Goal: Task Accomplishment & Management: Manage account settings

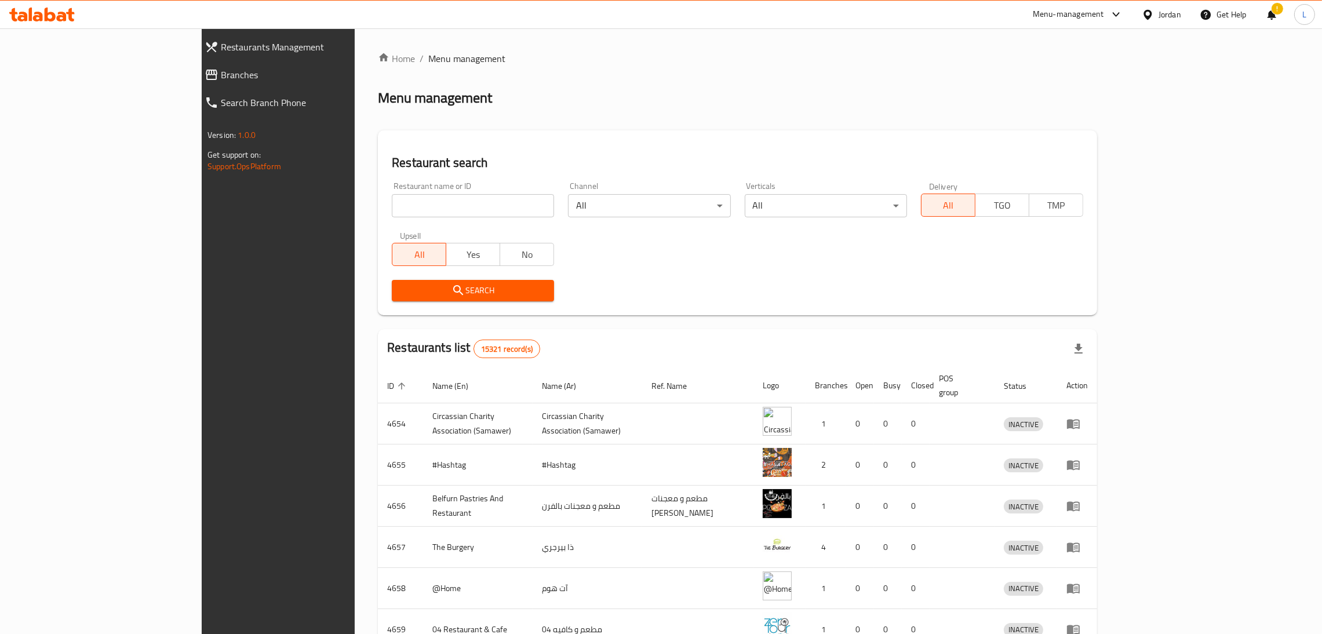
click at [397, 209] on div "Home / Menu management Menu management Restaurant search Restaurant name or ID …" at bounding box center [737, 453] width 719 height 803
drag, startPoint x: 0, startPoint y: 0, endPoint x: 397, endPoint y: 209, distance: 448.6
click at [397, 209] on input "search" at bounding box center [473, 205] width 162 height 23
paste input "Low carb healthy food"
type input "Low carb healthy food"
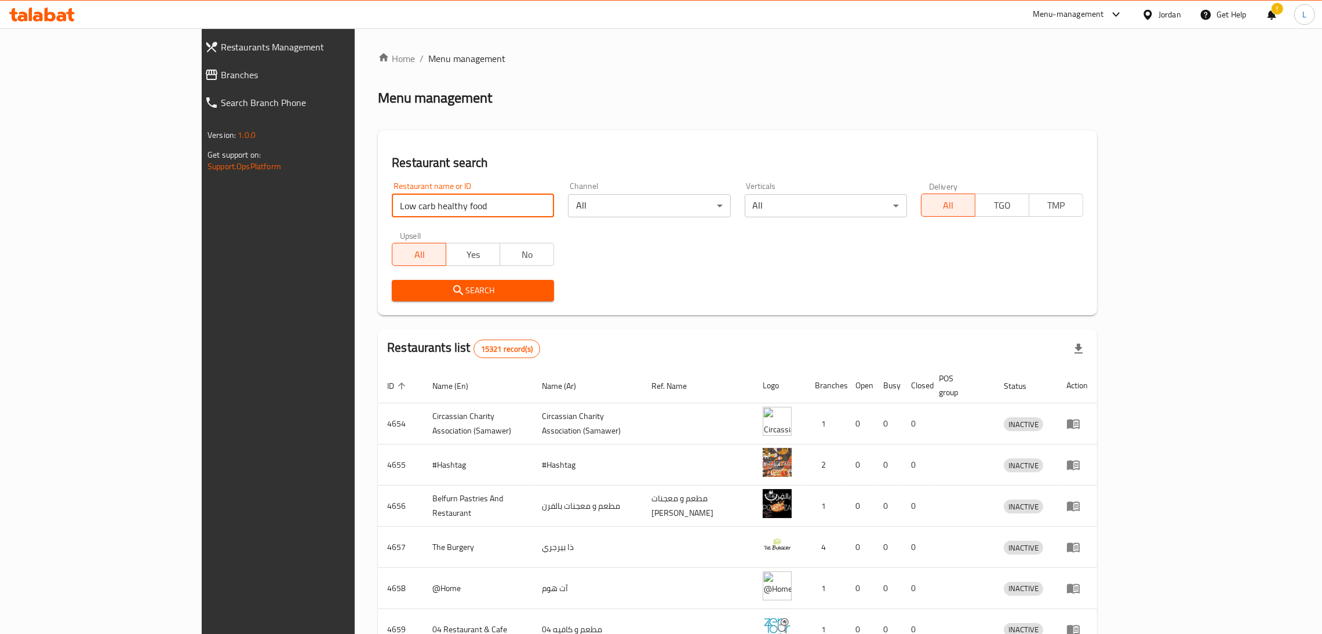
click button "Search" at bounding box center [473, 290] width 162 height 21
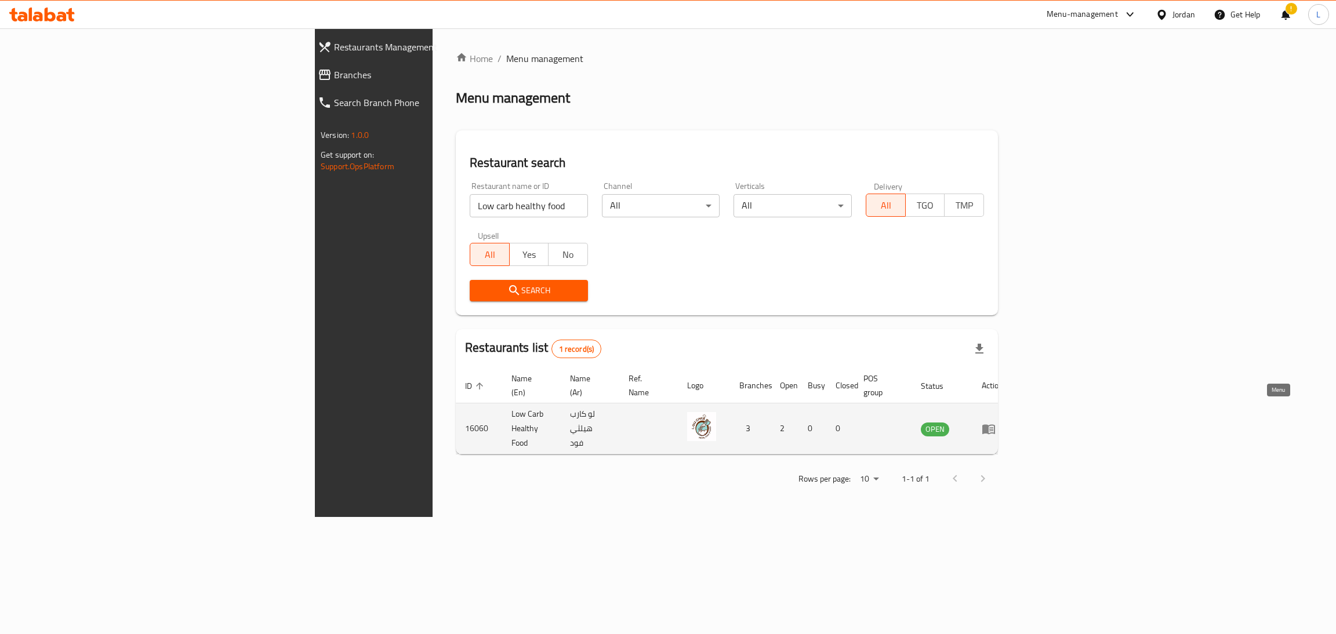
click at [995, 422] on icon "enhanced table" at bounding box center [988, 429] width 14 height 14
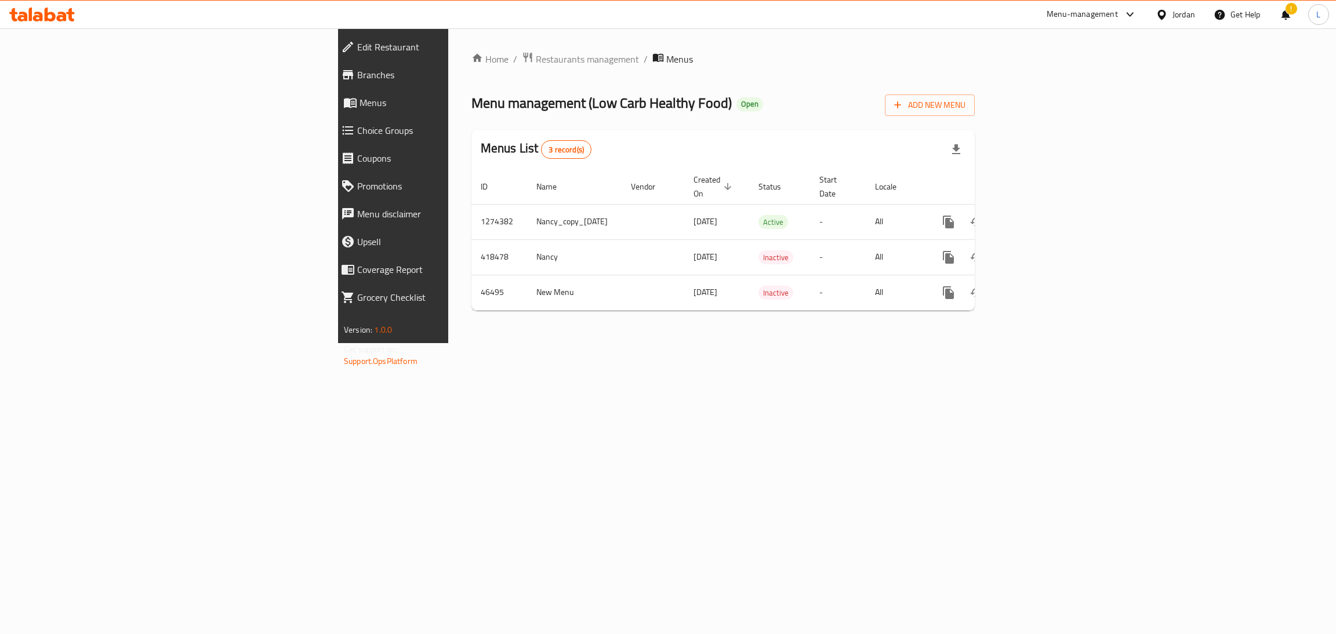
click at [357, 75] on span "Branches" at bounding box center [454, 75] width 195 height 14
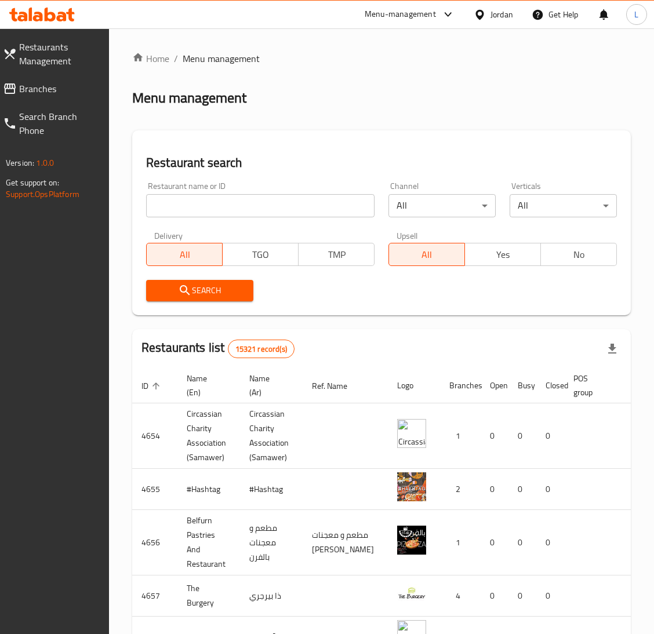
click at [231, 214] on input "search" at bounding box center [260, 205] width 228 height 23
paste input "Low carb healthy food"
type input "Low carb healthy food"
click button "Search" at bounding box center [199, 290] width 107 height 21
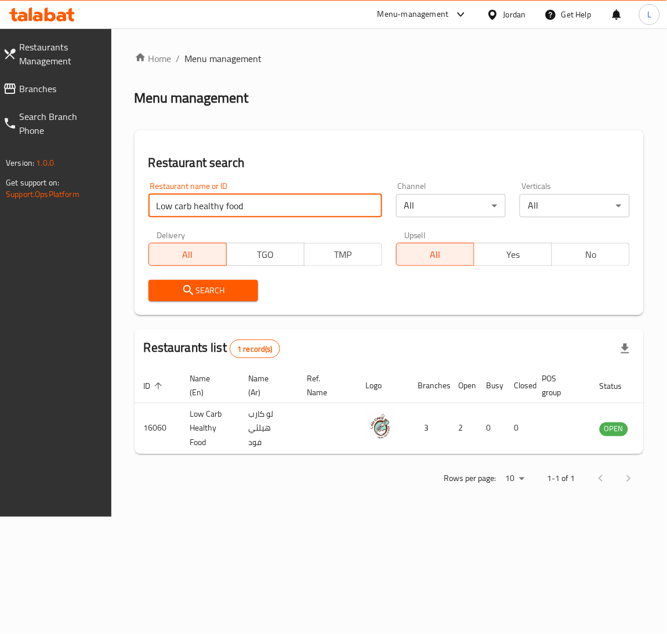
scroll to position [0, 46]
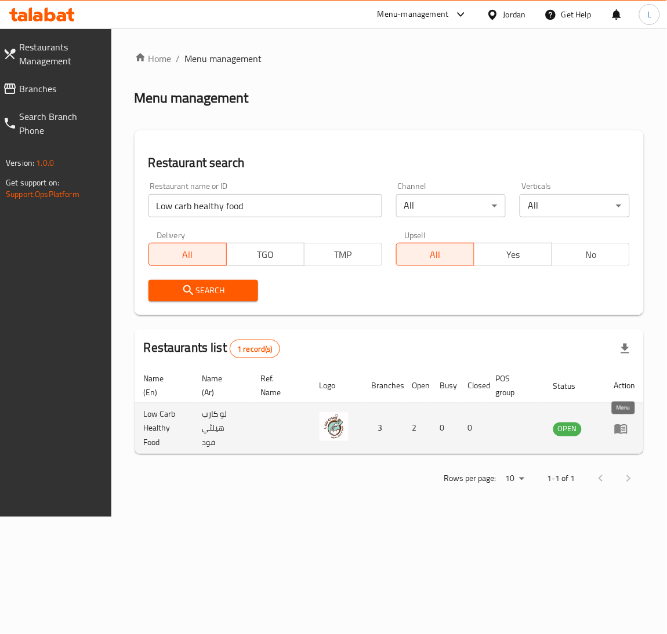
click at [615, 426] on icon "enhanced table" at bounding box center [620, 429] width 13 height 10
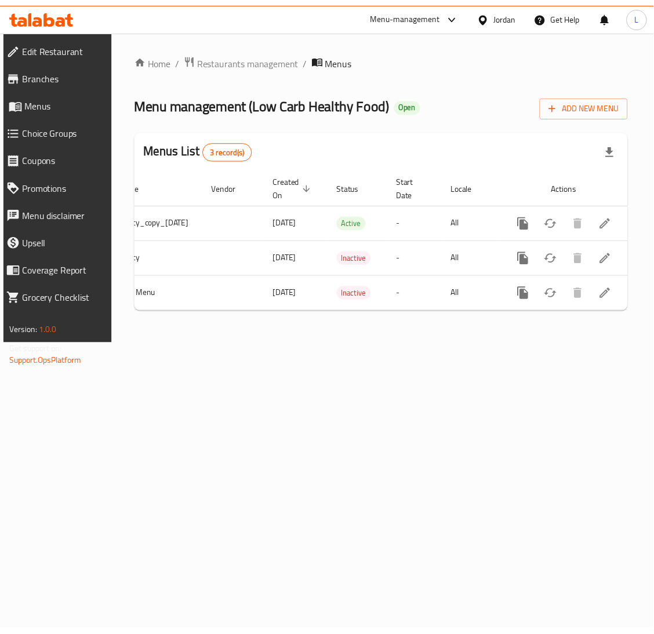
scroll to position [0, 92]
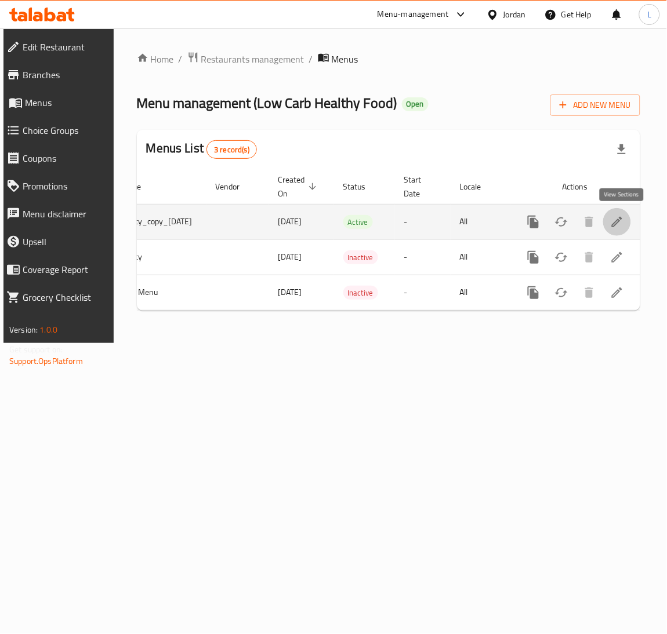
click at [621, 221] on icon "enhanced table" at bounding box center [617, 222] width 10 height 10
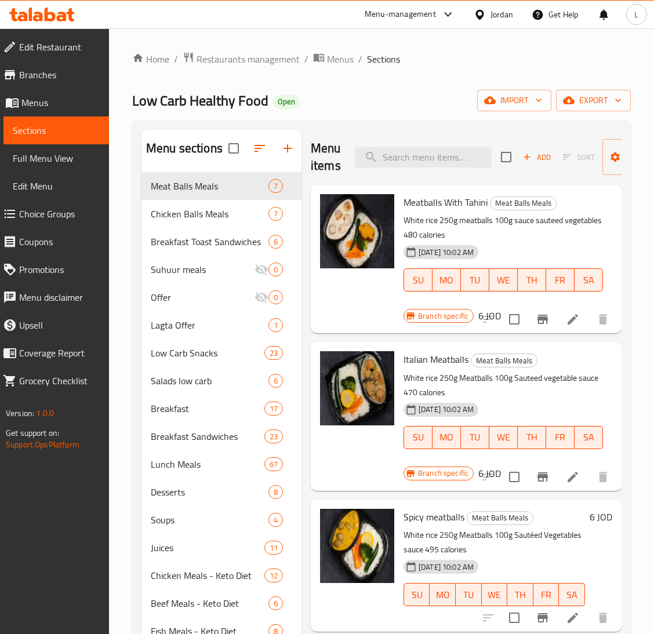
click at [46, 207] on span "Choice Groups" at bounding box center [59, 214] width 81 height 14
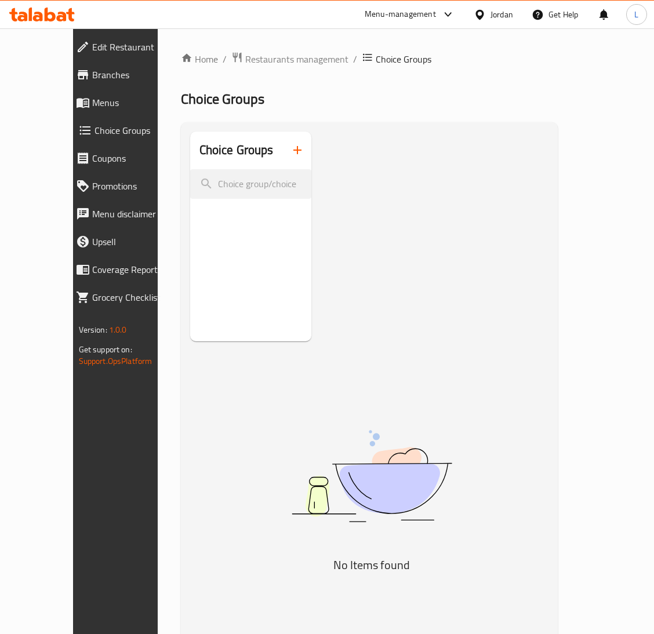
click at [292, 151] on div at bounding box center [327, 317] width 654 height 634
click at [293, 150] on icon "button" at bounding box center [297, 150] width 8 height 8
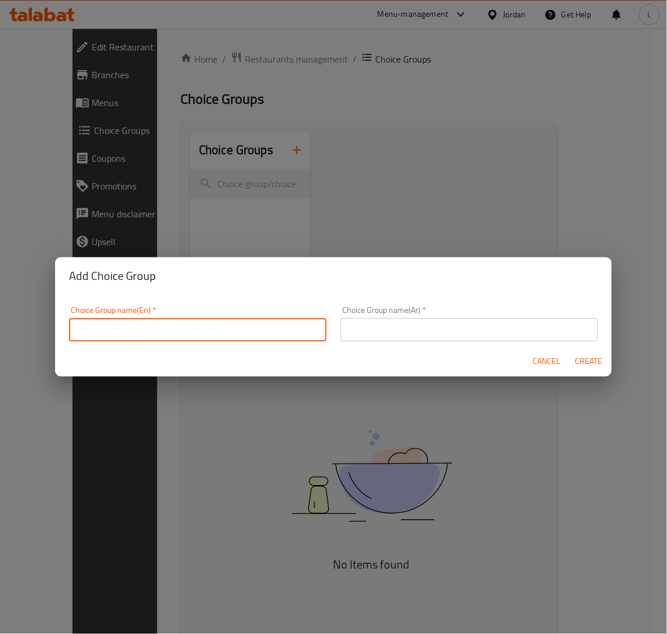
drag, startPoint x: 261, startPoint y: 328, endPoint x: 267, endPoint y: 329, distance: 5.8
click at [261, 328] on input "text" at bounding box center [197, 329] width 257 height 23
type input "Your choice of:"
click at [392, 332] on input "text" at bounding box center [468, 329] width 257 height 23
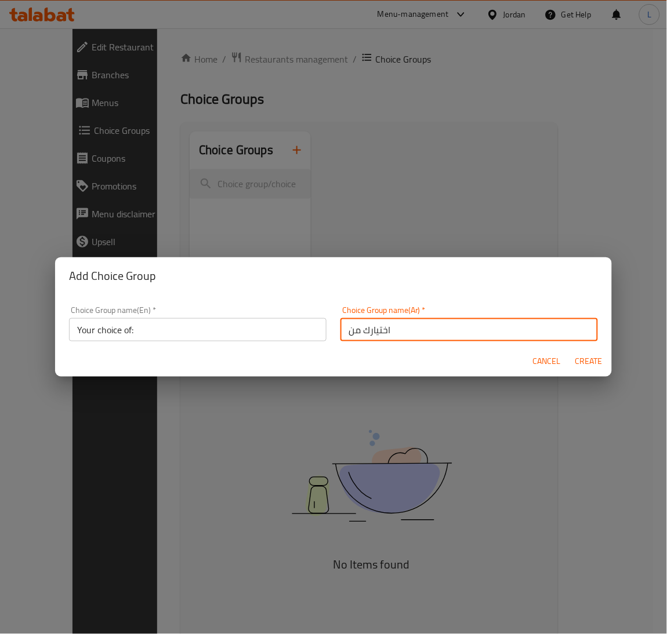
type input "اختيارك من"
drag, startPoint x: 581, startPoint y: 356, endPoint x: 572, endPoint y: 370, distance: 17.2
click at [581, 355] on span "Create" at bounding box center [588, 361] width 28 height 14
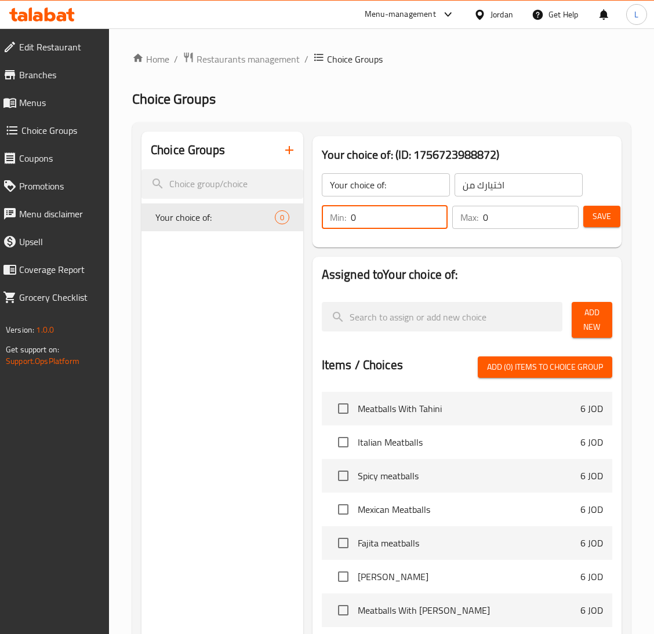
click at [396, 216] on input "0" at bounding box center [399, 217] width 97 height 23
click at [503, 219] on input "0" at bounding box center [531, 217] width 96 height 23
type input "1"
click at [581, 317] on span "Add New" at bounding box center [592, 319] width 22 height 29
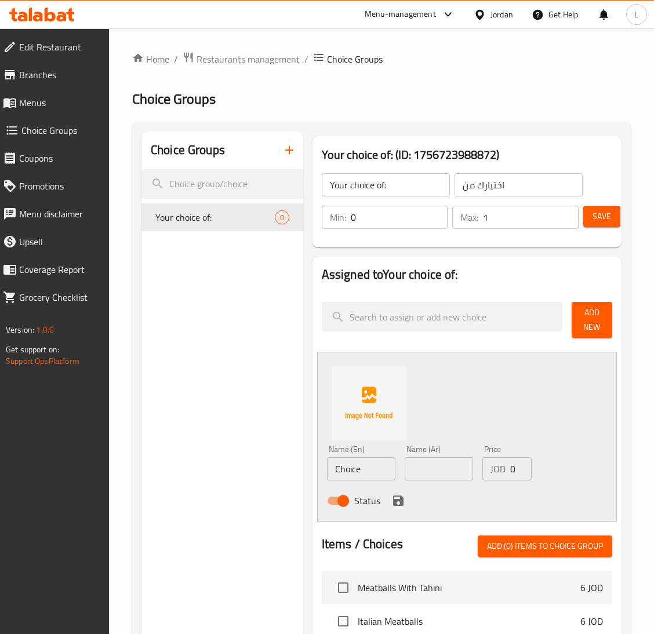
click at [346, 470] on input "Choice" at bounding box center [361, 468] width 68 height 23
paste input "Rice"
type input "Rice"
click at [439, 476] on input "text" at bounding box center [439, 468] width 68 height 23
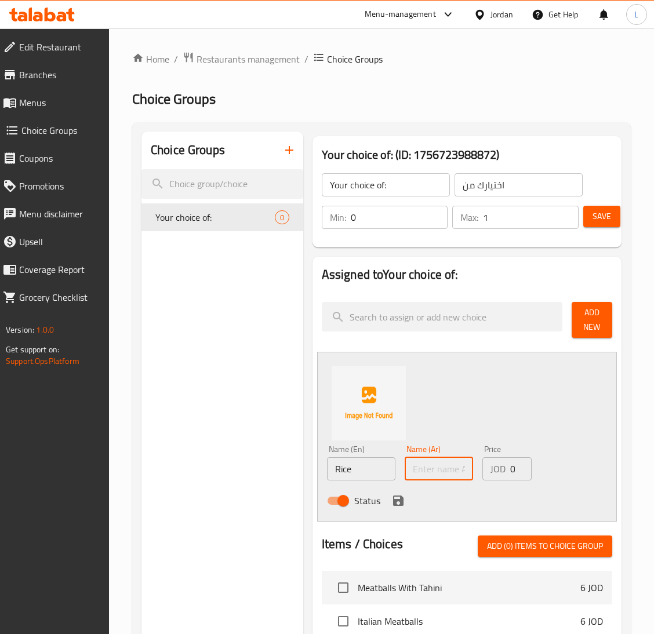
paste input "أرز"
type input "أرز"
drag, startPoint x: 395, startPoint y: 499, endPoint x: 488, endPoint y: 459, distance: 101.0
click at [395, 499] on icon "save" at bounding box center [398, 501] width 14 height 14
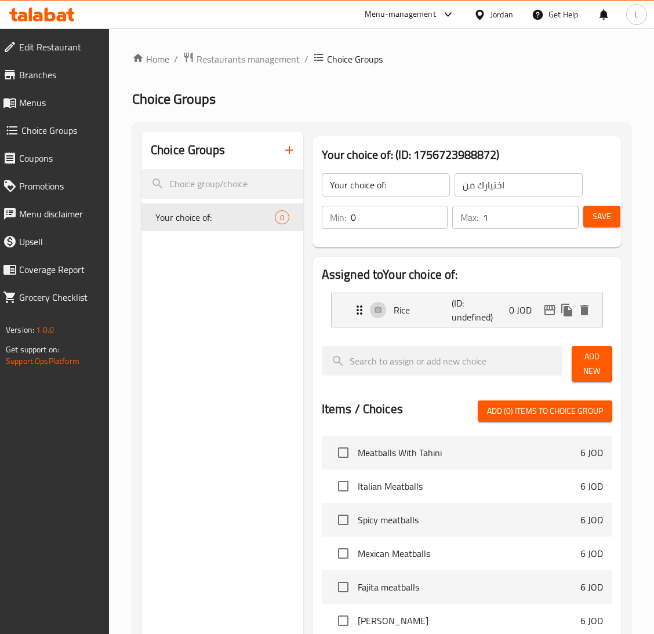
click at [585, 363] on span "Add New" at bounding box center [592, 364] width 22 height 29
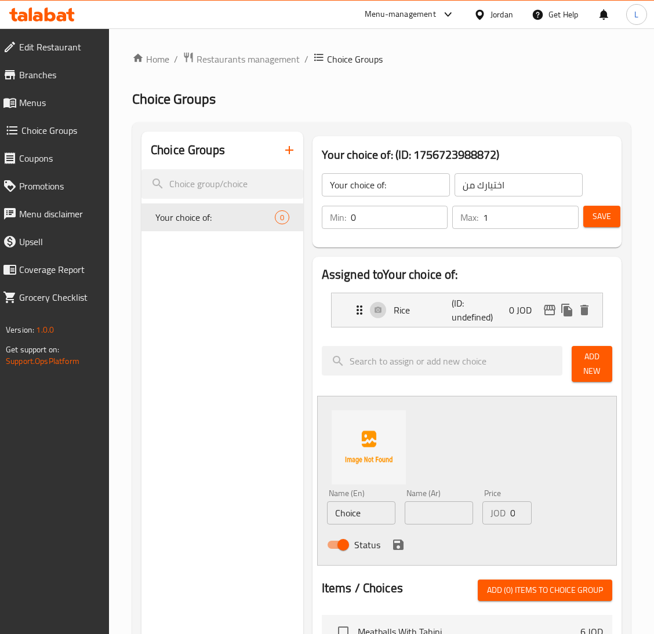
click at [363, 515] on input "Choice" at bounding box center [361, 512] width 68 height 23
click at [436, 511] on input "text" at bounding box center [439, 512] width 68 height 23
click at [354, 518] on input "Mashed" at bounding box center [361, 512] width 68 height 23
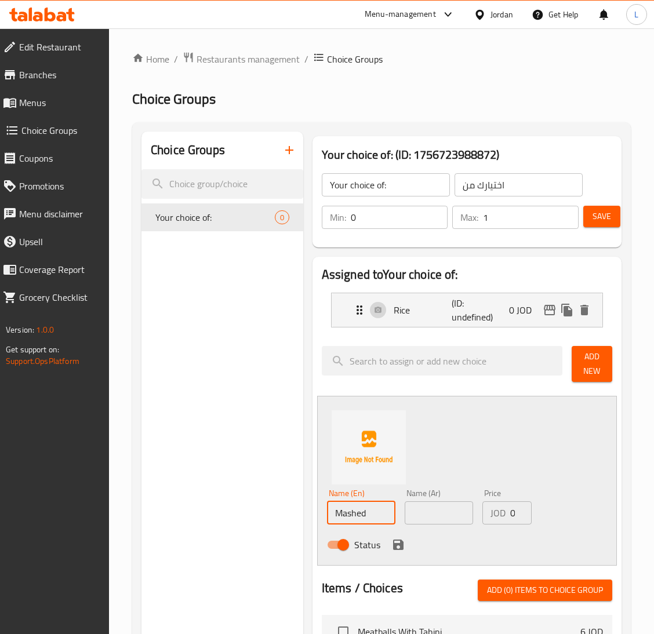
click at [383, 511] on input "Mashed" at bounding box center [361, 512] width 68 height 23
click at [365, 518] on input "Mashed" at bounding box center [361, 512] width 68 height 23
paste input "Potato"
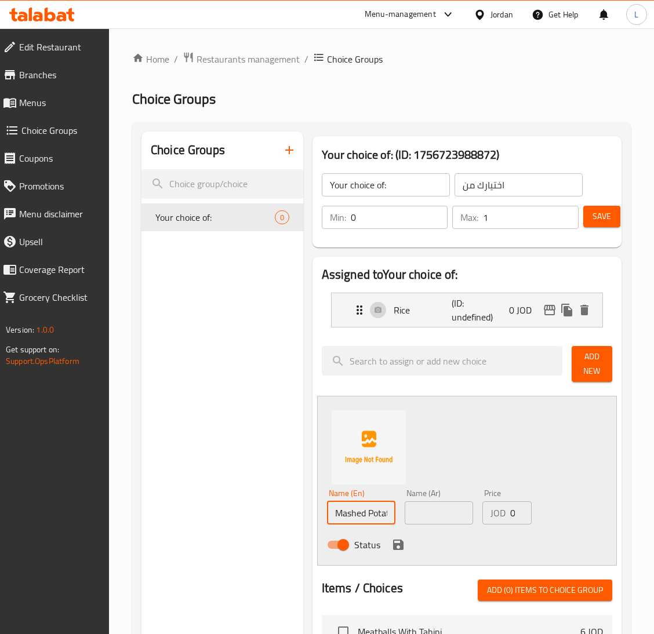
scroll to position [0, 6]
type input "Mashed Potato"
drag, startPoint x: 419, startPoint y: 522, endPoint x: 427, endPoint y: 512, distance: 12.9
click at [420, 522] on input "text" at bounding box center [439, 512] width 68 height 23
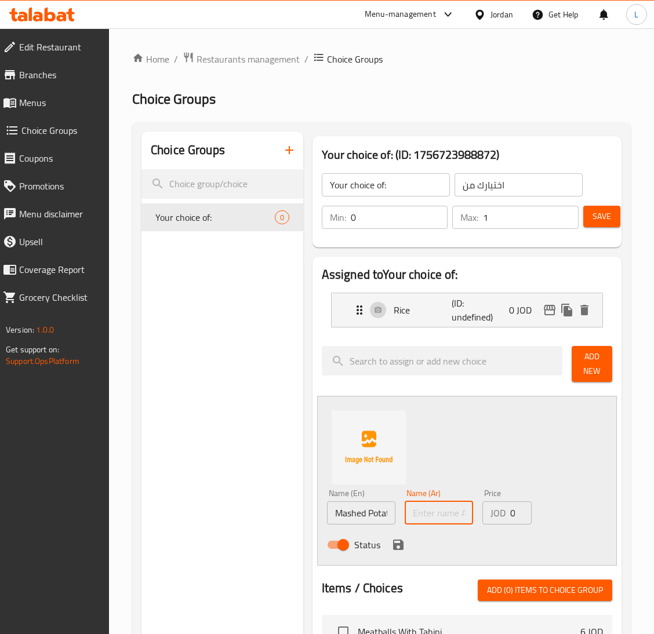
paste input "بطاطا مهروسة"
type input "بطاطا مهروسة"
drag, startPoint x: 401, startPoint y: 547, endPoint x: 570, endPoint y: 459, distance: 190.8
click at [401, 546] on icon "save" at bounding box center [398, 545] width 10 height 10
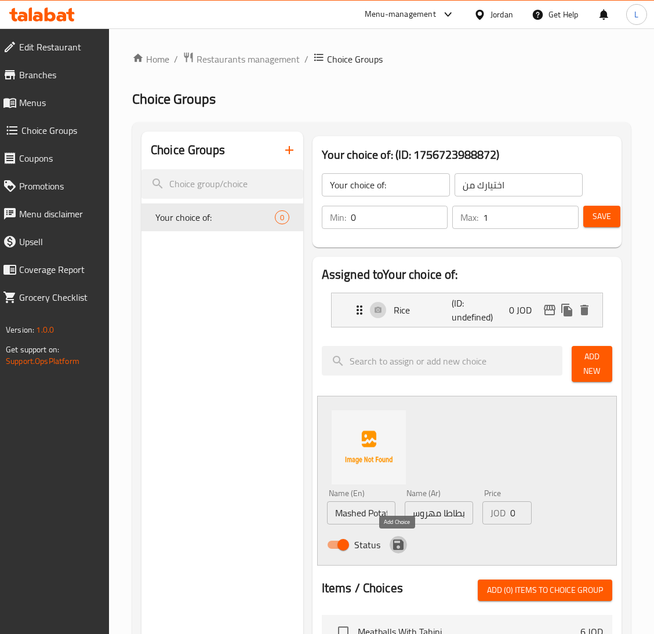
scroll to position [0, 0]
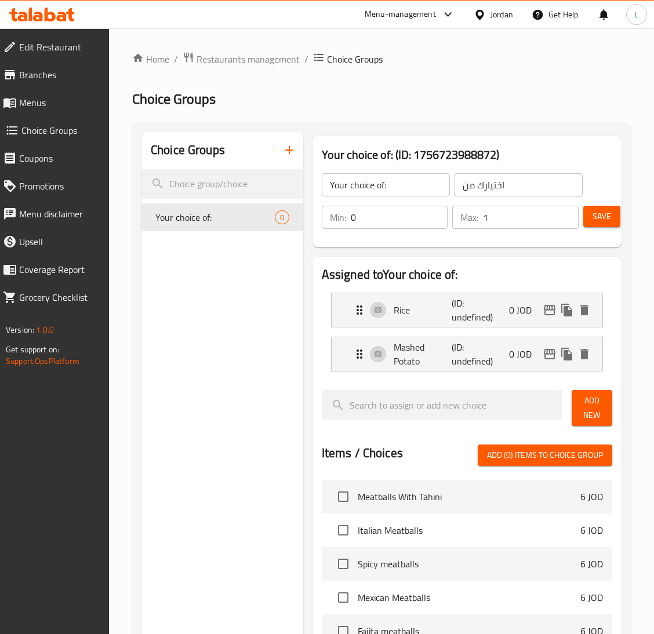
click at [587, 395] on span "Add New" at bounding box center [592, 408] width 22 height 29
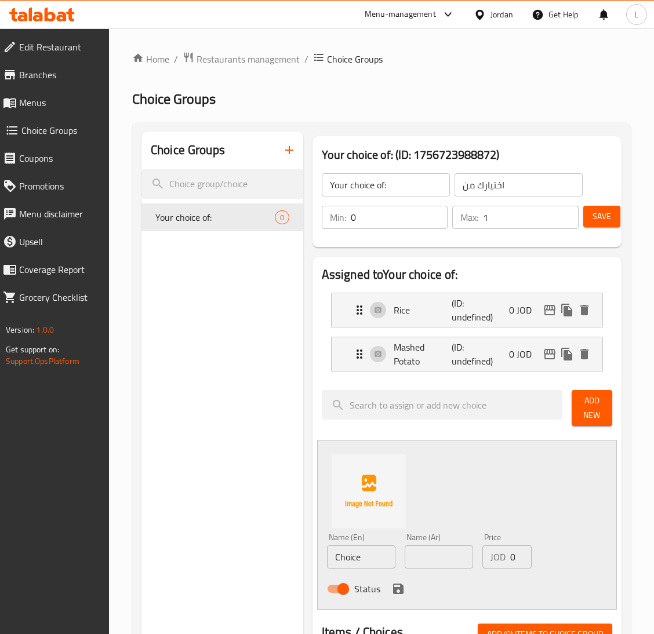
click at [373, 552] on input "Choice" at bounding box center [361, 556] width 68 height 23
type input "Pasta"
click at [411, 557] on input "text" at bounding box center [439, 556] width 68 height 23
click at [342, 561] on input "Pasta" at bounding box center [361, 556] width 68 height 23
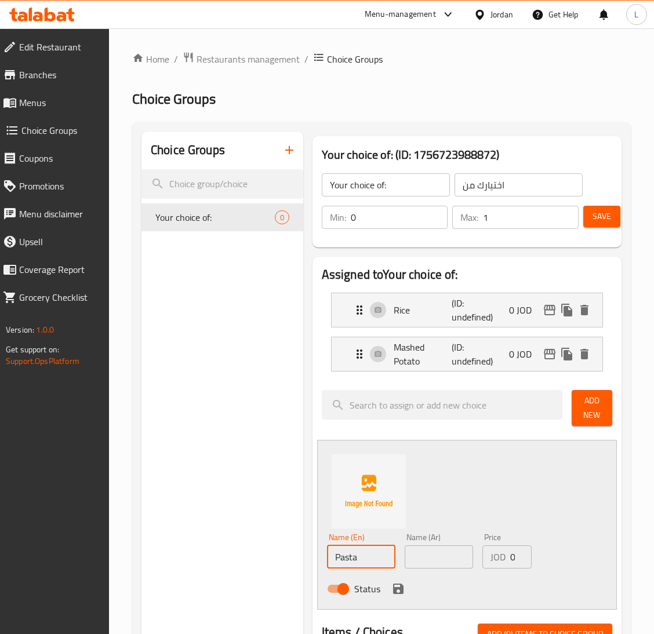
click at [342, 561] on input "Pasta" at bounding box center [361, 556] width 68 height 23
click at [430, 572] on div "Name (Ar) Name (Ar)" at bounding box center [439, 551] width 78 height 45
click at [427, 561] on input "text" at bounding box center [439, 556] width 68 height 23
paste input "المعكرونة"
type input "المعكرونة"
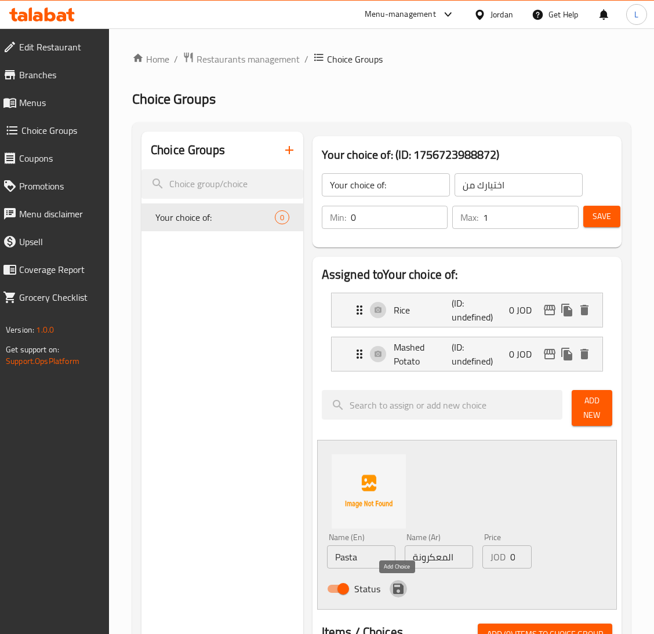
click at [398, 588] on icon "save" at bounding box center [398, 589] width 14 height 14
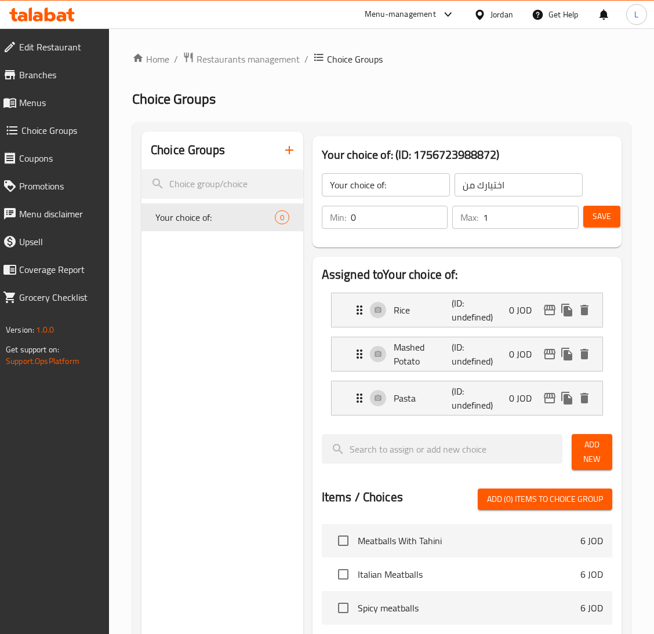
click at [599, 227] on button "Save" at bounding box center [601, 216] width 37 height 21
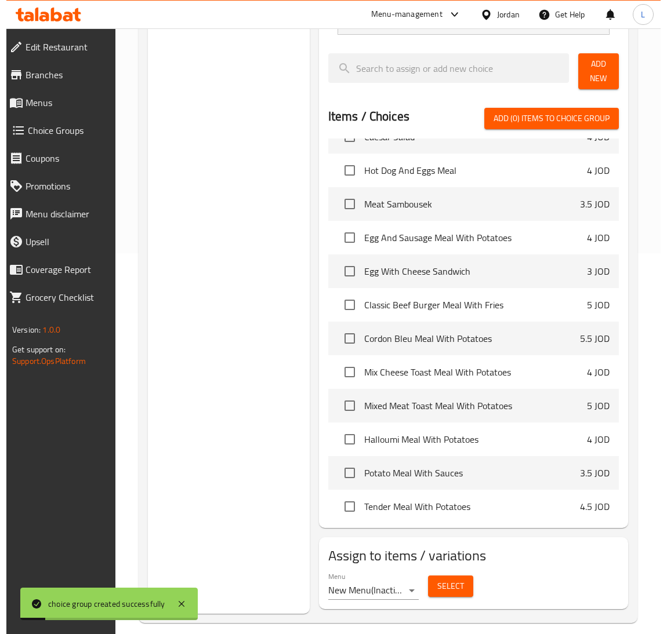
scroll to position [394, 0]
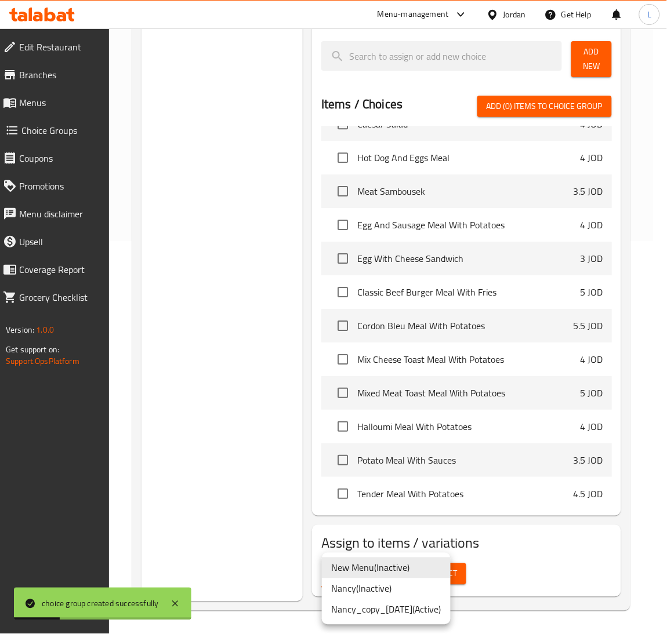
click at [390, 587] on li "Nancy ( Inactive )" at bounding box center [386, 588] width 129 height 21
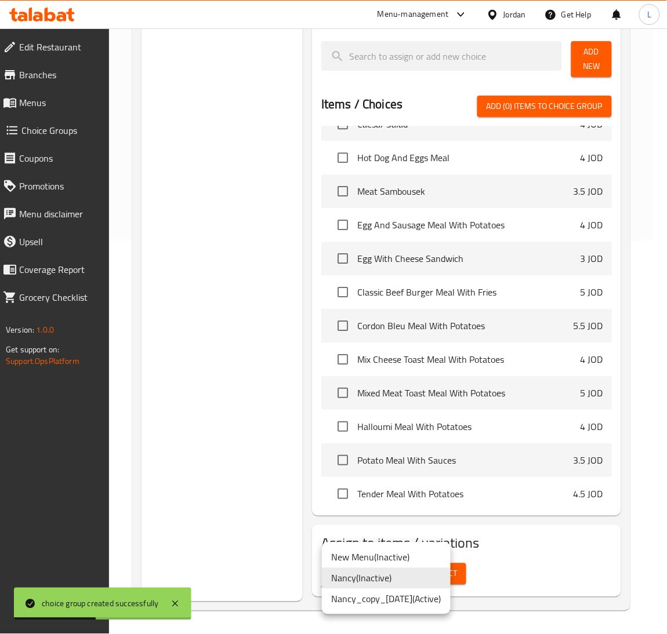
click at [423, 598] on li "Nancy_copy_04/02/2025 ( Active )" at bounding box center [386, 599] width 129 height 21
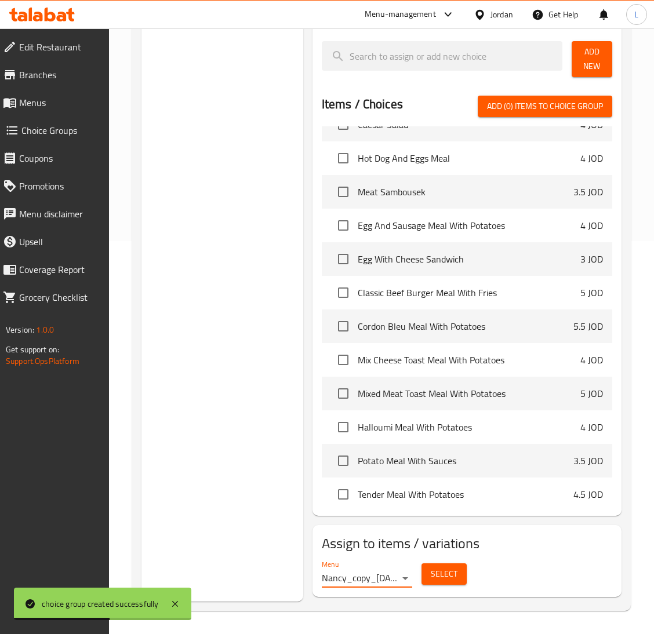
click at [436, 578] on span "Select" at bounding box center [444, 574] width 27 height 14
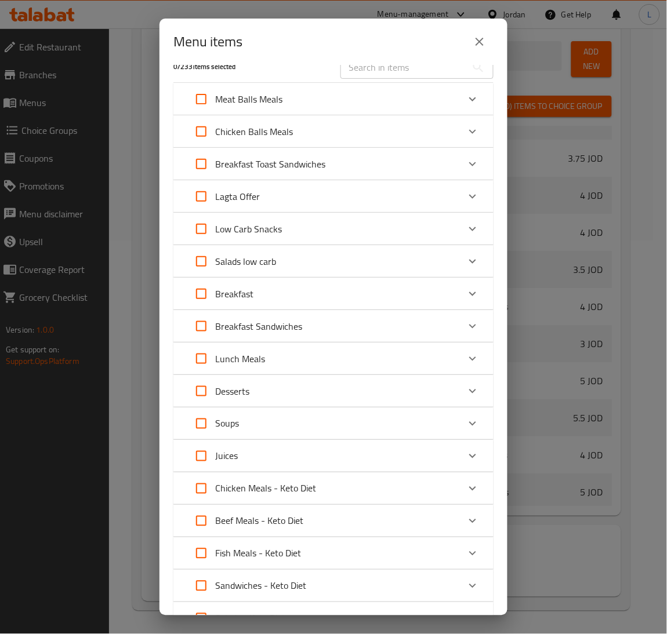
scroll to position [0, 0]
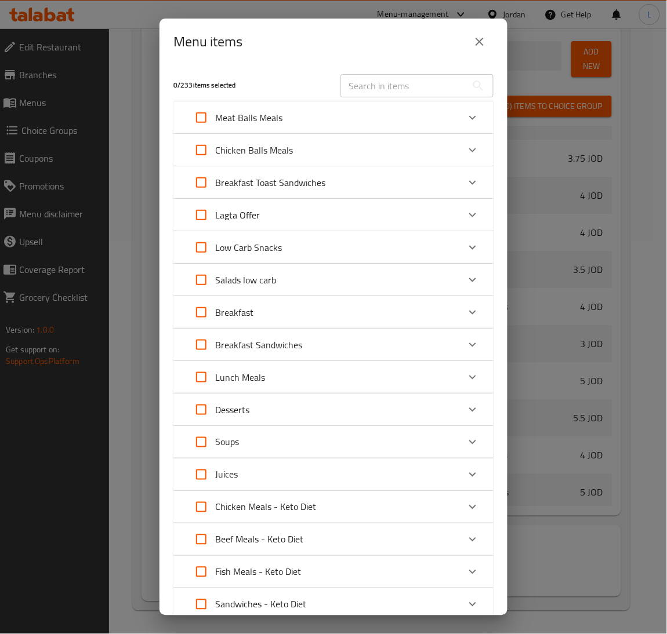
click at [423, 111] on div "Meat Balls Meals" at bounding box center [322, 118] width 271 height 28
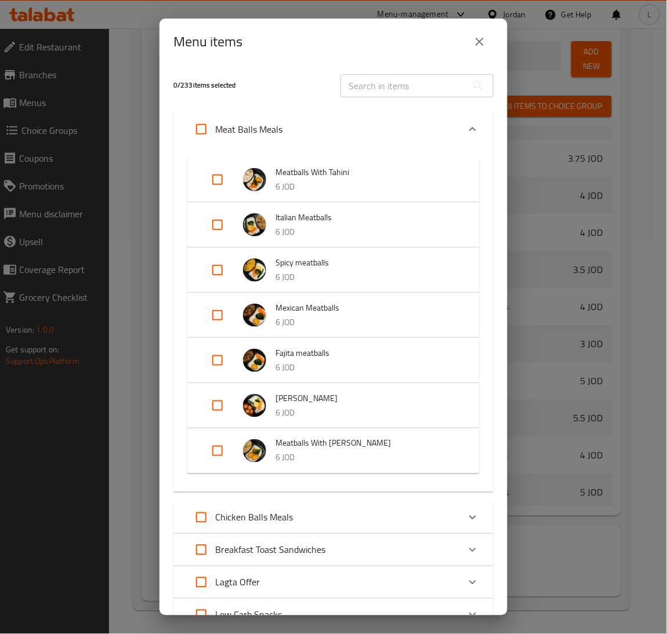
click at [409, 129] on div "Meat Balls Meals" at bounding box center [322, 129] width 271 height 28
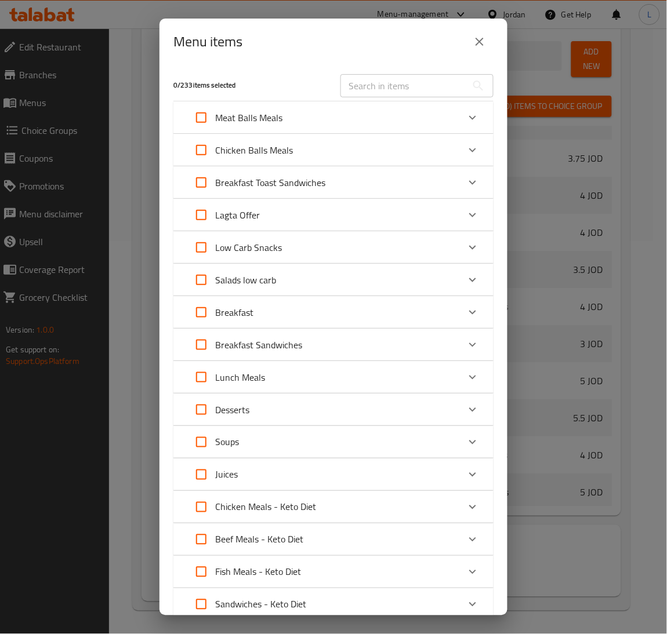
click at [409, 90] on input "text" at bounding box center [403, 85] width 126 height 23
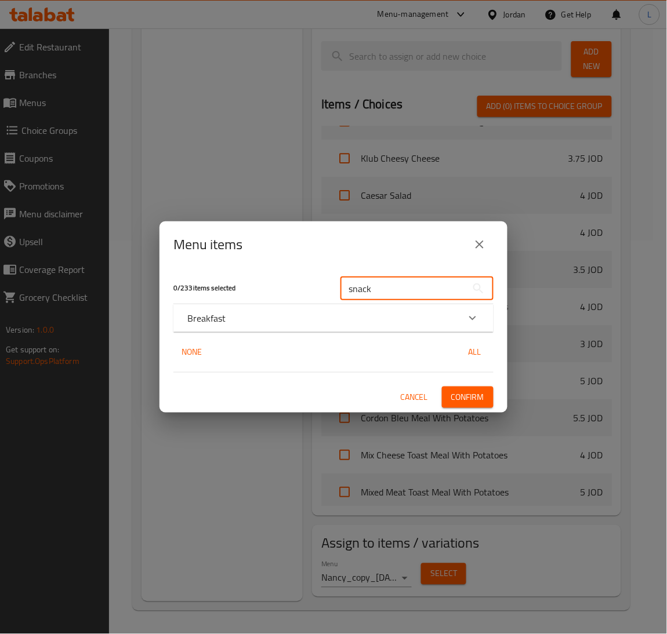
type input "snack"
click at [395, 317] on div "Breakfast" at bounding box center [322, 318] width 271 height 14
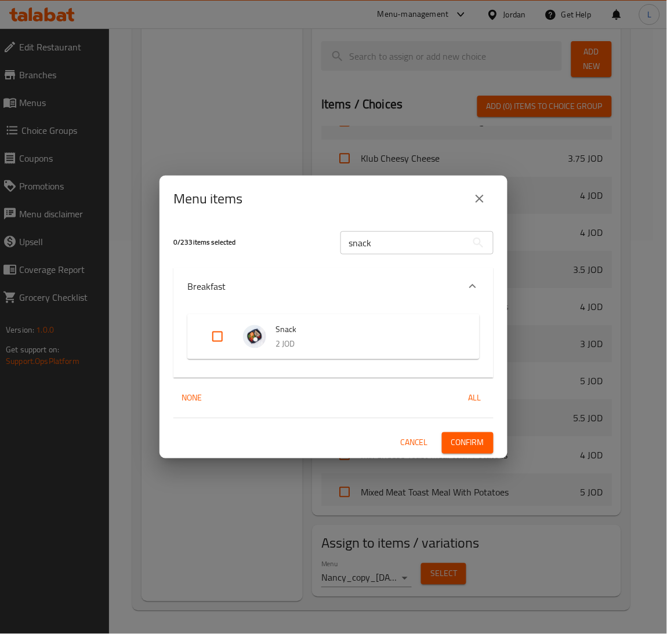
click at [304, 282] on div "Breakfast" at bounding box center [322, 286] width 271 height 14
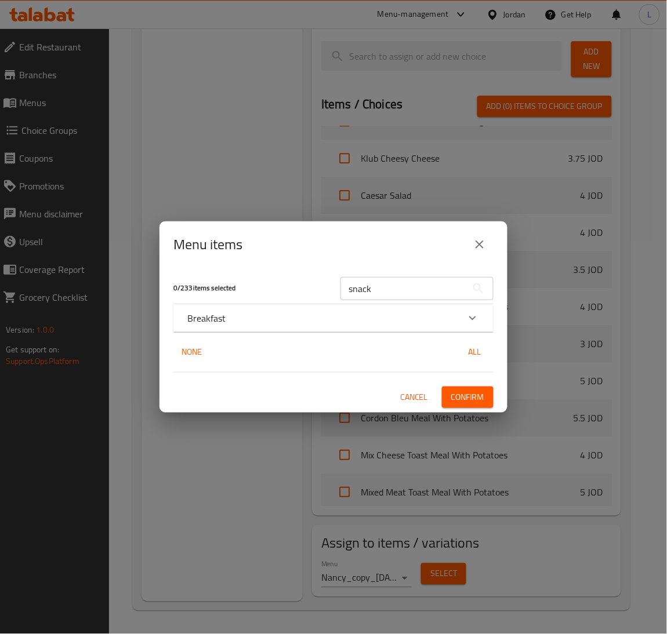
click at [304, 318] on div "Breakfast" at bounding box center [322, 318] width 271 height 14
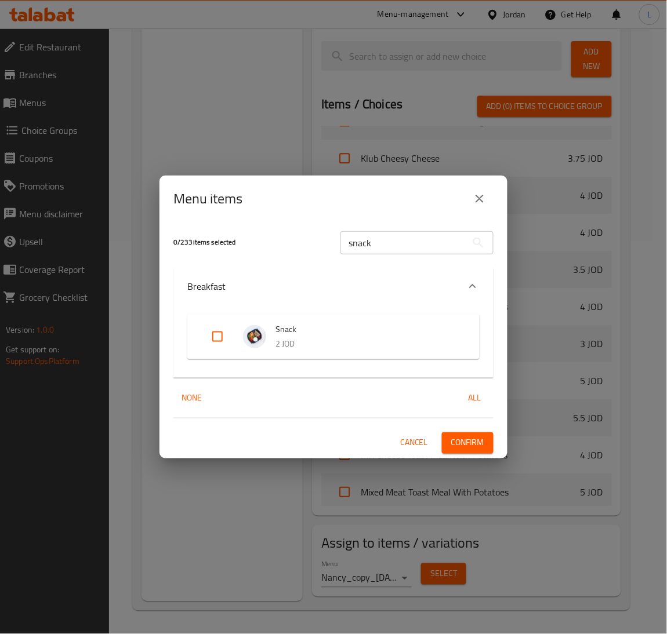
click at [301, 292] on div "Breakfast" at bounding box center [322, 286] width 271 height 14
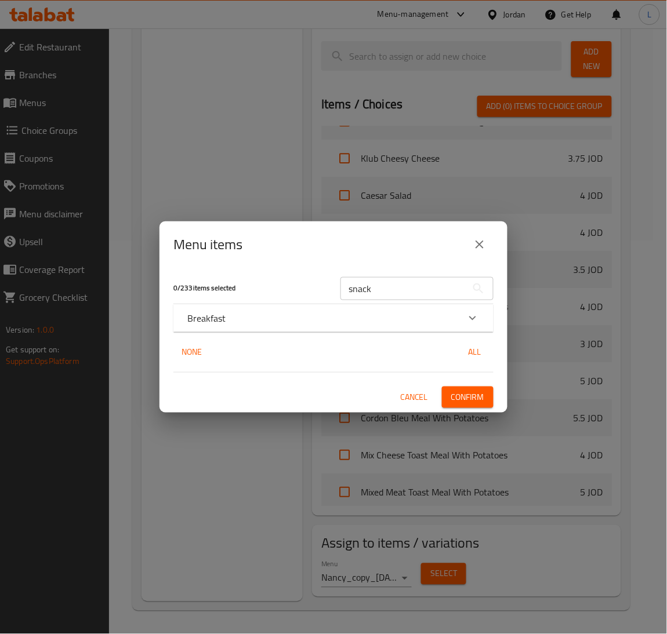
click at [318, 321] on div "Breakfast" at bounding box center [322, 318] width 271 height 14
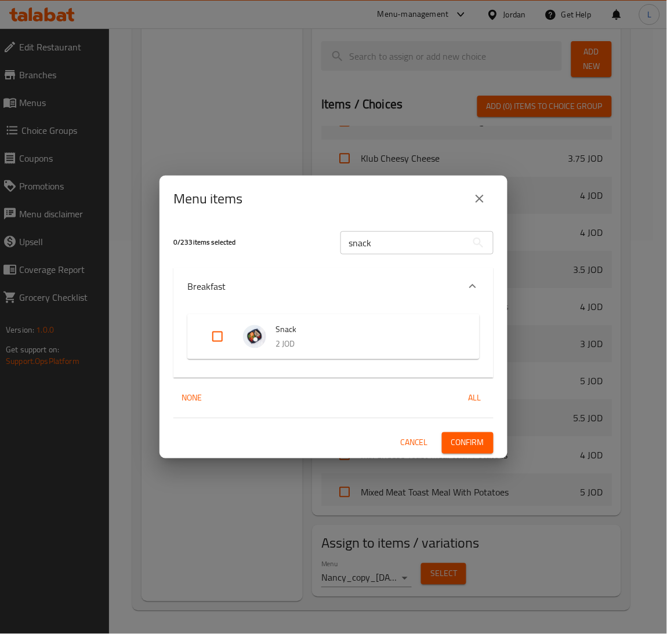
click at [213, 337] on input "Expand" at bounding box center [217, 337] width 28 height 28
click at [222, 340] on input "Expand" at bounding box center [217, 337] width 28 height 28
checkbox input "false"
click at [399, 243] on input "snack" at bounding box center [403, 242] width 126 height 23
click at [399, 248] on input "snack" at bounding box center [403, 242] width 126 height 23
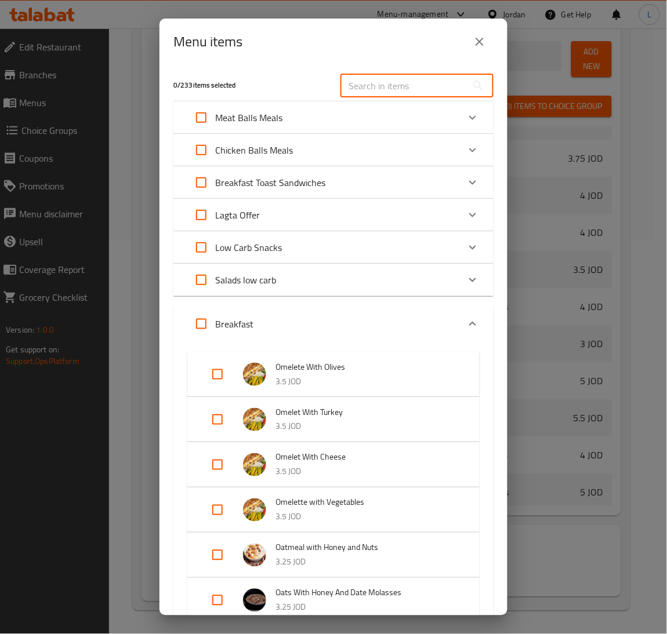
click at [290, 325] on div "Breakfast" at bounding box center [322, 324] width 271 height 28
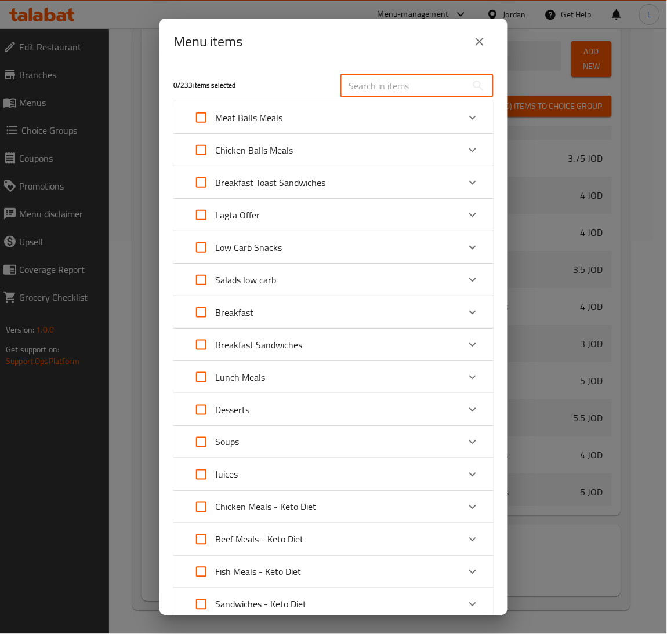
click at [412, 87] on input "text" at bounding box center [403, 85] width 126 height 23
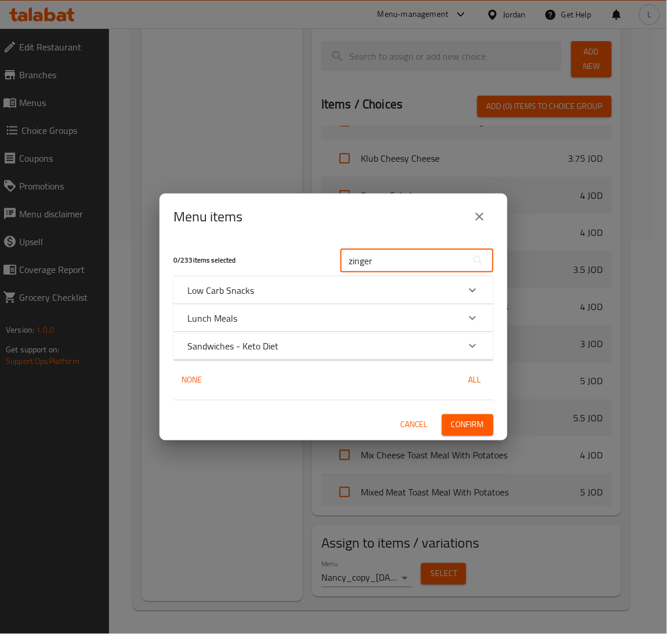
type input "zinger"
click at [326, 285] on div "Low Carb Snacks" at bounding box center [322, 290] width 271 height 14
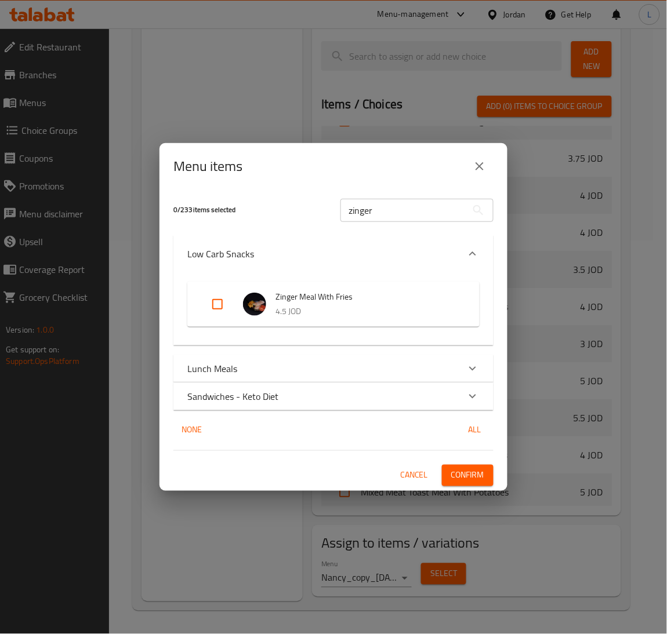
click at [218, 306] on input "Expand" at bounding box center [217, 304] width 28 height 28
checkbox input "true"
click at [349, 358] on div "Lunch Meals" at bounding box center [333, 369] width 320 height 28
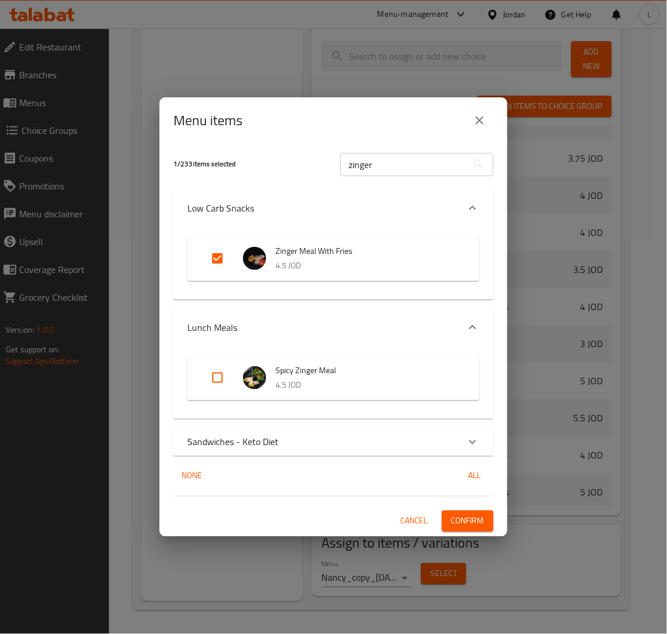
click at [337, 442] on div "Sandwiches - Keto Diet" at bounding box center [322, 442] width 271 height 14
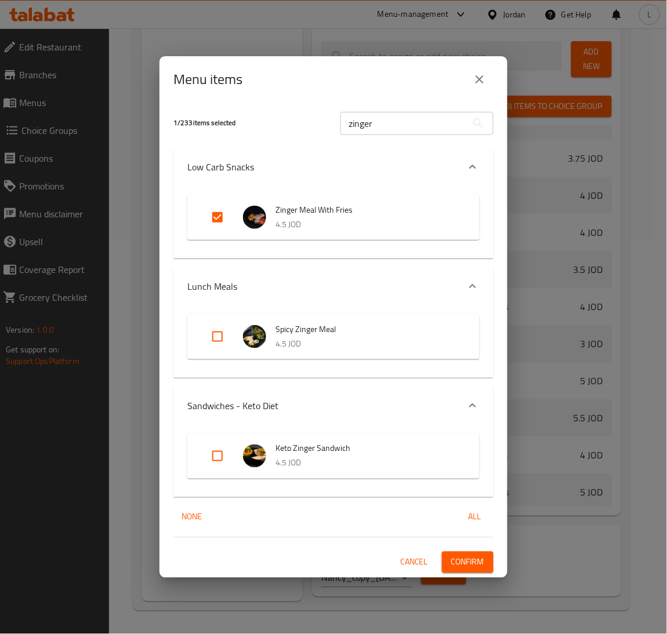
click at [220, 334] on input "Expand" at bounding box center [217, 337] width 28 height 28
checkbox input "true"
click at [402, 121] on input "zinger" at bounding box center [403, 123] width 126 height 23
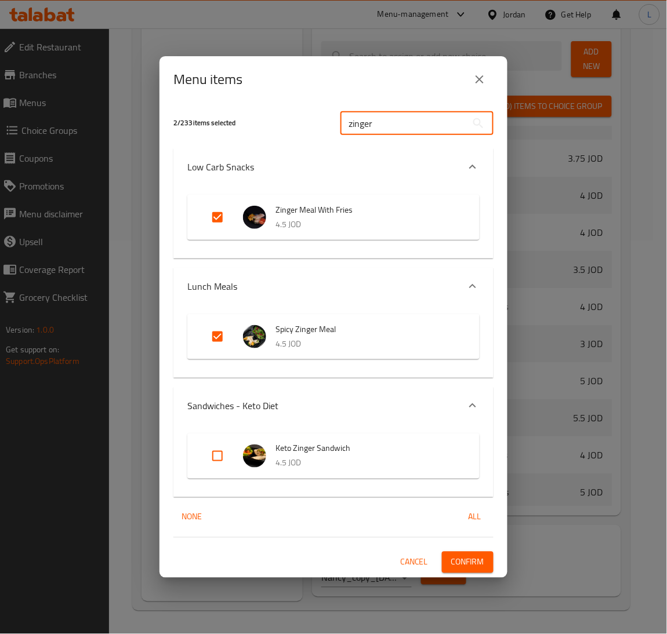
click at [402, 121] on input "zinger" at bounding box center [403, 123] width 126 height 23
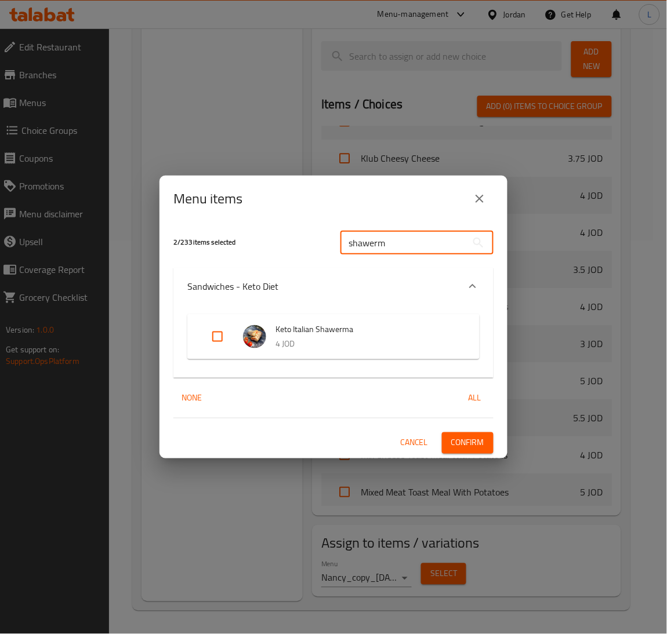
type input "shawerma"
click at [413, 238] on input "shawerma" at bounding box center [403, 242] width 126 height 23
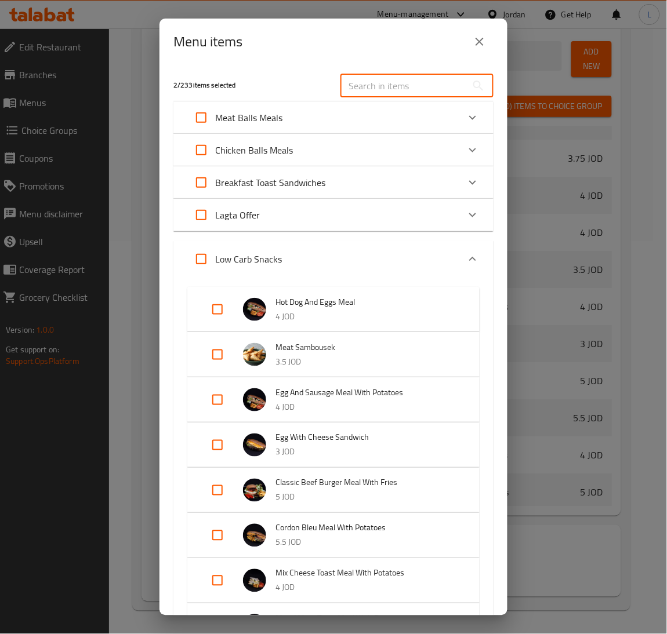
click at [375, 260] on div "Low Carb Snacks" at bounding box center [322, 259] width 271 height 28
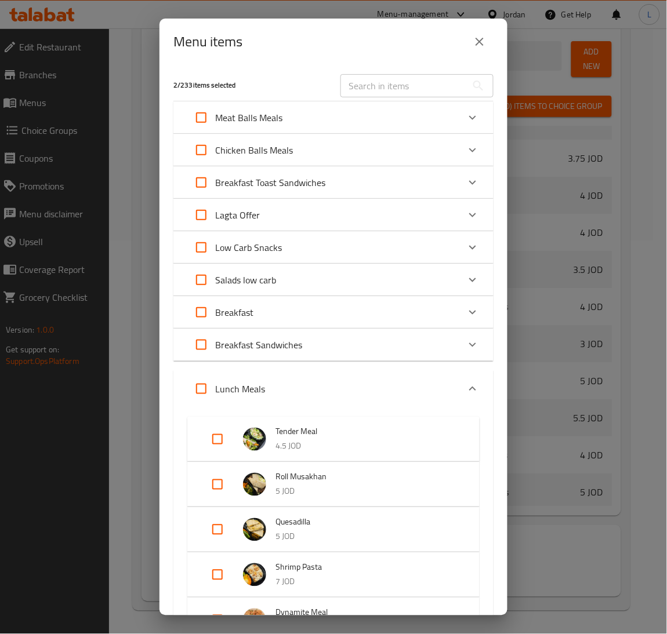
click at [358, 234] on div "Low Carb Snacks" at bounding box center [322, 248] width 271 height 28
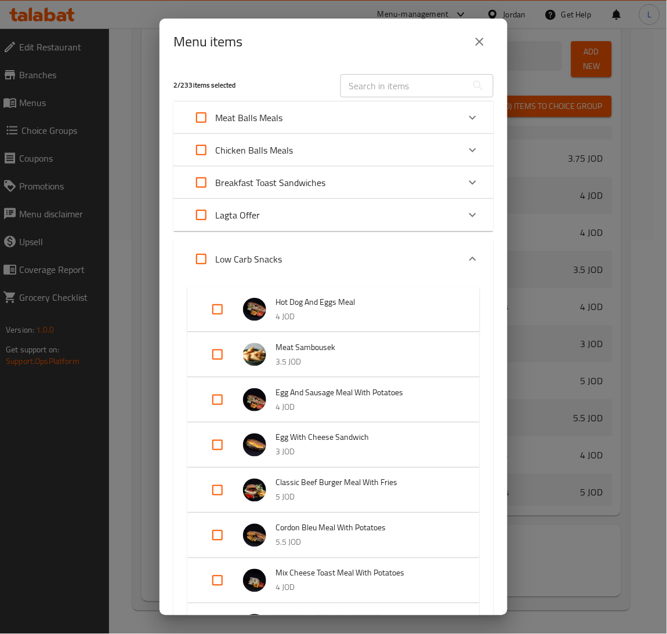
click at [387, 84] on input "text" at bounding box center [403, 85] width 126 height 23
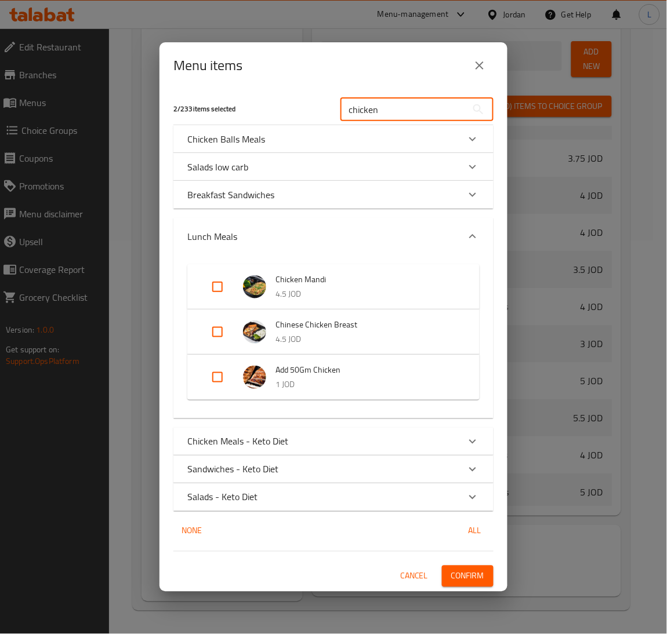
click at [467, 230] on icon "Expand" at bounding box center [472, 237] width 14 height 14
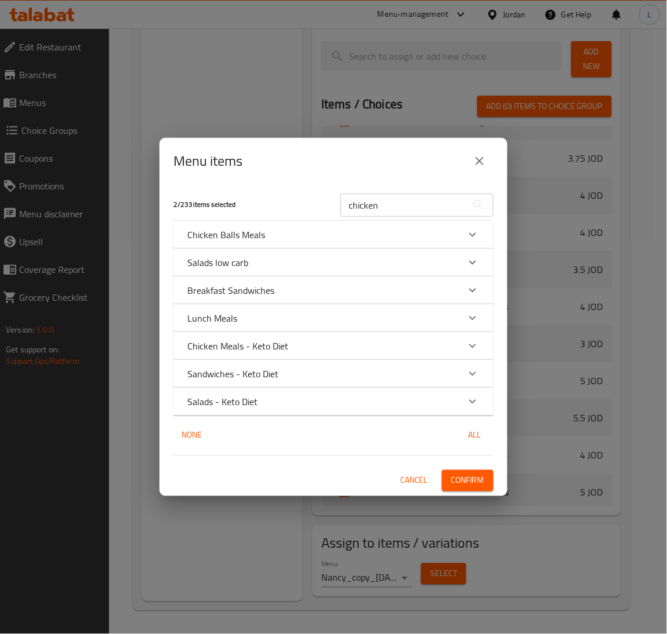
click at [380, 225] on div "Chicken Balls Meals" at bounding box center [333, 235] width 320 height 28
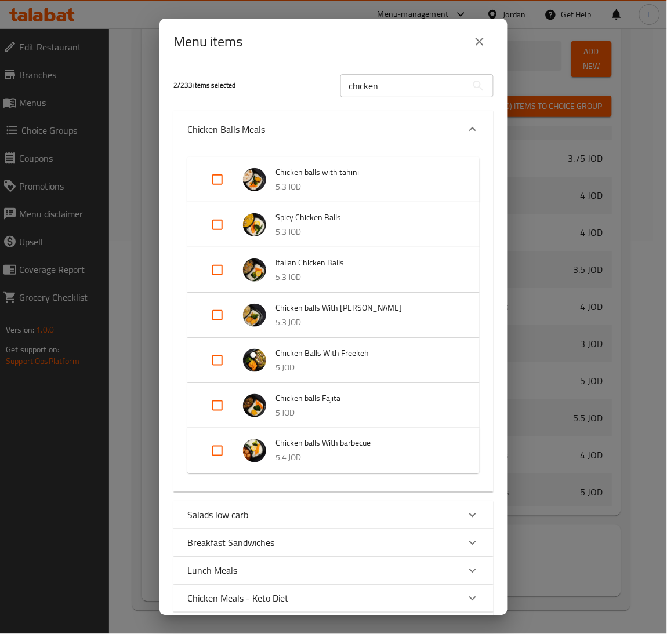
click at [465, 129] on icon "Expand" at bounding box center [472, 129] width 14 height 14
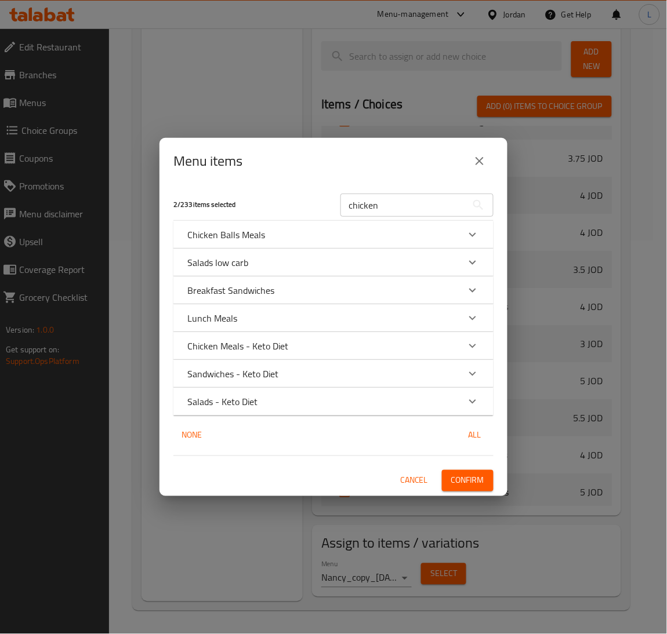
click at [310, 237] on div "Chicken Balls Meals" at bounding box center [322, 235] width 271 height 14
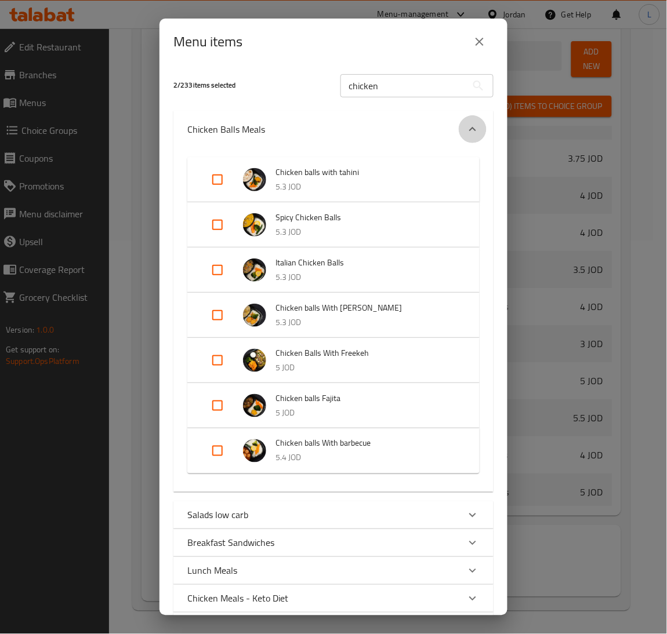
click at [465, 128] on icon "Expand" at bounding box center [472, 129] width 14 height 14
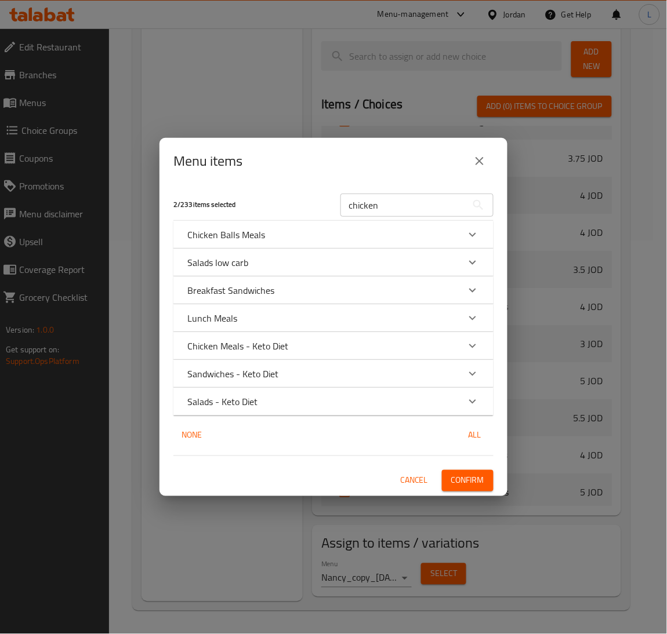
click at [409, 205] on input "chicken" at bounding box center [403, 205] width 126 height 23
click at [407, 205] on input "chicken" at bounding box center [403, 205] width 126 height 23
drag, startPoint x: 407, startPoint y: 205, endPoint x: 399, endPoint y: 216, distance: 13.7
click at [407, 206] on input "chicken" at bounding box center [403, 205] width 126 height 23
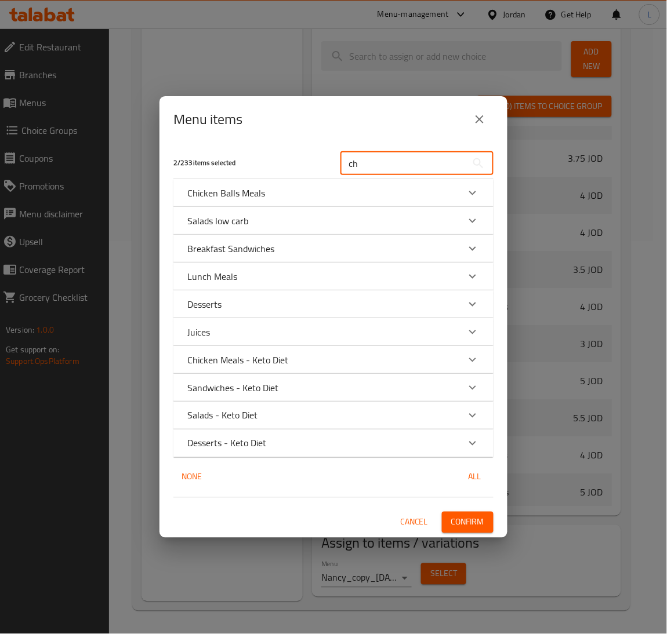
type input "c"
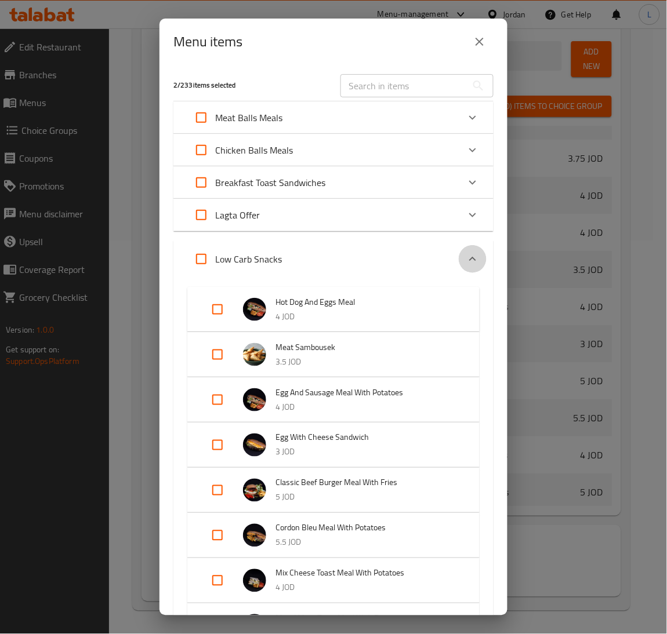
click at [459, 259] on div "Expand" at bounding box center [473, 259] width 28 height 28
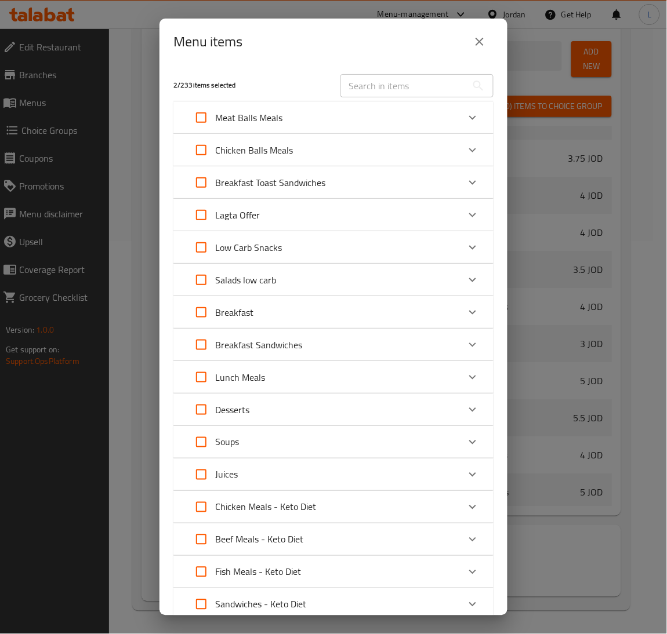
click at [202, 150] on input "Expand" at bounding box center [201, 150] width 28 height 28
checkbox input "true"
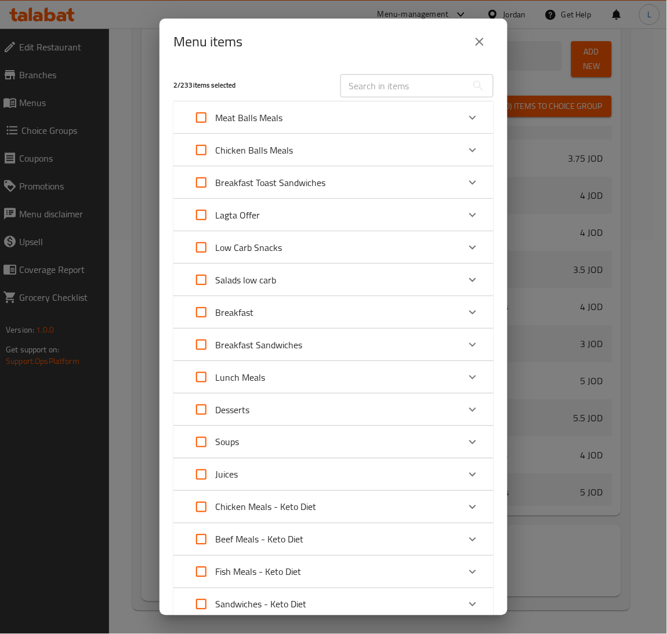
checkbox input "true"
click at [307, 254] on div "Low Carb Snacks" at bounding box center [322, 248] width 271 height 28
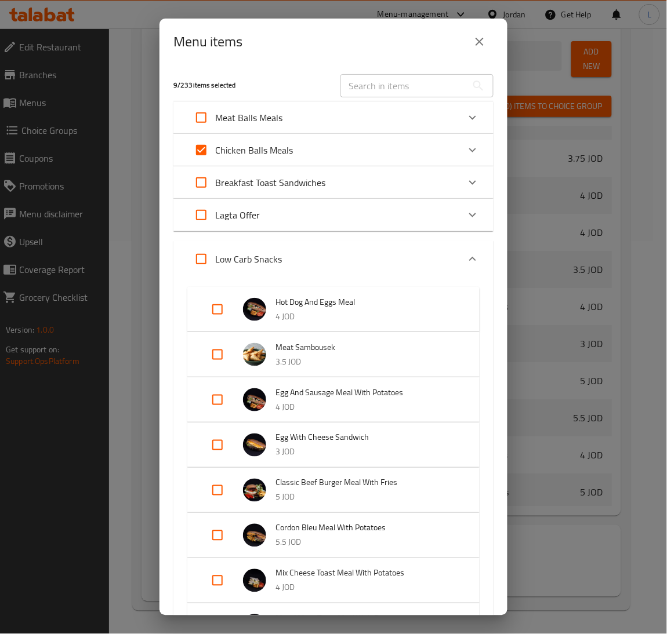
click at [345, 265] on div "Low Carb Snacks" at bounding box center [322, 259] width 271 height 28
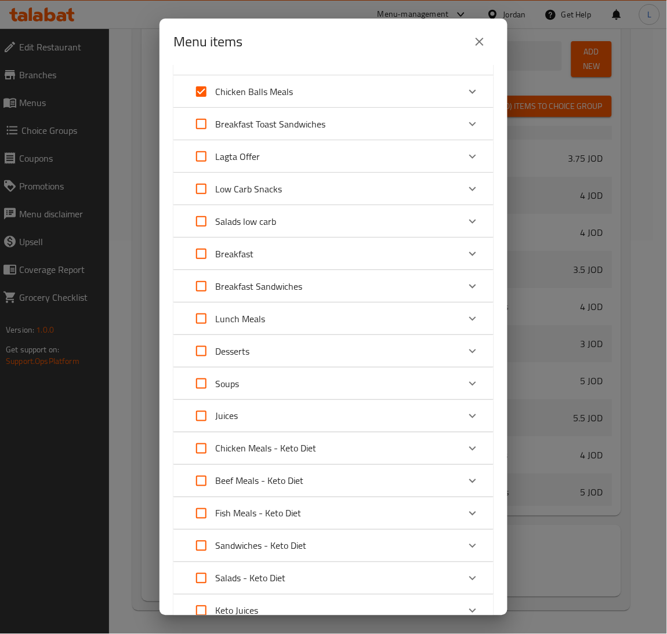
scroll to position [87, 0]
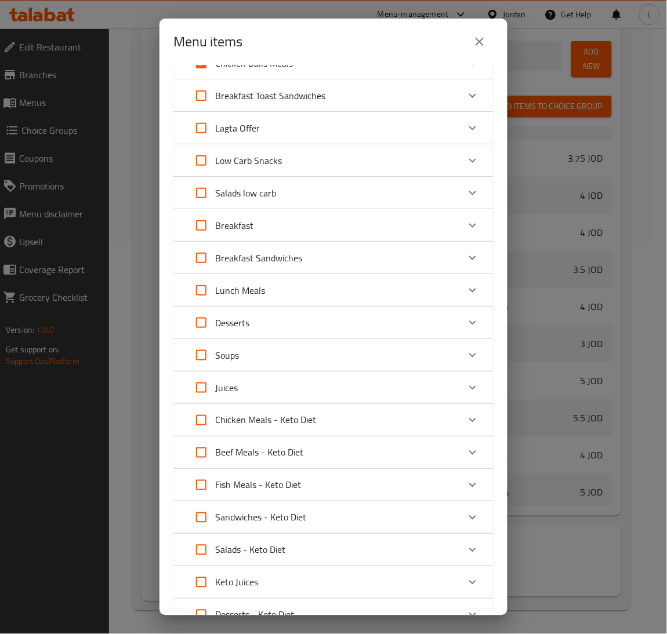
click at [308, 296] on div "Lunch Meals" at bounding box center [322, 290] width 271 height 28
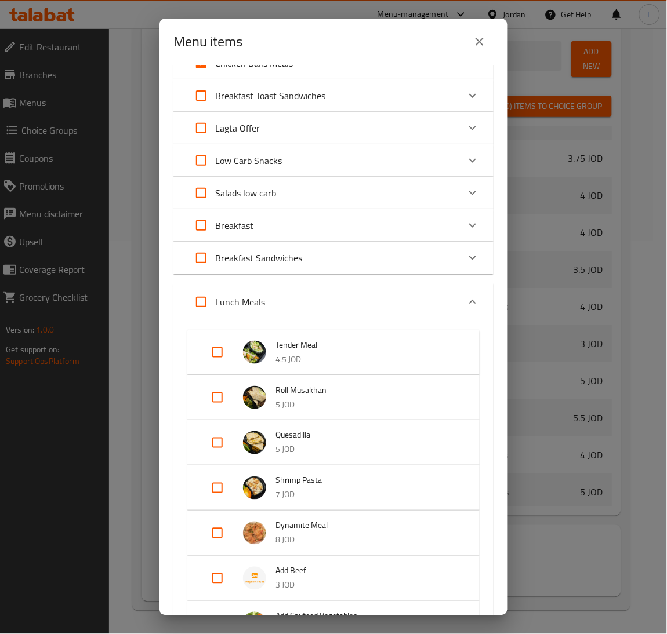
click at [192, 292] on input "Expand" at bounding box center [201, 302] width 28 height 28
checkbox input "true"
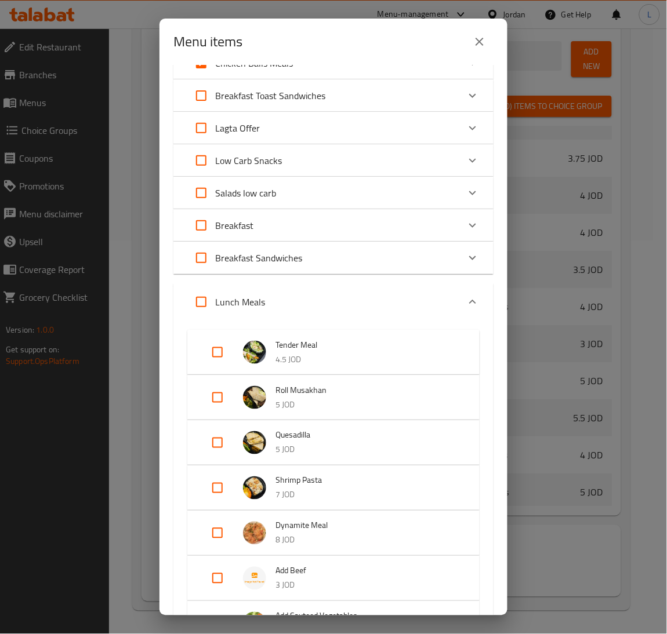
checkbox input "true"
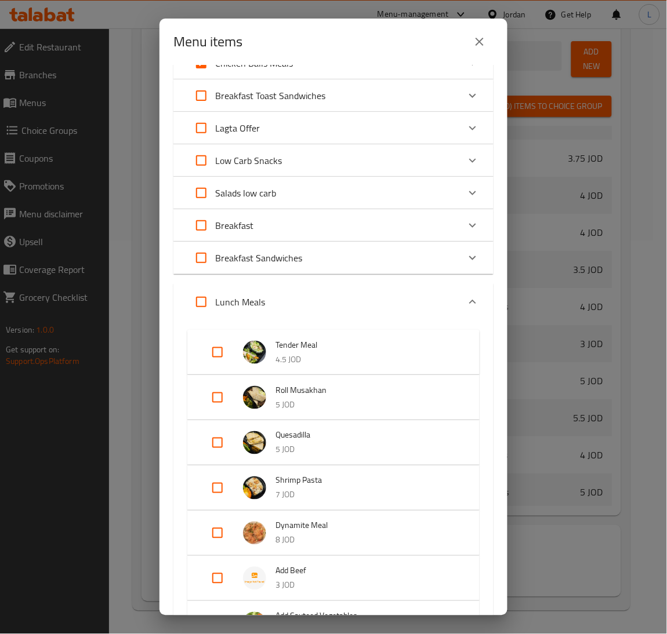
checkbox input "true"
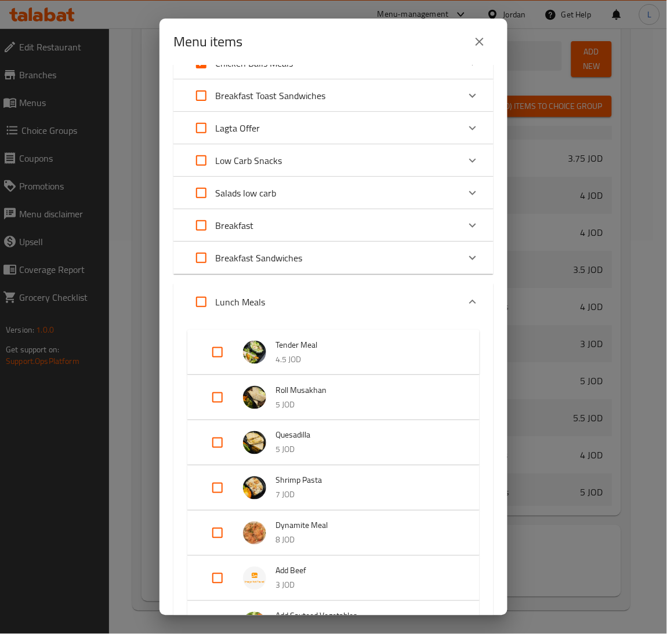
checkbox input "true"
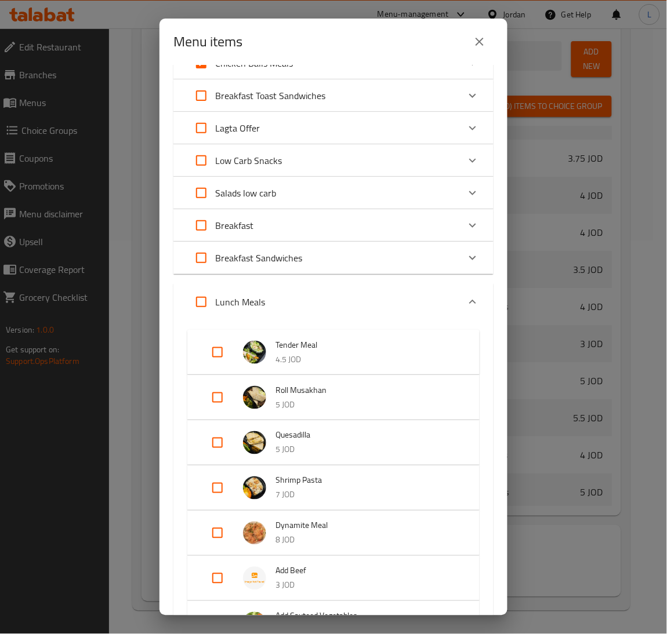
checkbox input "true"
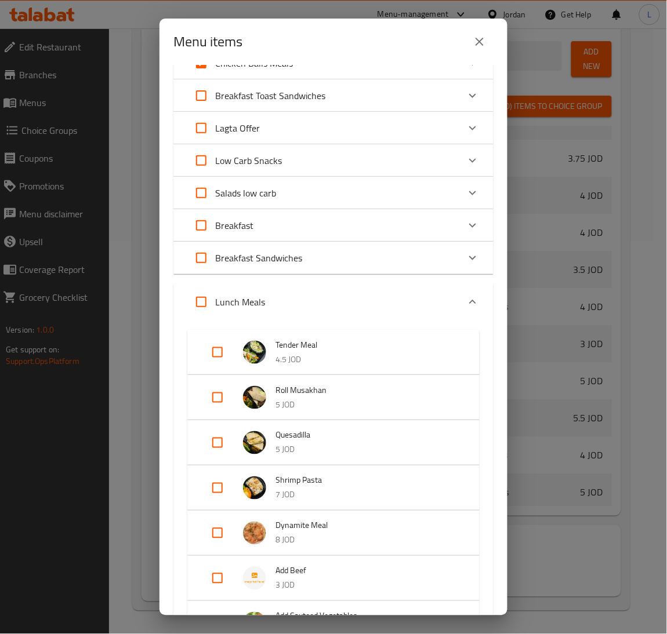
checkbox input "true"
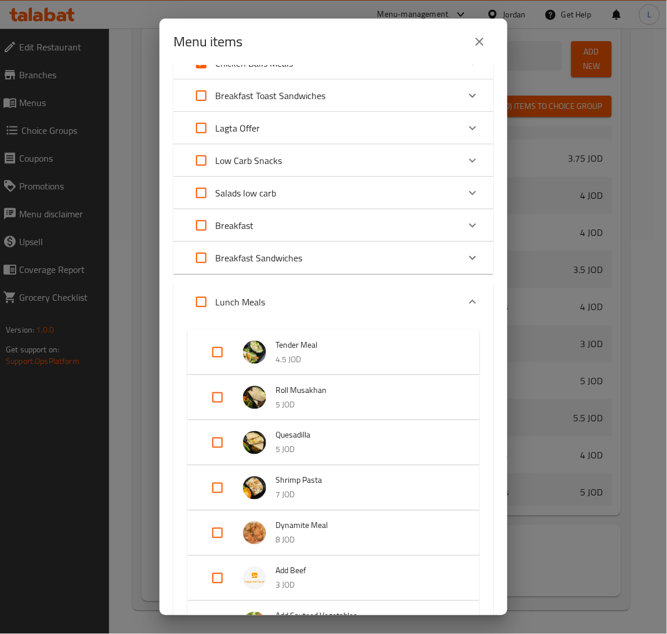
checkbox input "true"
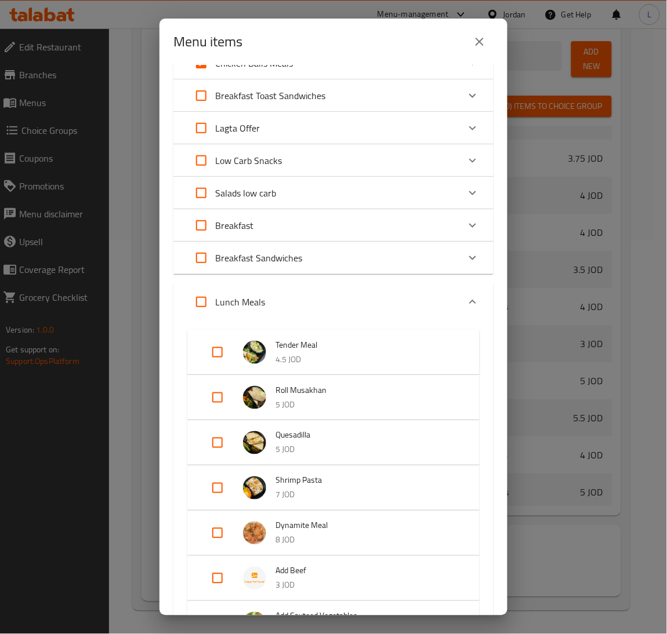
checkbox input "true"
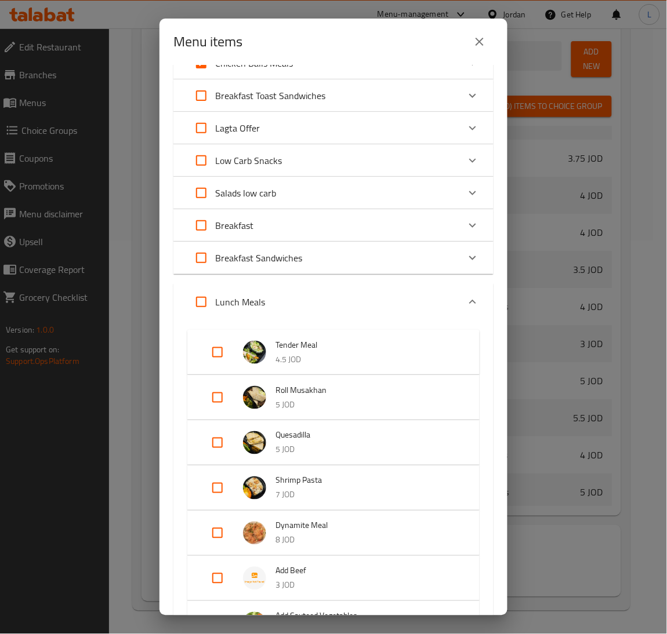
checkbox input "true"
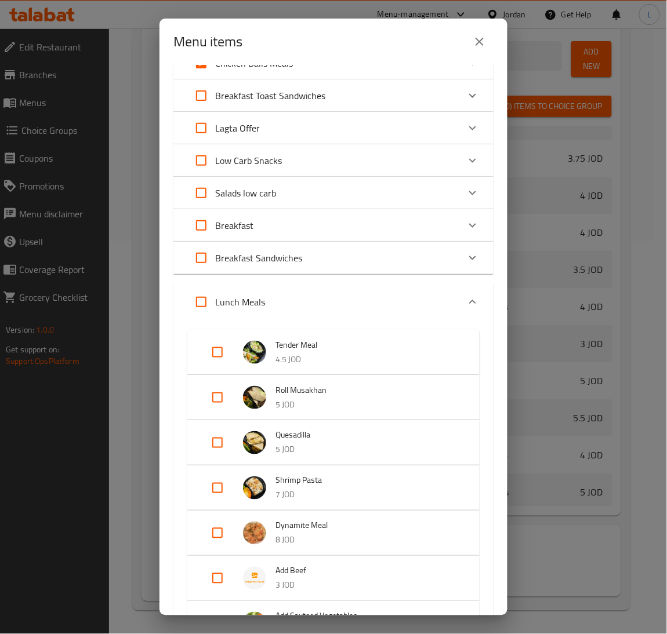
checkbox input "true"
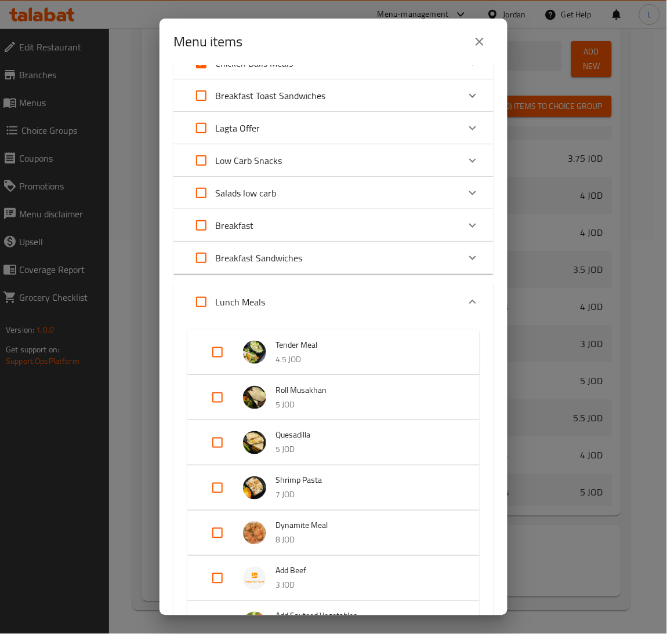
checkbox input "true"
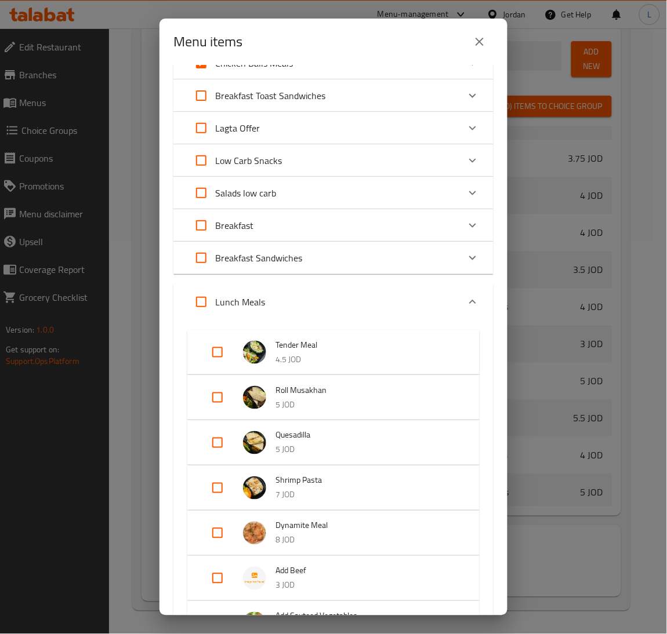
checkbox input "true"
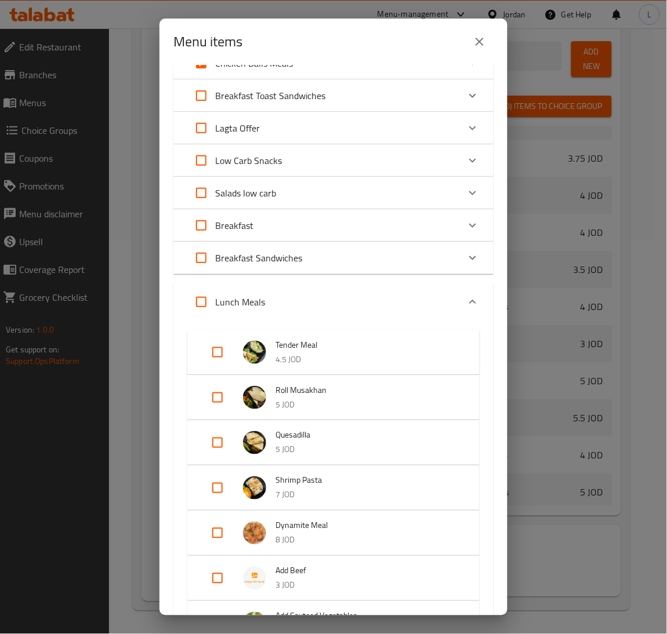
checkbox input "true"
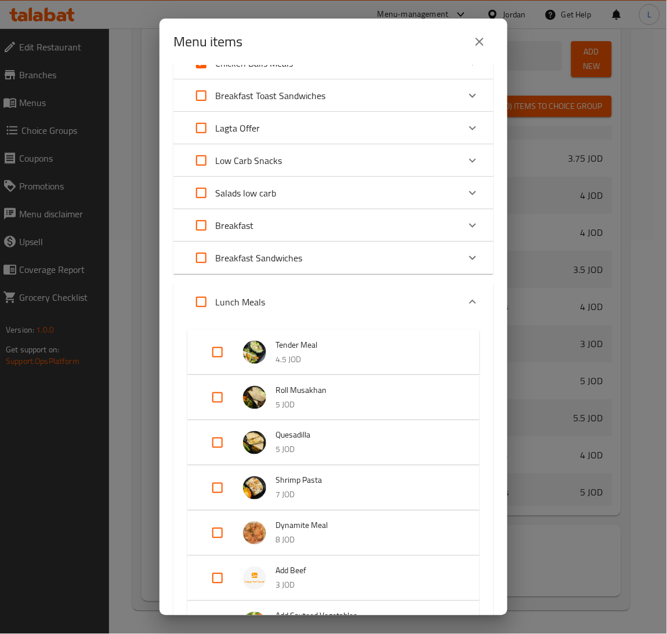
checkbox input "true"
click at [301, 299] on div "Lunch Meals" at bounding box center [322, 302] width 271 height 28
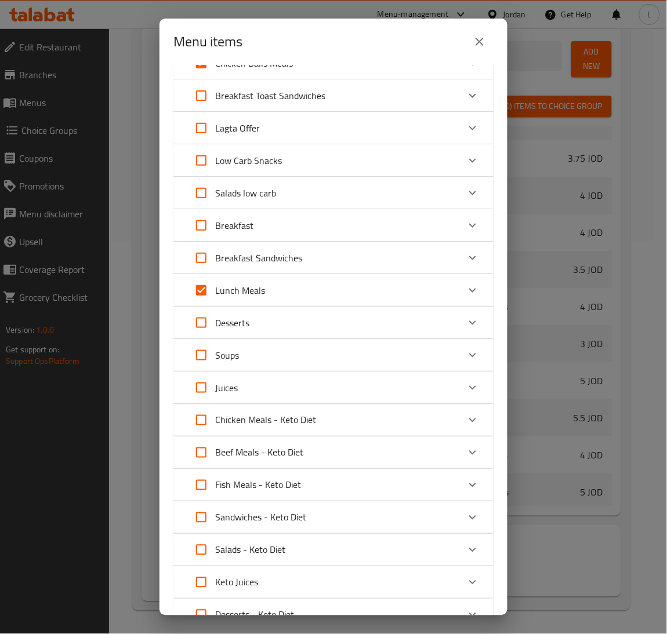
click at [301, 299] on div "Lunch Meals" at bounding box center [322, 290] width 271 height 28
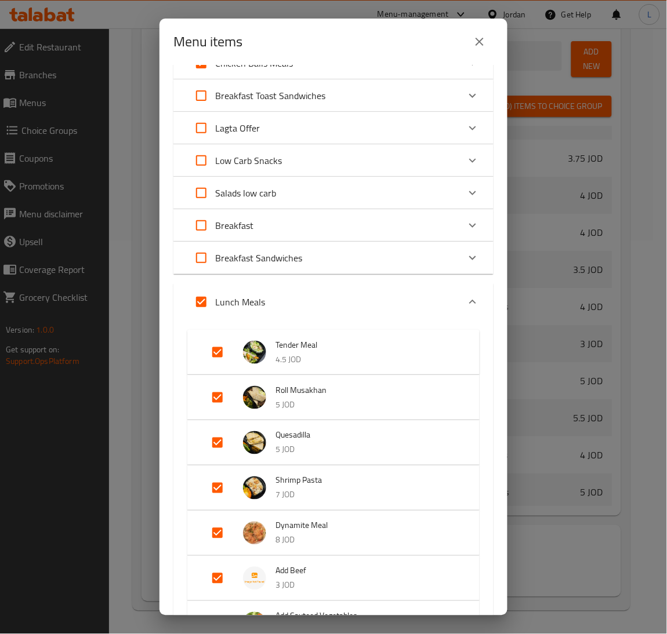
click at [301, 299] on div "Lunch Meals" at bounding box center [322, 302] width 271 height 28
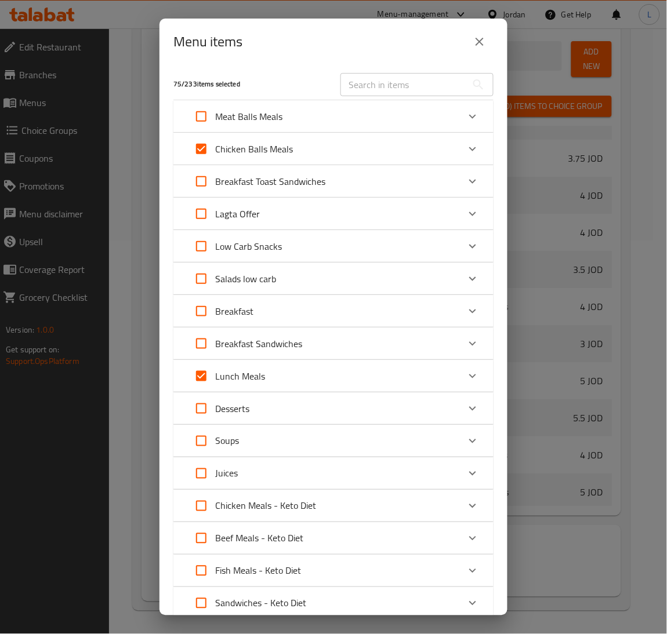
scroll to position [0, 0]
click at [407, 186] on div "Breakfast Toast Sandwiches" at bounding box center [322, 183] width 271 height 28
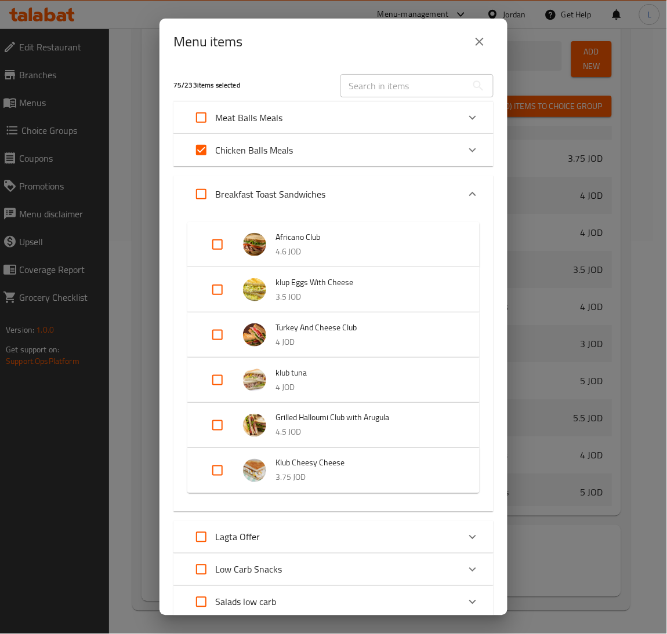
click at [407, 186] on div "Breakfast Toast Sandwiches" at bounding box center [322, 194] width 271 height 28
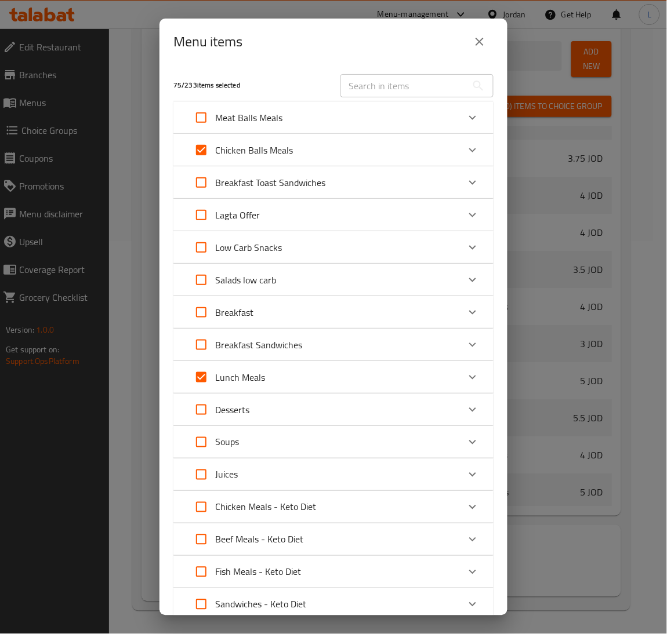
click at [384, 111] on div "Meat Balls Meals" at bounding box center [322, 118] width 271 height 28
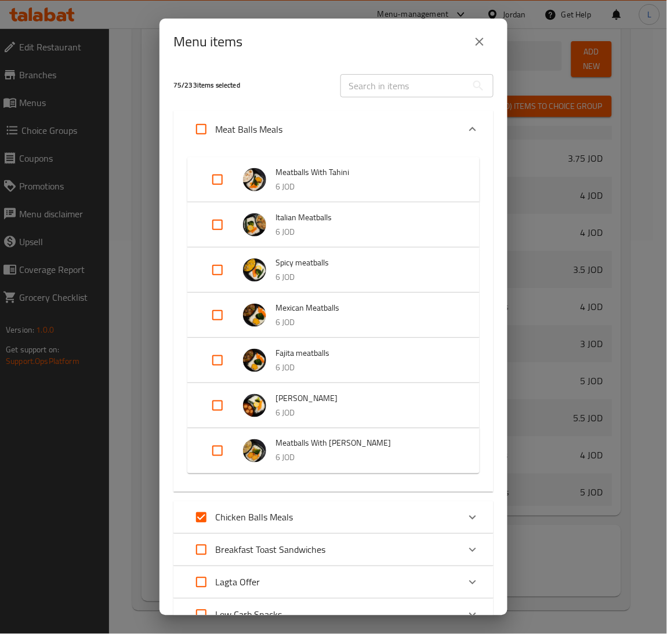
click at [384, 118] on div "Meat Balls Meals" at bounding box center [322, 129] width 271 height 28
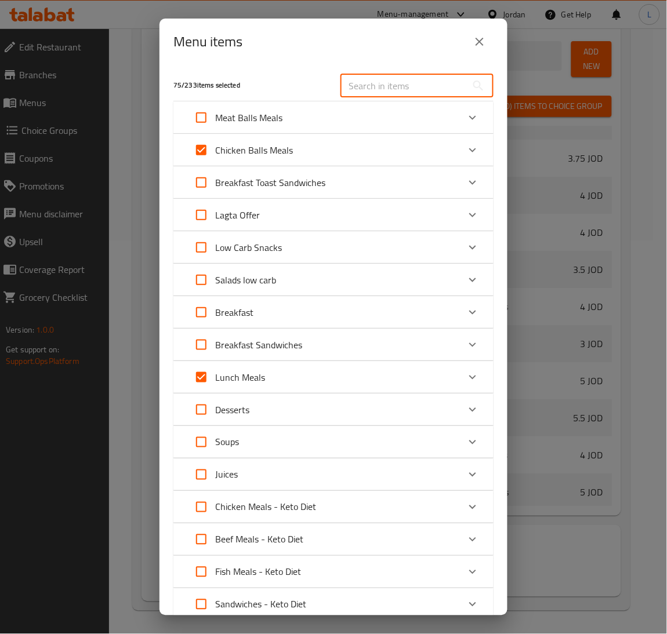
drag, startPoint x: 403, startPoint y: 88, endPoint x: 412, endPoint y: 85, distance: 9.2
click at [406, 86] on input "text" at bounding box center [403, 85] width 126 height 23
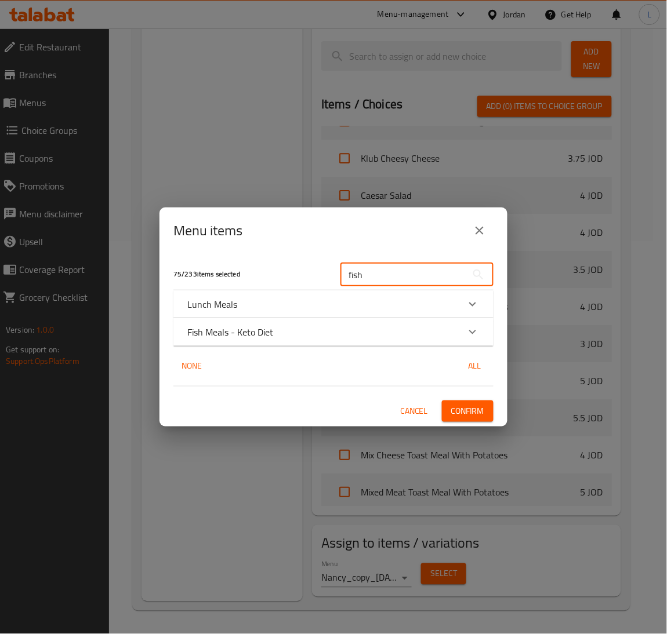
type input "fish"
click at [321, 305] on div "Lunch Meals" at bounding box center [322, 304] width 271 height 14
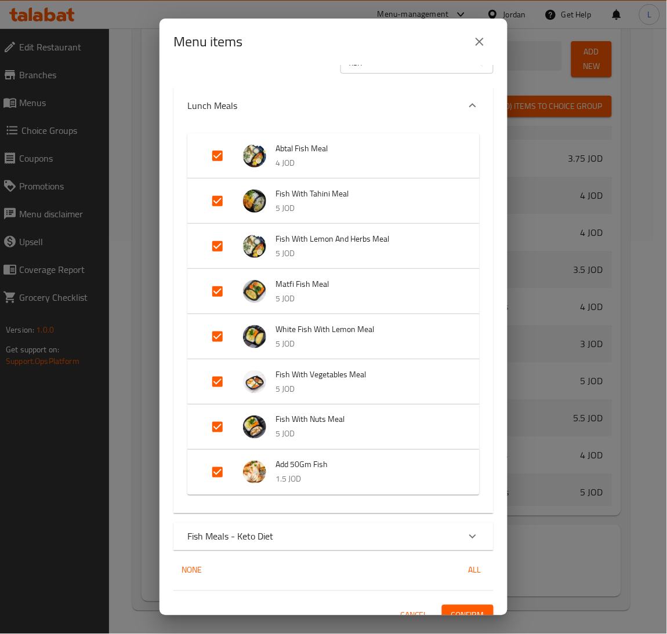
scroll to position [39, 0]
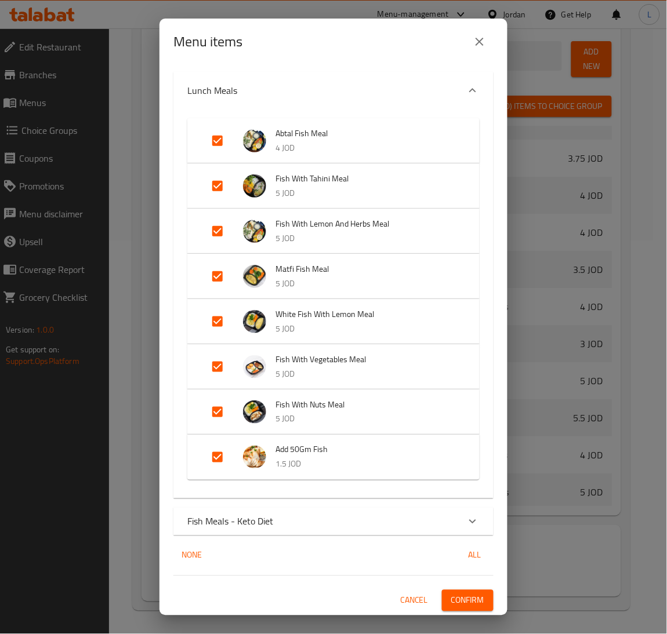
click at [357, 522] on div "Fish Meals - Keto Diet" at bounding box center [322, 522] width 271 height 14
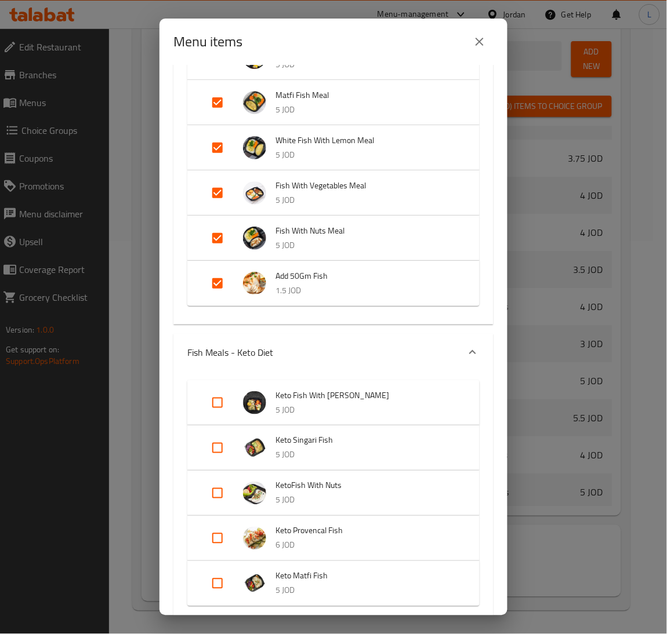
click at [366, 348] on div "Fish Meals - Keto Diet" at bounding box center [322, 352] width 271 height 14
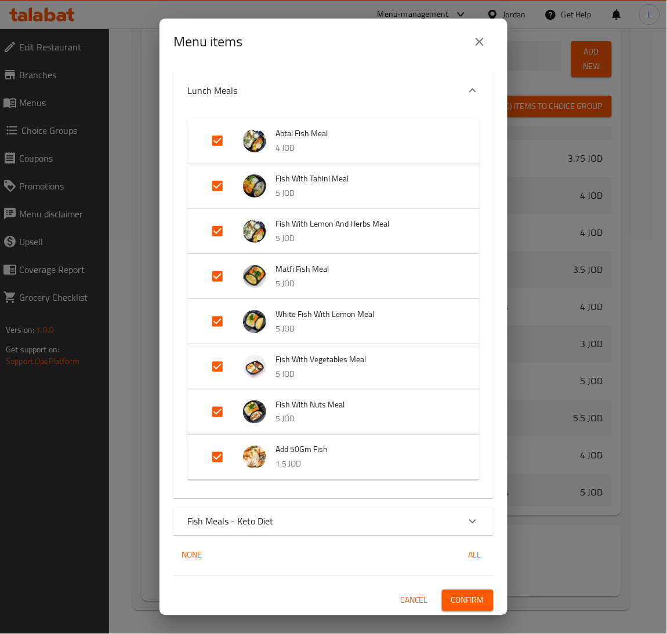
click at [456, 594] on span "Confirm" at bounding box center [467, 601] width 33 height 14
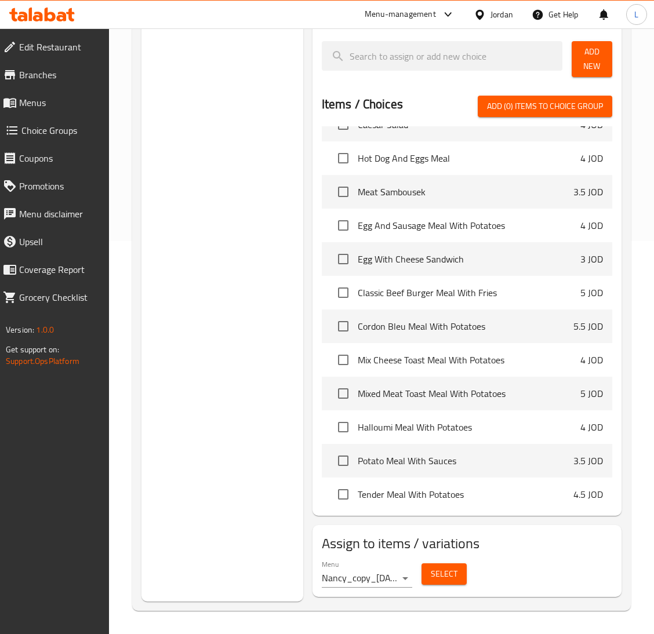
click at [35, 99] on span "Menus" at bounding box center [59, 103] width 81 height 14
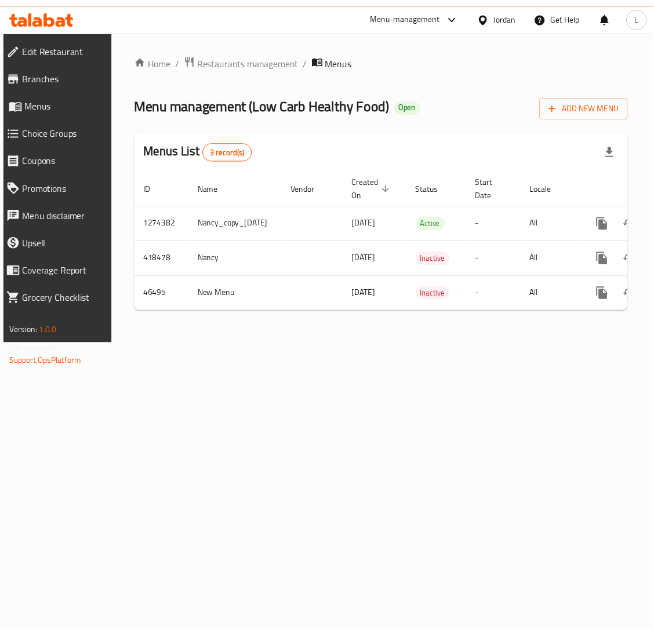
scroll to position [0, 92]
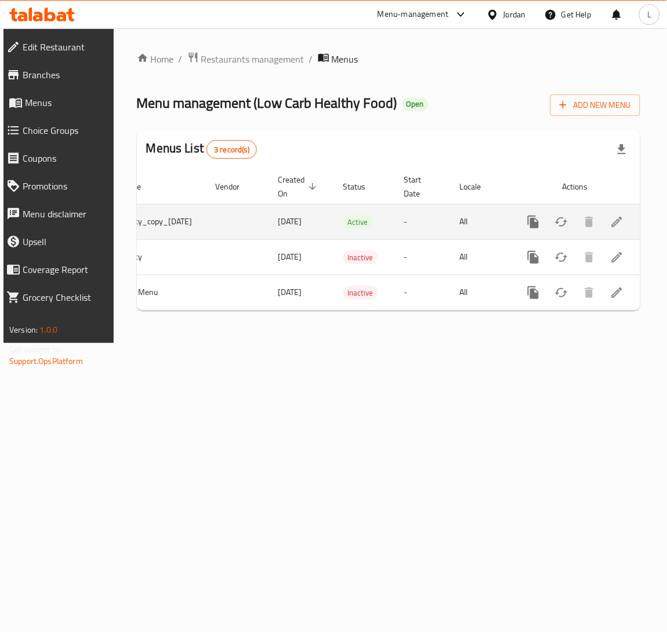
click at [616, 221] on icon "enhanced table" at bounding box center [617, 222] width 14 height 14
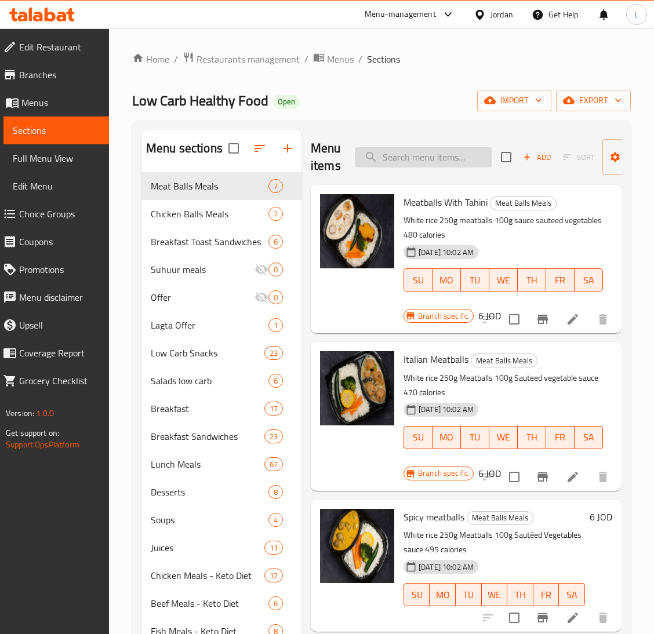
click at [439, 154] on input "search" at bounding box center [423, 157] width 137 height 20
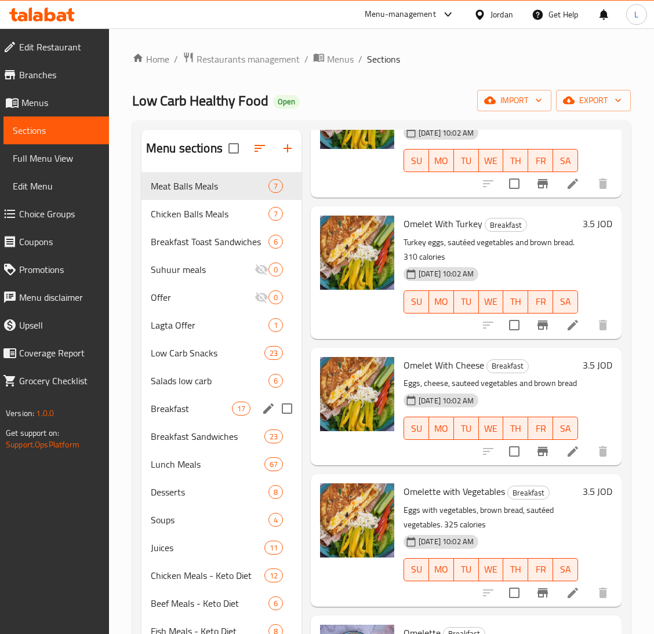
type input "omele"
click at [194, 402] on span "Breakfast" at bounding box center [191, 409] width 81 height 14
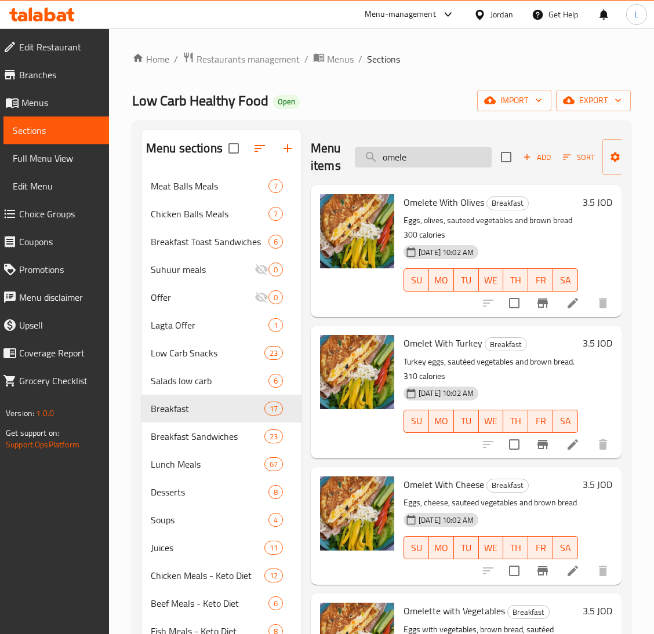
click at [436, 153] on input "omele" at bounding box center [423, 157] width 137 height 20
click at [566, 306] on icon at bounding box center [573, 303] width 14 height 14
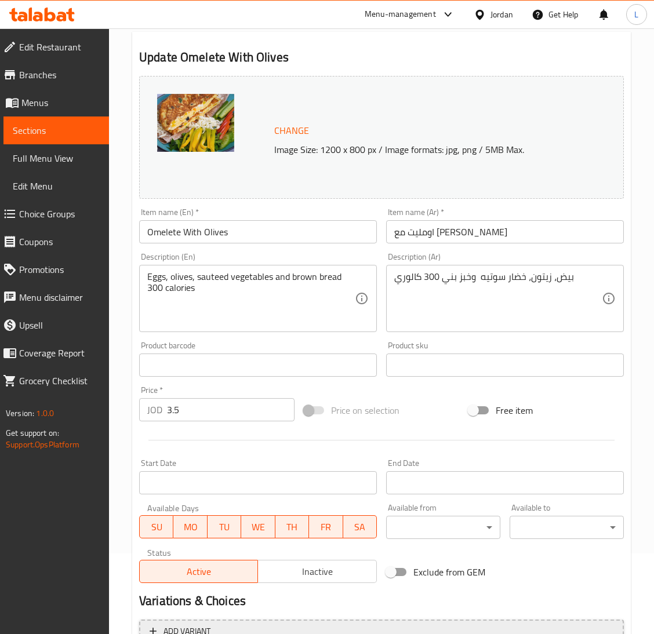
scroll to position [200, 0]
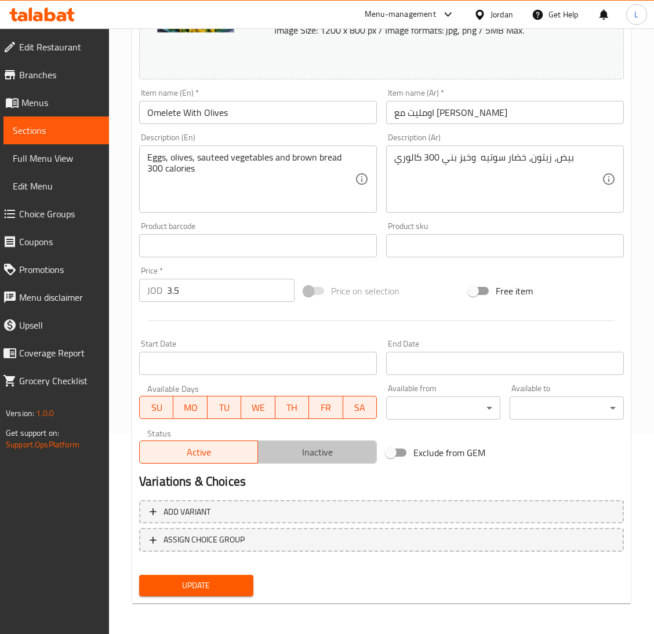
click at [323, 453] on span "Inactive" at bounding box center [317, 452] width 109 height 17
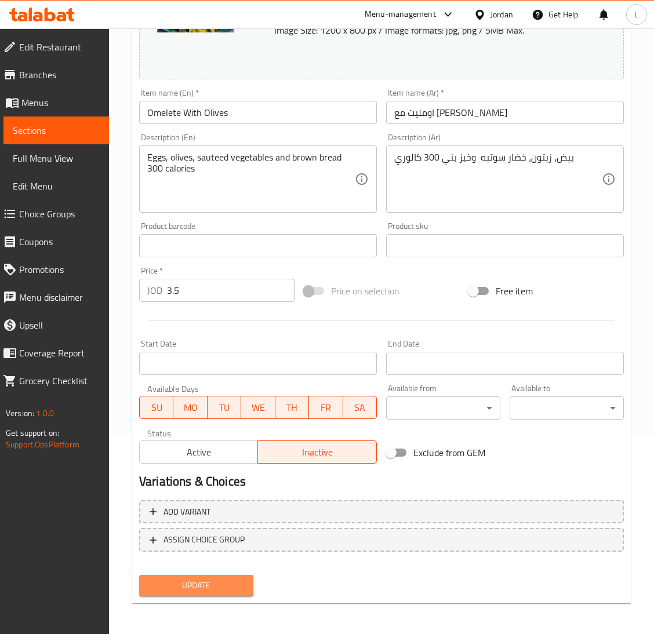
click at [231, 586] on span "Update" at bounding box center [196, 585] width 96 height 14
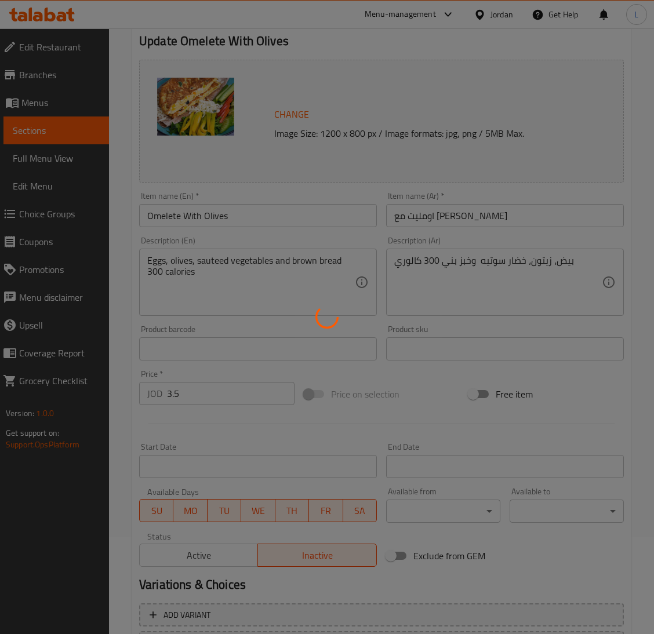
scroll to position [0, 0]
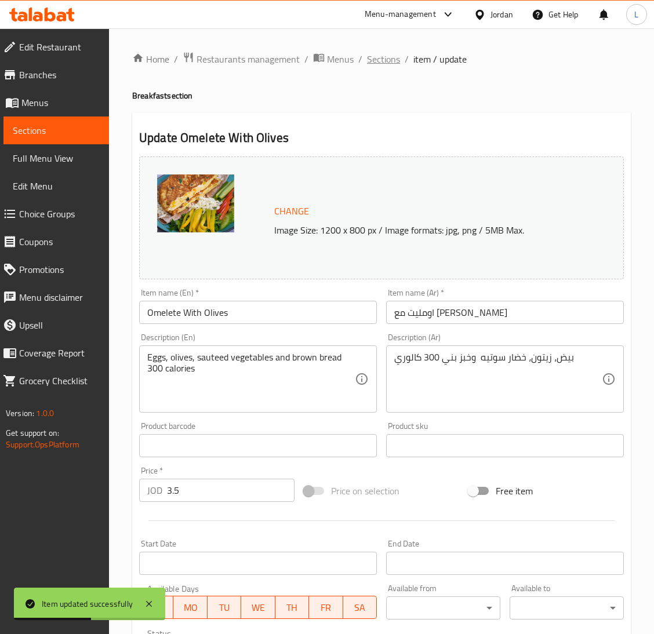
click at [377, 52] on span "Sections" at bounding box center [383, 59] width 33 height 14
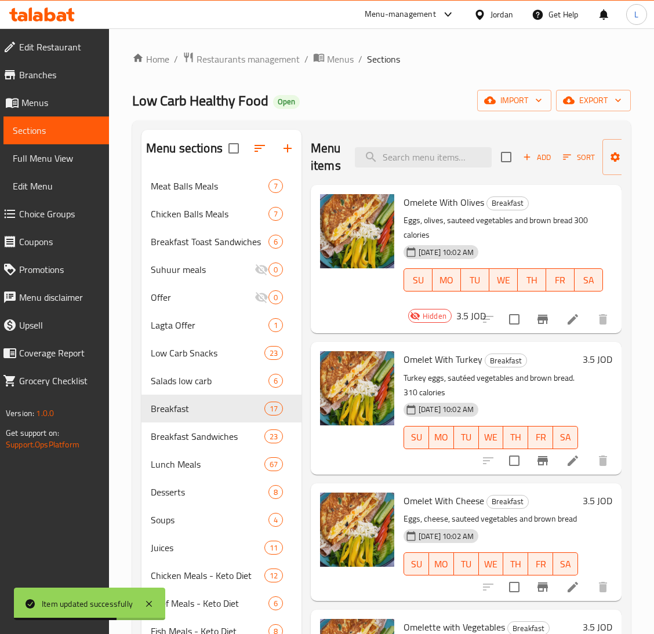
click at [556, 467] on li at bounding box center [572, 460] width 32 height 21
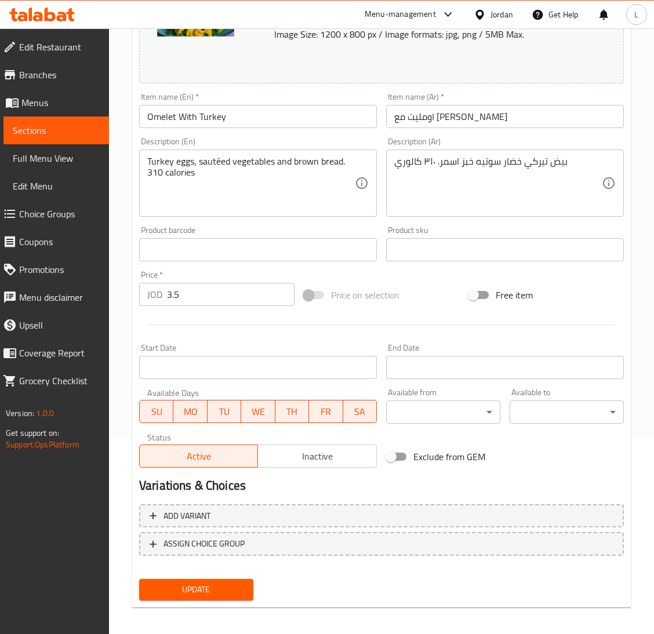
scroll to position [200, 0]
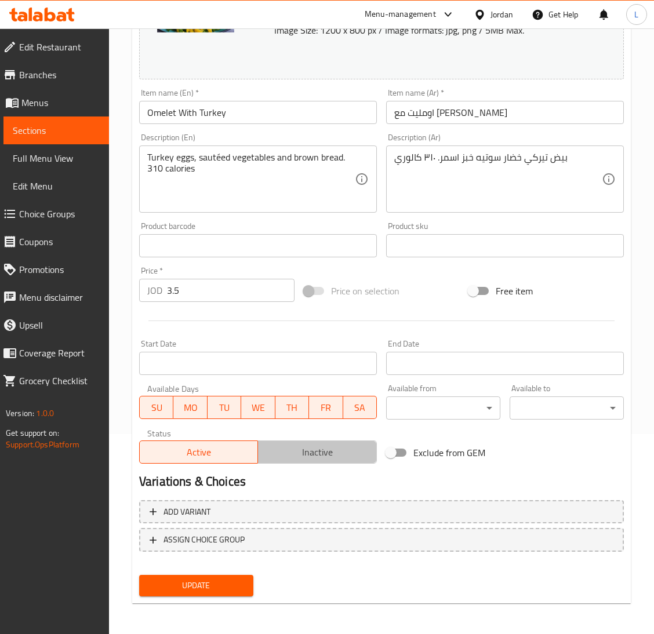
drag, startPoint x: 350, startPoint y: 448, endPoint x: 350, endPoint y: 483, distance: 35.4
click at [350, 450] on span "Inactive" at bounding box center [317, 452] width 109 height 17
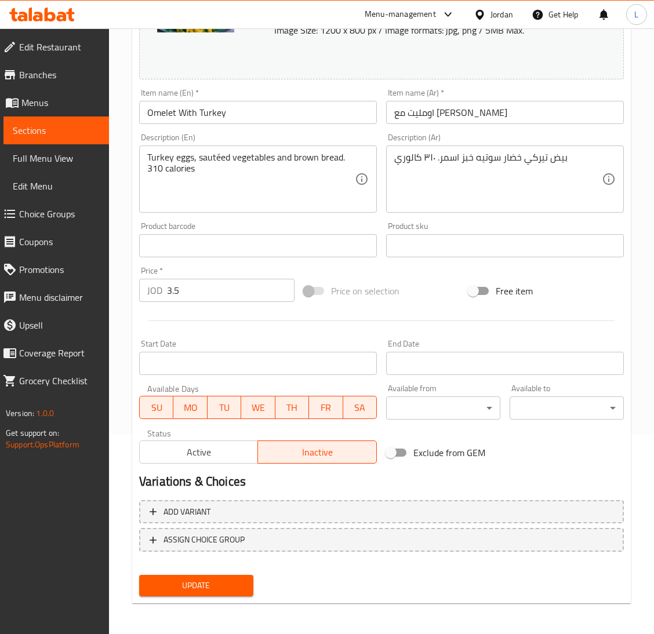
click at [232, 578] on span "Update" at bounding box center [196, 585] width 96 height 14
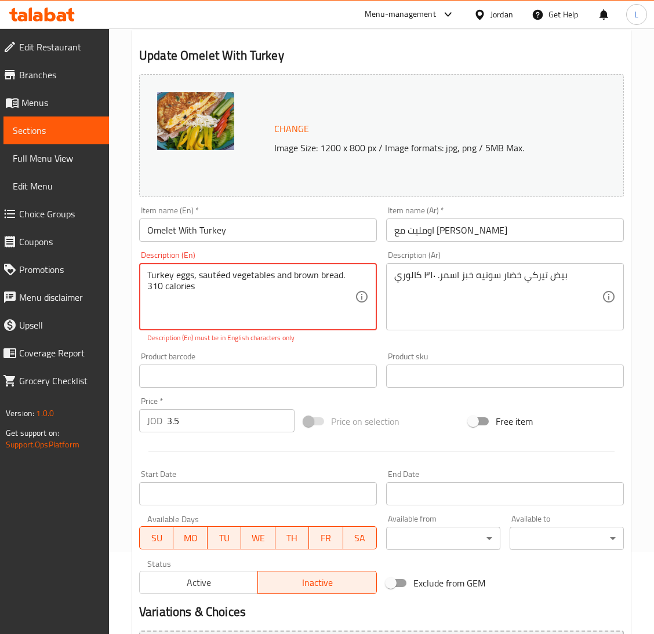
scroll to position [0, 0]
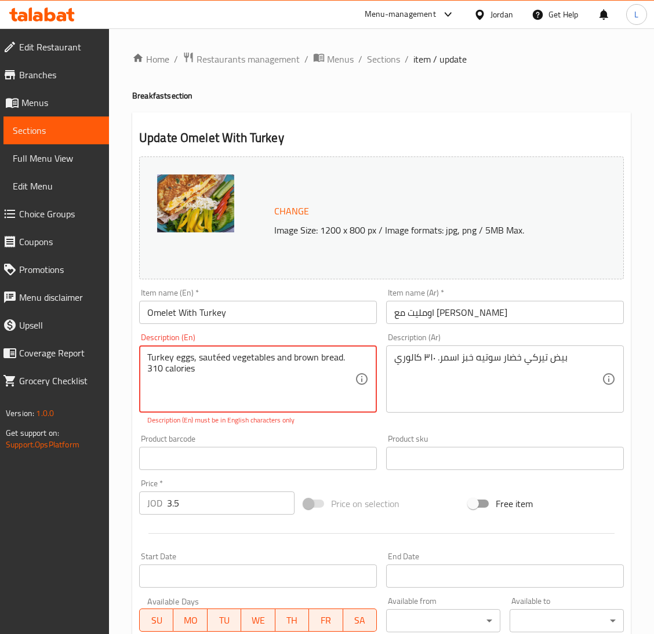
click at [304, 374] on textarea "Turkey eggs, sautéed vegetables and brown bread. 310 calories" at bounding box center [251, 379] width 208 height 55
click at [304, 382] on textarea "Turkey eggs, sautéed vegetables and brown bread. 310 calories" at bounding box center [251, 379] width 208 height 55
click at [346, 353] on textarea "Turkey eggs, sautéed vegetables and brown bread. 310 calories" at bounding box center [251, 379] width 208 height 55
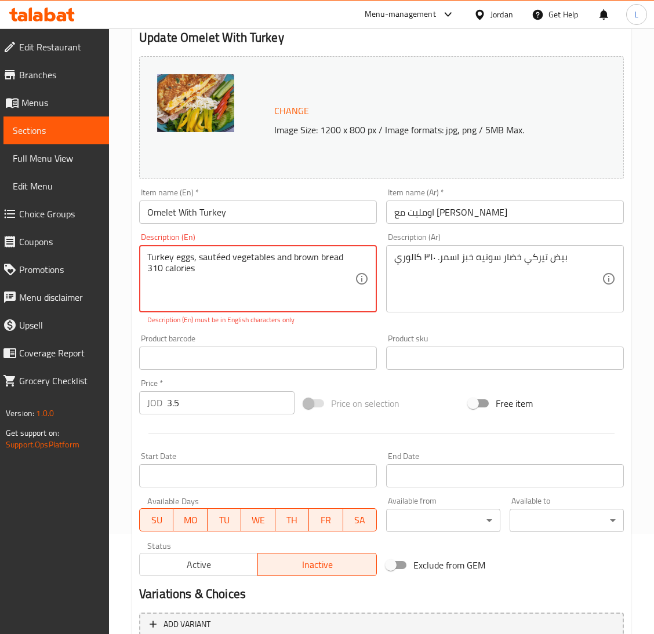
scroll to position [213, 0]
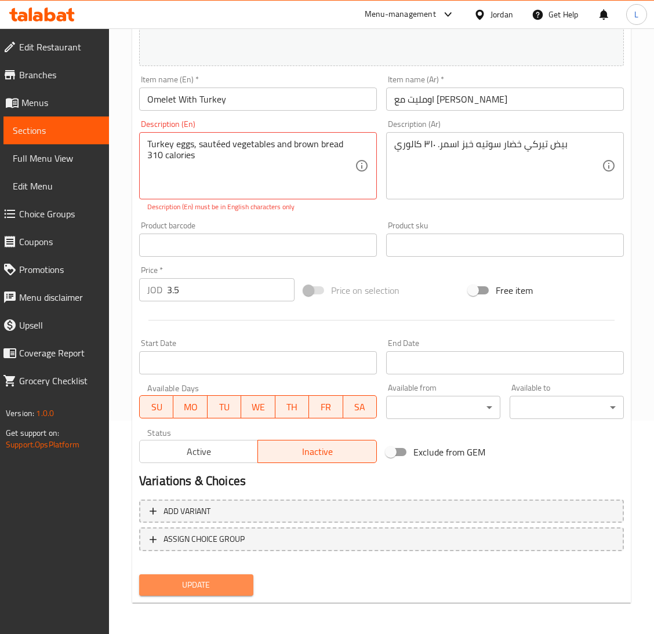
click at [231, 584] on span "Update" at bounding box center [196, 585] width 96 height 14
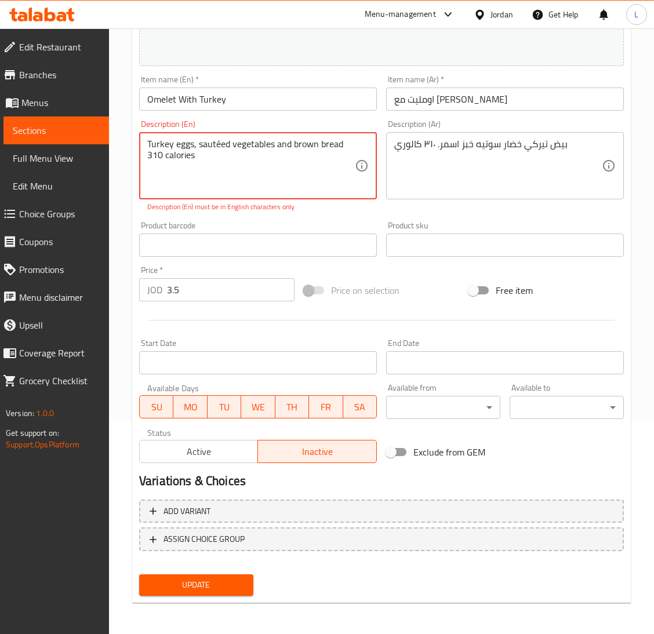
scroll to position [126, 0]
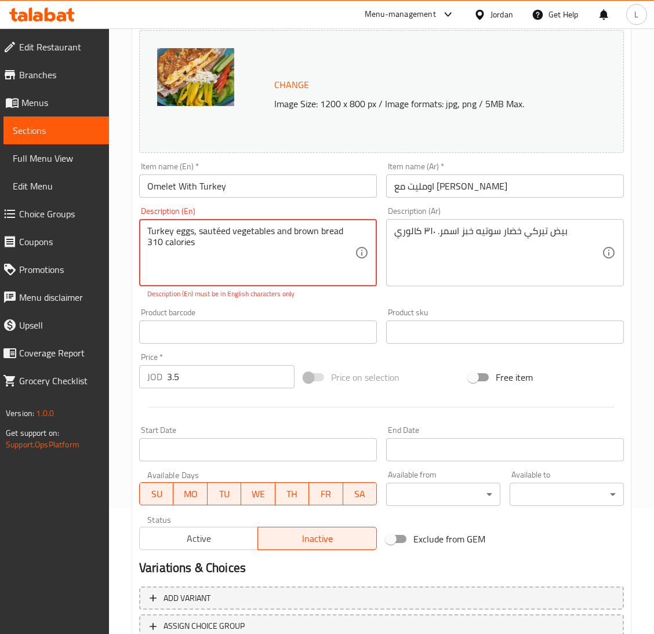
drag, startPoint x: 196, startPoint y: 245, endPoint x: 149, endPoint y: 243, distance: 47.0
click at [149, 243] on textarea "Turkey eggs, sautéed vegetables and brown bread 310 calories" at bounding box center [251, 252] width 208 height 55
type textarea "Turkey eggs, sautéed vegetables and brown bread"
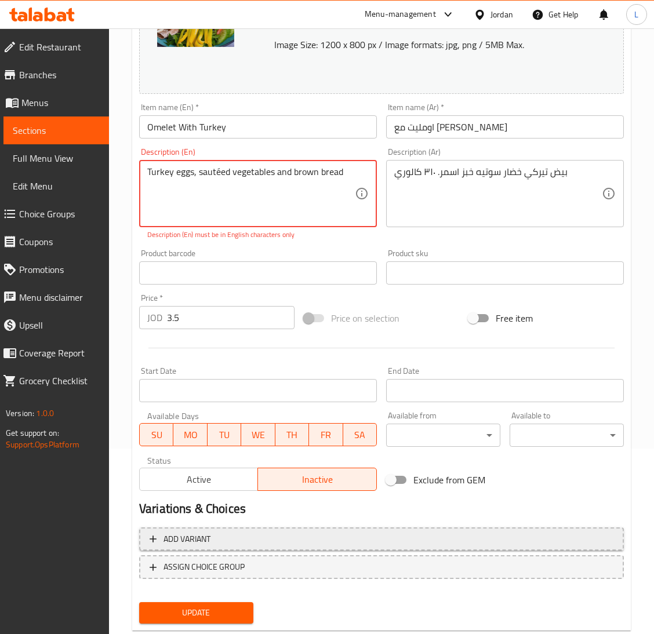
scroll to position [213, 0]
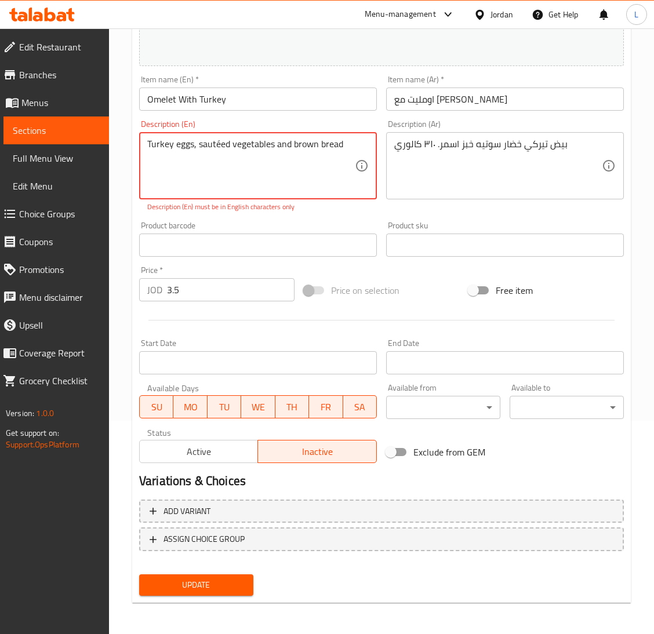
click at [283, 151] on textarea "Turkey eggs, sautéed vegetables and brown bread" at bounding box center [251, 166] width 208 height 55
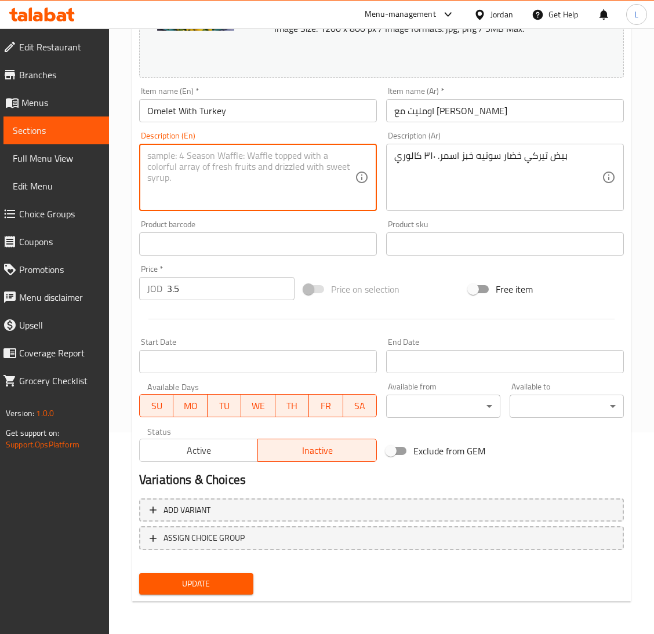
scroll to position [200, 0]
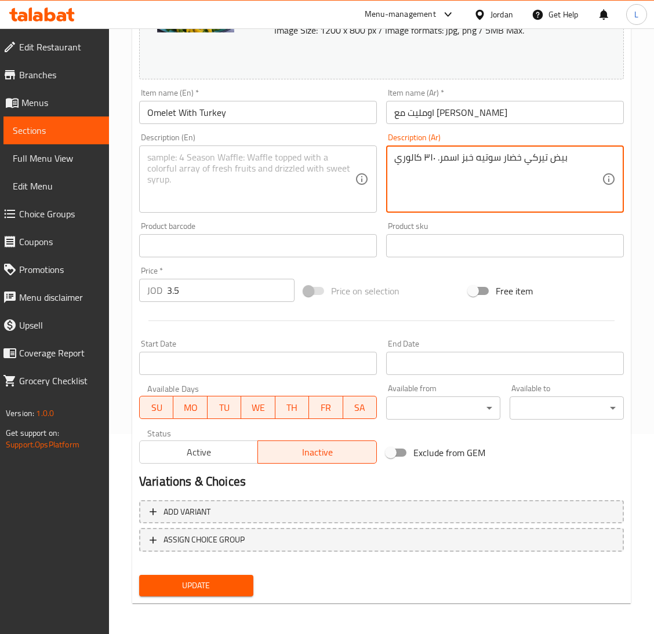
click at [486, 171] on textarea "بيض تيركي خضار سوتيه خبز اسمر. ٣١٠ كالوري" at bounding box center [498, 179] width 208 height 55
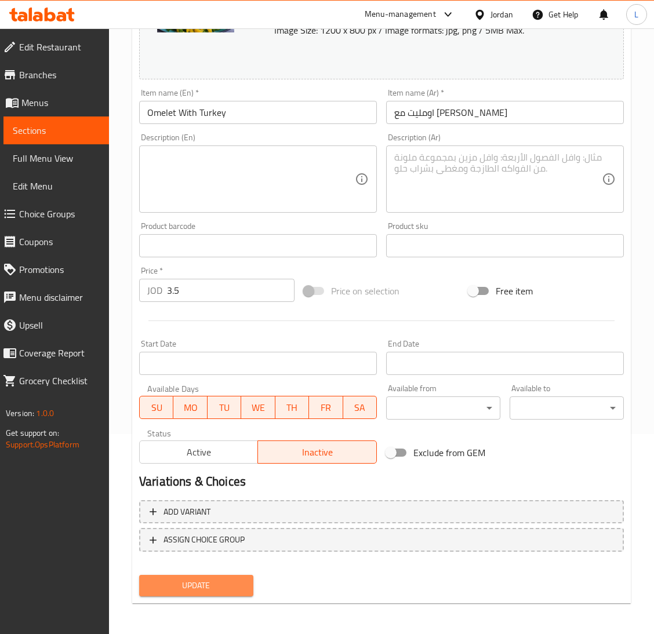
drag, startPoint x: 238, startPoint y: 583, endPoint x: 230, endPoint y: 585, distance: 8.6
click at [230, 585] on span "Update" at bounding box center [196, 585] width 96 height 14
click at [234, 584] on span "Update" at bounding box center [196, 585] width 96 height 14
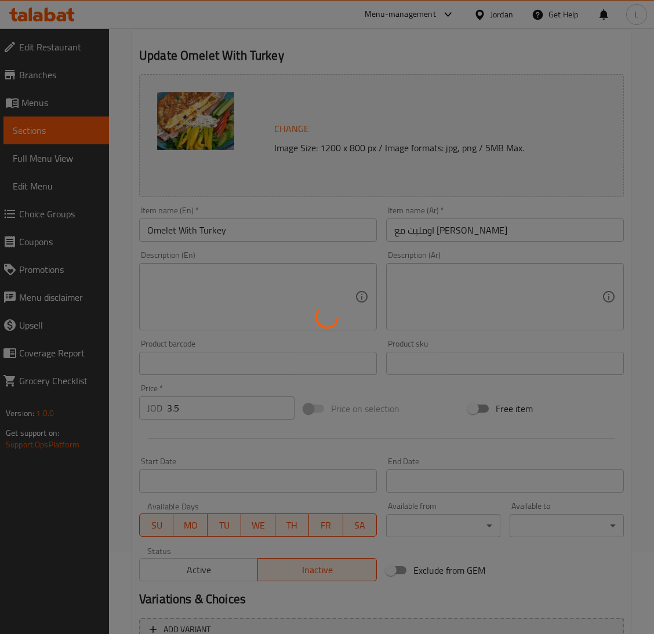
scroll to position [0, 0]
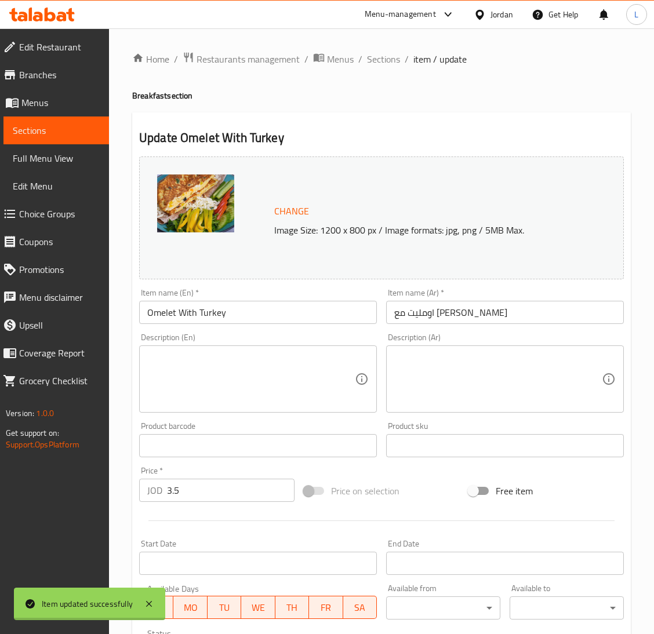
click at [382, 64] on div "Home / Restaurants management / Menus / Sections / item / update Breakfast sect…" at bounding box center [381, 432] width 499 height 761
click at [382, 60] on span "Sections" at bounding box center [383, 59] width 33 height 14
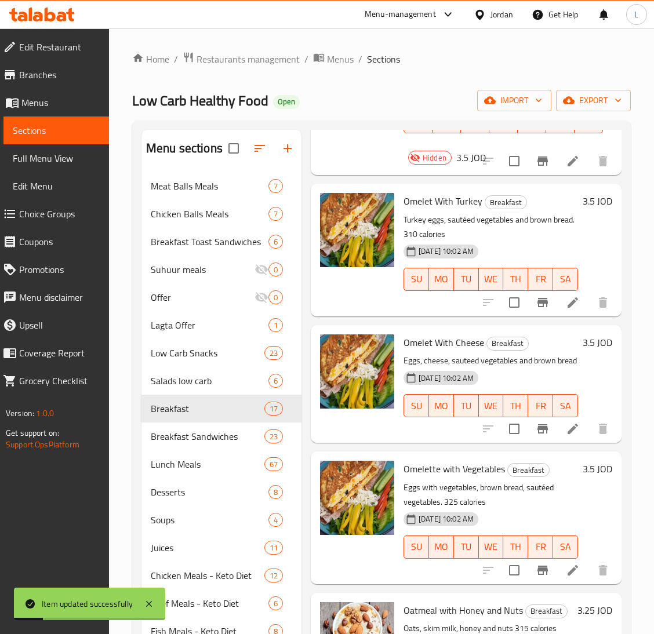
scroll to position [174, 0]
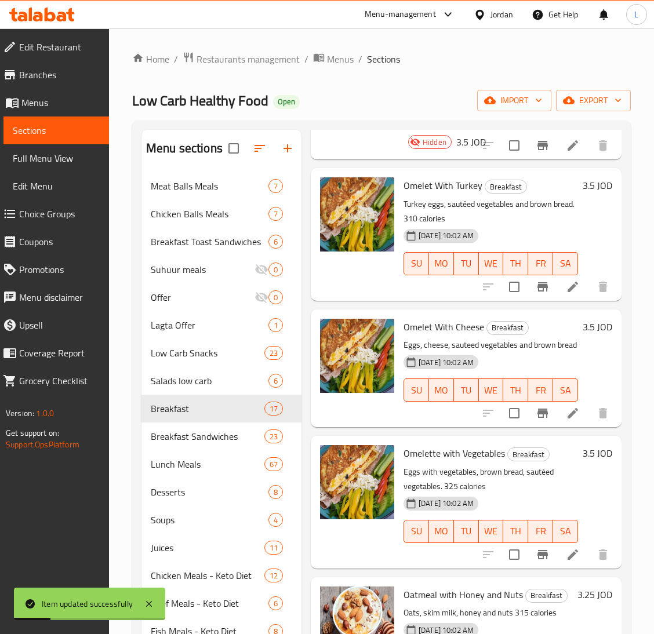
click at [566, 420] on icon at bounding box center [573, 413] width 14 height 14
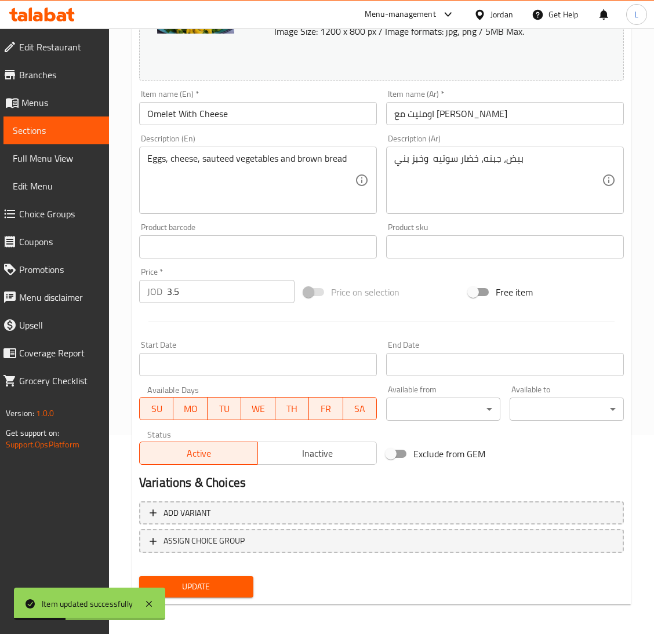
scroll to position [200, 0]
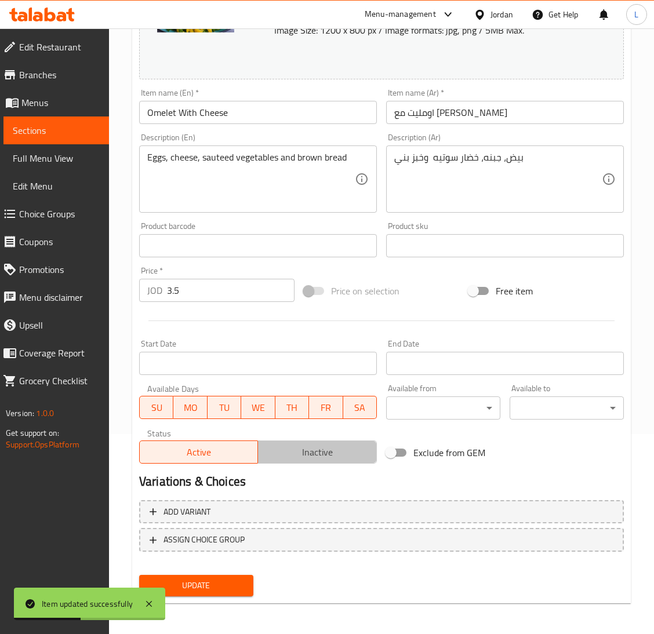
click at [294, 449] on span "Inactive" at bounding box center [317, 452] width 109 height 17
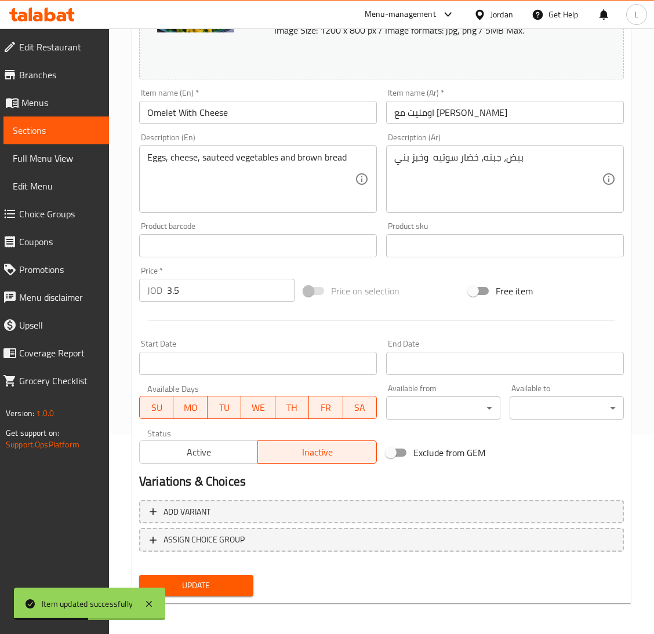
click at [224, 595] on div "Update" at bounding box center [195, 585] width 123 height 31
click at [234, 585] on span "Update" at bounding box center [196, 585] width 96 height 14
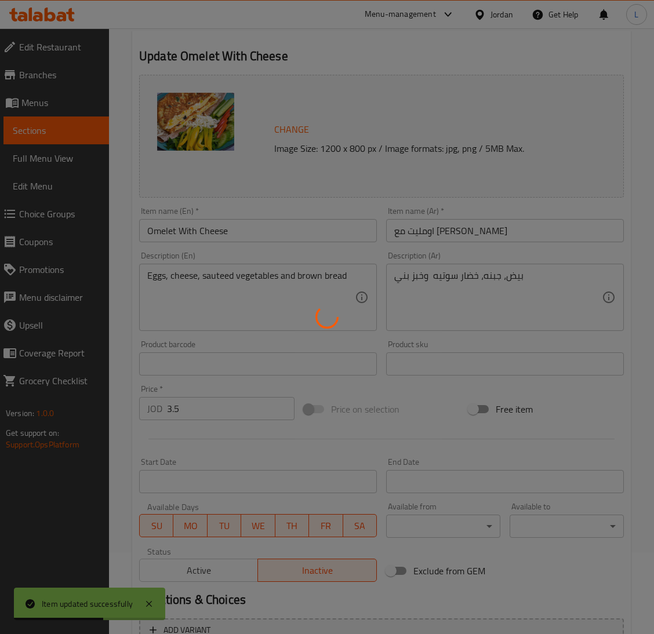
scroll to position [0, 0]
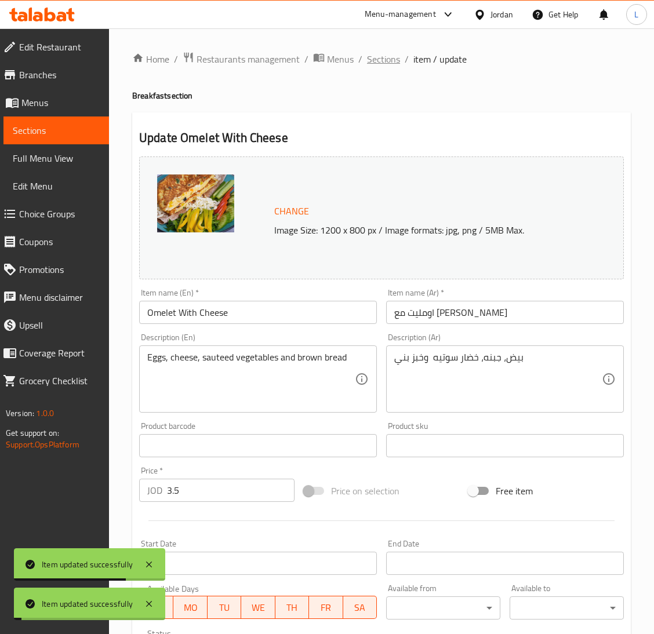
click at [394, 57] on span "Sections" at bounding box center [383, 59] width 33 height 14
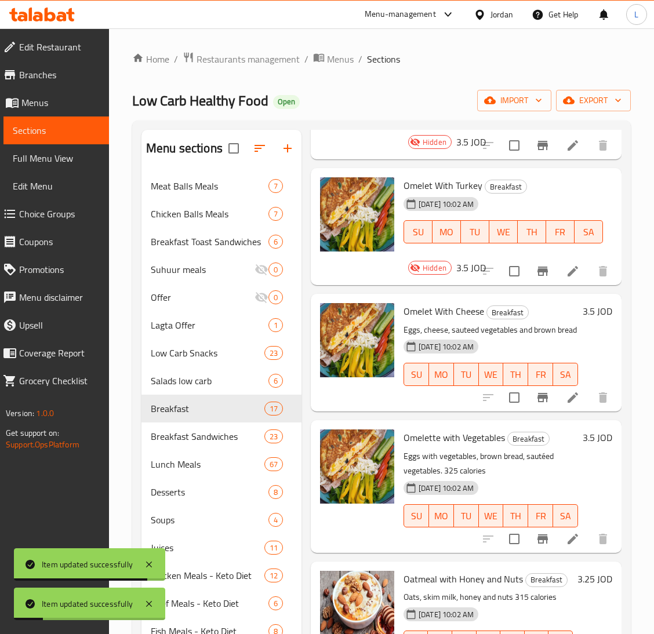
scroll to position [348, 0]
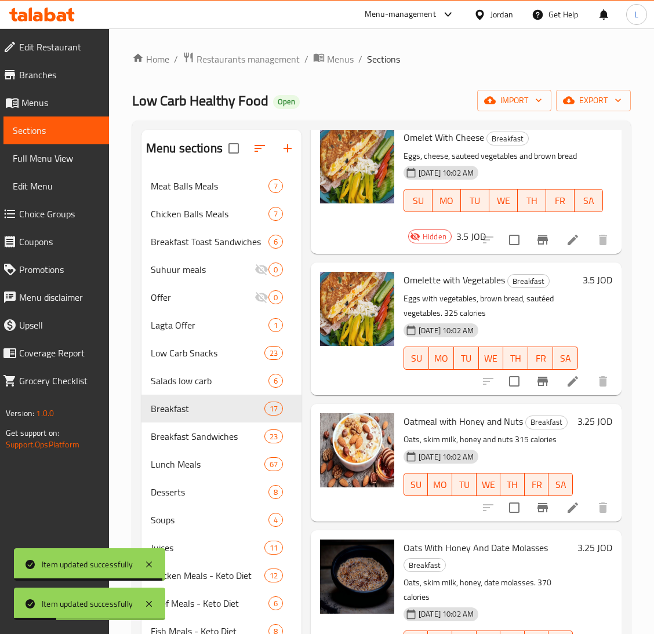
click at [566, 379] on icon at bounding box center [573, 381] width 14 height 14
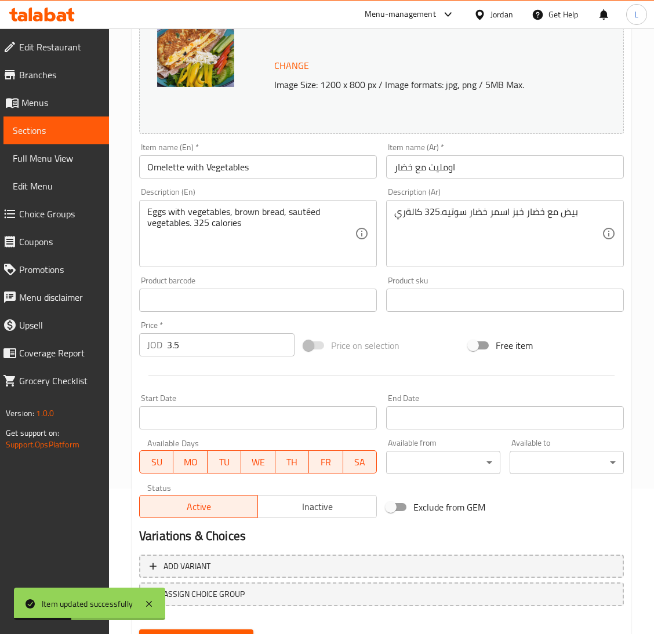
scroll to position [174, 0]
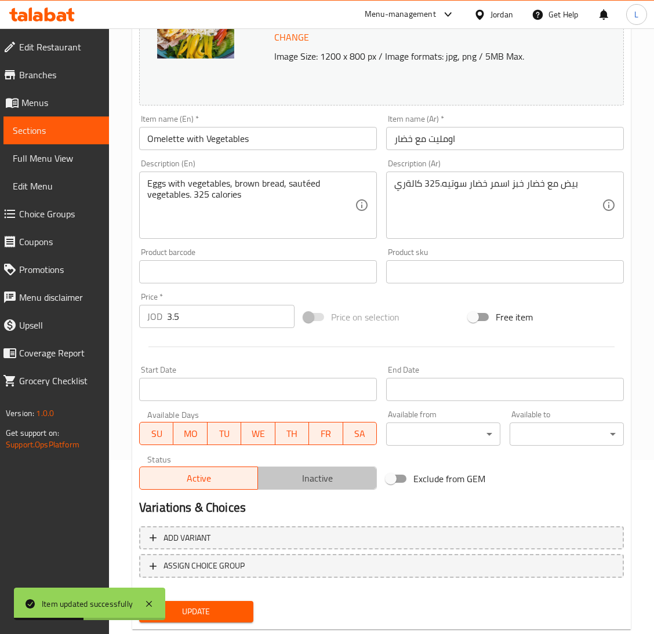
click at [322, 478] on span "Inactive" at bounding box center [317, 478] width 109 height 17
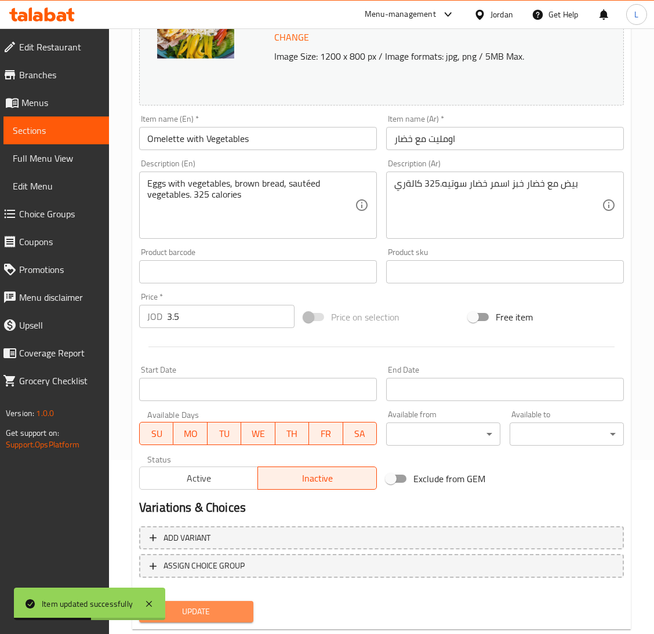
click at [238, 609] on span "Update" at bounding box center [196, 612] width 96 height 14
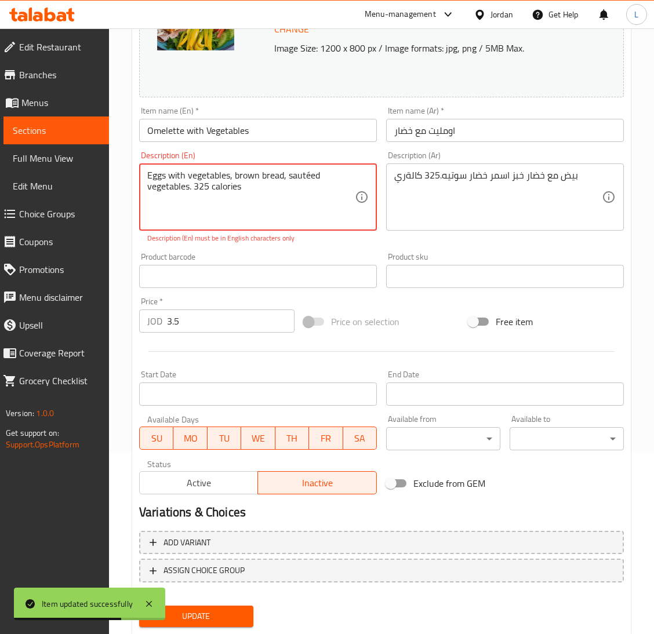
scroll to position [213, 0]
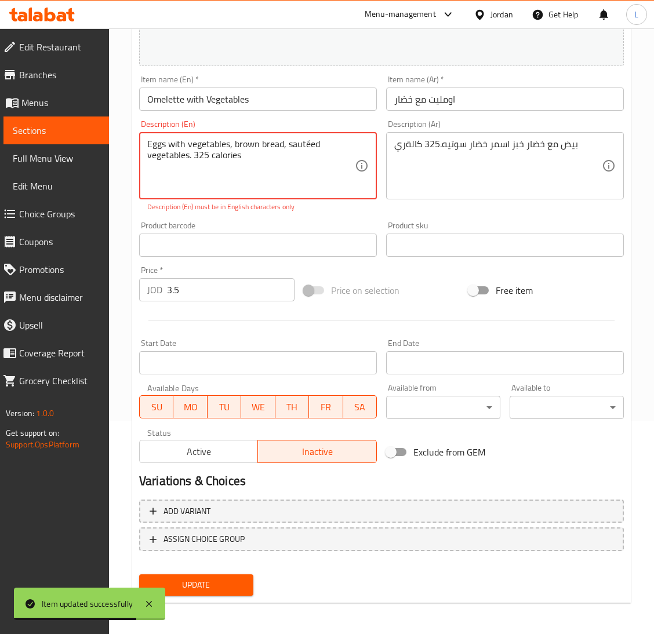
click at [203, 154] on textarea "Eggs with vegetables, brown bread, sautéed vegetables. 325 calories" at bounding box center [251, 166] width 208 height 55
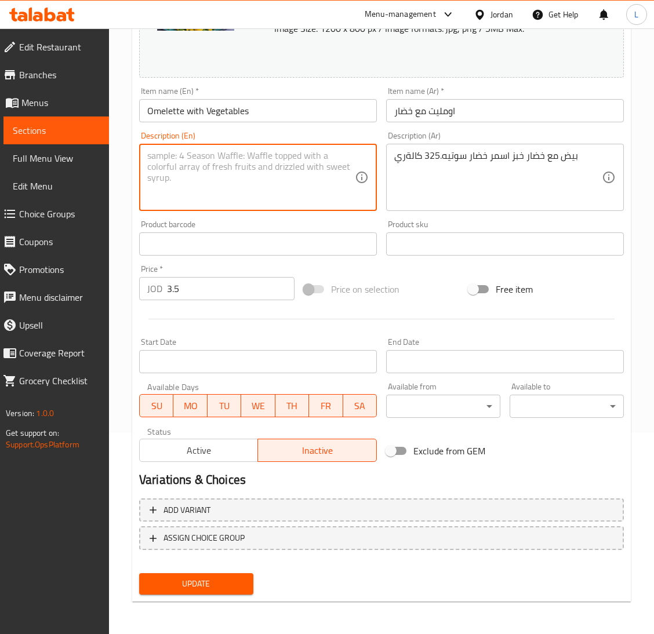
scroll to position [200, 0]
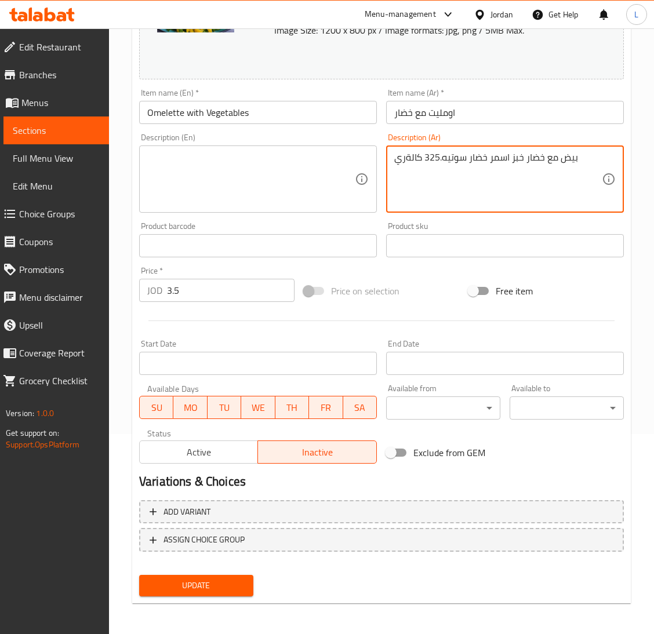
click at [474, 160] on textarea "بيض مع خضار خبز اسمر خضار سوتيه.325 كالةري" at bounding box center [498, 179] width 208 height 55
drag, startPoint x: 210, startPoint y: 583, endPoint x: 219, endPoint y: 582, distance: 8.7
click at [209, 584] on span "Update" at bounding box center [196, 585] width 96 height 14
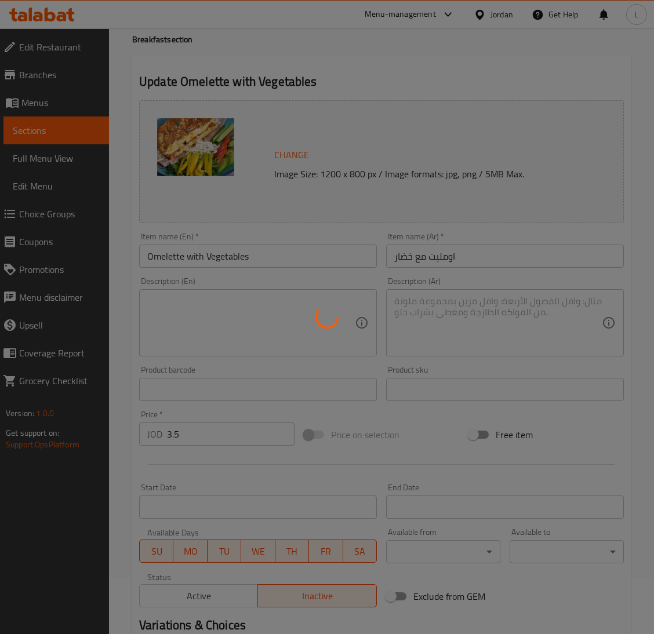
scroll to position [0, 0]
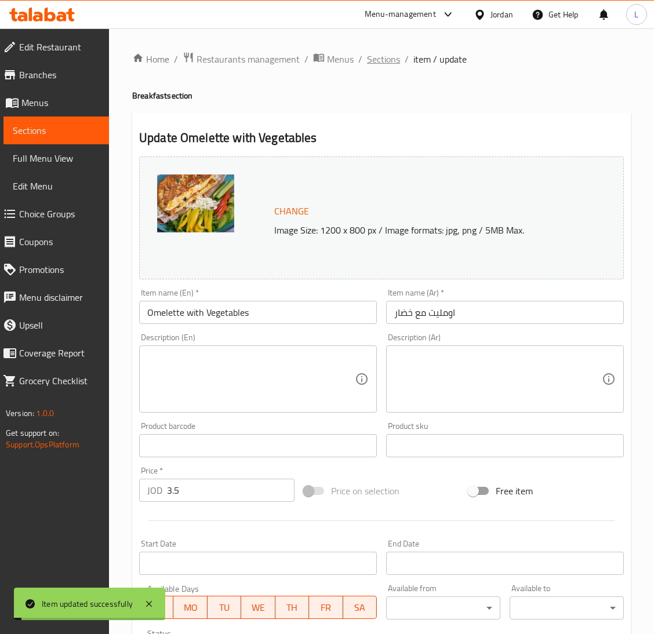
click at [381, 62] on span "Sections" at bounding box center [383, 59] width 33 height 14
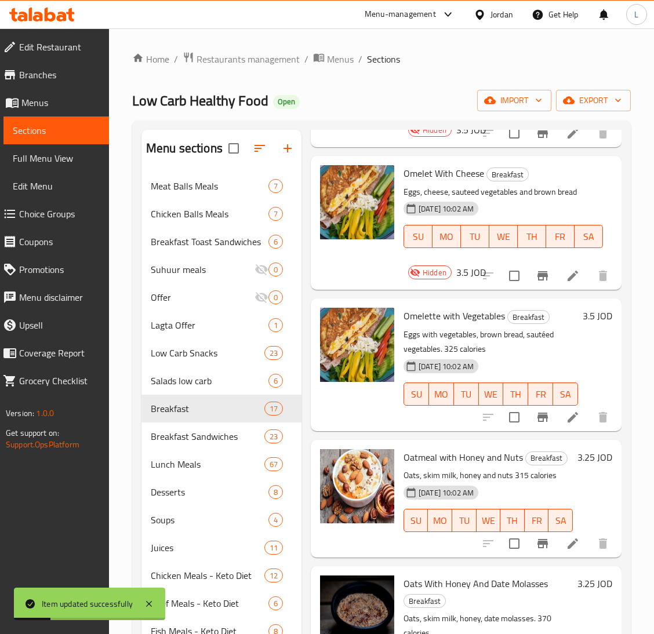
scroll to position [348, 0]
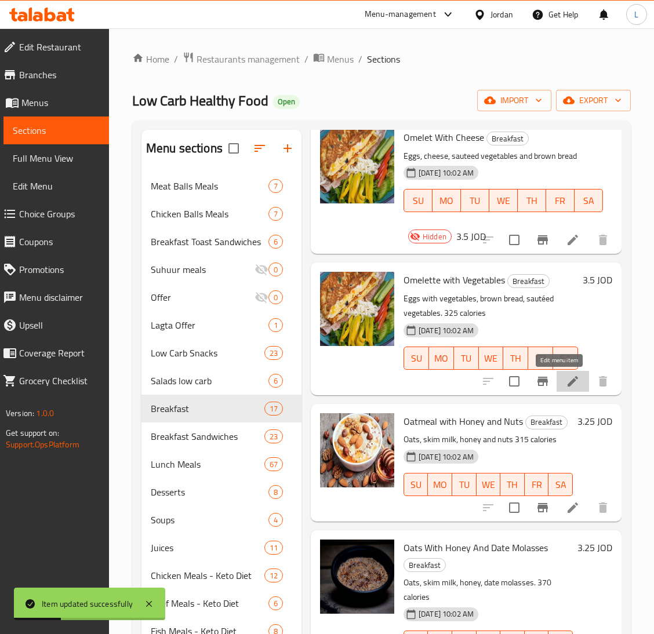
click at [566, 384] on icon at bounding box center [573, 381] width 14 height 14
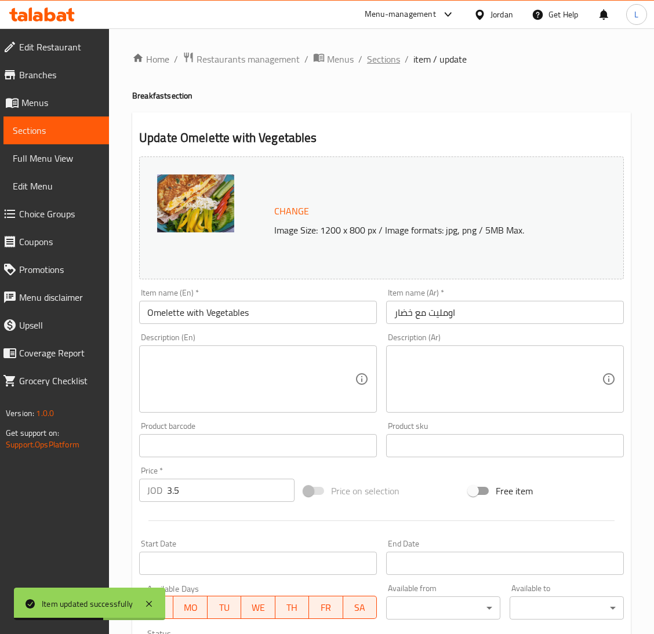
click at [390, 66] on span "Sections" at bounding box center [383, 59] width 33 height 14
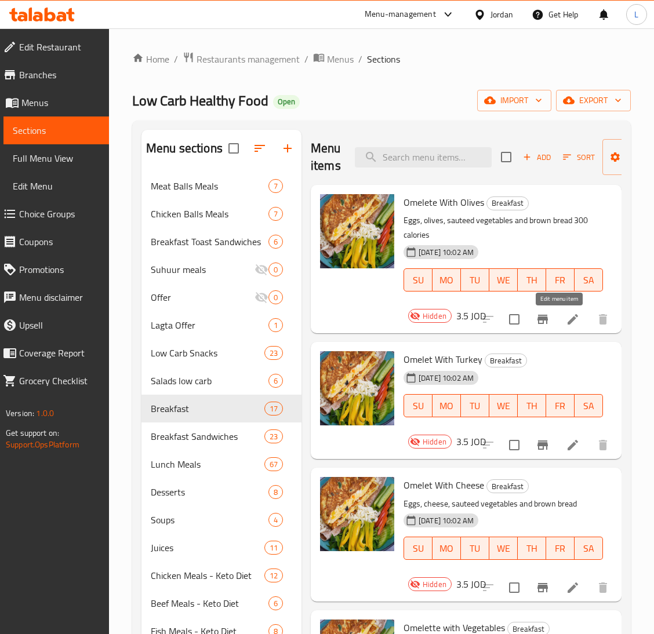
click at [567, 319] on icon at bounding box center [572, 319] width 10 height 10
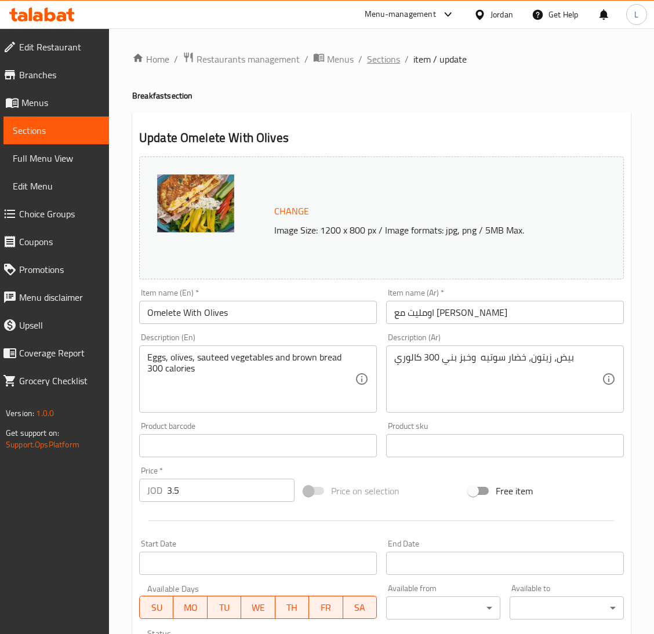
click at [379, 57] on span "Sections" at bounding box center [383, 59] width 33 height 14
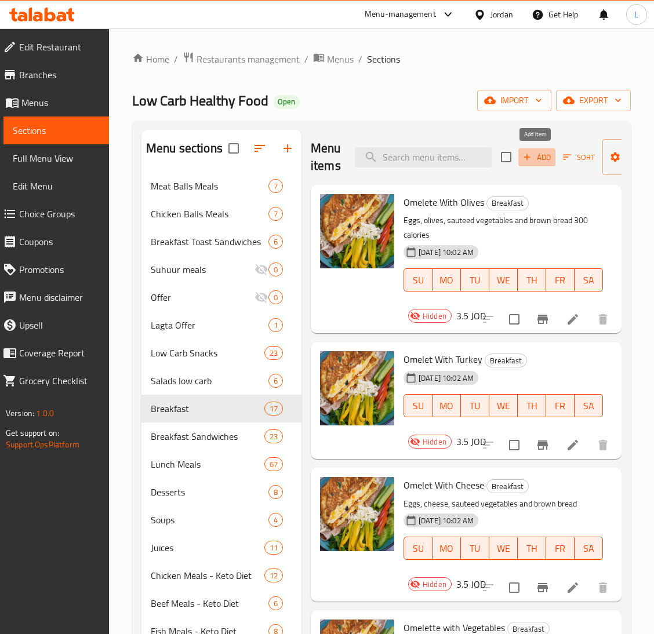
click at [533, 154] on span "Add" at bounding box center [536, 157] width 31 height 13
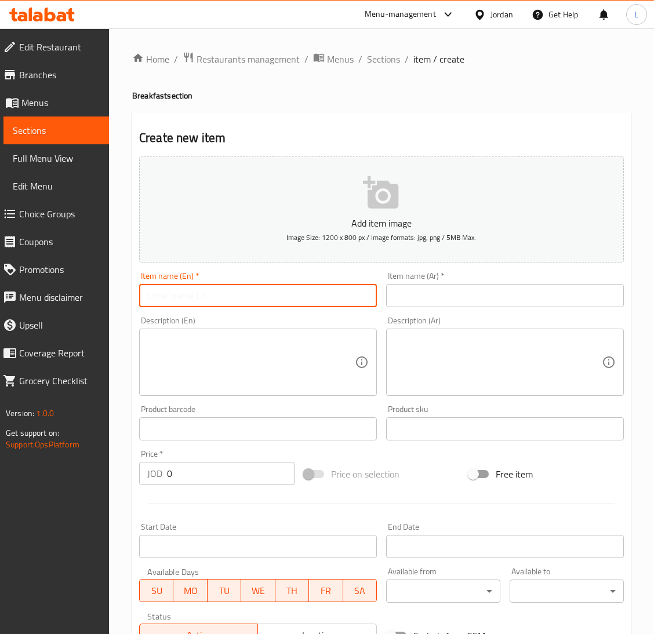
click at [242, 289] on input "text" at bounding box center [258, 295] width 238 height 23
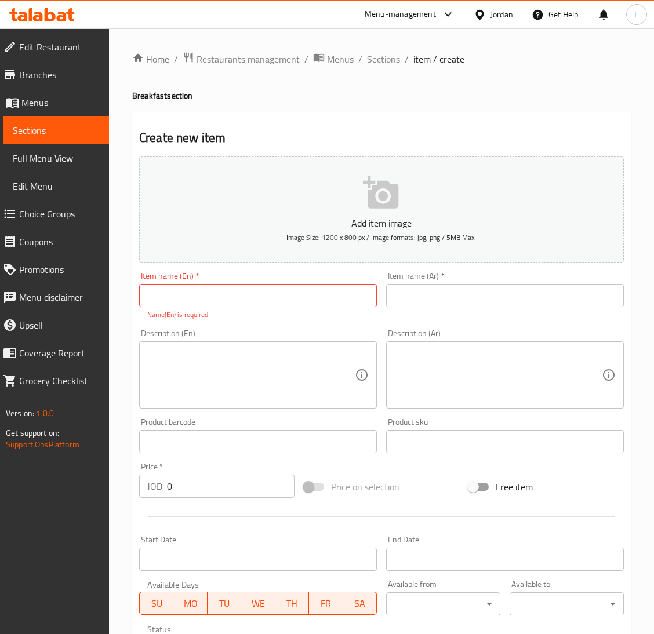
click at [197, 296] on input "text" at bounding box center [258, 295] width 238 height 23
paste input "Omelete"
click at [479, 294] on input "text" at bounding box center [505, 295] width 238 height 23
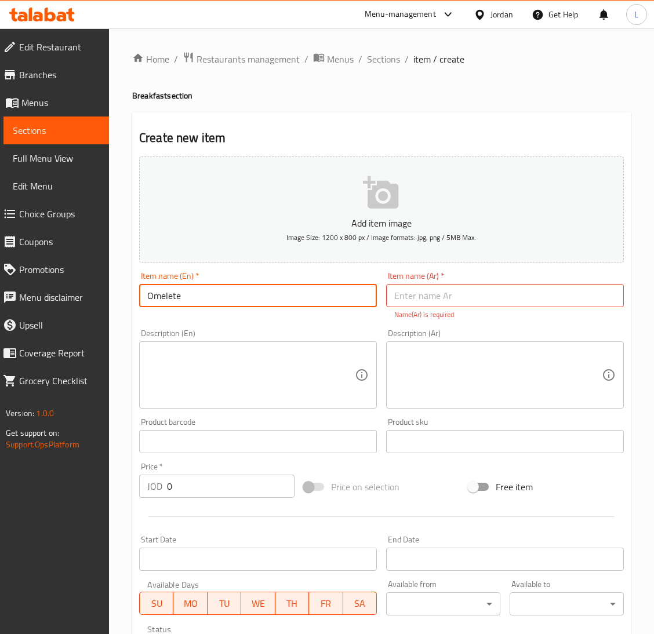
click at [230, 303] on input "Omelete" at bounding box center [258, 295] width 238 height 23
type input "Omeletes"
click at [450, 299] on input "text" at bounding box center [505, 295] width 238 height 23
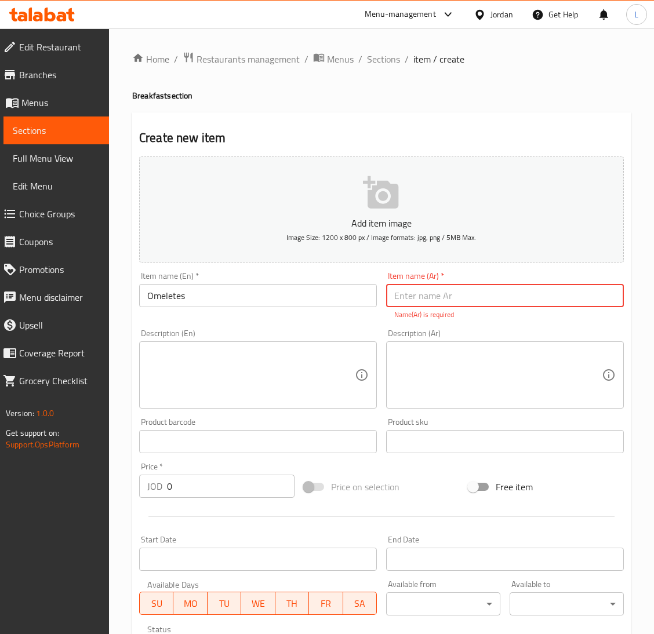
click at [169, 289] on input "Omeletes" at bounding box center [258, 295] width 238 height 23
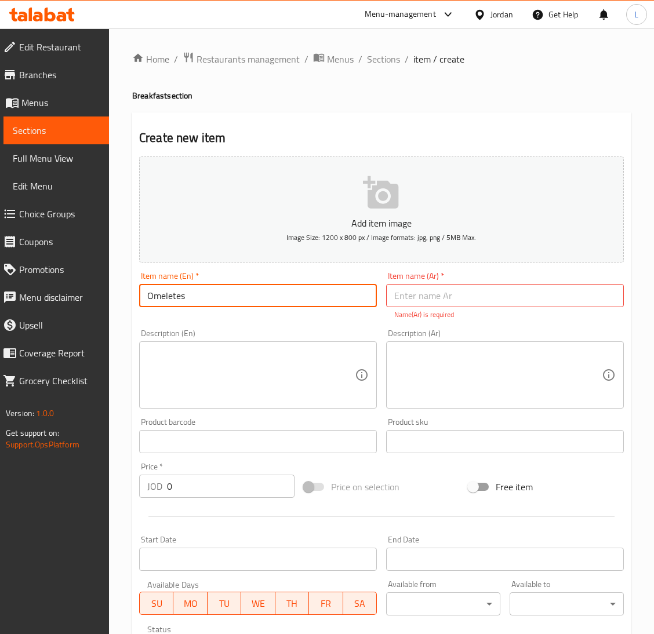
click at [169, 289] on input "Omeletes" at bounding box center [258, 295] width 238 height 23
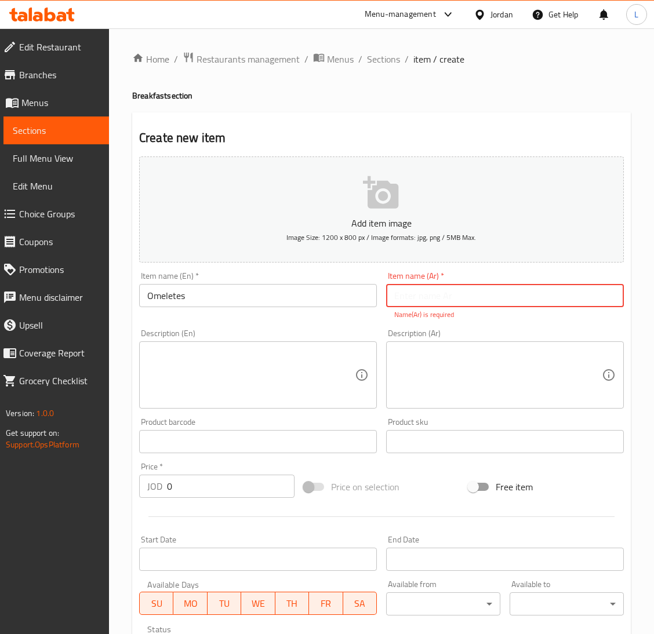
drag, startPoint x: 439, startPoint y: 300, endPoint x: 392, endPoint y: 299, distance: 47.5
click at [439, 300] on input "text" at bounding box center [505, 295] width 238 height 23
paste input "اومليت"
type input "اومليت"
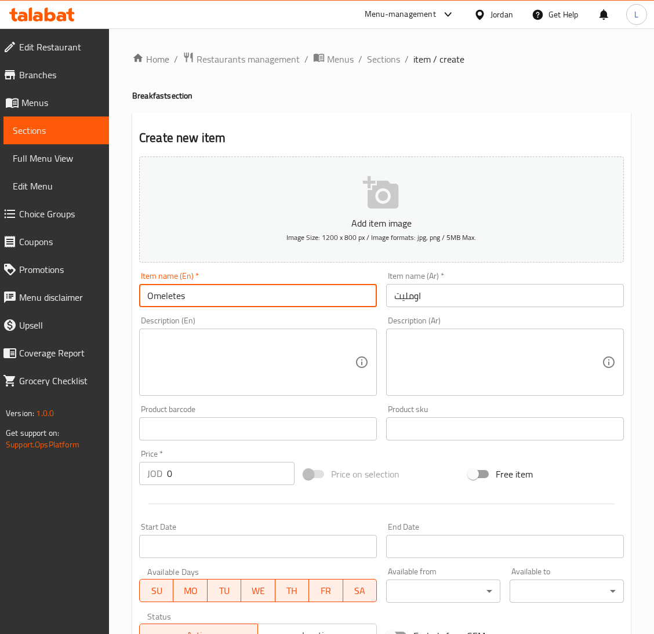
click at [280, 288] on input "Omeletes" at bounding box center [258, 295] width 238 height 23
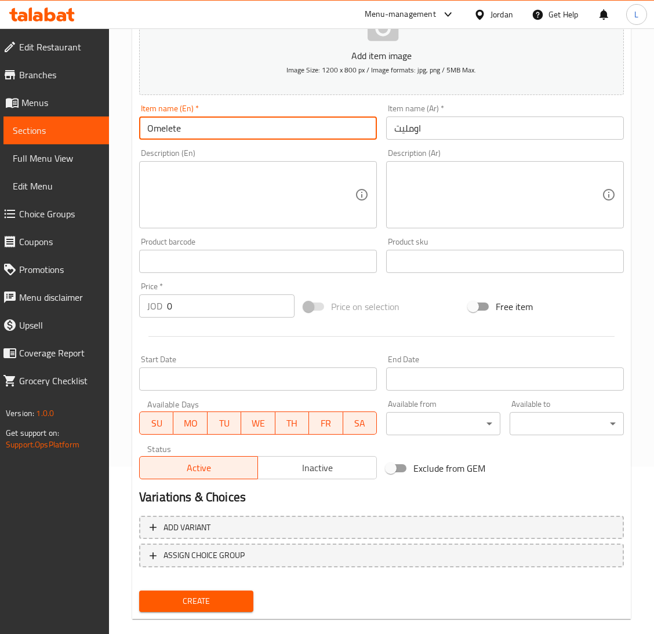
scroll to position [183, 0]
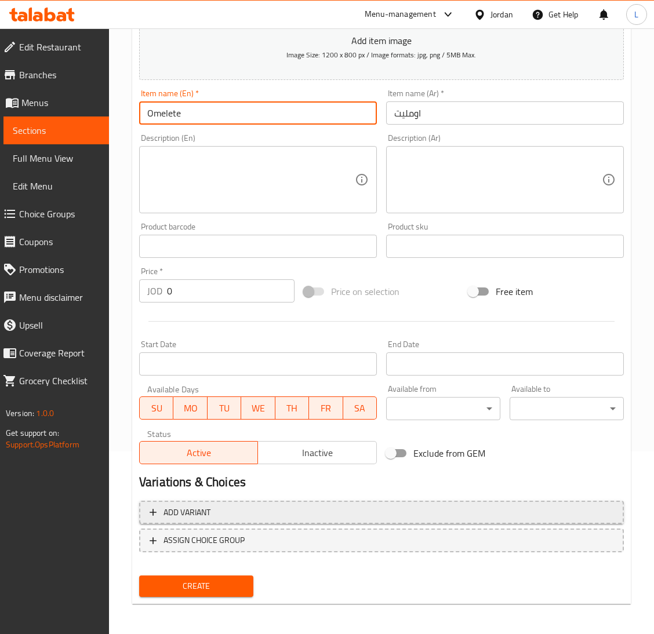
type input "Omelete"
click at [259, 510] on span "Add variant" at bounding box center [382, 512] width 464 height 14
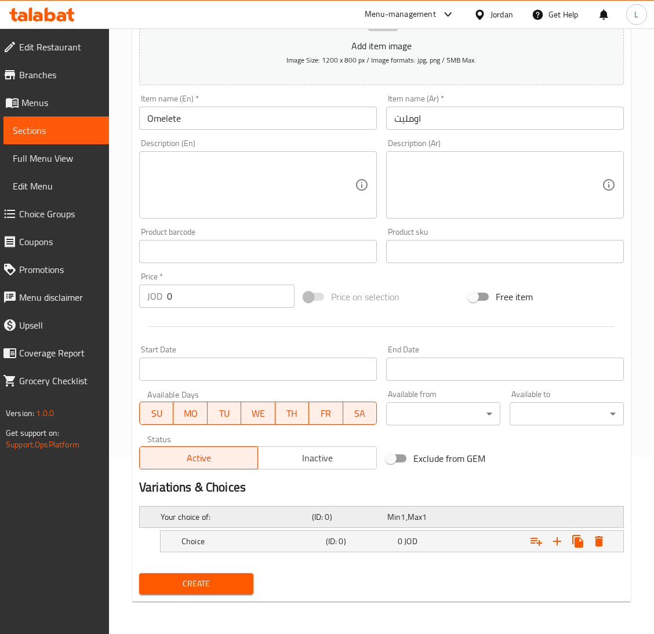
scroll to position [176, 0]
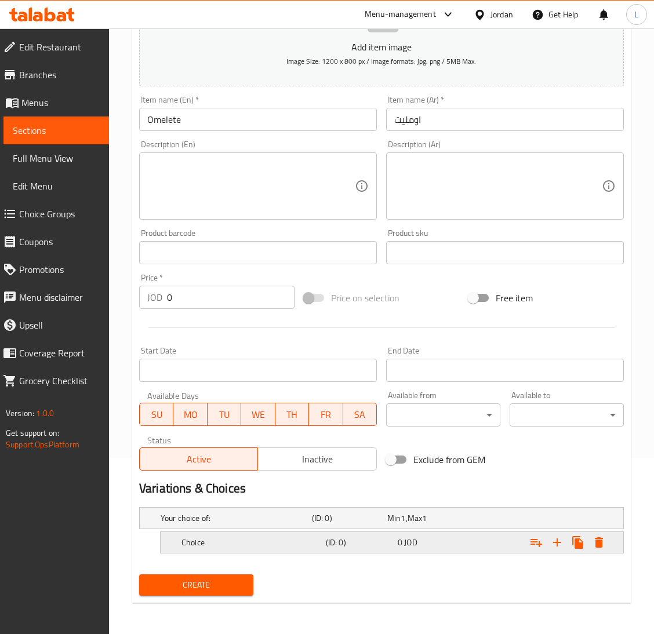
click at [365, 524] on h5 "(ID: 0)" at bounding box center [347, 518] width 71 height 12
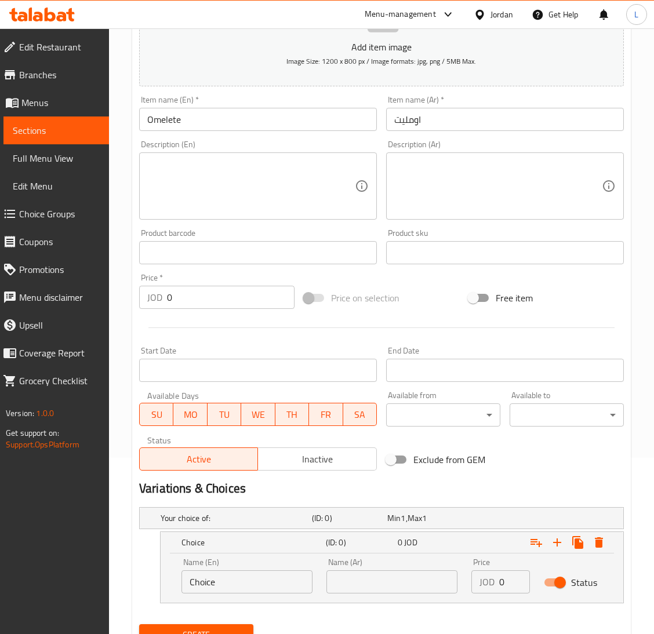
click at [254, 584] on input "Choice" at bounding box center [246, 581] width 131 height 23
paste input "Omelete With Olives"
type input "Omelete With Olives"
click at [390, 578] on input "text" at bounding box center [391, 581] width 131 height 23
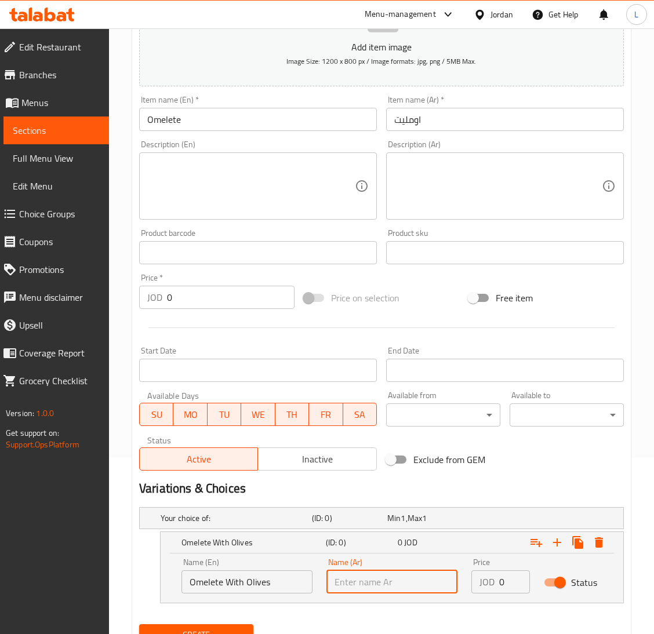
paste input "اومليت مع زيتون"
type input "اومليت مع زيتون"
click at [497, 584] on div "JOD 0 Price" at bounding box center [500, 581] width 59 height 23
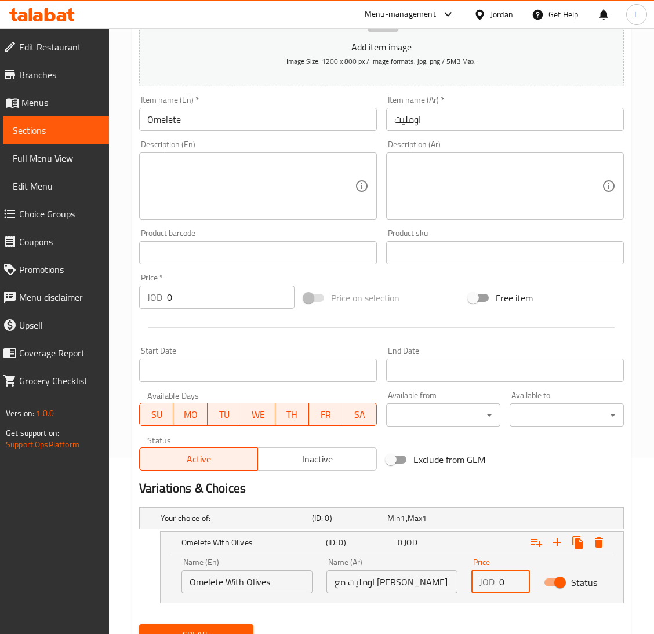
click at [499, 583] on input "0" at bounding box center [514, 581] width 31 height 23
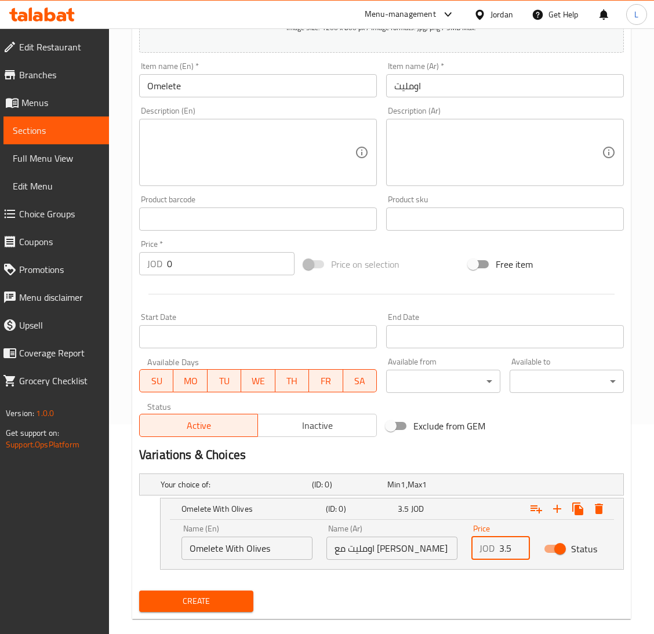
scroll to position [227, 0]
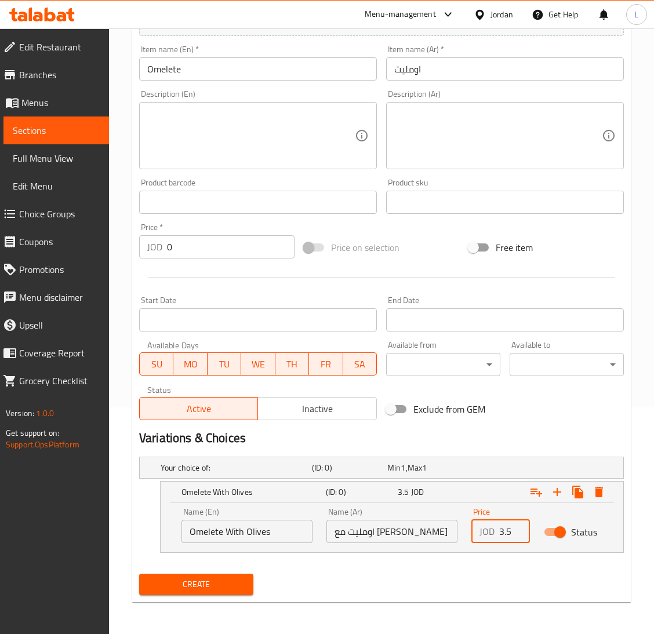
type input "3.5"
click at [552, 490] on icon "Expand" at bounding box center [557, 492] width 14 height 14
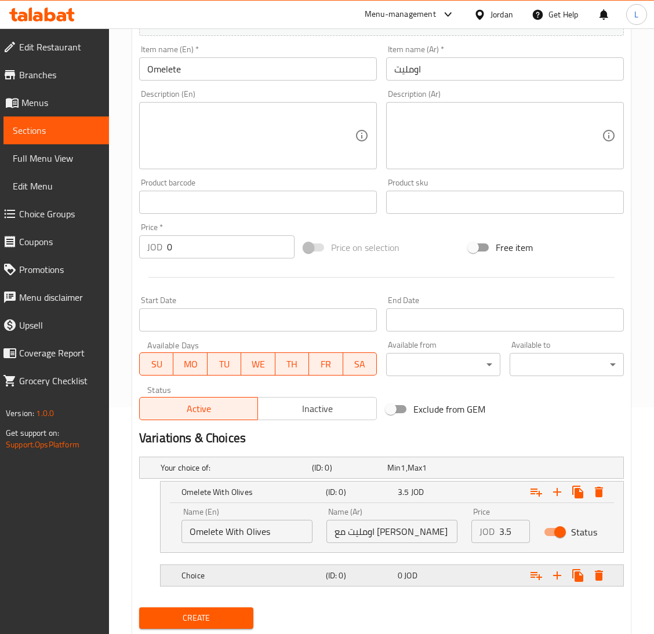
click at [440, 476] on div "0 JOD" at bounding box center [422, 468] width 75 height 16
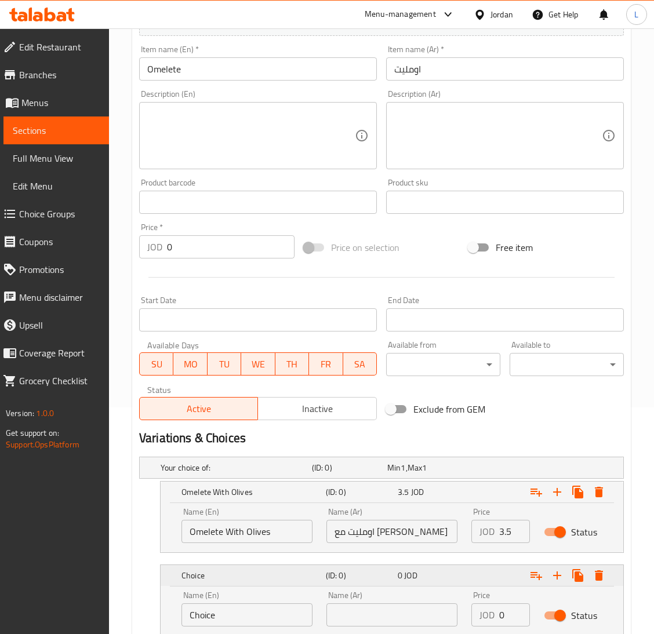
scroll to position [310, 0]
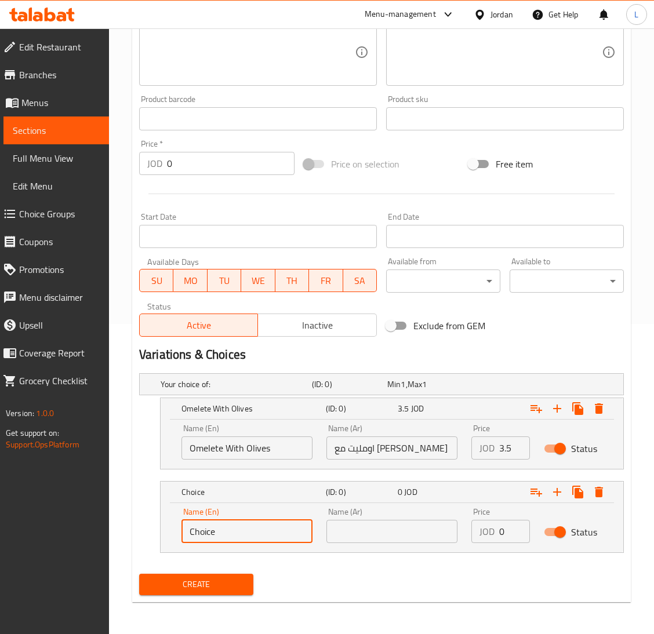
click at [241, 522] on input "Choice" at bounding box center [246, 531] width 131 height 23
paste input "Omelet With Turkey"
type input "Omelet With Turkey"
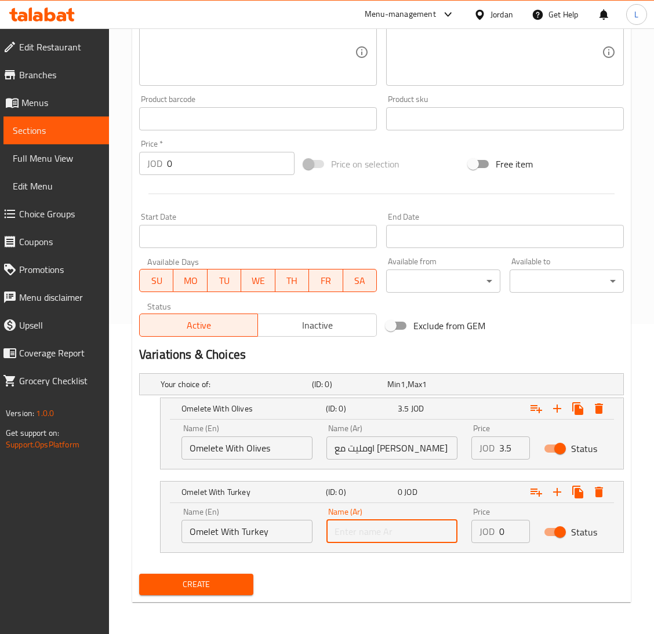
drag, startPoint x: 368, startPoint y: 537, endPoint x: 624, endPoint y: 506, distance: 258.7
click at [368, 537] on input "text" at bounding box center [391, 531] width 131 height 23
drag, startPoint x: 381, startPoint y: 538, endPoint x: 391, endPoint y: 540, distance: 10.0
click at [381, 538] on input "text" at bounding box center [391, 531] width 131 height 23
paste input "اومليت مع تيركي"
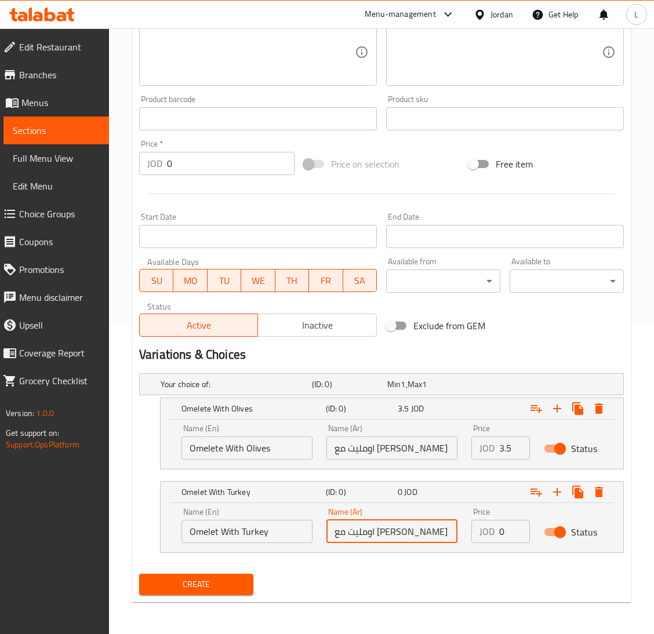
type input "اومليت مع تيركي"
click at [499, 532] on input "0" at bounding box center [514, 531] width 31 height 23
type input "3.5"
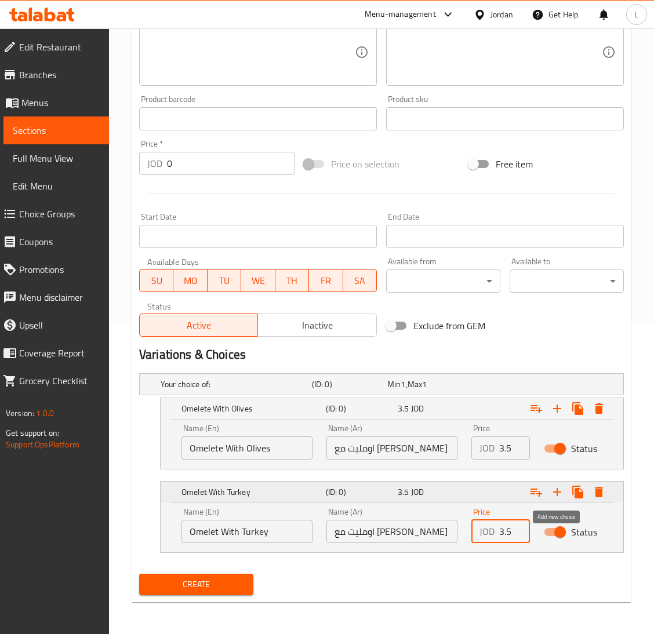
click at [551, 487] on icon "Expand" at bounding box center [557, 492] width 14 height 14
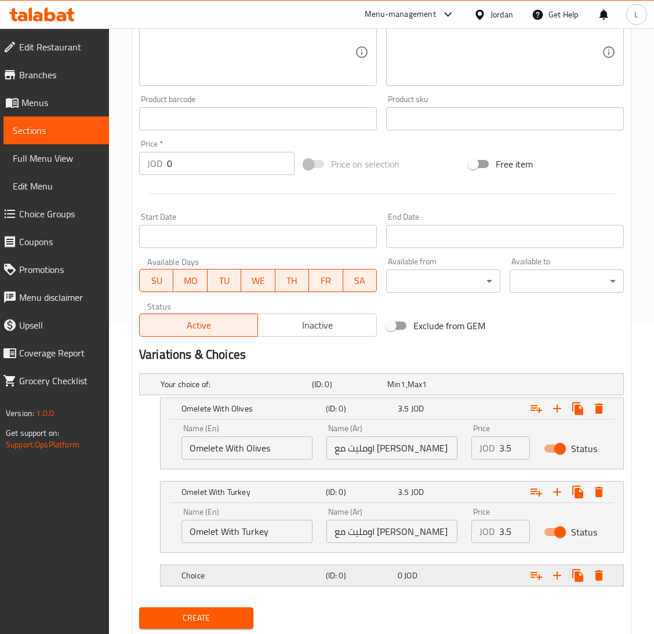
click at [254, 397] on div "Choice (ID: 0) 0 JOD" at bounding box center [384, 385] width 453 height 26
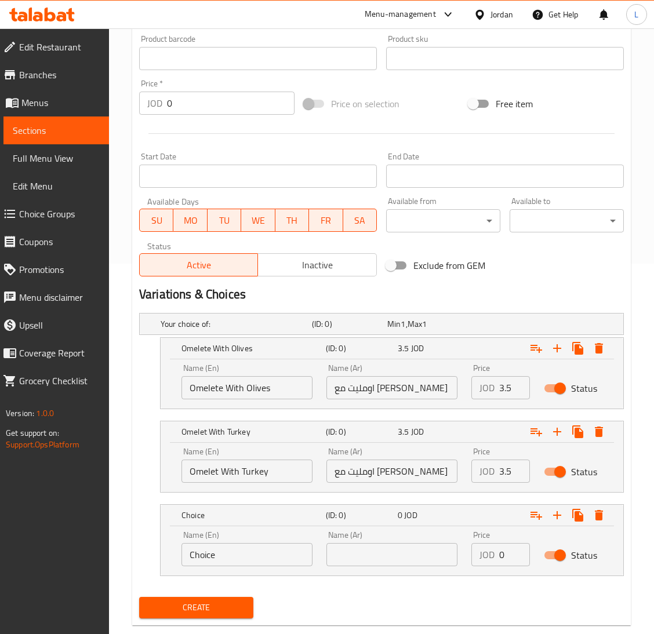
scroll to position [394, 0]
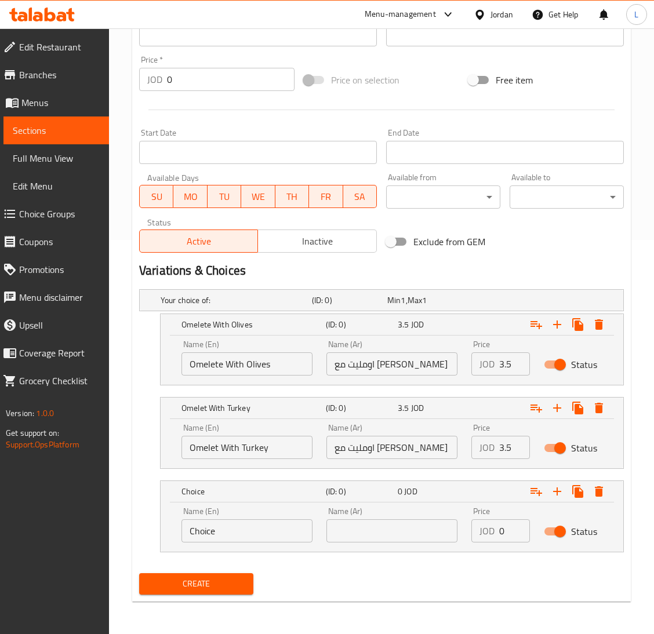
click at [288, 525] on input "Choice" at bounding box center [246, 530] width 131 height 23
paste input "Omelet With Chees"
type input "Omelet With Cheese"
drag, startPoint x: 365, startPoint y: 540, endPoint x: 384, endPoint y: 533, distance: 20.7
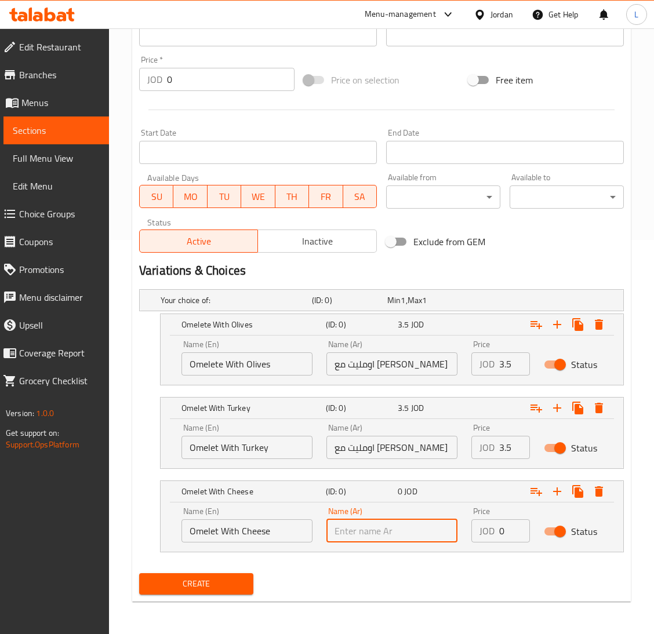
click at [365, 540] on input "text" at bounding box center [391, 530] width 131 height 23
click at [345, 529] on input "text" at bounding box center [391, 530] width 131 height 23
paste input "اومليت مع جبنه"
type input "اومليت مع جبنه"
click at [499, 523] on input "0" at bounding box center [514, 530] width 31 height 23
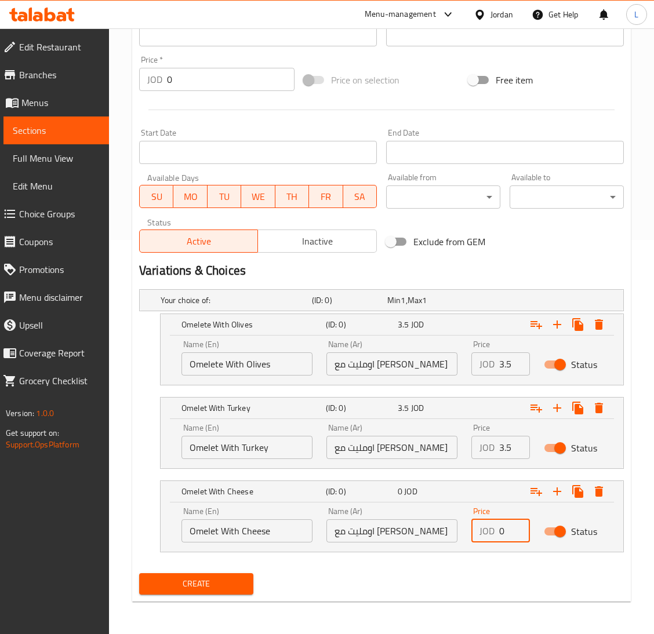
click at [499, 523] on input "0" at bounding box center [514, 530] width 31 height 23
type input "3.5"
click at [561, 490] on icon "Expand" at bounding box center [557, 492] width 14 height 14
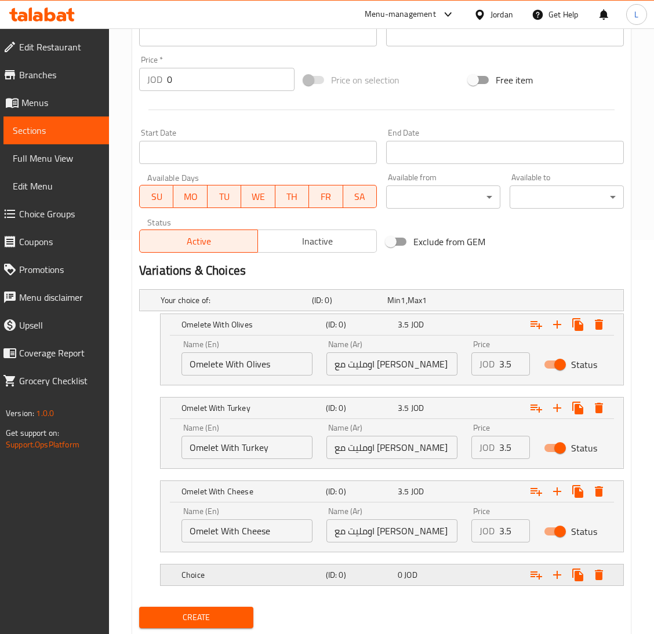
click at [246, 308] on div "Choice" at bounding box center [233, 300] width 151 height 16
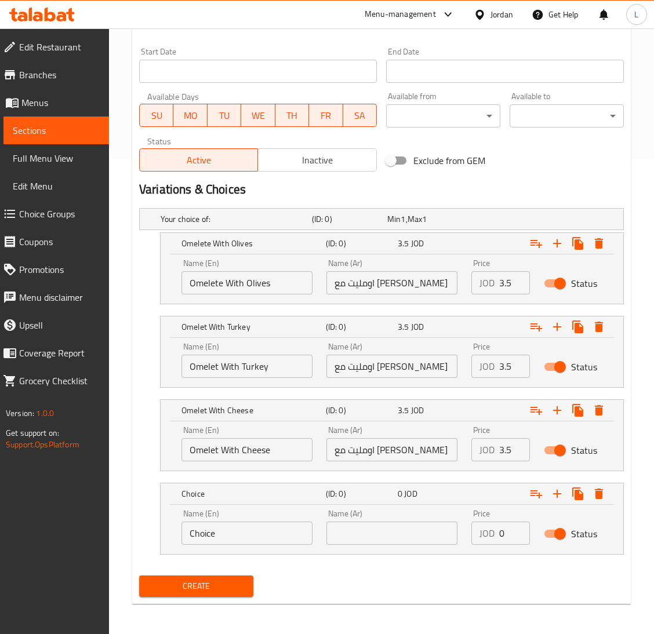
scroll to position [478, 0]
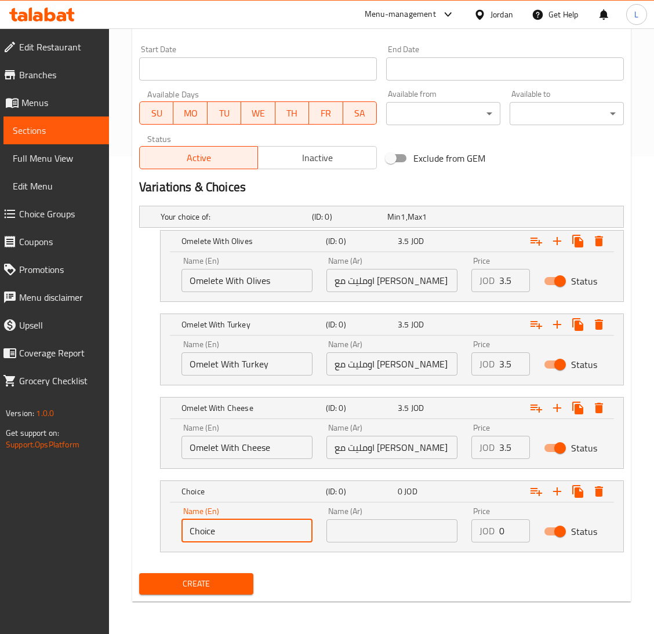
click at [253, 532] on input "Choice" at bounding box center [246, 530] width 131 height 23
paste input "Omelette with Vegetables"
type input "Omelette with Vegetables"
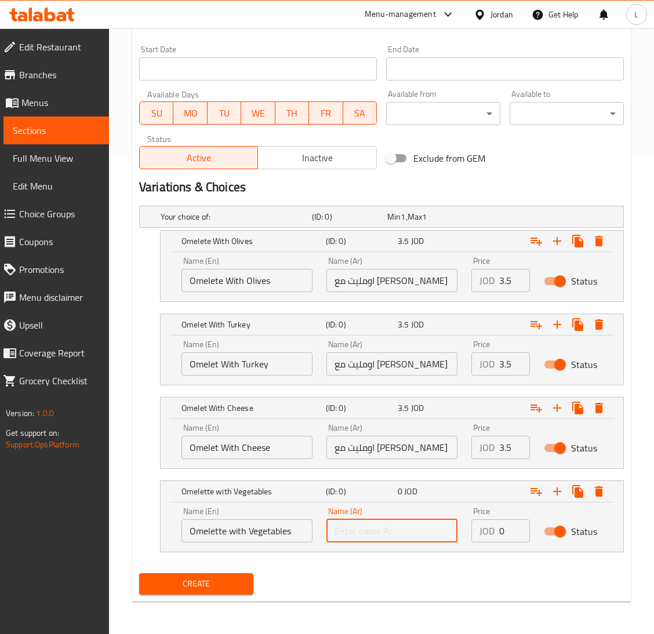
drag, startPoint x: 350, startPoint y: 537, endPoint x: 513, endPoint y: 519, distance: 164.5
click at [350, 537] on input "text" at bounding box center [391, 530] width 131 height 23
click at [402, 547] on div "Name (Ar) Name (Ar)" at bounding box center [391, 524] width 145 height 49
drag, startPoint x: 423, startPoint y: 535, endPoint x: 454, endPoint y: 543, distance: 32.8
click at [423, 535] on input "text" at bounding box center [391, 530] width 131 height 23
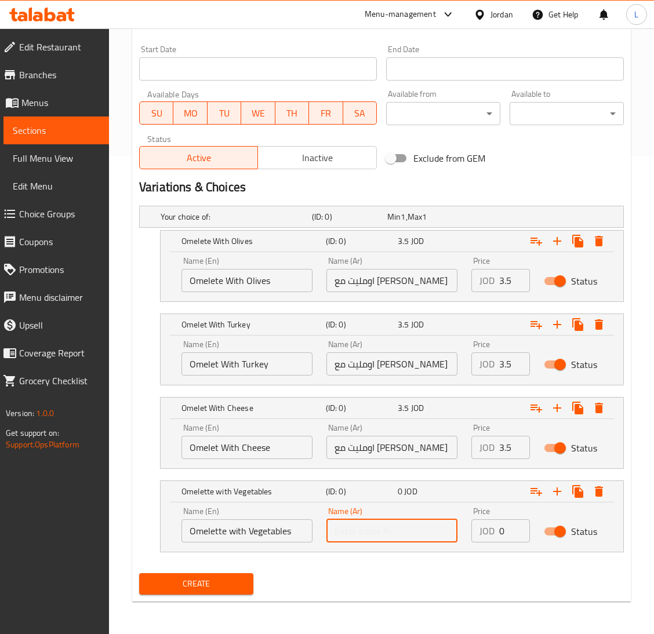
paste input "اومليت مع خضار"
type input "اومليت مع خضار"
click at [500, 534] on input "0" at bounding box center [514, 530] width 31 height 23
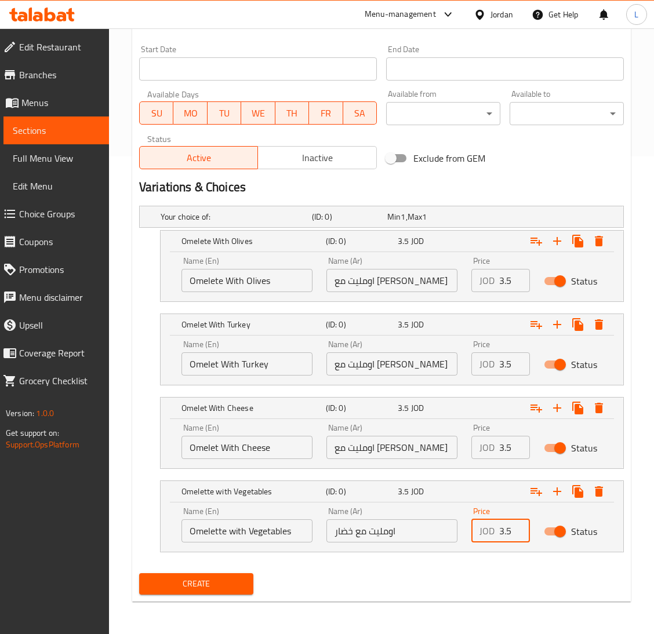
type input "3.5"
click at [242, 578] on span "Create" at bounding box center [196, 584] width 96 height 14
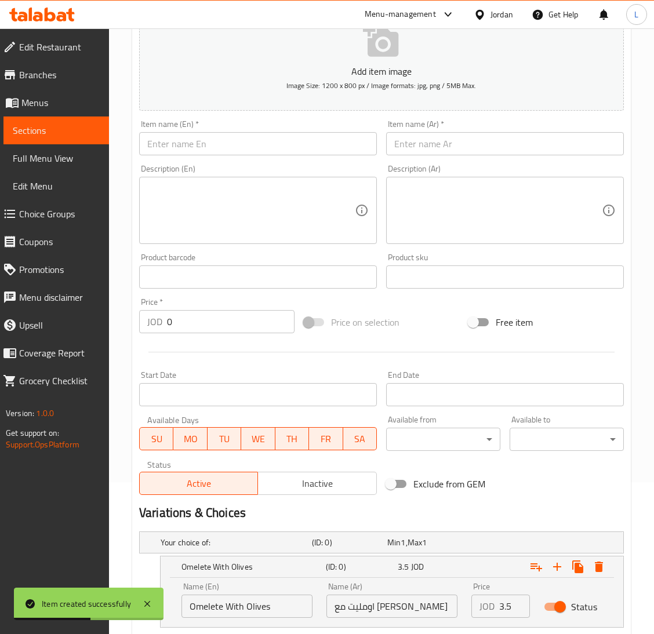
scroll to position [0, 0]
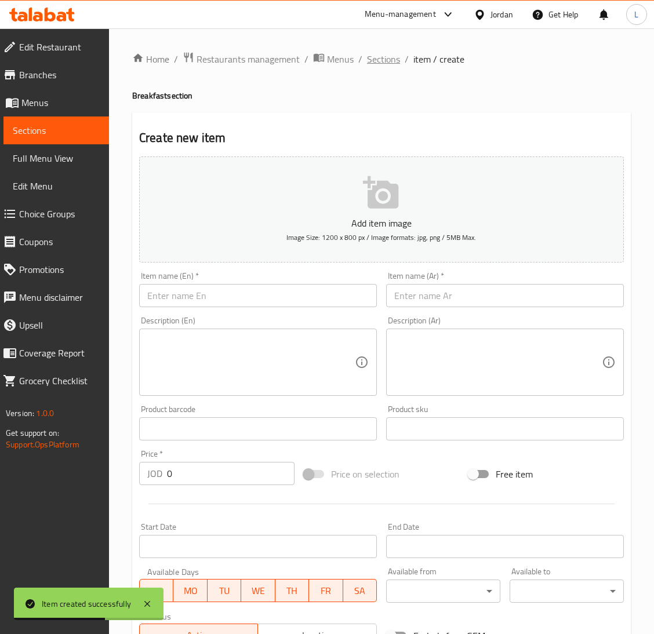
click at [376, 56] on span "Sections" at bounding box center [383, 59] width 33 height 14
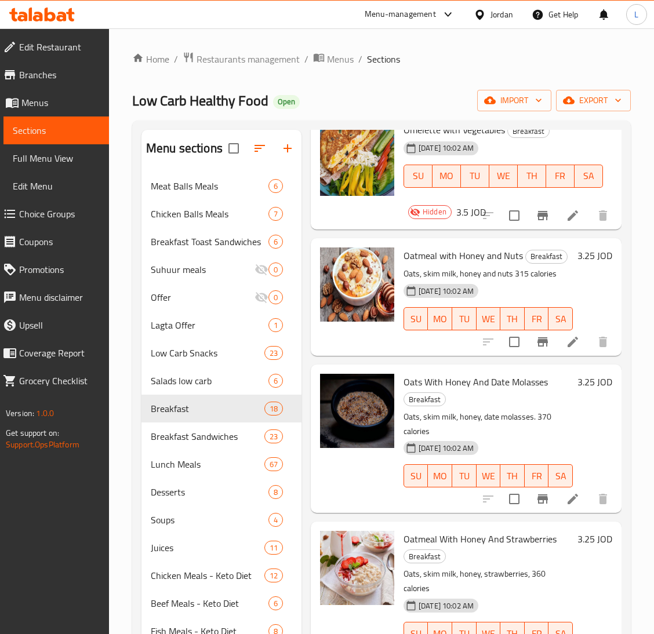
scroll to position [609, 0]
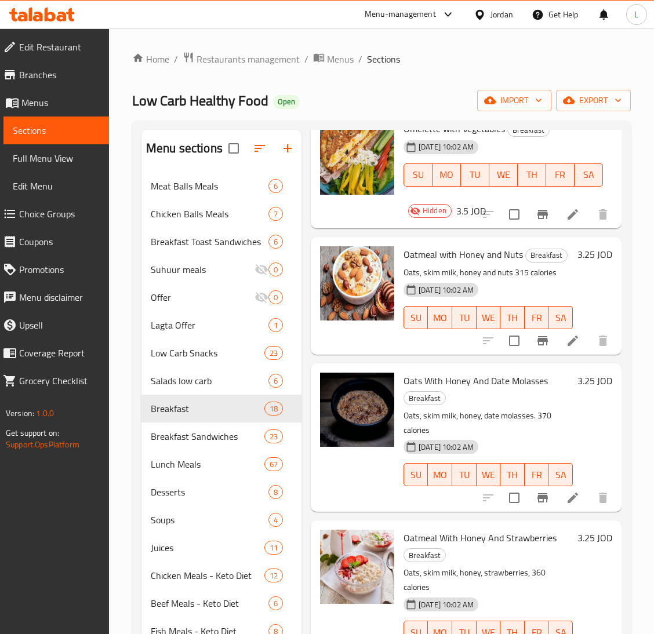
click at [566, 348] on icon at bounding box center [573, 341] width 14 height 14
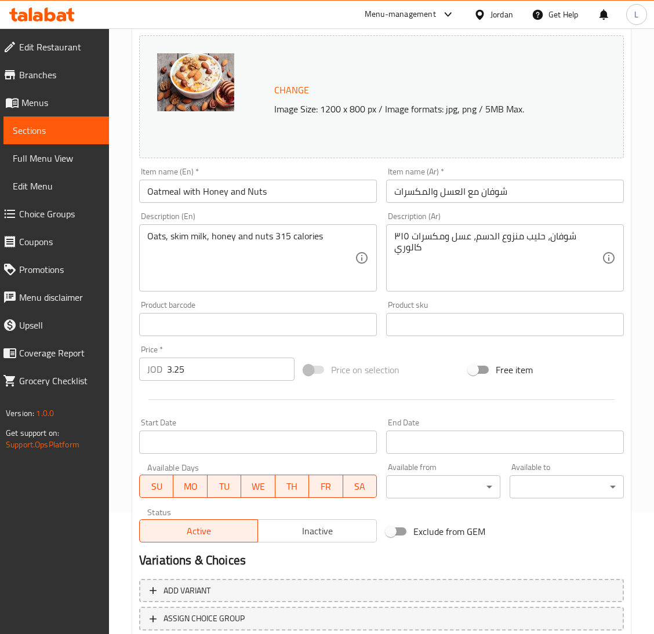
scroll to position [200, 0]
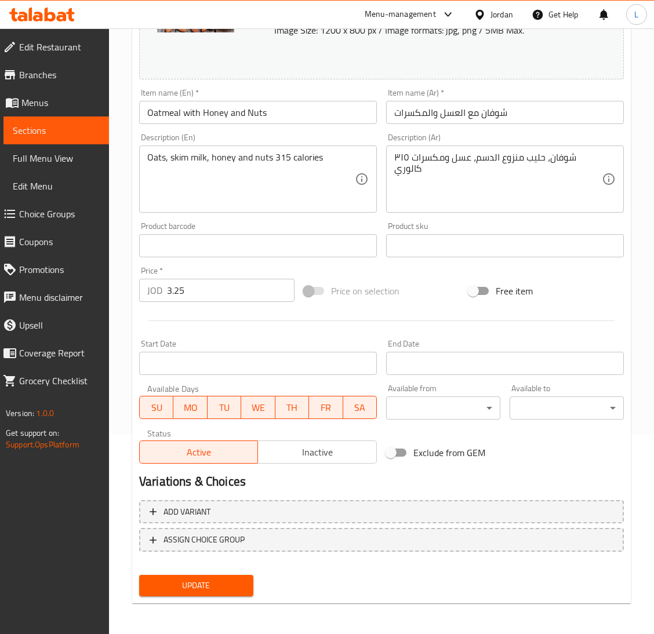
click at [301, 449] on span "Inactive" at bounding box center [317, 452] width 109 height 17
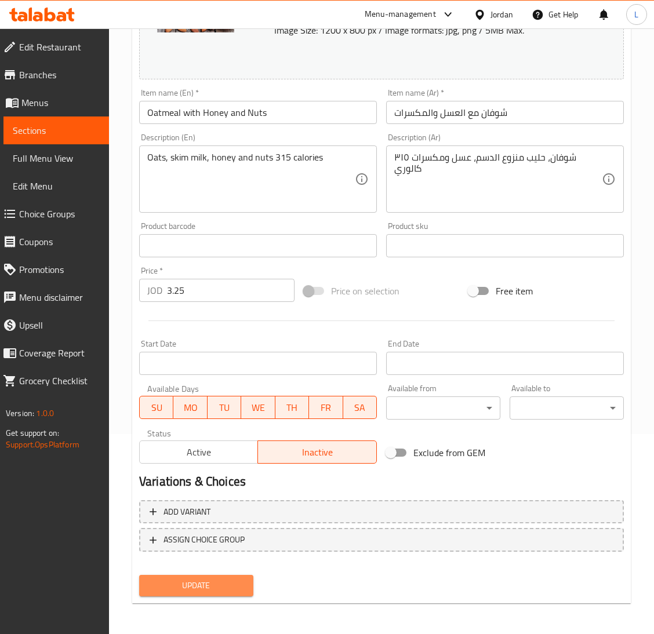
drag, startPoint x: 220, startPoint y: 590, endPoint x: 8, endPoint y: 566, distance: 214.0
click at [220, 589] on span "Update" at bounding box center [196, 585] width 96 height 14
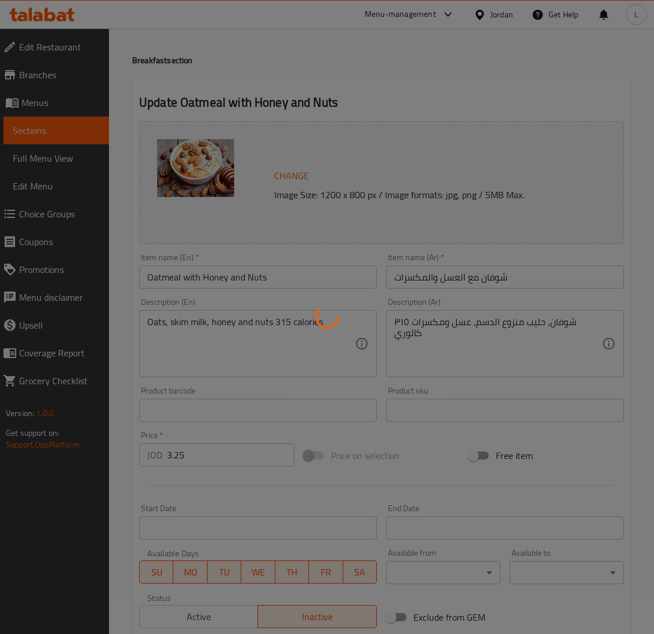
scroll to position [0, 0]
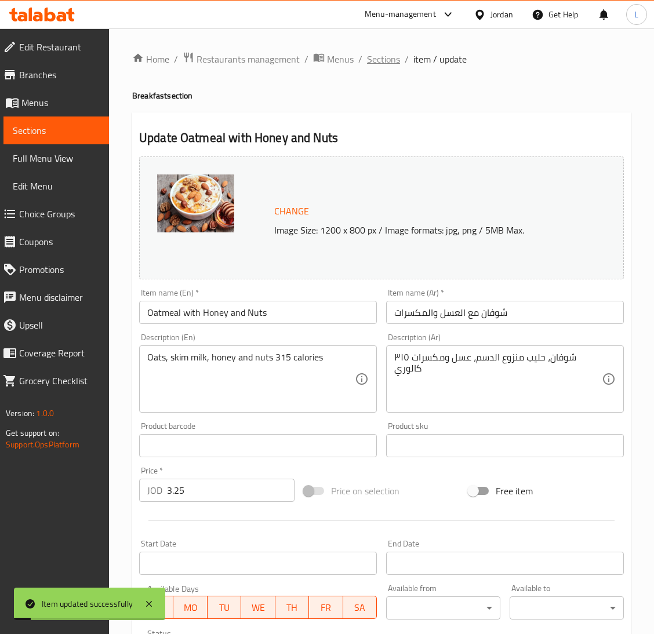
click at [389, 57] on span "Sections" at bounding box center [383, 59] width 33 height 14
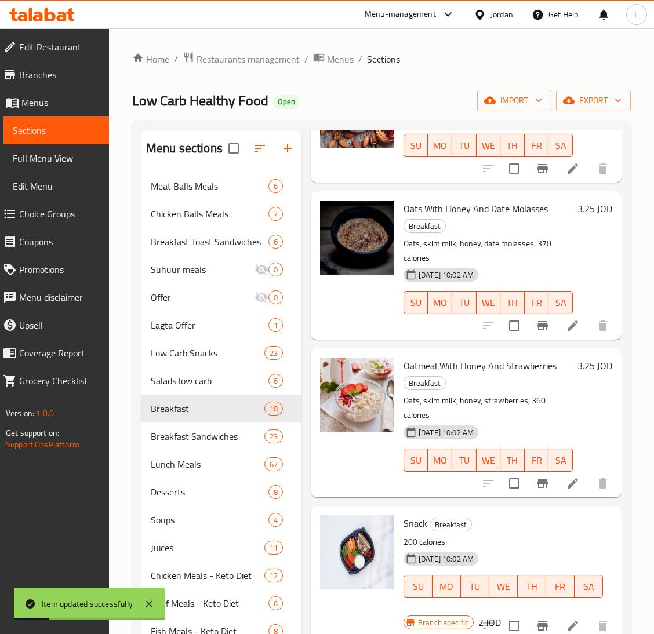
scroll to position [782, 0]
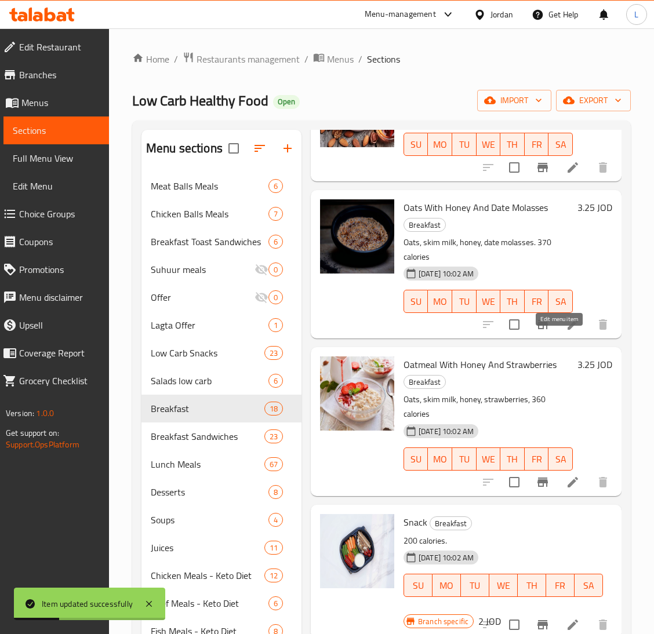
click at [566, 332] on icon at bounding box center [573, 325] width 14 height 14
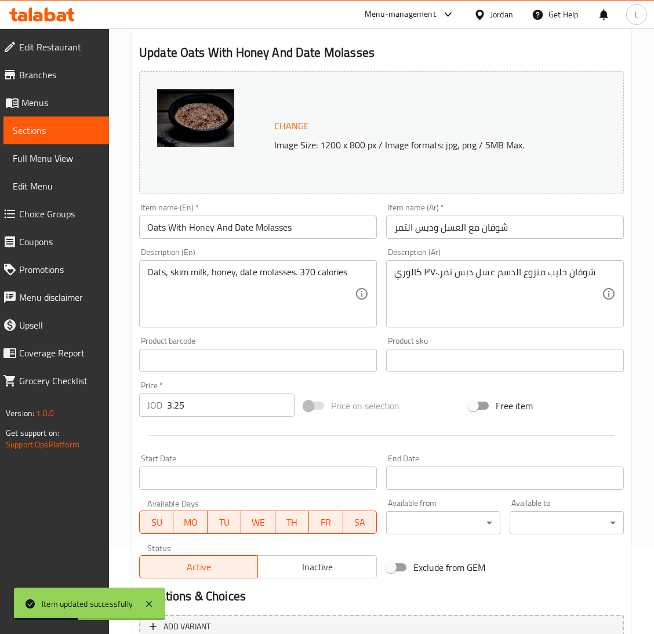
scroll to position [200, 0]
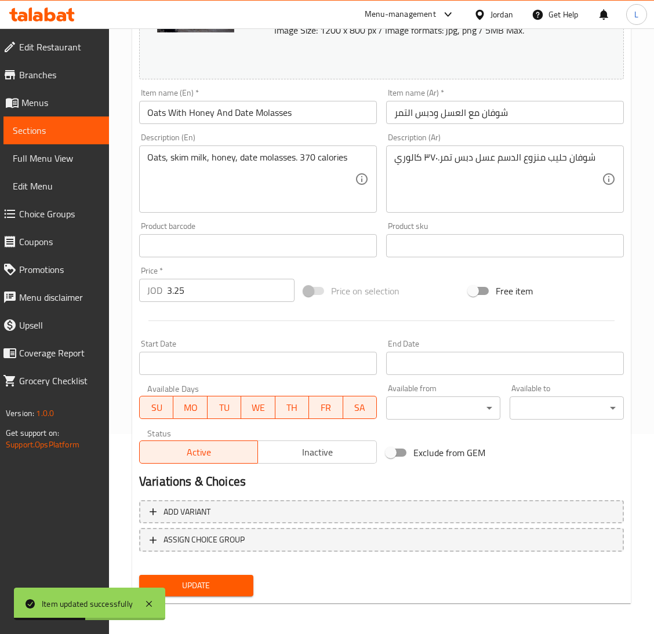
click at [348, 454] on span "Inactive" at bounding box center [317, 452] width 109 height 17
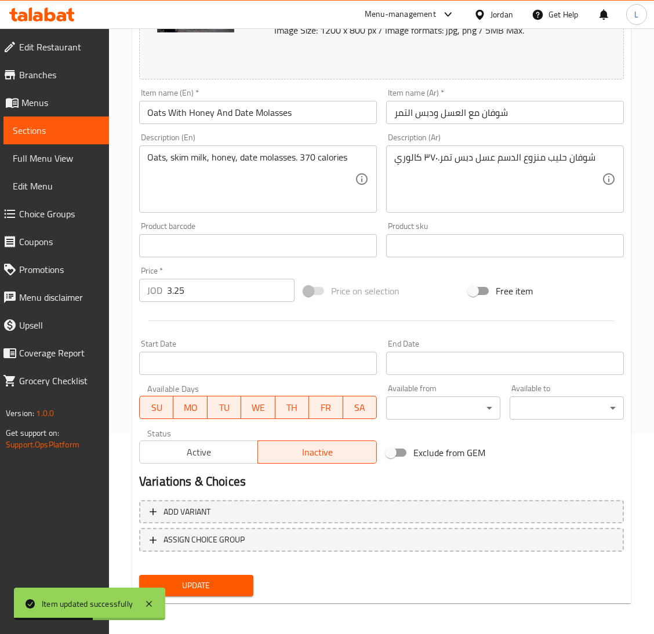
click at [225, 583] on span "Update" at bounding box center [196, 585] width 96 height 14
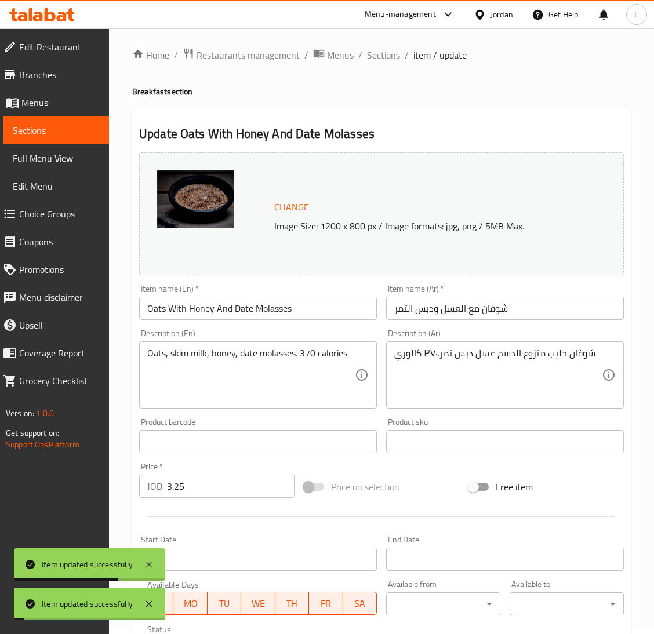
scroll to position [0, 0]
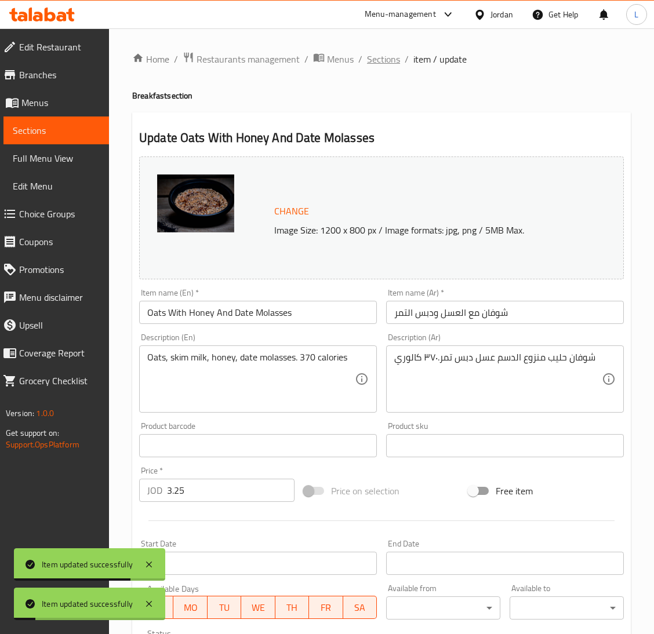
click at [384, 61] on span "Sections" at bounding box center [383, 59] width 33 height 14
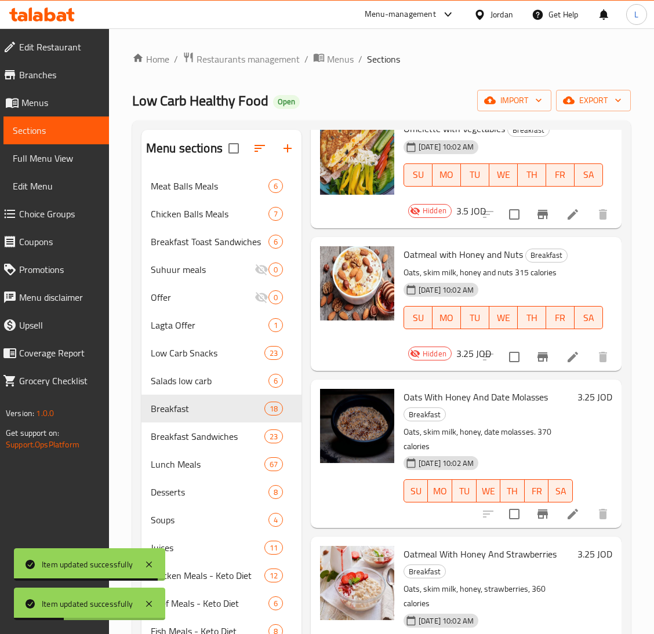
scroll to position [782, 0]
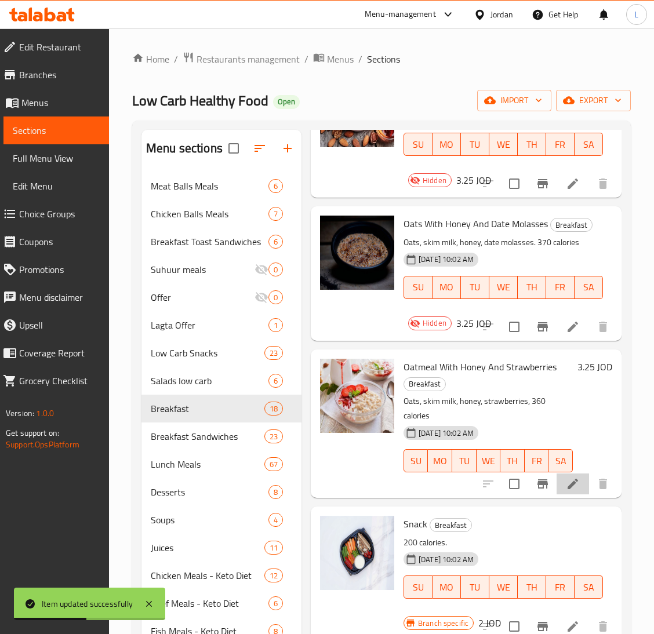
click at [556, 494] on li at bounding box center [572, 484] width 32 height 21
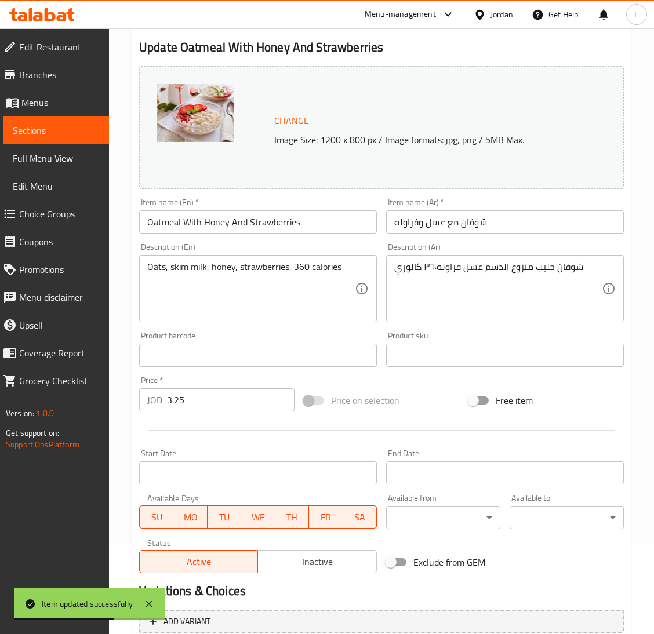
scroll to position [200, 0]
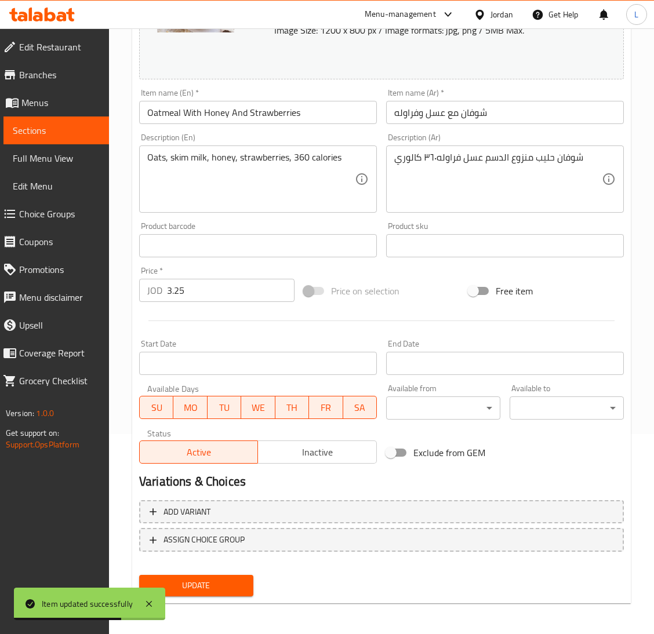
click at [312, 465] on div "Status Active Inactive" at bounding box center [257, 446] width 247 height 44
click at [314, 450] on span "Inactive" at bounding box center [317, 452] width 109 height 17
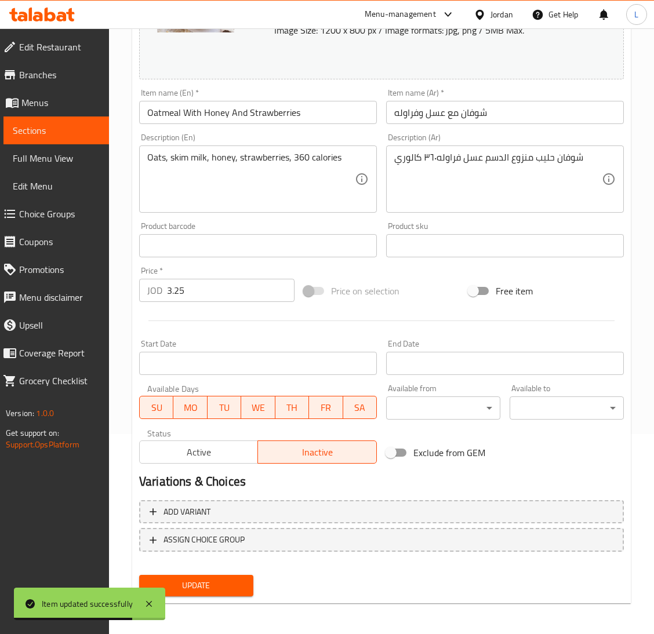
click at [238, 584] on span "Update" at bounding box center [196, 585] width 96 height 14
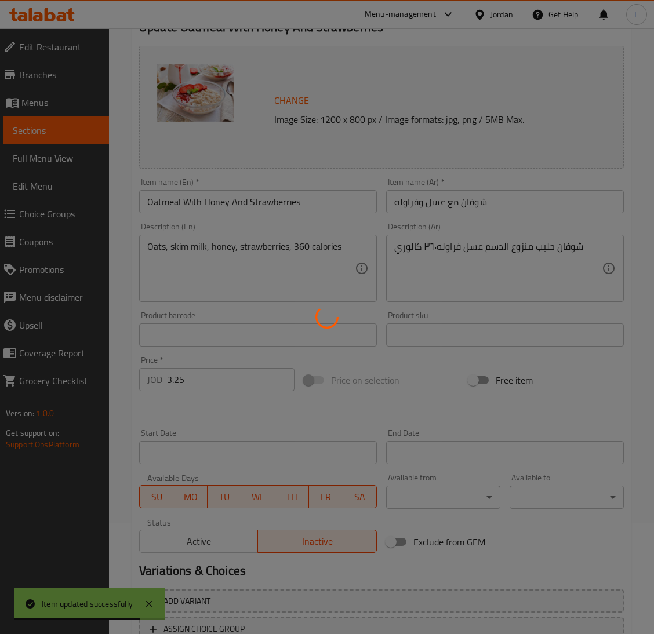
scroll to position [0, 0]
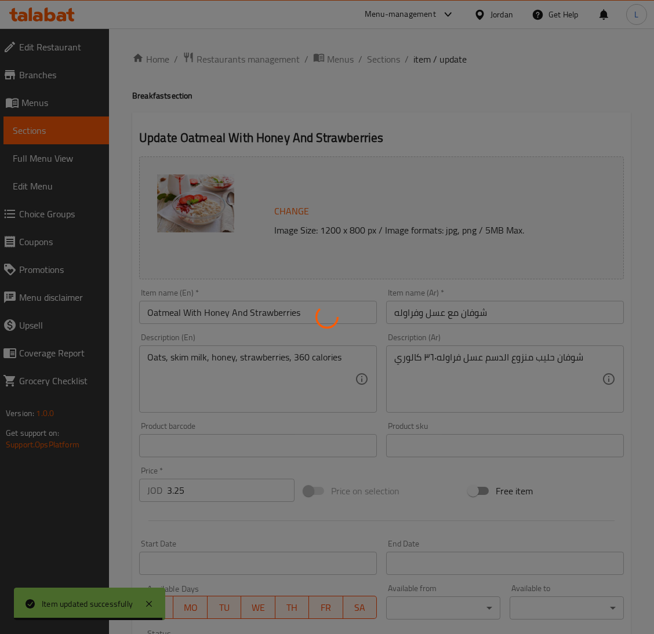
click at [384, 62] on div at bounding box center [327, 317] width 654 height 634
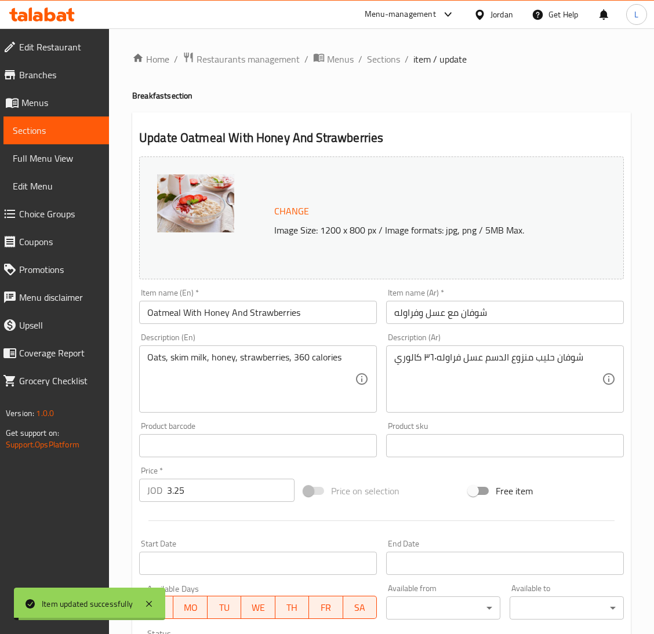
click at [384, 62] on span "Sections" at bounding box center [383, 59] width 33 height 14
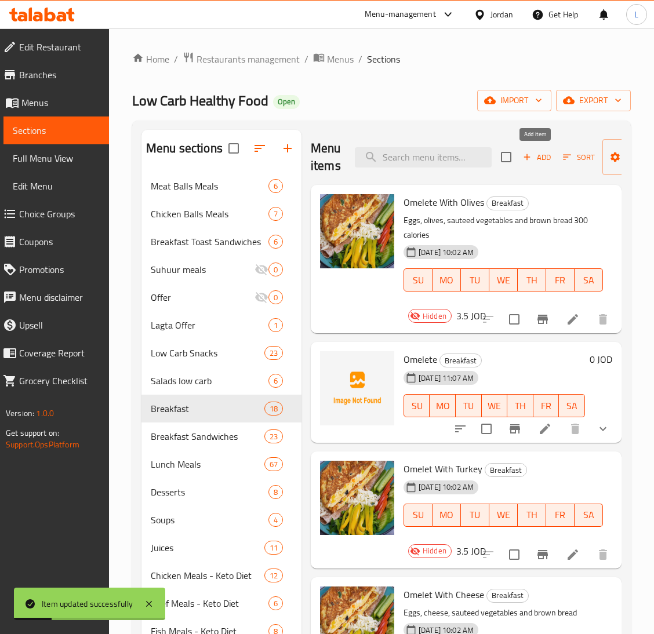
click at [530, 154] on icon "button" at bounding box center [527, 157] width 10 height 10
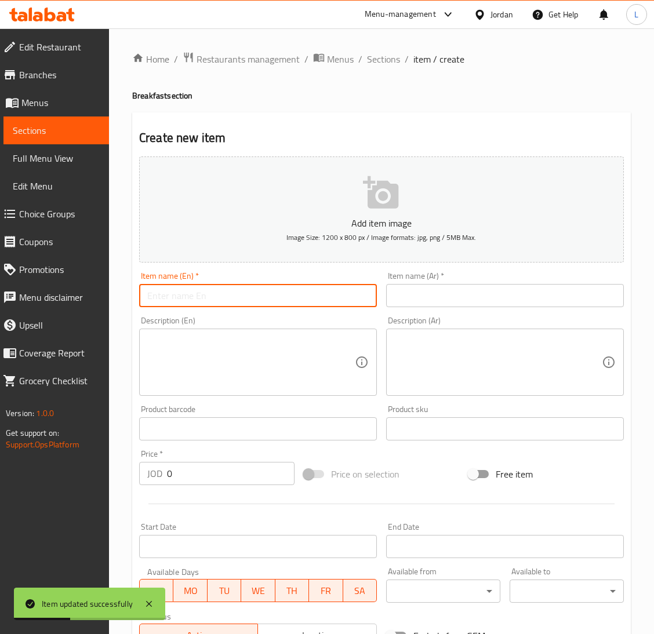
click at [326, 303] on input "text" at bounding box center [258, 295] width 238 height 23
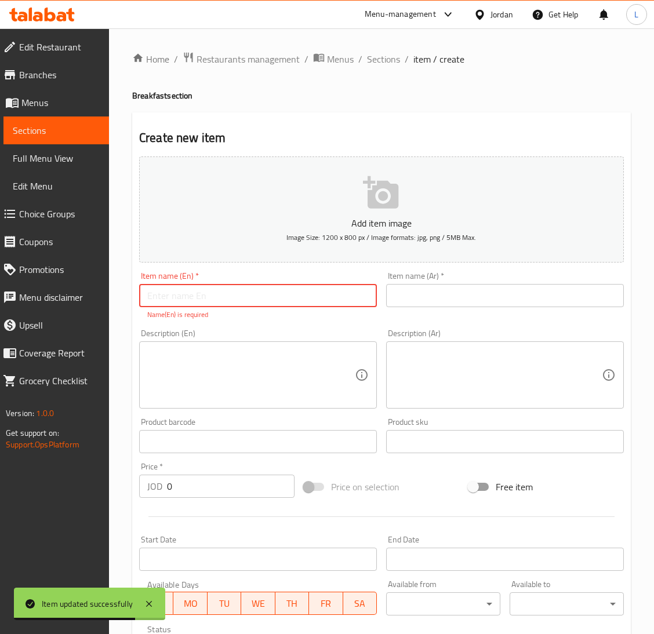
drag, startPoint x: 221, startPoint y: 289, endPoint x: 231, endPoint y: 289, distance: 9.9
click at [221, 289] on input "text" at bounding box center [258, 295] width 238 height 23
paste input "Oatmeal"
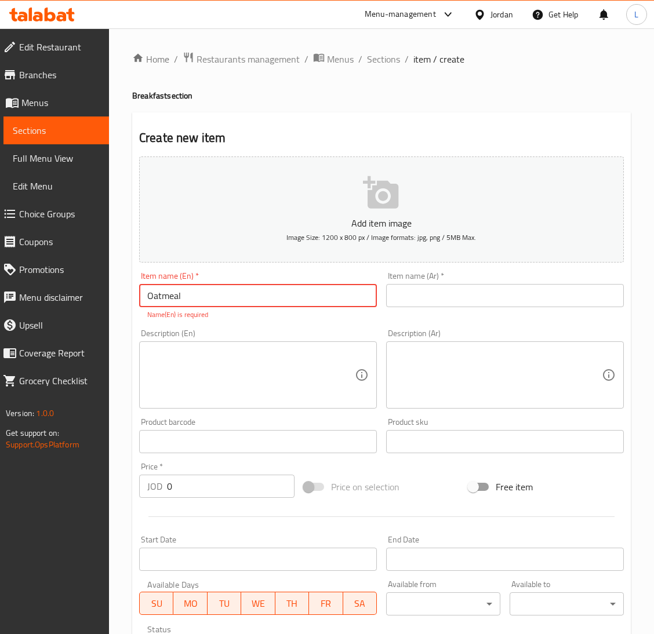
type input "Oatmeal"
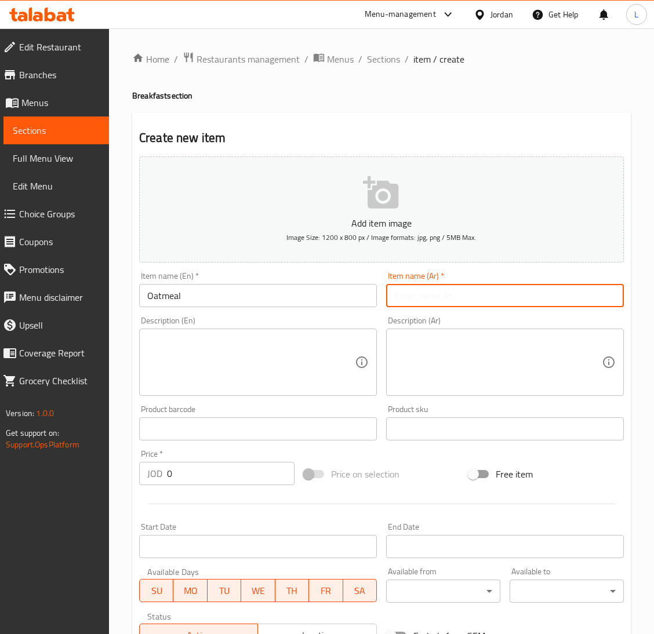
click at [471, 297] on input "text" at bounding box center [505, 295] width 238 height 23
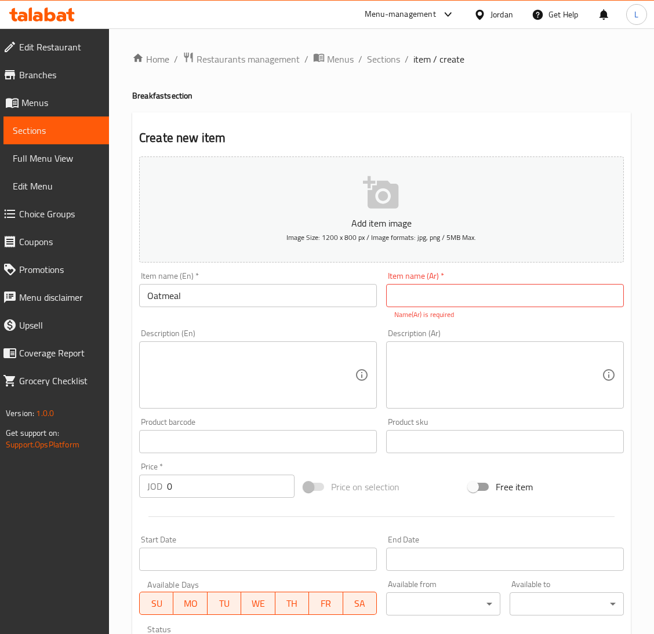
click at [502, 275] on div "Item name (Ar)   * Item name (Ar) * Name(Ar) is required" at bounding box center [505, 296] width 238 height 48
drag, startPoint x: 497, startPoint y: 289, endPoint x: 492, endPoint y: 305, distance: 17.4
click at [497, 290] on input "text" at bounding box center [505, 295] width 238 height 23
paste input "شوفان مع"
type input "شوفان مع"
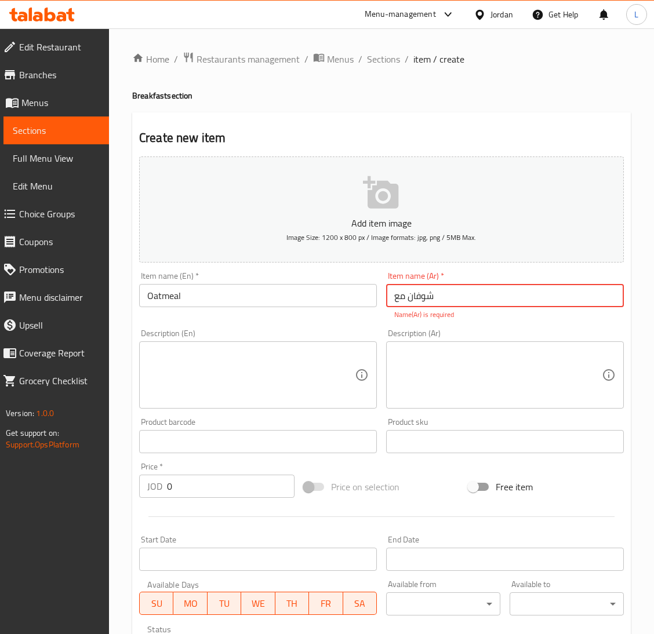
click at [340, 366] on textarea at bounding box center [251, 375] width 208 height 55
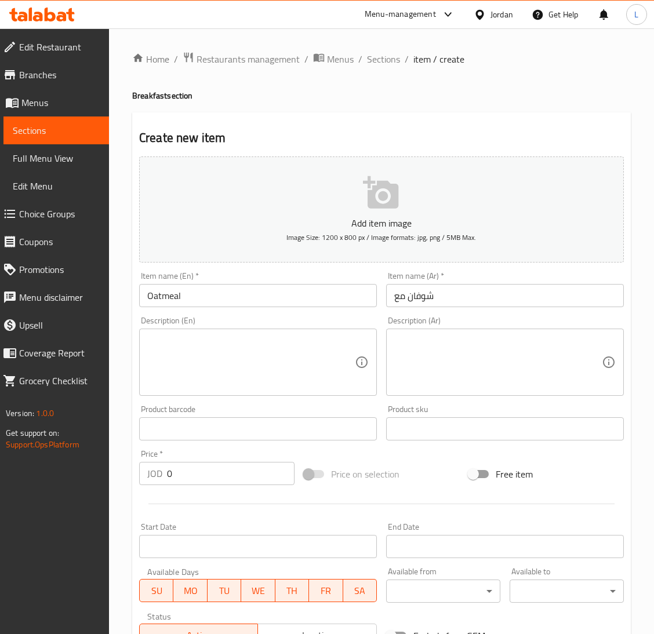
click at [272, 355] on textarea at bounding box center [251, 362] width 208 height 55
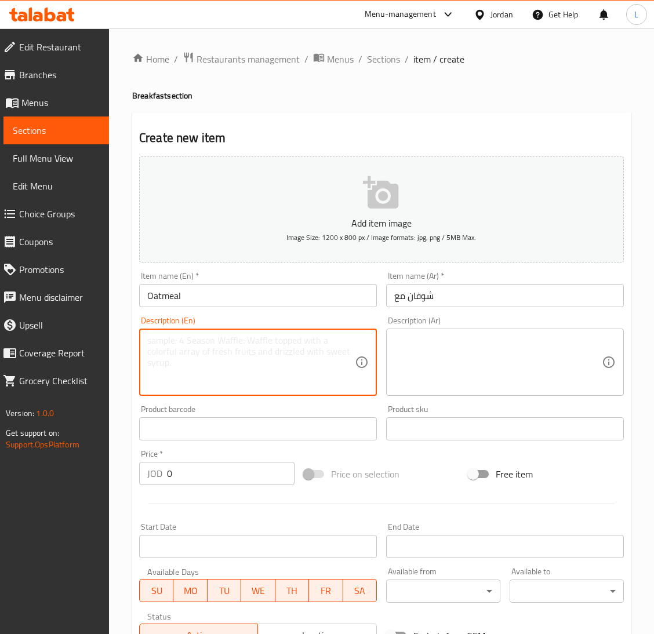
paste textarea "Oats, skim milk, honey and nuts 315 calories"
type textarea "Oats, skim milk, honey and nuts 315 calories"
click at [266, 345] on textarea "Oats, skim milk, honey and nuts 315 calories" at bounding box center [251, 362] width 208 height 55
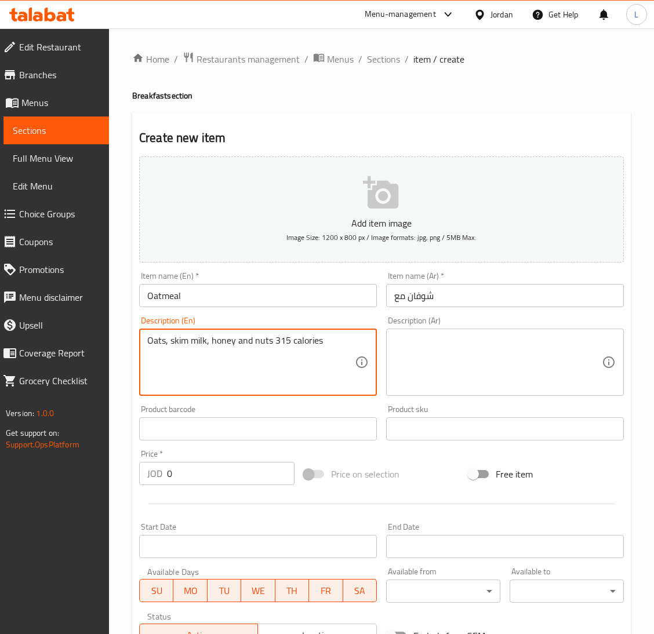
click at [266, 345] on textarea "Oats, skim milk, honey and nuts 315 calories" at bounding box center [251, 362] width 208 height 55
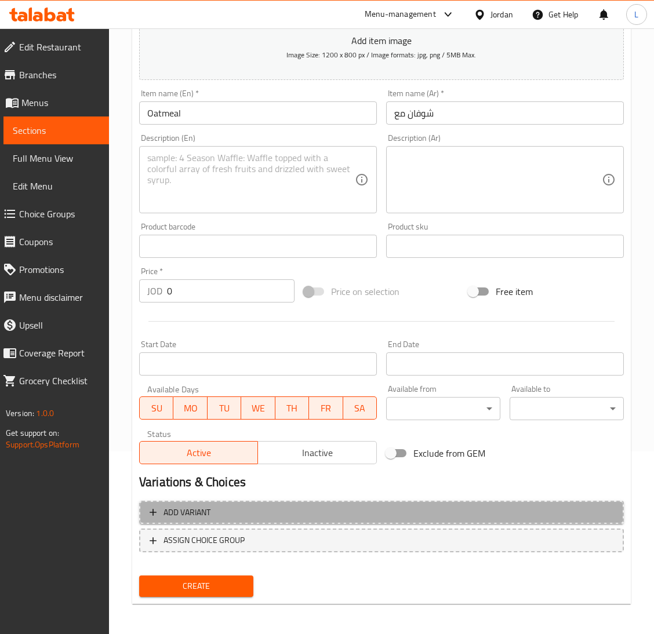
click at [275, 505] on span "Add variant" at bounding box center [382, 512] width 464 height 14
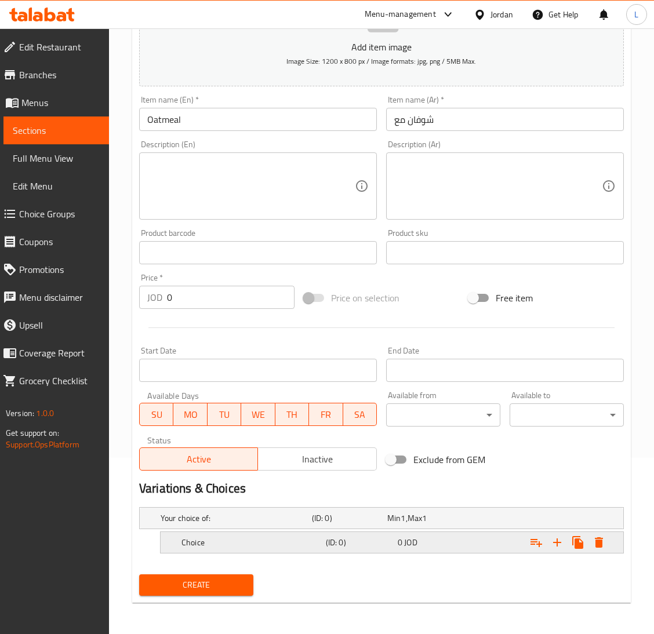
drag, startPoint x: 307, startPoint y: 547, endPoint x: 296, endPoint y: 552, distance: 12.2
click at [307, 526] on div "Choice" at bounding box center [233, 518] width 151 height 16
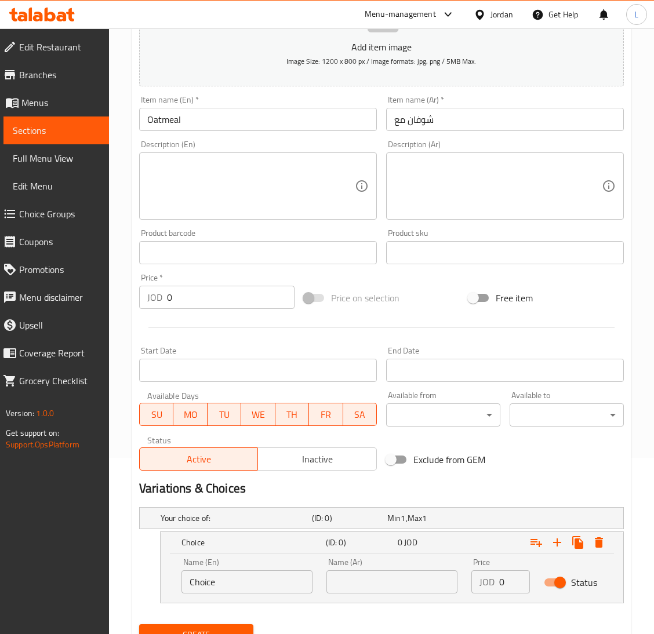
click at [258, 572] on input "Choice" at bounding box center [246, 581] width 131 height 23
click at [258, 573] on input "Choice" at bounding box center [246, 581] width 131 height 23
click at [286, 577] on input "Choice" at bounding box center [246, 581] width 131 height 23
drag, startPoint x: 286, startPoint y: 577, endPoint x: 355, endPoint y: 584, distance: 69.9
click at [286, 578] on input "Choice" at bounding box center [246, 581] width 131 height 23
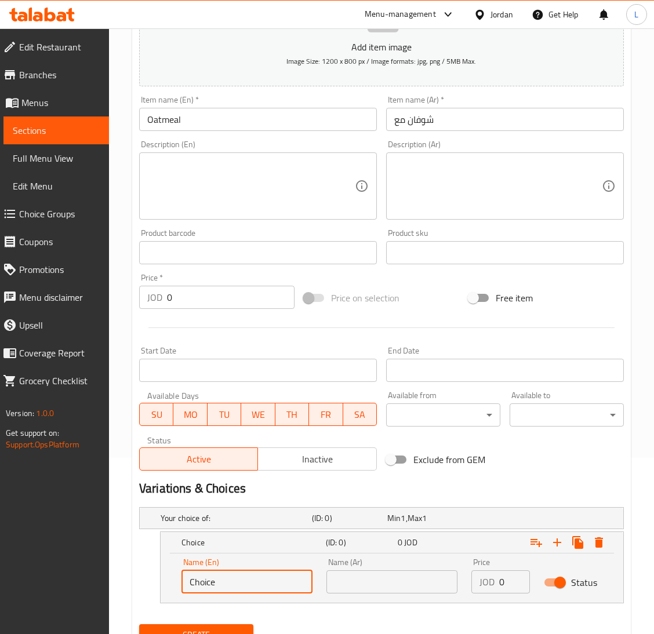
paste input "Oatmeal with Honey and Nuts"
type input "Oatmeal with Honey and Nuts"
drag, startPoint x: 379, startPoint y: 586, endPoint x: 392, endPoint y: 586, distance: 13.9
click at [379, 586] on input "text" at bounding box center [391, 581] width 131 height 23
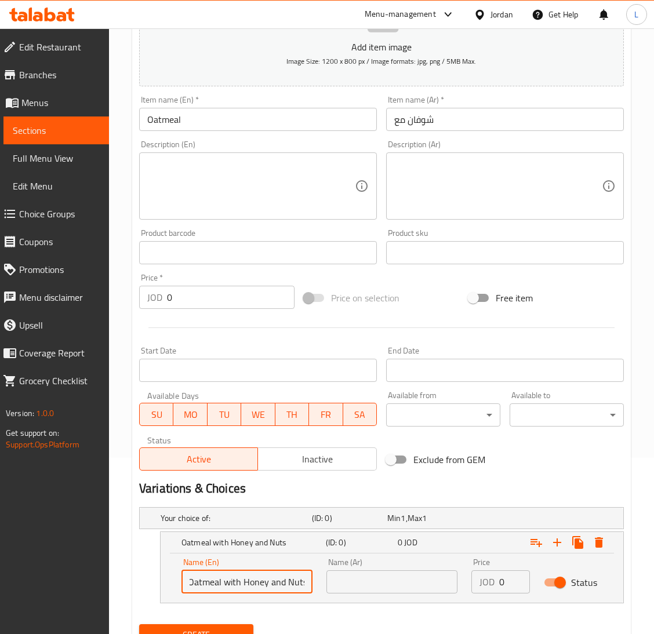
scroll to position [0, 0]
drag, startPoint x: 390, startPoint y: 583, endPoint x: 460, endPoint y: 596, distance: 70.8
click at [390, 583] on input "text" at bounding box center [391, 581] width 131 height 23
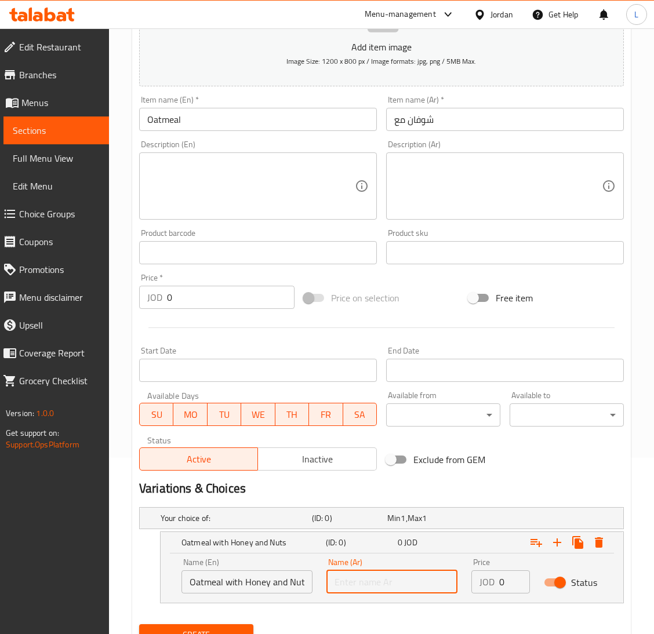
paste input "شوفان مع العسل والمكسرات"
type input "شوفان مع العسل والمكسرات"
click at [503, 584] on input "0" at bounding box center [514, 581] width 31 height 23
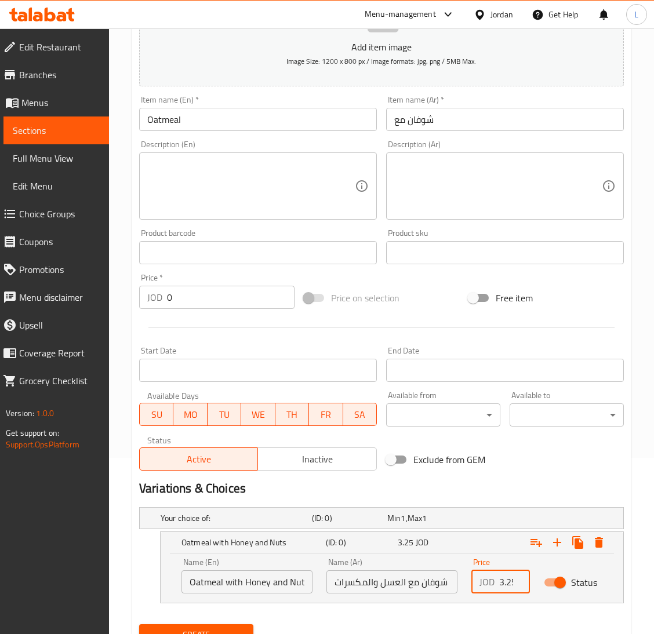
scroll to position [0, 3]
type input "3.25"
click at [555, 540] on icon "Expand" at bounding box center [557, 543] width 14 height 14
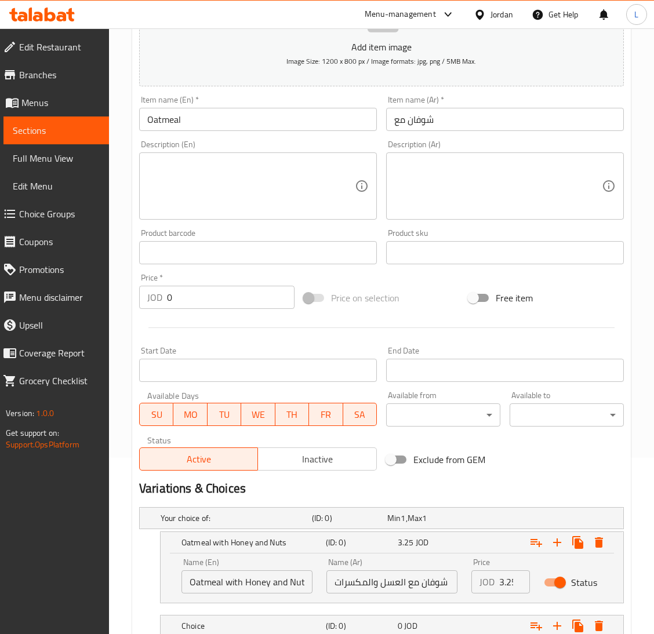
scroll to position [260, 0]
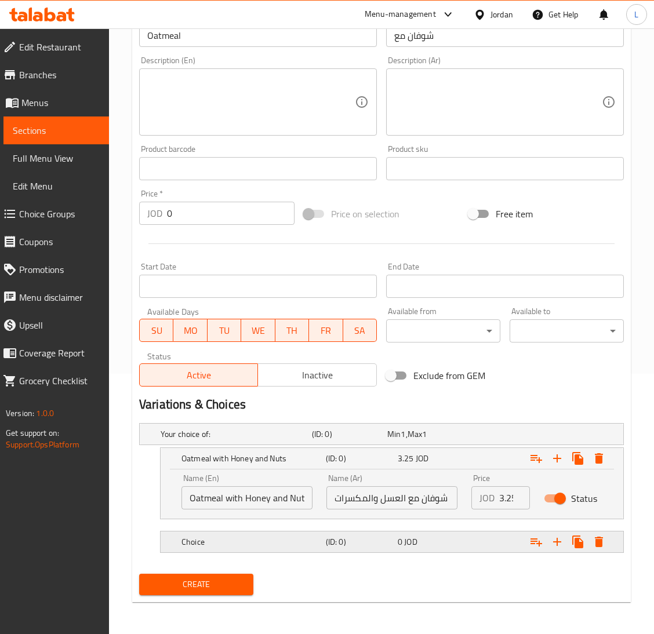
click at [261, 447] on div "Choice (ID: 0) 0 JOD" at bounding box center [384, 434] width 453 height 26
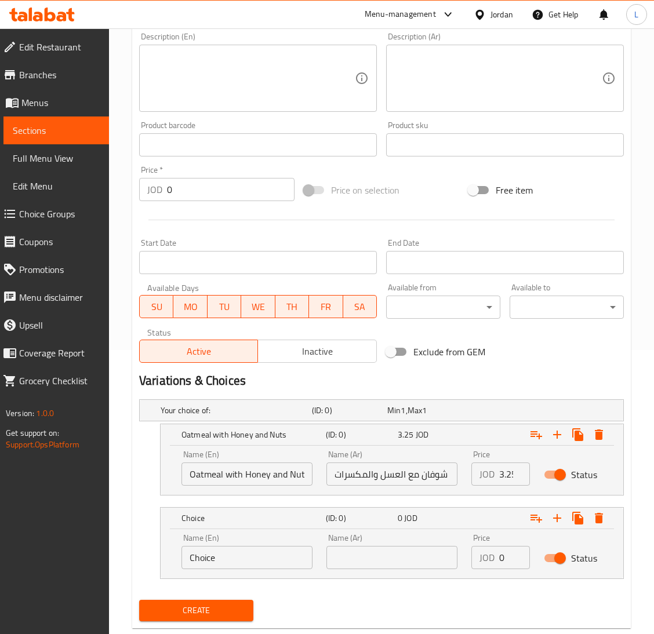
scroll to position [310, 0]
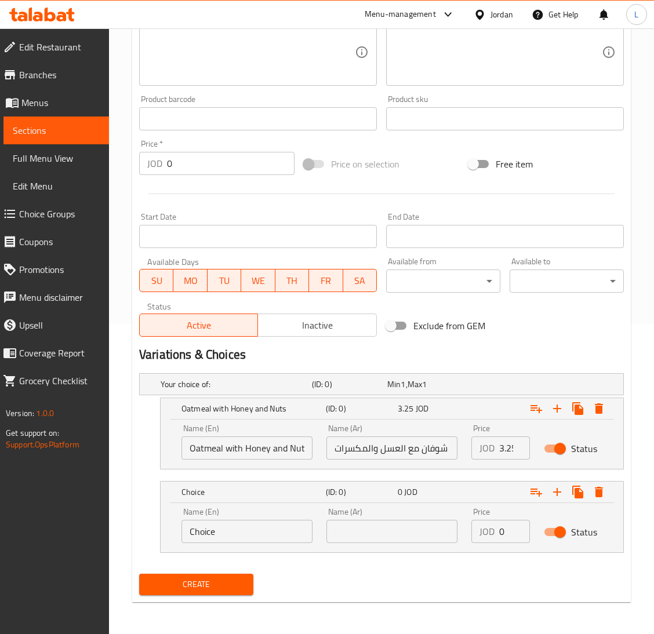
click at [274, 536] on input "Choice" at bounding box center [246, 531] width 131 height 23
paste input "Oats With Honey And Date Molasses"
type input "Oats With Honey And Date Molasses"
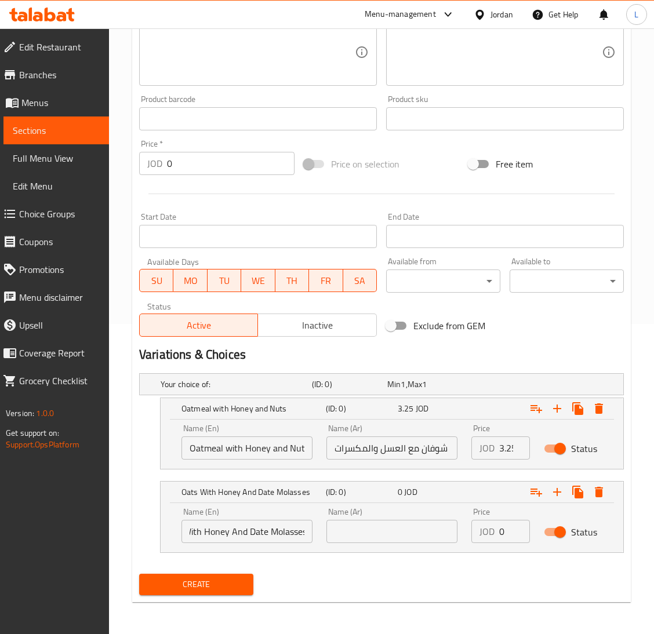
click at [364, 543] on div "Name (Ar) Name (Ar)" at bounding box center [391, 525] width 145 height 49
click at [370, 537] on input "text" at bounding box center [391, 531] width 131 height 23
click at [420, 530] on input "text" at bounding box center [391, 531] width 131 height 23
paste input "شوفان مع العسل ودبس التمر"
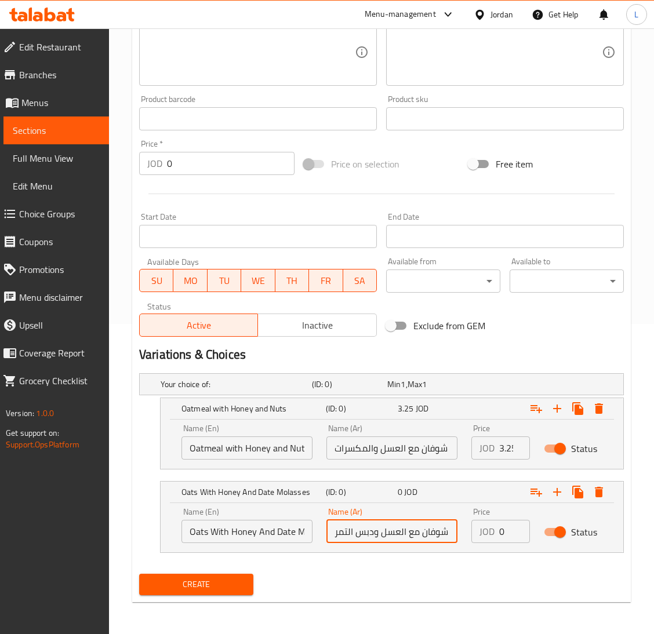
type input "شوفان مع العسل ودبس التمر"
click at [504, 535] on input "0" at bounding box center [514, 531] width 31 height 23
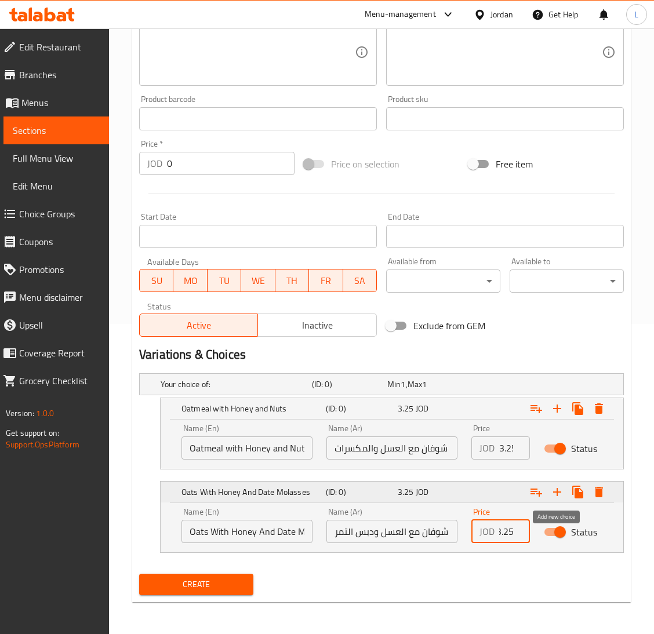
type input "3.25"
click at [559, 493] on icon "Expand" at bounding box center [557, 492] width 14 height 14
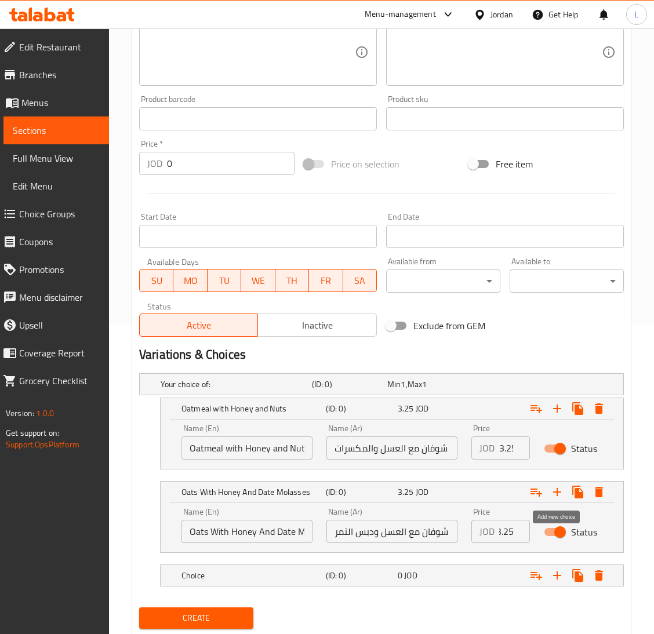
scroll to position [0, 0]
click at [287, 390] on h5 "Choice" at bounding box center [234, 385] width 147 height 12
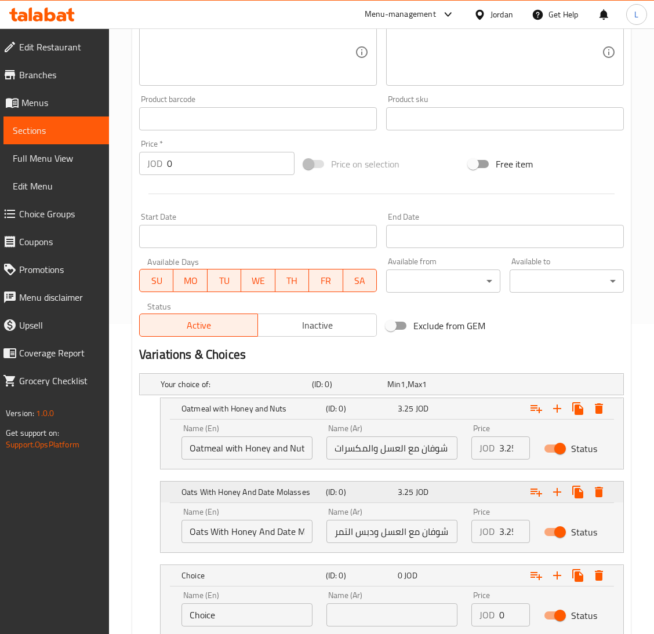
scroll to position [394, 0]
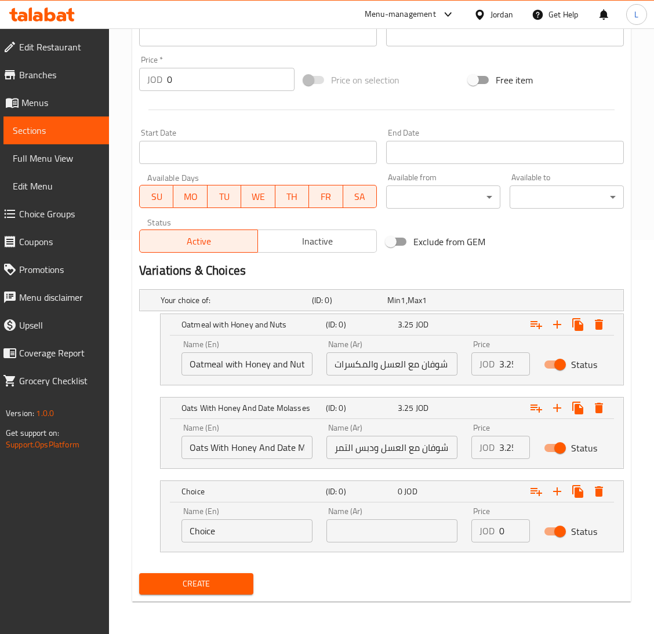
click at [262, 540] on input "Choice" at bounding box center [246, 530] width 131 height 23
paste input "Oatmeal With Honey And Strawberries"
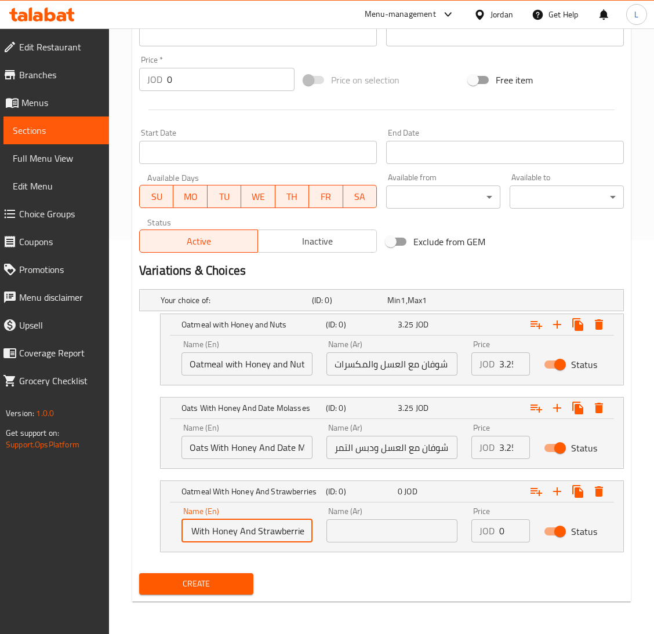
type input "Oatmeal With Honey And Strawberries"
drag, startPoint x: 392, startPoint y: 536, endPoint x: 431, endPoint y: 530, distance: 39.4
click at [392, 536] on input "text" at bounding box center [391, 530] width 131 height 23
drag, startPoint x: 425, startPoint y: 542, endPoint x: 514, endPoint y: 543, distance: 88.1
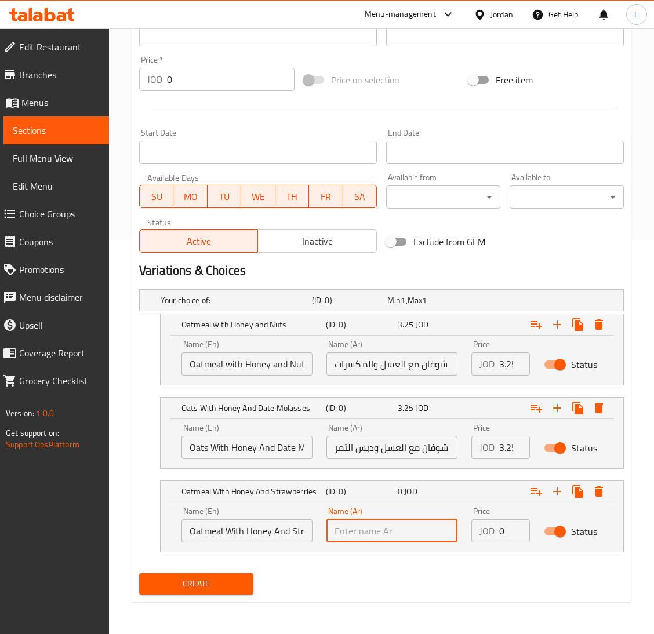
click at [424, 539] on input "text" at bounding box center [391, 530] width 131 height 23
paste input "شوفان مع عسل وفراوله"
type input "شوفان مع عسل وفراوله"
click at [506, 532] on input "0" at bounding box center [514, 530] width 31 height 23
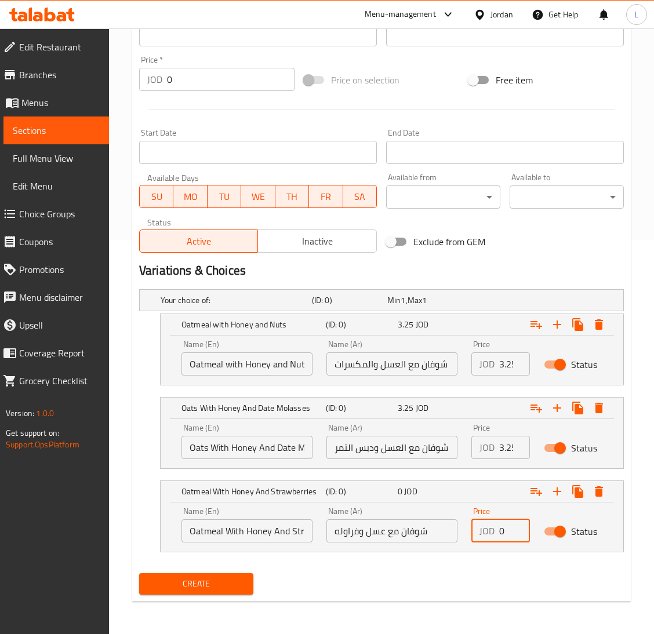
click at [506, 532] on input "0" at bounding box center [514, 530] width 31 height 23
type input "3.25"
drag, startPoint x: 555, startPoint y: 490, endPoint x: 554, endPoint y: 500, distance: 9.9
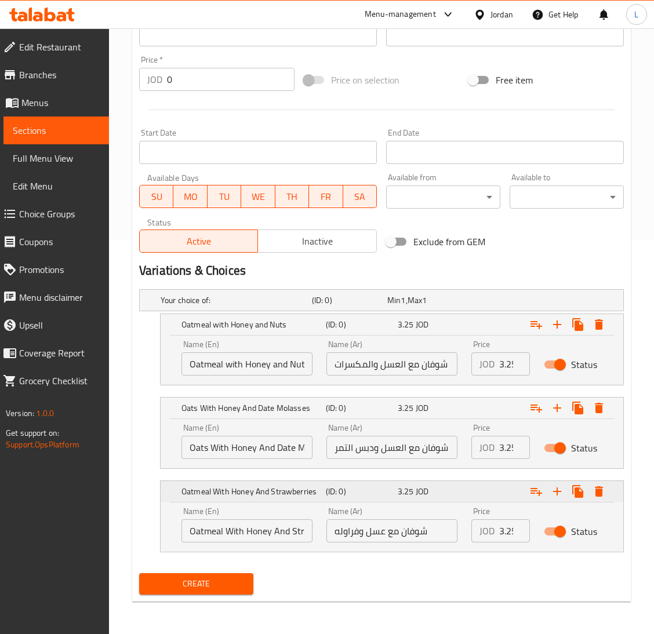
click at [554, 332] on icon "Expand" at bounding box center [557, 325] width 14 height 14
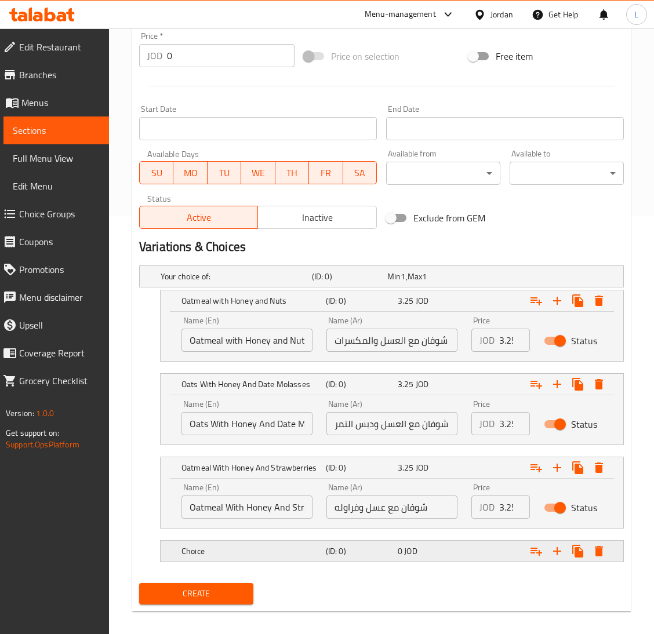
scroll to position [427, 0]
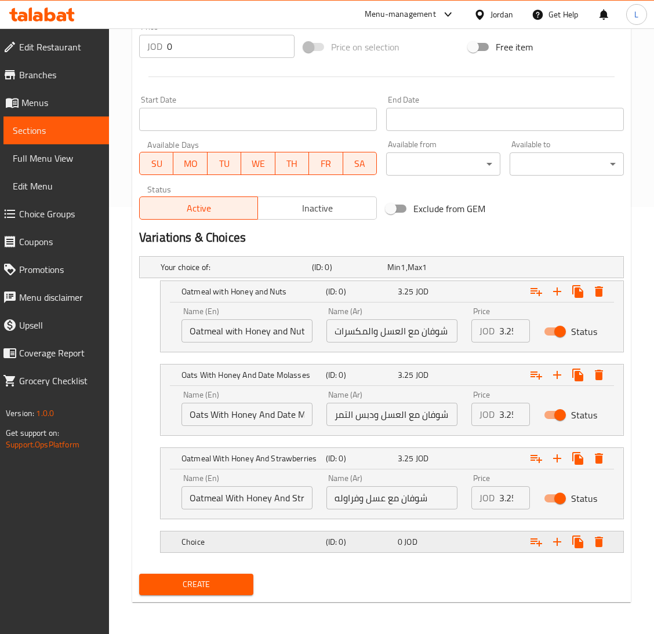
click at [383, 273] on h5 "(ID: 0)" at bounding box center [347, 267] width 71 height 12
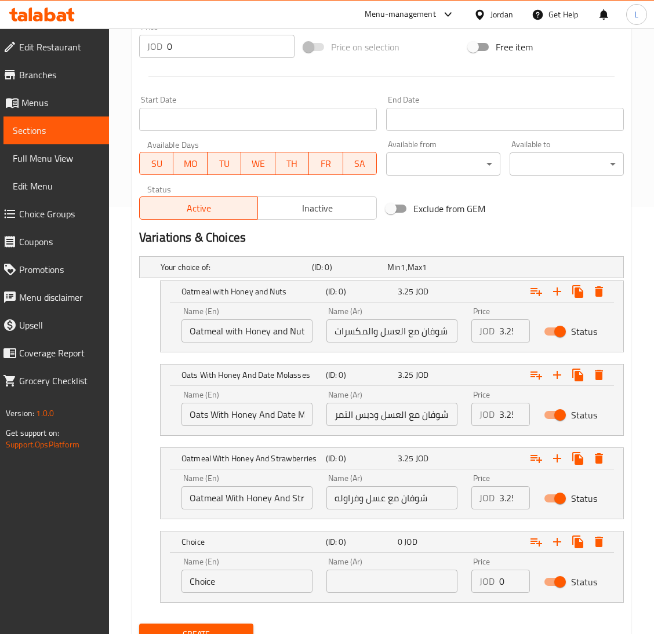
click at [228, 578] on input "Choice" at bounding box center [246, 581] width 131 height 23
paste input "Oats With Milk And Fruits"
type input "Oats With Milk And Fruits"
drag, startPoint x: 385, startPoint y: 584, endPoint x: 605, endPoint y: 526, distance: 227.4
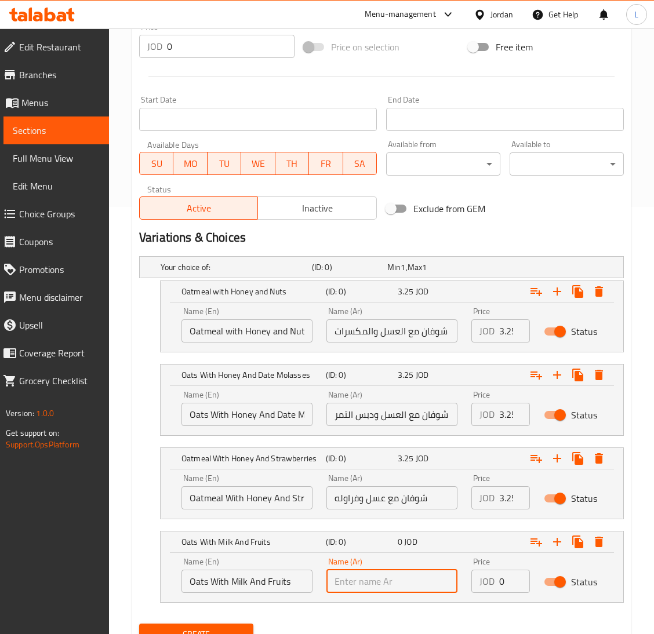
click at [385, 584] on input "text" at bounding box center [391, 581] width 131 height 23
drag, startPoint x: 419, startPoint y: 570, endPoint x: 441, endPoint y: 577, distance: 23.1
click at [417, 570] on input "text" at bounding box center [391, 581] width 131 height 23
paste input "شوفان مع حليب و فواكه"
type input "شوفان مع حليب و فواكه"
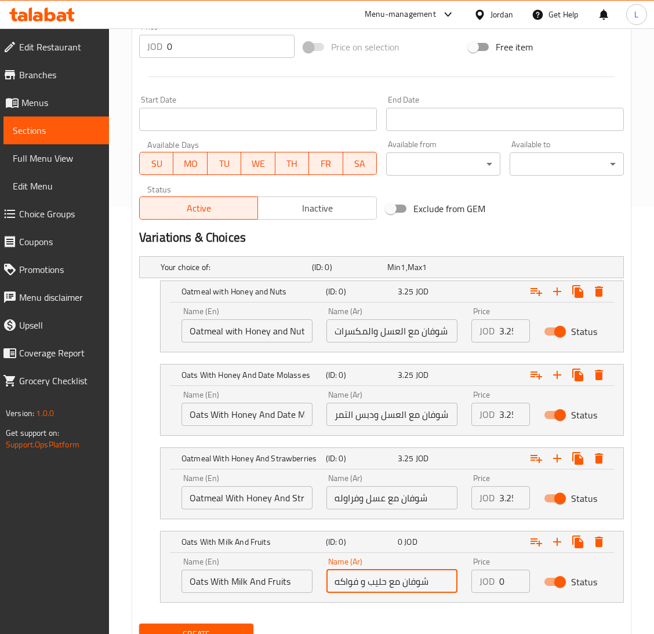
click at [496, 579] on div "JOD 0 Price" at bounding box center [500, 581] width 59 height 23
click at [497, 578] on div "JOD 0 Price" at bounding box center [500, 581] width 59 height 23
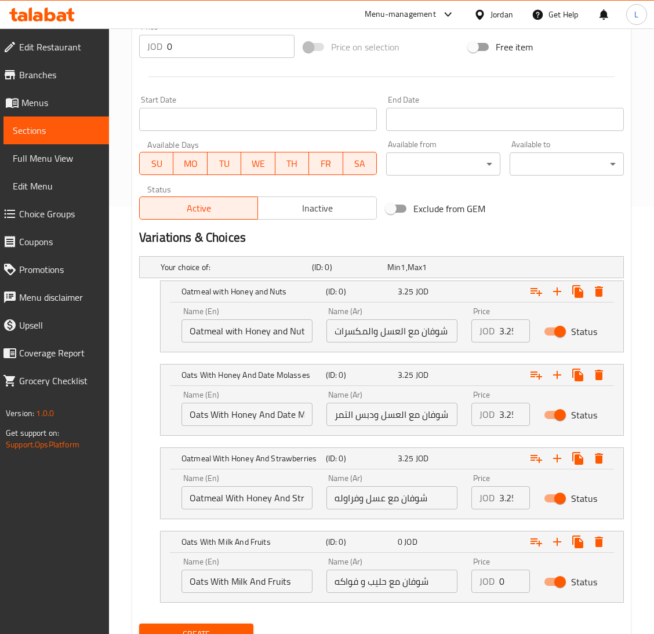
click at [499, 578] on input "0" at bounding box center [514, 581] width 31 height 23
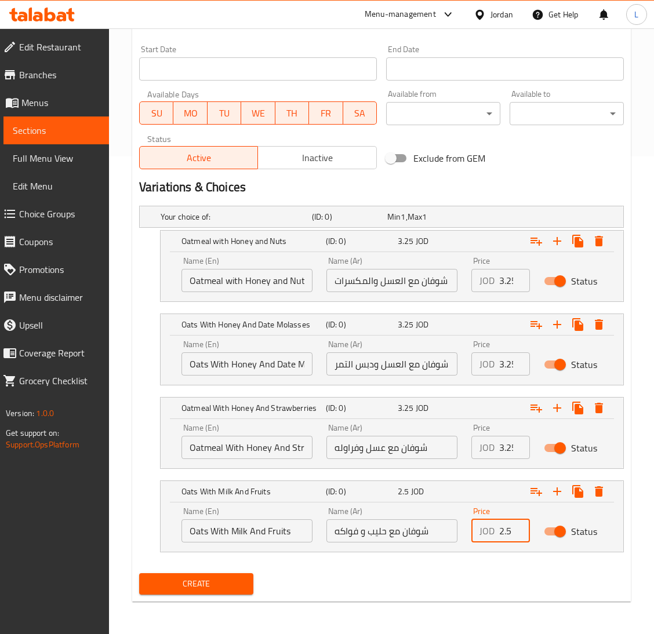
type input "2.5"
click at [224, 583] on span "Create" at bounding box center [196, 584] width 96 height 14
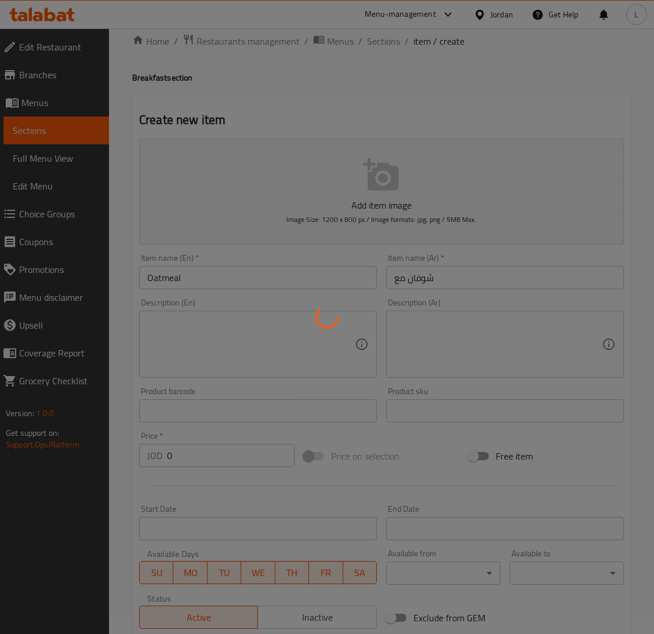
scroll to position [0, 0]
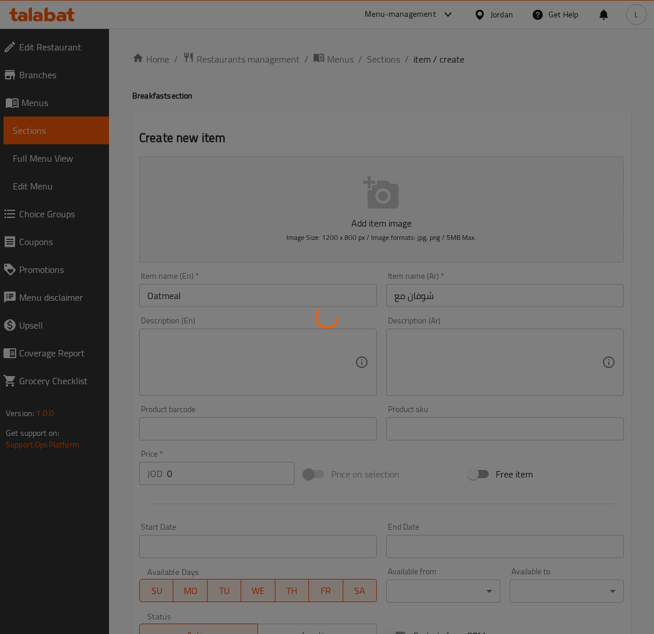
click at [391, 59] on div at bounding box center [327, 317] width 654 height 634
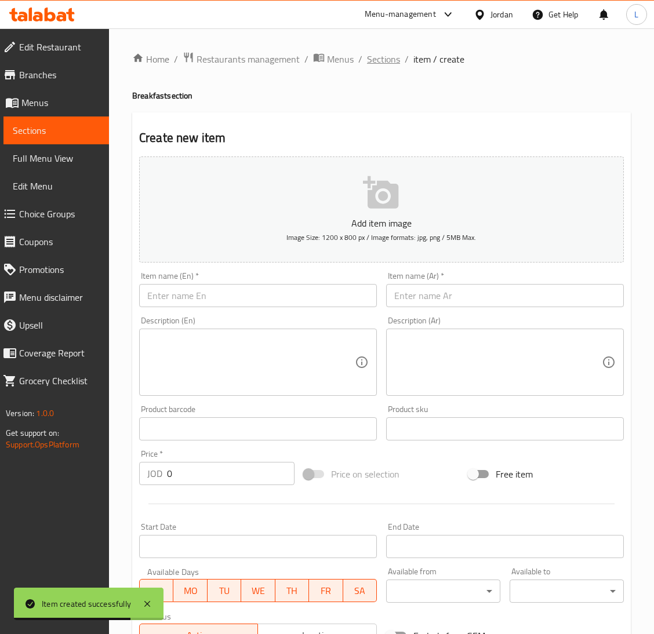
click at [385, 56] on span "Sections" at bounding box center [383, 59] width 33 height 14
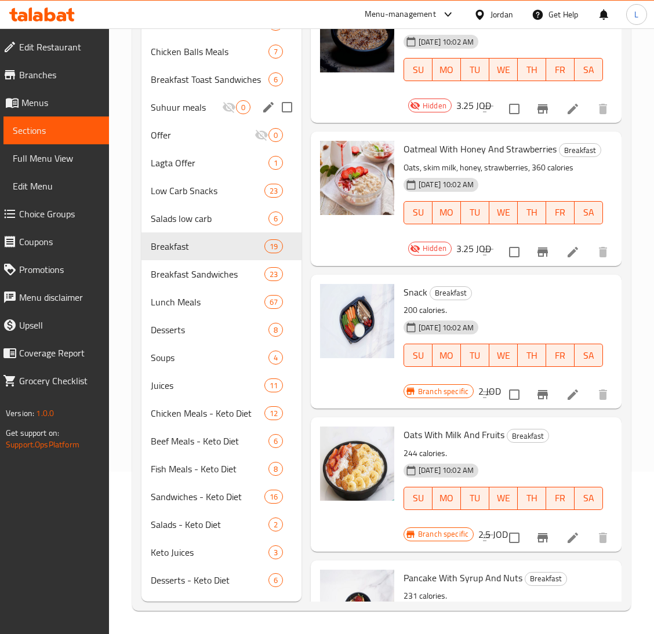
scroll to position [945, 0]
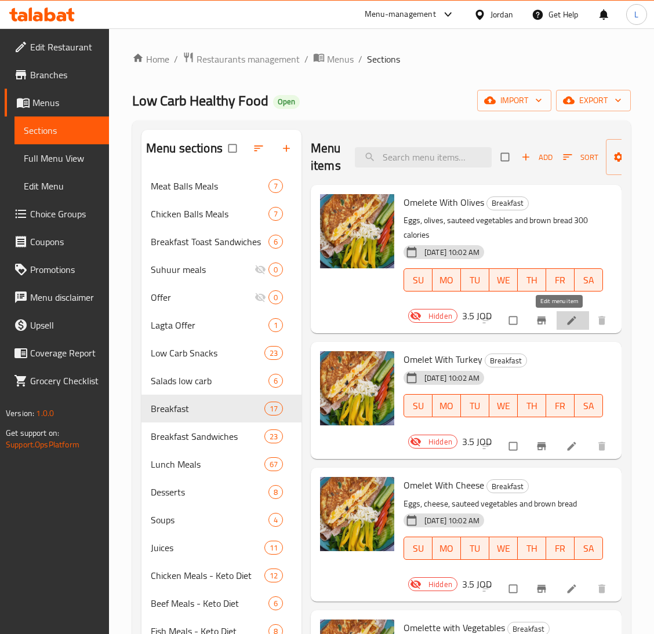
click at [567, 322] on icon at bounding box center [571, 320] width 9 height 9
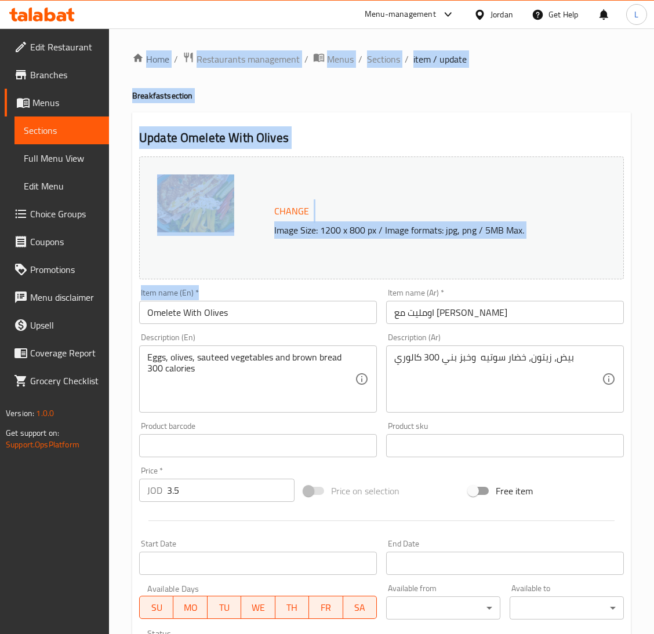
click at [162, 311] on div "Home / Restaurants management / Menus / Sections / item / update Breakfast sect…" at bounding box center [381, 432] width 499 height 761
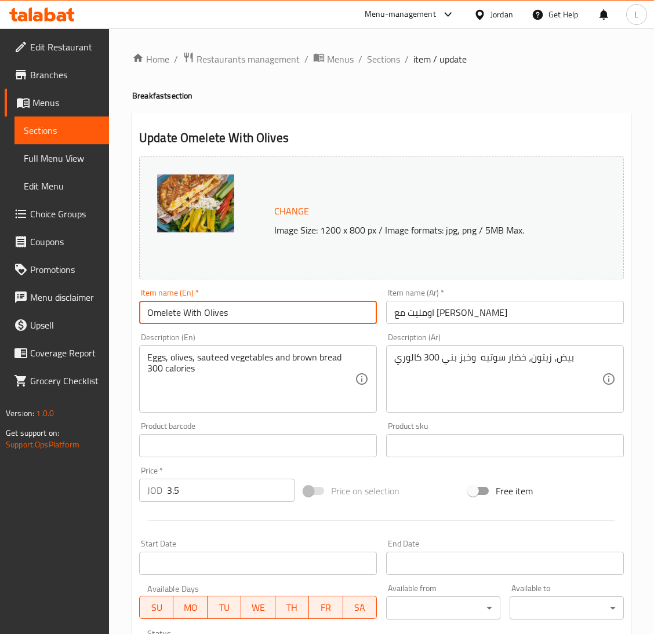
click at [178, 311] on input "Omelete With Olives" at bounding box center [258, 312] width 238 height 23
drag, startPoint x: 180, startPoint y: 313, endPoint x: 133, endPoint y: 316, distance: 47.0
click at [133, 316] on div "Update Omelete With Olives Change Image Size: 1200 x 800 px / Image formats: jp…" at bounding box center [381, 458] width 499 height 692
click at [435, 324] on input "اومليت مع زيتون" at bounding box center [505, 312] width 238 height 23
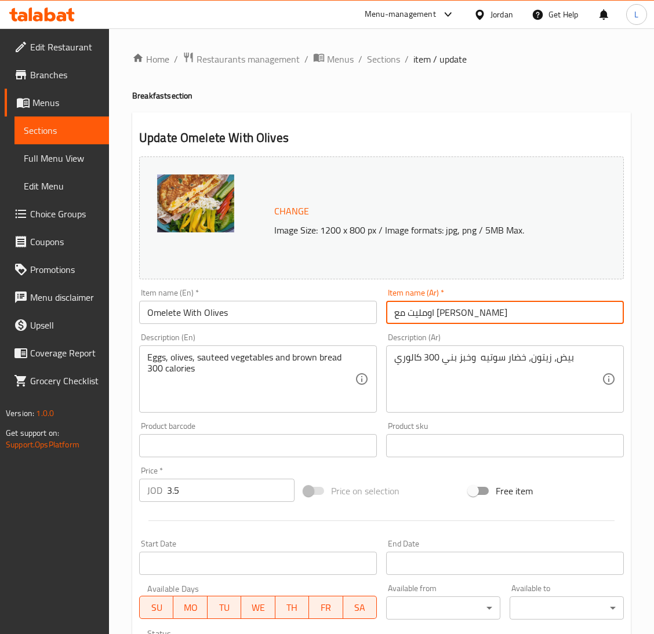
drag, startPoint x: 432, startPoint y: 314, endPoint x: 496, endPoint y: 314, distance: 63.8
click at [496, 314] on input "اومليت مع زيتون" at bounding box center [505, 312] width 238 height 23
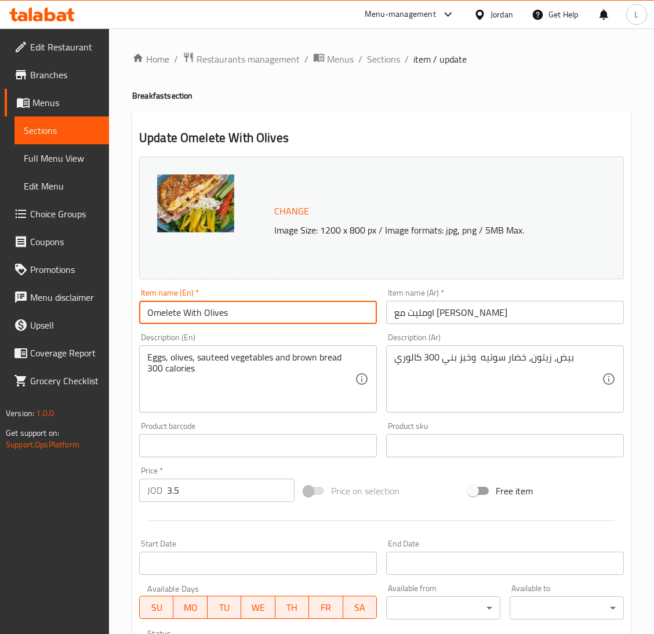
drag, startPoint x: 183, startPoint y: 314, endPoint x: 215, endPoint y: 314, distance: 32.5
click at [215, 314] on input "Omelete With Olives" at bounding box center [258, 312] width 238 height 23
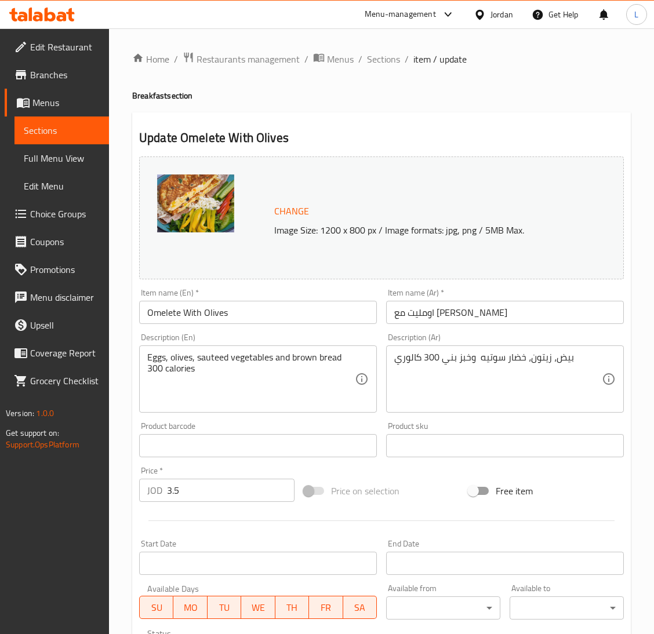
click at [427, 323] on input "اومليت مع زيتون" at bounding box center [505, 312] width 238 height 23
click at [385, 57] on span "Sections" at bounding box center [383, 59] width 33 height 14
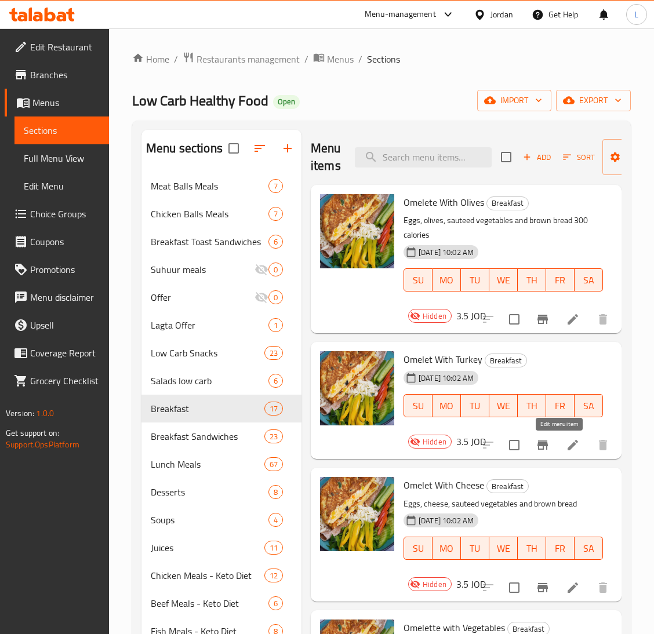
click at [566, 445] on icon at bounding box center [573, 445] width 14 height 14
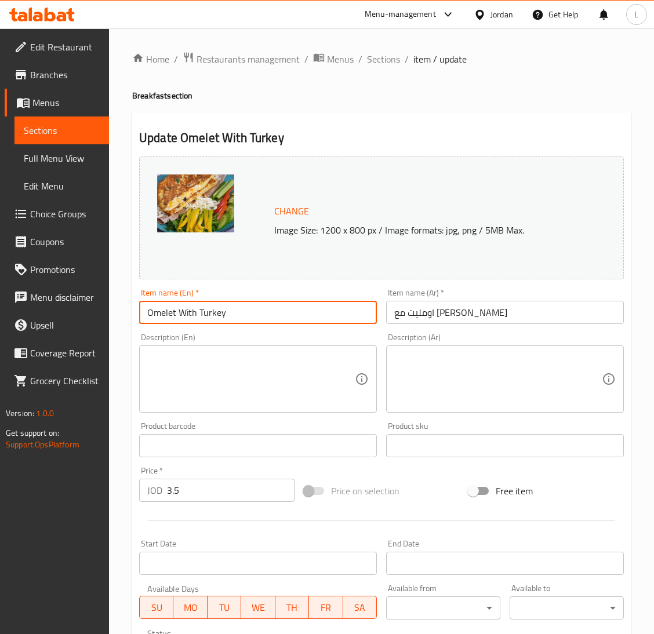
click at [238, 310] on input "Omelet With Turkey" at bounding box center [258, 312] width 238 height 23
click at [182, 310] on input "Omelet With Turkey" at bounding box center [258, 312] width 238 height 23
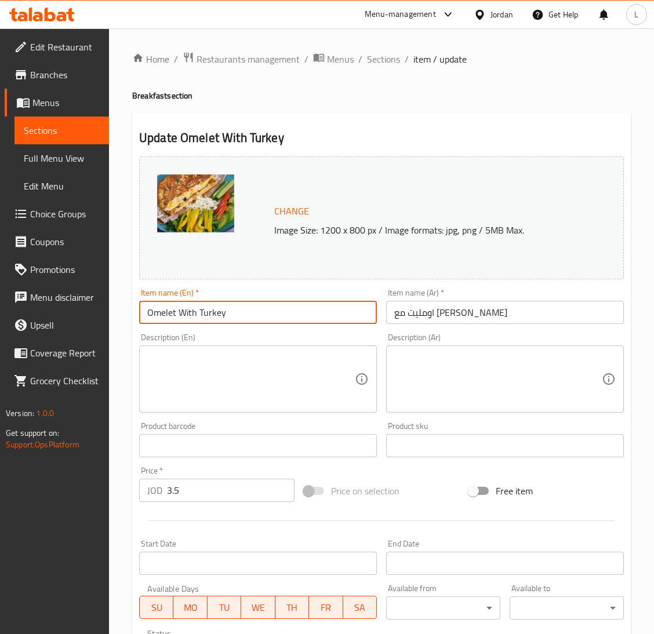
click at [182, 310] on input "Omelet With Turkey" at bounding box center [258, 312] width 238 height 23
click at [429, 313] on input "اومليت مع تيركي" at bounding box center [505, 312] width 238 height 23
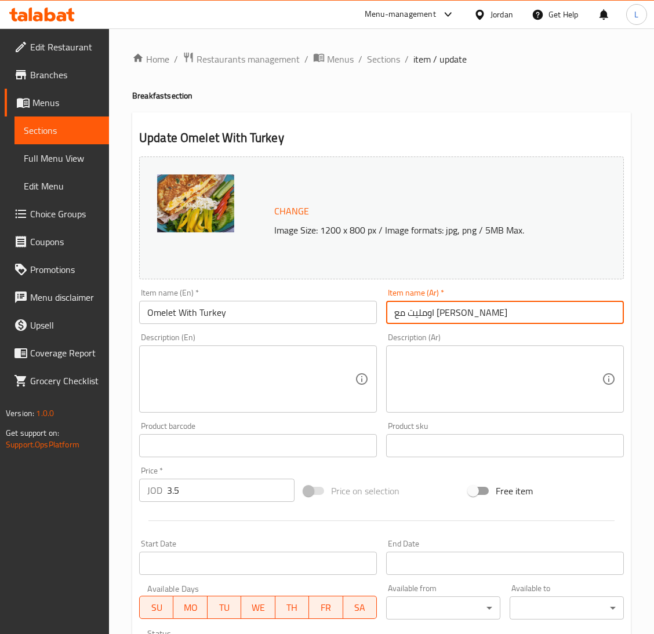
click at [429, 313] on input "اومليت مع تيركي" at bounding box center [505, 312] width 238 height 23
click at [368, 49] on div "Home / Restaurants management / Menus / Sections / item / update Breakfast sect…" at bounding box center [381, 431] width 545 height 807
click at [369, 60] on span "Sections" at bounding box center [383, 59] width 33 height 14
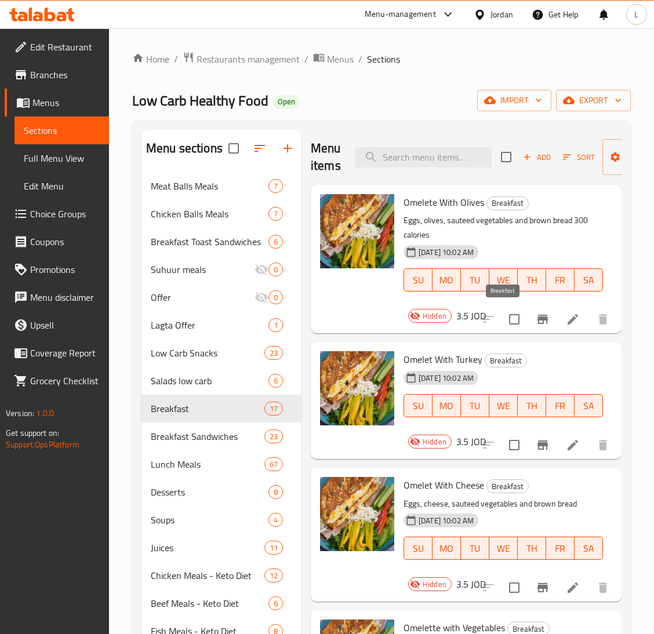
scroll to position [174, 0]
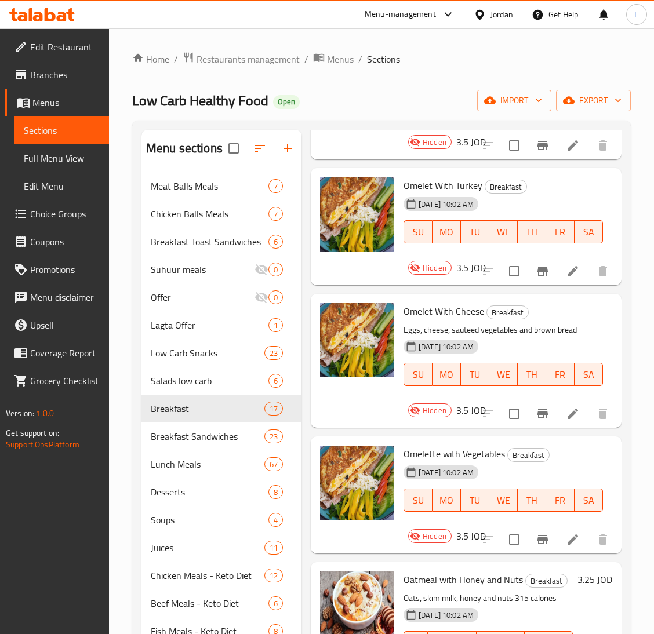
click at [566, 410] on icon at bounding box center [573, 414] width 14 height 14
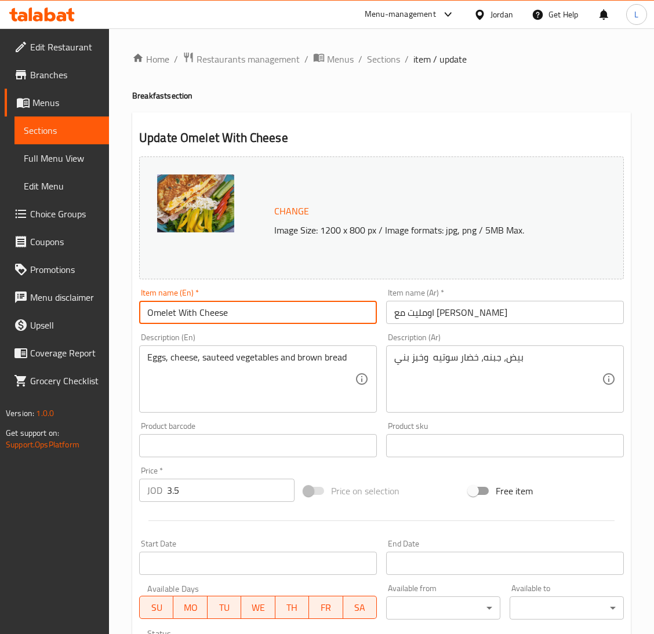
click at [199, 308] on input "Omelet With Cheese" at bounding box center [258, 312] width 238 height 23
click at [433, 319] on input "اومليت مع جبنه" at bounding box center [505, 312] width 238 height 23
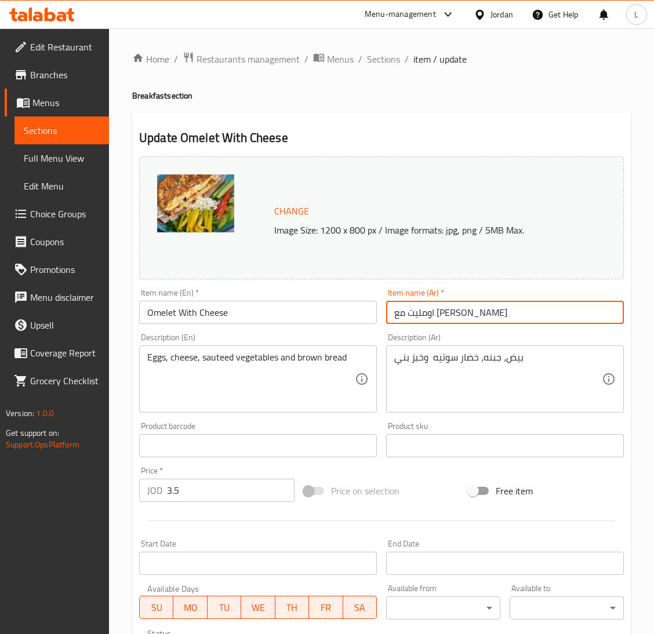
click at [433, 319] on input "اومليت مع جبنه" at bounding box center [505, 312] width 238 height 23
click at [388, 60] on span "Sections" at bounding box center [383, 59] width 33 height 14
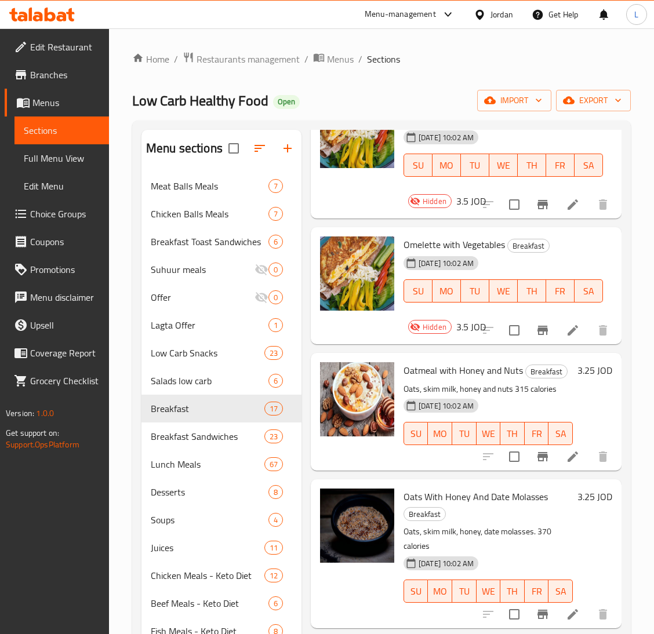
scroll to position [348, 0]
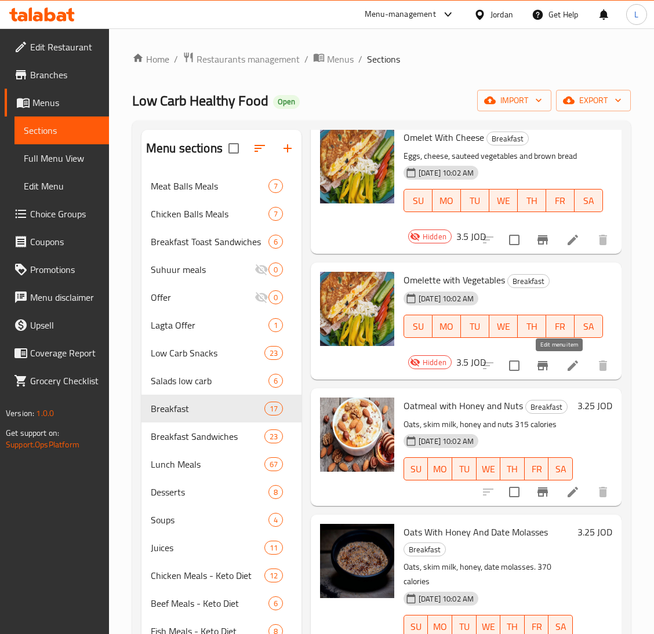
click at [566, 359] on icon at bounding box center [573, 366] width 14 height 14
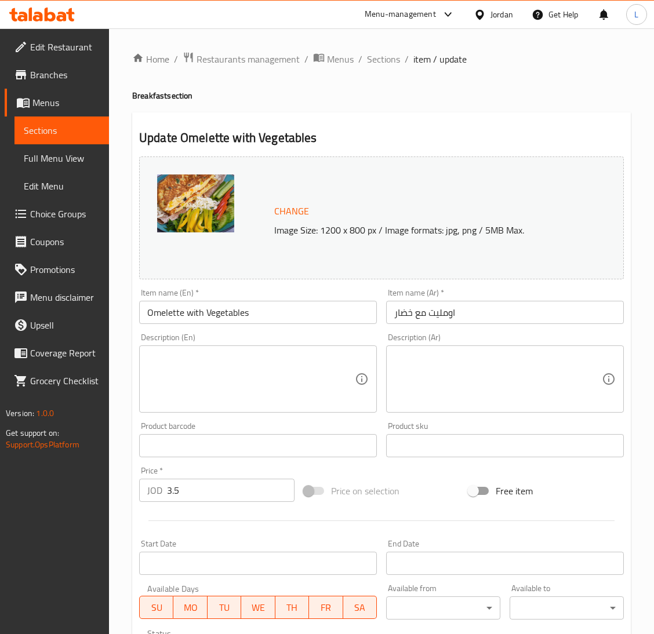
click at [227, 316] on input "Omelette with Vegetables" at bounding box center [258, 312] width 238 height 23
click at [450, 310] on input "اومليت مع خضار" at bounding box center [505, 312] width 238 height 23
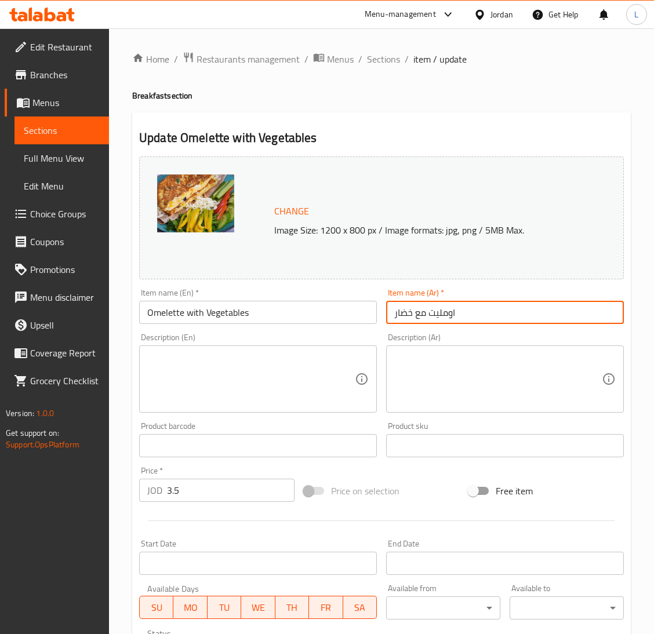
click at [450, 310] on input "اومليت مع خضار" at bounding box center [505, 312] width 238 height 23
click at [383, 55] on span "Sections" at bounding box center [383, 59] width 33 height 14
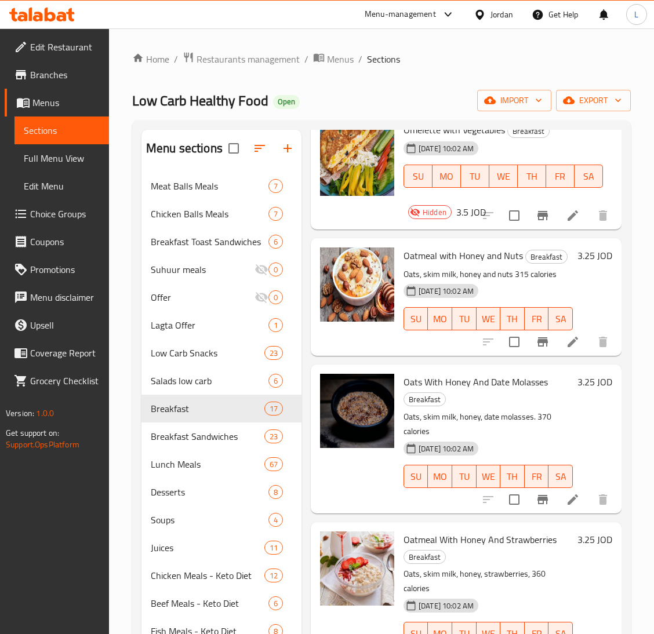
scroll to position [521, 0]
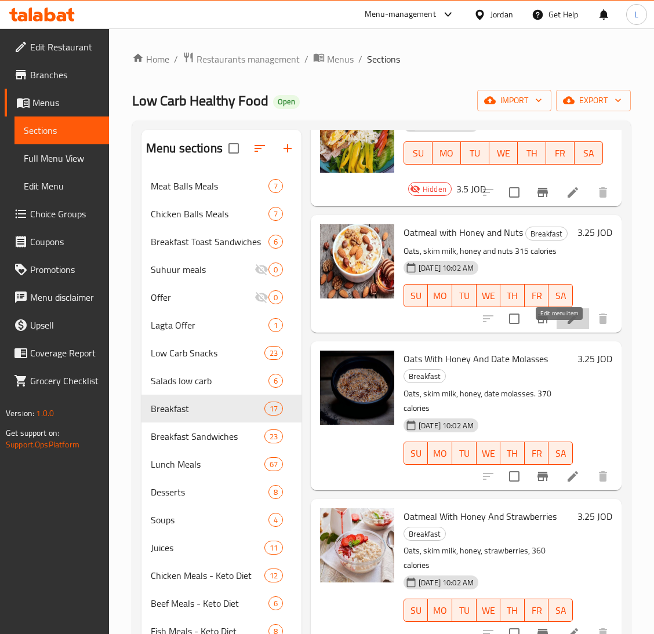
click at [567, 324] on icon at bounding box center [572, 319] width 10 height 10
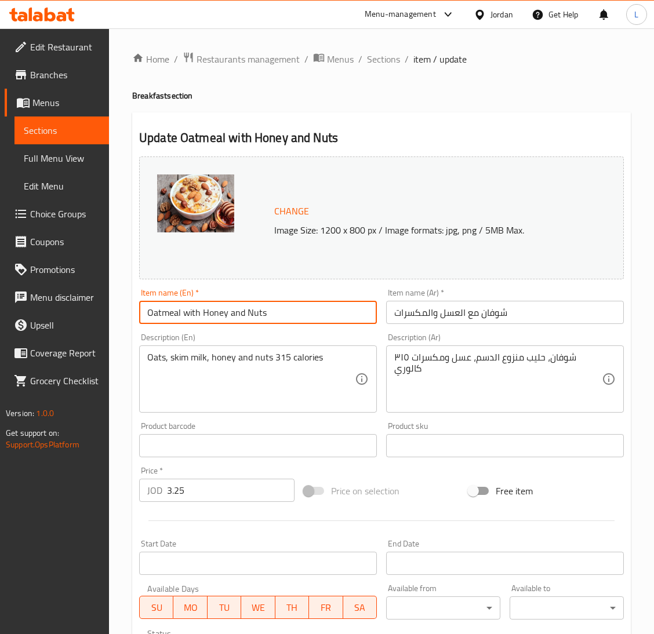
drag, startPoint x: 181, startPoint y: 316, endPoint x: 132, endPoint y: 317, distance: 49.9
click at [132, 317] on div "Update Oatmeal with Honey and Nuts Change Image Size: 1200 x 800 px / Image for…" at bounding box center [381, 458] width 499 height 692
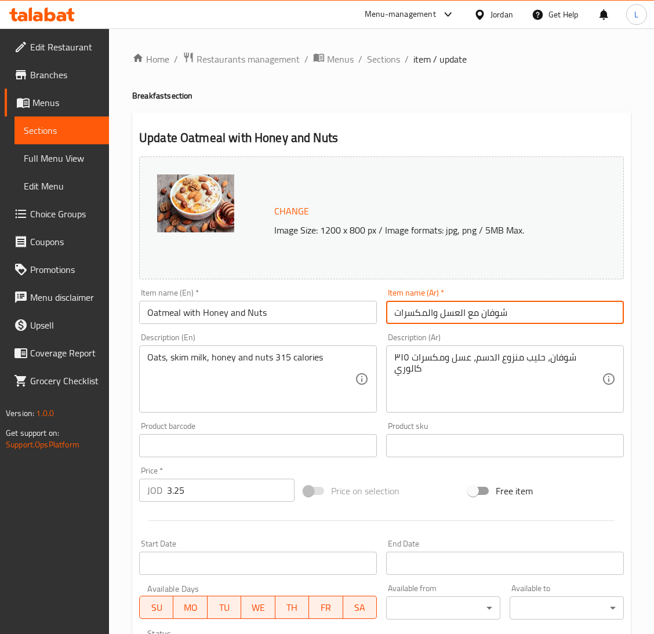
drag, startPoint x: 467, startPoint y: 315, endPoint x: 545, endPoint y: 316, distance: 78.3
click at [545, 316] on input "شوفان مع العسل والمكسرات" at bounding box center [505, 312] width 238 height 23
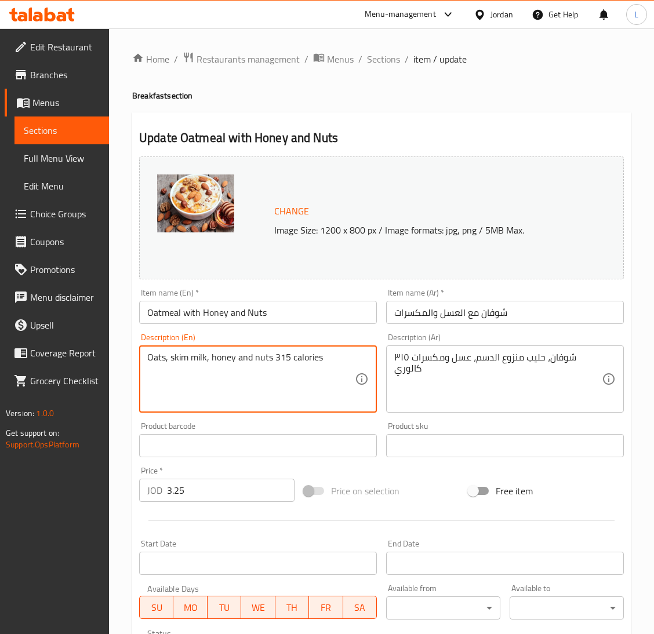
click at [229, 361] on textarea "Oats, skim milk, honey and nuts 315 calories" at bounding box center [251, 379] width 208 height 55
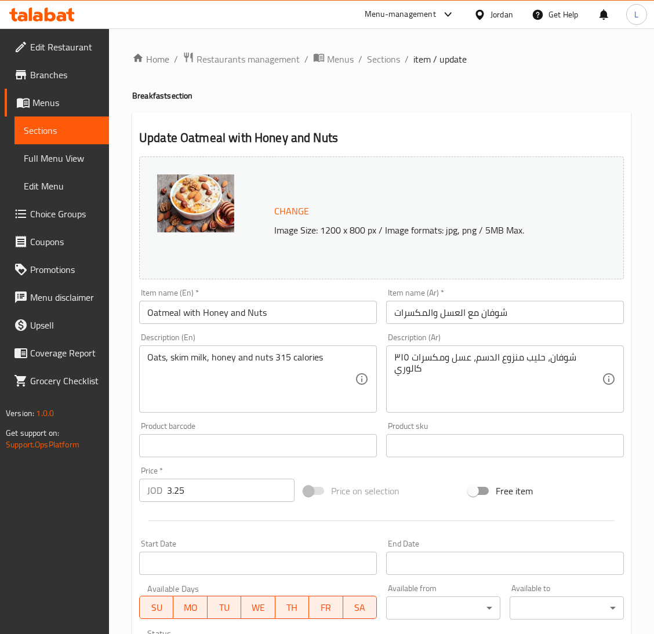
click at [196, 314] on input "Oatmeal with Honey and Nuts" at bounding box center [258, 312] width 238 height 23
click at [152, 315] on input "Oatmeal with Honey and Nuts" at bounding box center [258, 312] width 238 height 23
click at [423, 313] on input "شوفان مع العسل والمكسرات" at bounding box center [505, 312] width 238 height 23
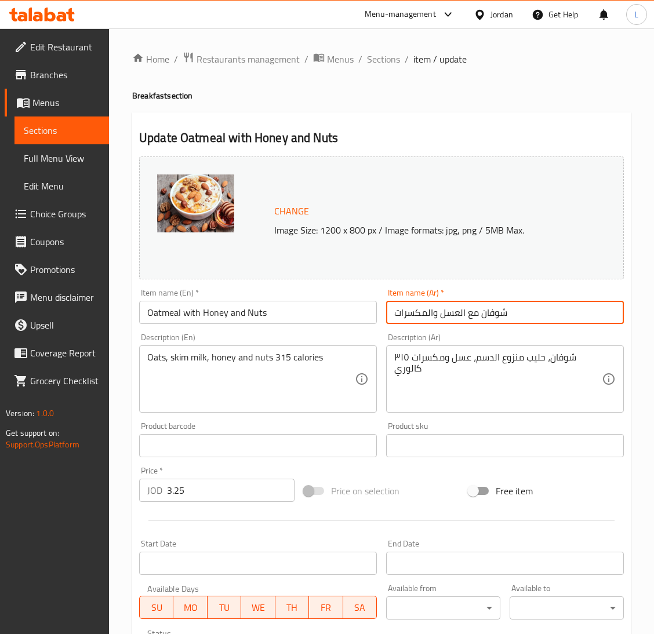
click at [423, 313] on input "شوفان مع العسل والمكسرات" at bounding box center [505, 312] width 238 height 23
click at [385, 62] on span "Sections" at bounding box center [383, 59] width 33 height 14
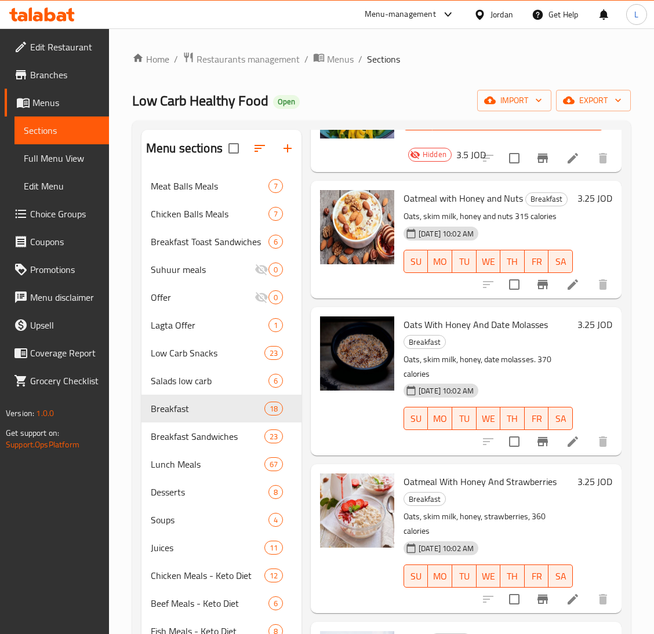
scroll to position [696, 0]
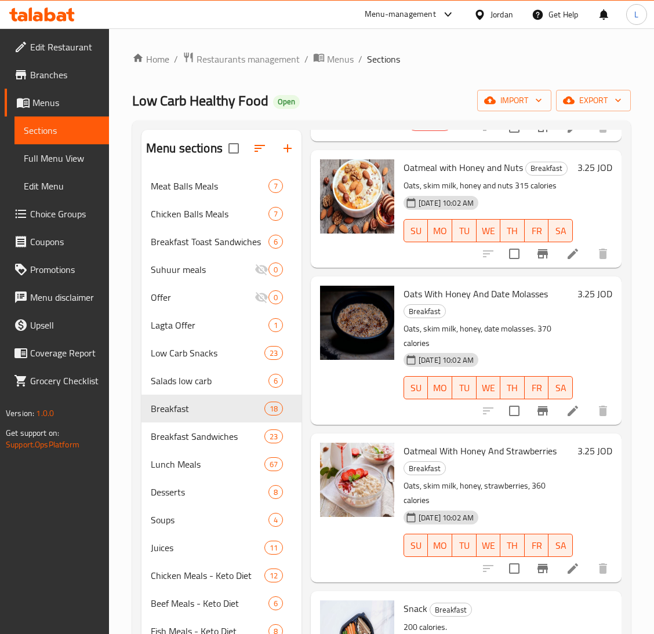
click at [566, 418] on icon at bounding box center [573, 411] width 14 height 14
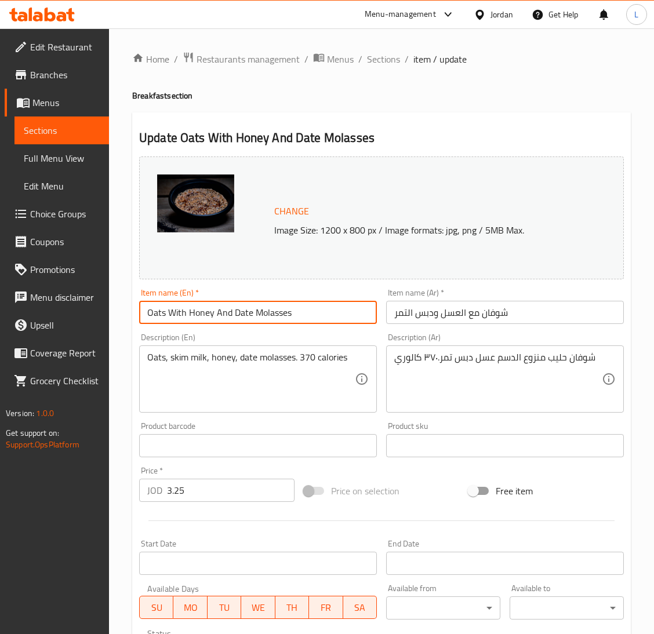
click at [186, 316] on input "Oats With Honey And Date Molasses" at bounding box center [258, 312] width 238 height 23
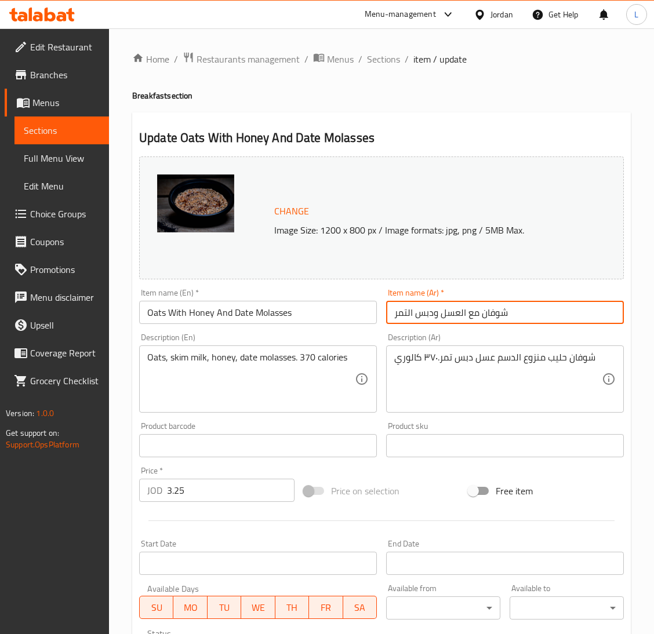
click at [467, 311] on input "شوفان مع العسل ودبس التمر" at bounding box center [505, 312] width 238 height 23
click at [385, 56] on span "Sections" at bounding box center [383, 59] width 33 height 14
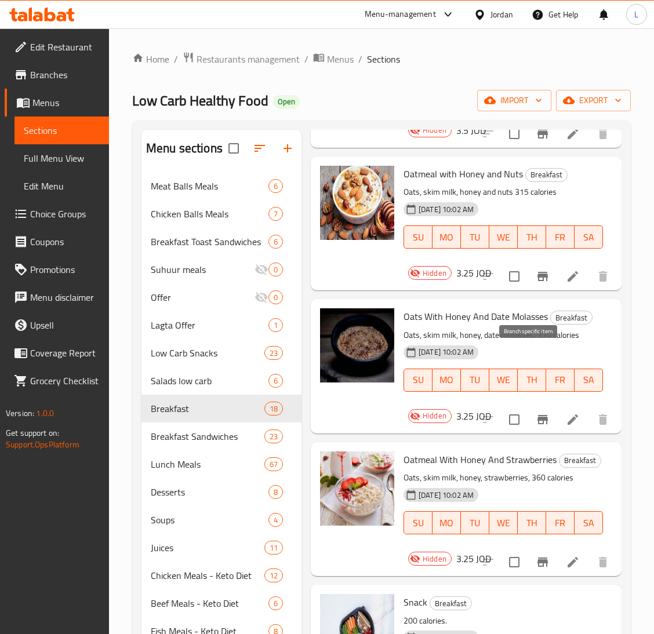
scroll to position [782, 0]
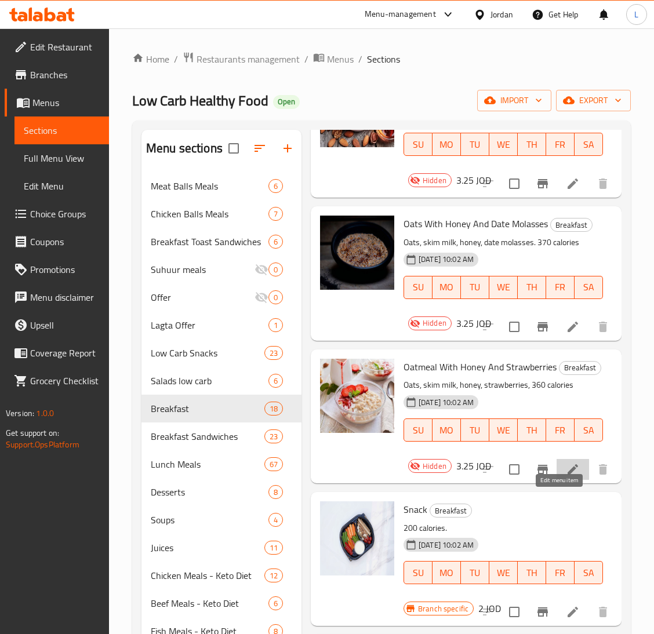
click at [567, 475] on icon at bounding box center [572, 469] width 10 height 10
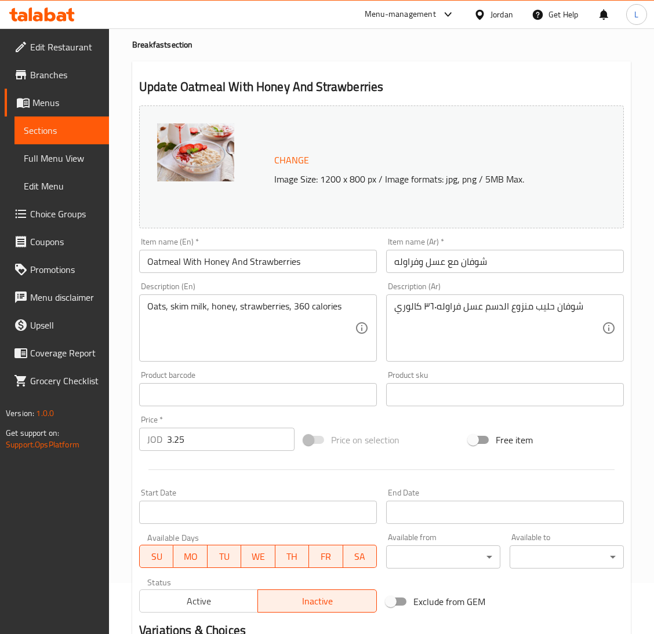
scroll to position [87, 0]
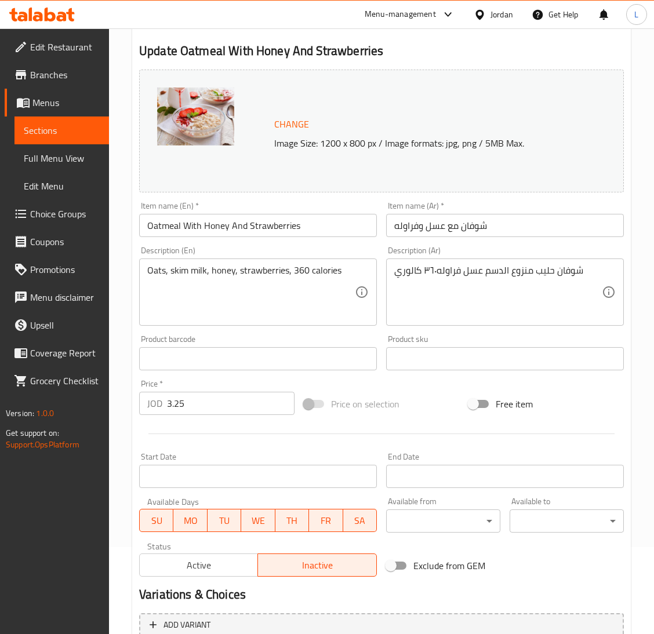
click at [200, 227] on input "Oatmeal With Honey And Strawberries" at bounding box center [258, 225] width 238 height 23
click at [455, 217] on input "شوفان مع عسل وفراوله" at bounding box center [505, 225] width 238 height 23
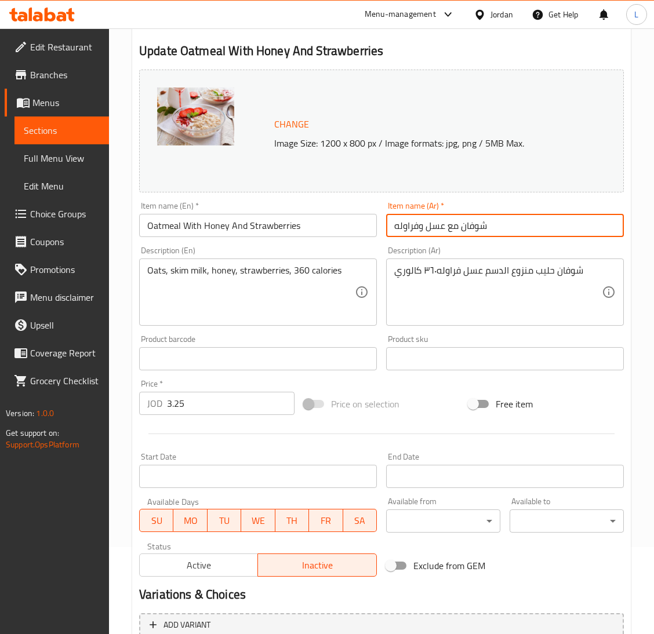
click at [455, 217] on input "شوفان مع عسل وفراوله" at bounding box center [505, 225] width 238 height 23
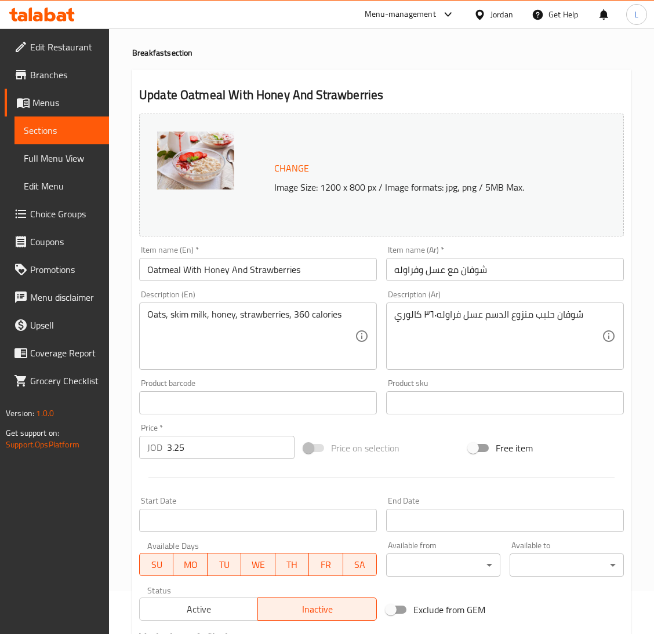
scroll to position [0, 0]
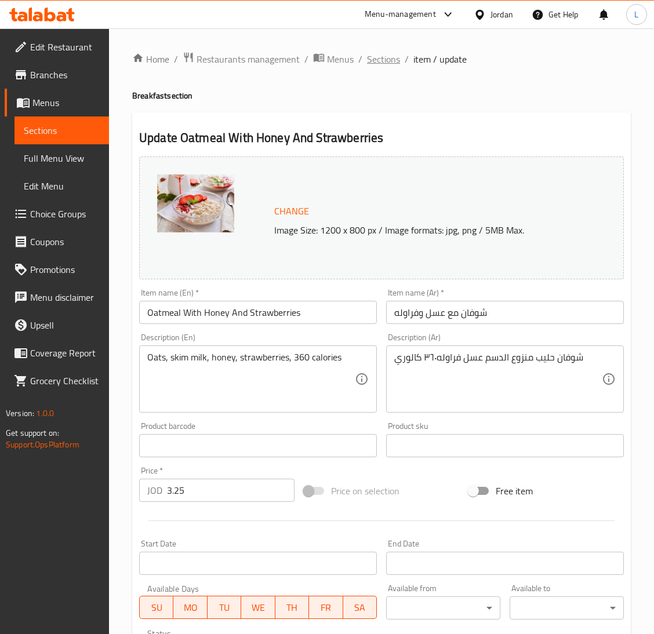
click at [374, 54] on span "Sections" at bounding box center [383, 59] width 33 height 14
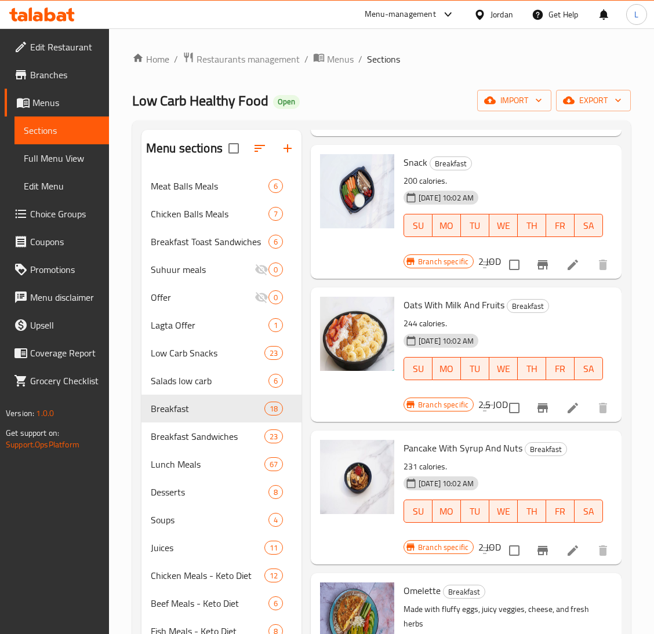
scroll to position [1130, 0]
click at [566, 418] on li at bounding box center [572, 407] width 32 height 21
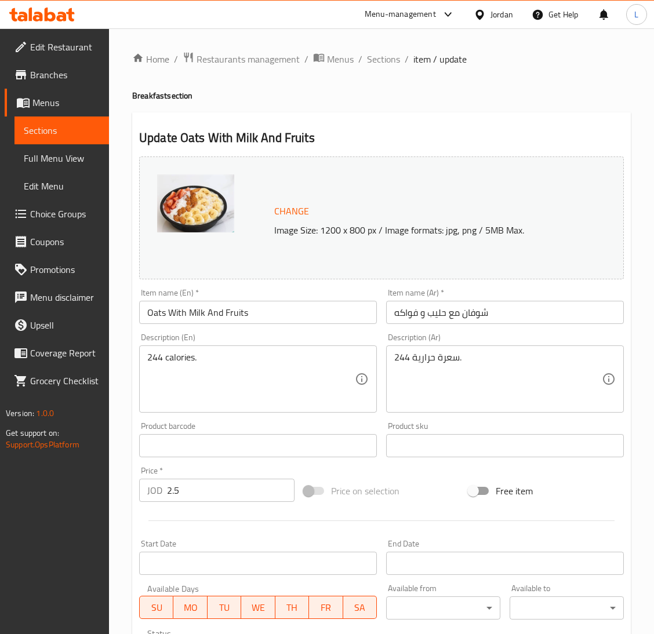
click at [173, 327] on div "Item name (En)   * Oats With Milk And Fruits Item name (En) *" at bounding box center [257, 306] width 247 height 45
click at [179, 318] on input "Oats With Milk And Fruits" at bounding box center [258, 312] width 238 height 23
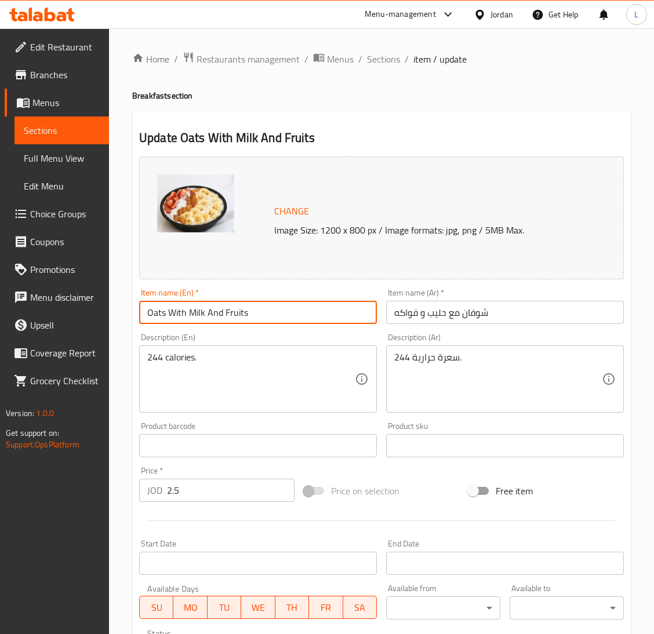
click at [179, 318] on input "Oats With Milk And Fruits" at bounding box center [258, 312] width 238 height 23
click at [441, 302] on input "شوفان مع حليب و فواكه" at bounding box center [505, 312] width 238 height 23
click at [442, 303] on input "شوفان مع حليب و فواكه" at bounding box center [505, 312] width 238 height 23
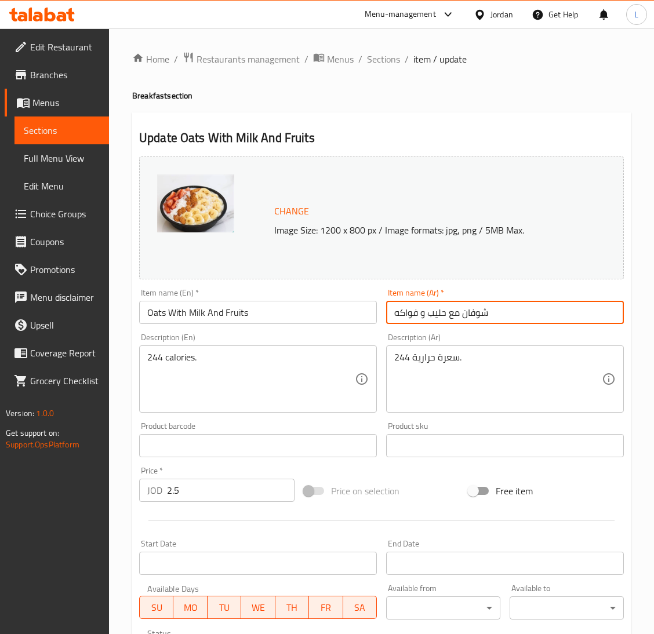
click at [442, 303] on input "شوفان مع حليب و فواكه" at bounding box center [505, 312] width 238 height 23
drag, startPoint x: 381, startPoint y: 57, endPoint x: 388, endPoint y: 74, distance: 18.4
click at [381, 57] on span "Sections" at bounding box center [383, 59] width 33 height 14
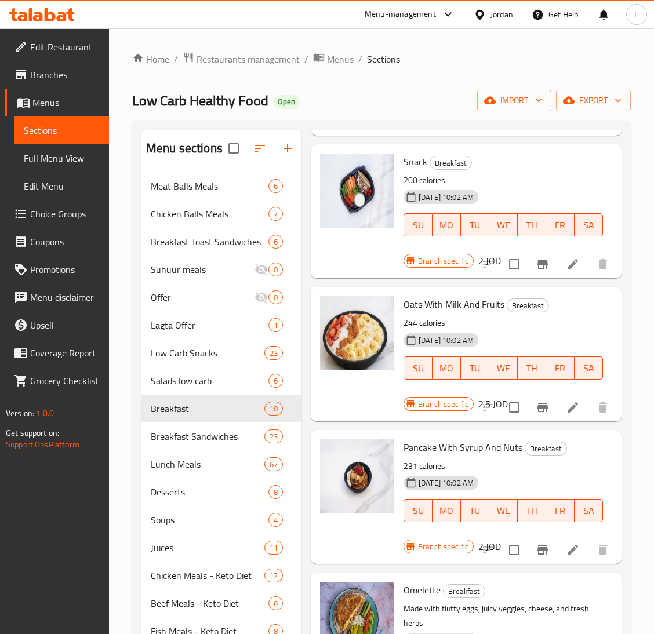
scroll to position [1304, 0]
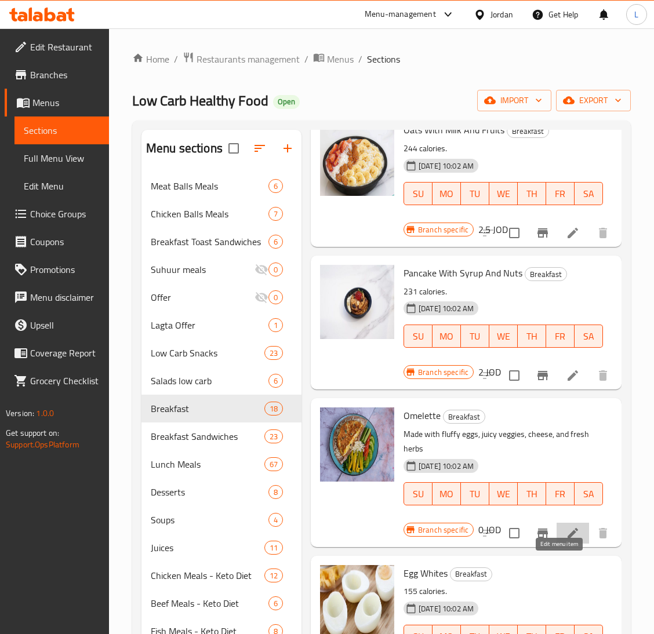
click at [566, 540] on icon at bounding box center [573, 533] width 14 height 14
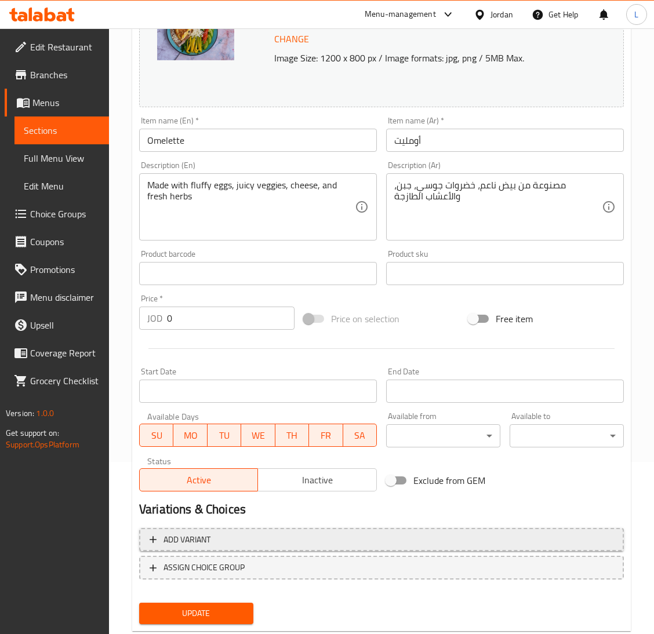
scroll to position [200, 0]
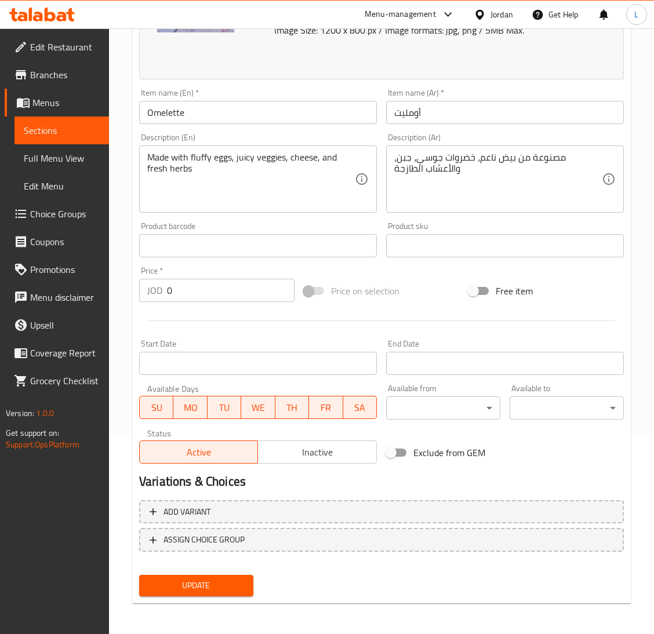
click at [322, 452] on span "Inactive" at bounding box center [317, 452] width 109 height 17
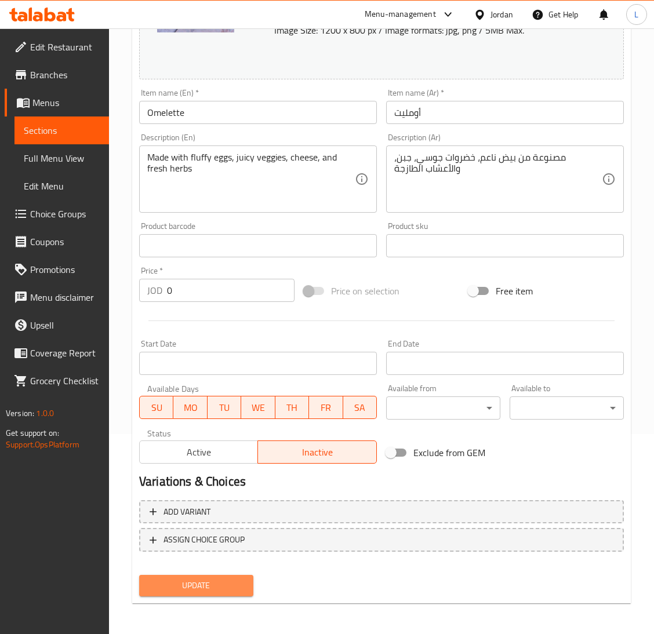
click at [193, 592] on button "Update" at bounding box center [196, 585] width 114 height 21
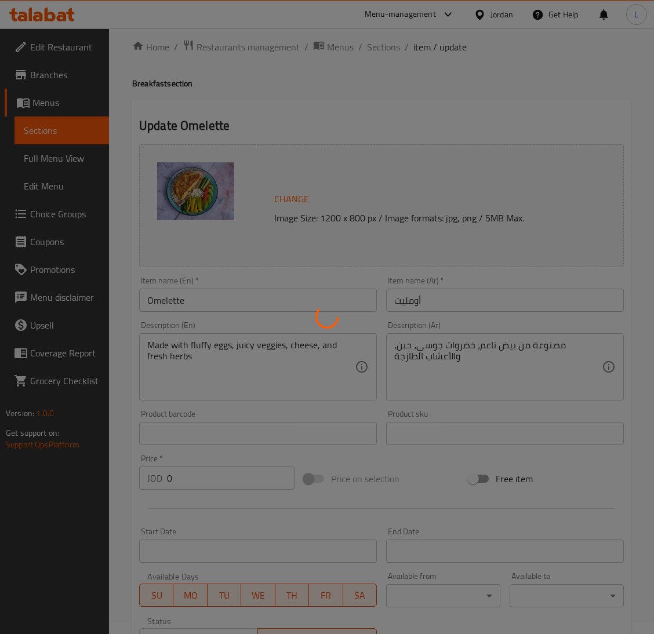
scroll to position [0, 0]
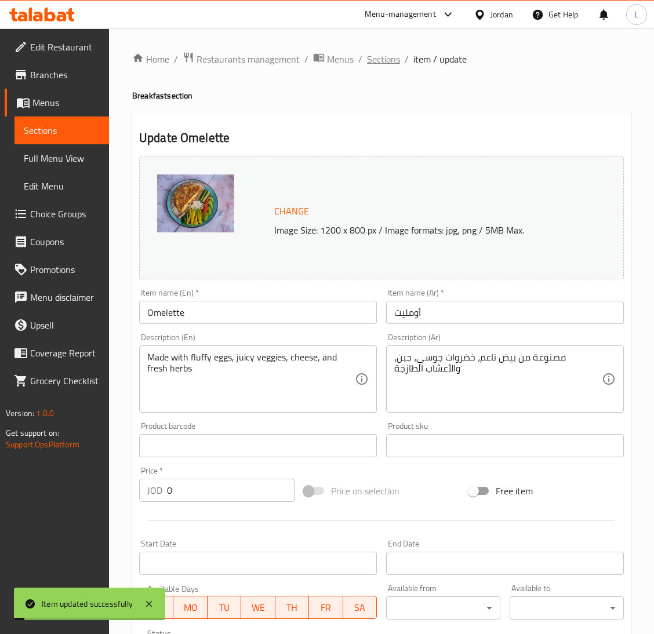
click at [387, 61] on span "Sections" at bounding box center [383, 59] width 33 height 14
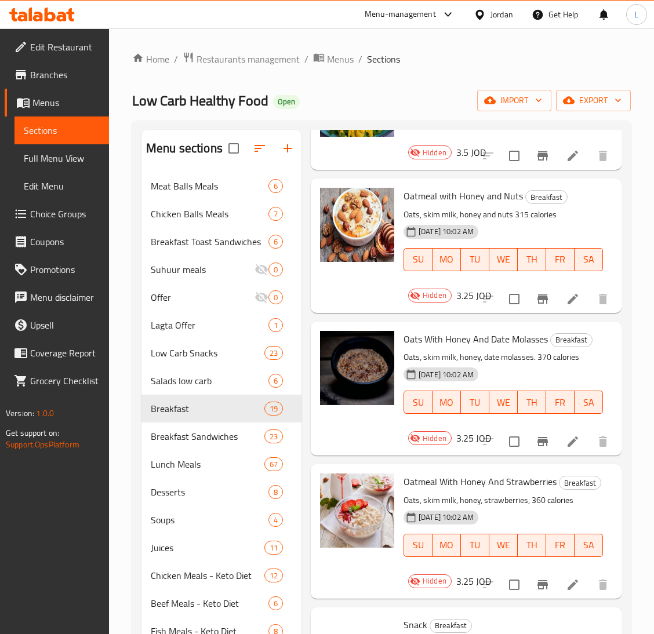
scroll to position [782, 0]
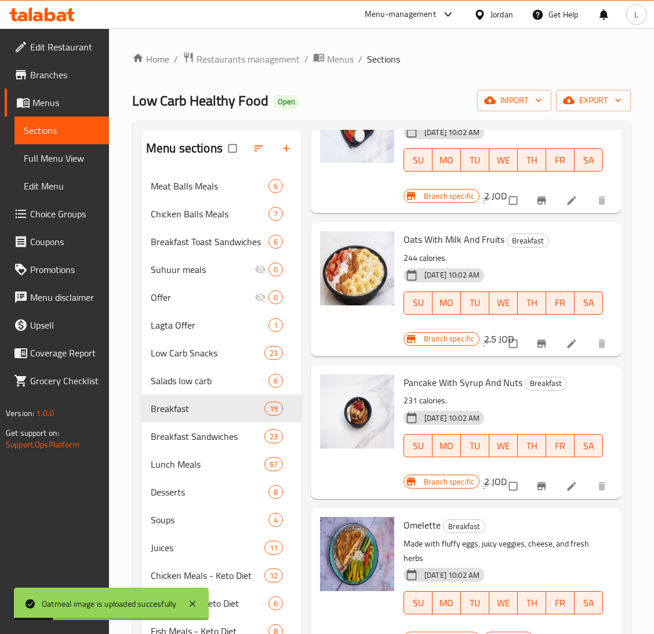
scroll to position [1217, 0]
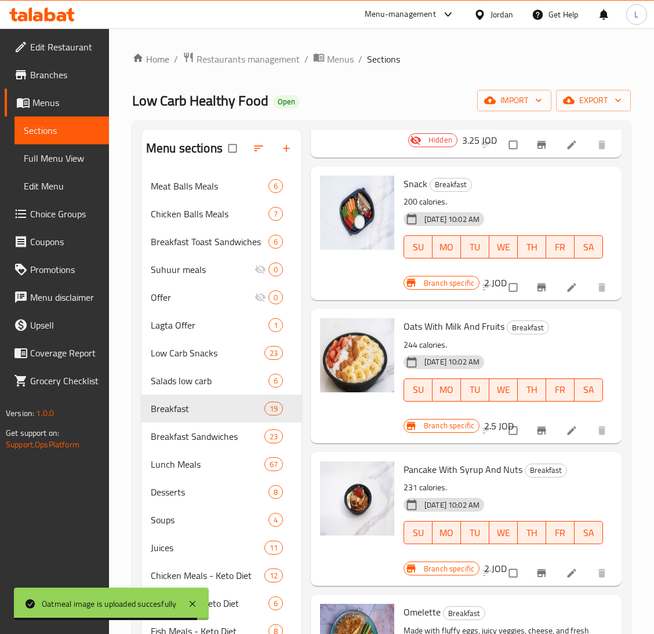
click at [556, 440] on li at bounding box center [572, 430] width 32 height 19
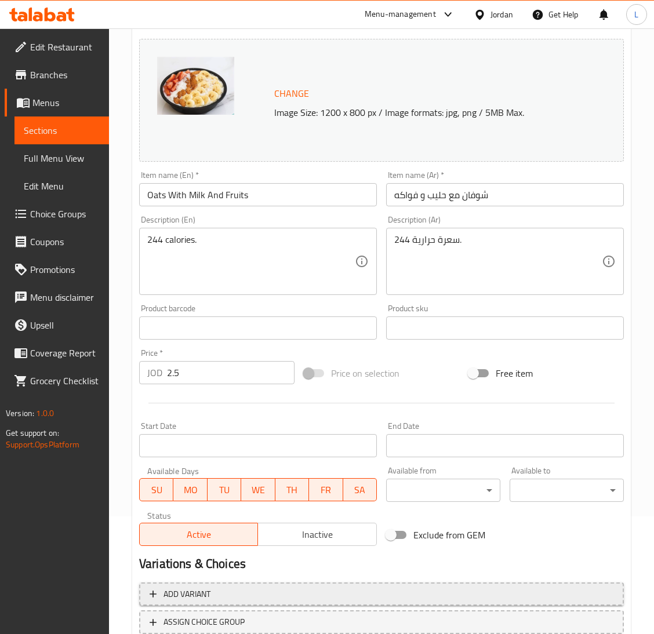
scroll to position [200, 0]
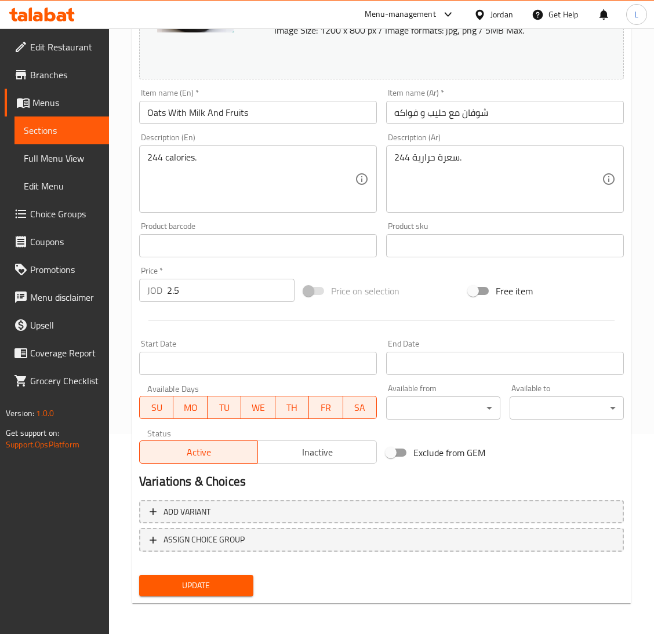
click at [322, 450] on span "Inactive" at bounding box center [317, 452] width 109 height 17
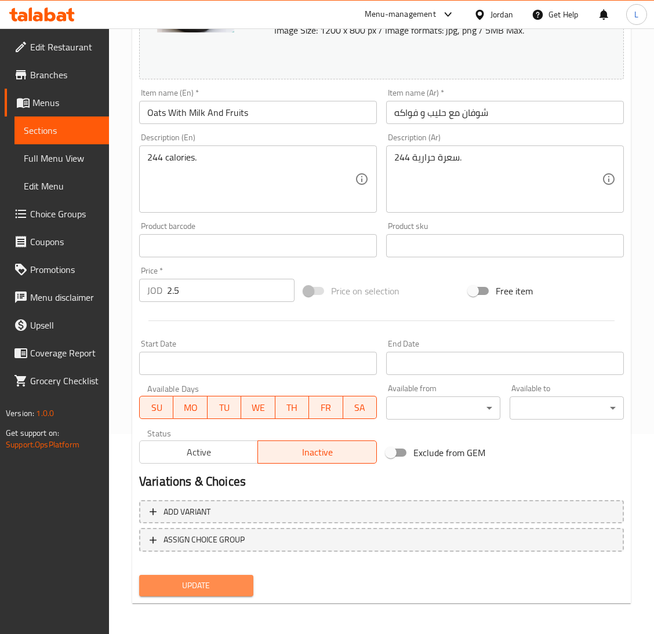
click at [205, 588] on span "Update" at bounding box center [196, 585] width 96 height 14
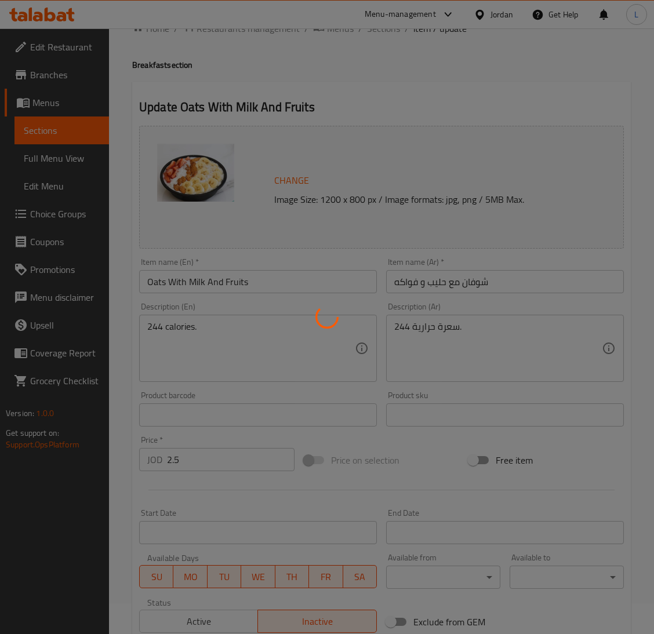
scroll to position [0, 0]
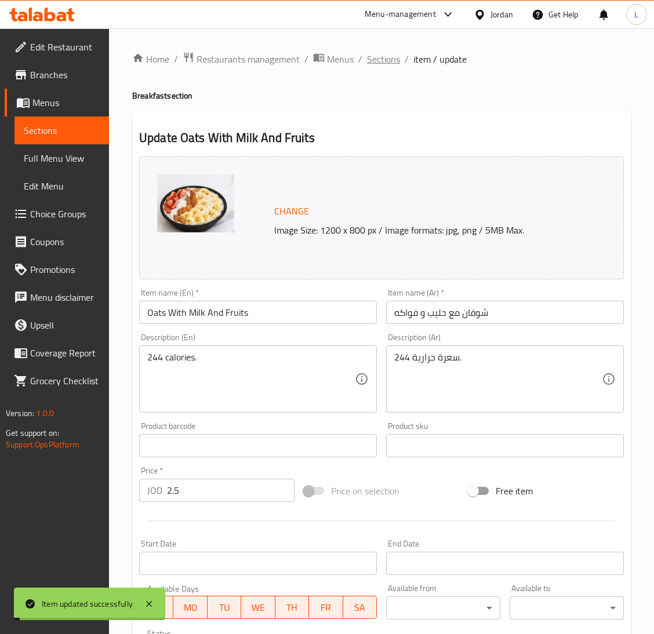
click at [384, 53] on span "Sections" at bounding box center [383, 59] width 33 height 14
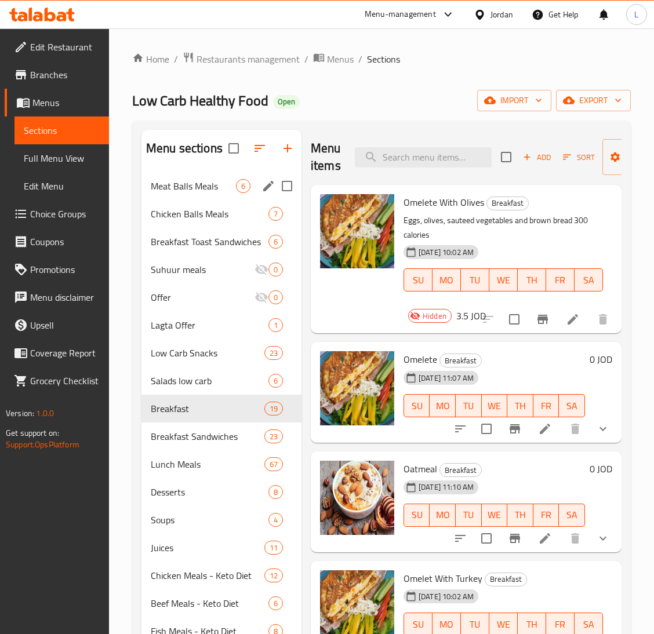
click at [180, 195] on div "Meat Balls Meals 6" at bounding box center [221, 186] width 160 height 28
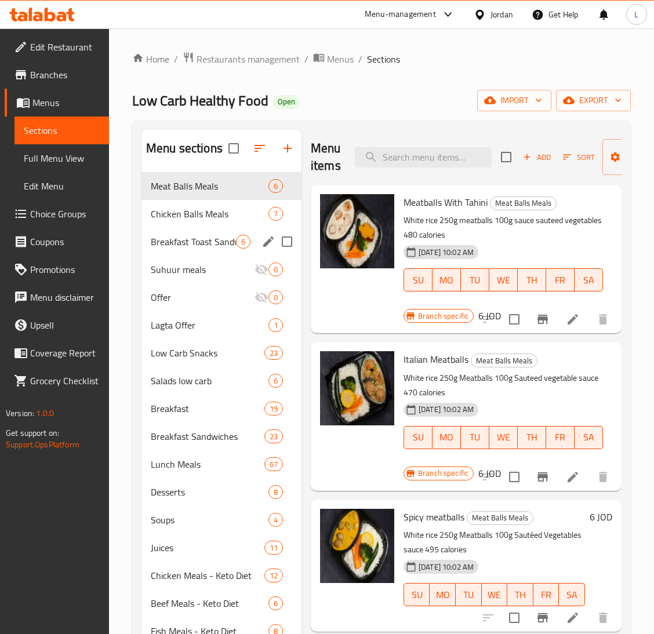
click at [208, 229] on div "Breakfast Toast Sandwiches 6" at bounding box center [221, 242] width 160 height 28
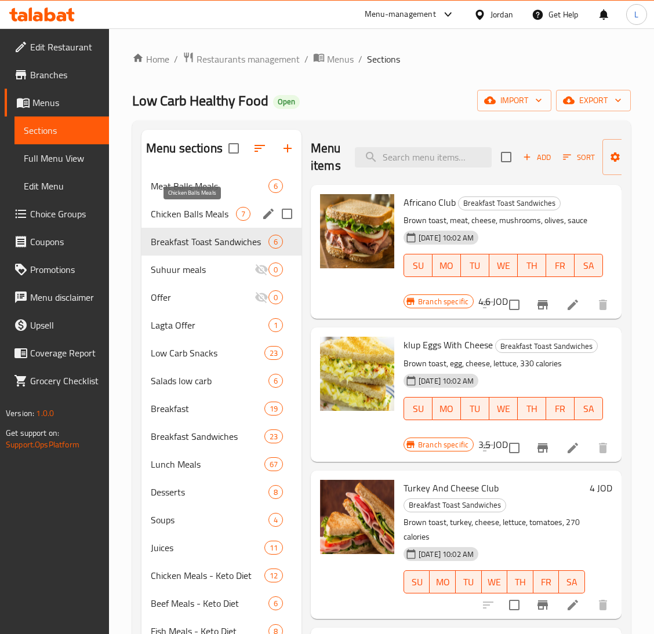
click at [203, 213] on span "Chicken Balls Meals" at bounding box center [193, 214] width 85 height 14
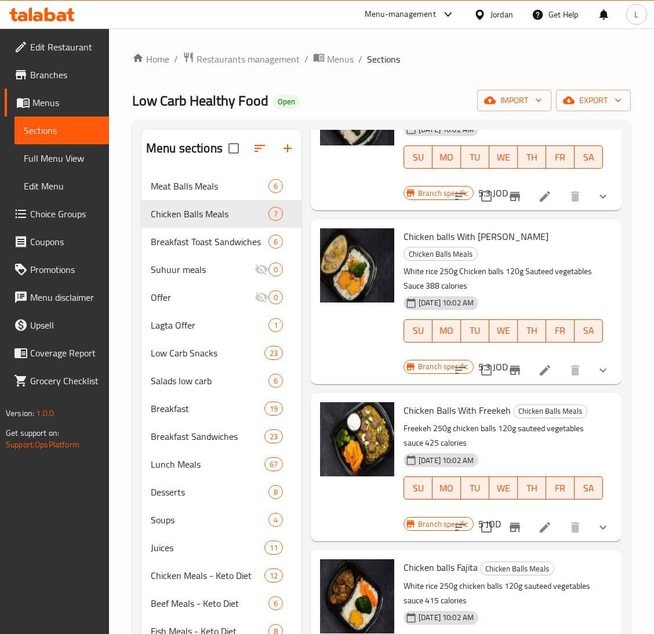
scroll to position [526, 0]
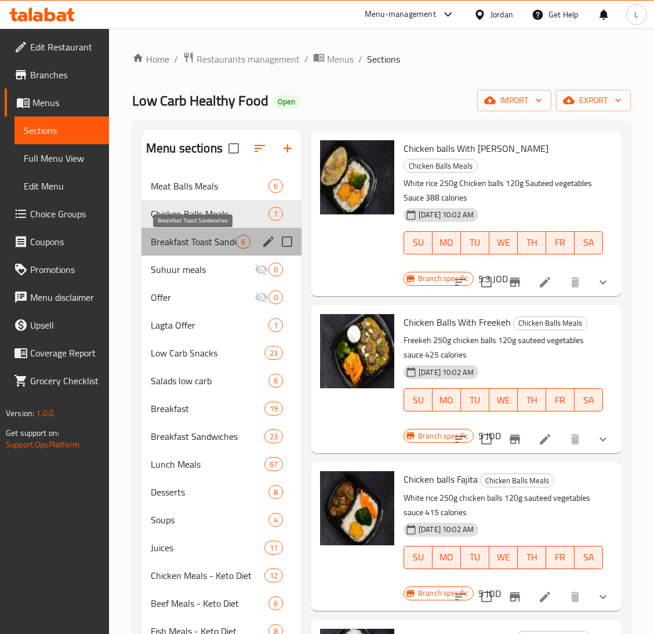
click at [203, 240] on span "Breakfast Toast Sandwiches" at bounding box center [193, 242] width 85 height 14
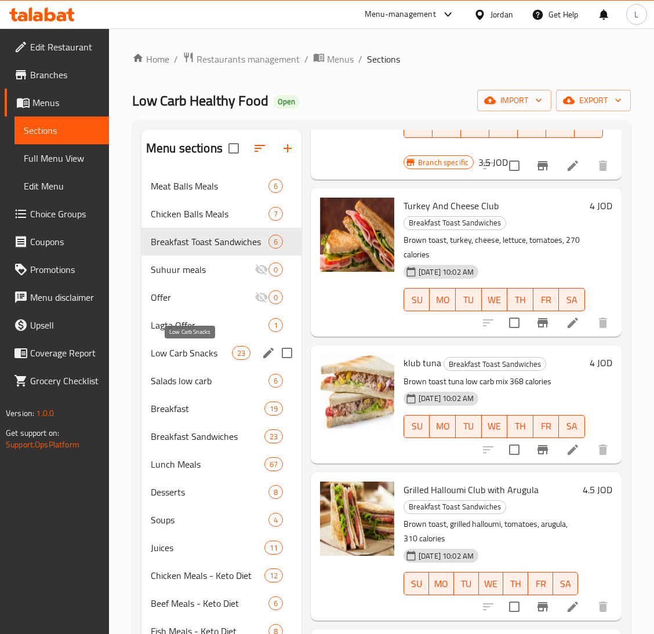
click at [185, 352] on span "Low Carb Snacks" at bounding box center [191, 353] width 81 height 14
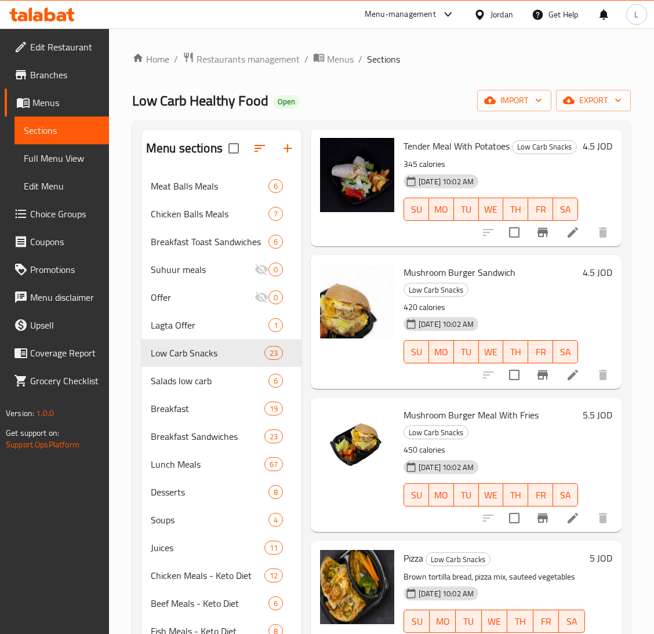
scroll to position [1391, 0]
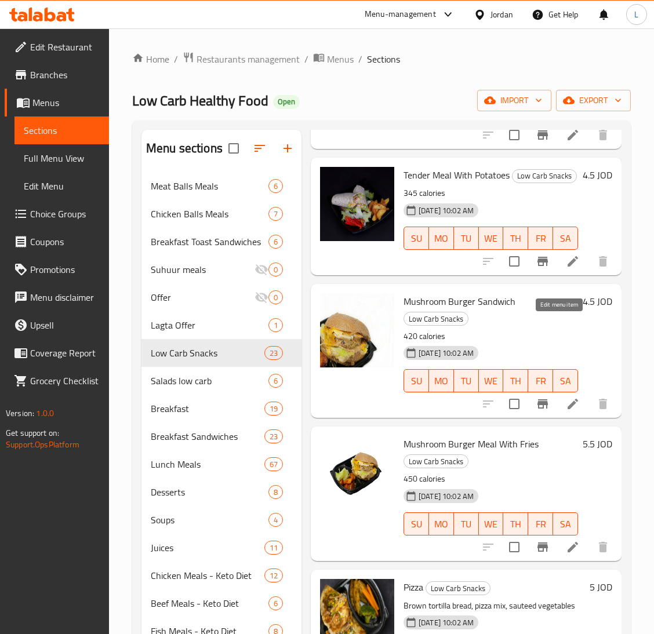
click at [567, 267] on icon at bounding box center [572, 261] width 10 height 10
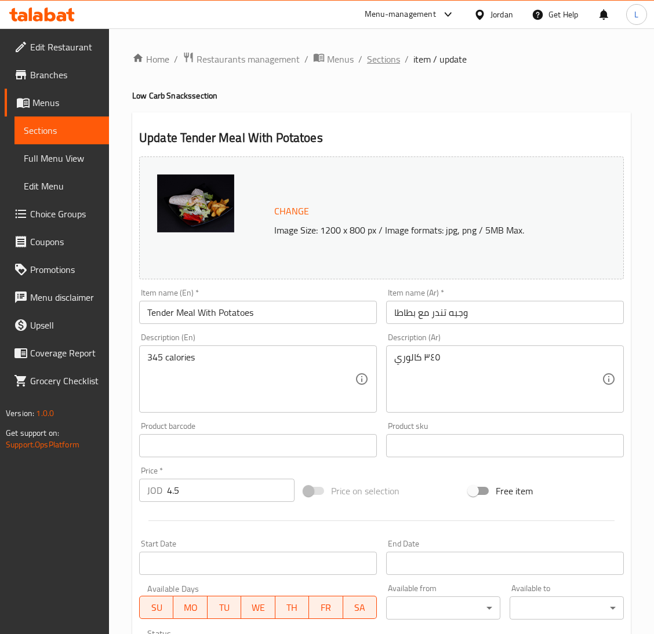
click at [379, 60] on span "Sections" at bounding box center [383, 59] width 33 height 14
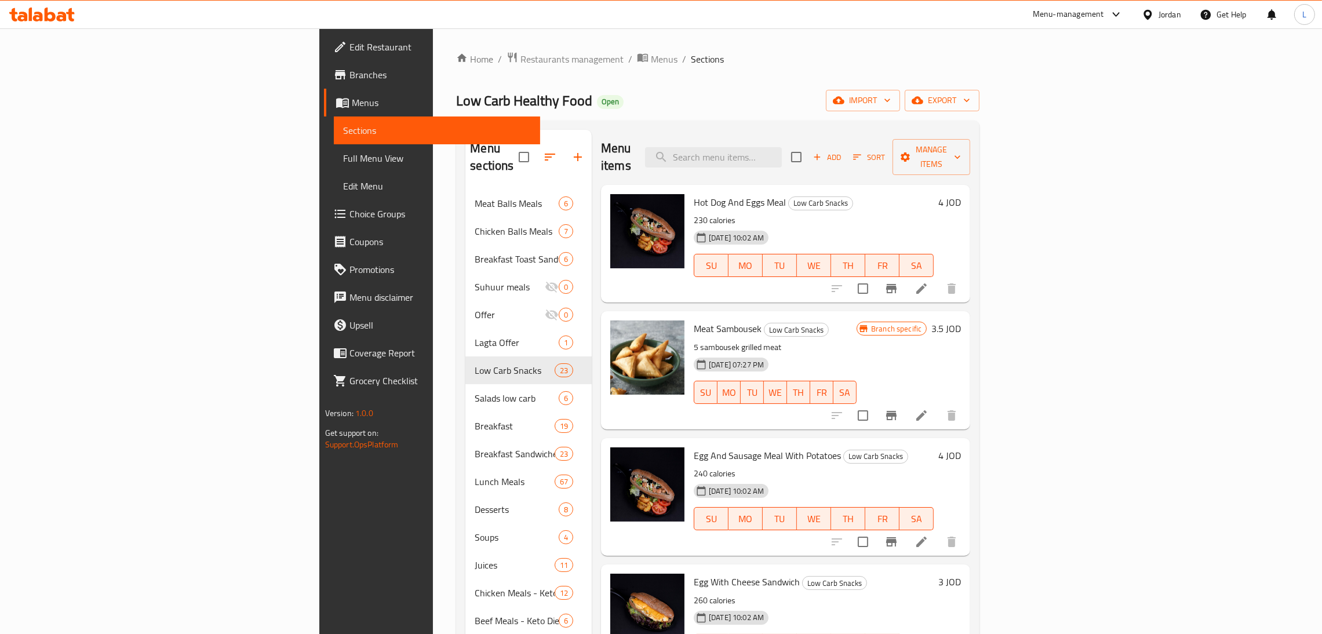
click at [33, 12] on icon at bounding box center [42, 15] width 66 height 14
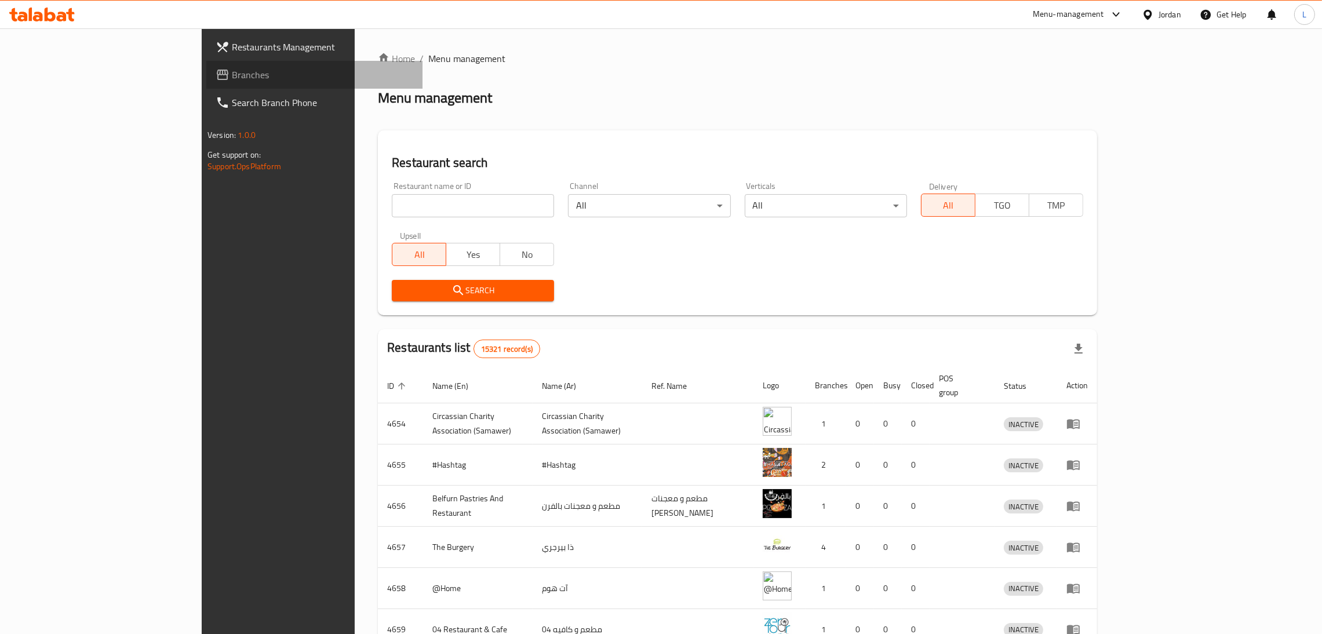
click at [232, 79] on span "Branches" at bounding box center [322, 75] width 181 height 14
click at [221, 72] on span "Branches" at bounding box center [317, 75] width 192 height 14
click at [460, 197] on input "search" at bounding box center [473, 205] width 162 height 23
type input "starbucks"
click at [406, 290] on span "Search" at bounding box center [473, 290] width 144 height 14
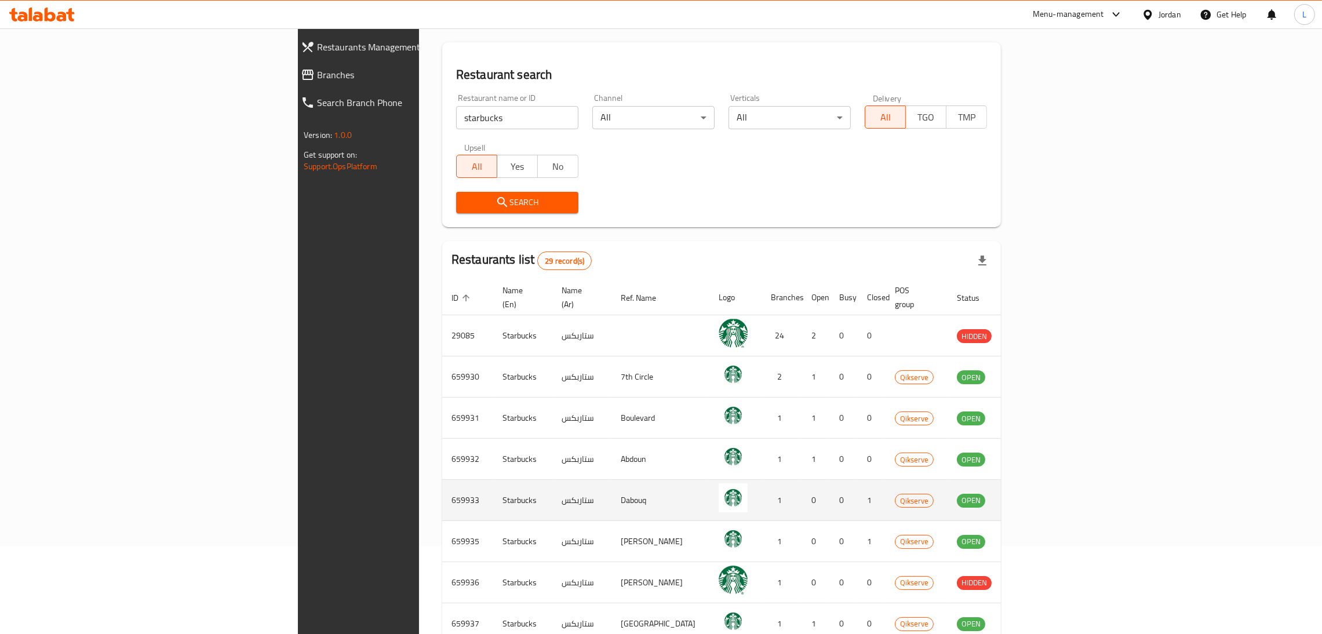
scroll to position [232, 0]
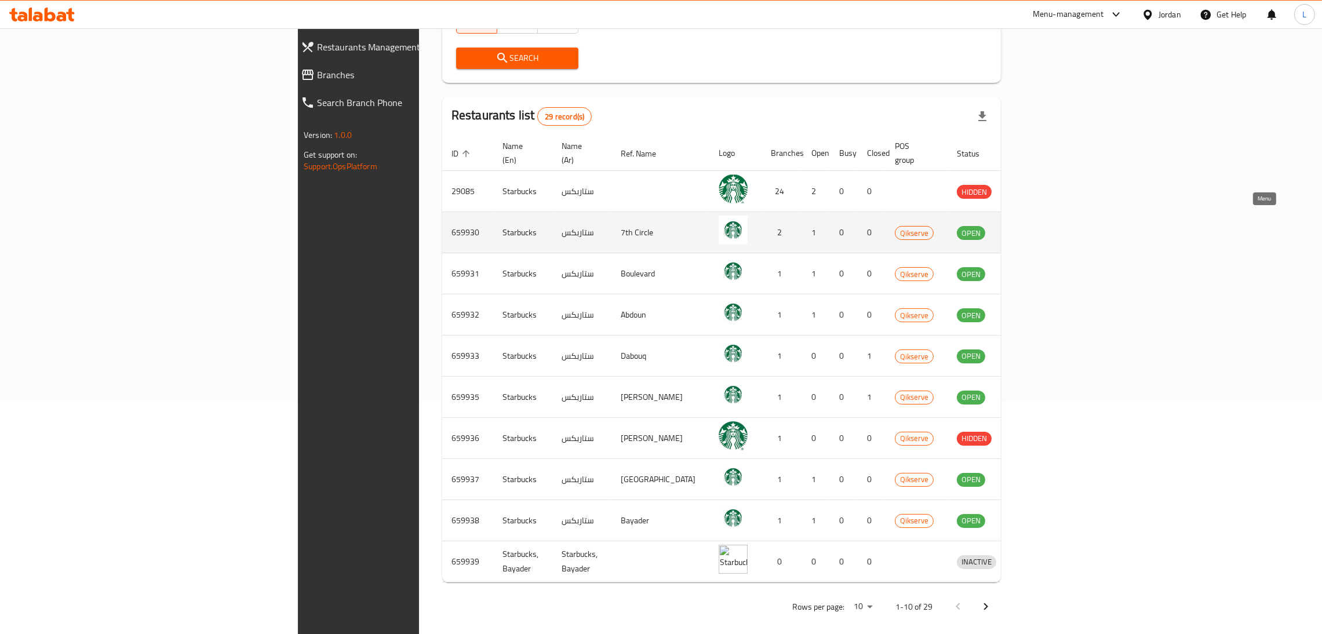
click at [1031, 231] on icon "enhanced table" at bounding box center [1029, 233] width 4 height 5
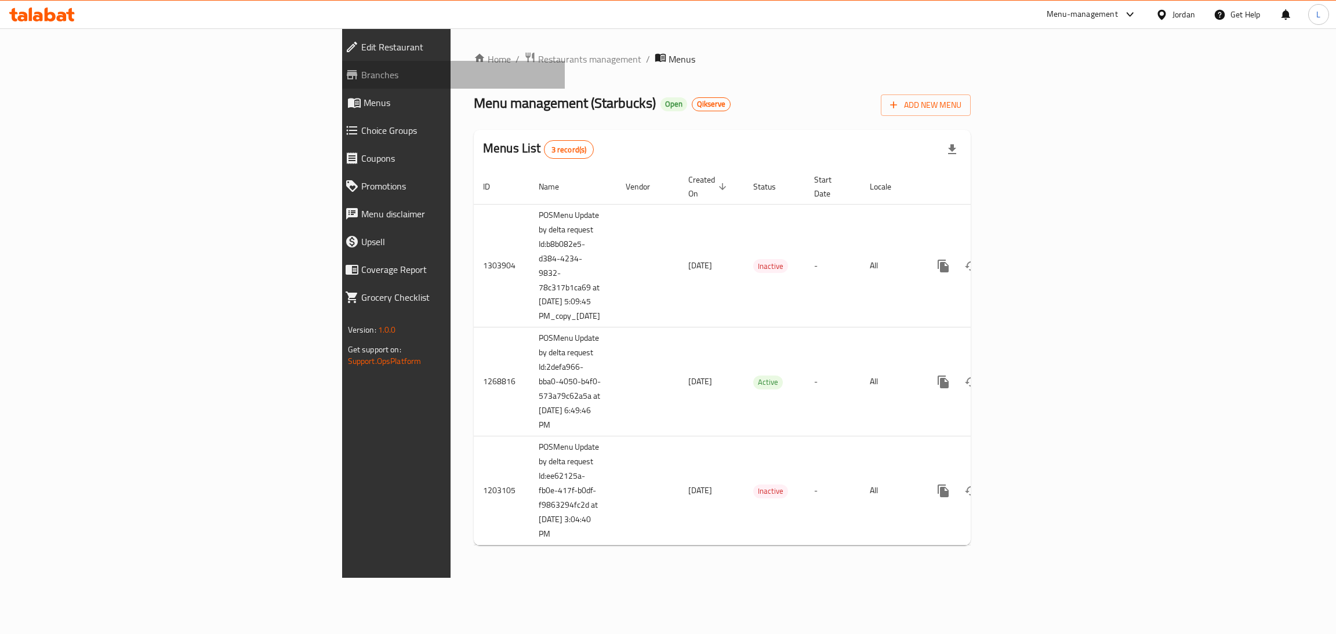
click at [361, 76] on span "Branches" at bounding box center [458, 75] width 195 height 14
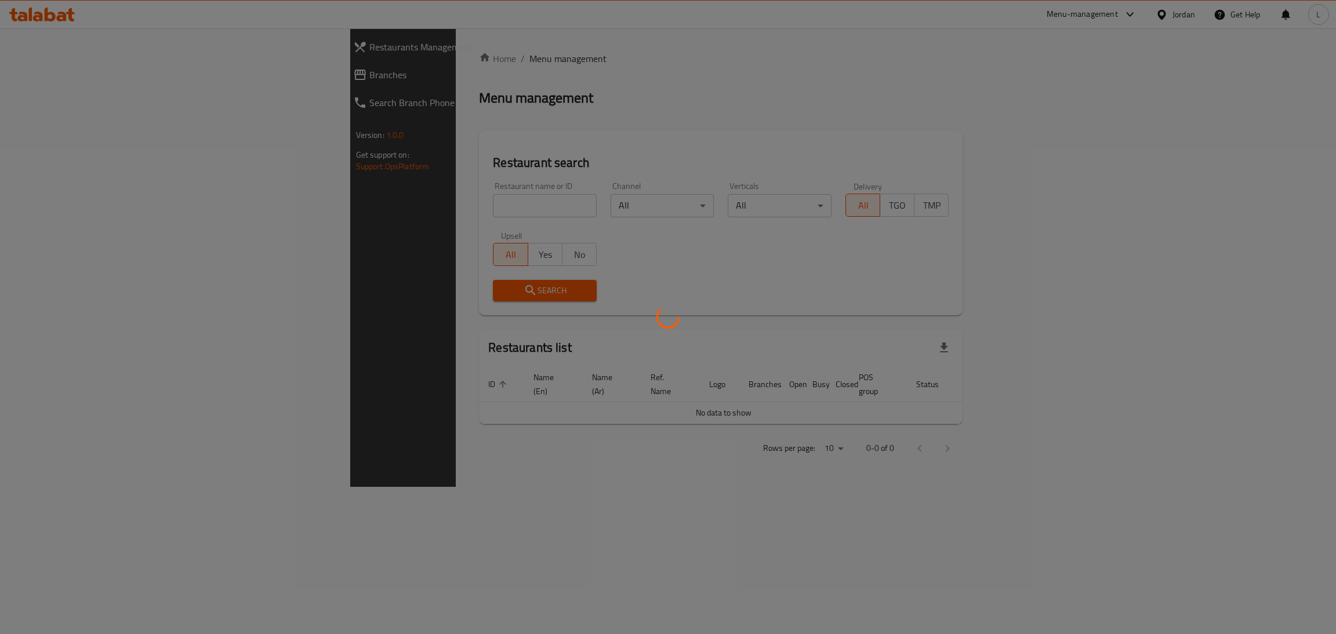
click at [373, 203] on div at bounding box center [668, 317] width 1336 height 634
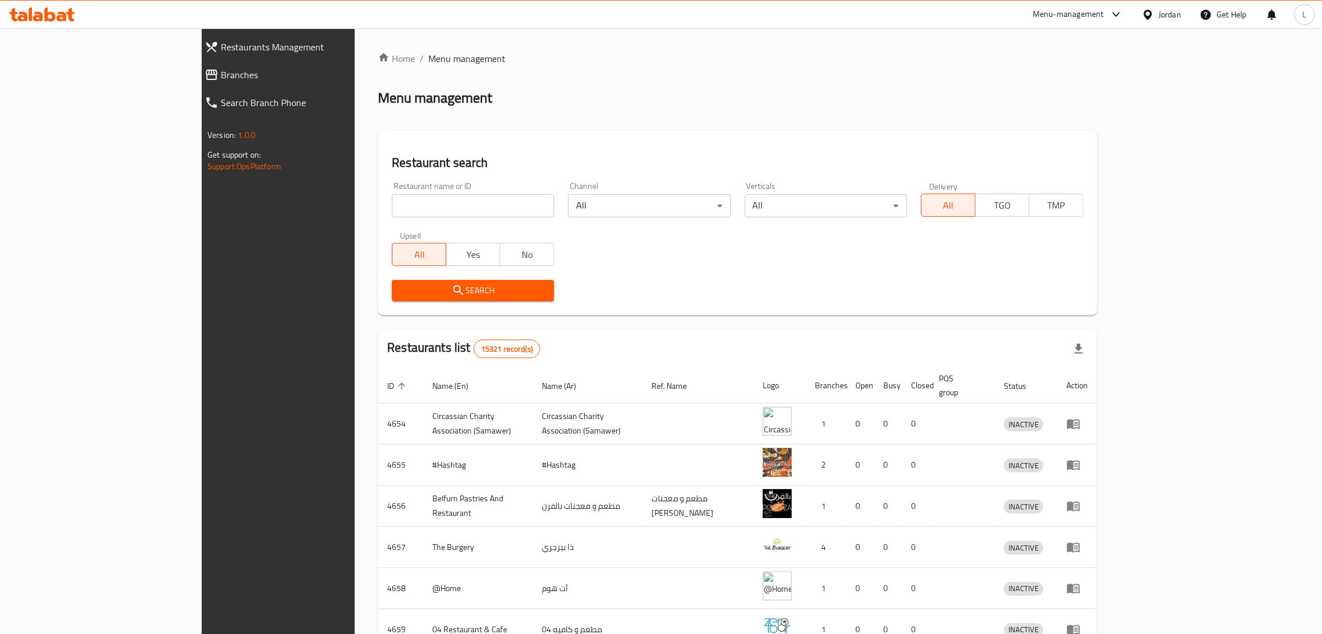
click at [392, 203] on input "search" at bounding box center [473, 205] width 162 height 23
type input "starbucks"
drag, startPoint x: 367, startPoint y: 283, endPoint x: 653, endPoint y: 361, distance: 296.7
click at [452, 285] on icon "submit" at bounding box center [459, 290] width 14 height 14
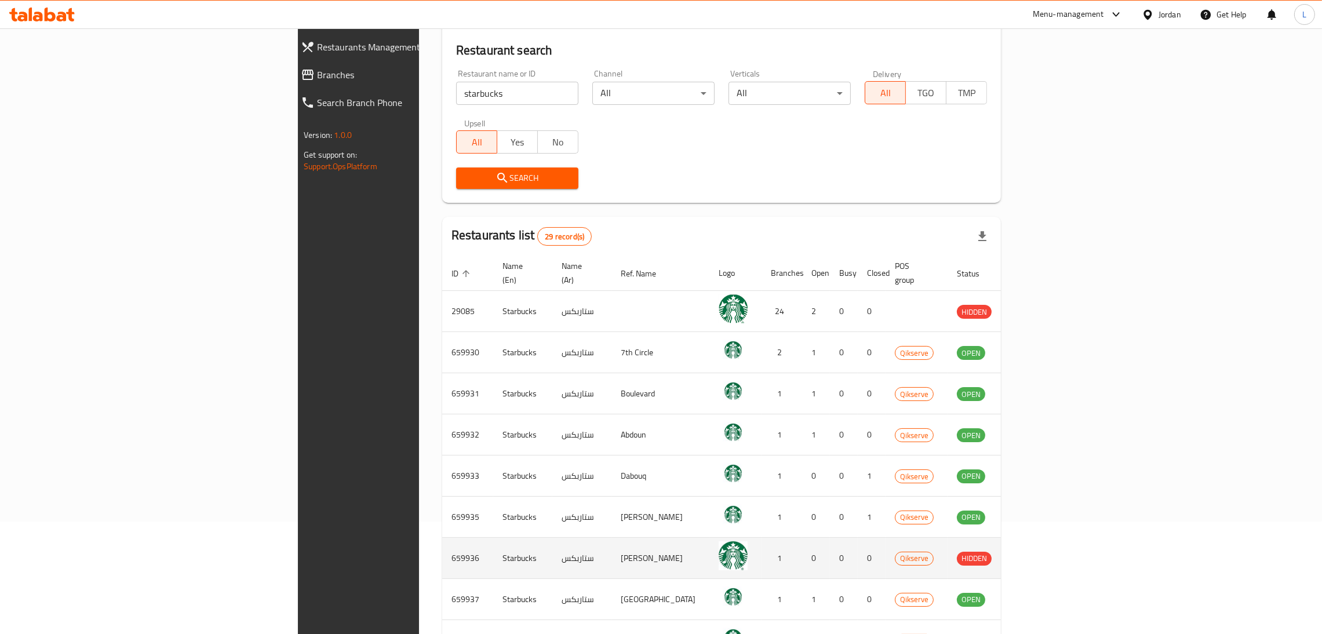
scroll to position [232, 0]
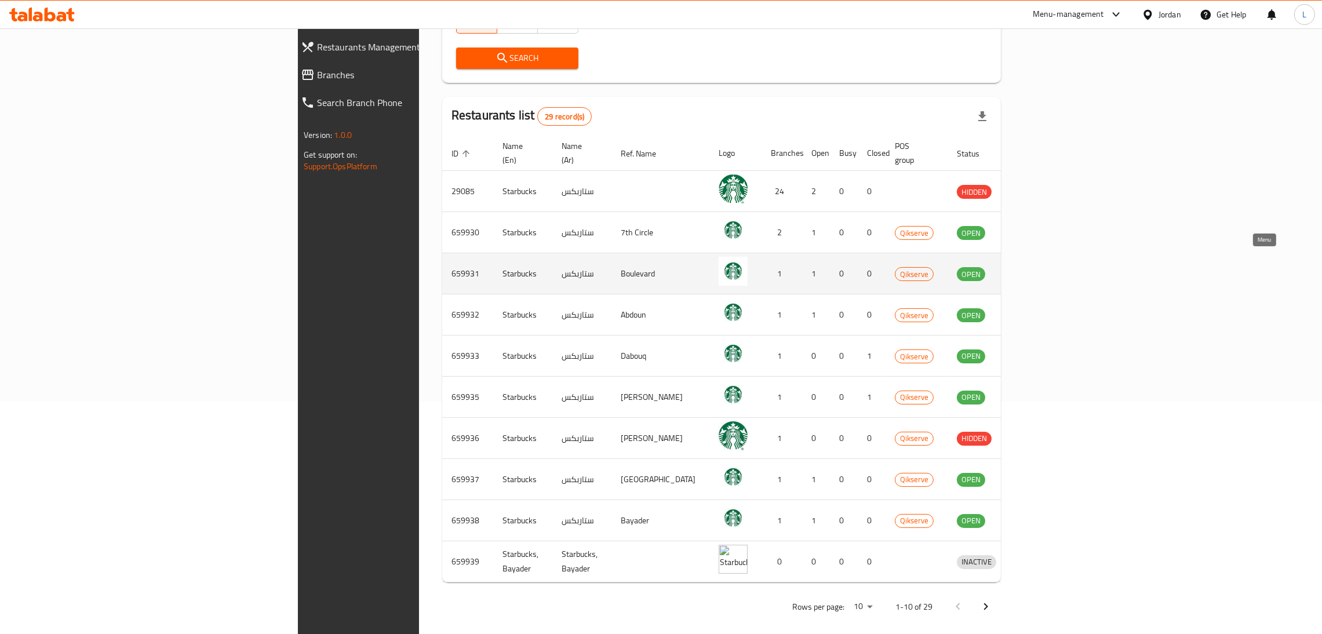
click at [1033, 270] on icon "enhanced table" at bounding box center [1026, 275] width 13 height 10
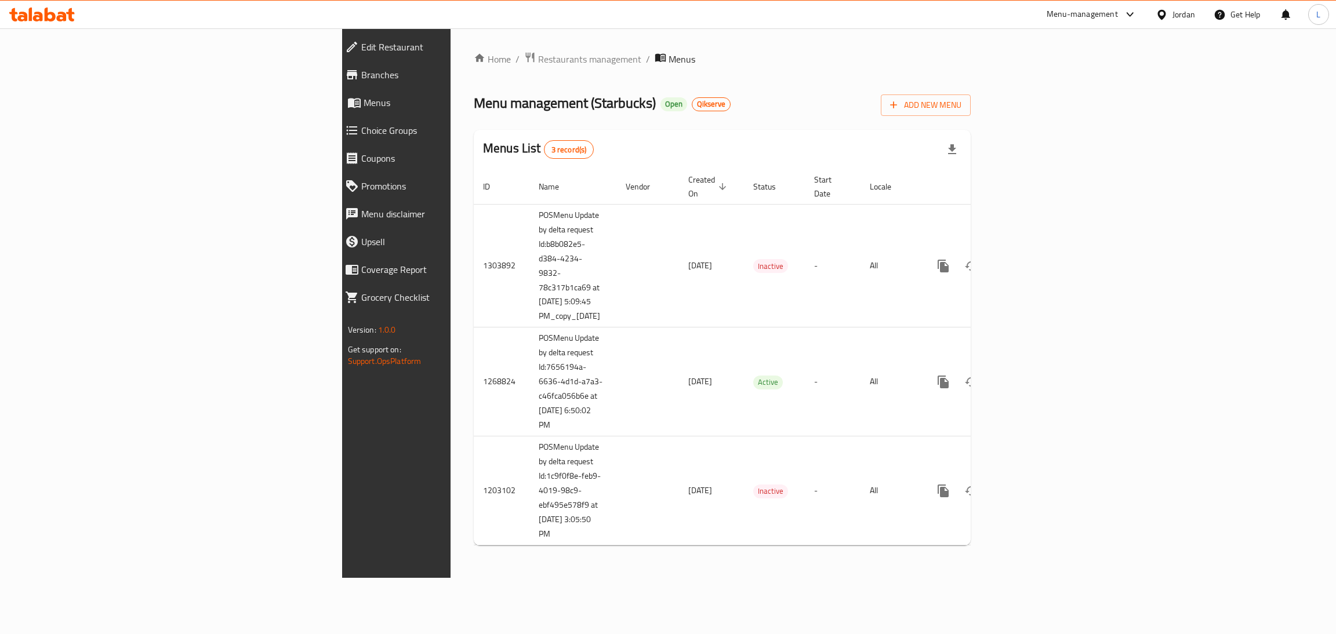
click at [361, 70] on span "Branches" at bounding box center [458, 75] width 195 height 14
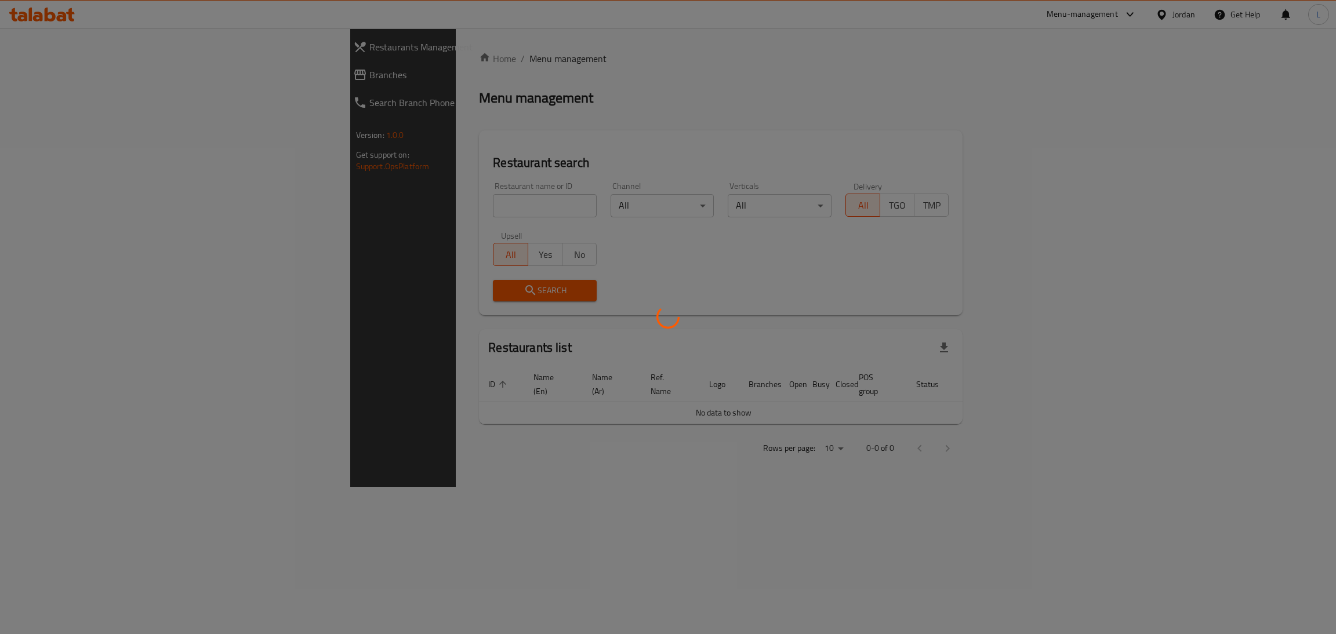
click at [409, 212] on div at bounding box center [668, 317] width 1336 height 634
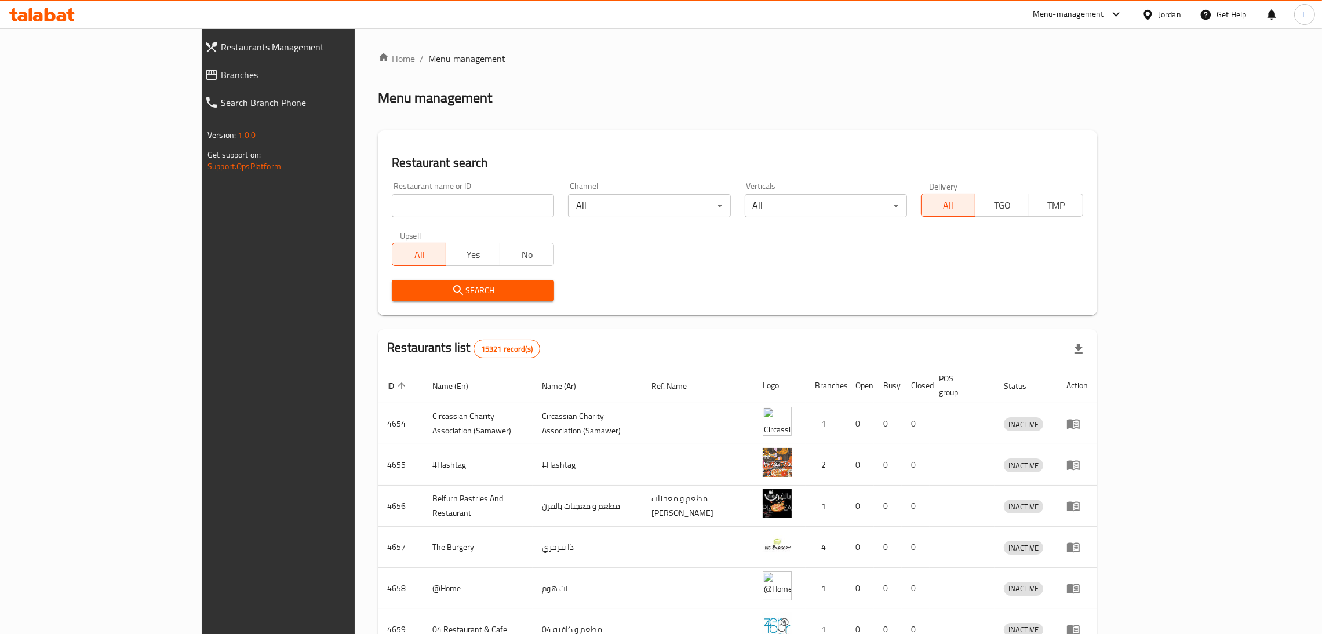
click at [410, 208] on input "search" at bounding box center [473, 205] width 162 height 23
type input "starbucks"
click at [425, 299] on button "Search" at bounding box center [473, 290] width 162 height 21
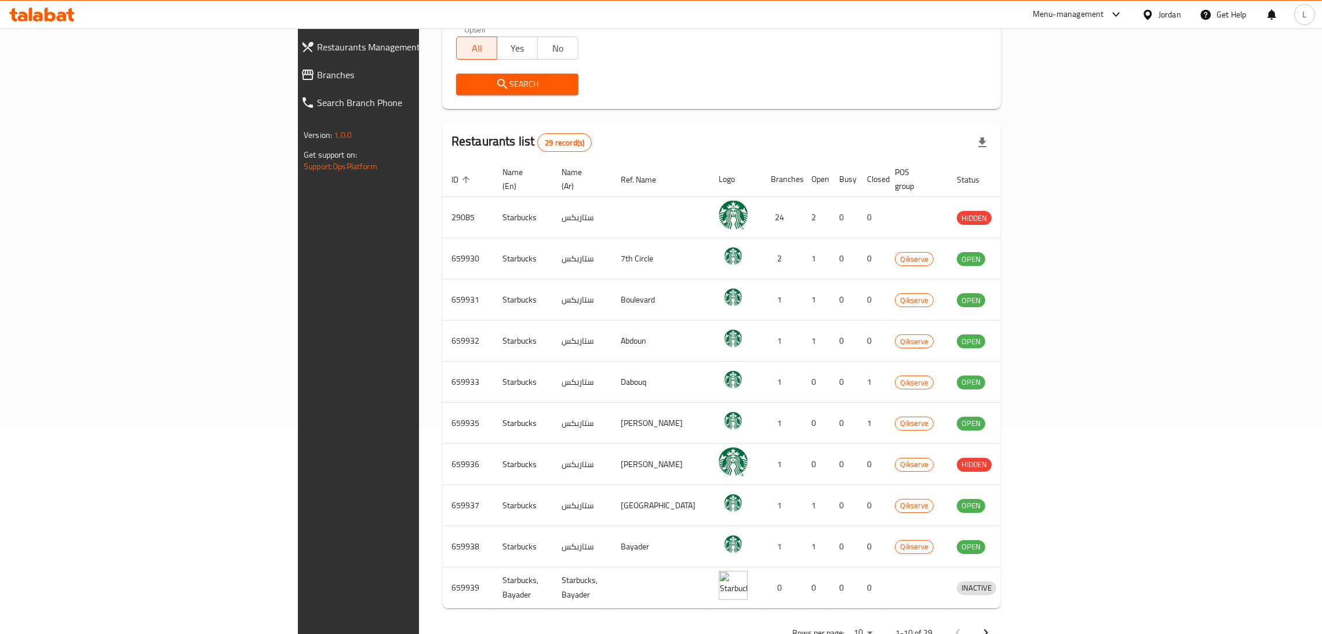
scroll to position [232, 0]
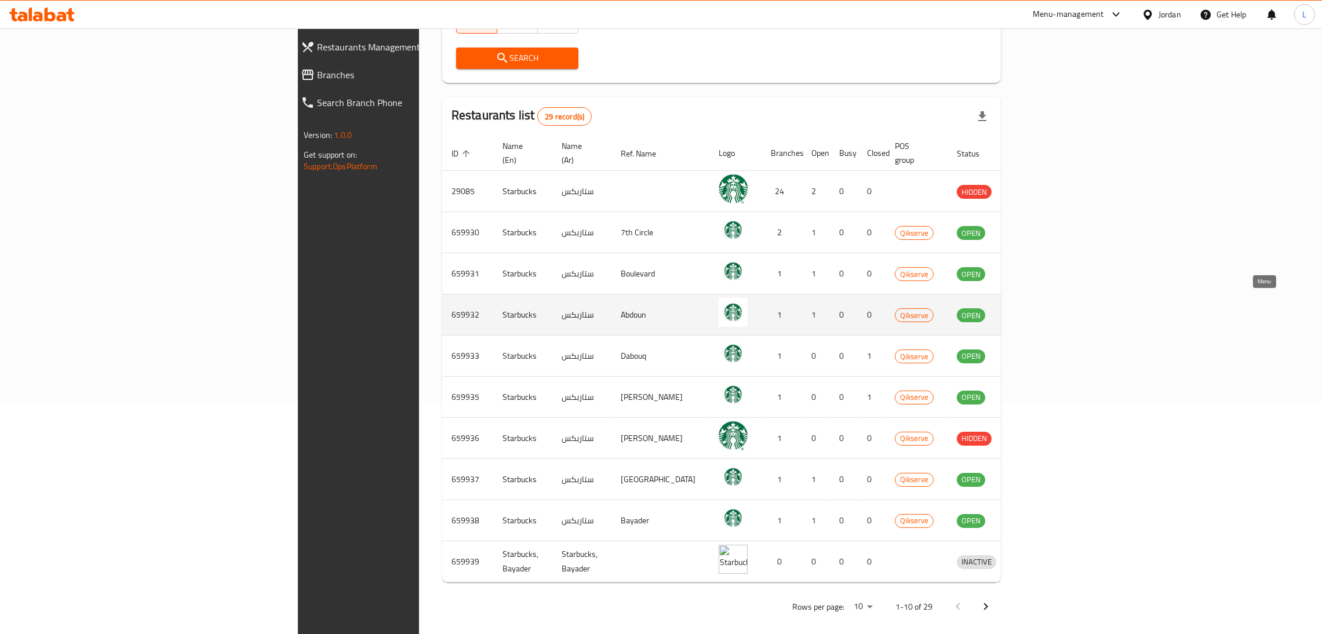
click at [1034, 308] on icon "enhanced table" at bounding box center [1027, 315] width 14 height 14
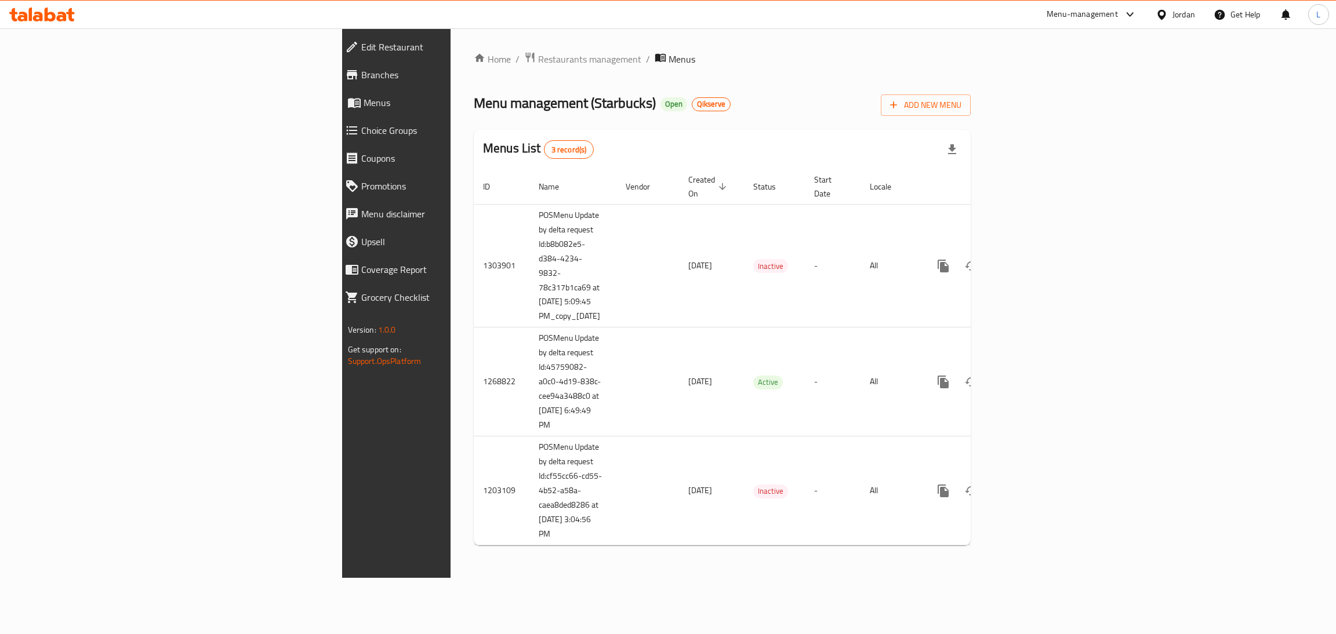
click at [361, 75] on span "Branches" at bounding box center [458, 75] width 195 height 14
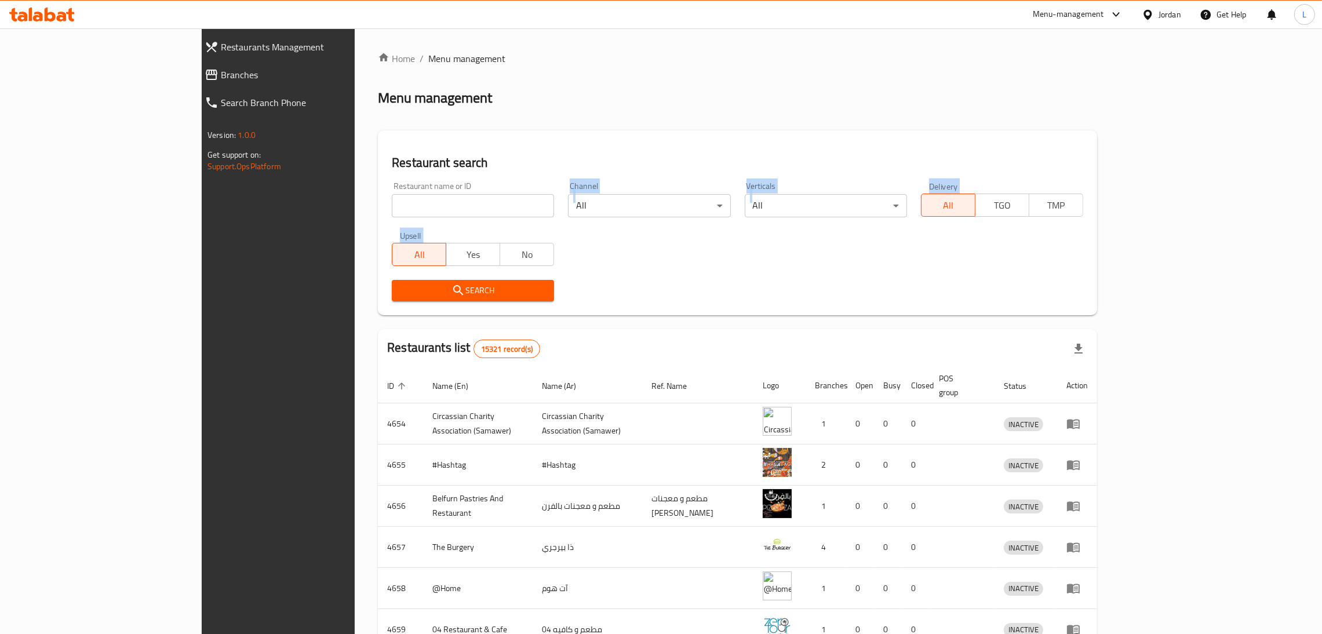
click at [441, 205] on div "Home / Menu management Menu management Restaurant search Restaurant name or ID …" at bounding box center [737, 453] width 719 height 803
click at [443, 202] on input "search" at bounding box center [473, 205] width 162 height 23
type input "starbucks"
drag, startPoint x: 421, startPoint y: 297, endPoint x: 522, endPoint y: 301, distance: 100.9
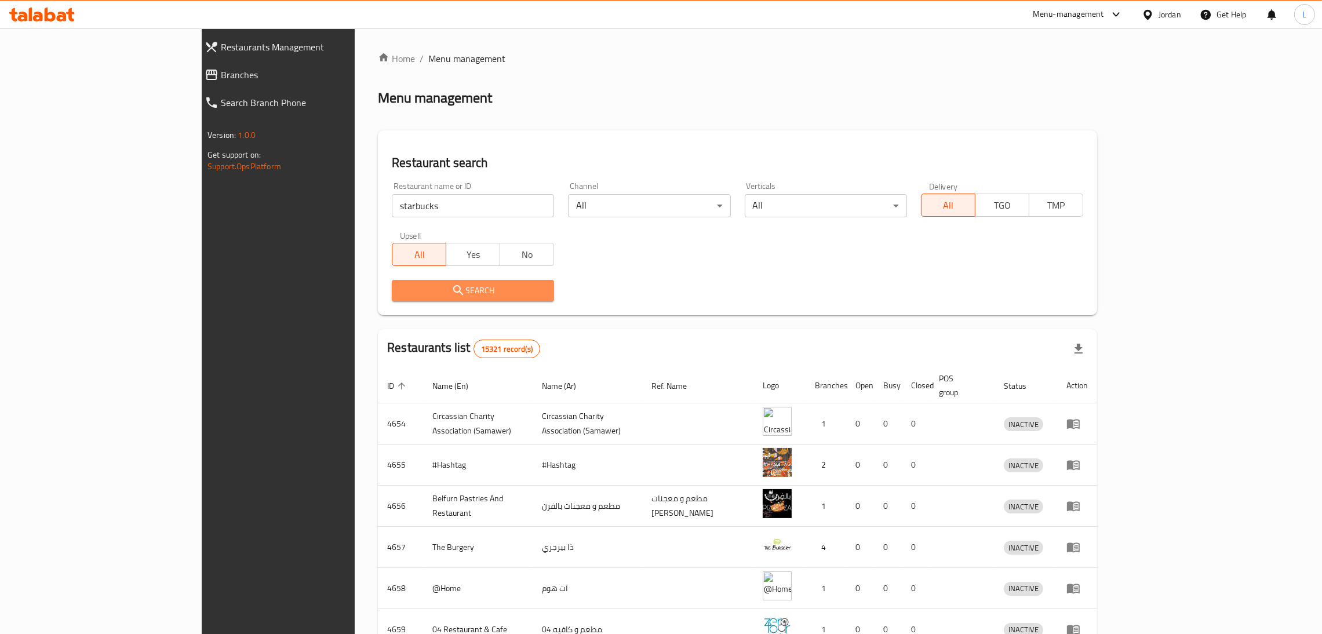
click at [421, 296] on span "Search" at bounding box center [473, 290] width 144 height 14
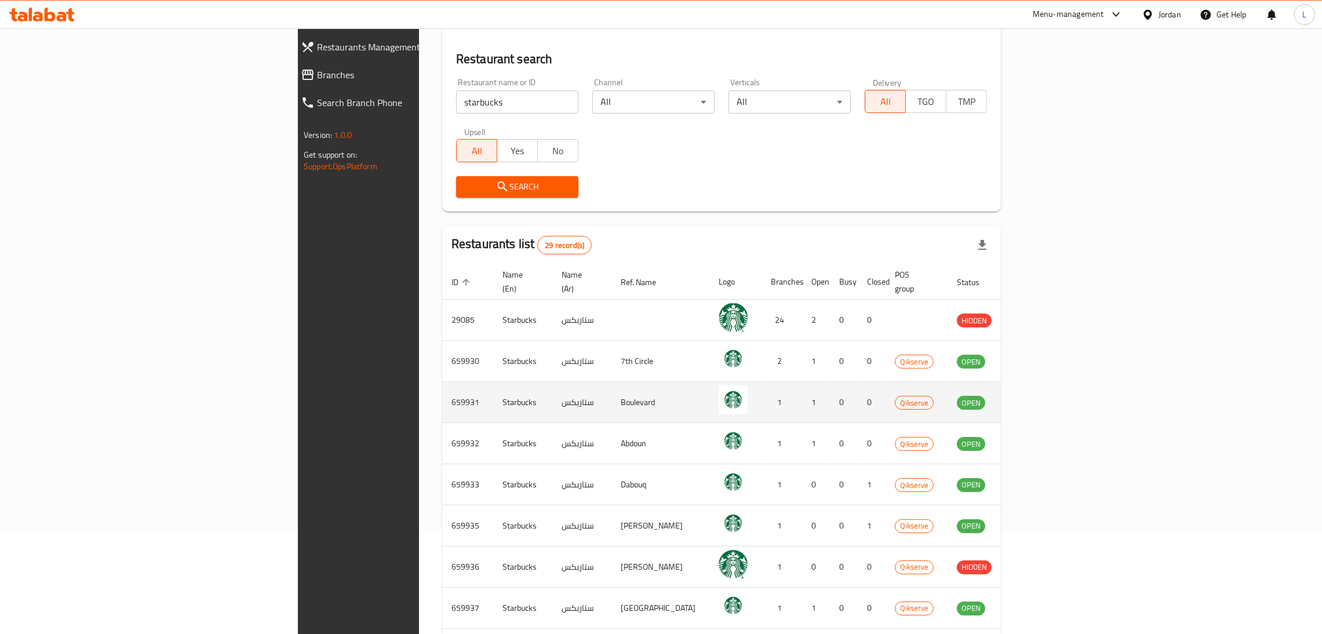
scroll to position [174, 0]
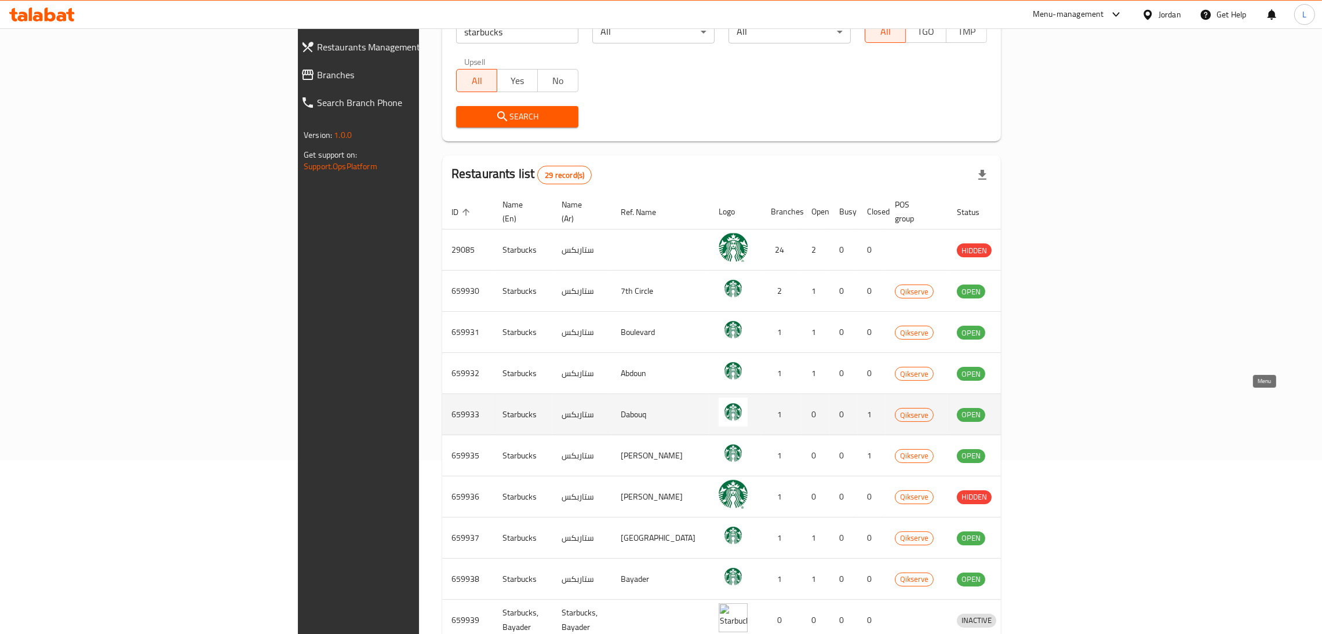
click at [1033, 410] on icon "enhanced table" at bounding box center [1026, 415] width 13 height 10
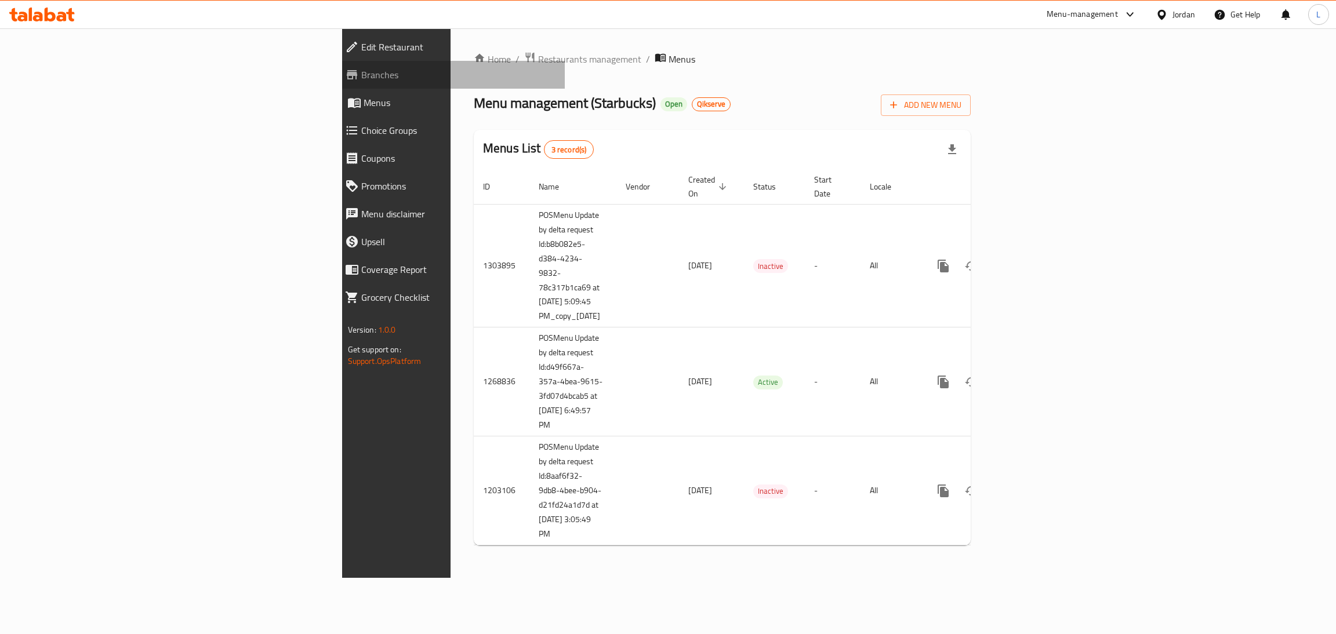
click at [361, 72] on span "Branches" at bounding box center [458, 75] width 195 height 14
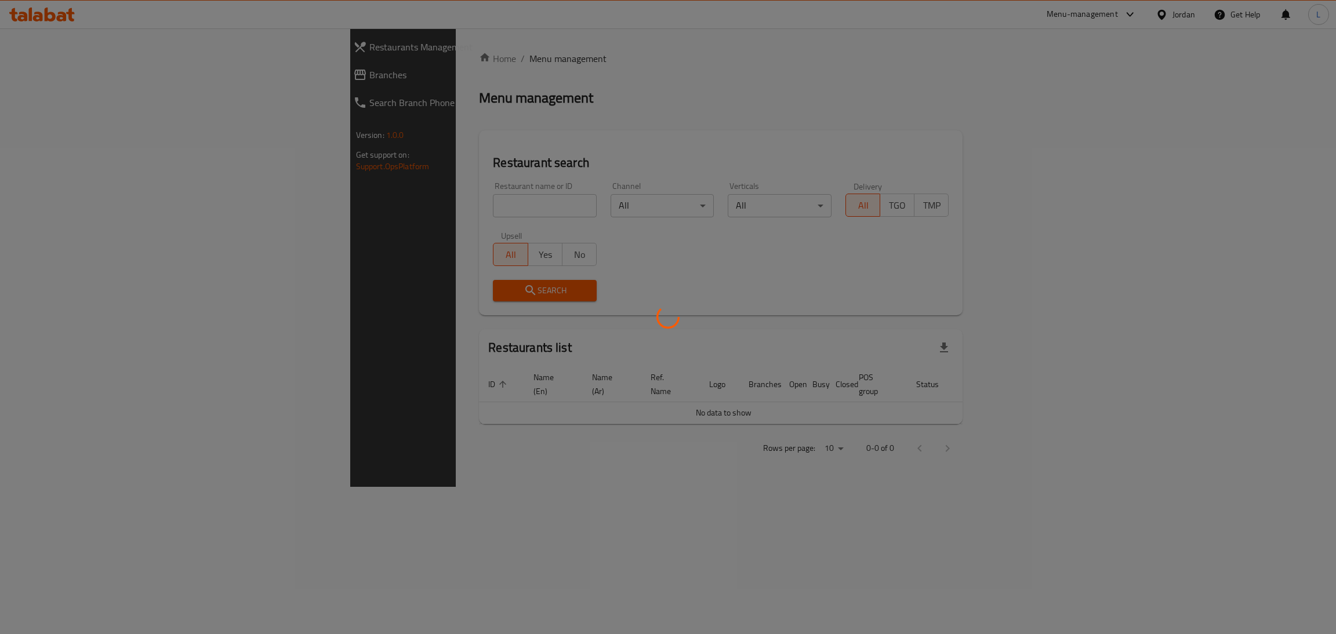
click at [345, 212] on div at bounding box center [668, 317] width 1336 height 634
click at [352, 202] on div at bounding box center [668, 317] width 1336 height 634
click at [384, 213] on div at bounding box center [668, 317] width 1336 height 634
click at [391, 202] on div at bounding box center [668, 317] width 1336 height 634
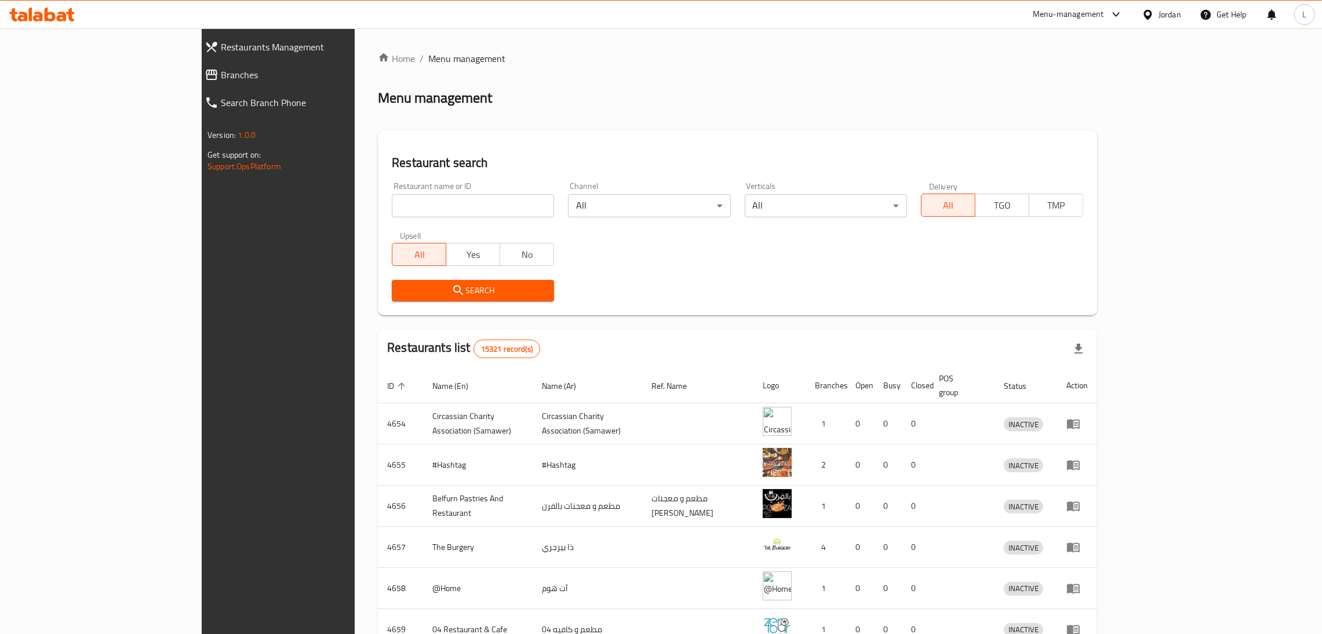
click at [392, 198] on input "search" at bounding box center [473, 205] width 162 height 23
type input "starbucks"
click at [401, 289] on span "Search" at bounding box center [473, 290] width 144 height 14
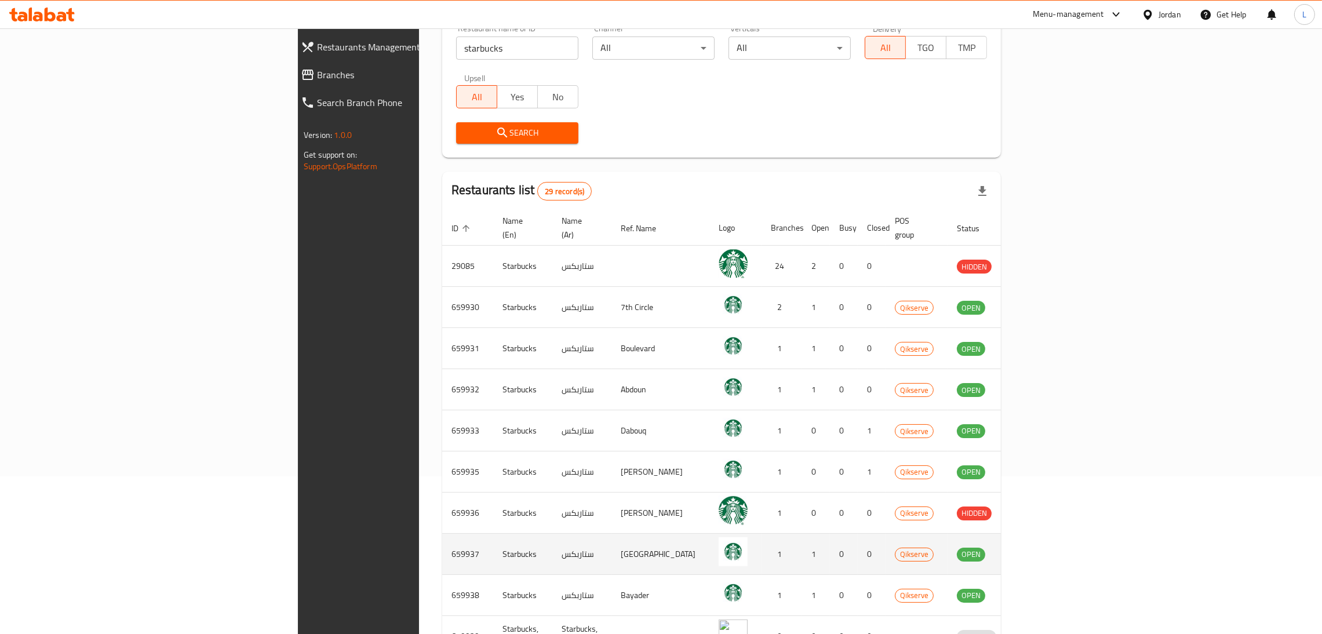
scroll to position [174, 0]
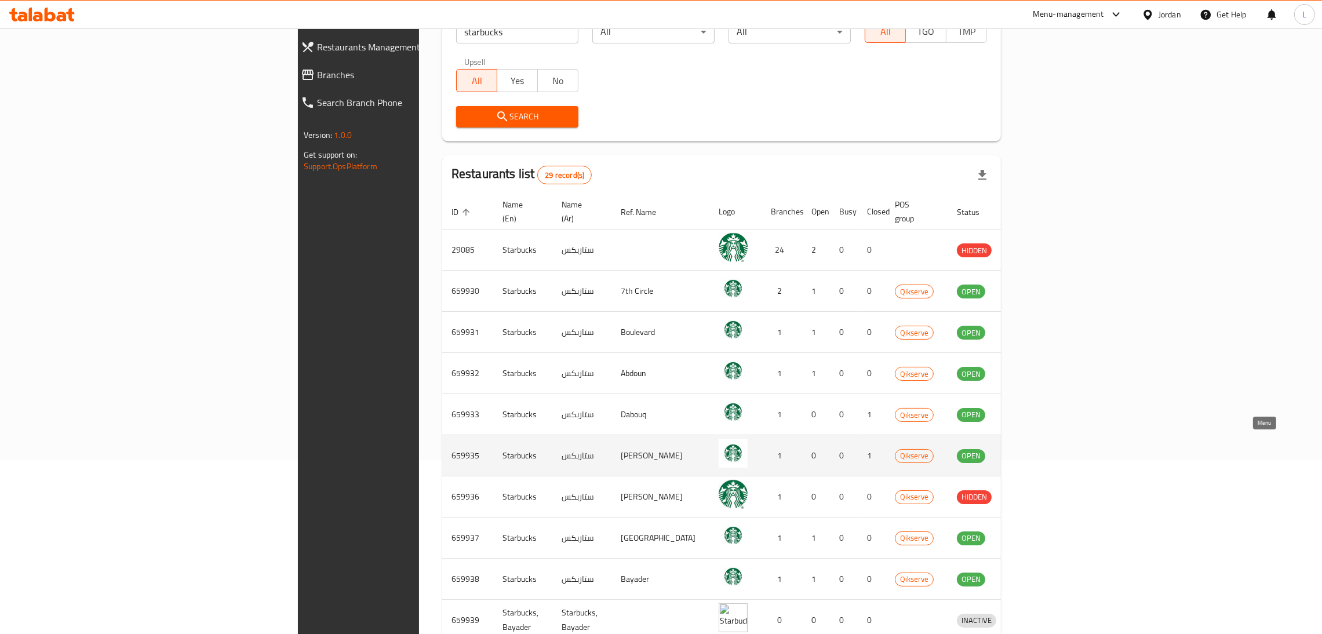
click at [1033, 452] on icon "enhanced table" at bounding box center [1026, 457] width 13 height 10
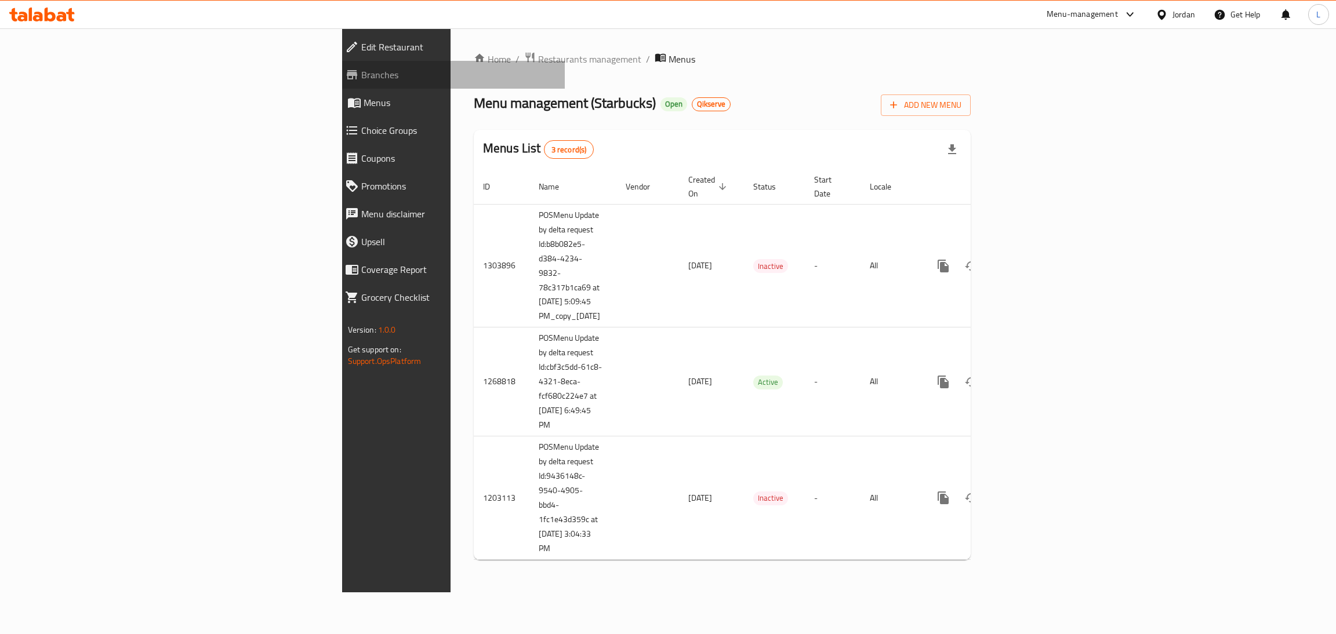
click at [361, 74] on span "Branches" at bounding box center [458, 75] width 195 height 14
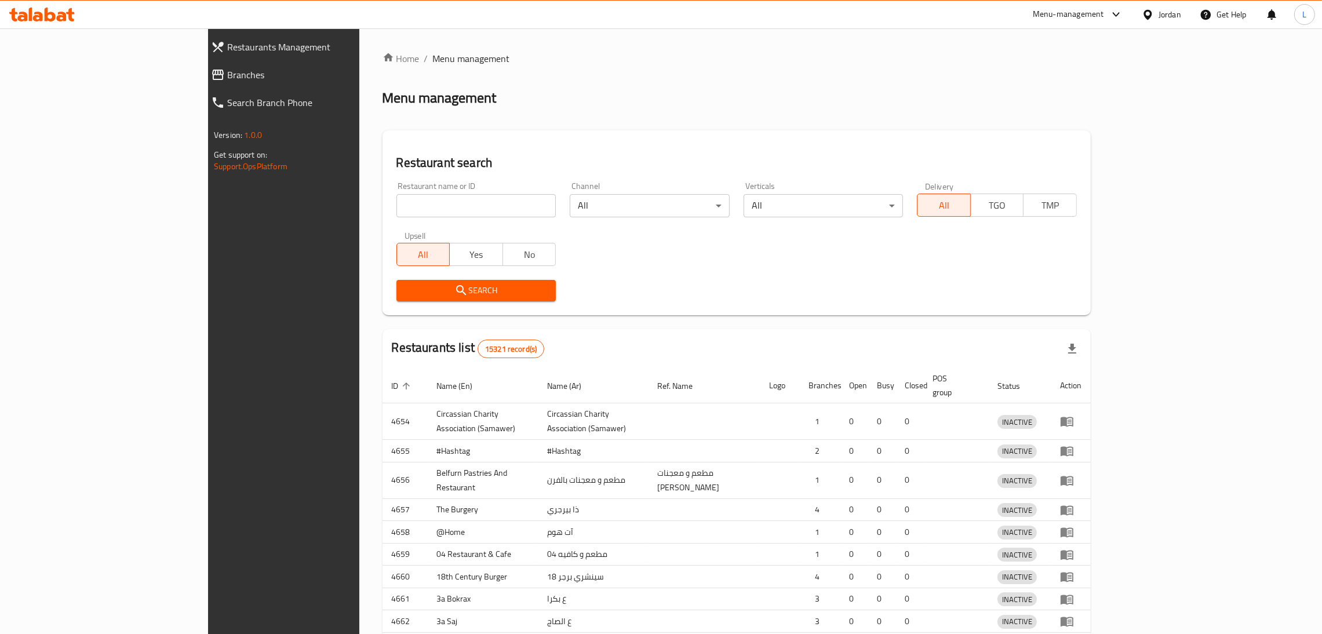
click at [358, 202] on div at bounding box center [661, 317] width 1322 height 634
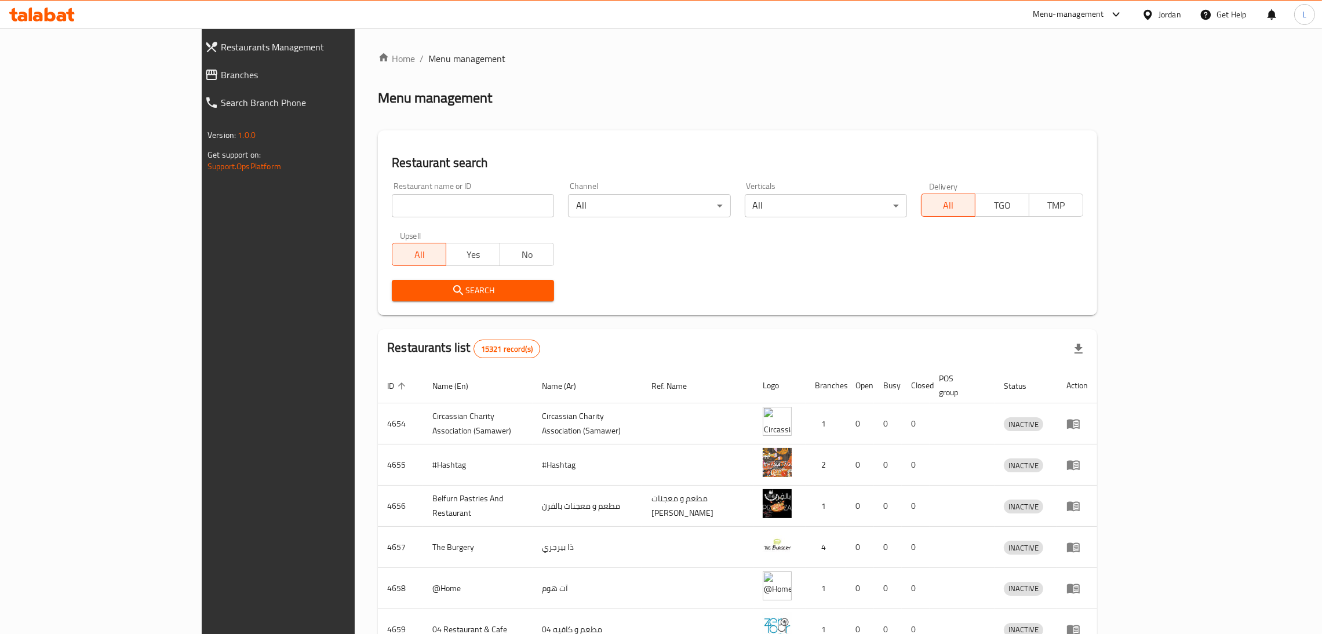
click at [392, 202] on input "search" at bounding box center [473, 205] width 162 height 23
type input "starbucks"
drag, startPoint x: 399, startPoint y: 282, endPoint x: 964, endPoint y: 345, distance: 568.1
click at [401, 282] on button "Search" at bounding box center [473, 290] width 162 height 21
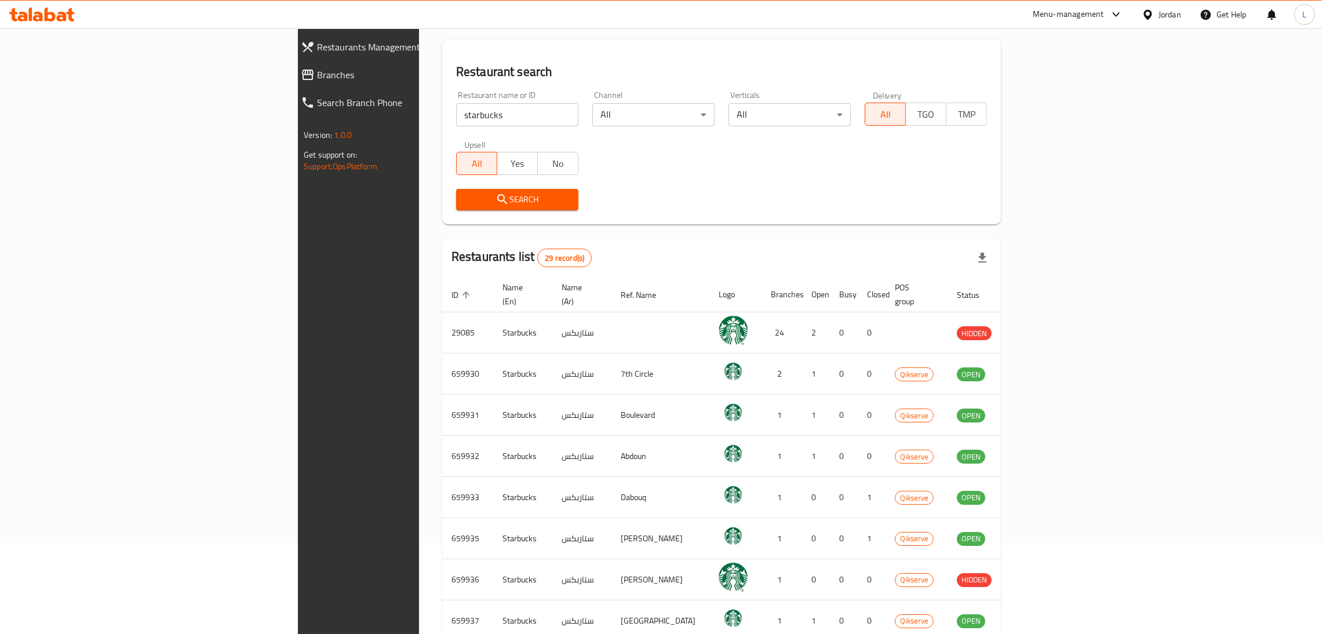
scroll to position [232, 0]
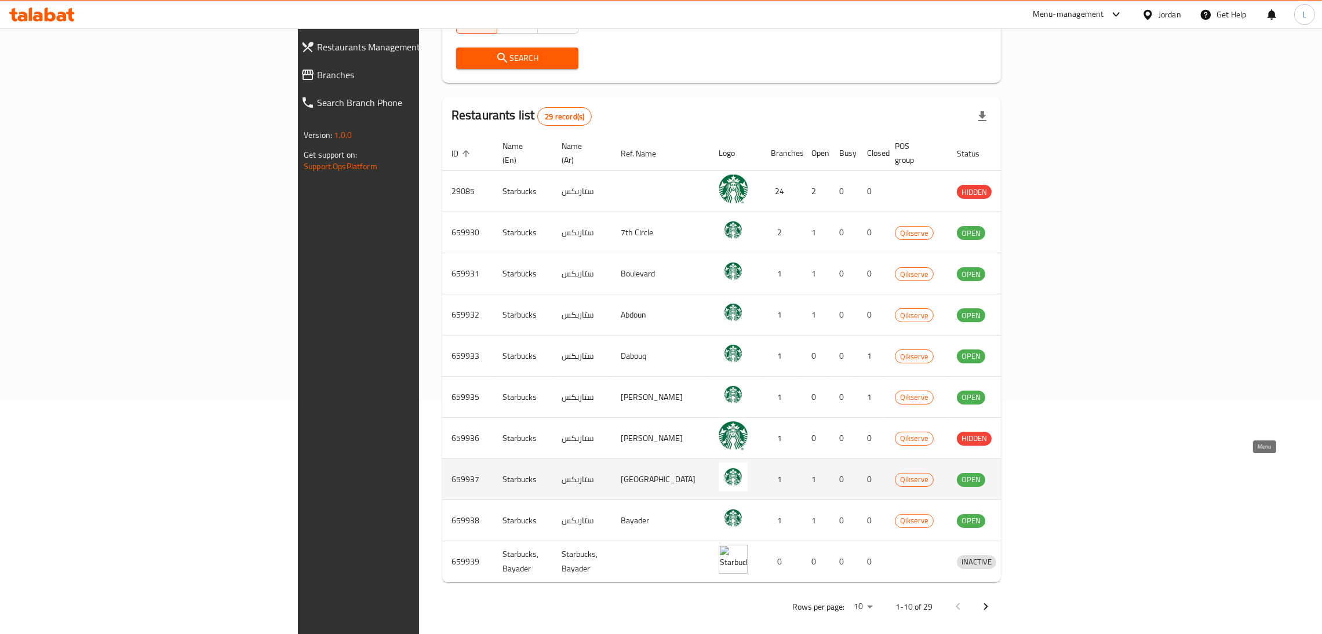
click at [1033, 475] on icon "enhanced table" at bounding box center [1026, 480] width 13 height 10
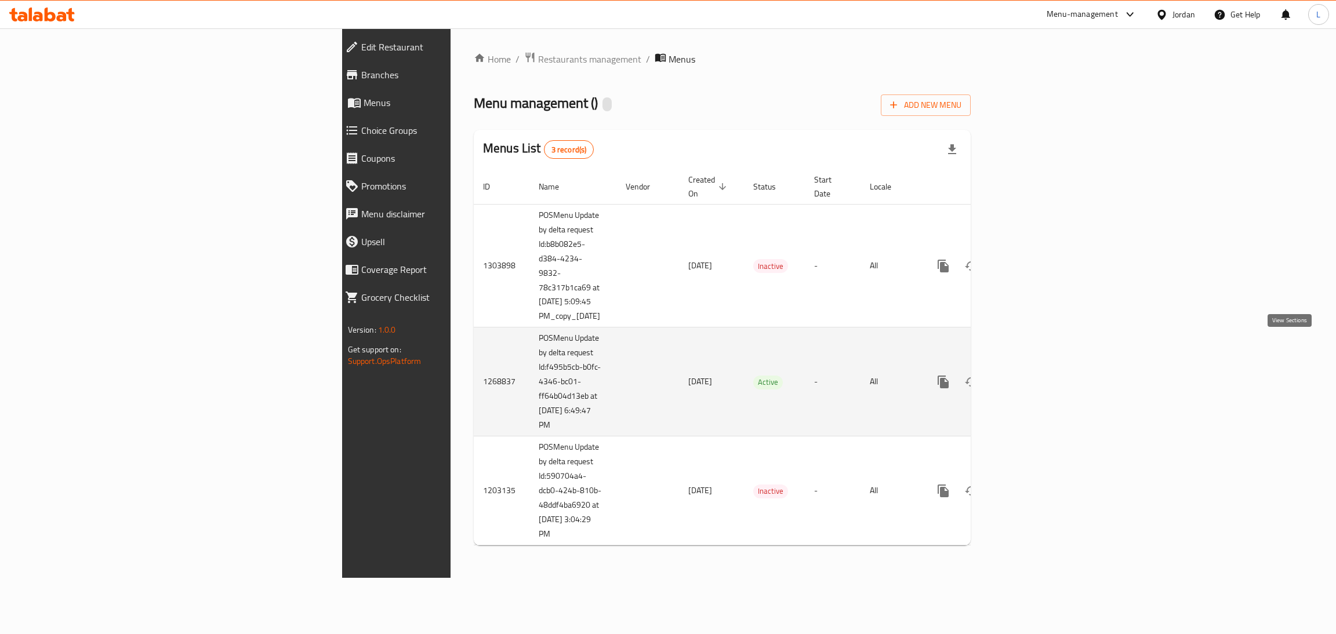
click at [1034, 375] on icon "enhanced table" at bounding box center [1027, 382] width 14 height 14
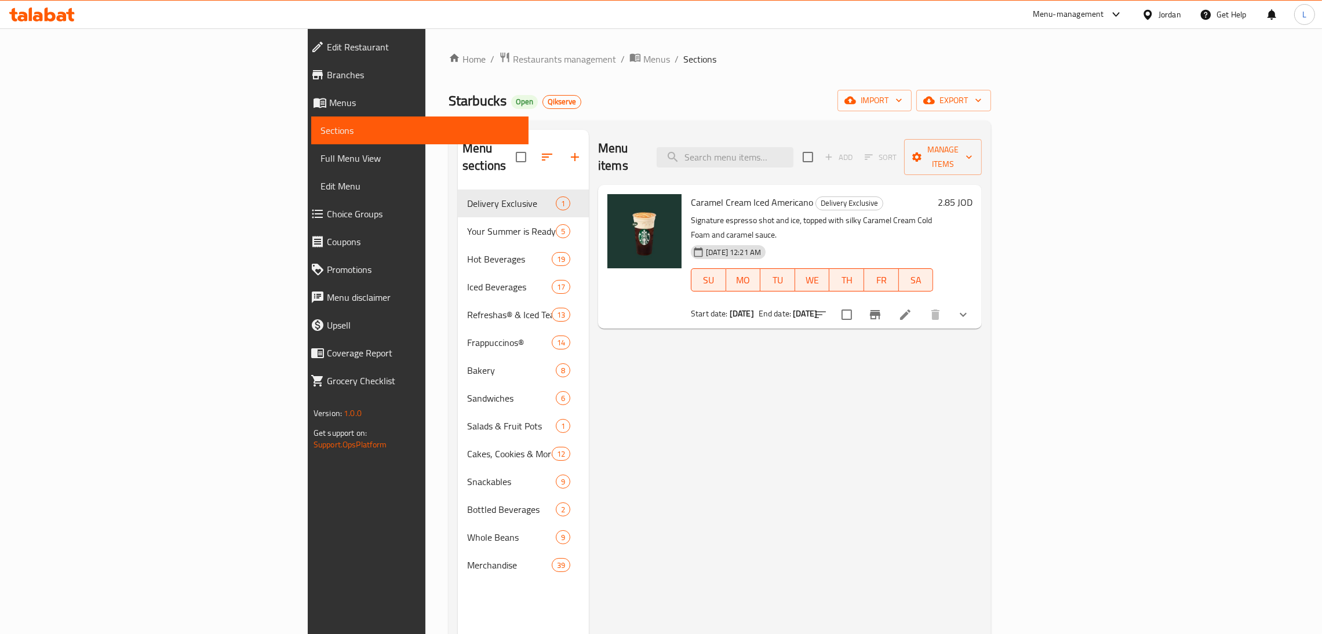
click at [327, 71] on span "Branches" at bounding box center [423, 75] width 192 height 14
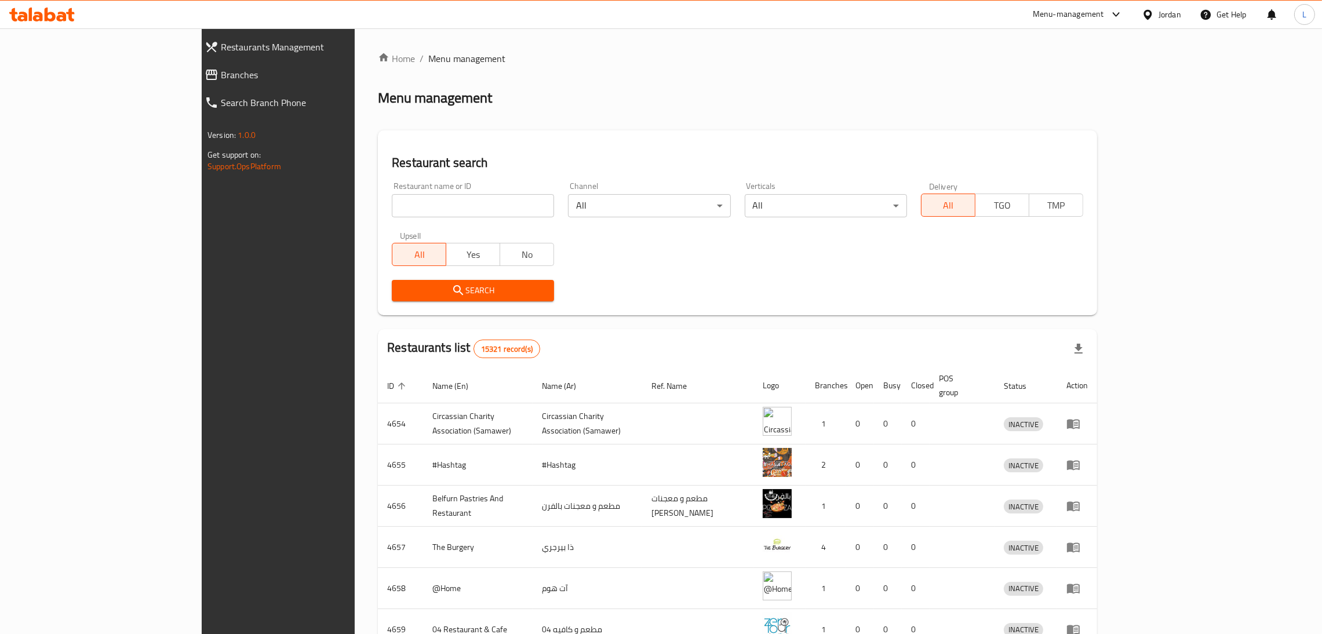
click at [392, 209] on input "search" at bounding box center [473, 205] width 162 height 23
type input "starbucks"
click at [455, 297] on button "Search" at bounding box center [473, 290] width 162 height 21
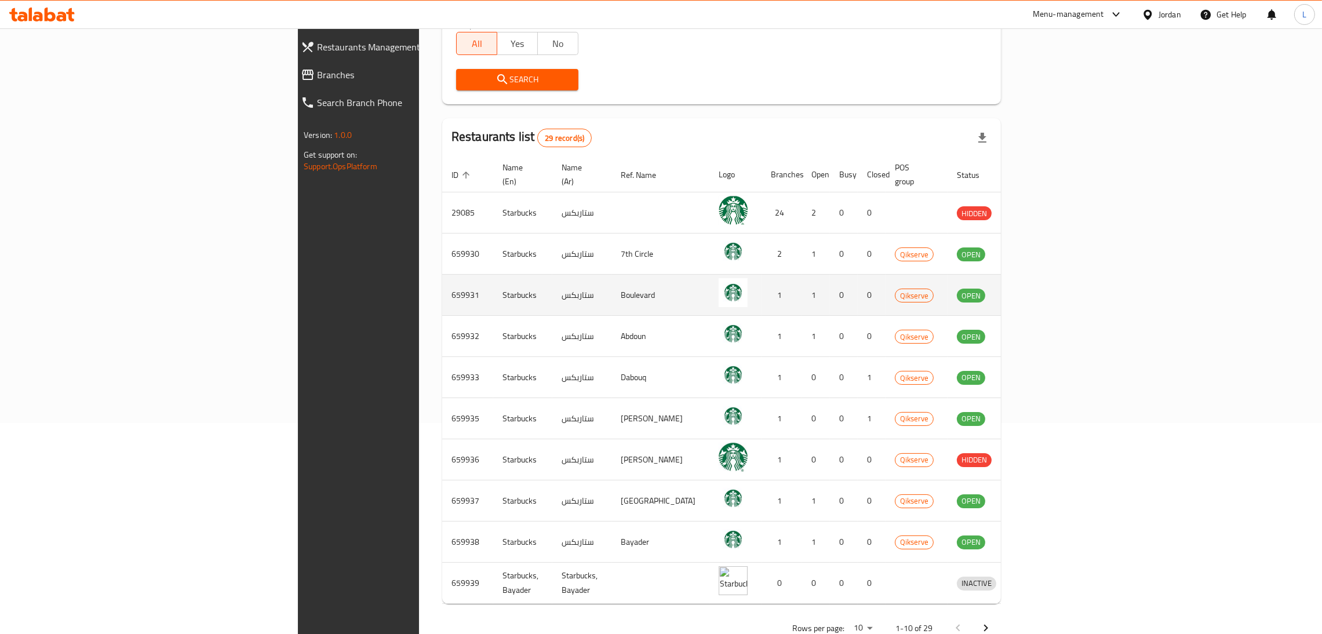
scroll to position [232, 0]
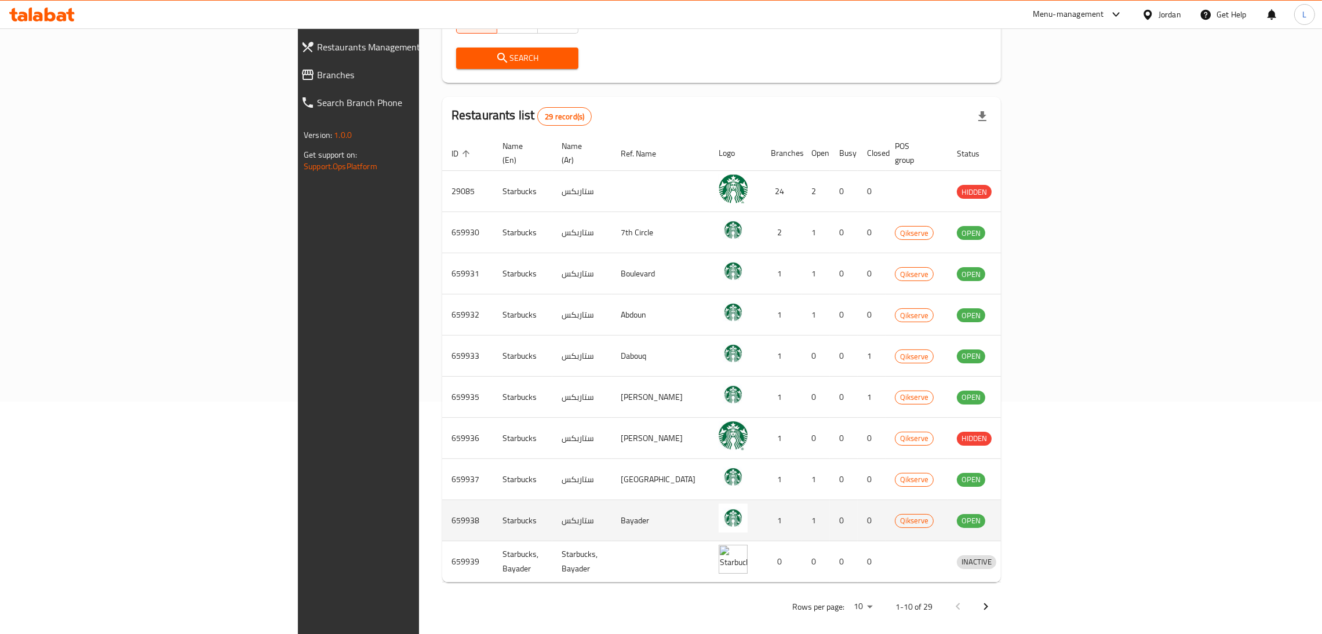
click at [1033, 516] on icon "enhanced table" at bounding box center [1026, 521] width 13 height 10
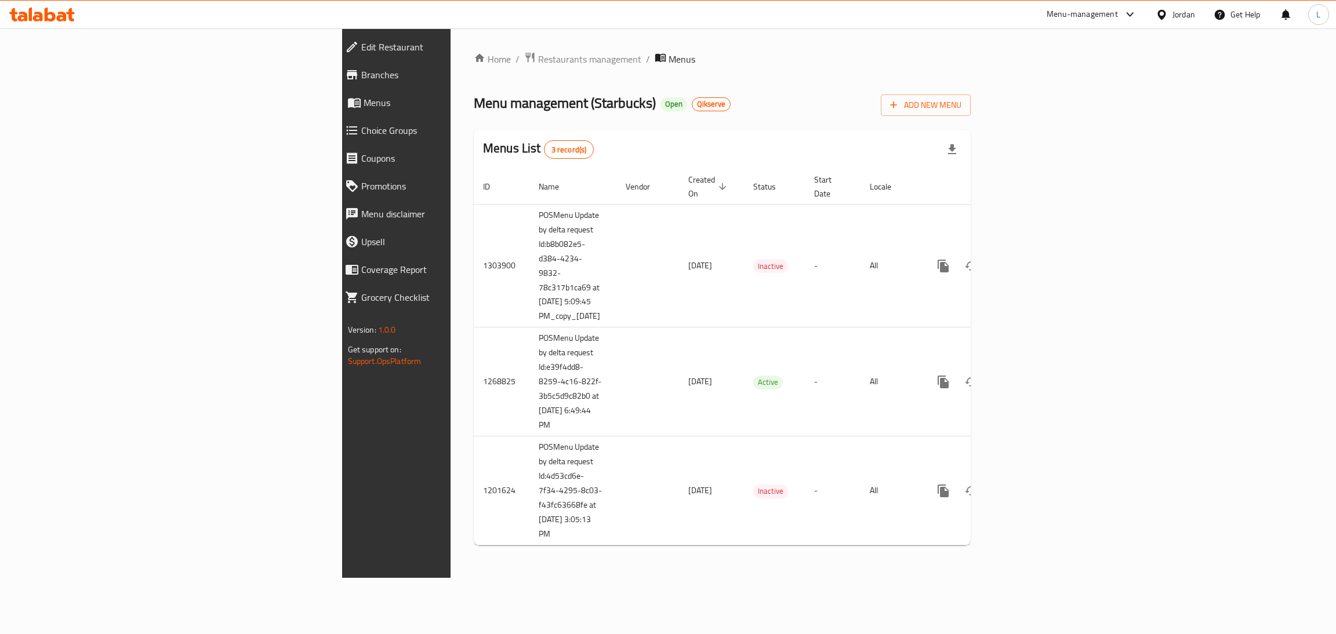
click at [361, 78] on span "Branches" at bounding box center [458, 75] width 195 height 14
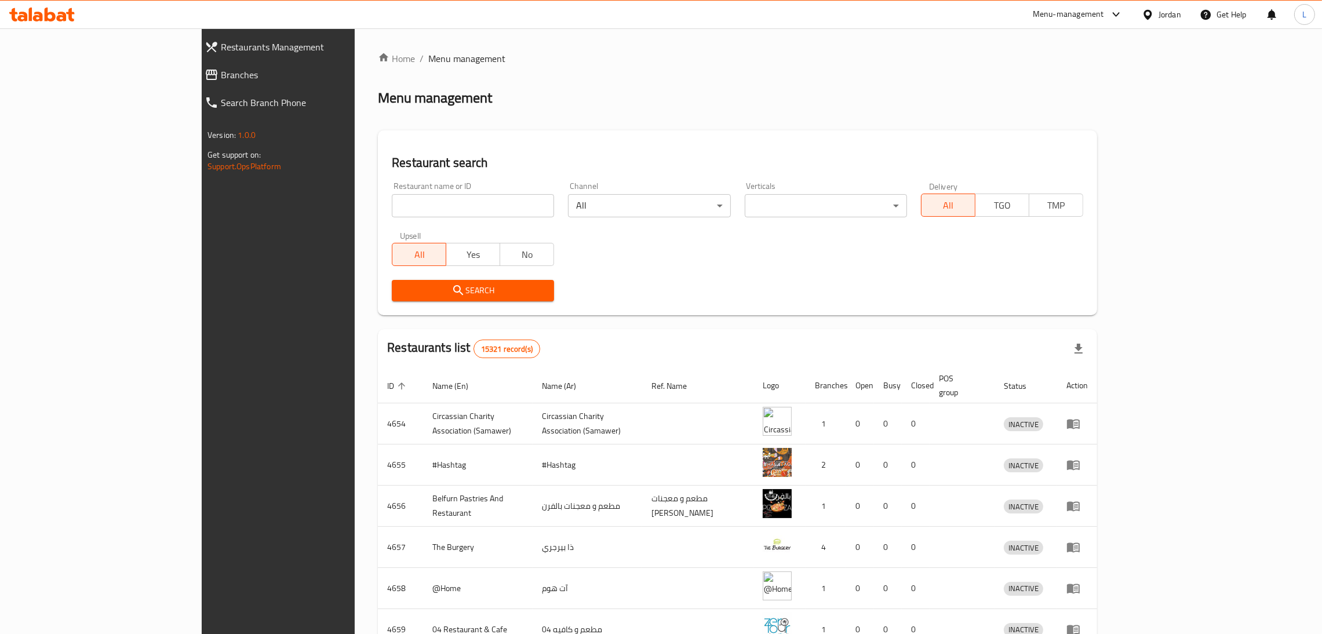
click at [392, 213] on input "search" at bounding box center [473, 205] width 162 height 23
type input "starbucks"
click at [392, 282] on button "Search" at bounding box center [473, 290] width 162 height 21
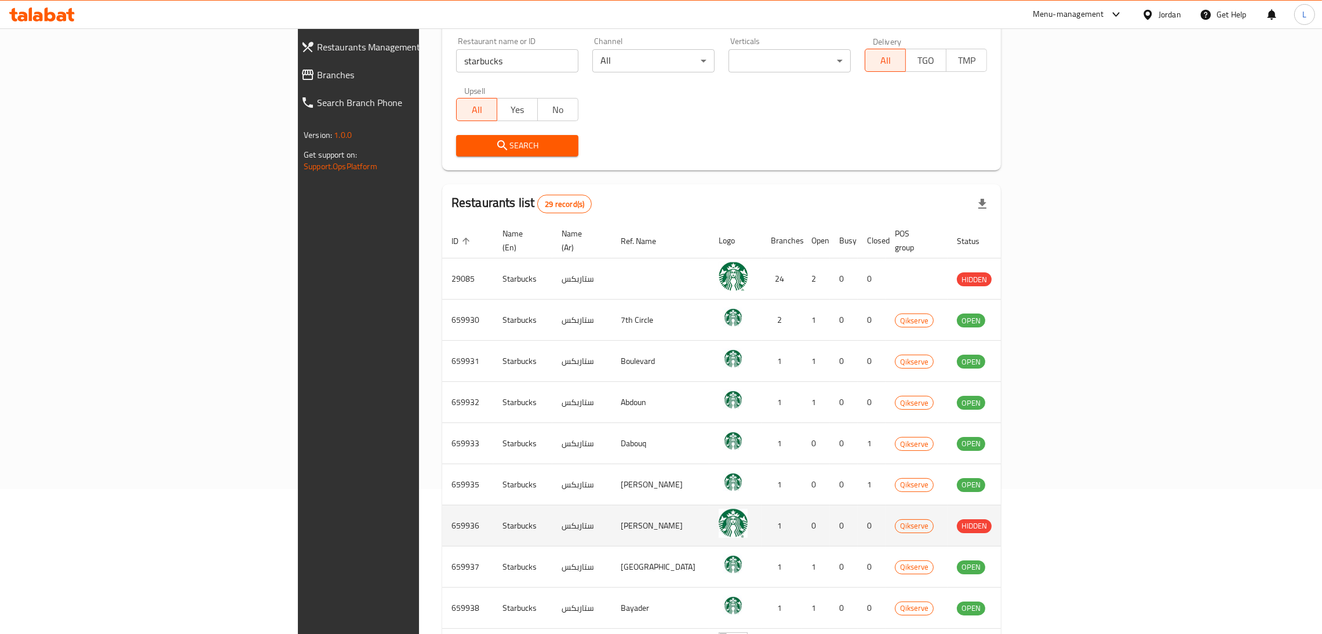
scroll to position [232, 0]
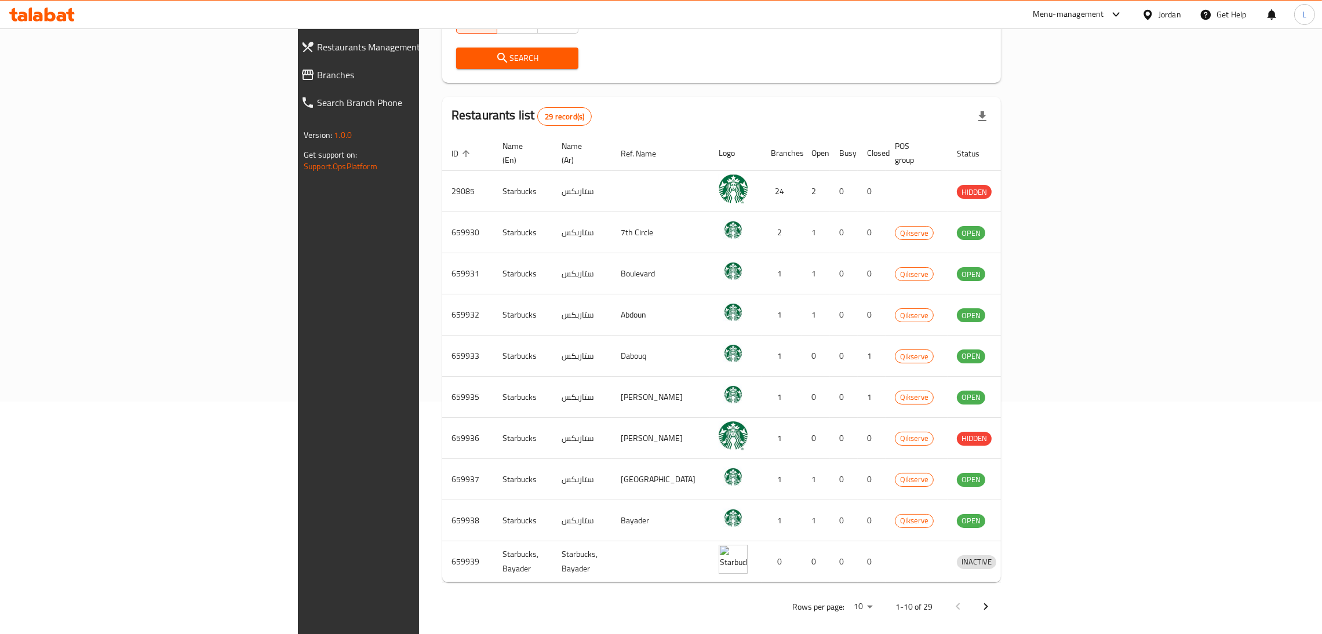
click at [993, 600] on icon "Next page" at bounding box center [986, 607] width 14 height 14
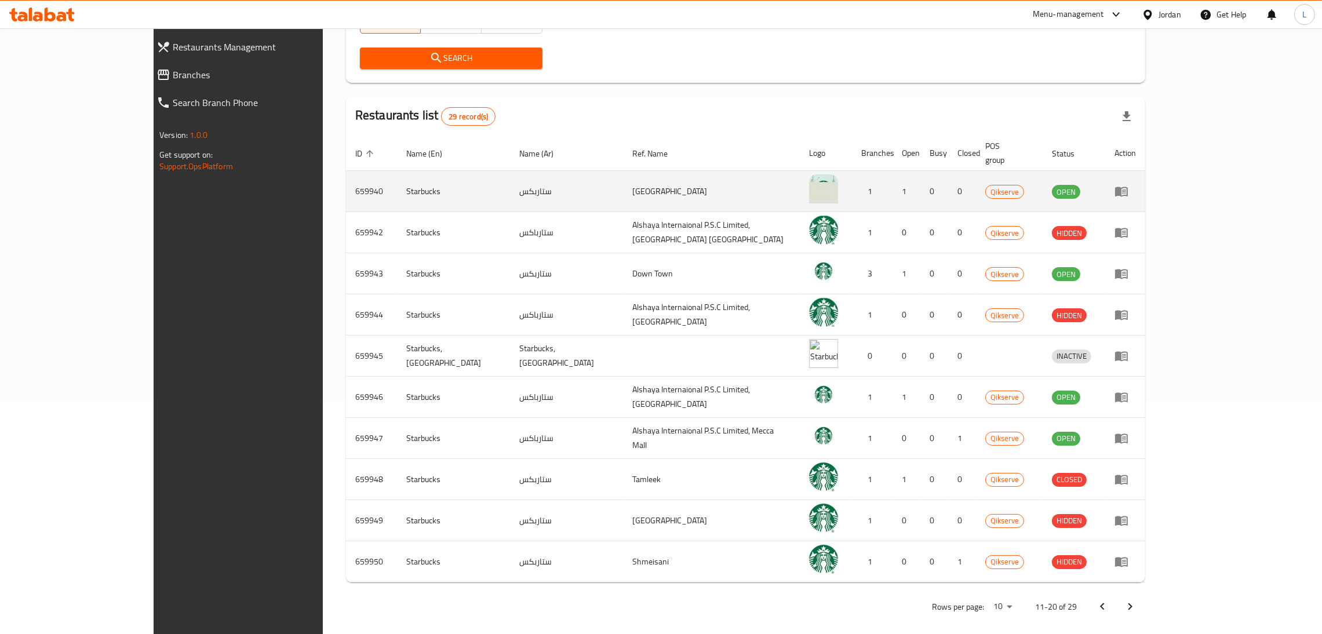
click at [1128, 187] on icon "enhanced table" at bounding box center [1121, 192] width 13 height 10
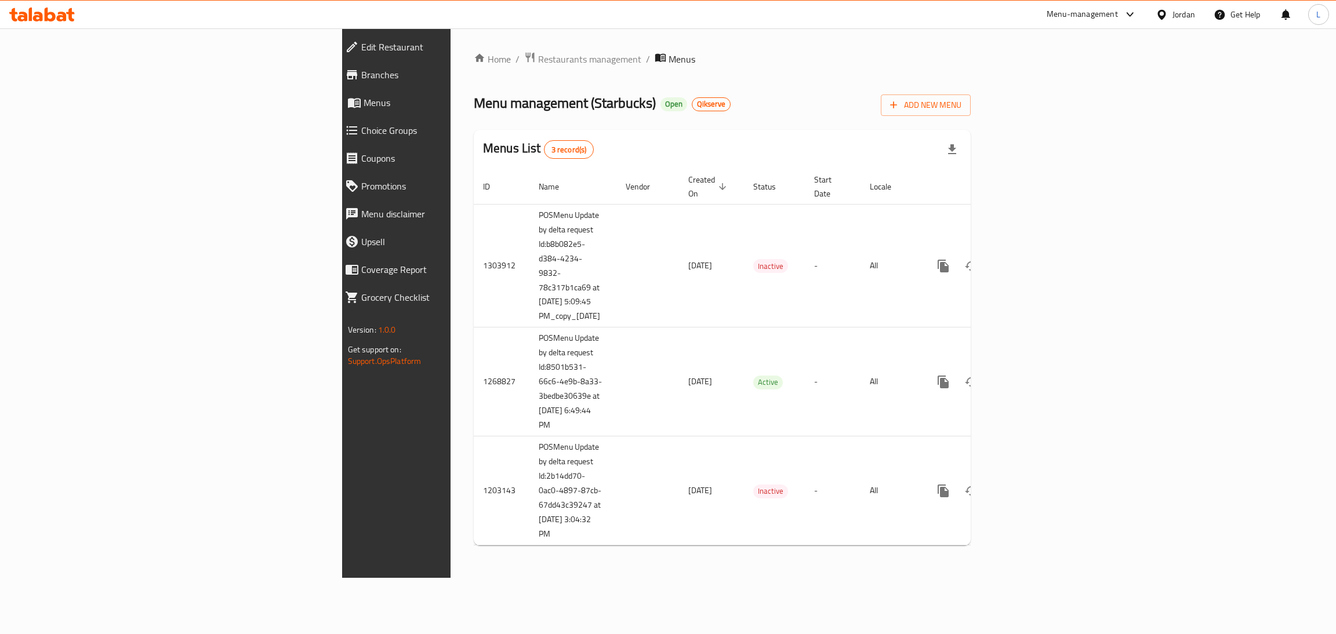
click at [361, 78] on span "Branches" at bounding box center [458, 75] width 195 height 14
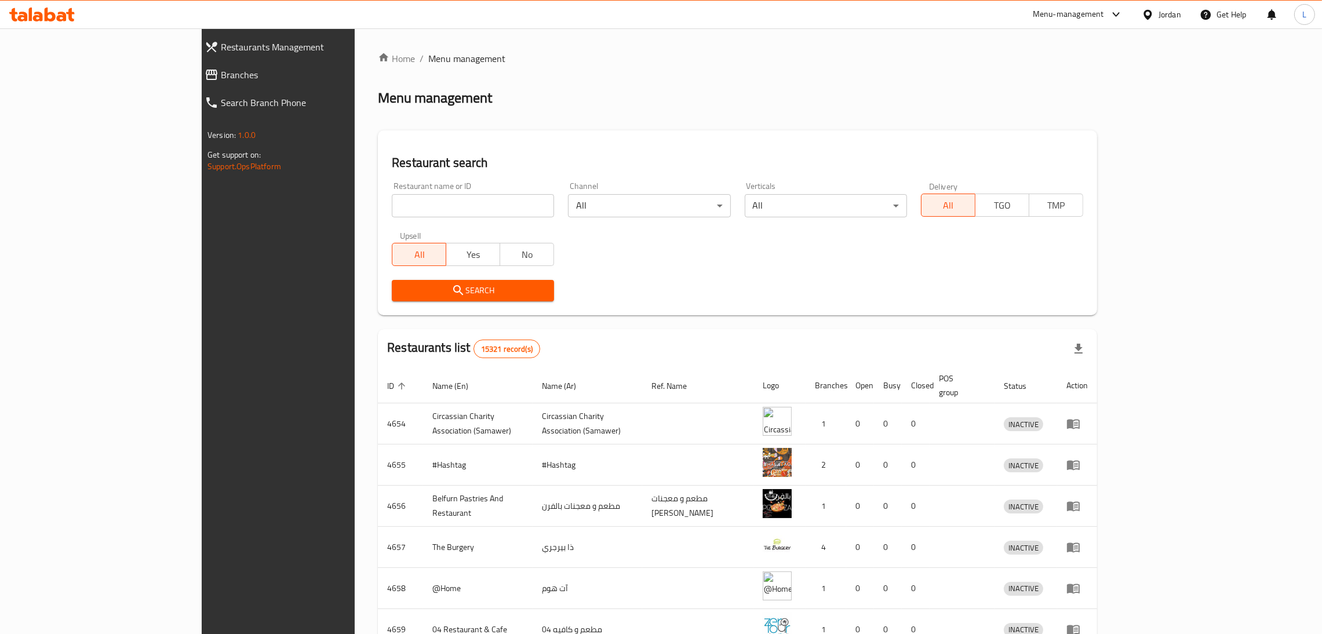
click at [378, 202] on div "Home / Menu management Menu management Restaurant search Restaurant name or ID …" at bounding box center [737, 453] width 719 height 803
click at [385, 222] on div "Restaurant name or ID Restaurant name or ID" at bounding box center [473, 199] width 176 height 49
click at [392, 200] on input "search" at bounding box center [473, 205] width 162 height 23
type input "starbucks"
click at [408, 285] on span "Search" at bounding box center [473, 290] width 144 height 14
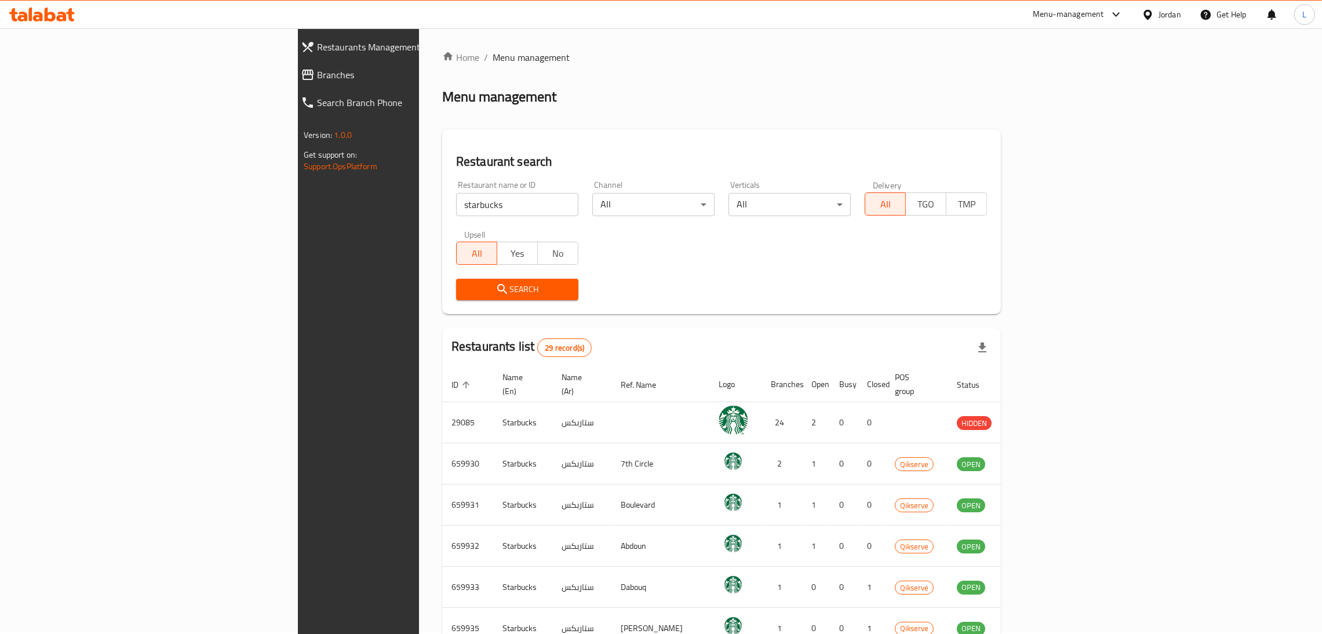
scroll to position [232, 0]
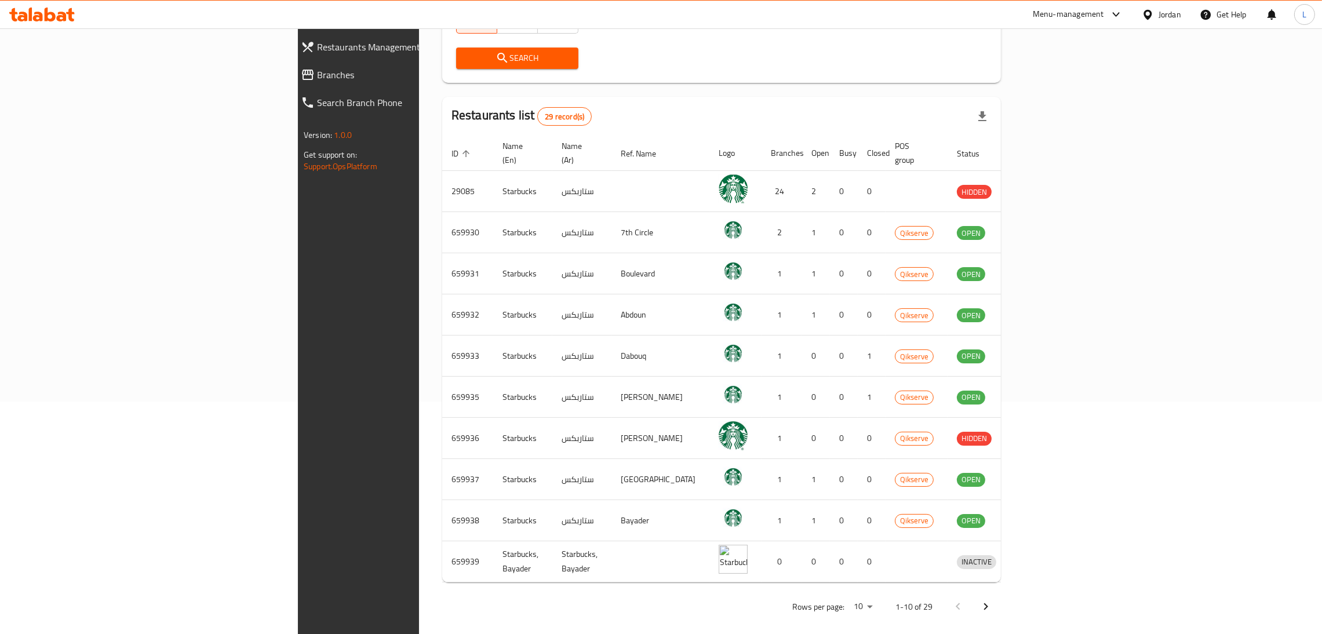
click at [993, 600] on icon "Next page" at bounding box center [986, 607] width 14 height 14
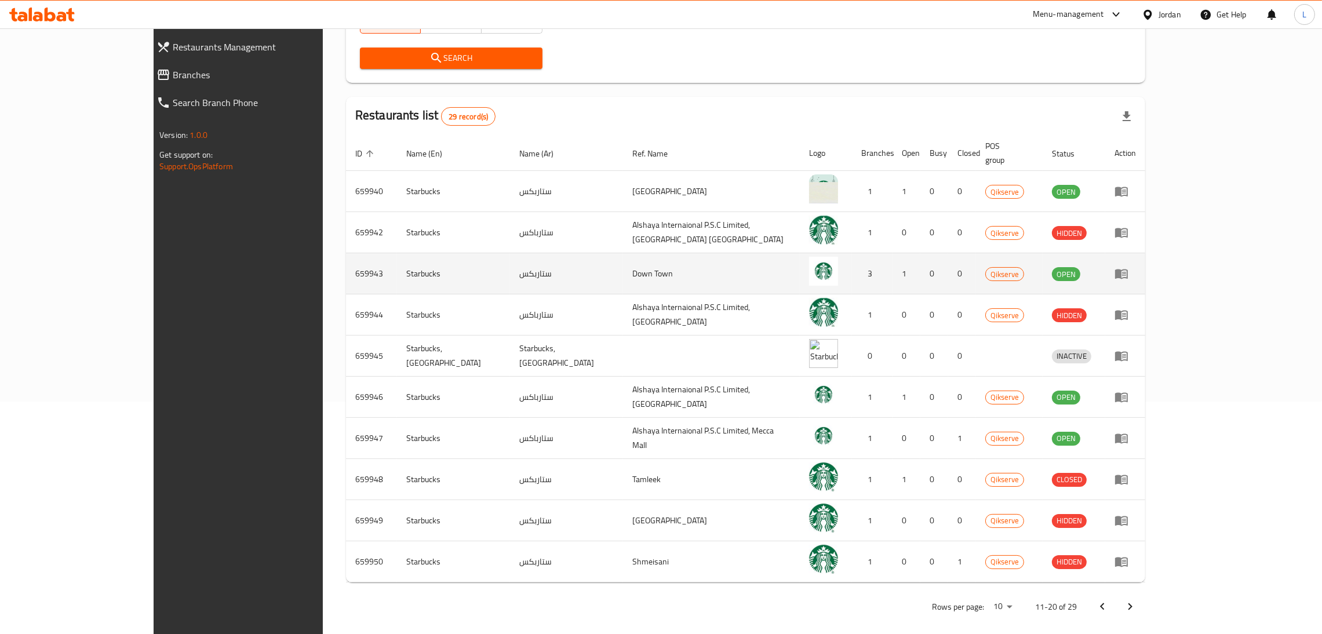
click at [1129, 267] on icon "enhanced table" at bounding box center [1122, 274] width 14 height 14
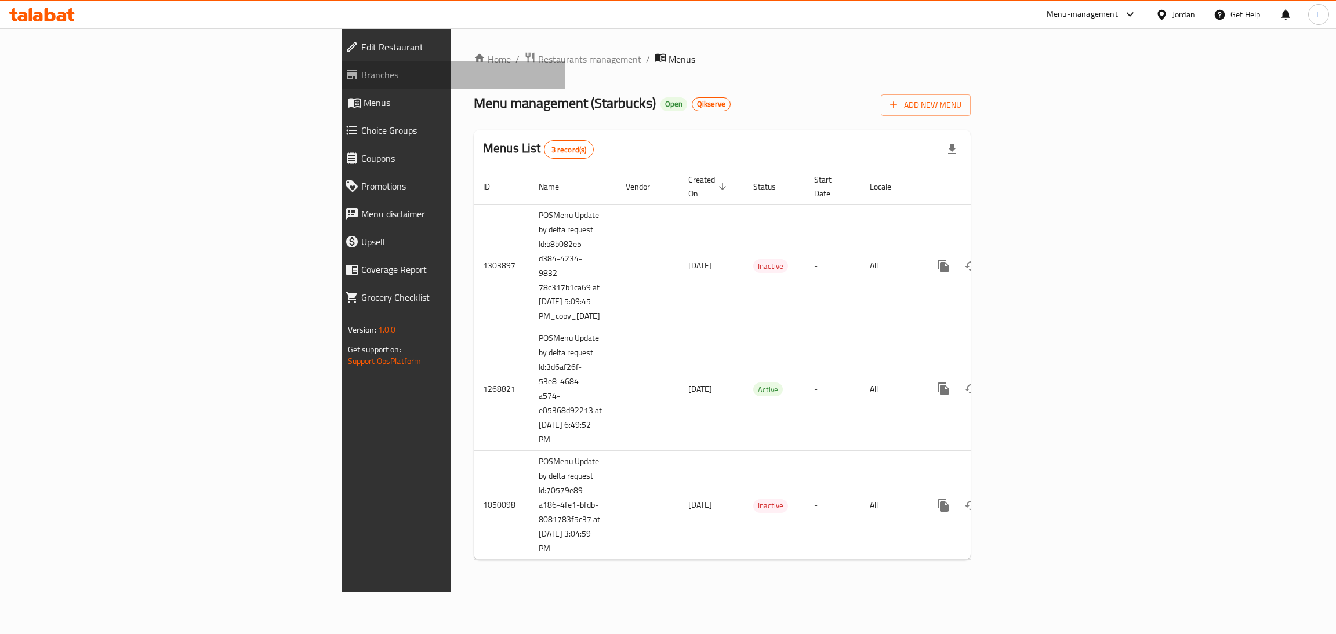
click at [361, 80] on span "Branches" at bounding box center [458, 75] width 195 height 14
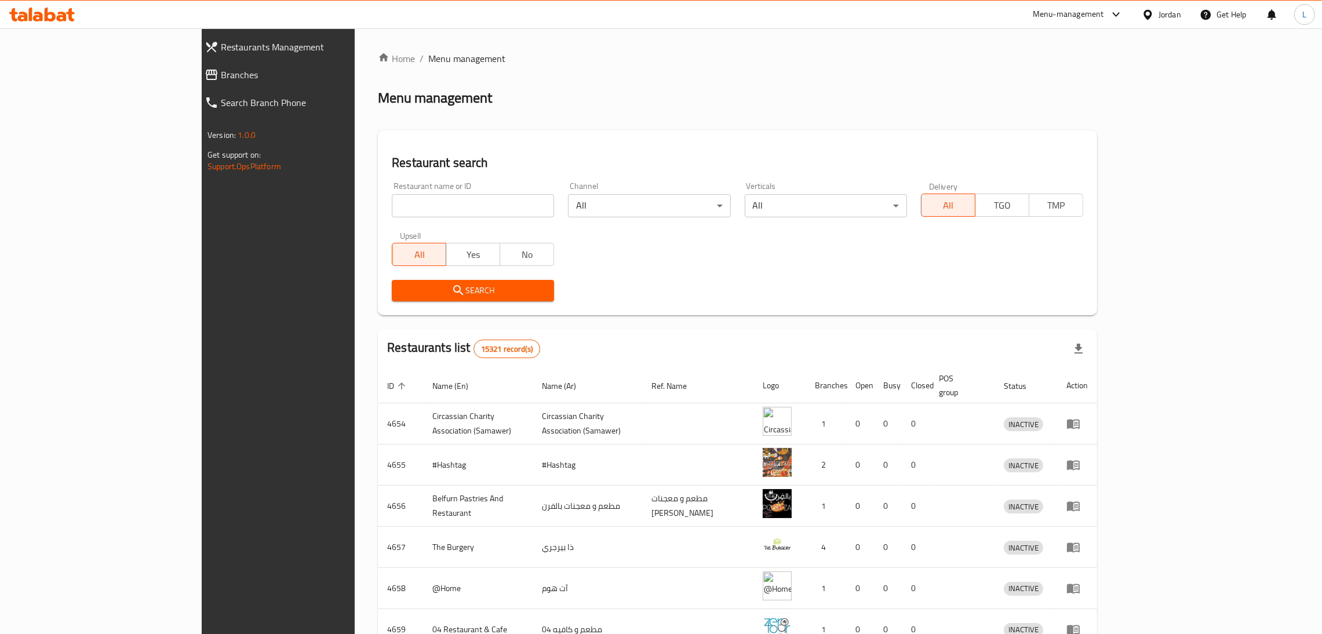
click at [402, 212] on div at bounding box center [661, 317] width 1322 height 634
drag, startPoint x: 402, startPoint y: 209, endPoint x: 408, endPoint y: 216, distance: 9.1
click at [402, 209] on input "search" at bounding box center [473, 205] width 162 height 23
type input "starbucks"
click at [422, 285] on span "Search" at bounding box center [473, 290] width 144 height 14
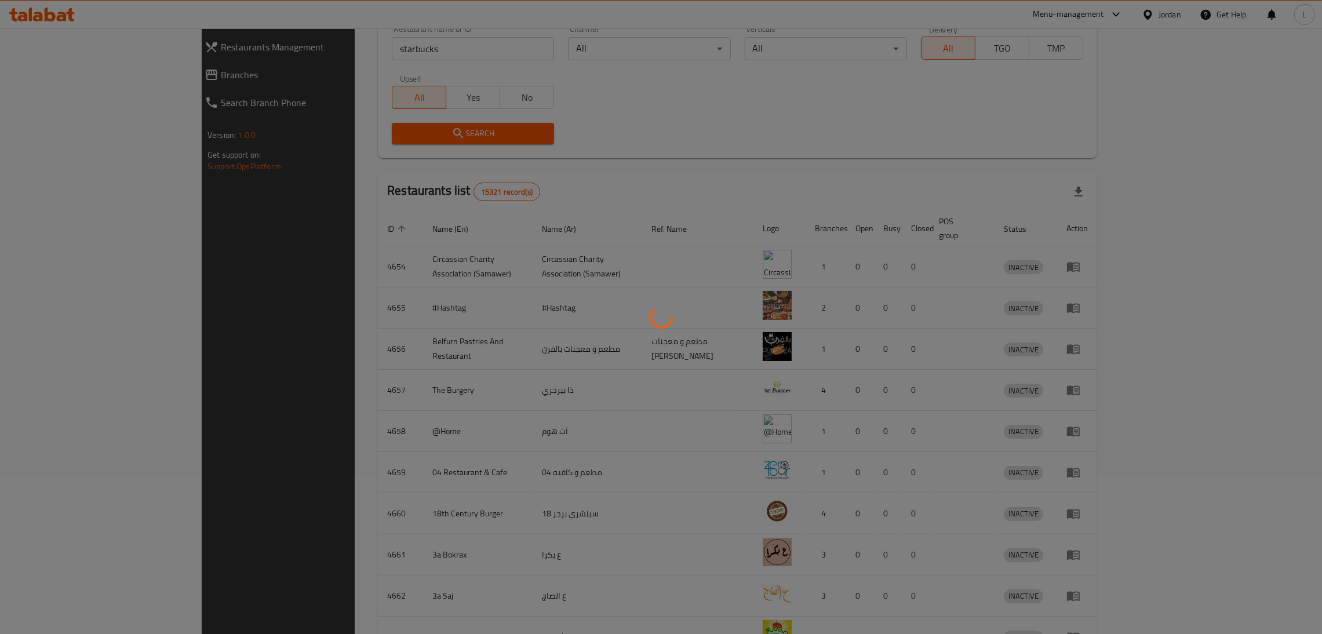
scroll to position [232, 0]
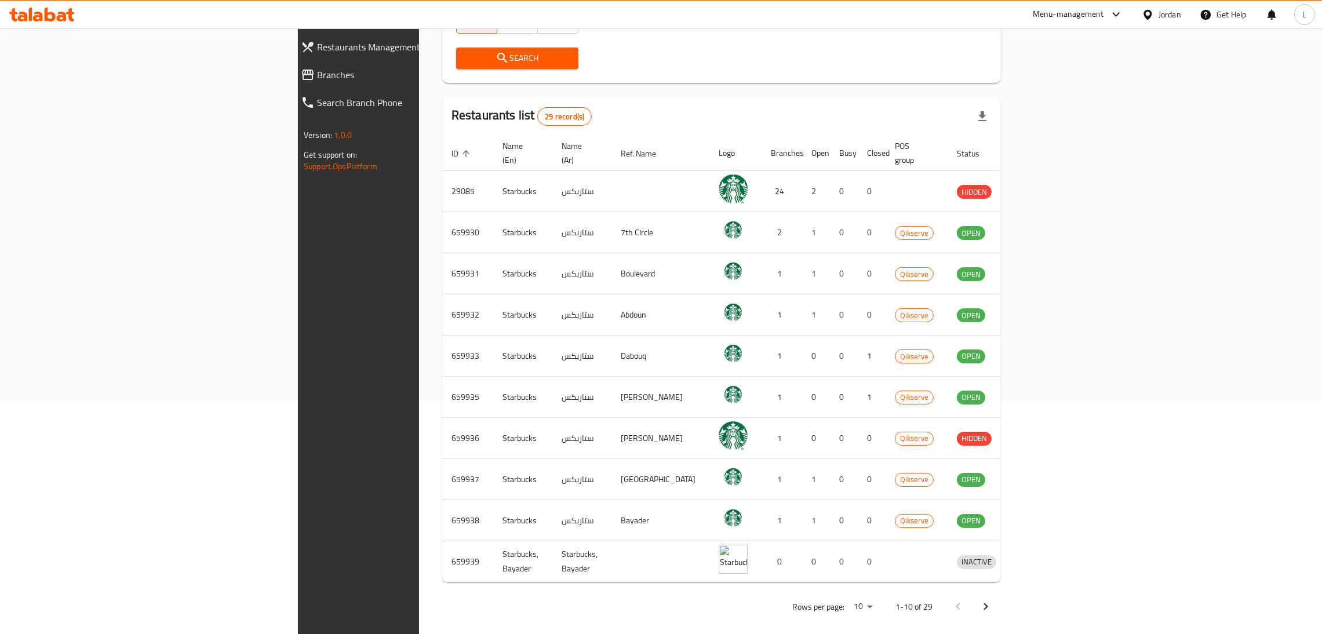
click at [1000, 599] on button "Next page" at bounding box center [986, 607] width 28 height 28
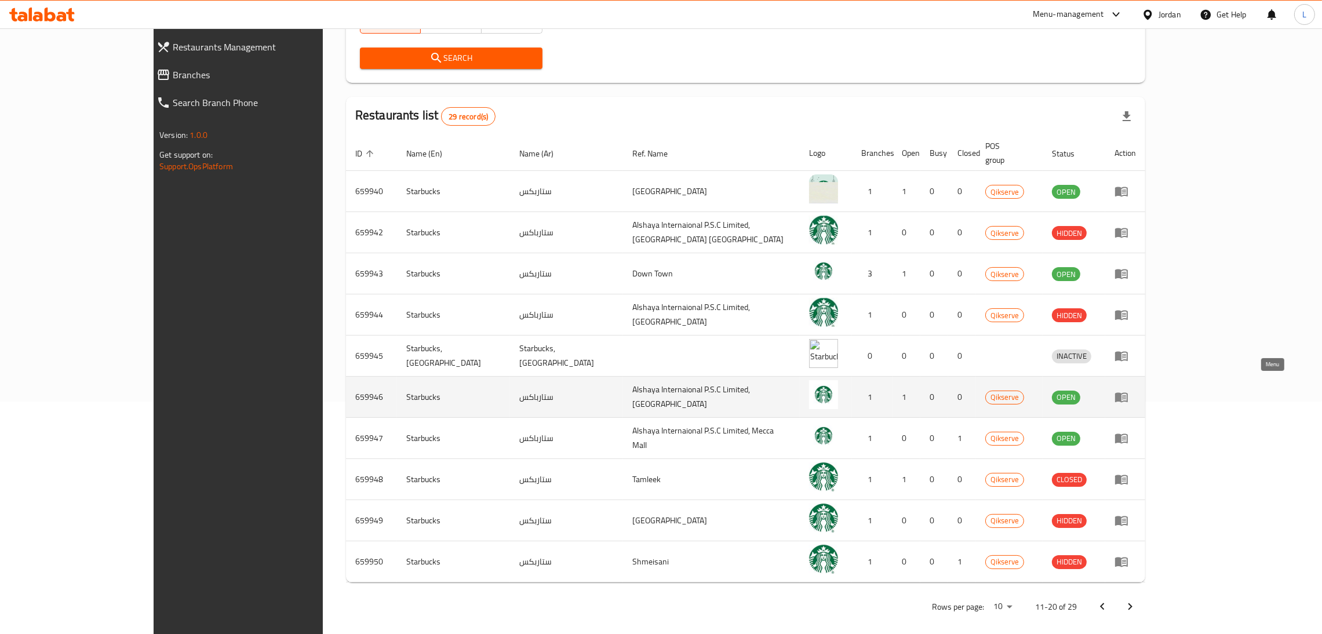
click at [1128, 393] on icon "enhanced table" at bounding box center [1121, 398] width 13 height 10
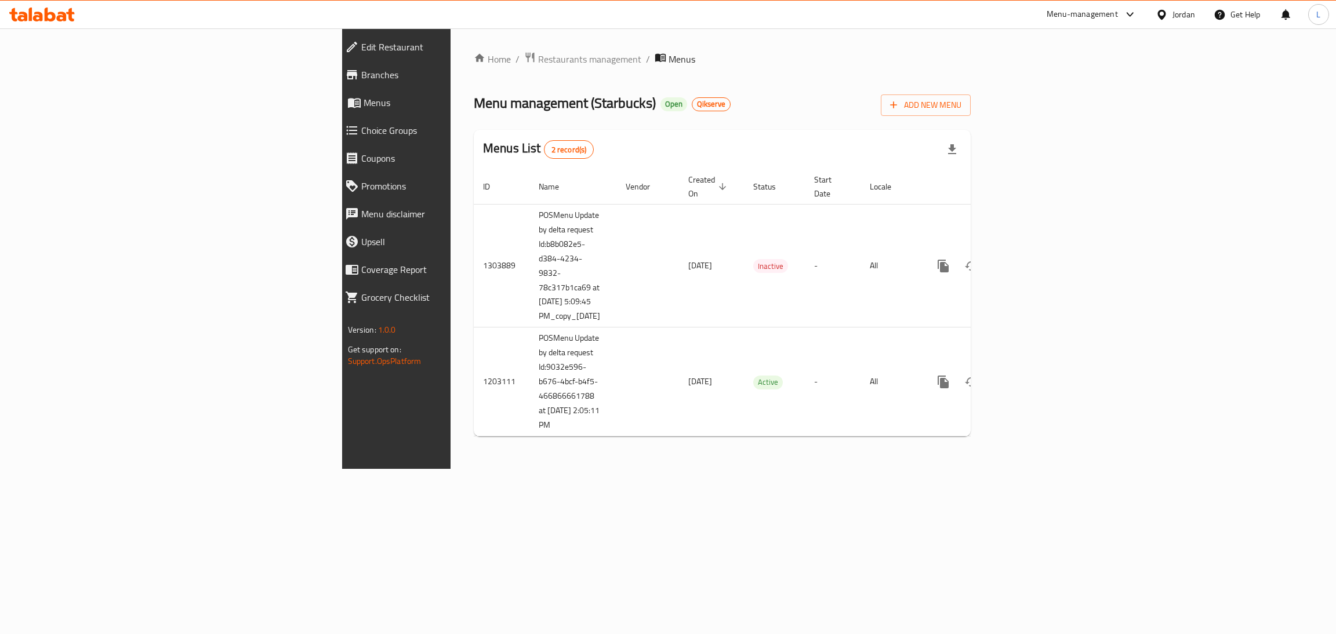
click at [336, 62] on link "Branches" at bounding box center [451, 75] width 230 height 28
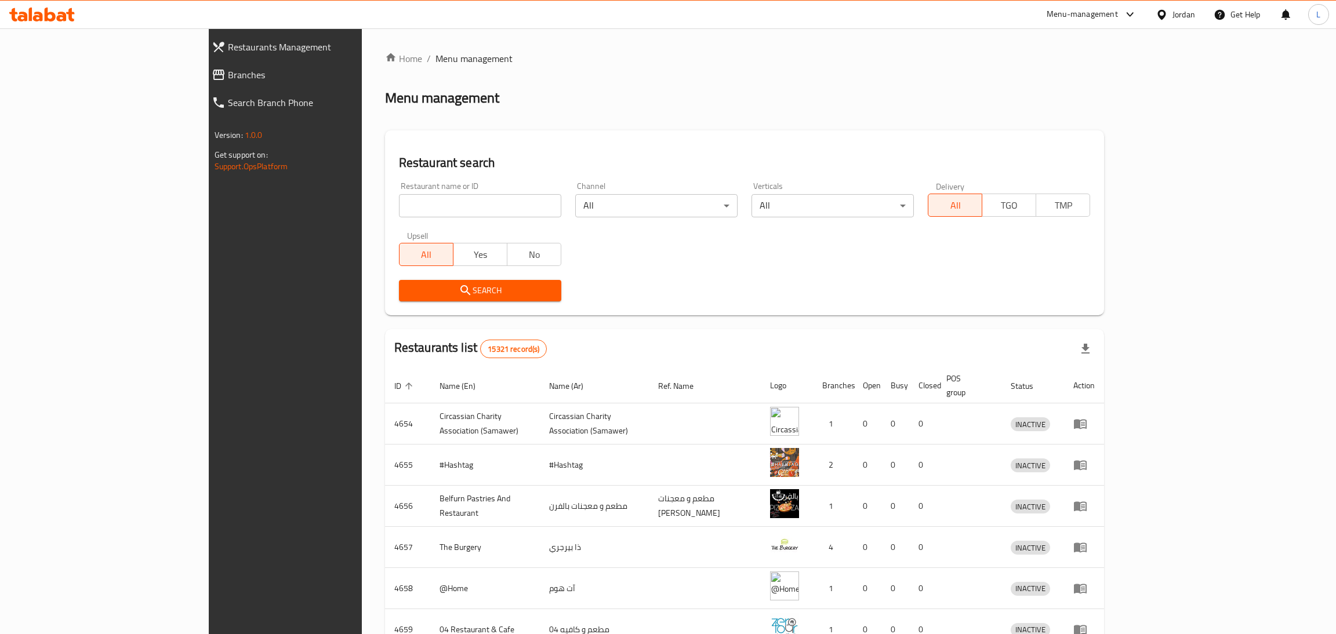
click at [354, 196] on div at bounding box center [668, 317] width 1336 height 634
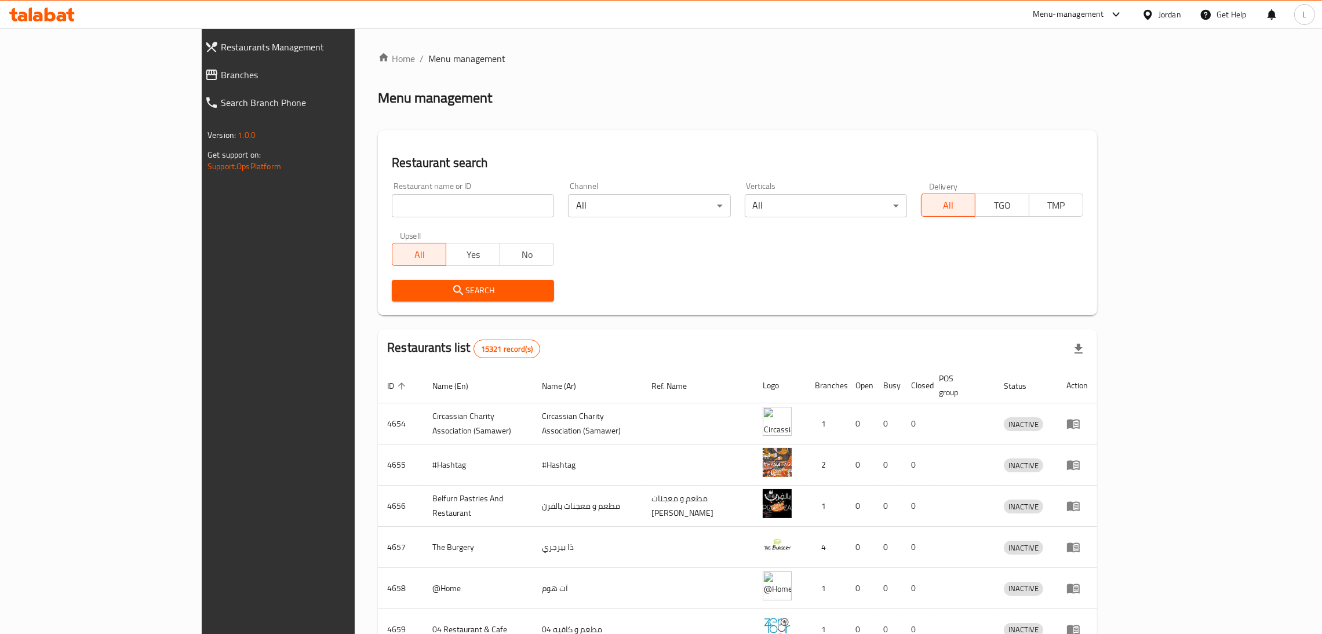
click at [392, 203] on input "search" at bounding box center [473, 205] width 162 height 23
type input "starbucks"
click at [454, 292] on span "Search" at bounding box center [473, 290] width 144 height 14
drag, startPoint x: 454, startPoint y: 292, endPoint x: 586, endPoint y: 315, distance: 133.6
click at [460, 299] on div at bounding box center [661, 317] width 1322 height 634
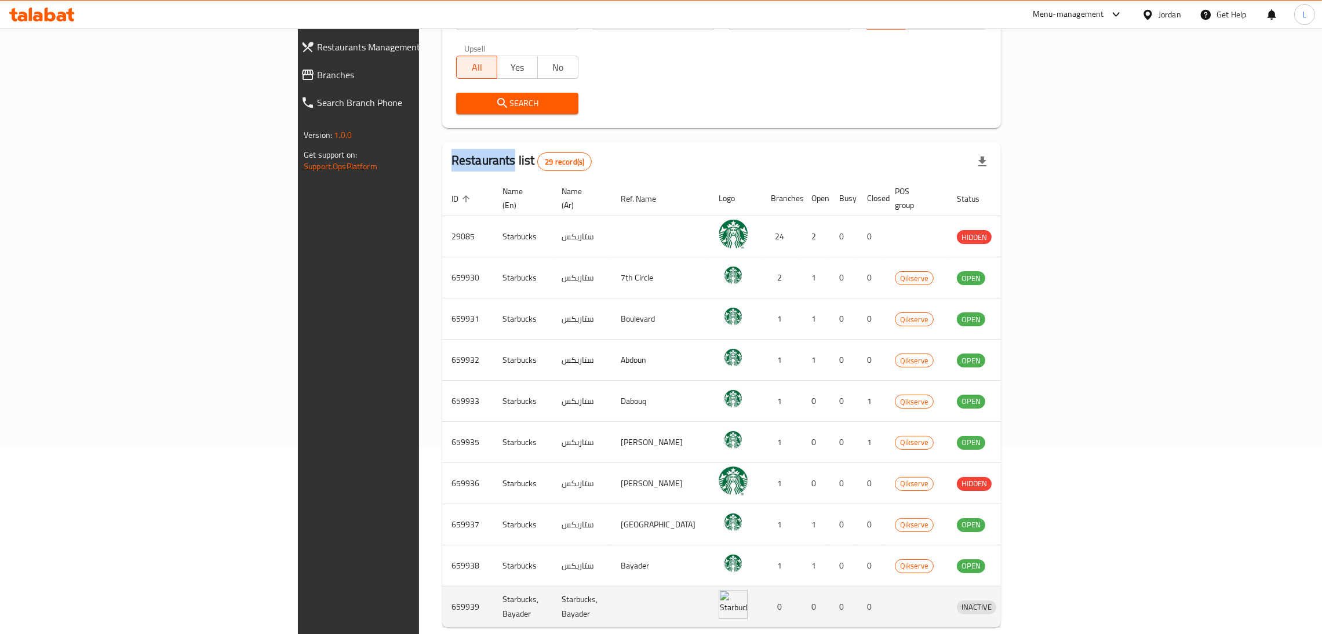
scroll to position [232, 0]
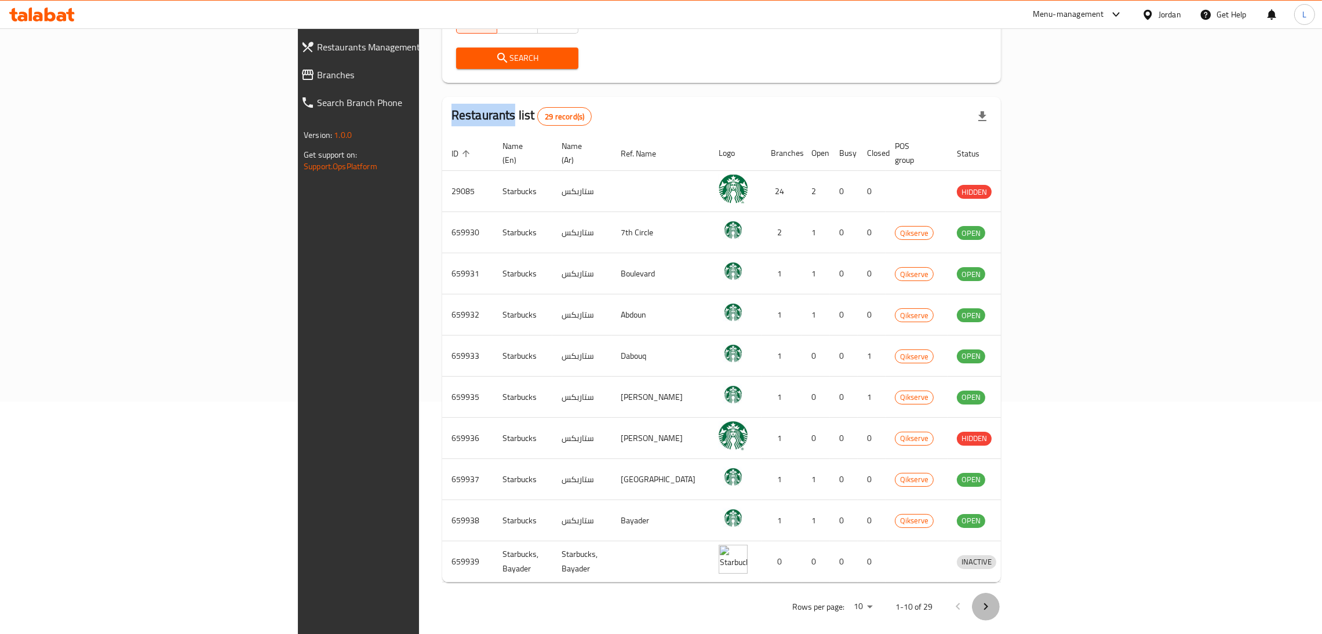
click at [993, 600] on icon "Next page" at bounding box center [986, 607] width 14 height 14
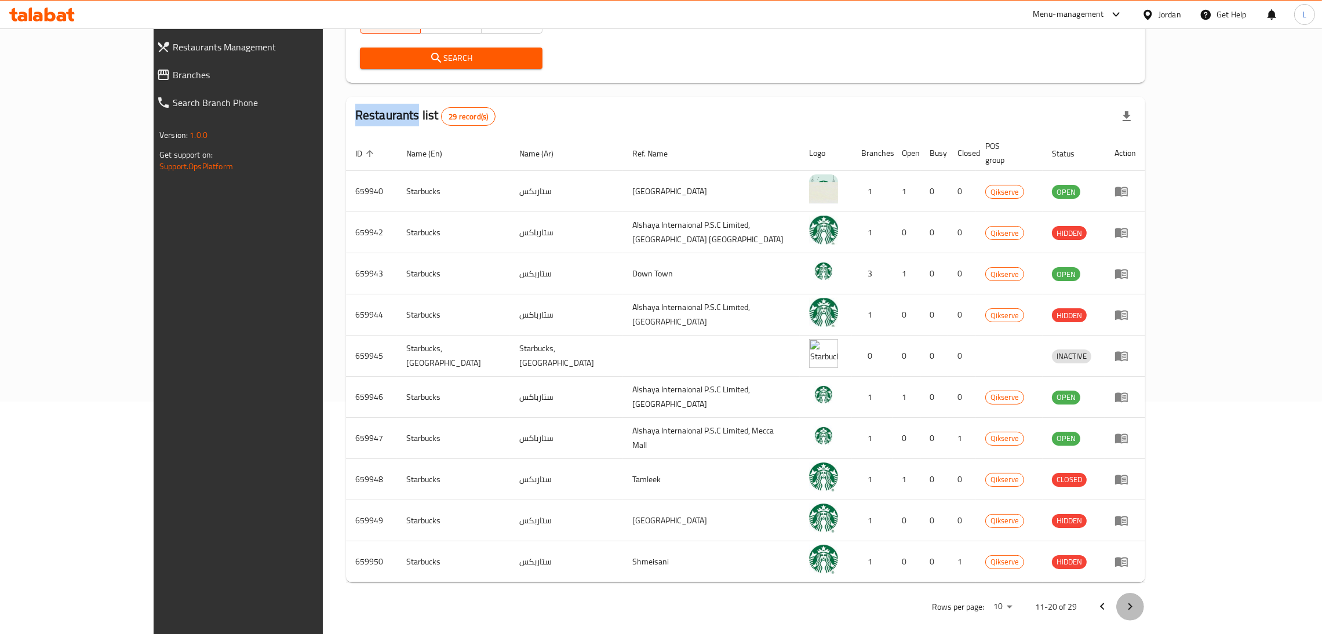
click at [1137, 600] on icon "Next page" at bounding box center [1130, 607] width 14 height 14
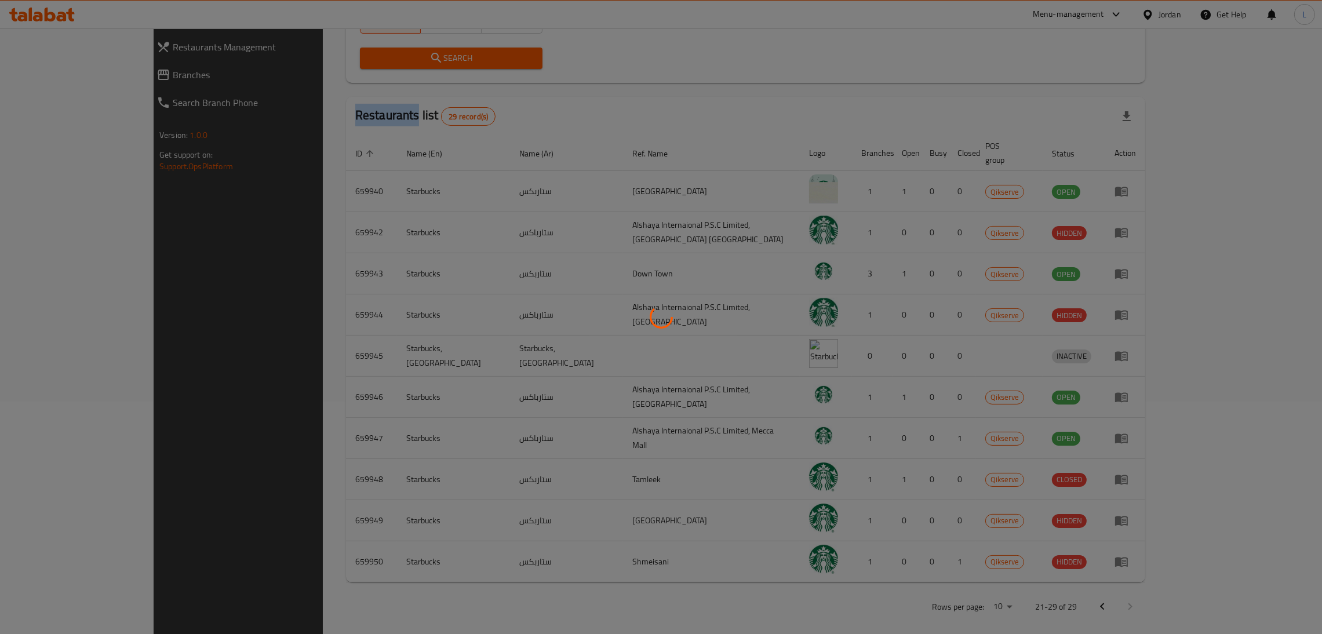
scroll to position [192, 0]
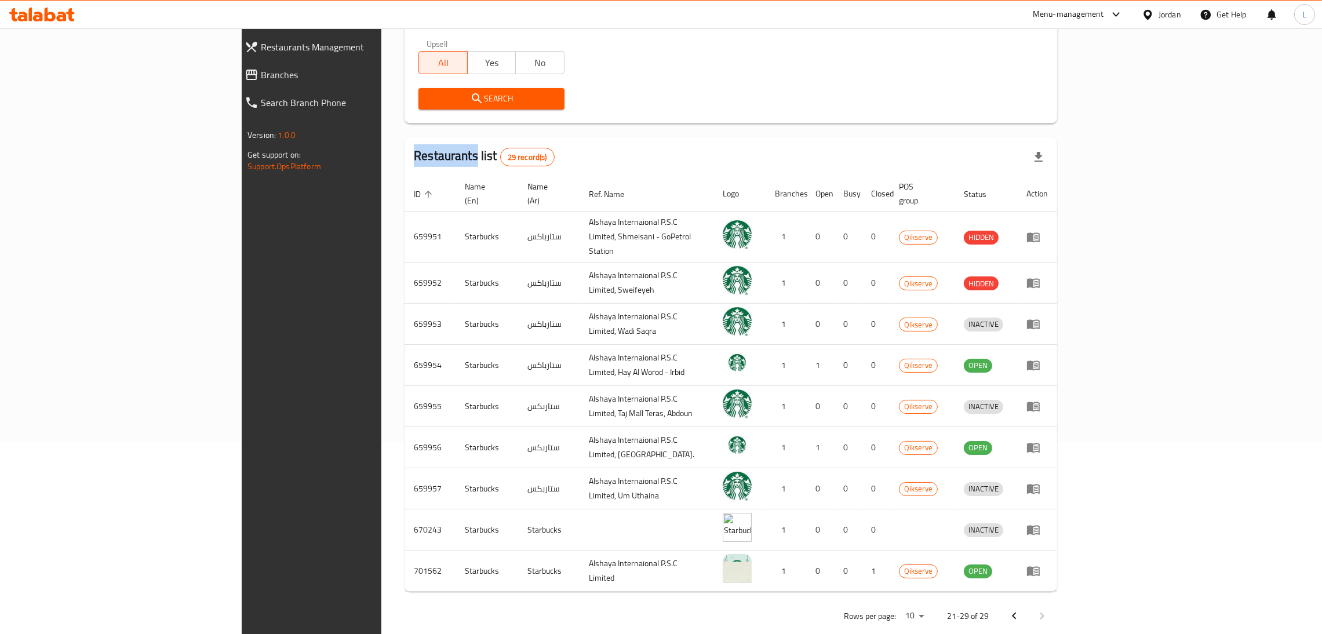
click at [1021, 609] on icon "Previous page" at bounding box center [1014, 616] width 14 height 14
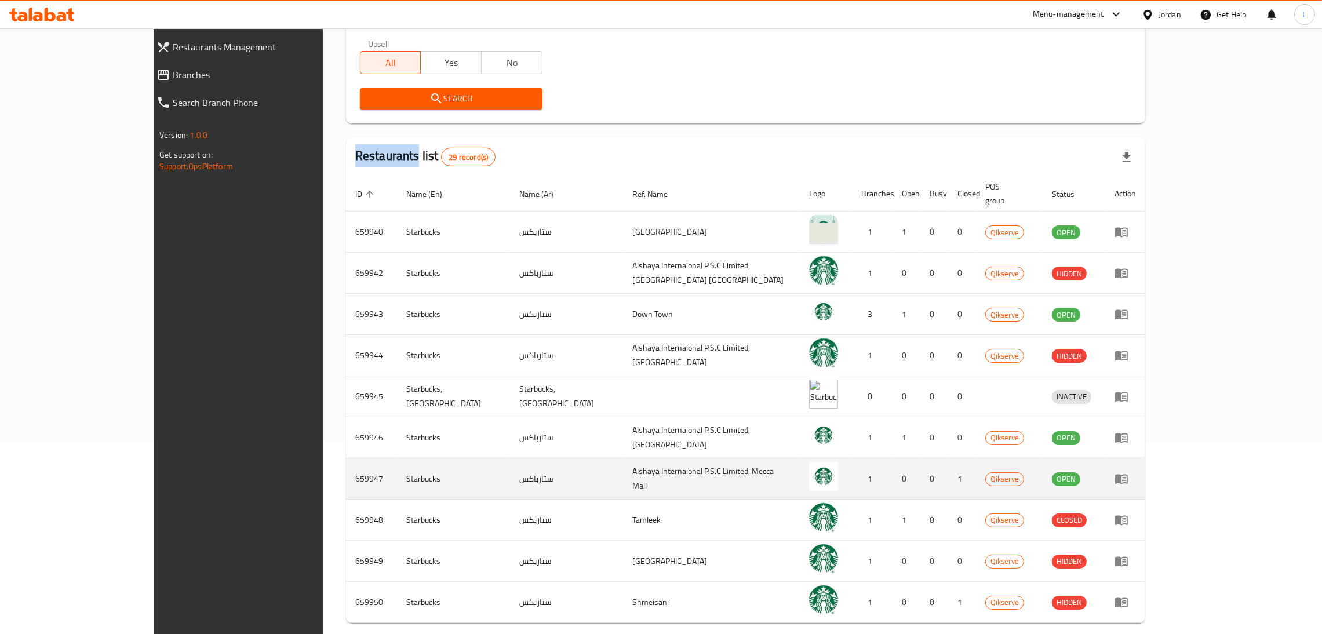
click at [1136, 472] on link "enhanced table" at bounding box center [1125, 479] width 21 height 14
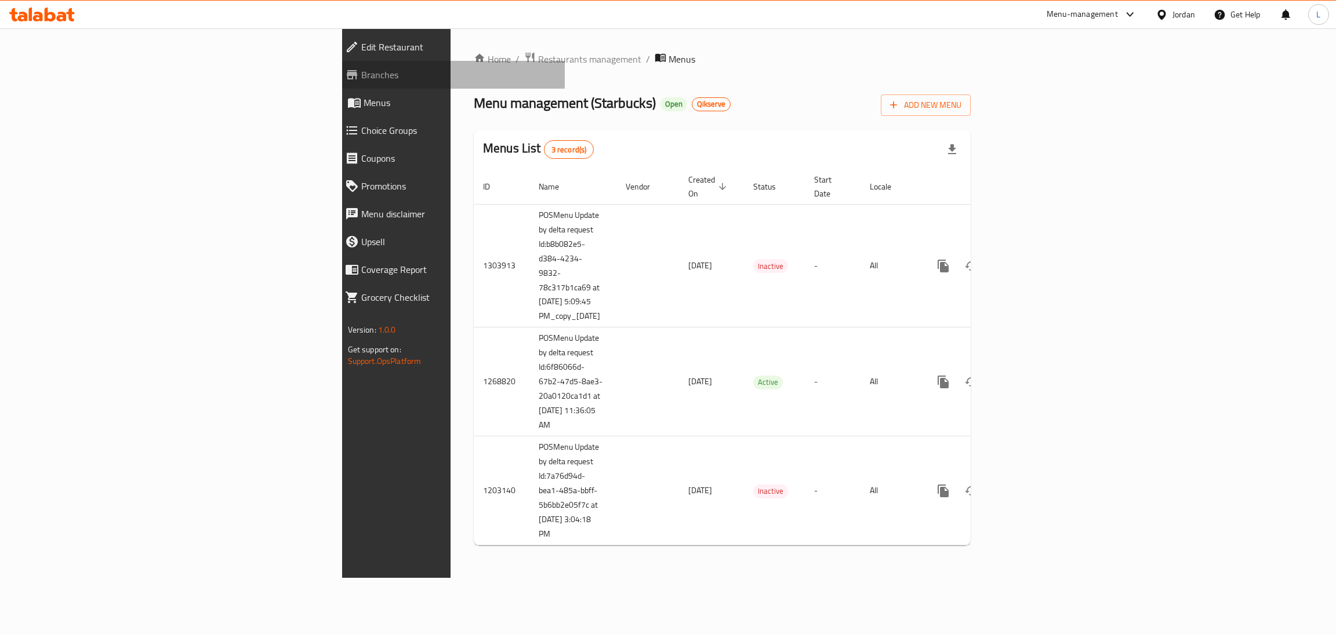
drag, startPoint x: 41, startPoint y: 76, endPoint x: 47, endPoint y: 79, distance: 6.8
click at [361, 74] on span "Branches" at bounding box center [458, 75] width 195 height 14
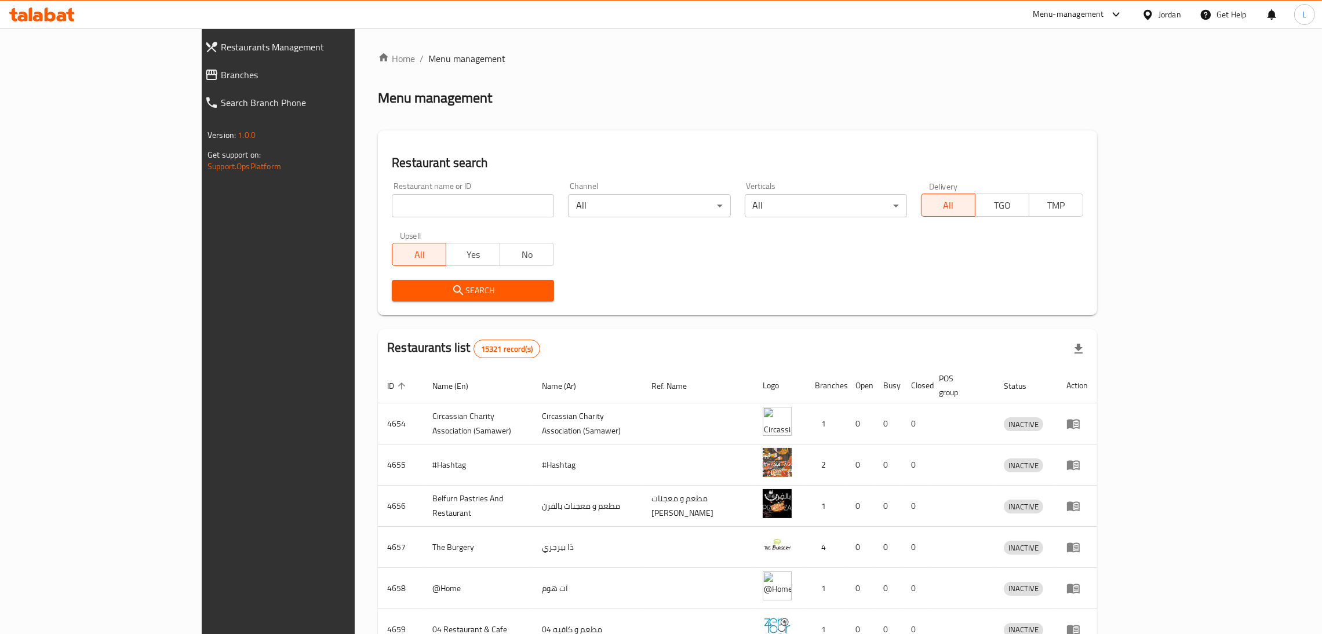
click at [392, 238] on div "All Yes No" at bounding box center [473, 248] width 162 height 35
click at [392, 216] on input "search" at bounding box center [473, 205] width 162 height 23
type input "starbucks"
click at [414, 294] on span "Search" at bounding box center [473, 290] width 144 height 14
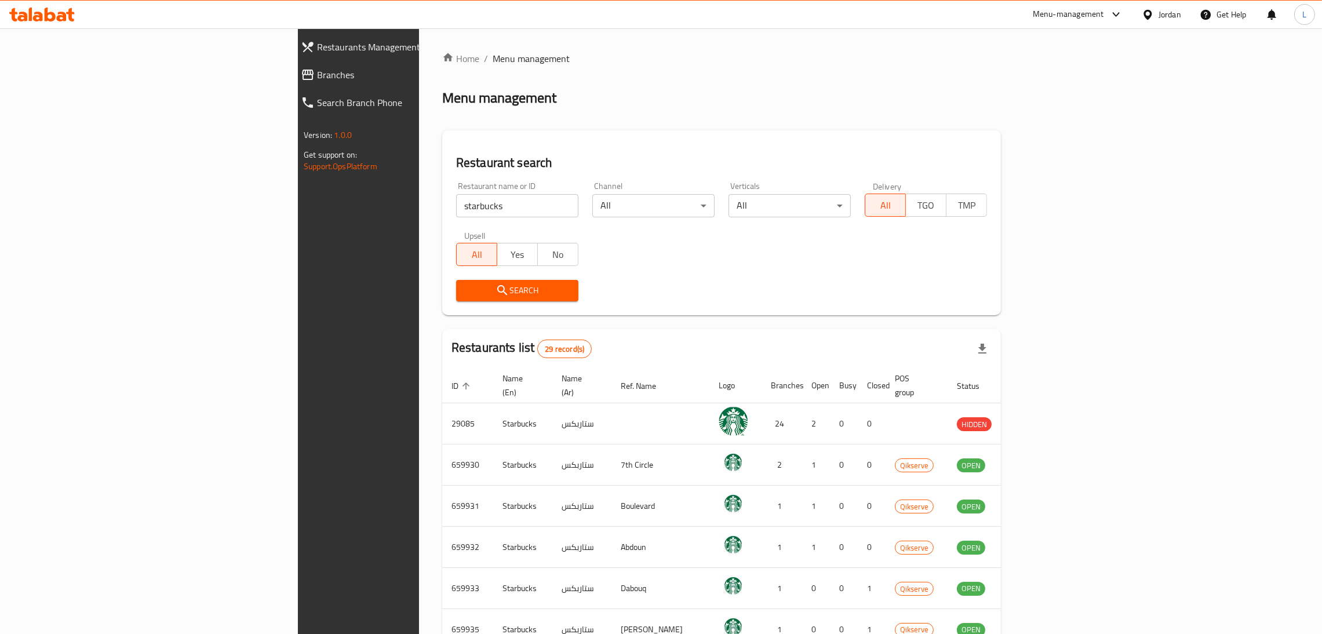
scroll to position [232, 0]
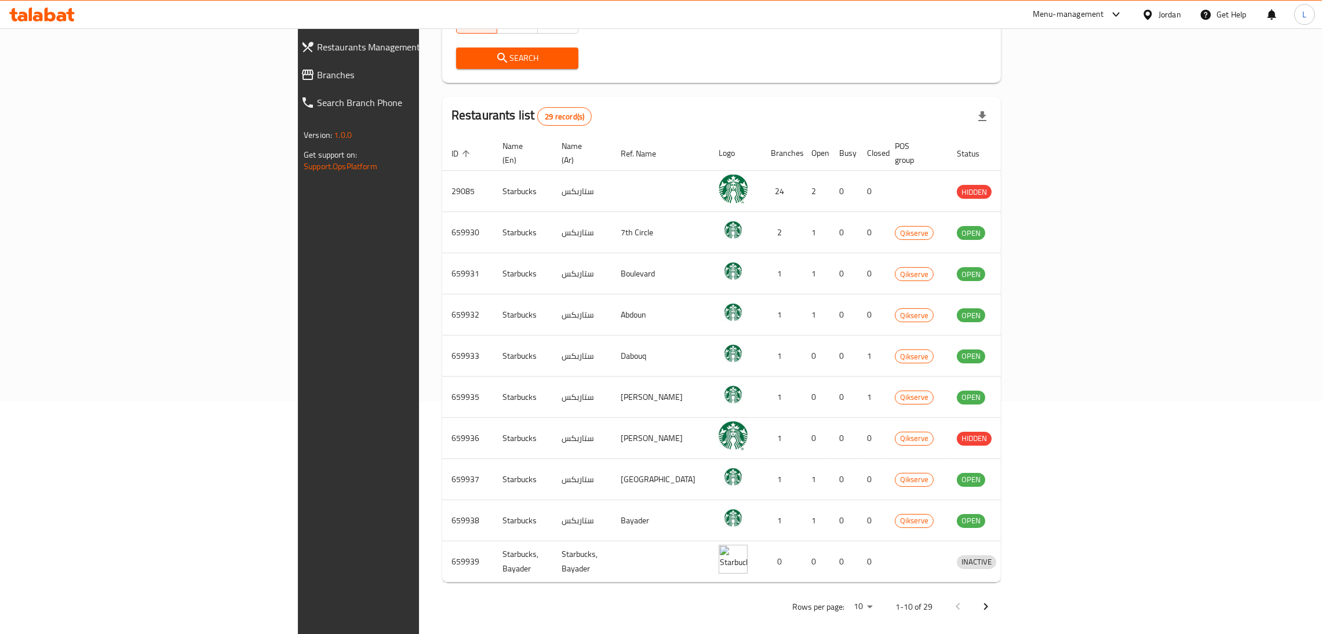
click at [993, 600] on icon "Next page" at bounding box center [986, 607] width 14 height 14
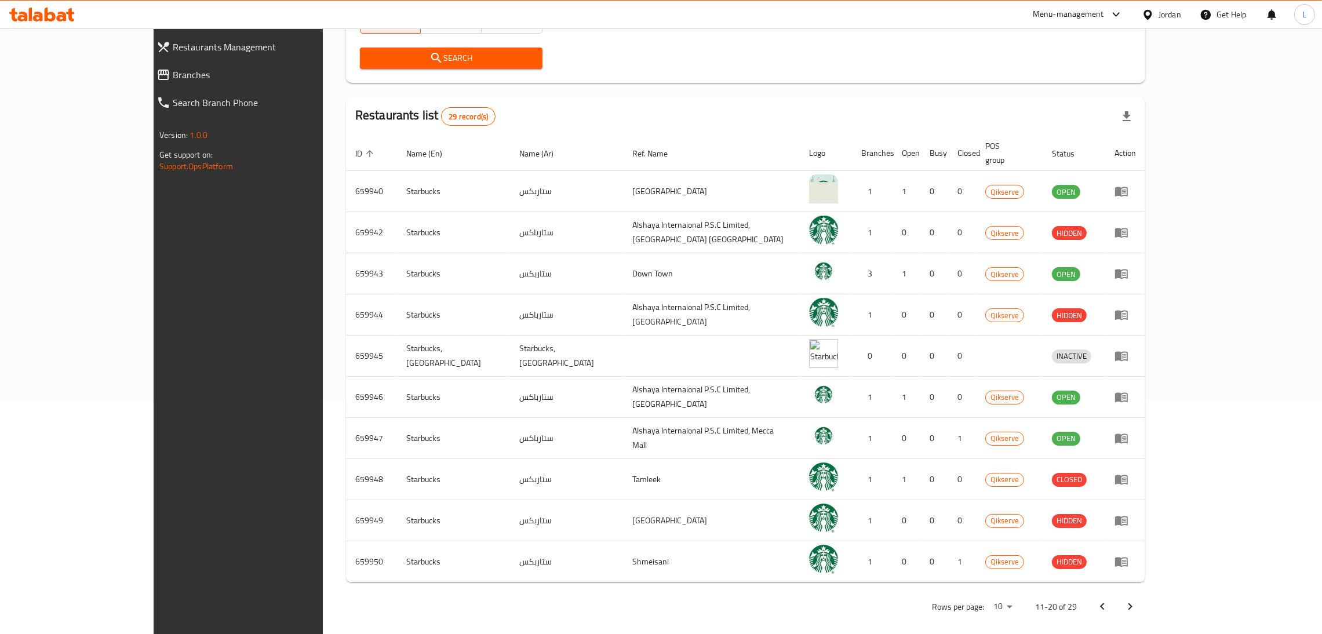
click at [1137, 600] on icon "Next page" at bounding box center [1130, 607] width 14 height 14
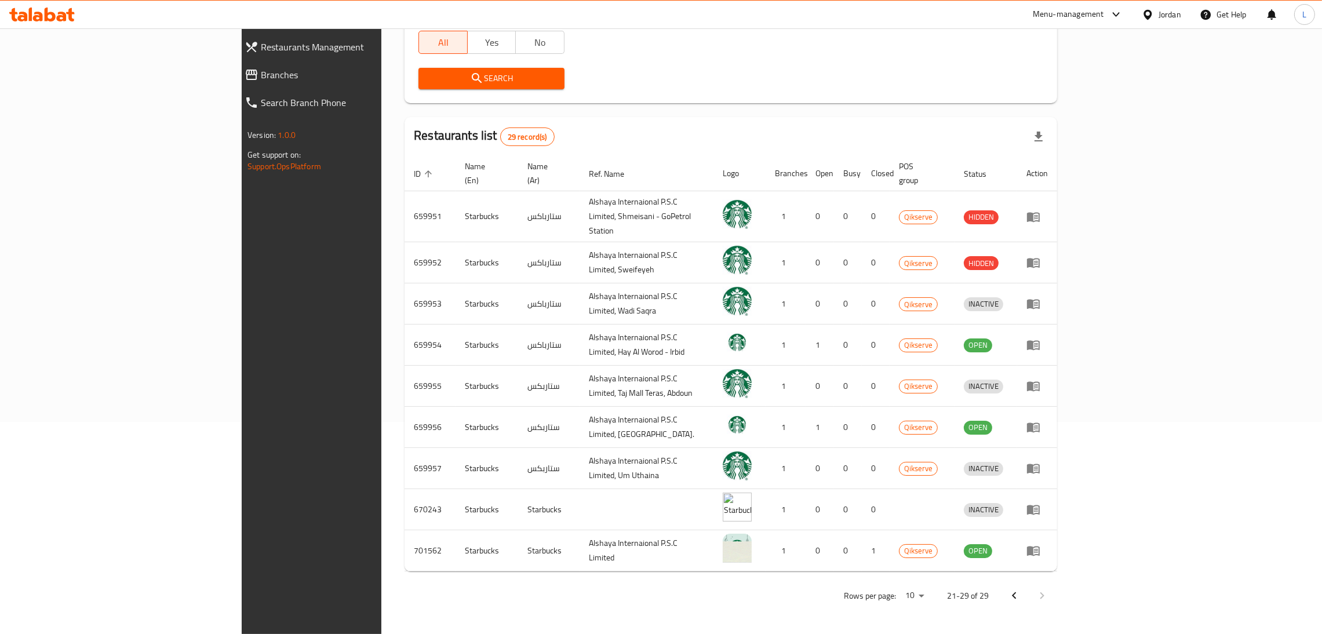
scroll to position [192, 0]
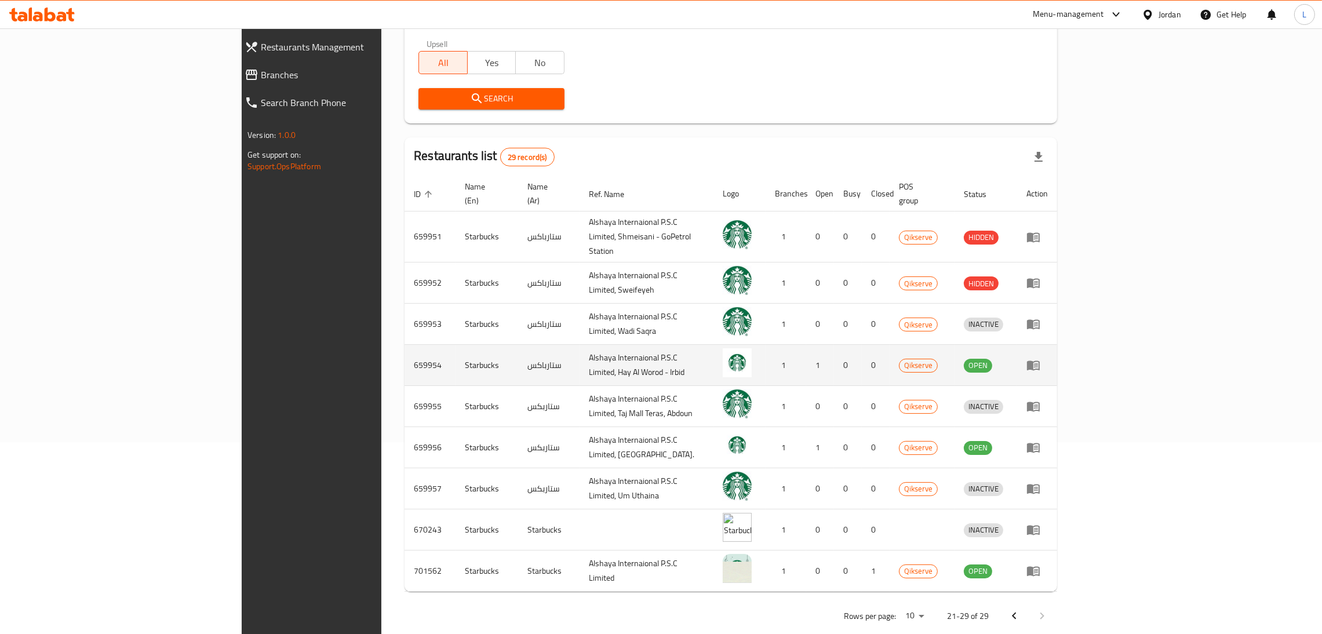
click at [1040, 361] on icon "enhanced table" at bounding box center [1033, 366] width 13 height 10
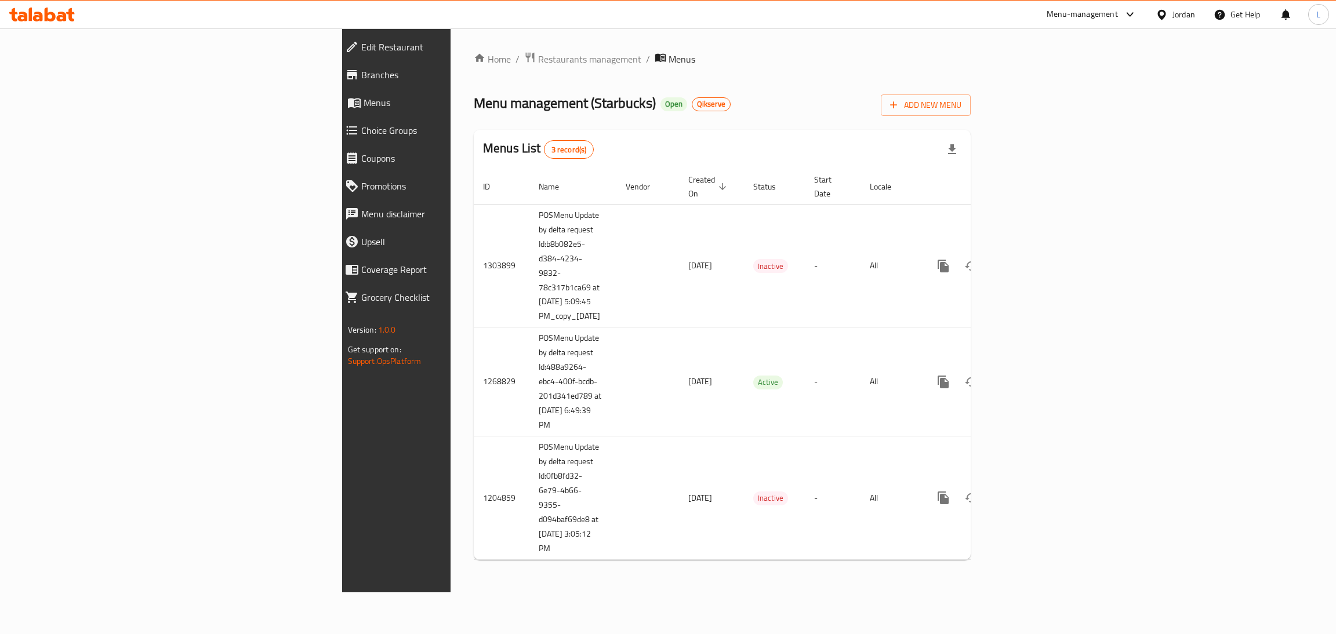
click at [361, 70] on span "Branches" at bounding box center [458, 75] width 195 height 14
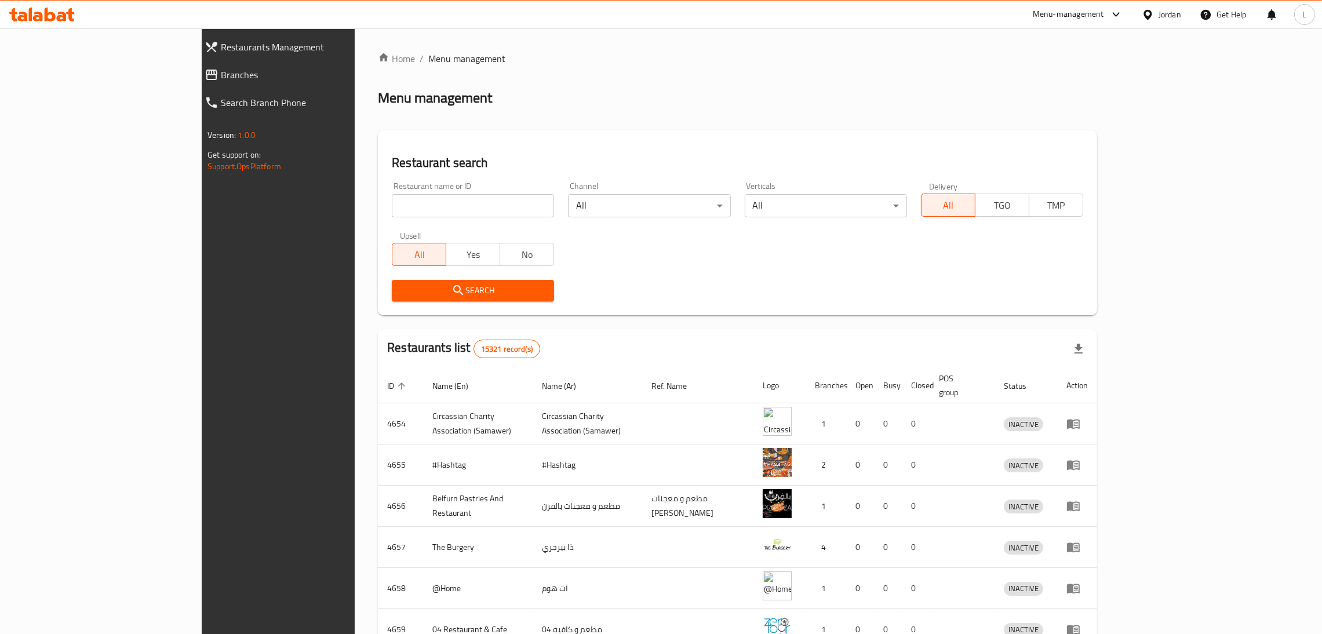
drag, startPoint x: 418, startPoint y: 206, endPoint x: 423, endPoint y: 212, distance: 7.4
click at [418, 206] on input "search" at bounding box center [473, 205] width 162 height 23
type input "starbucks"
click at [425, 282] on button "Search" at bounding box center [473, 290] width 162 height 21
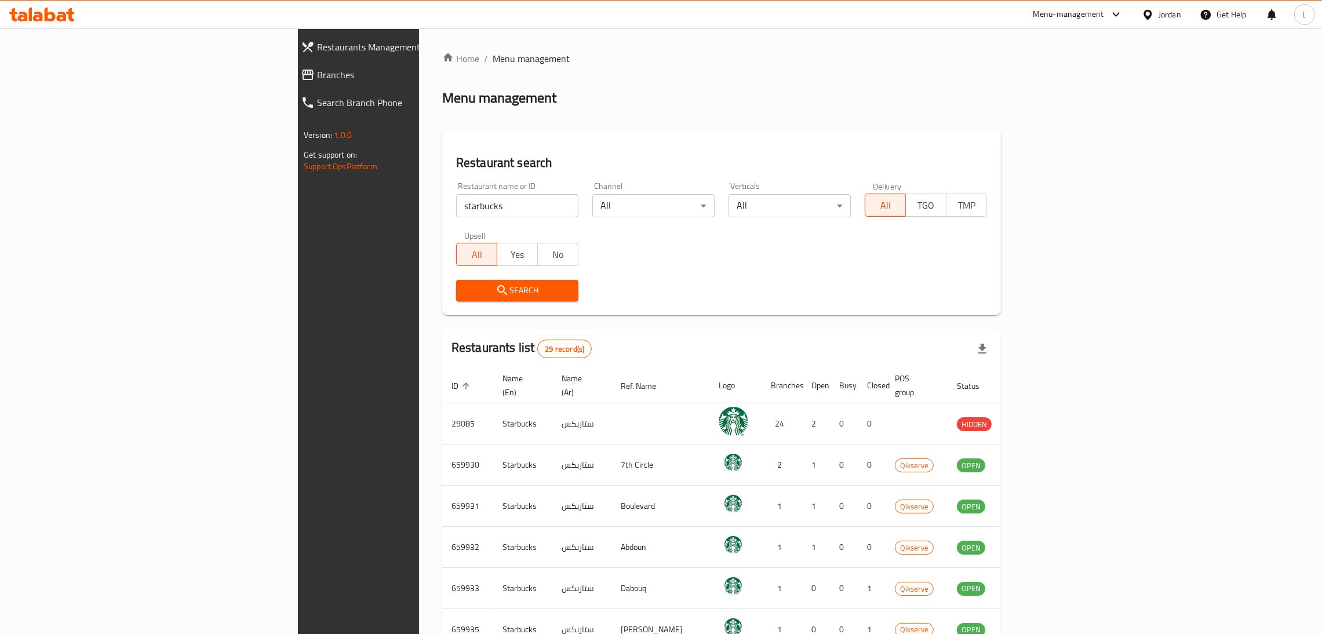
scroll to position [232, 0]
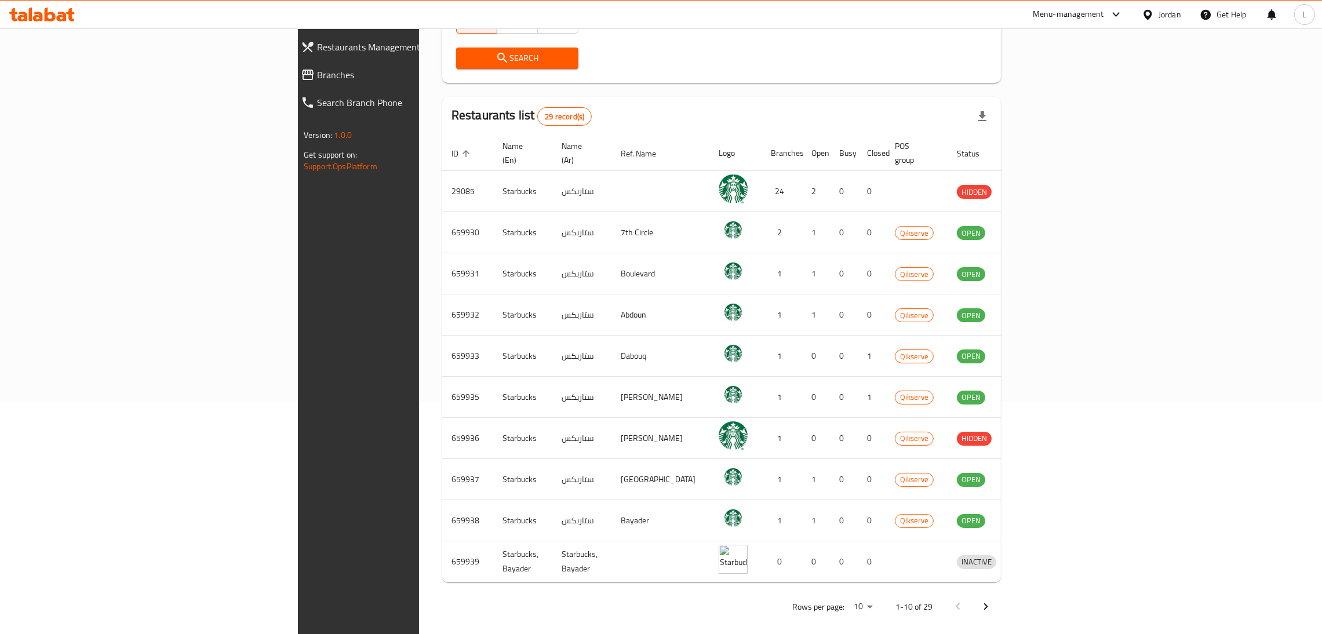
click at [993, 600] on icon "Next page" at bounding box center [986, 607] width 14 height 14
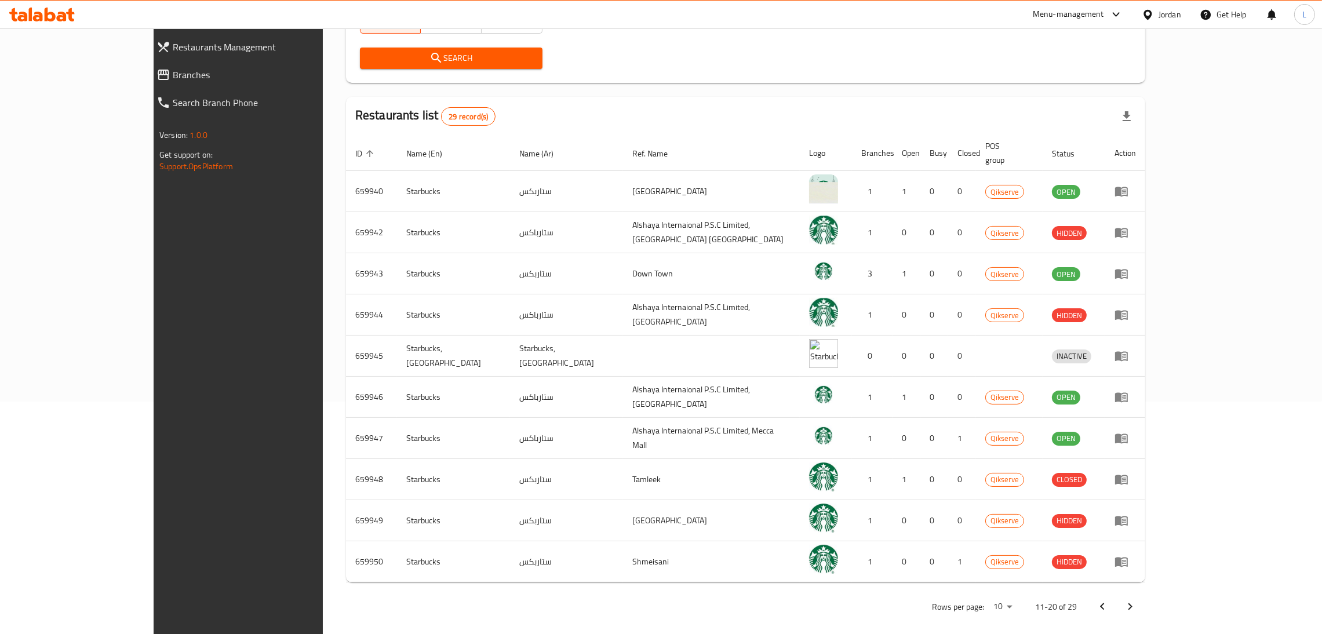
click at [1133, 603] on icon "Next page" at bounding box center [1131, 606] width 4 height 7
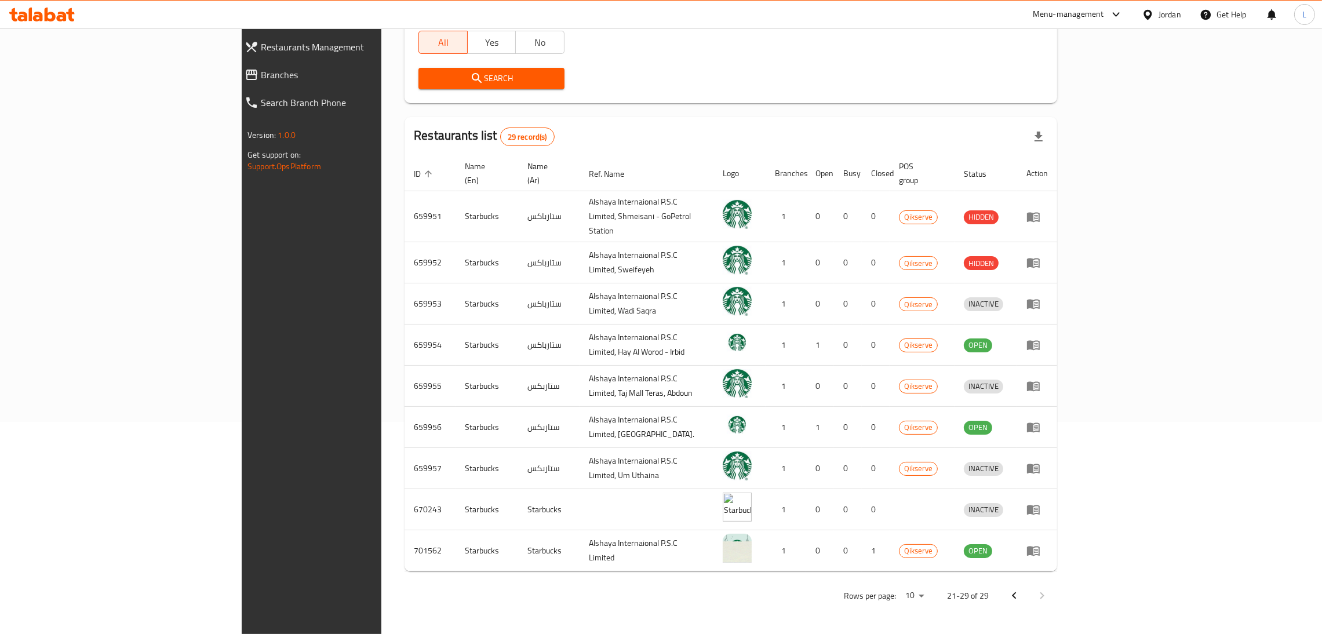
scroll to position [192, 0]
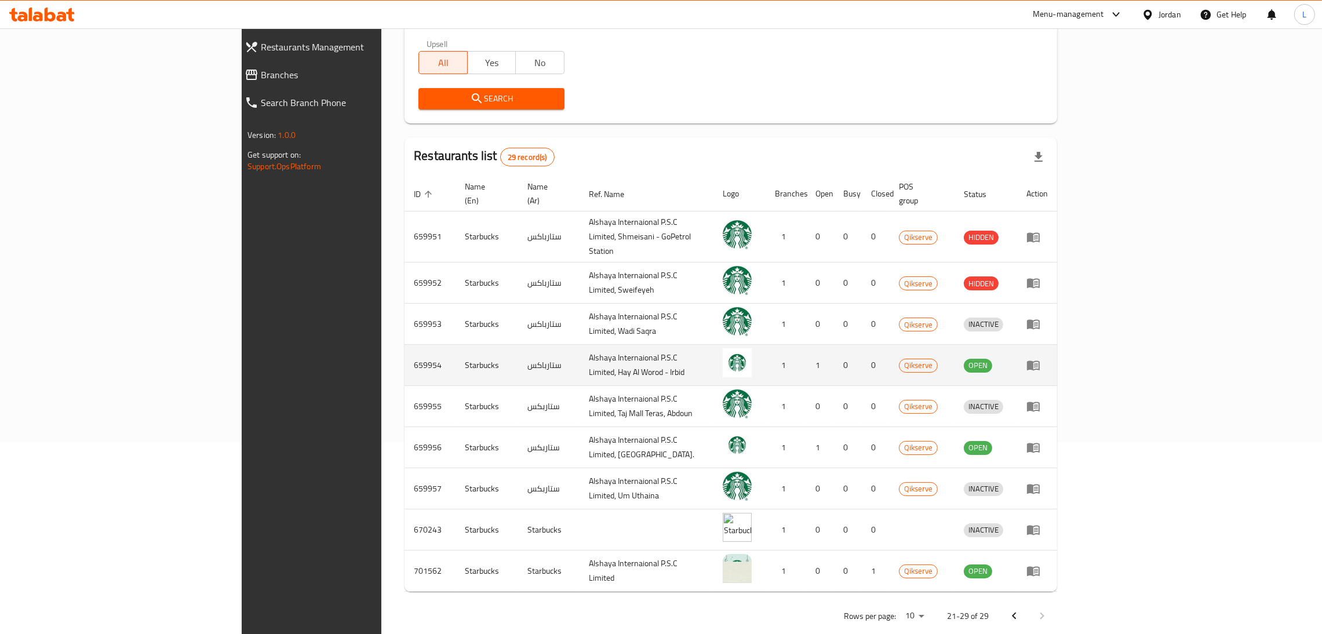
click at [1040, 361] on icon "enhanced table" at bounding box center [1033, 366] width 13 height 10
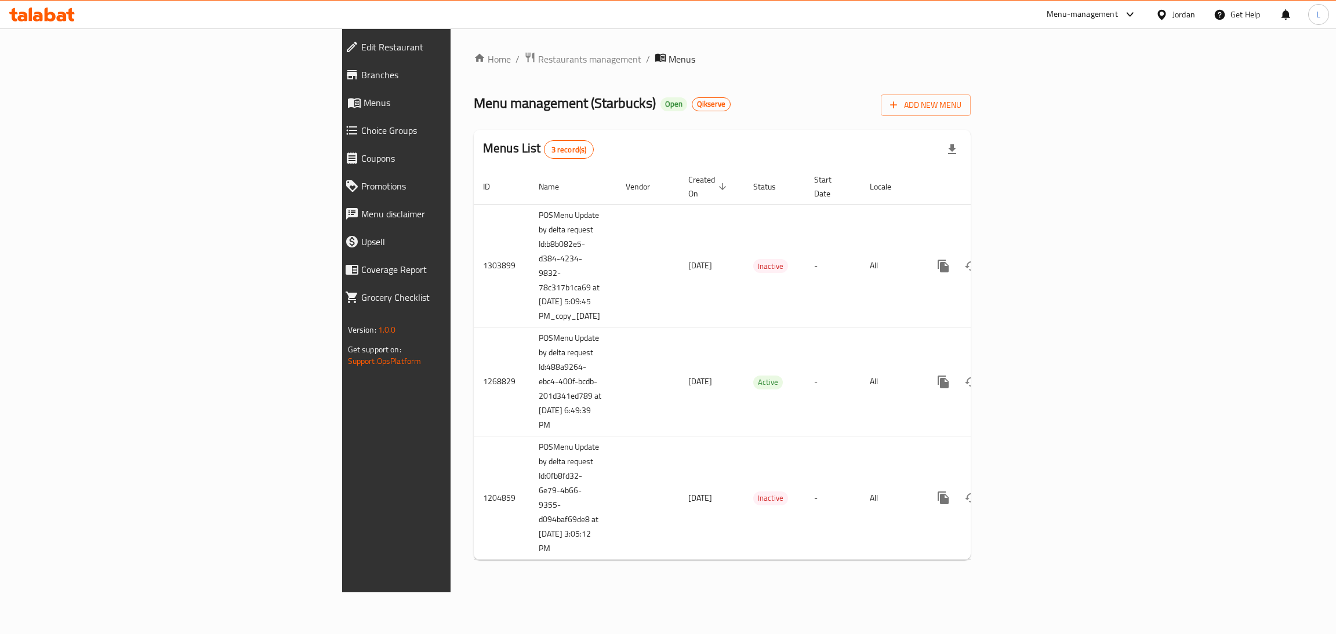
drag, startPoint x: 46, startPoint y: 72, endPoint x: 62, endPoint y: 84, distance: 19.9
click at [361, 73] on span "Branches" at bounding box center [458, 75] width 195 height 14
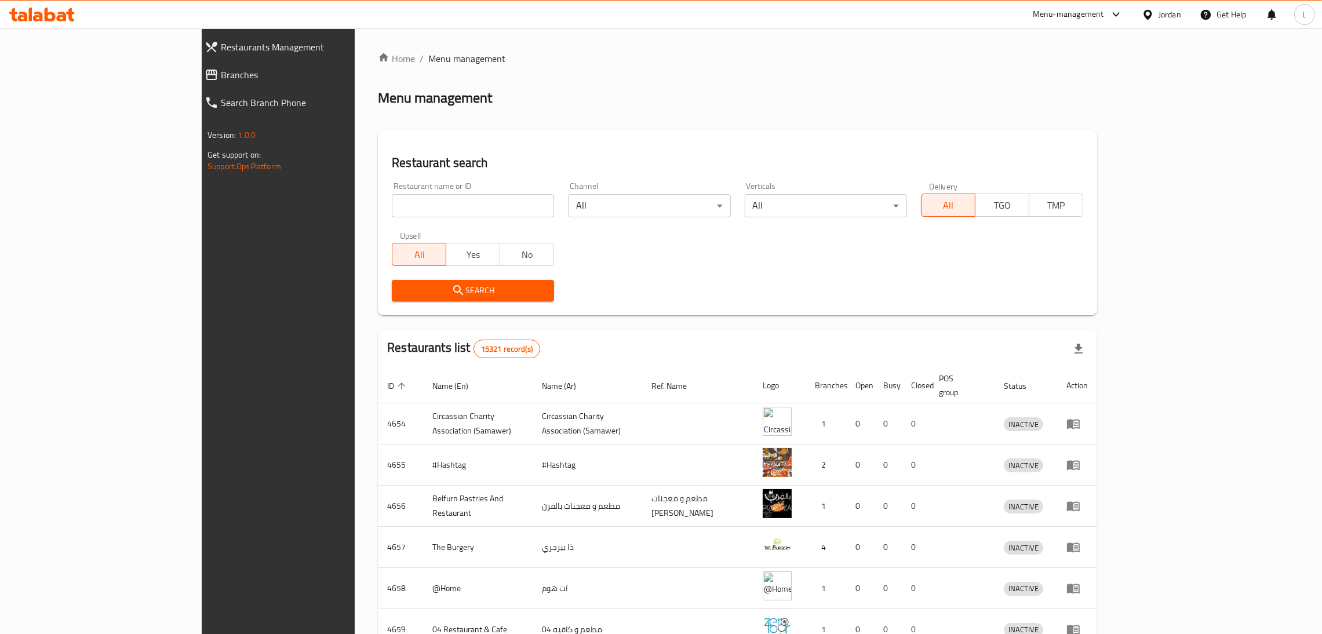
click at [404, 209] on div "Home / Menu management Menu management Restaurant search Restaurant name or ID …" at bounding box center [737, 453] width 719 height 803
click at [404, 209] on input "search" at bounding box center [473, 205] width 162 height 23
type input "starbucks"
click at [426, 285] on span "Search" at bounding box center [473, 290] width 144 height 14
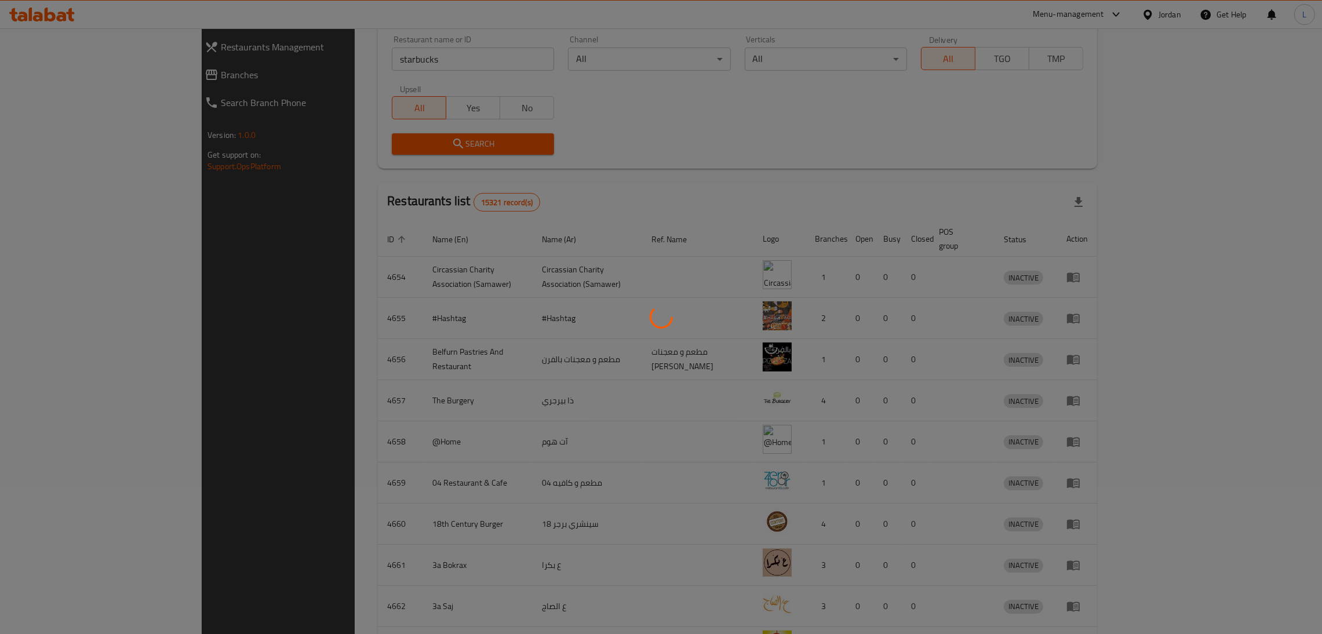
scroll to position [232, 0]
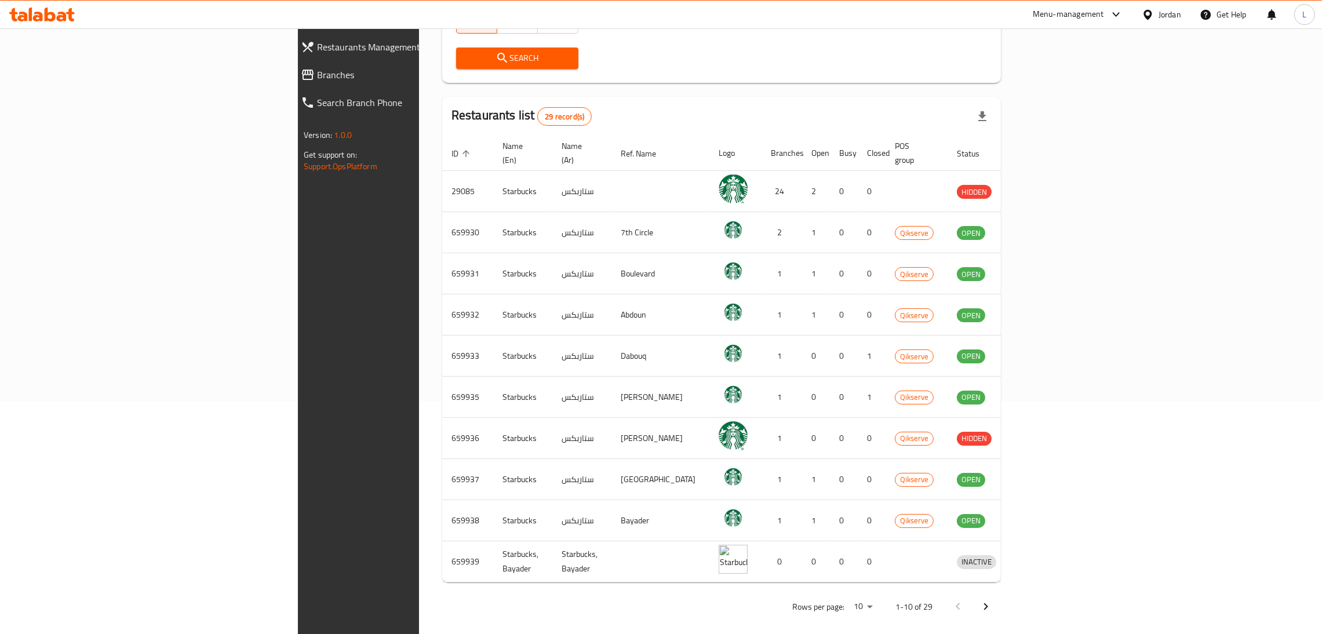
click at [993, 600] on icon "Next page" at bounding box center [986, 607] width 14 height 14
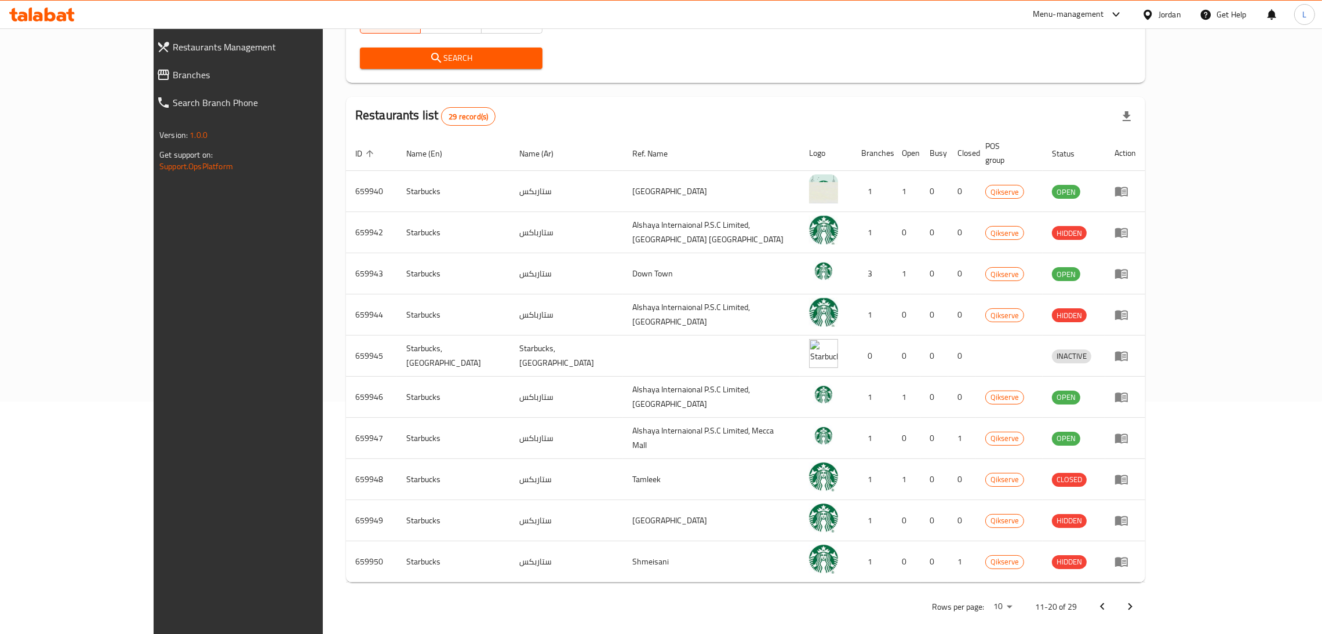
click at [1144, 603] on button "Next page" at bounding box center [1130, 607] width 28 height 28
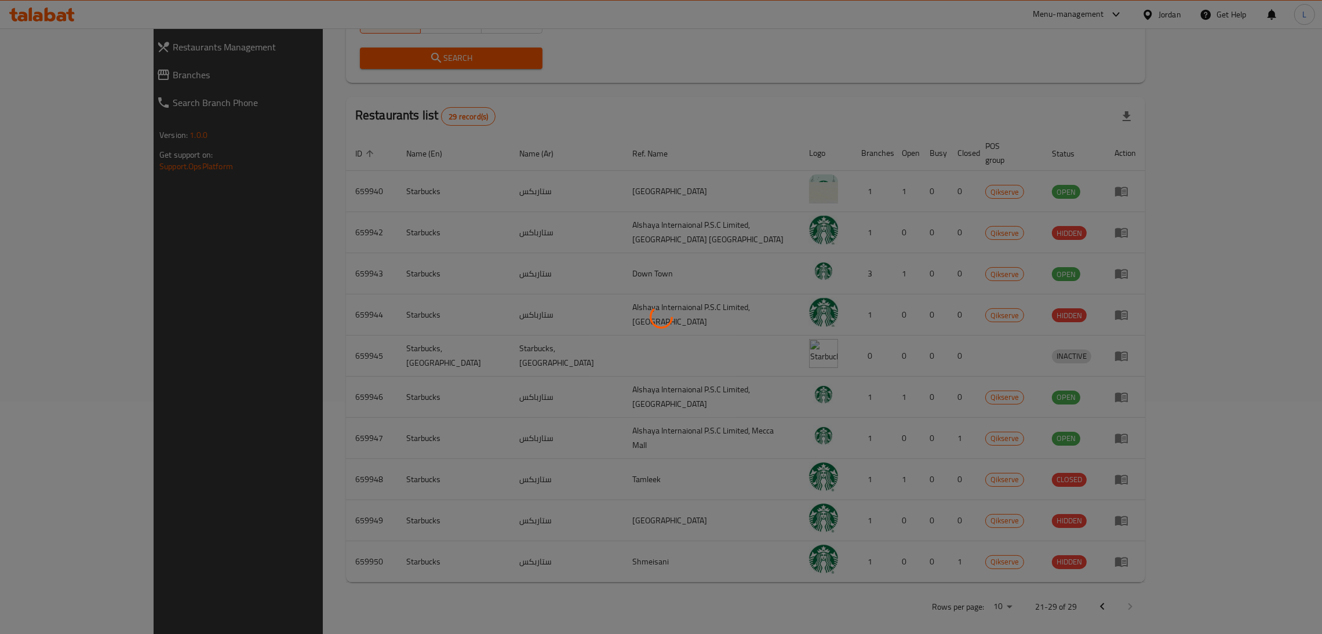
scroll to position [192, 0]
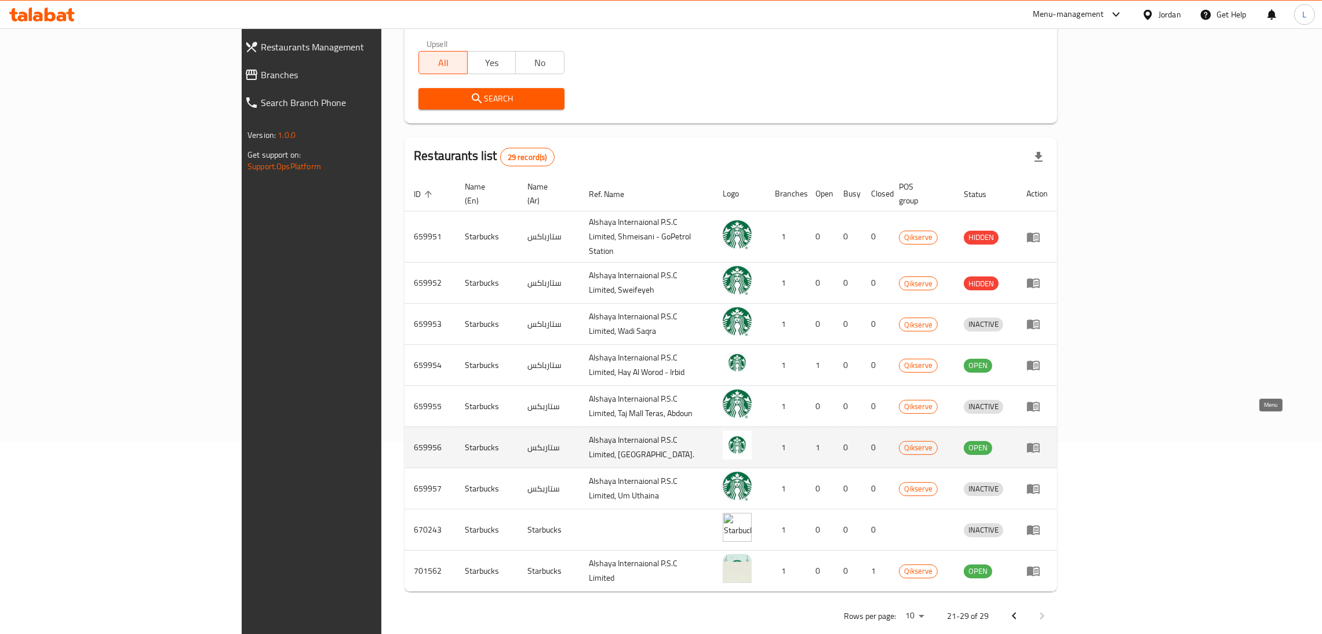
click at [1040, 443] on icon "enhanced table" at bounding box center [1033, 448] width 13 height 10
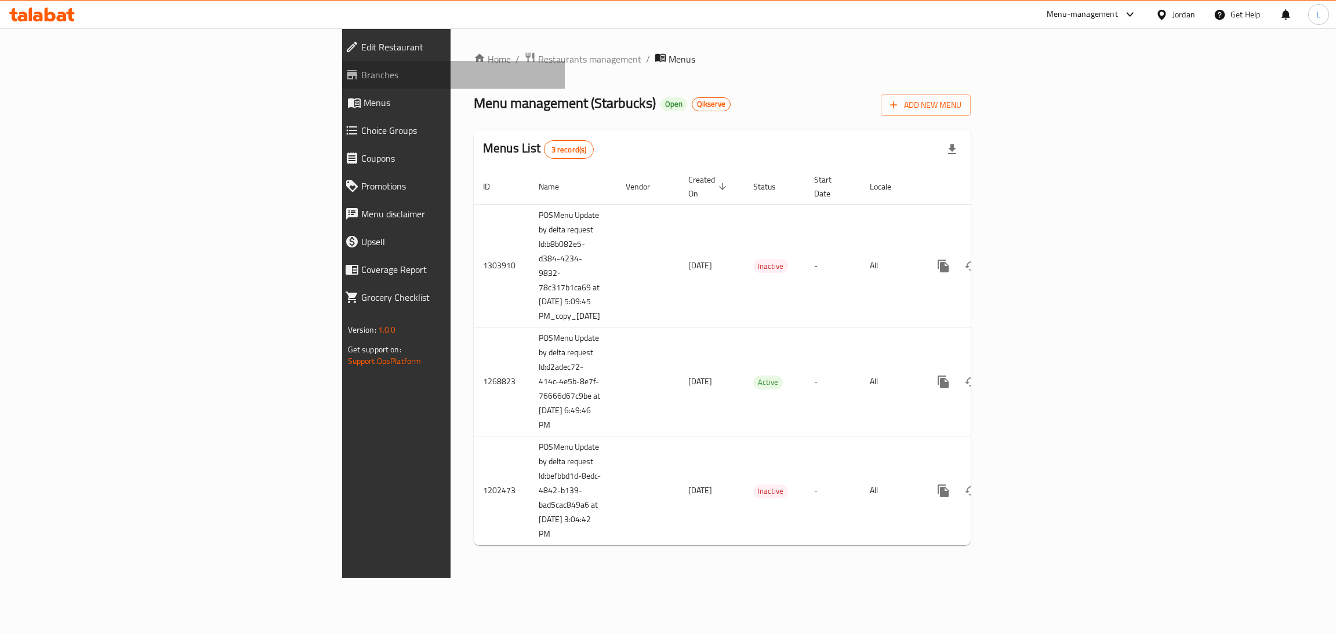
click at [361, 71] on span "Branches" at bounding box center [458, 75] width 195 height 14
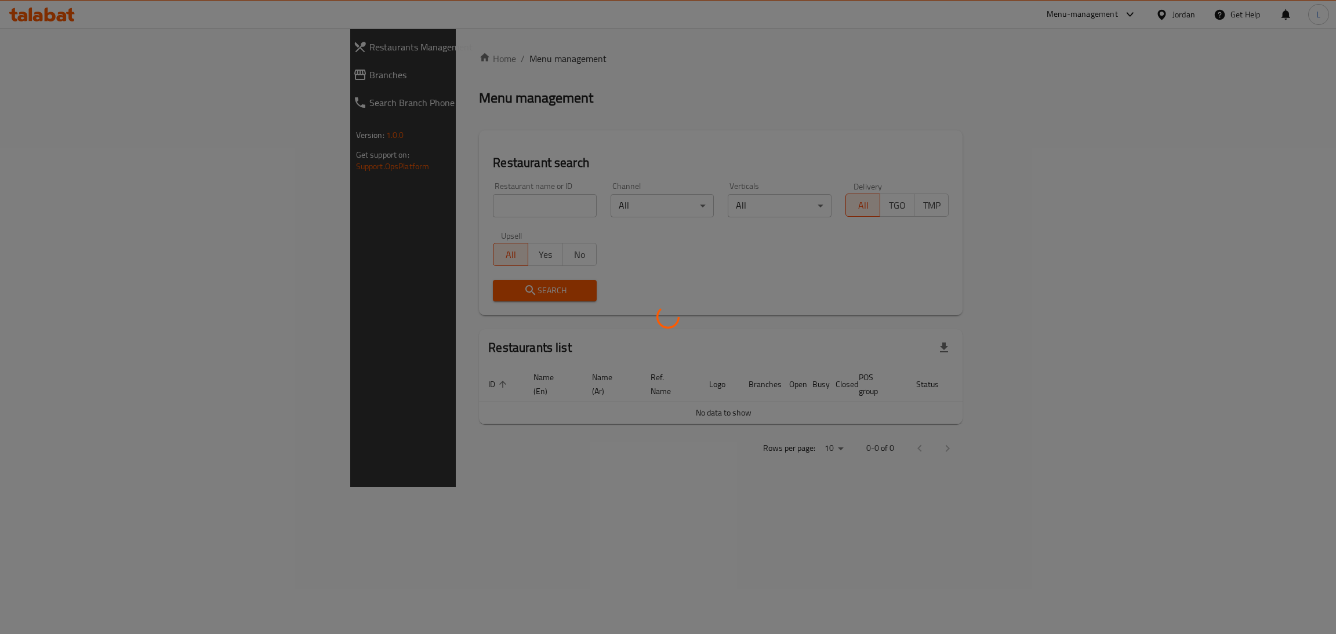
click at [339, 202] on div at bounding box center [668, 317] width 1336 height 634
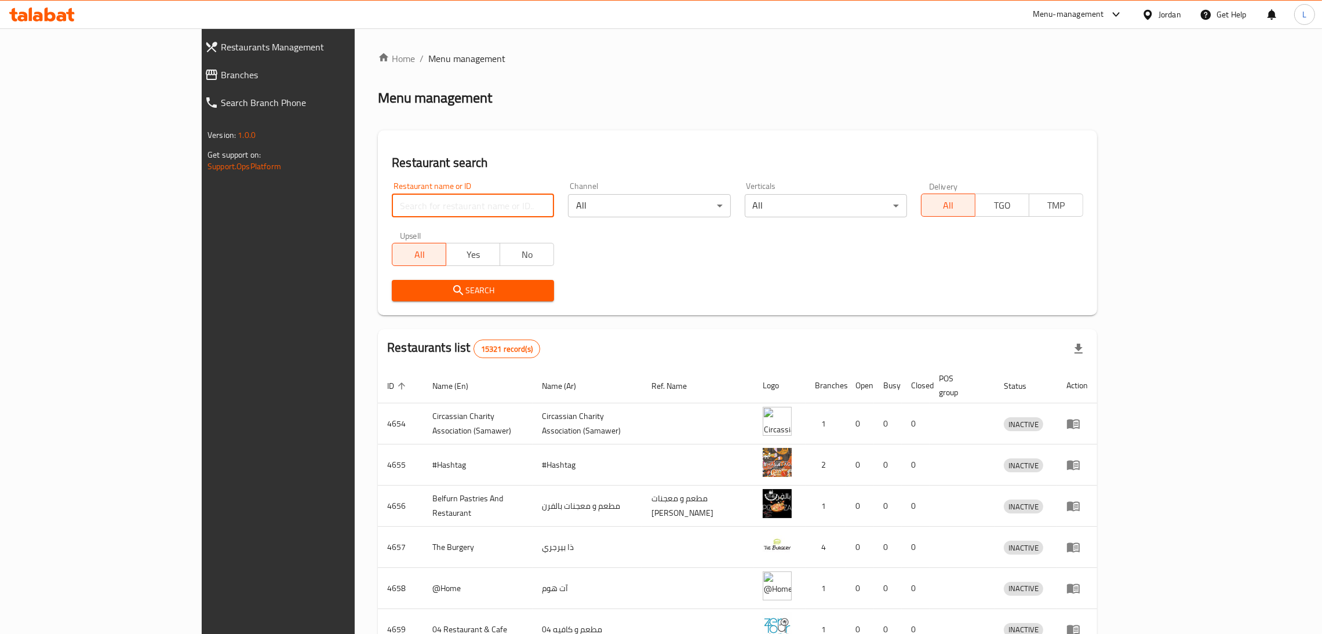
drag, startPoint x: 328, startPoint y: 200, endPoint x: 334, endPoint y: 210, distance: 12.2
click at [392, 200] on input "search" at bounding box center [473, 205] width 162 height 23
type input "starbucks"
click at [406, 299] on button "Search" at bounding box center [473, 290] width 162 height 21
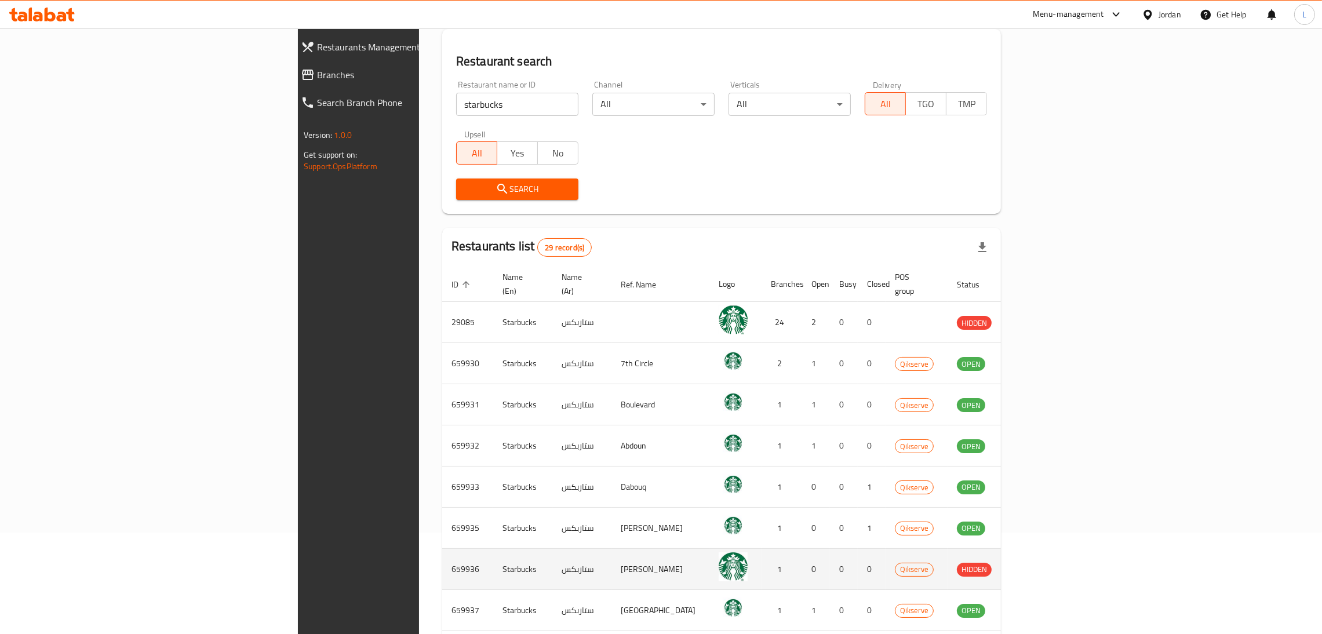
scroll to position [232, 0]
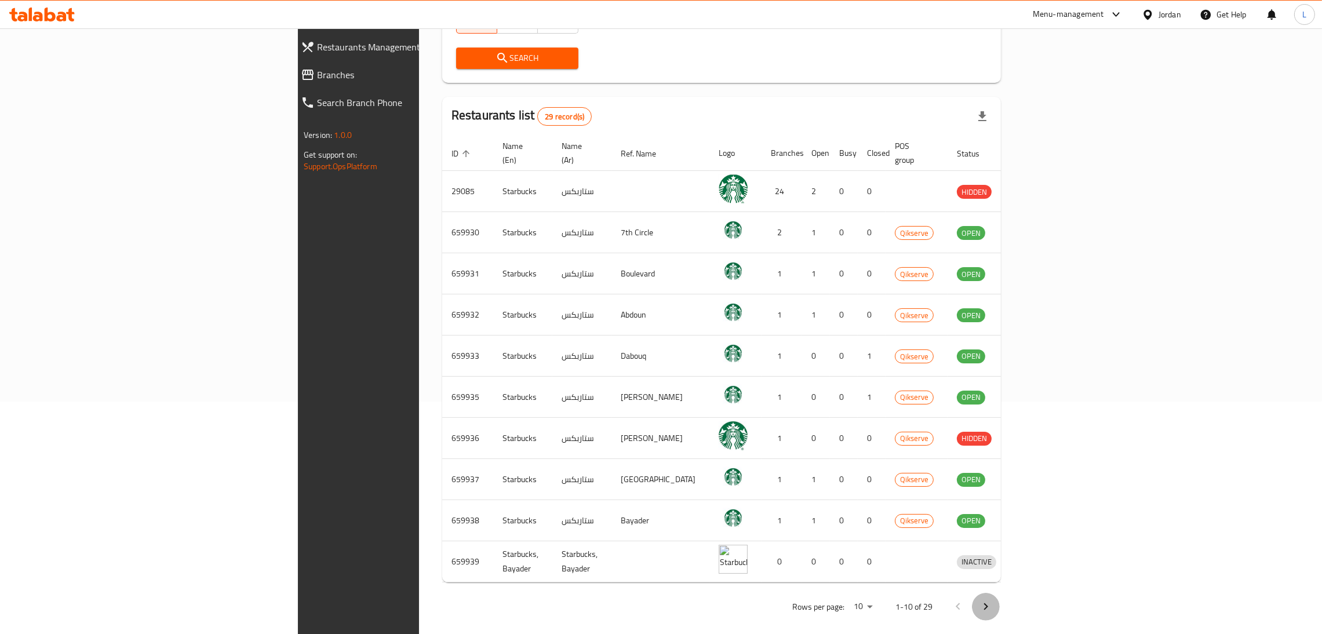
click at [1000, 593] on button "Next page" at bounding box center [986, 607] width 28 height 28
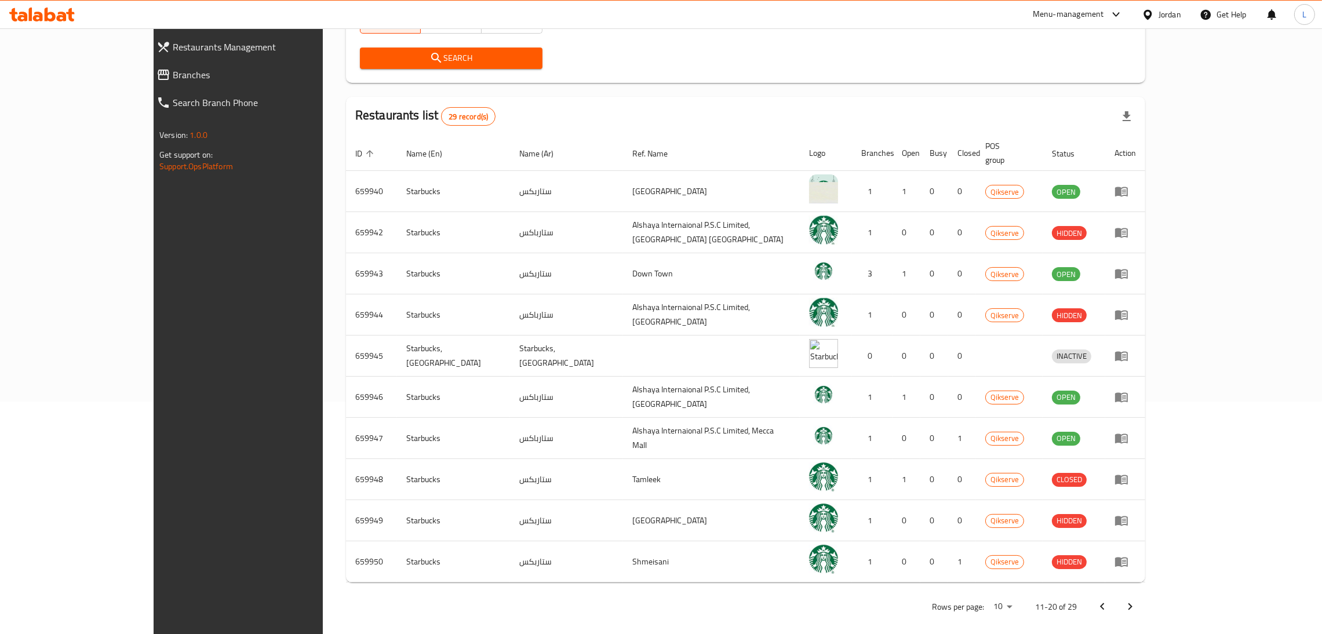
click at [1137, 600] on icon "Next page" at bounding box center [1130, 607] width 14 height 14
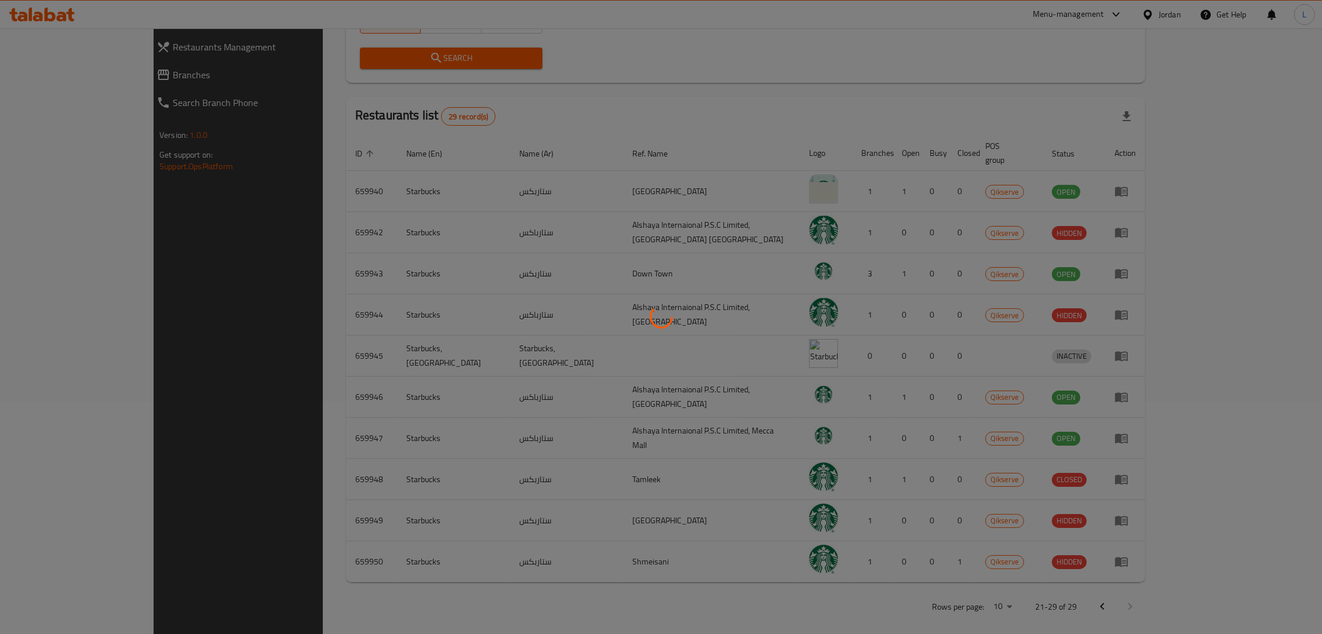
scroll to position [192, 0]
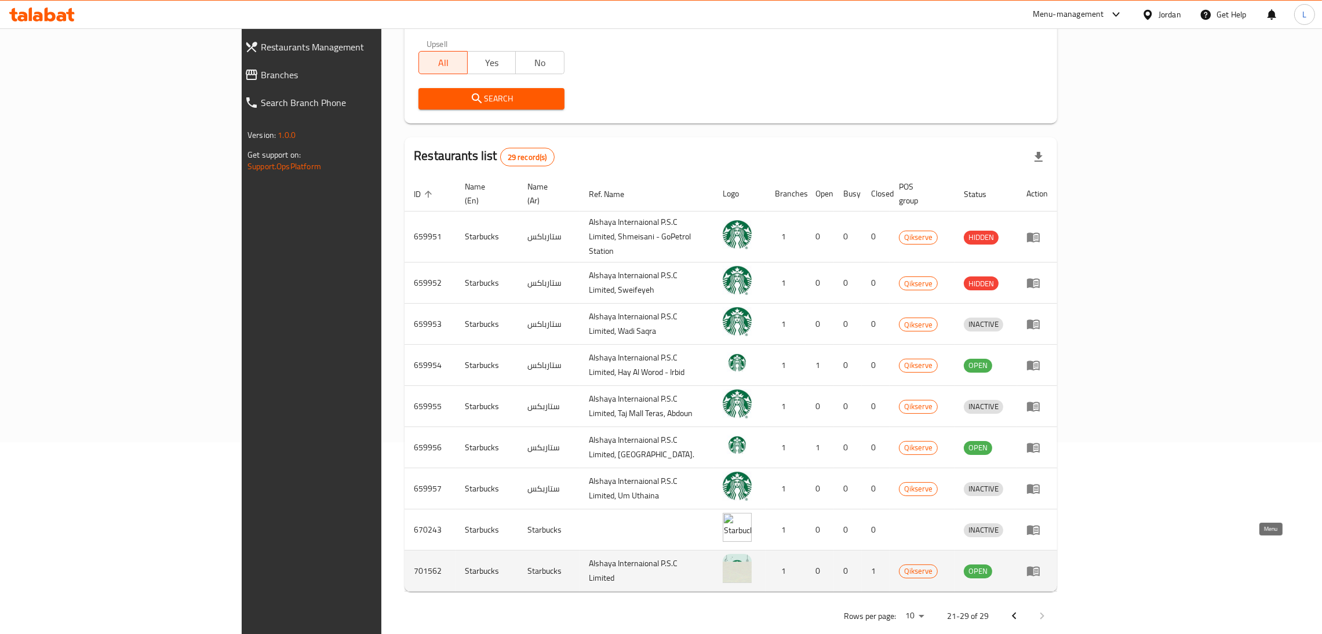
click at [1040, 567] on icon "enhanced table" at bounding box center [1033, 572] width 13 height 10
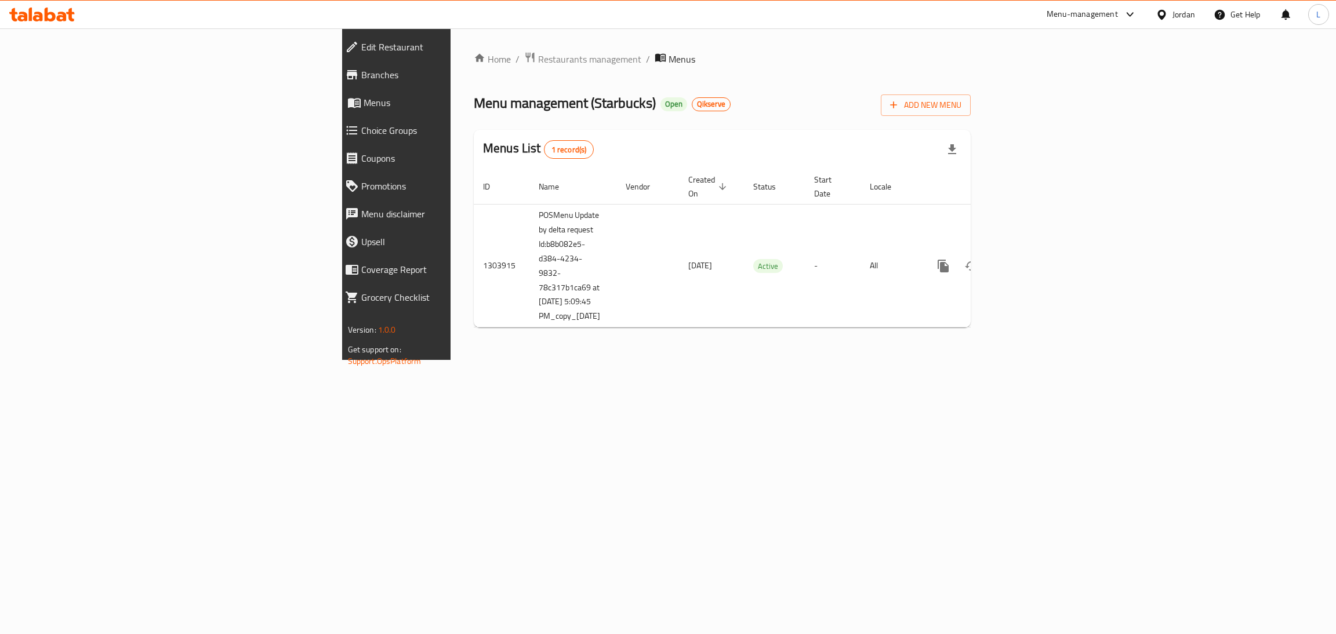
click at [361, 78] on span "Branches" at bounding box center [458, 75] width 195 height 14
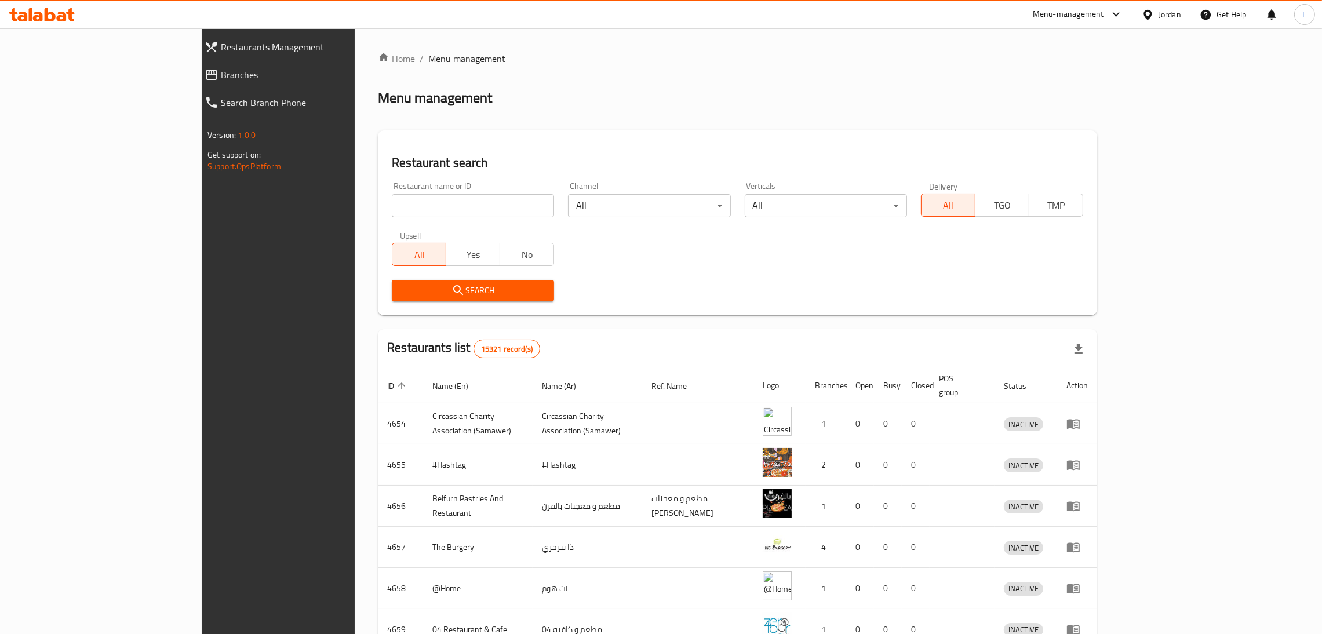
click at [392, 209] on input "search" at bounding box center [473, 205] width 162 height 23
paste input "secrets cake"
type input "secrets cake"
click button "Search" at bounding box center [473, 290] width 162 height 21
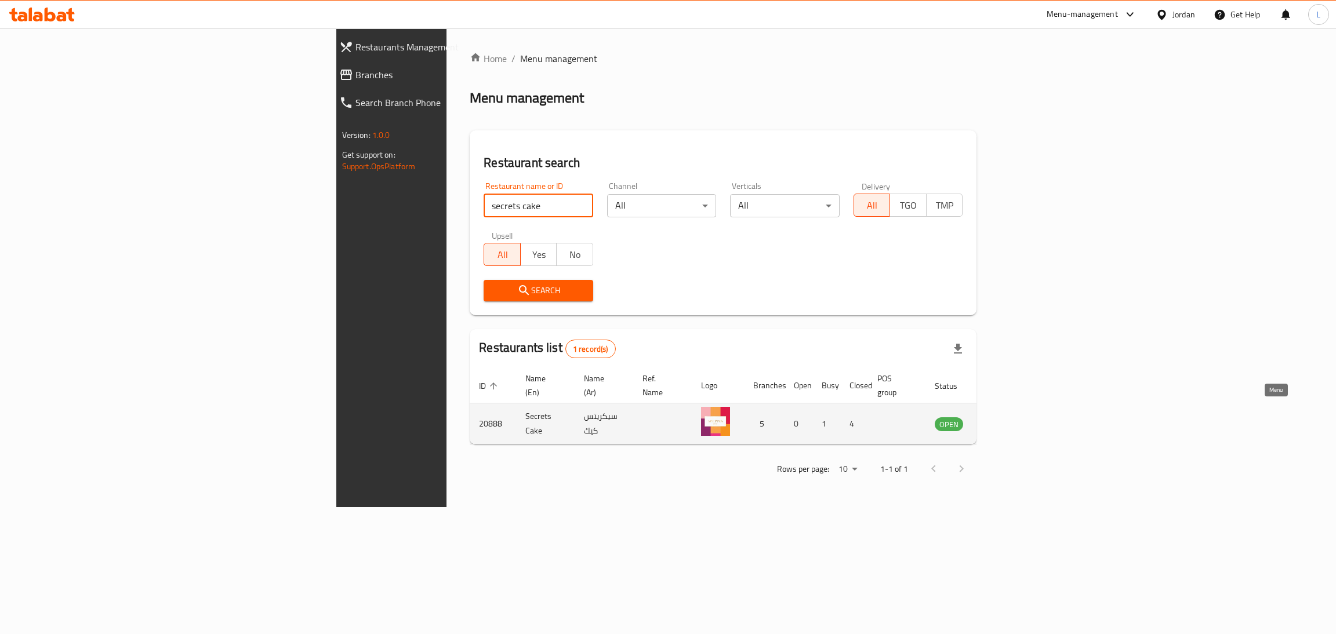
click at [1009, 420] on icon "enhanced table" at bounding box center [1002, 425] width 13 height 10
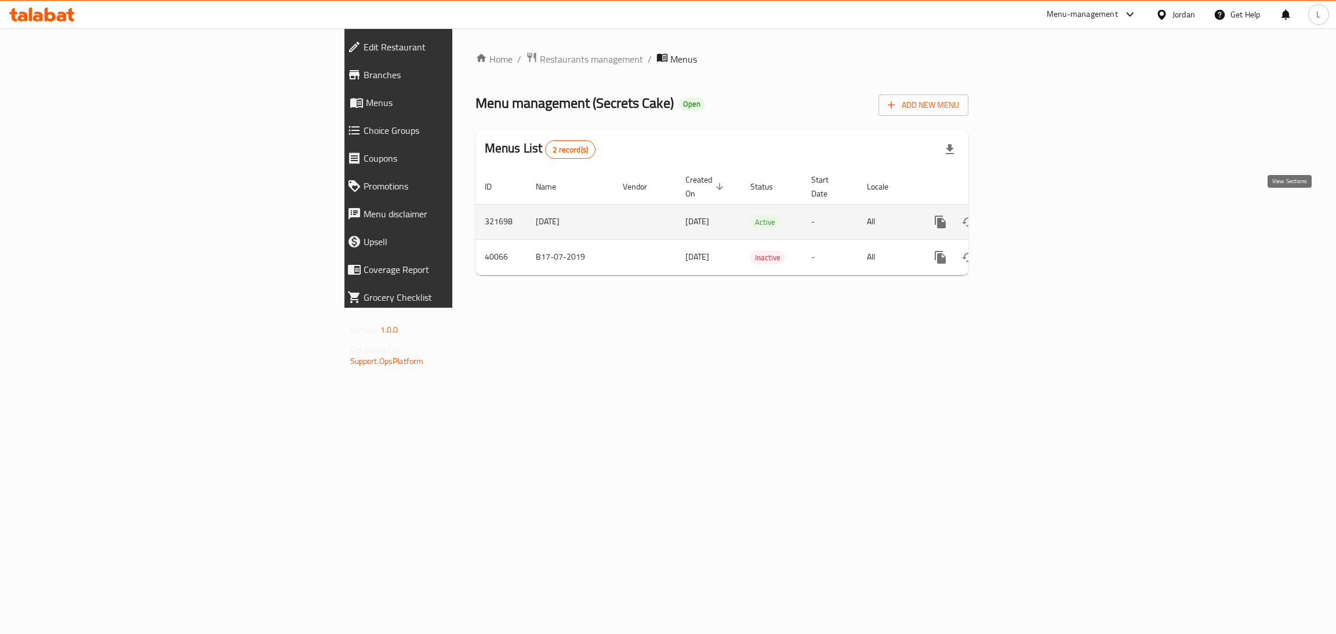
click at [1029, 217] on icon "enhanced table" at bounding box center [1023, 222] width 10 height 10
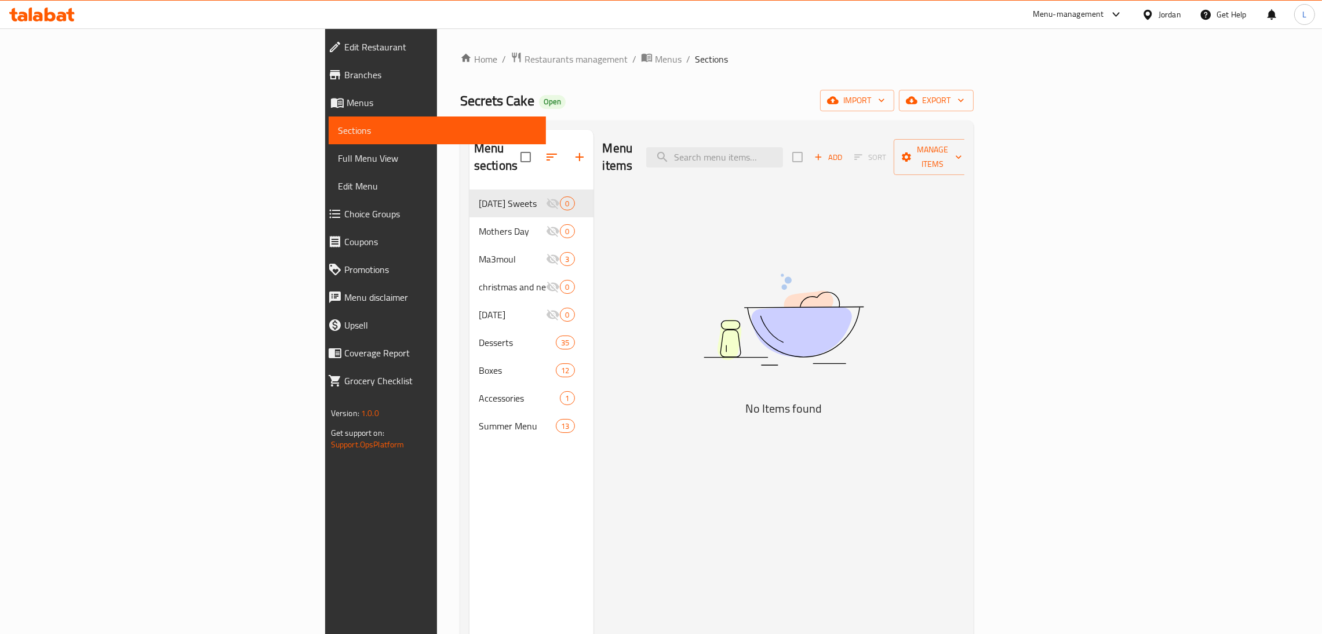
drag, startPoint x: 612, startPoint y: 79, endPoint x: 651, endPoint y: 70, distance: 40.6
click at [612, 79] on div "Home / Restaurants management / Menus / Sections Secrets Cake Open import expor…" at bounding box center [717, 413] width 514 height 722
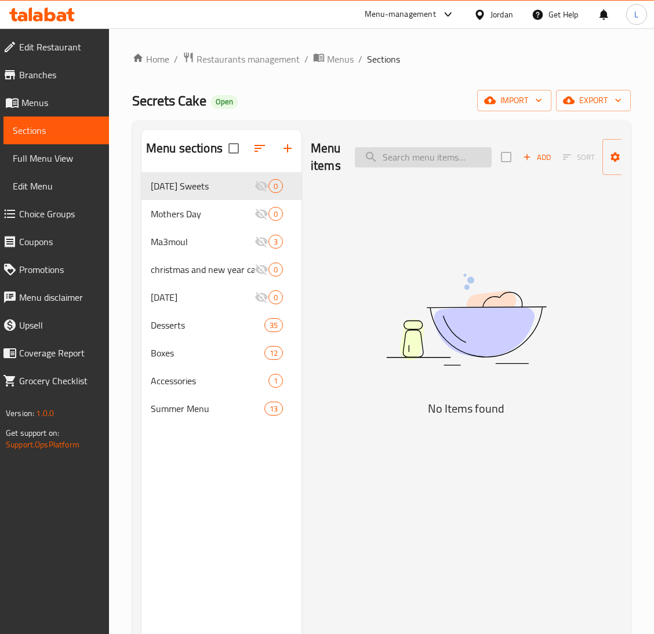
click at [413, 158] on input "search" at bounding box center [423, 157] width 137 height 20
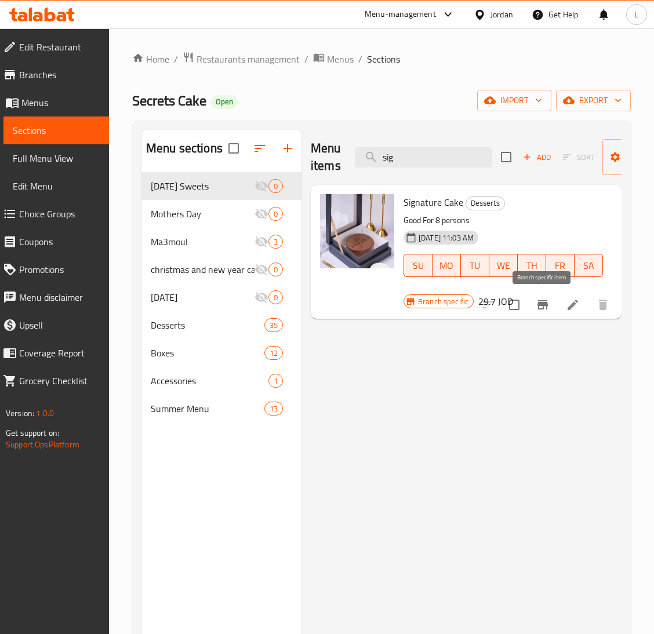
type input "sig"
click at [534, 303] on button "Branch-specific-item" at bounding box center [543, 305] width 28 height 28
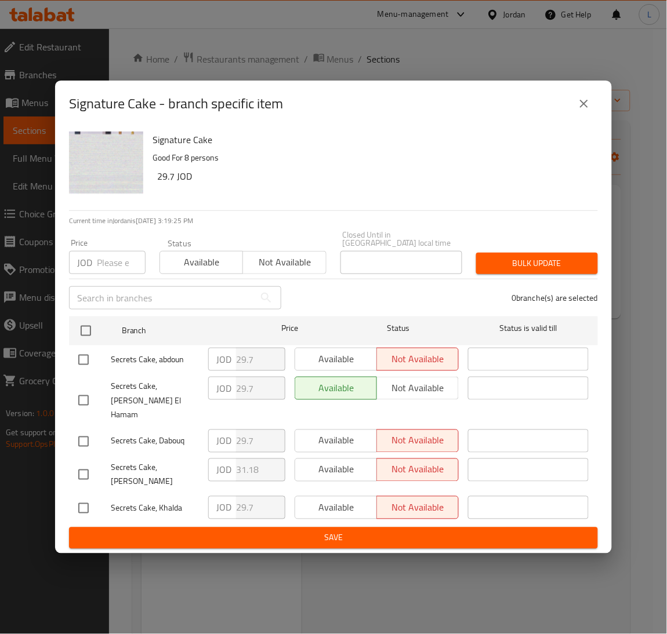
click at [104, 274] on input "number" at bounding box center [121, 262] width 49 height 23
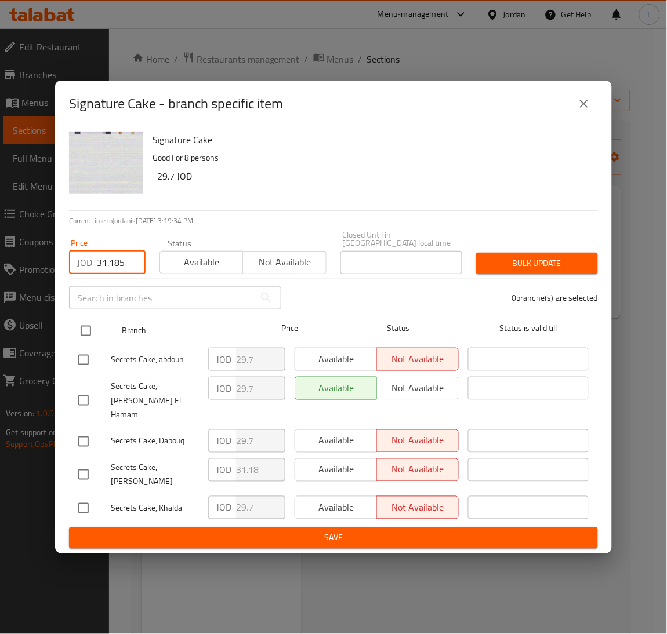
type input "31.185"
click at [83, 330] on input "checkbox" at bounding box center [86, 331] width 24 height 24
checkbox input "true"
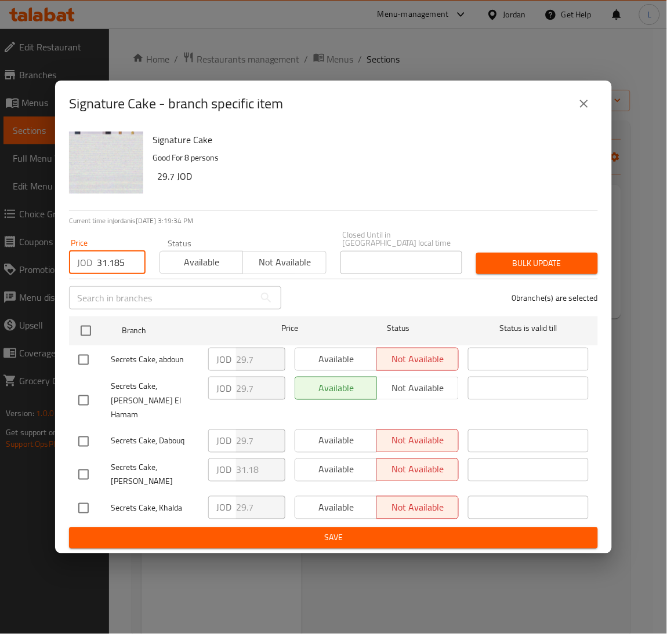
checkbox input "true"
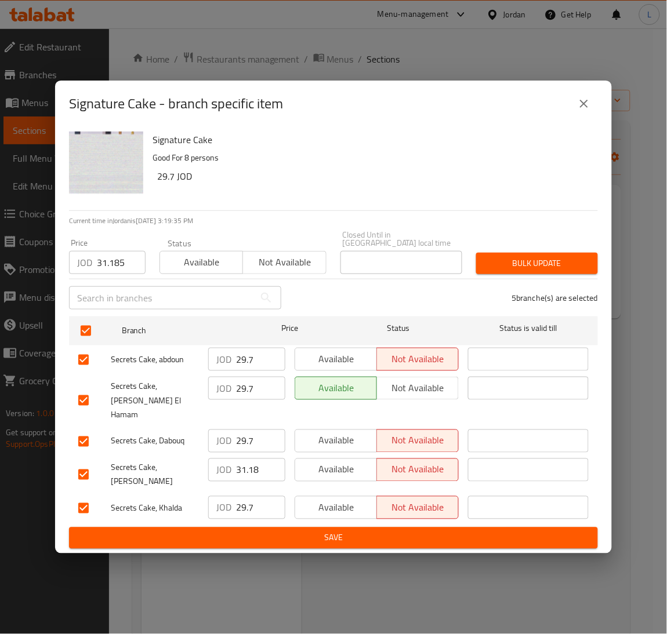
click at [493, 268] on span "Bulk update" at bounding box center [536, 263] width 103 height 14
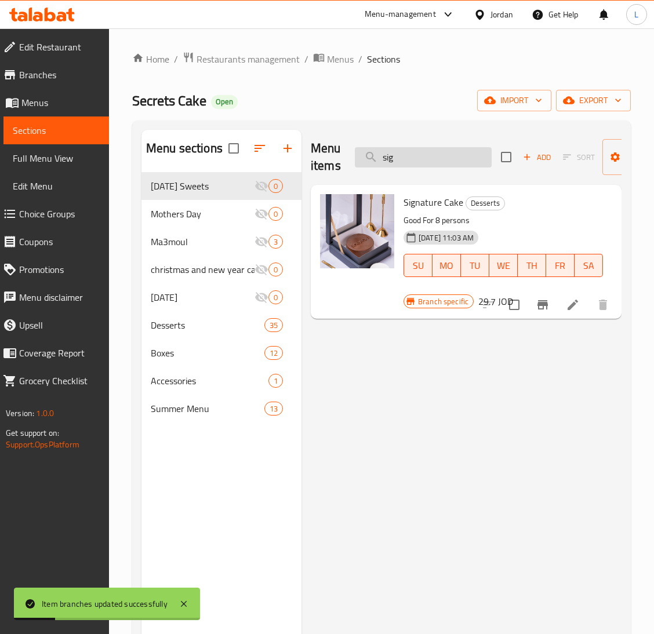
click at [445, 158] on input "sig" at bounding box center [423, 157] width 137 height 20
click at [444, 158] on input "sig" at bounding box center [423, 157] width 137 height 20
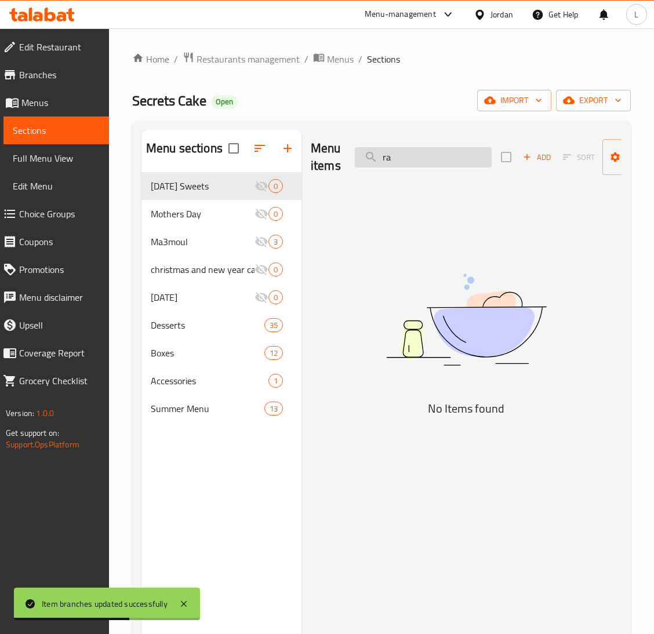
type input "r"
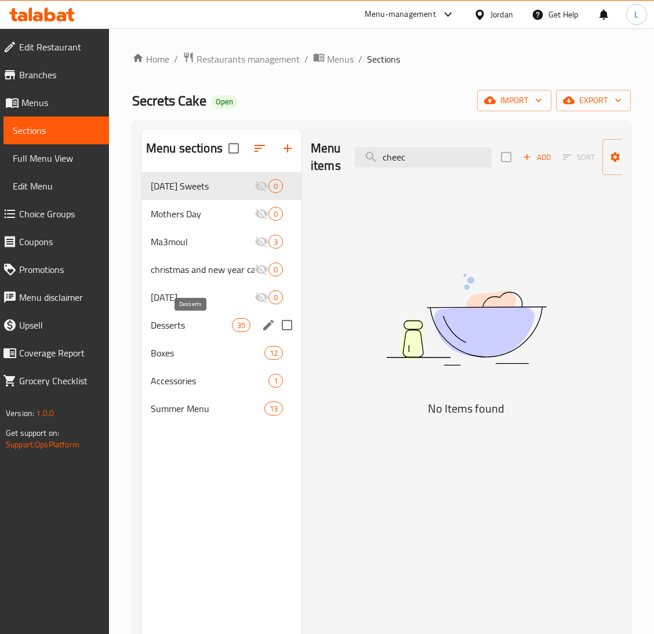
type input "cheec"
click at [207, 321] on span "Desserts" at bounding box center [191, 325] width 81 height 14
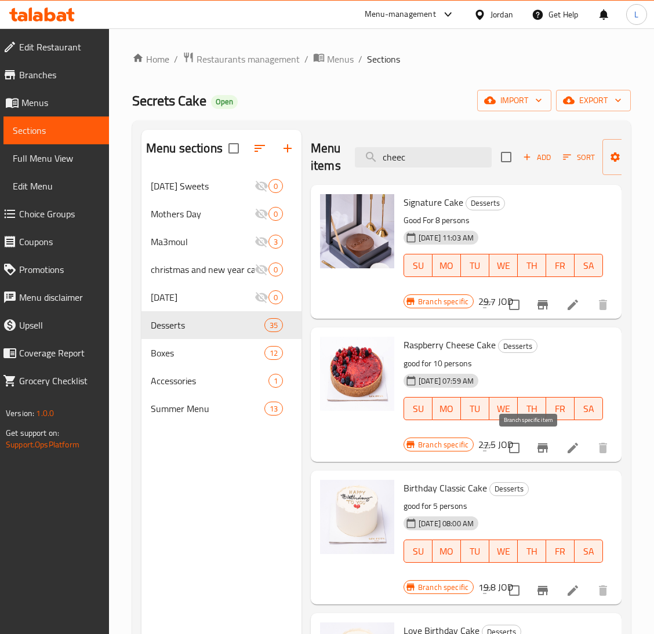
click at [537, 447] on icon "Branch-specific-item" at bounding box center [542, 447] width 10 height 9
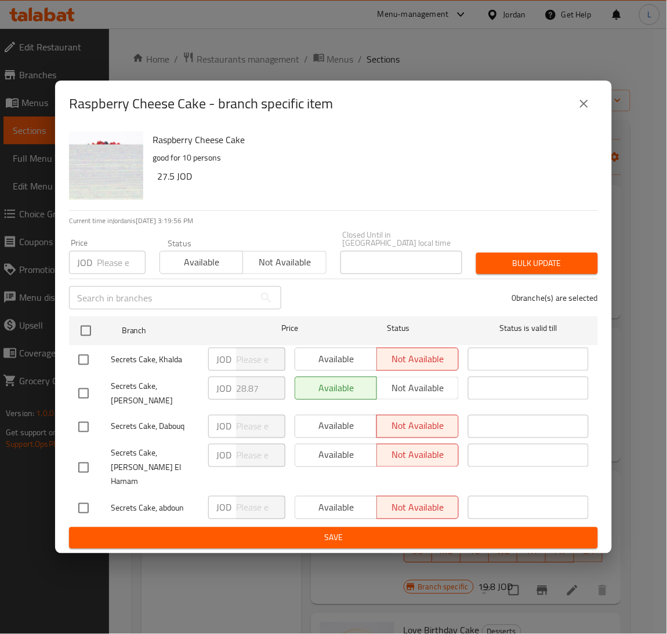
click at [112, 268] on input "number" at bounding box center [121, 262] width 49 height 23
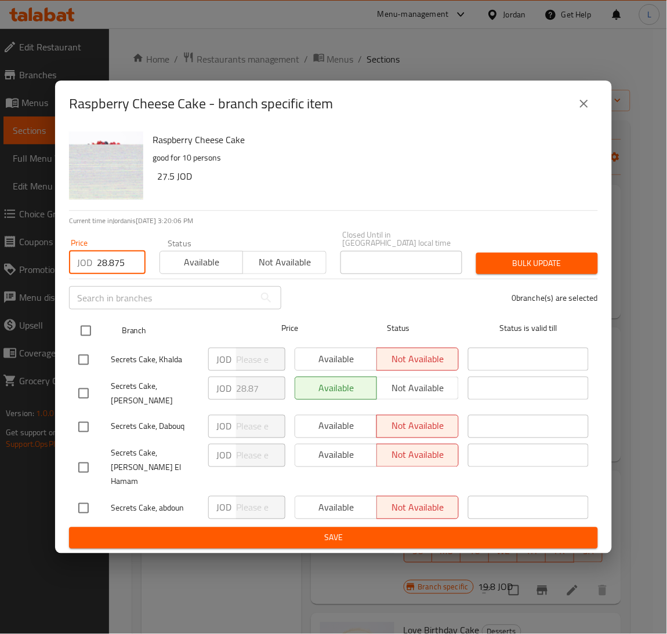
type input "28.875"
click at [86, 339] on input "checkbox" at bounding box center [86, 331] width 24 height 24
checkbox input "true"
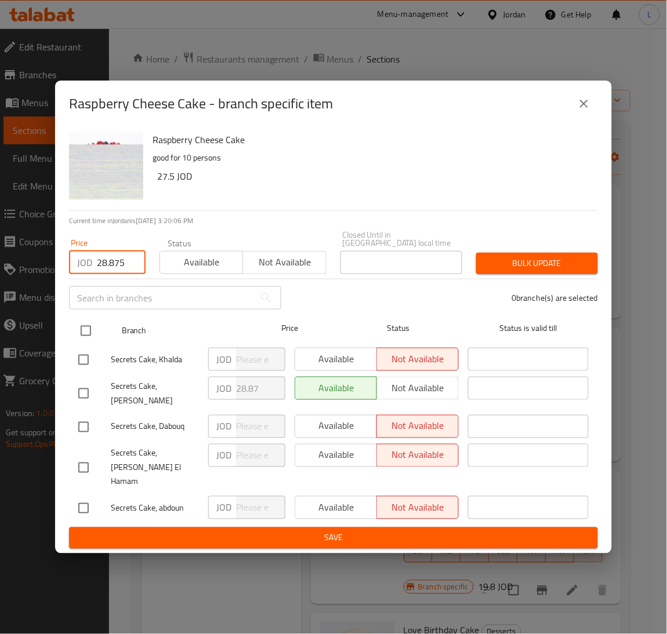
checkbox input "true"
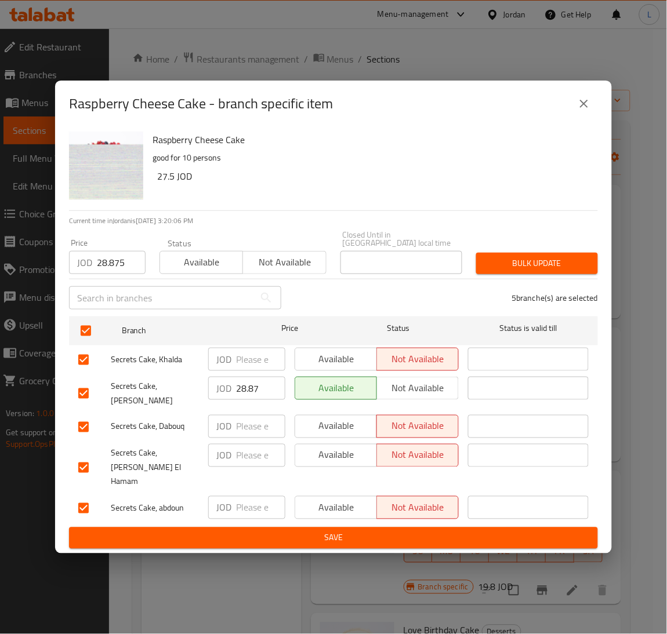
click at [569, 274] on button "Bulk update" at bounding box center [537, 263] width 122 height 21
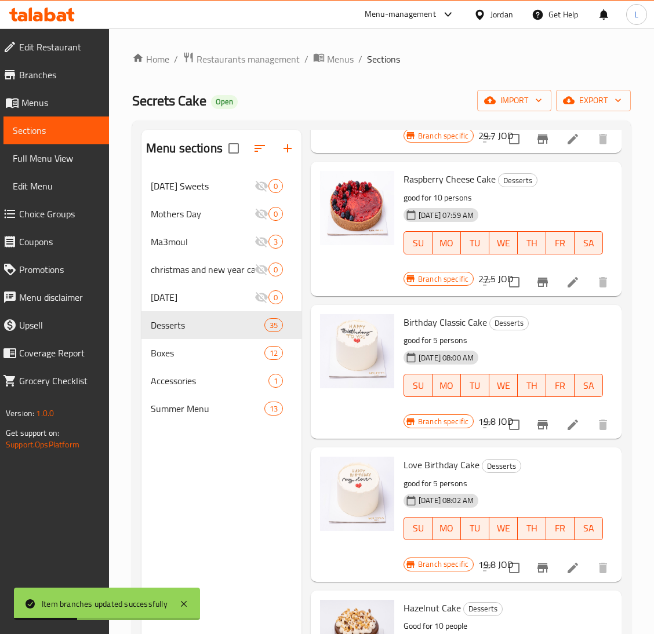
scroll to position [174, 0]
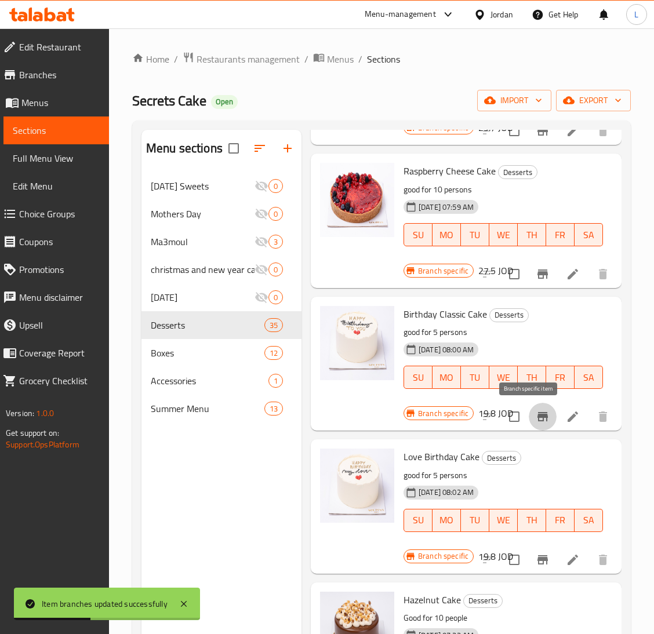
click at [536, 419] on icon "Branch-specific-item" at bounding box center [543, 417] width 14 height 14
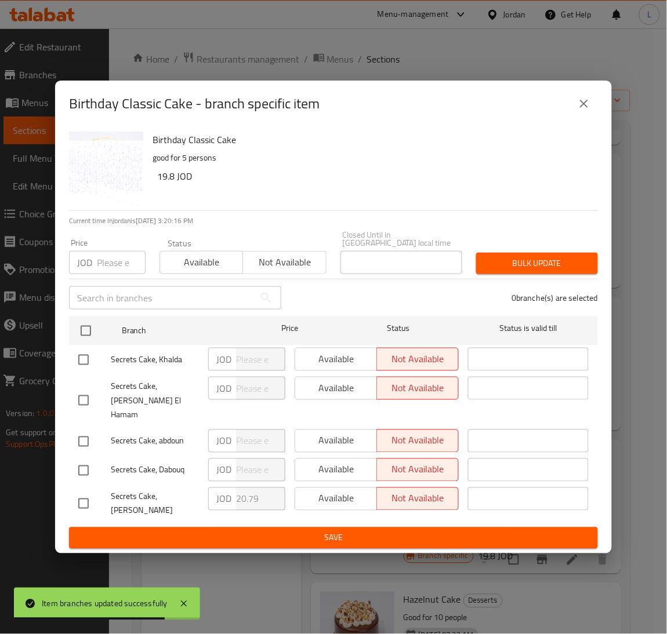
click at [119, 273] on input "number" at bounding box center [121, 262] width 49 height 23
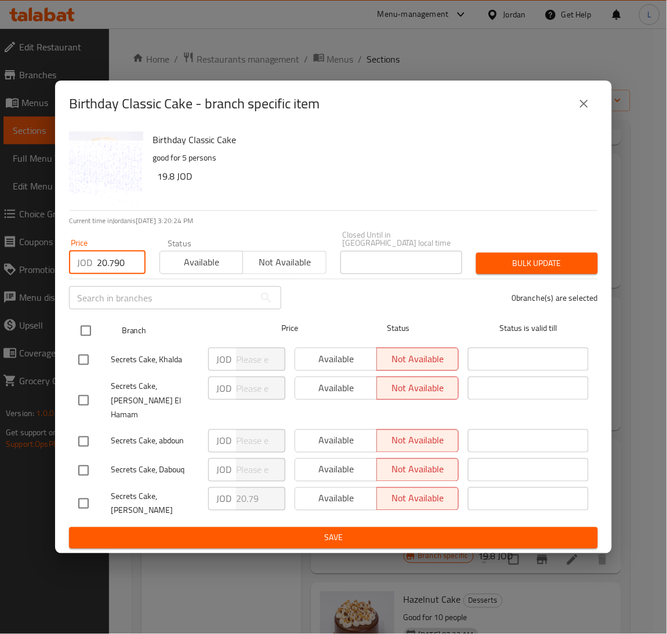
type input "20.790"
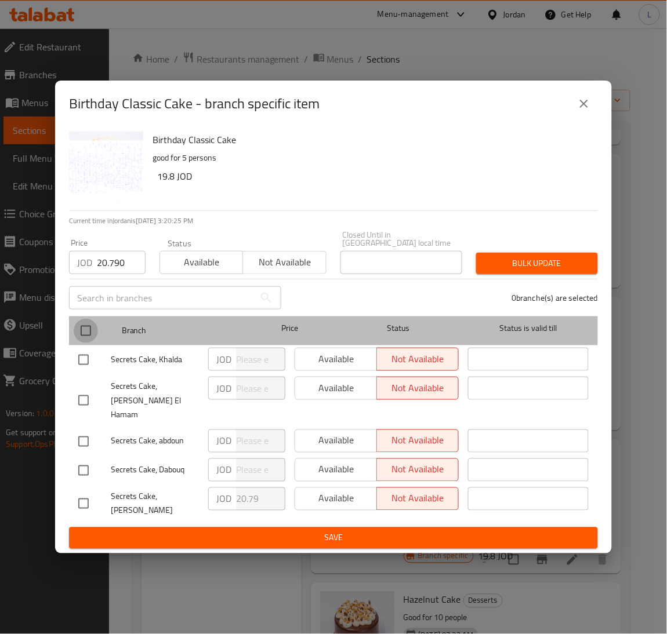
click at [96, 335] on input "checkbox" at bounding box center [86, 331] width 24 height 24
checkbox input "true"
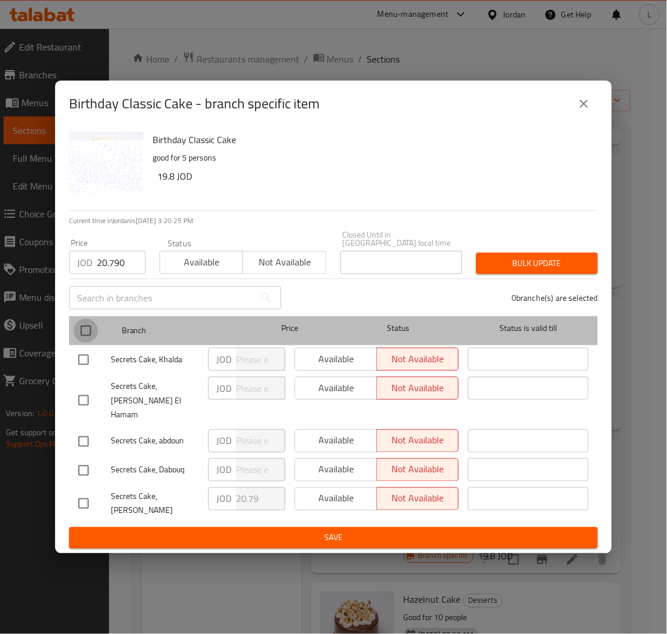
checkbox input "true"
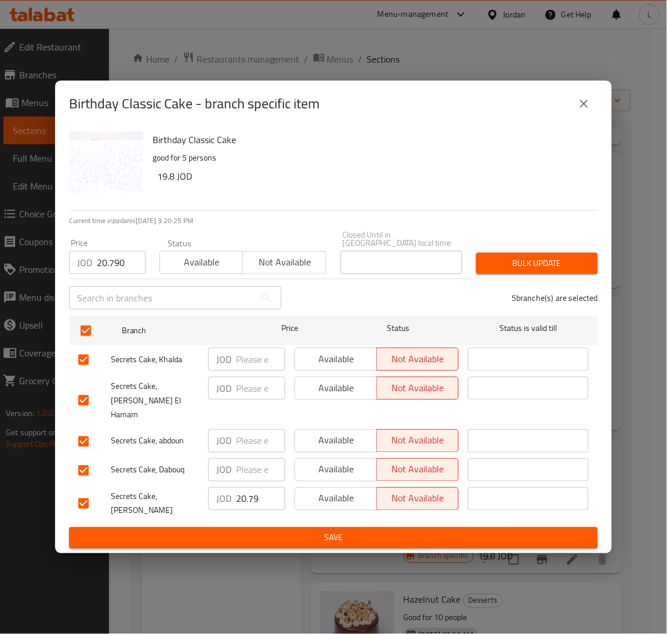
click at [565, 256] on div "Bulk update" at bounding box center [537, 263] width 136 height 35
click at [550, 271] on span "Bulk update" at bounding box center [536, 263] width 103 height 14
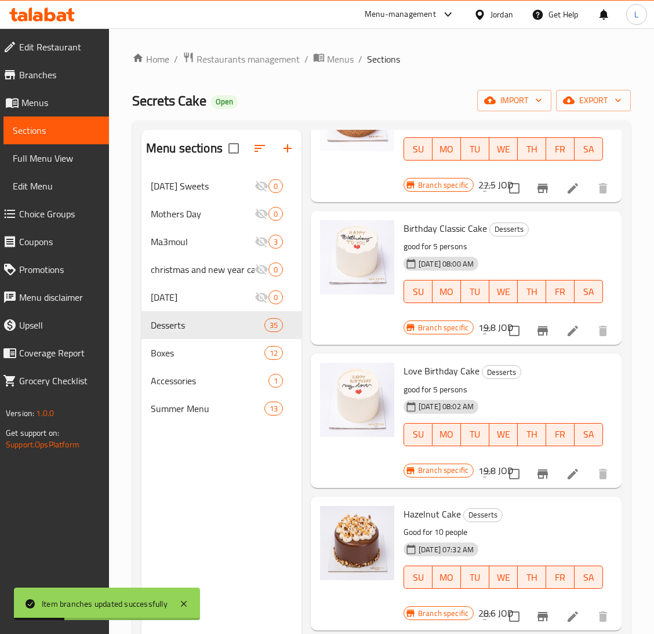
scroll to position [260, 0]
click at [529, 474] on button "Branch-specific-item" at bounding box center [543, 474] width 28 height 28
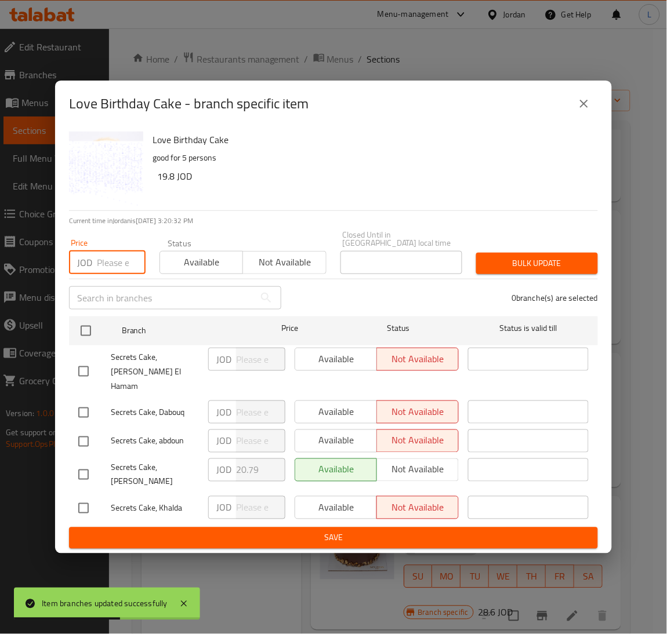
click at [103, 262] on input "number" at bounding box center [121, 262] width 49 height 23
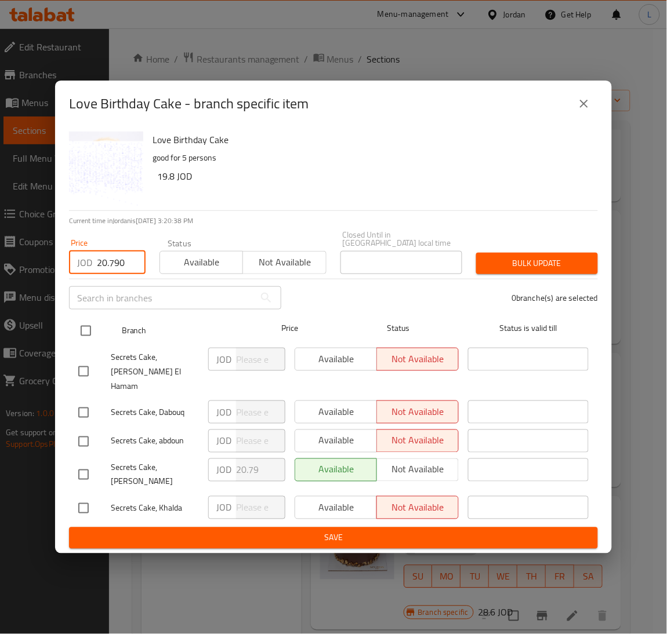
type input "20.790"
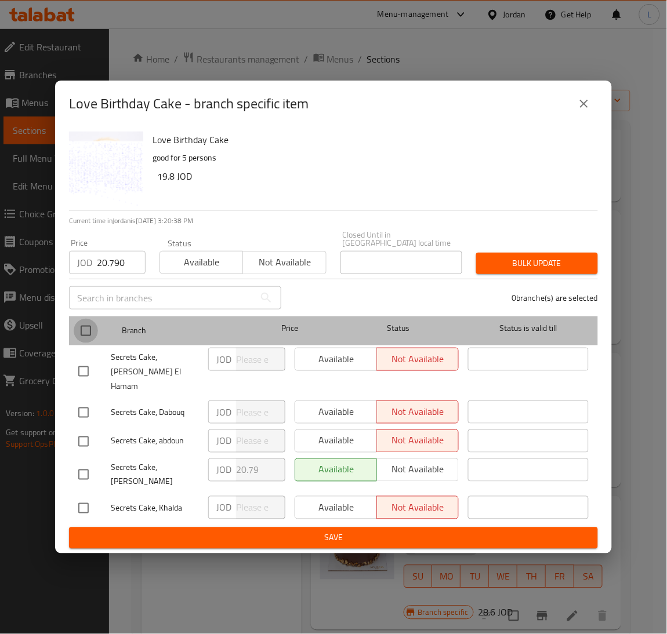
click at [88, 341] on input "checkbox" at bounding box center [86, 331] width 24 height 24
checkbox input "true"
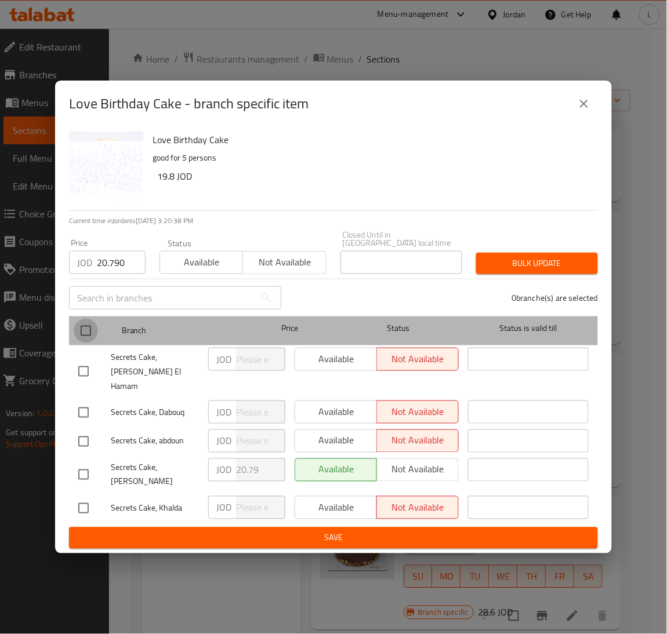
checkbox input "true"
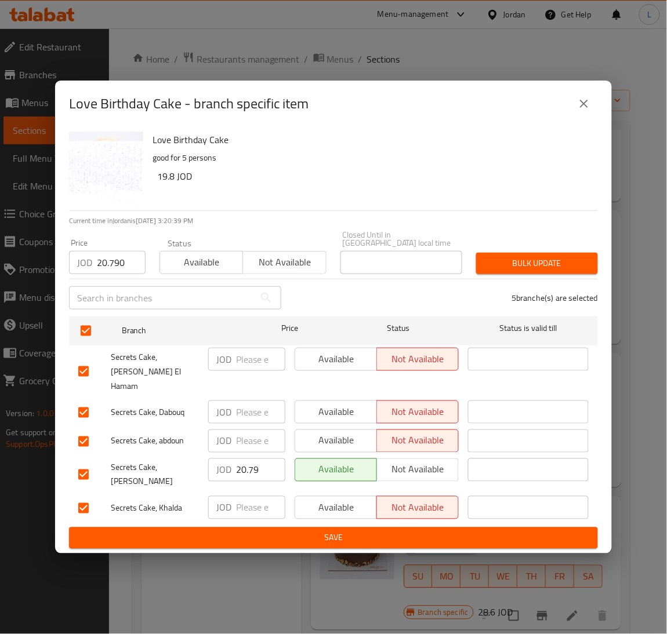
click at [523, 271] on span "Bulk update" at bounding box center [536, 263] width 103 height 14
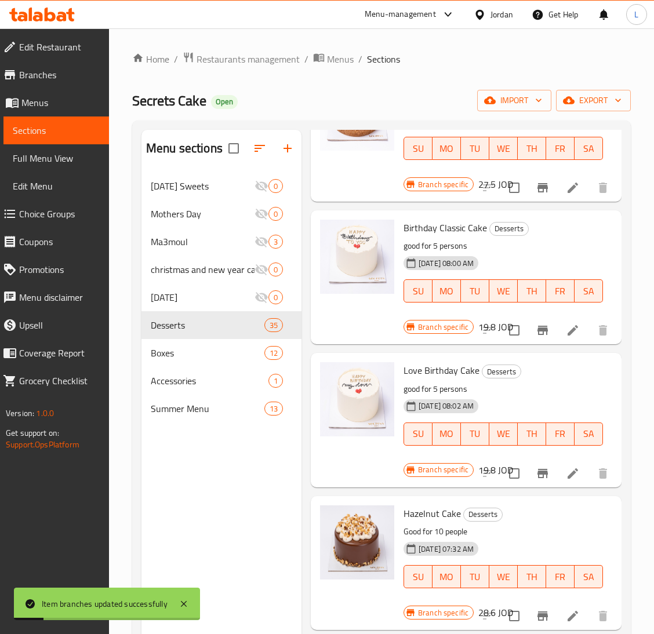
scroll to position [434, 0]
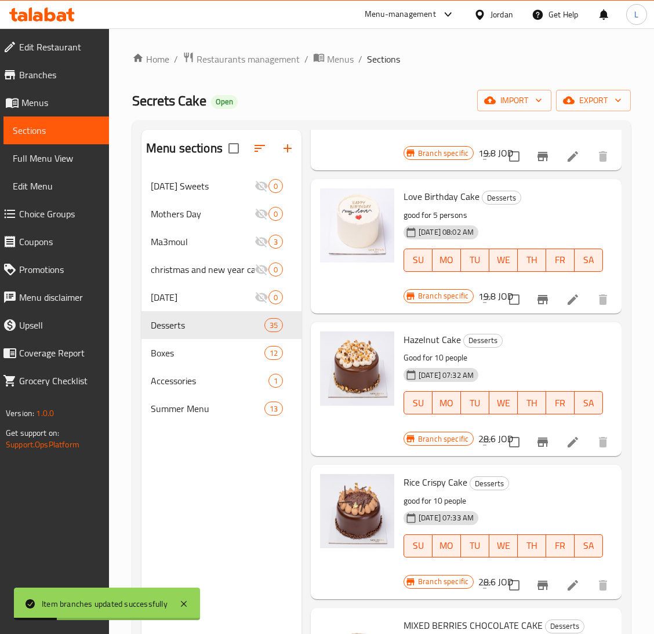
click at [536, 439] on icon "Branch-specific-item" at bounding box center [543, 442] width 14 height 14
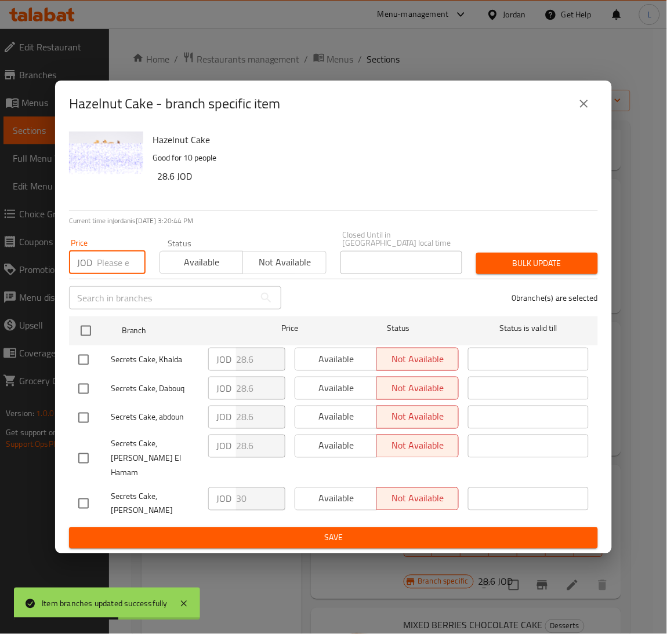
click at [98, 265] on input "number" at bounding box center [121, 262] width 49 height 23
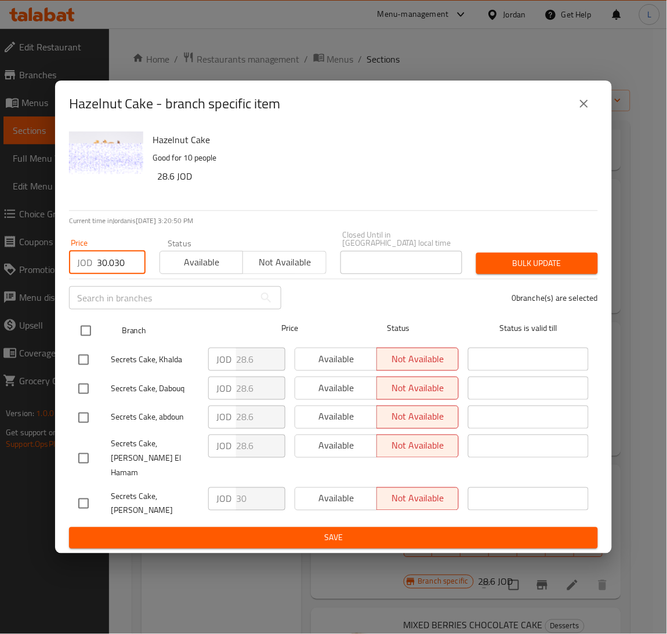
type input "30.030"
click at [89, 337] on input "checkbox" at bounding box center [86, 331] width 24 height 24
checkbox input "true"
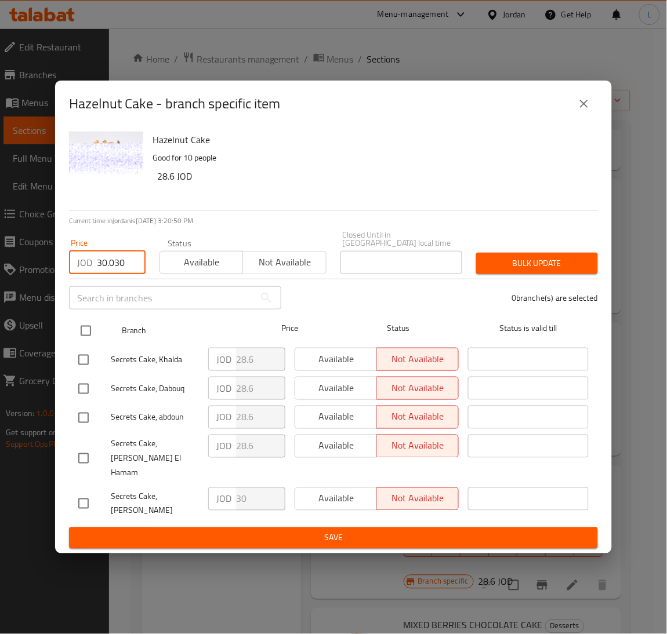
checkbox input "true"
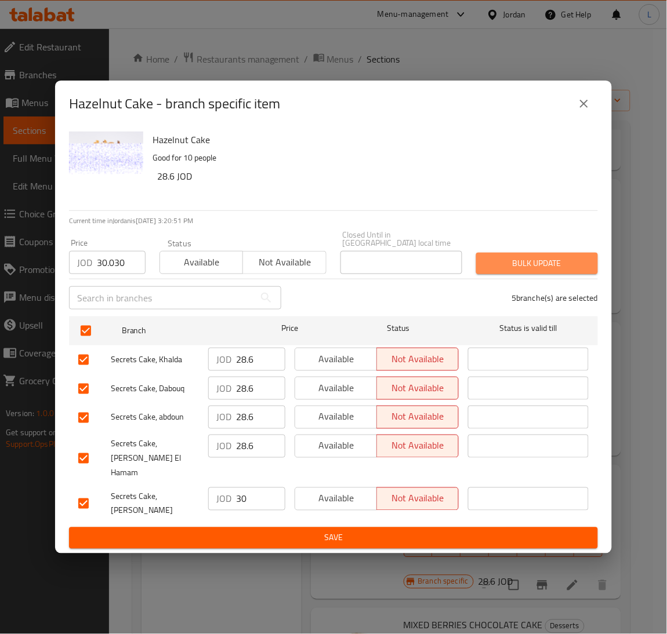
click at [557, 261] on button "Bulk update" at bounding box center [537, 263] width 122 height 21
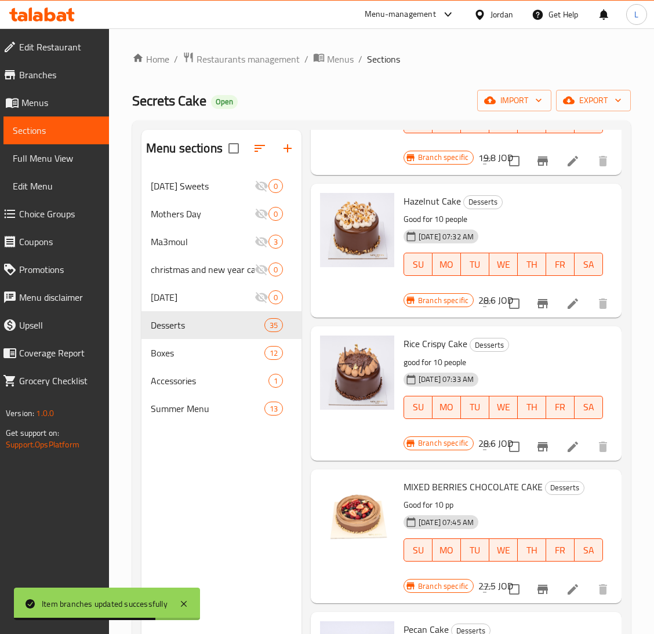
scroll to position [609, 0]
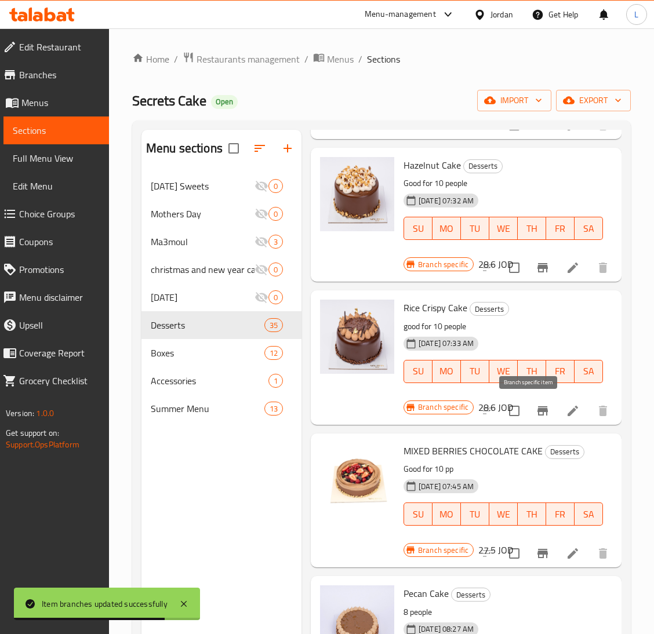
click at [536, 416] on icon "Branch-specific-item" at bounding box center [543, 411] width 14 height 14
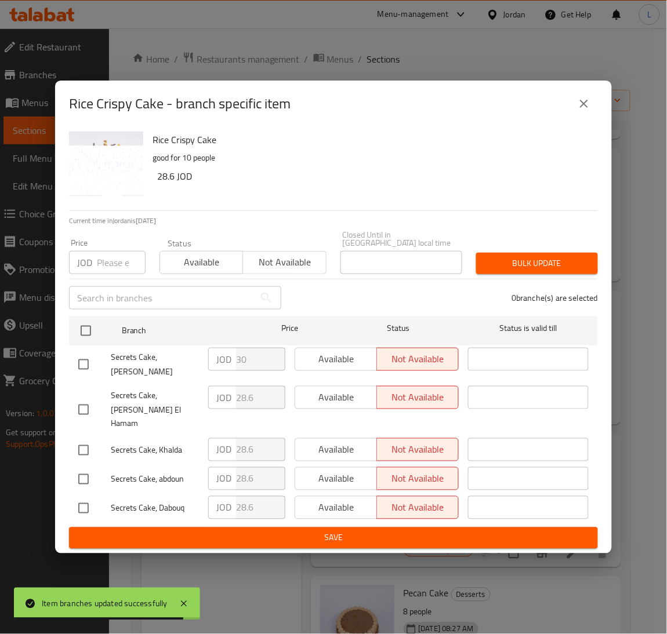
click at [105, 269] on input "number" at bounding box center [121, 262] width 49 height 23
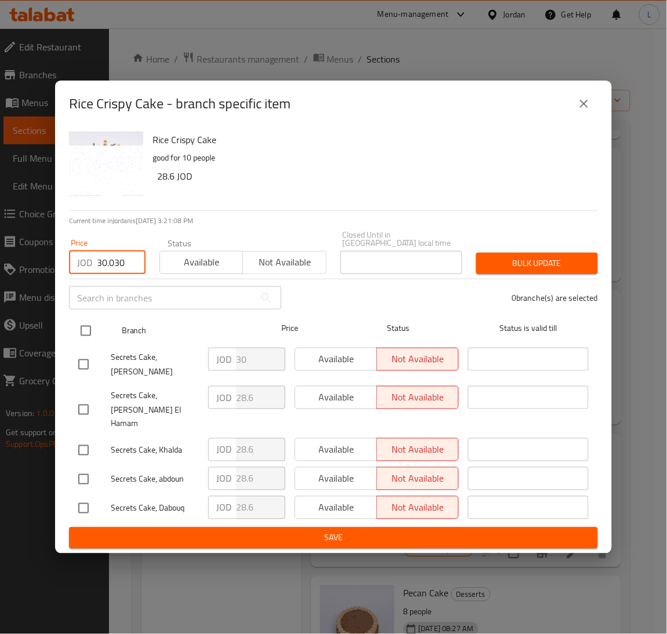
type input "30.030"
click at [92, 341] on input "checkbox" at bounding box center [86, 331] width 24 height 24
checkbox input "true"
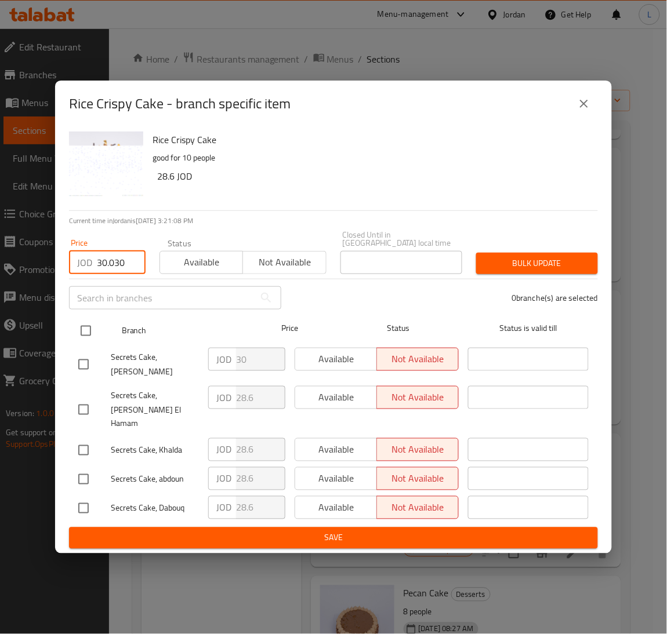
checkbox input "true"
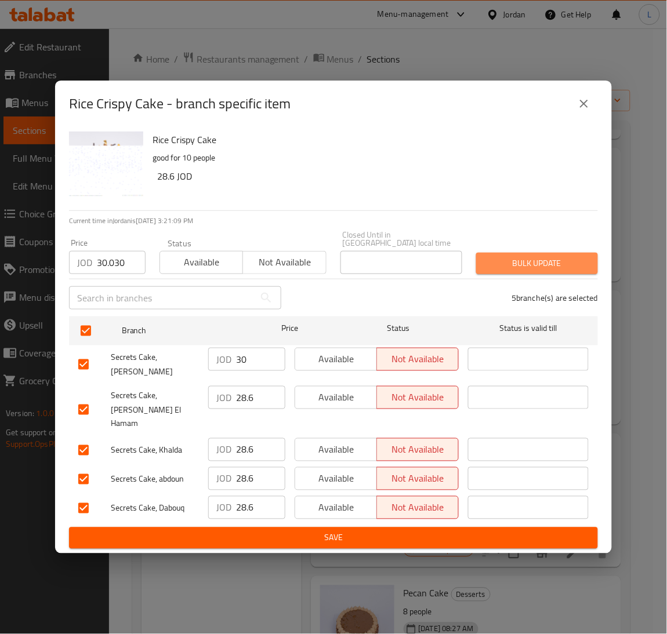
click at [514, 271] on span "Bulk update" at bounding box center [536, 263] width 103 height 14
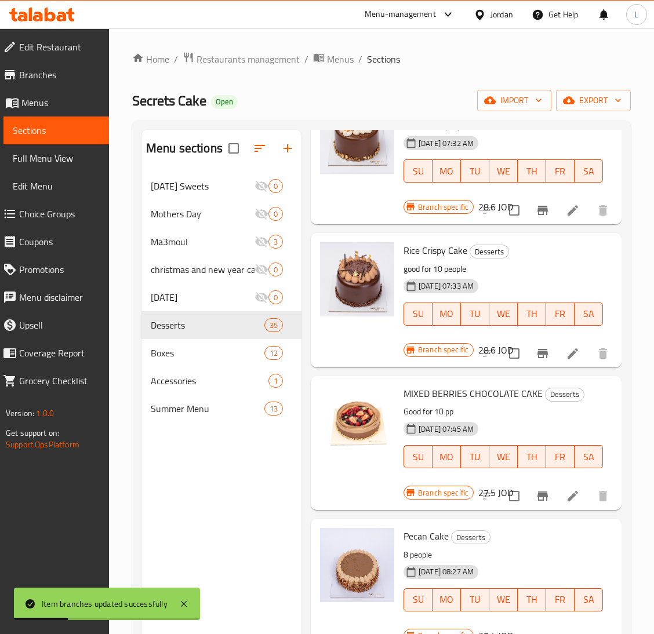
scroll to position [696, 0]
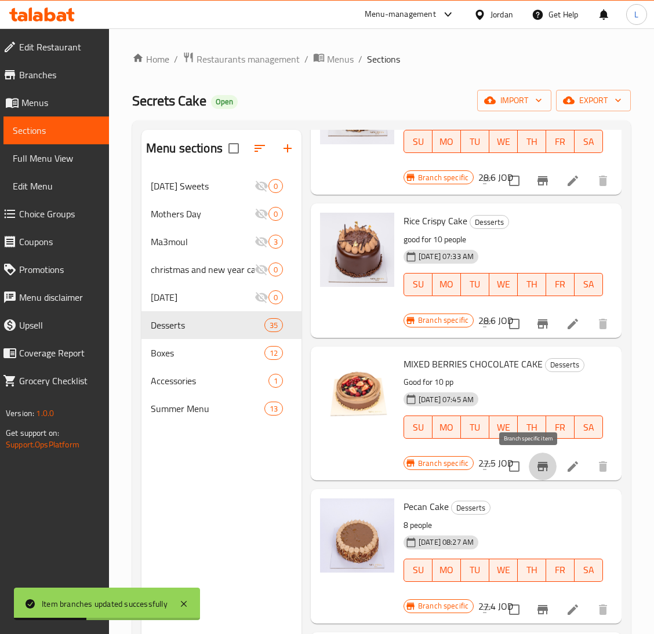
click at [537, 468] on icon "Branch-specific-item" at bounding box center [542, 466] width 10 height 9
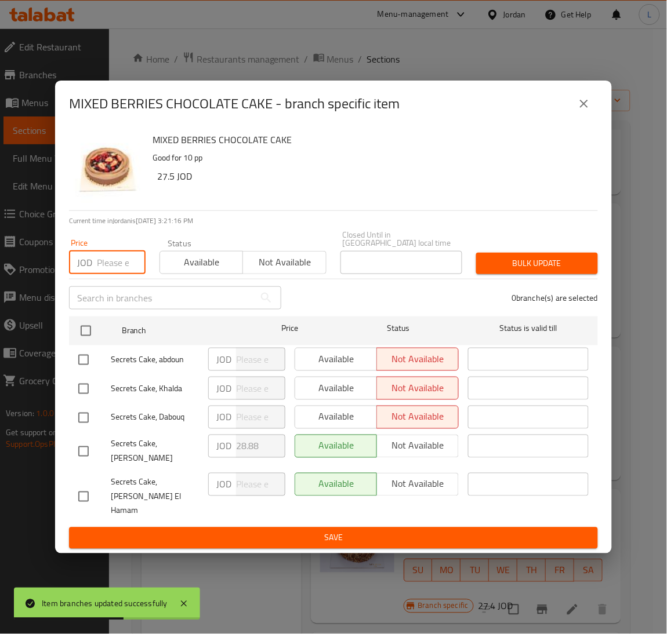
click at [97, 274] on input "number" at bounding box center [121, 262] width 49 height 23
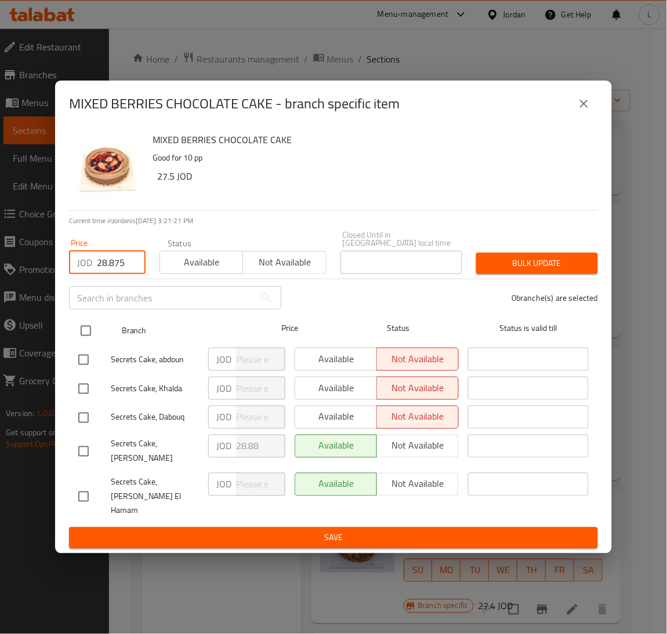
type input "28.875"
click at [81, 340] on input "checkbox" at bounding box center [86, 331] width 24 height 24
checkbox input "true"
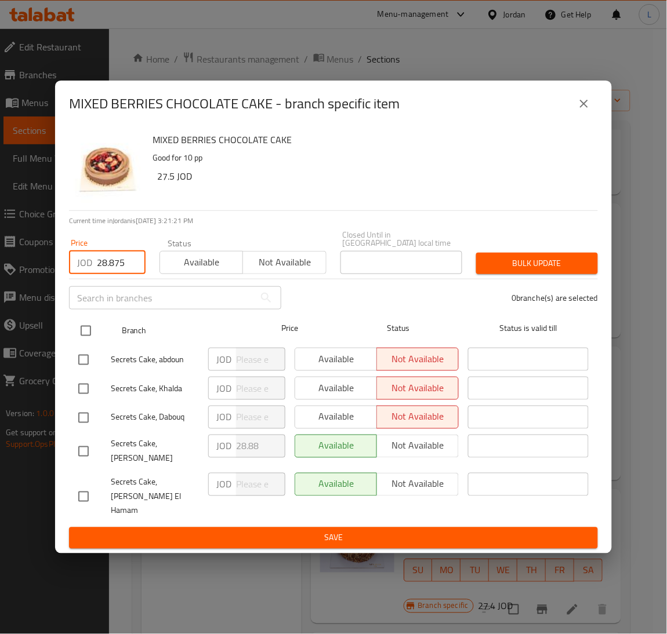
checkbox input "true"
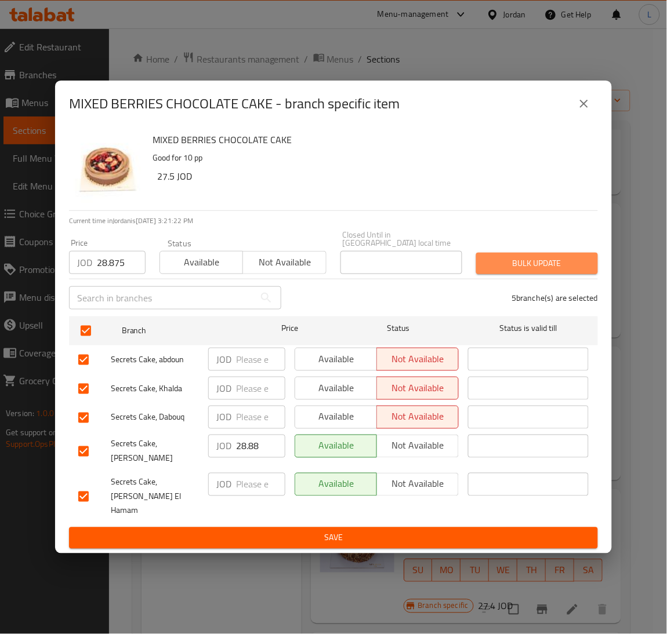
click at [526, 260] on button "Bulk update" at bounding box center [537, 263] width 122 height 21
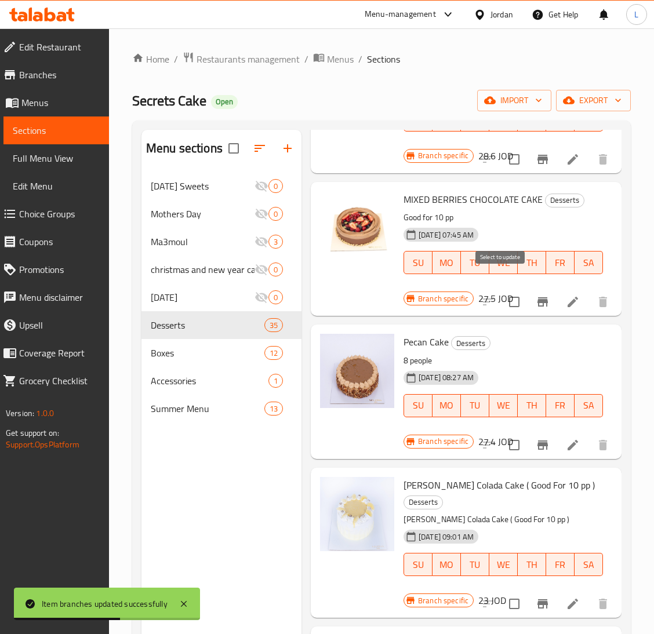
scroll to position [869, 0]
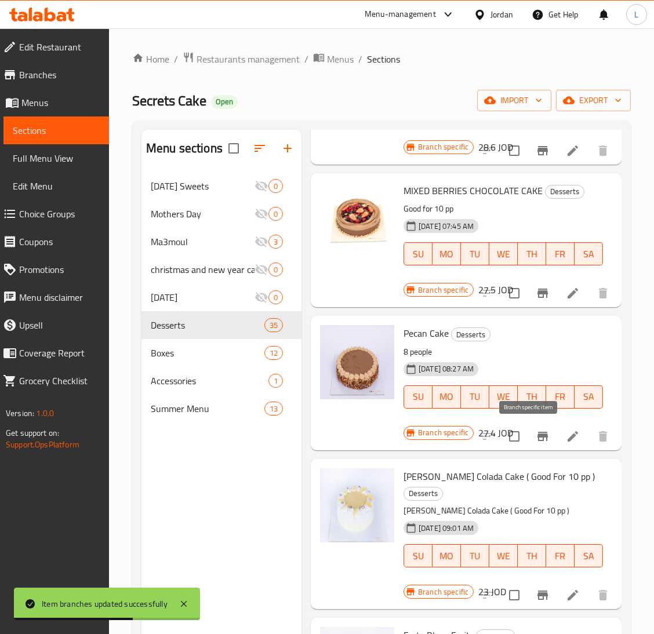
click at [534, 446] on button "Branch-specific-item" at bounding box center [543, 437] width 28 height 28
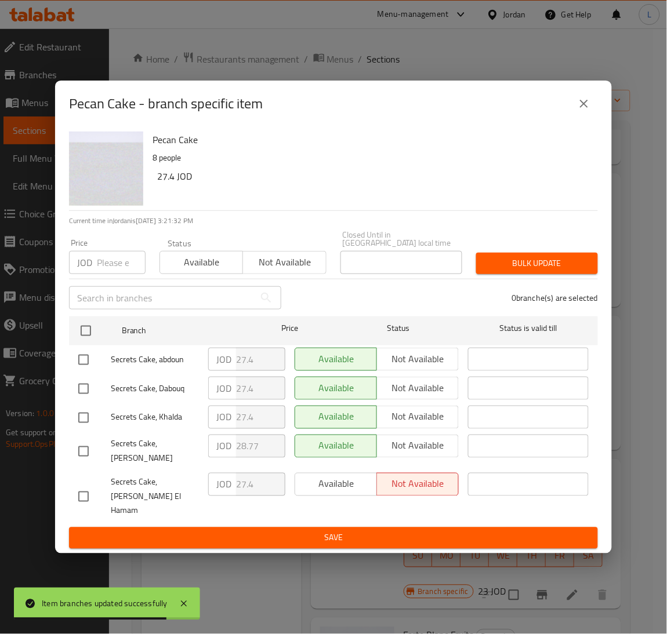
click at [107, 274] on input "number" at bounding box center [121, 262] width 49 height 23
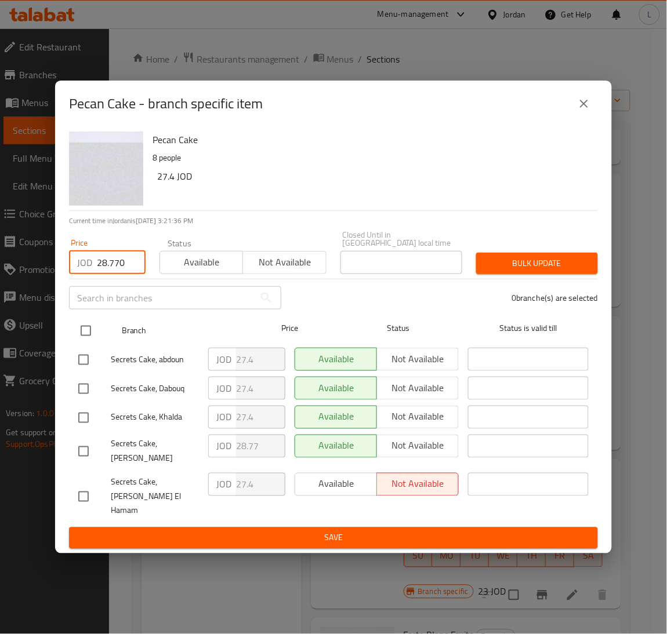
type input "28.770"
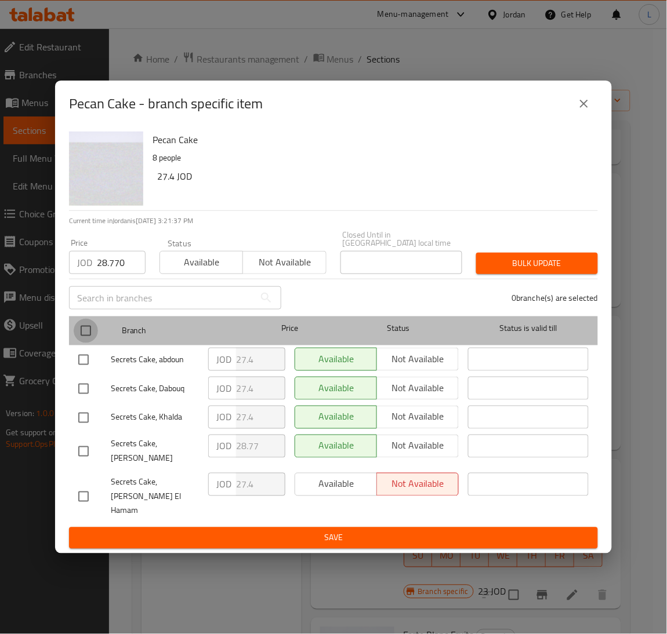
click at [96, 340] on input "checkbox" at bounding box center [86, 331] width 24 height 24
checkbox input "true"
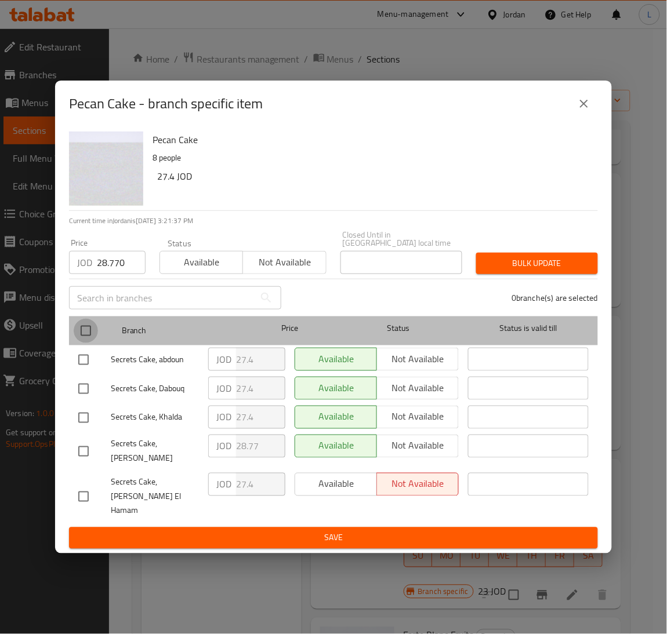
checkbox input "true"
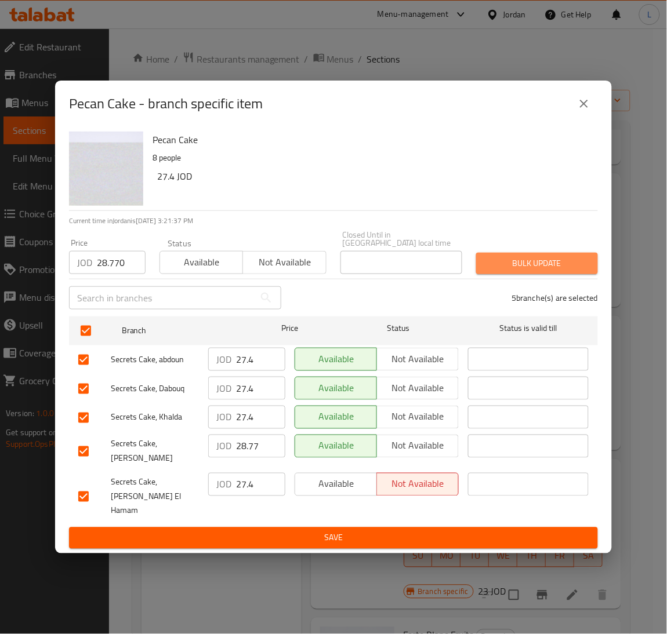
click at [544, 264] on span "Bulk update" at bounding box center [536, 263] width 103 height 14
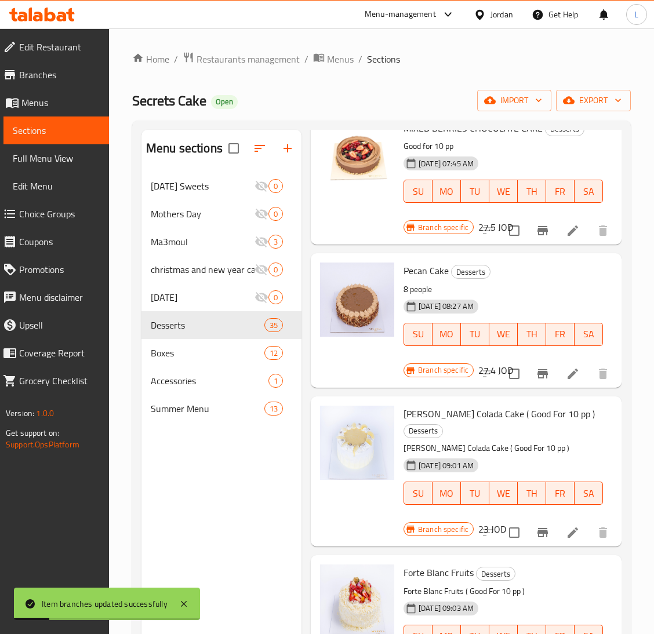
scroll to position [956, 0]
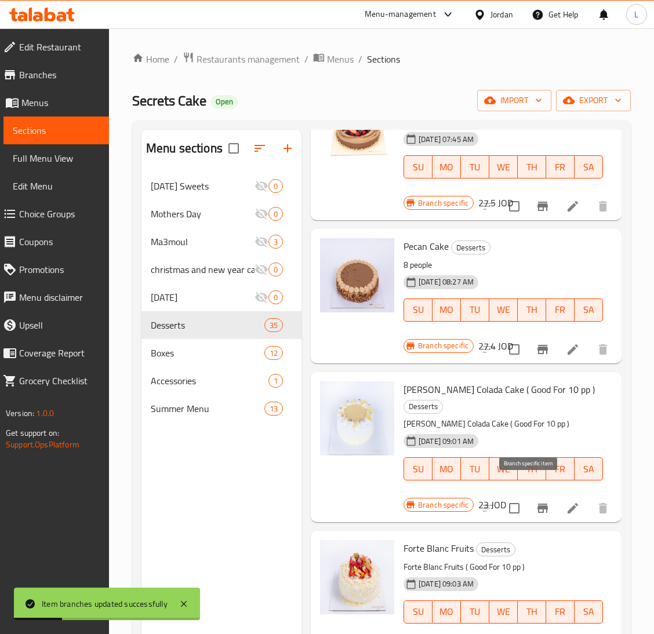
click at [536, 501] on icon "Branch-specific-item" at bounding box center [543, 508] width 14 height 14
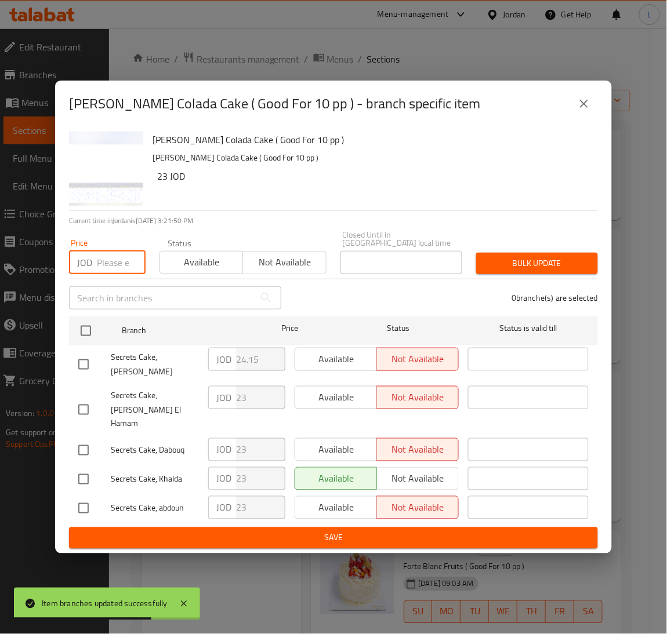
click at [106, 271] on input "number" at bounding box center [121, 262] width 49 height 23
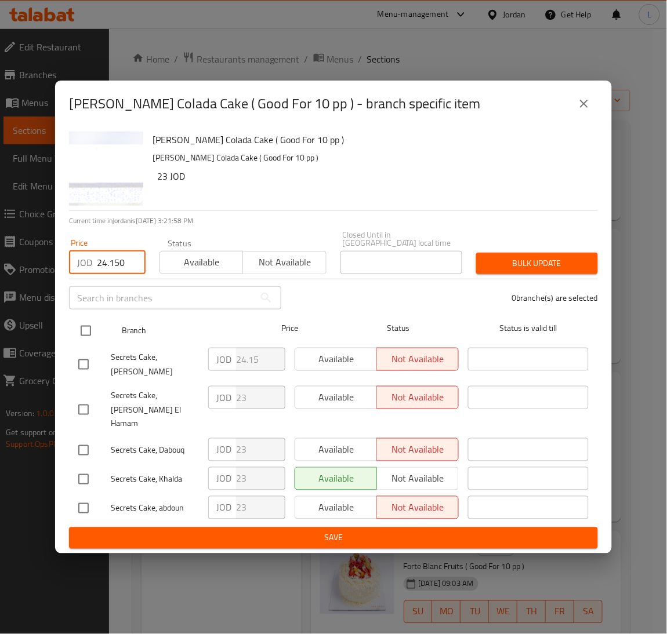
type input "24.150"
click at [88, 339] on input "checkbox" at bounding box center [86, 331] width 24 height 24
checkbox input "true"
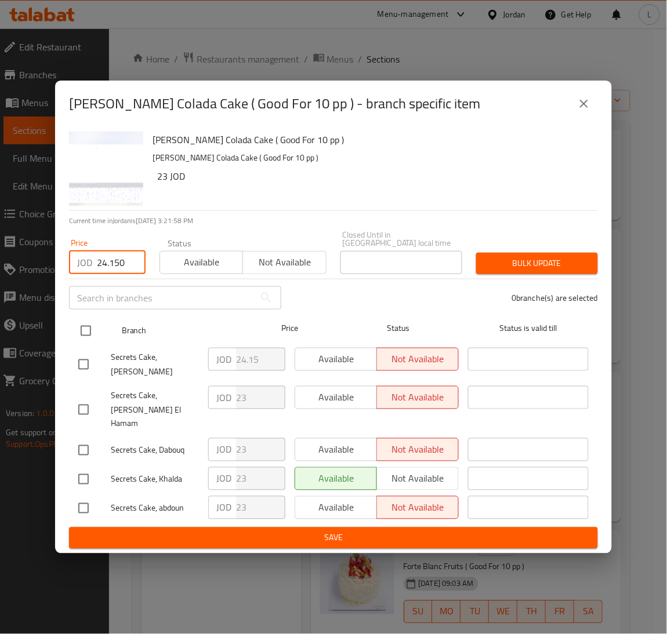
checkbox input "true"
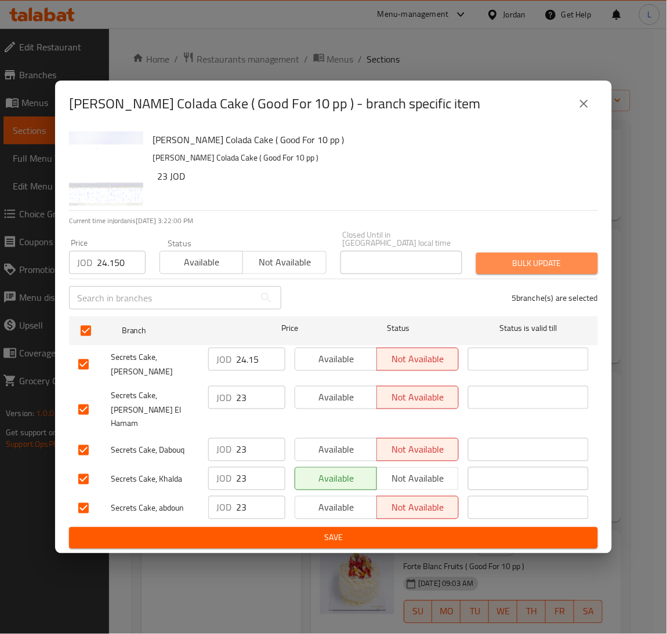
click at [578, 271] on span "Bulk update" at bounding box center [536, 263] width 103 height 14
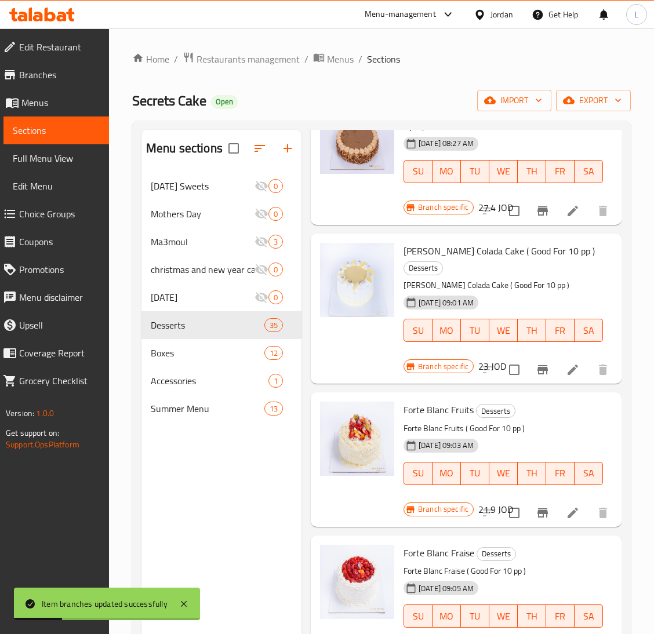
scroll to position [1130, 0]
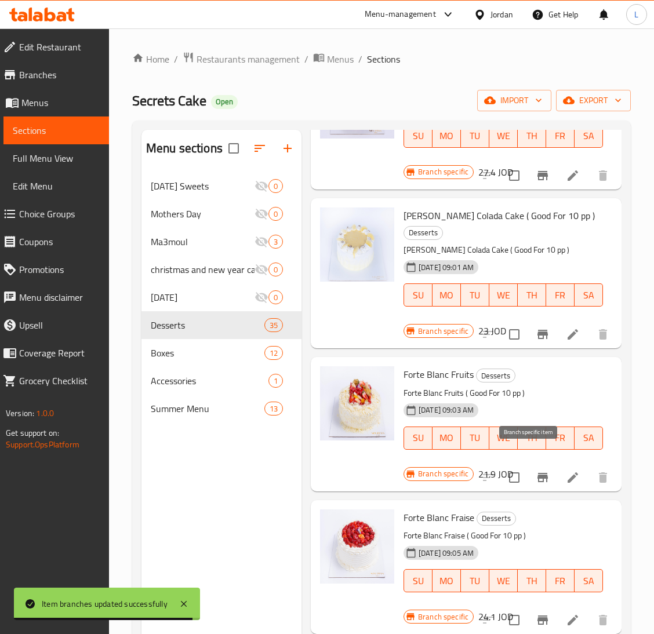
click at [537, 473] on icon "Branch-specific-item" at bounding box center [542, 477] width 10 height 9
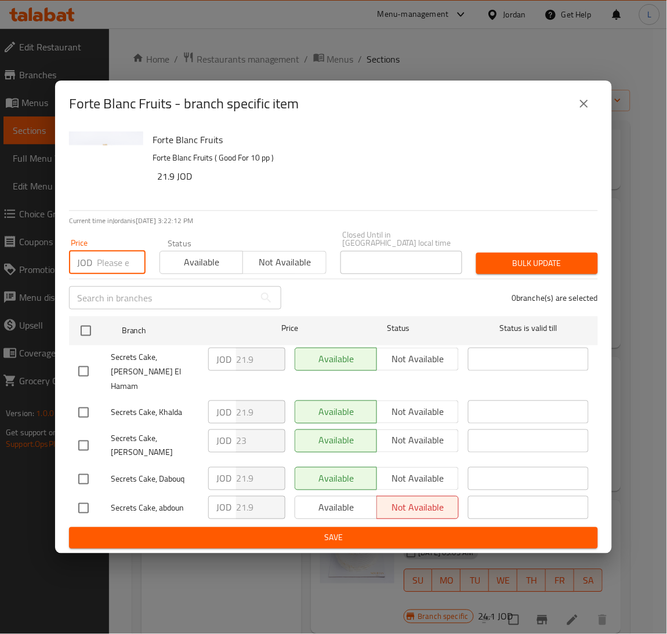
click at [101, 273] on input "number" at bounding box center [121, 262] width 49 height 23
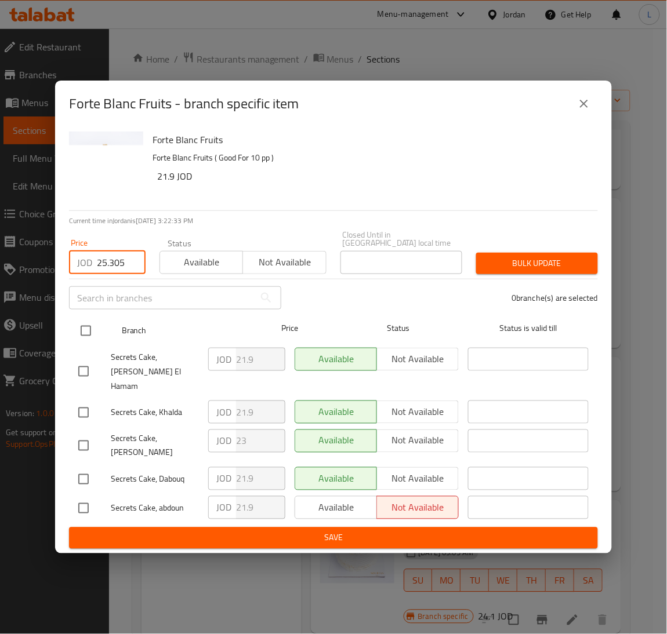
type input "25.305"
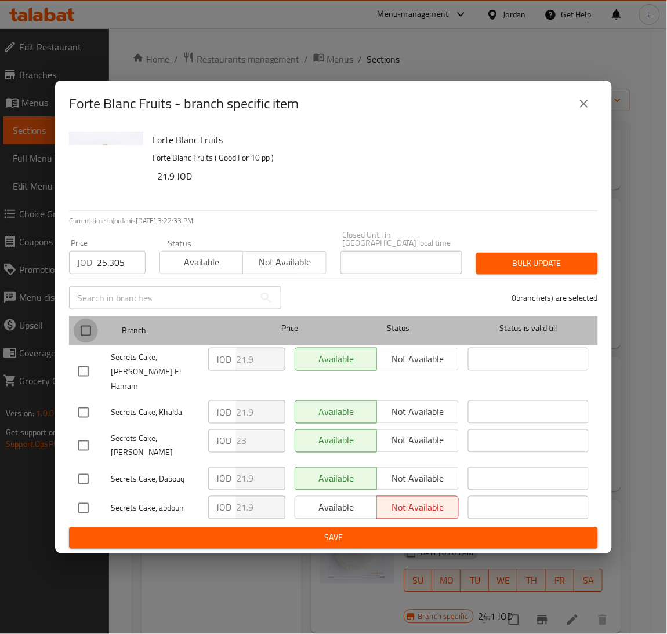
click at [88, 335] on input "checkbox" at bounding box center [86, 331] width 24 height 24
checkbox input "true"
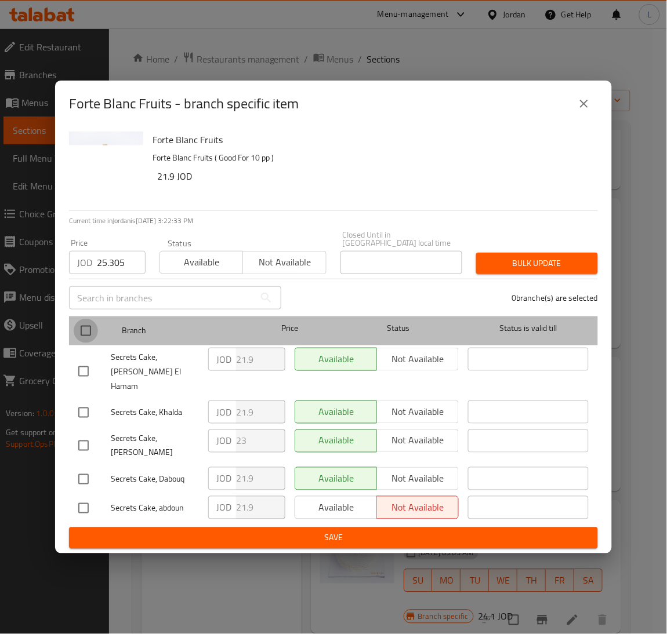
checkbox input "true"
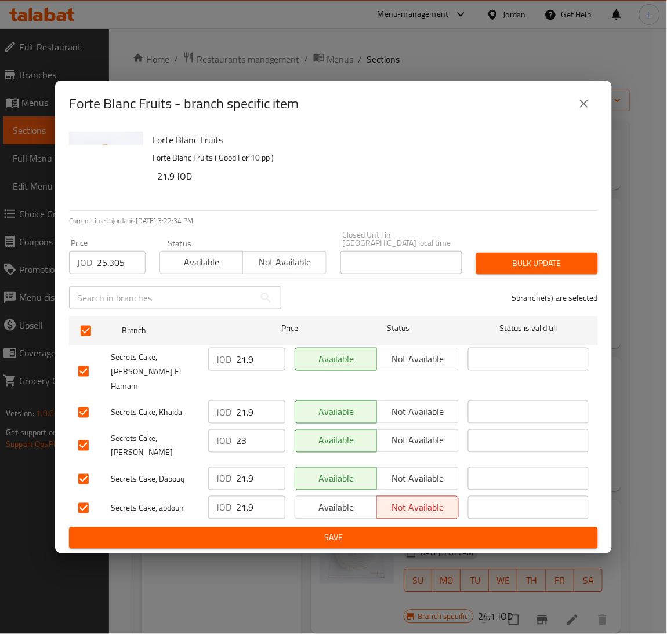
click at [504, 271] on span "Bulk update" at bounding box center [536, 263] width 103 height 14
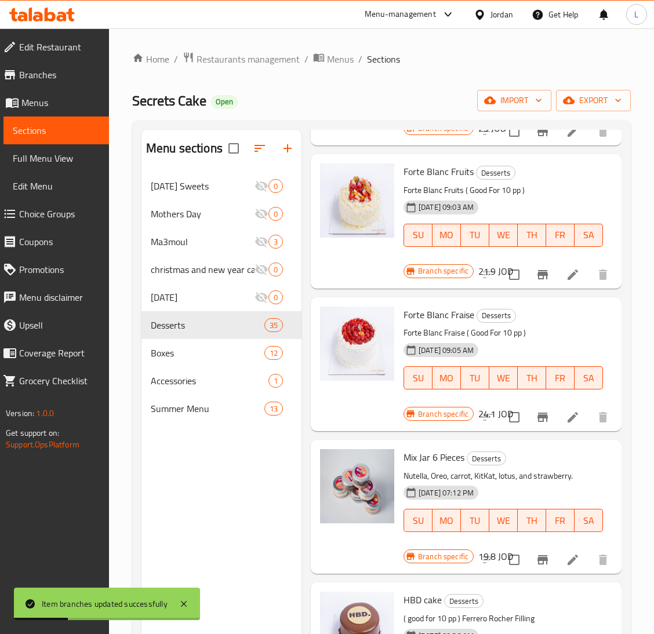
scroll to position [1391, 0]
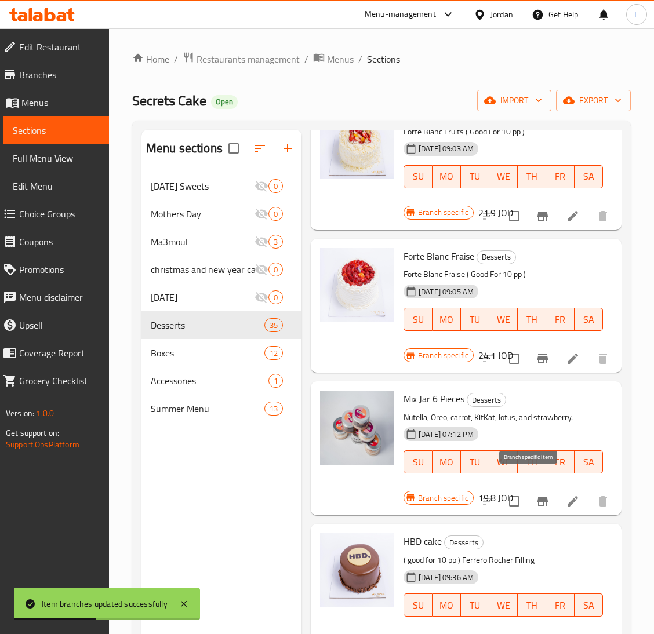
click at [537, 497] on icon "Branch-specific-item" at bounding box center [542, 501] width 10 height 9
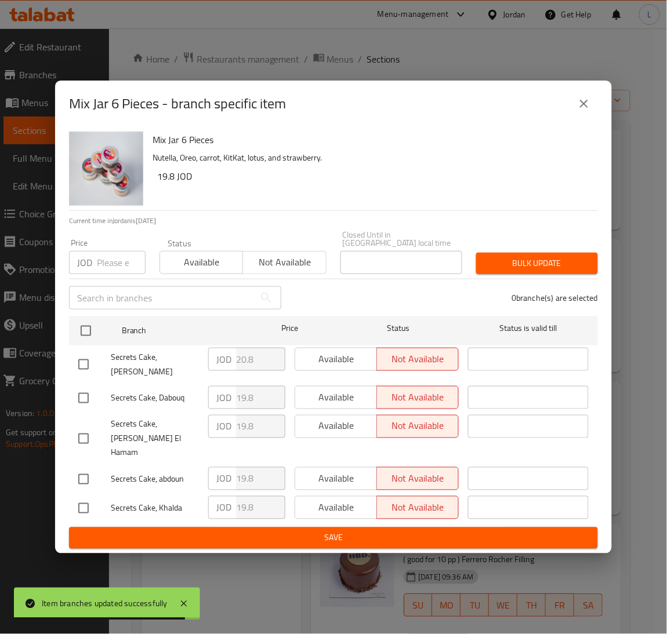
click at [110, 274] on input "number" at bounding box center [121, 262] width 49 height 23
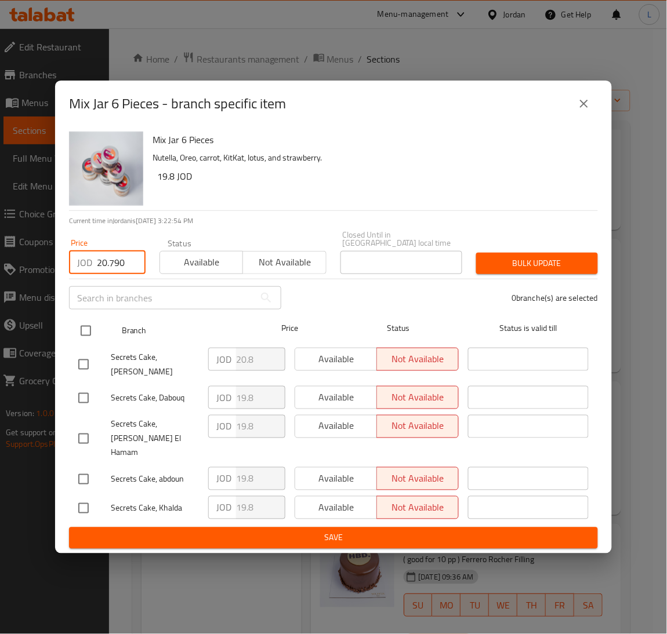
type input "20.790"
click at [83, 343] on input "checkbox" at bounding box center [86, 331] width 24 height 24
checkbox input "true"
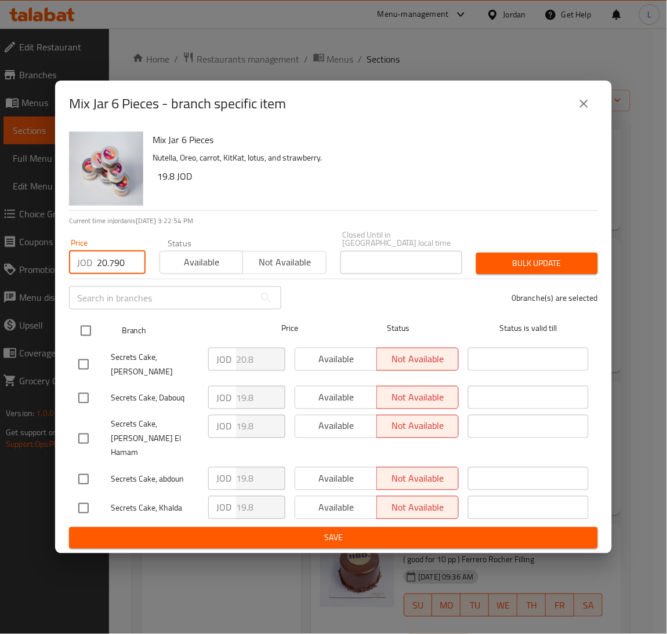
checkbox input "true"
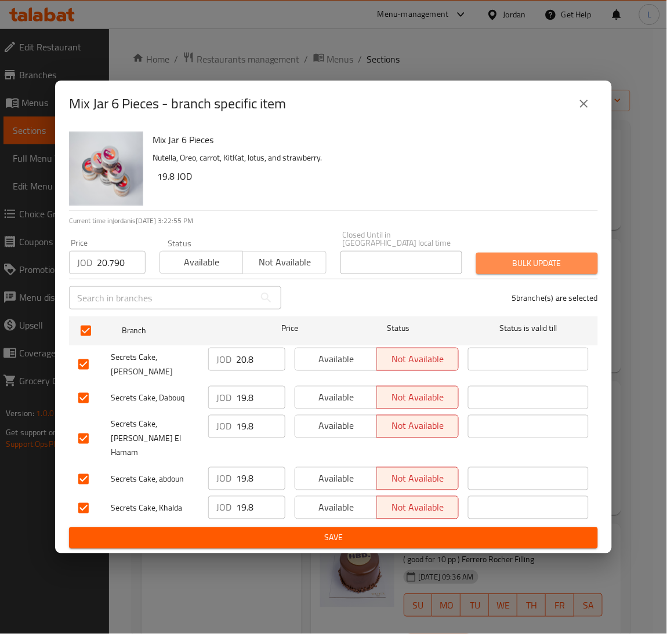
click at [509, 268] on span "Bulk update" at bounding box center [536, 263] width 103 height 14
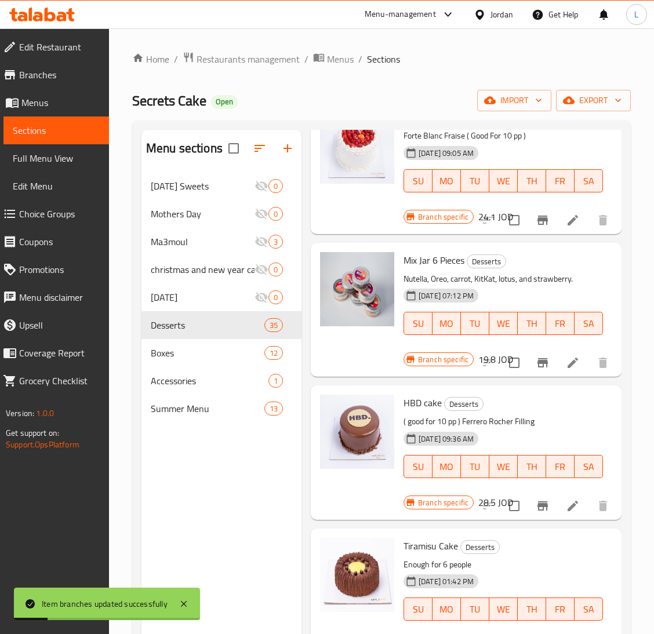
scroll to position [1651, 0]
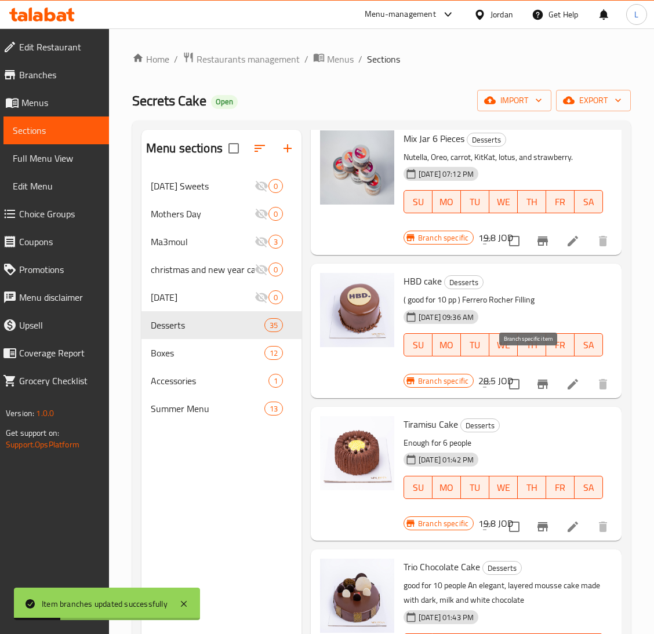
click at [536, 377] on icon "Branch-specific-item" at bounding box center [543, 384] width 14 height 14
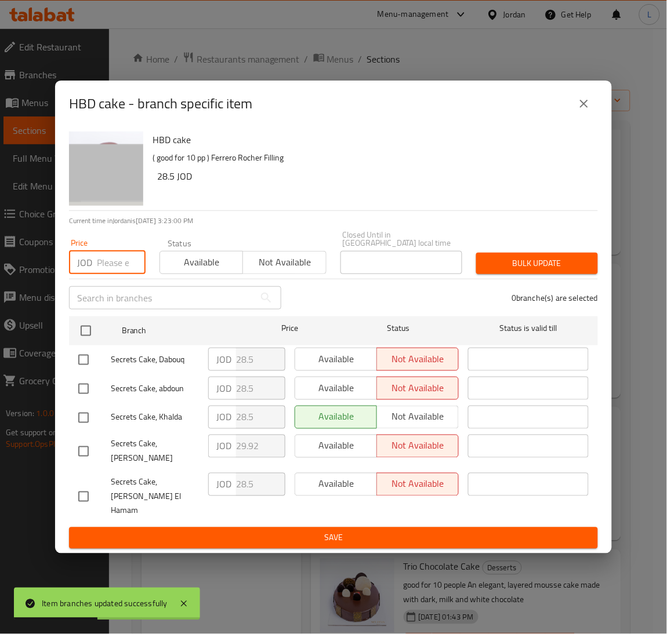
click at [112, 269] on input "number" at bounding box center [121, 262] width 49 height 23
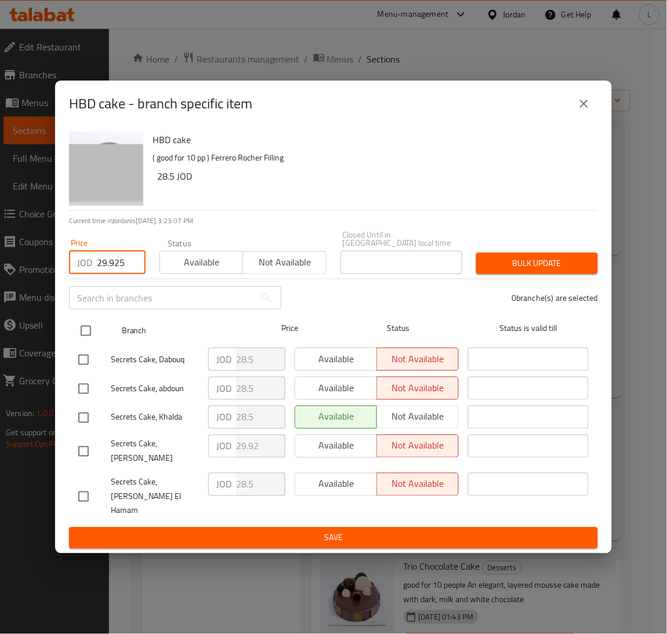
type input "29.925"
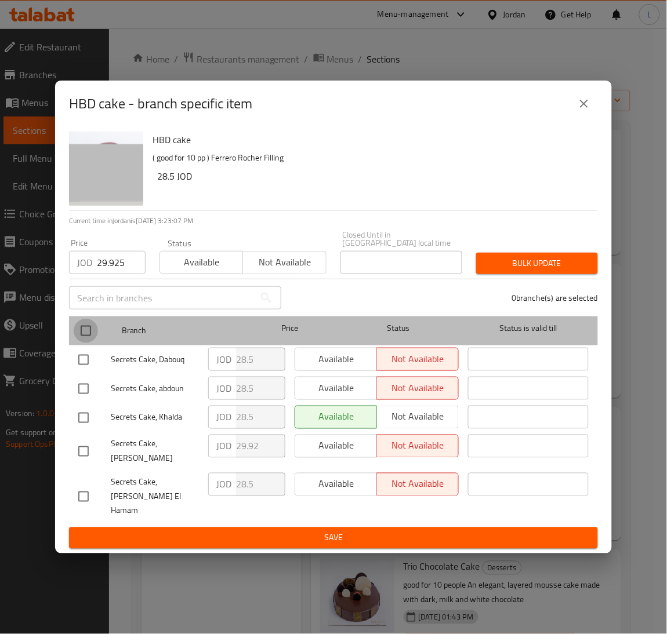
click at [86, 334] on input "checkbox" at bounding box center [86, 331] width 24 height 24
checkbox input "true"
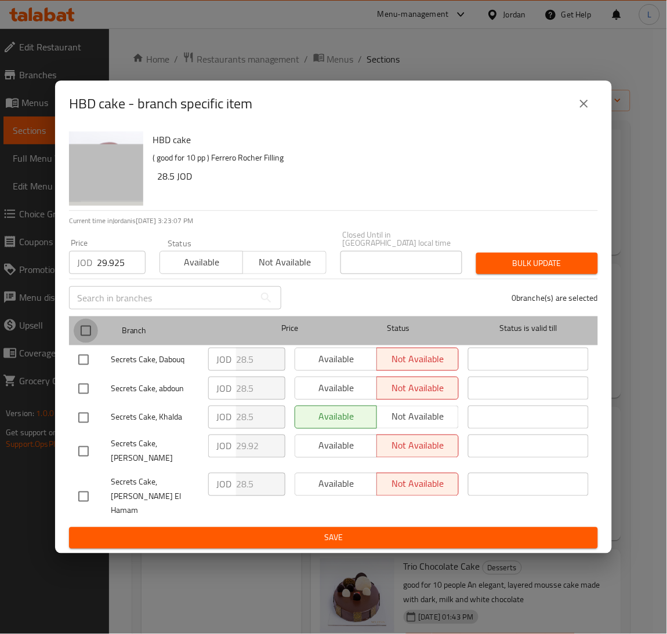
checkbox input "true"
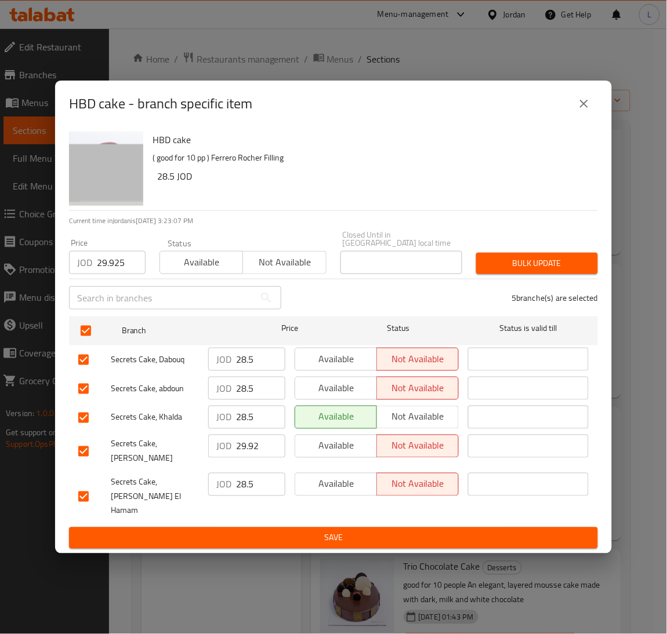
click at [495, 271] on span "Bulk update" at bounding box center [536, 263] width 103 height 14
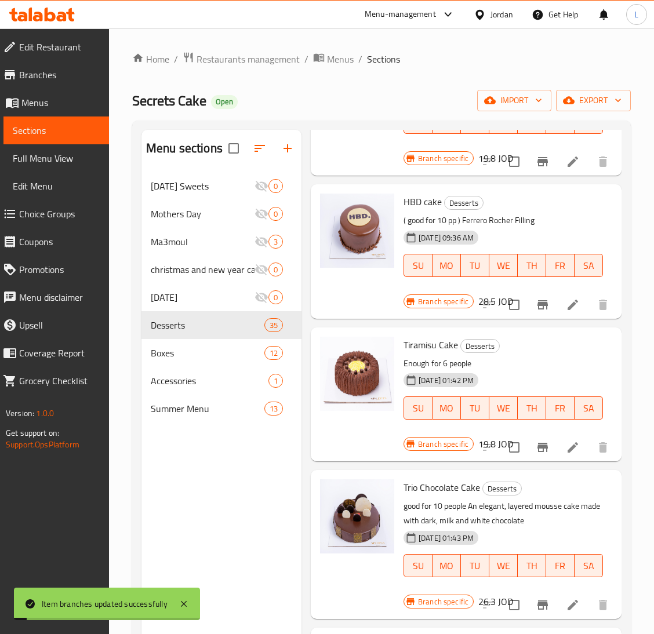
scroll to position [1825, 0]
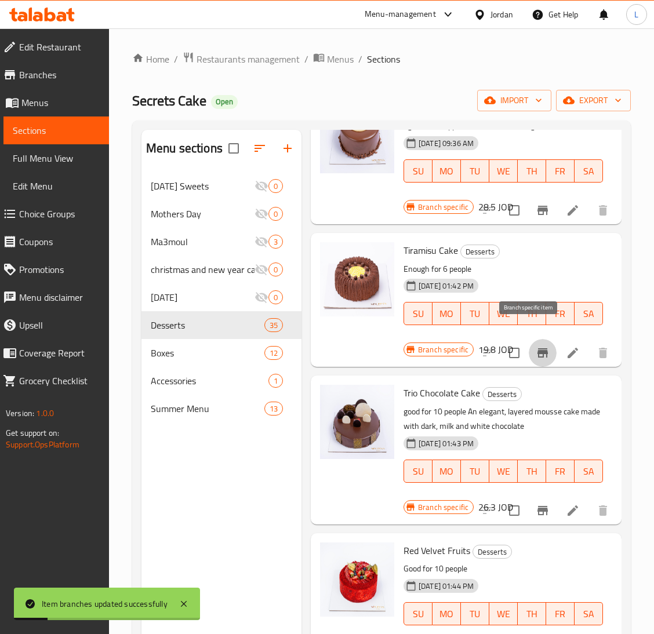
click at [536, 346] on icon "Branch-specific-item" at bounding box center [543, 353] width 14 height 14
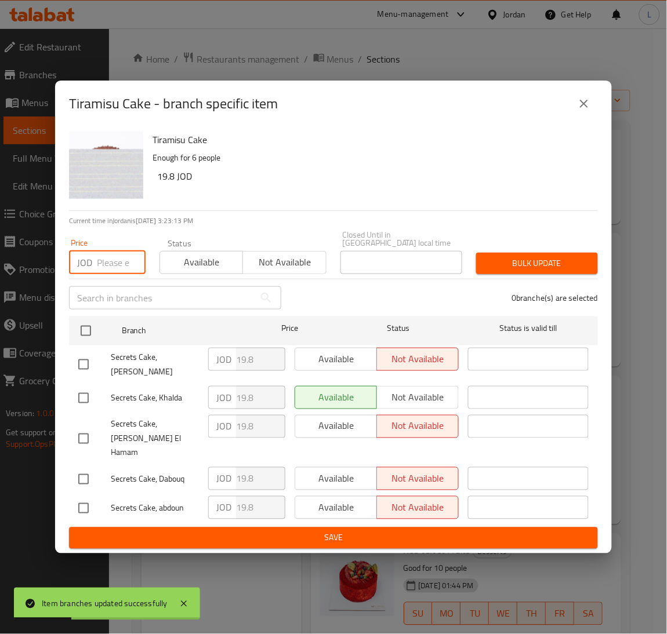
click at [103, 273] on input "number" at bounding box center [121, 262] width 49 height 23
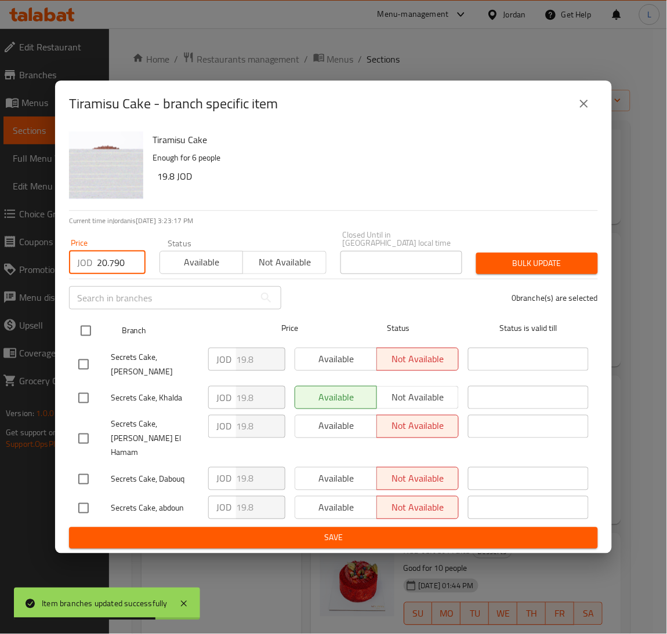
type input "20.790"
click at [78, 337] on input "checkbox" at bounding box center [86, 331] width 24 height 24
checkbox input "true"
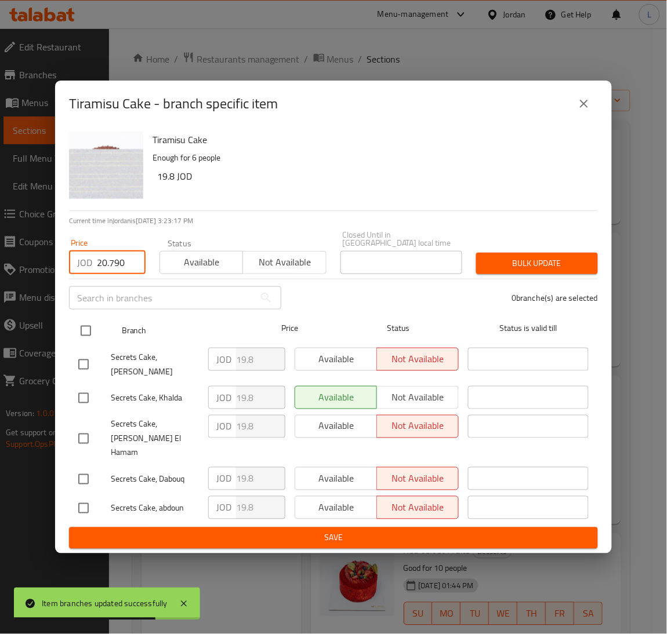
checkbox input "true"
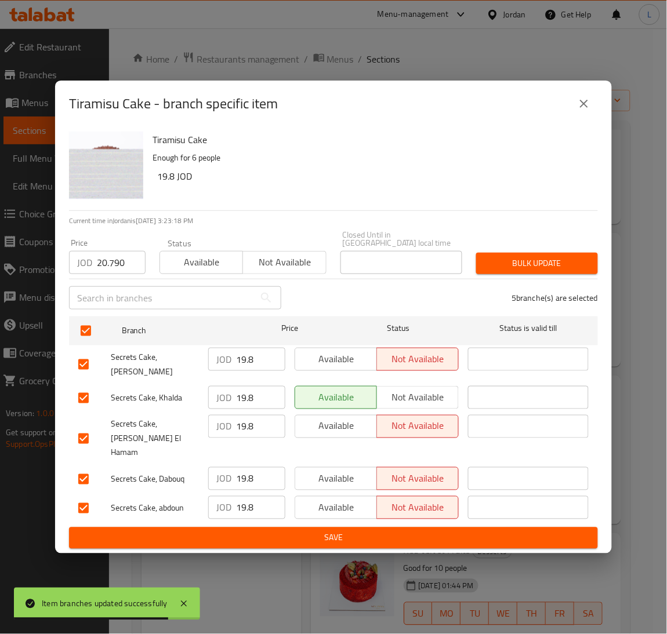
click at [556, 253] on div "Bulk update" at bounding box center [537, 263] width 136 height 35
click at [549, 271] on span "Bulk update" at bounding box center [536, 263] width 103 height 14
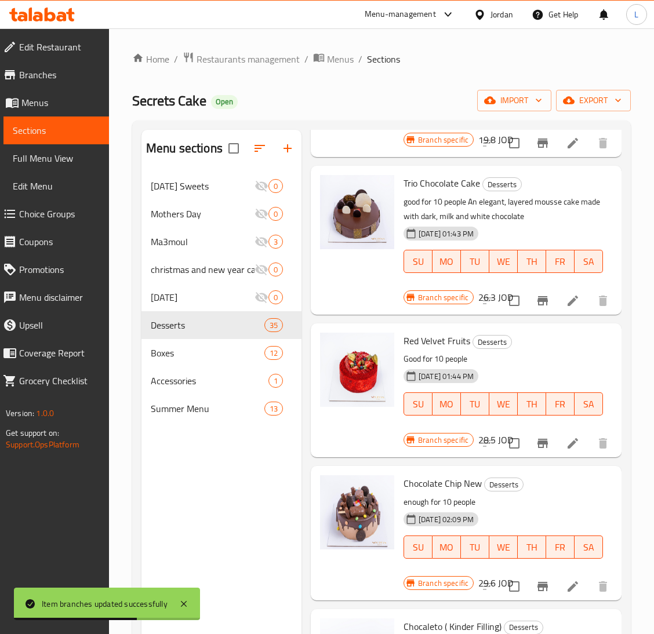
scroll to position [1999, 0]
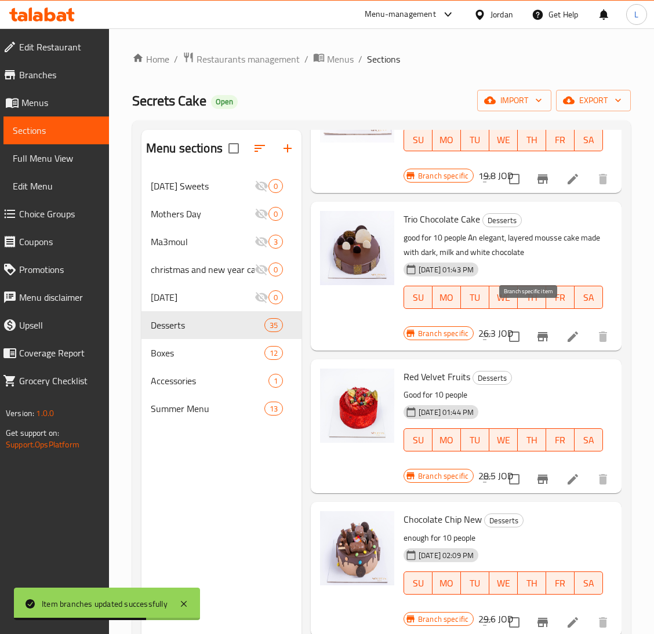
click at [529, 323] on button "Branch-specific-item" at bounding box center [543, 337] width 28 height 28
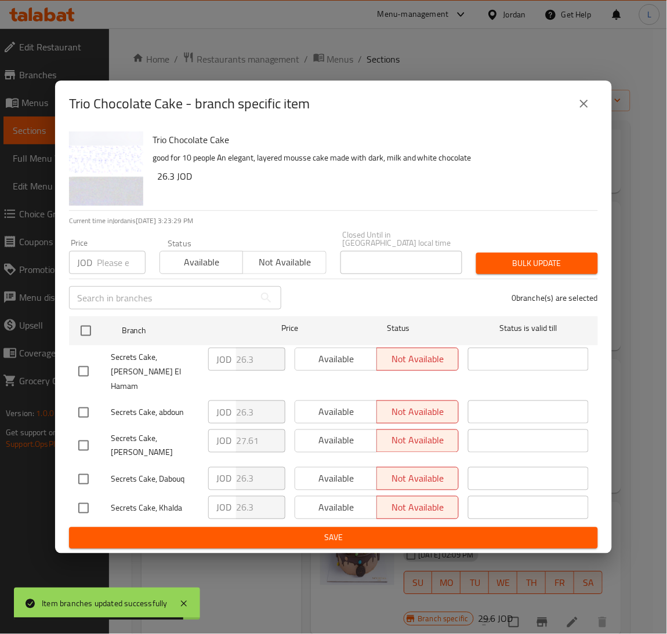
click at [113, 271] on input "number" at bounding box center [121, 262] width 49 height 23
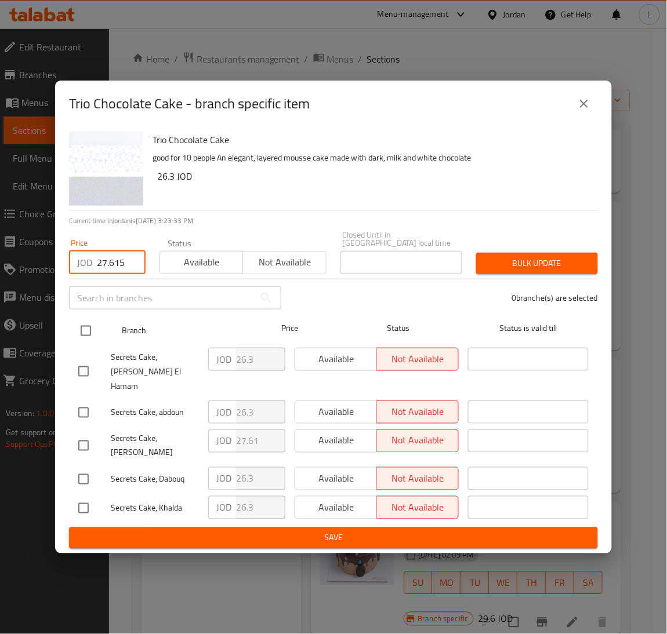
type input "27.615"
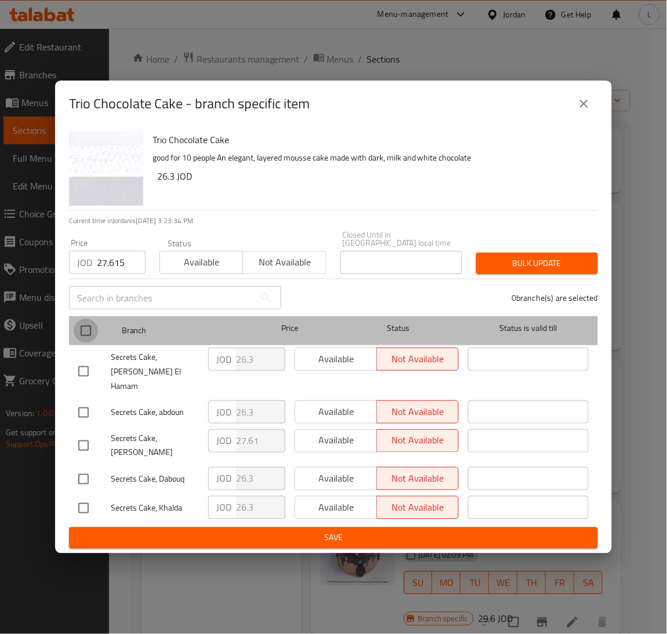
click at [82, 336] on input "checkbox" at bounding box center [86, 331] width 24 height 24
checkbox input "true"
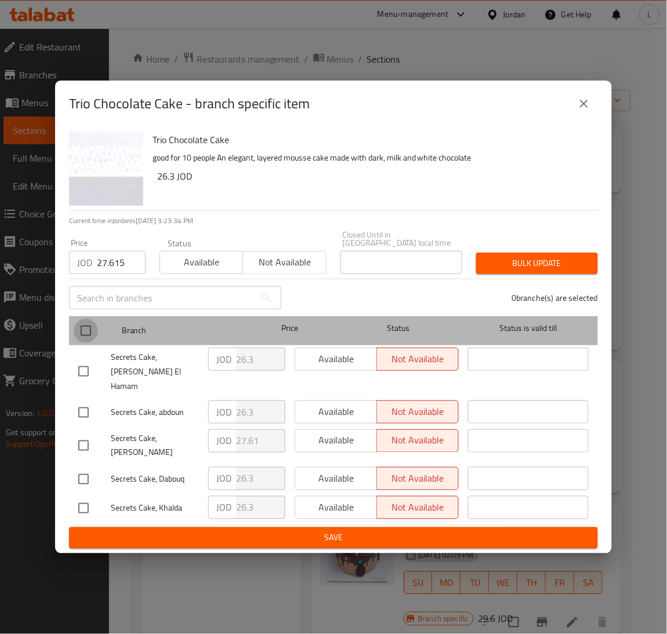
checkbox input "true"
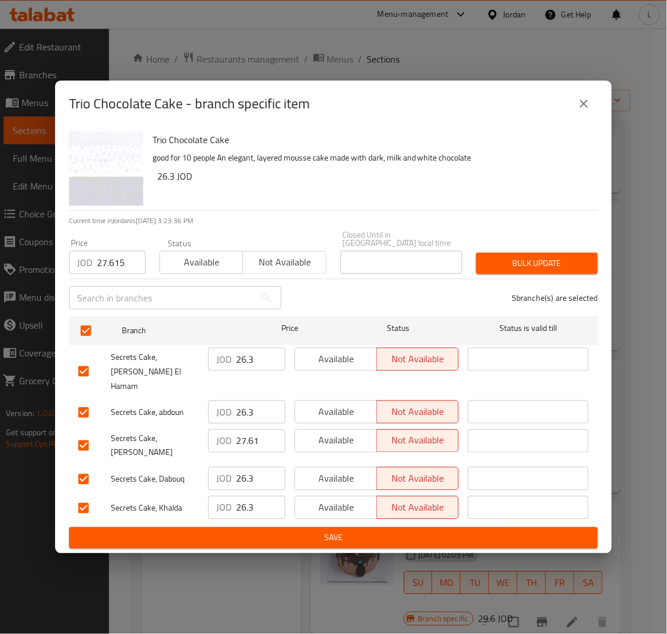
click at [507, 271] on span "Bulk update" at bounding box center [536, 263] width 103 height 14
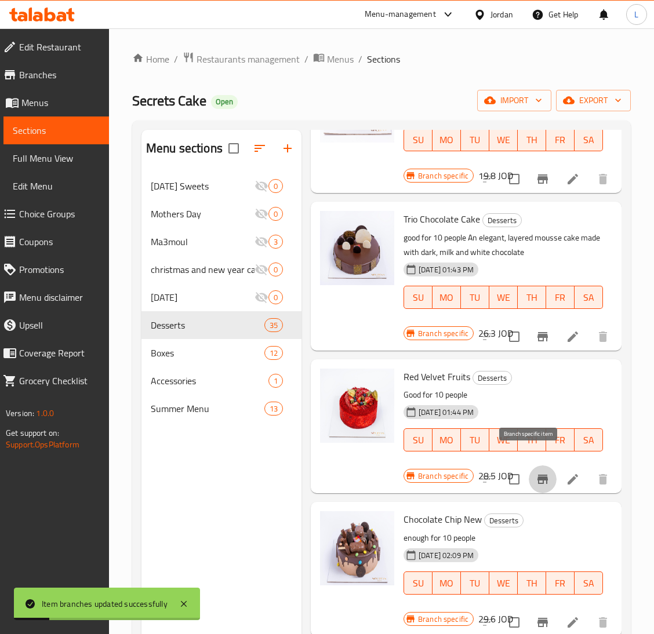
click at [536, 472] on icon "Branch-specific-item" at bounding box center [543, 479] width 14 height 14
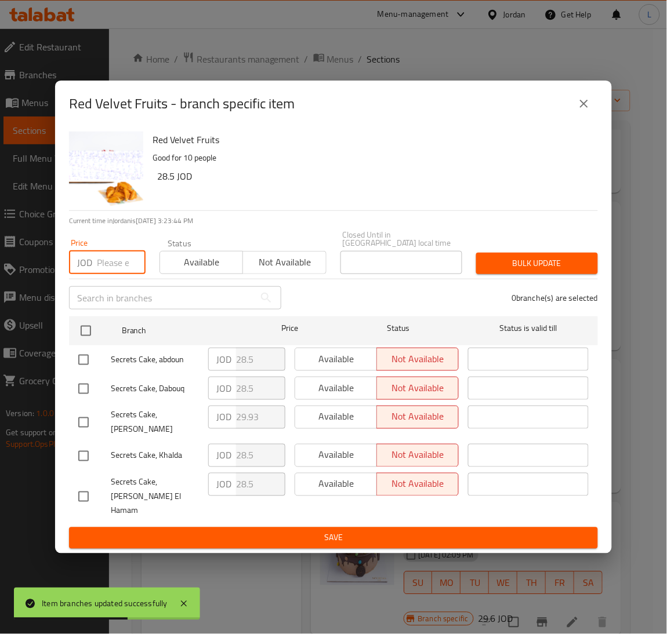
click at [124, 272] on input "number" at bounding box center [121, 262] width 49 height 23
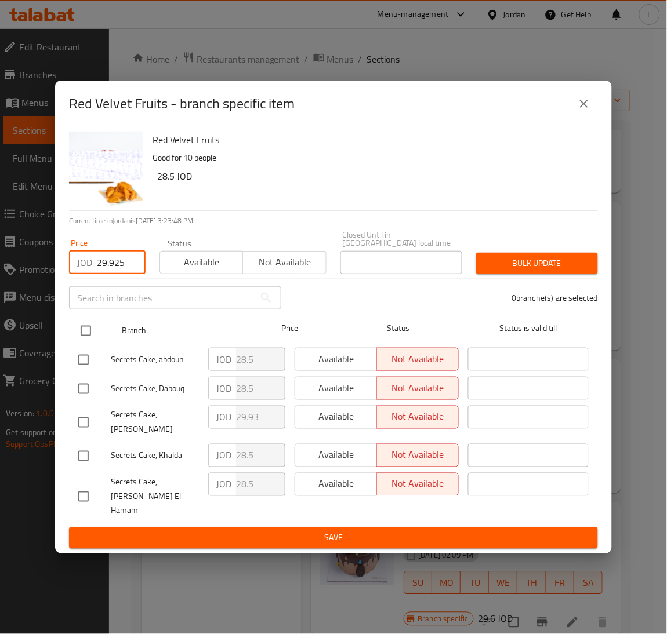
type input "29.925"
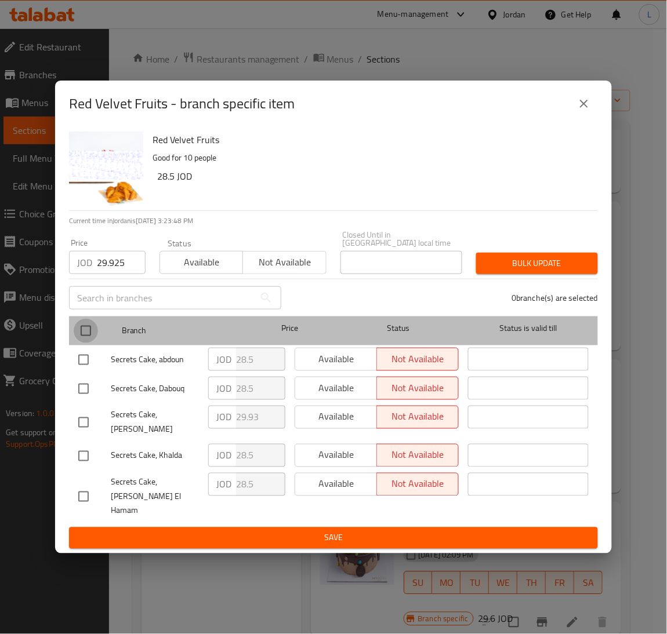
click at [79, 337] on input "checkbox" at bounding box center [86, 331] width 24 height 24
checkbox input "true"
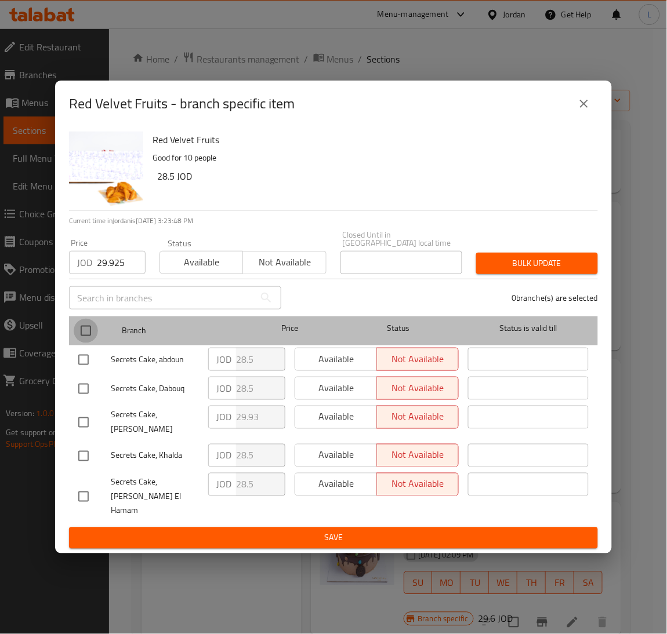
checkbox input "true"
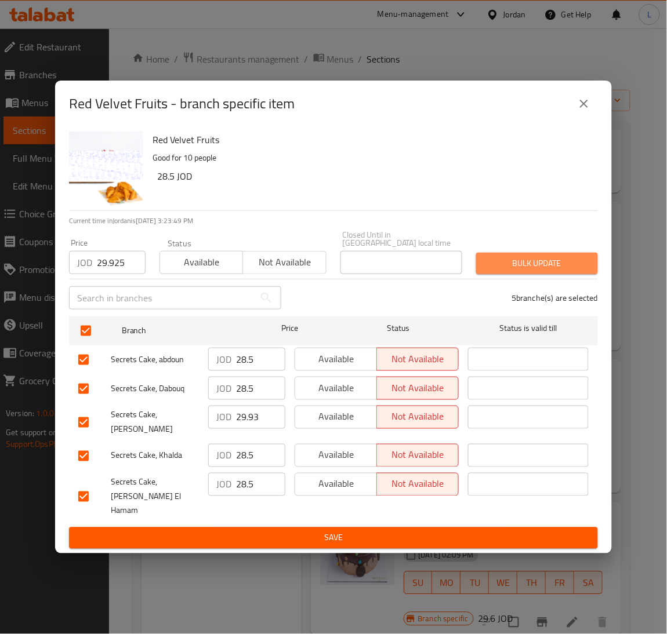
click at [500, 271] on span "Bulk update" at bounding box center [536, 263] width 103 height 14
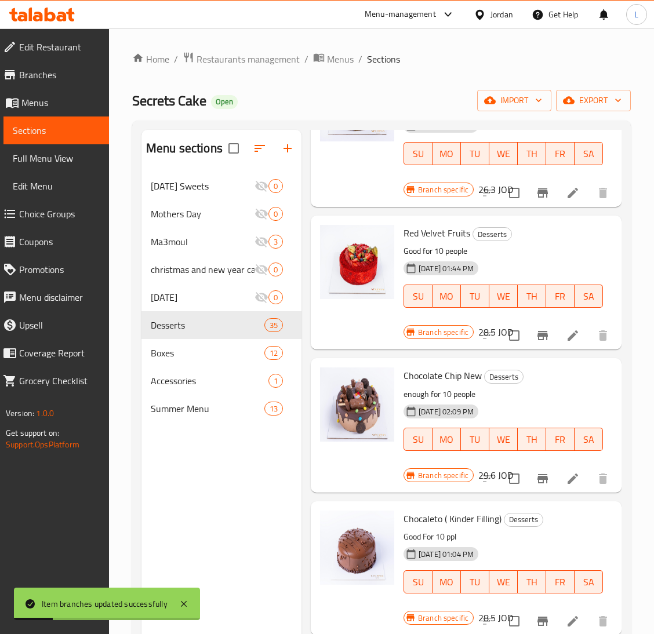
scroll to position [2173, 0]
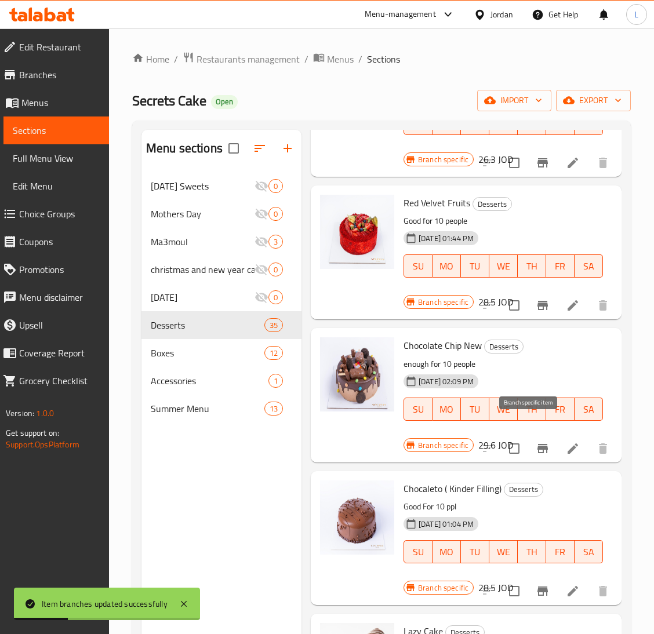
click at [536, 442] on icon "Branch-specific-item" at bounding box center [543, 449] width 14 height 14
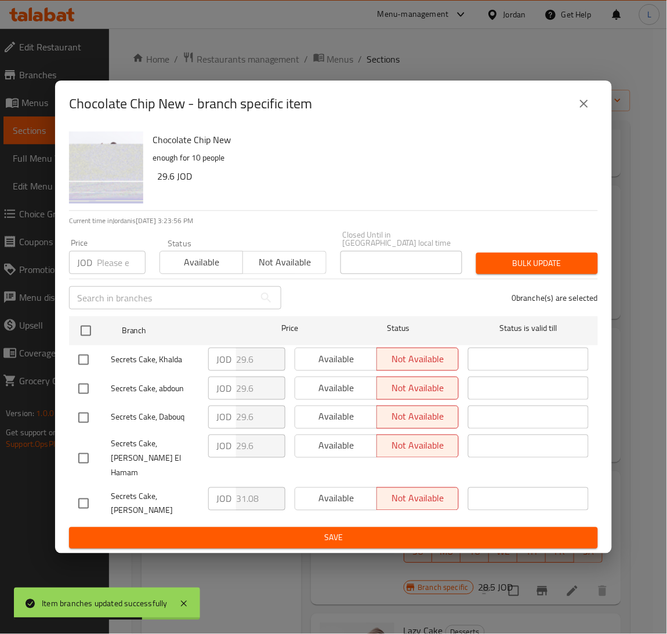
click at [108, 261] on input "number" at bounding box center [121, 262] width 49 height 23
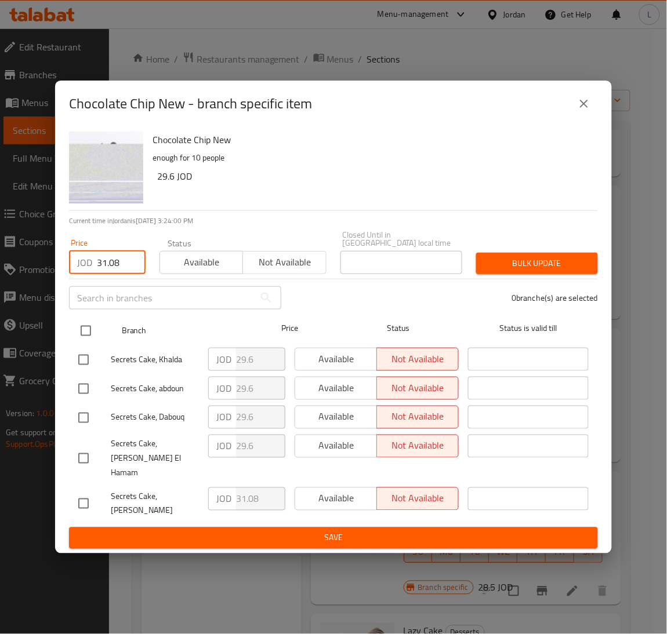
type input "31.08"
click at [85, 341] on input "checkbox" at bounding box center [86, 331] width 24 height 24
checkbox input "true"
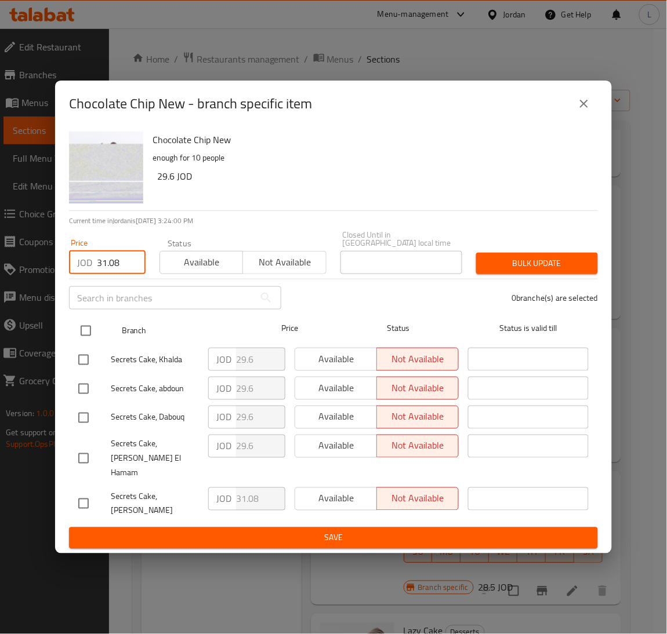
checkbox input "true"
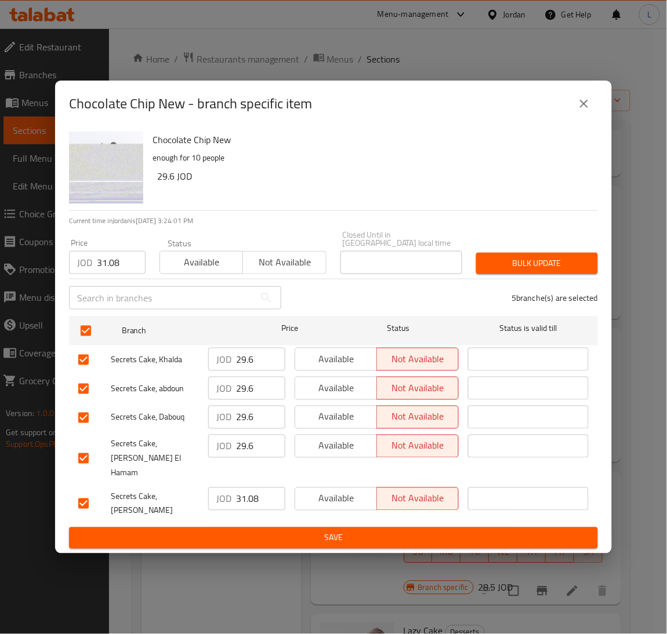
click at [552, 265] on span "Bulk update" at bounding box center [536, 263] width 103 height 14
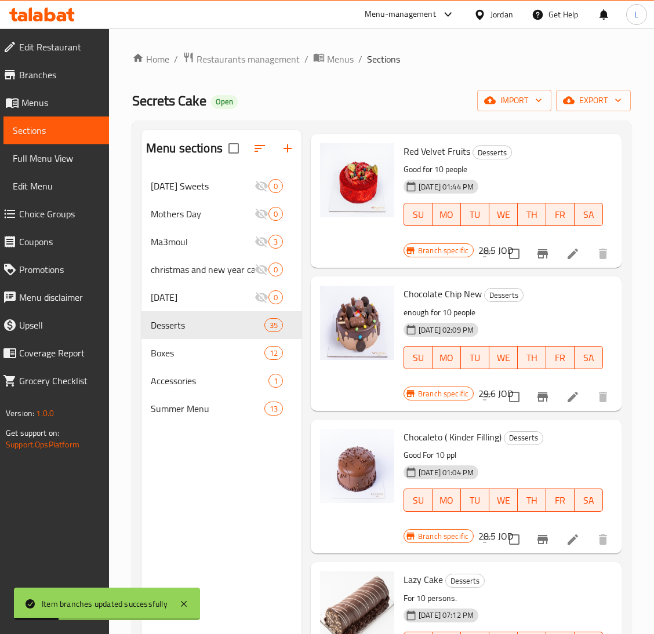
scroll to position [2260, 0]
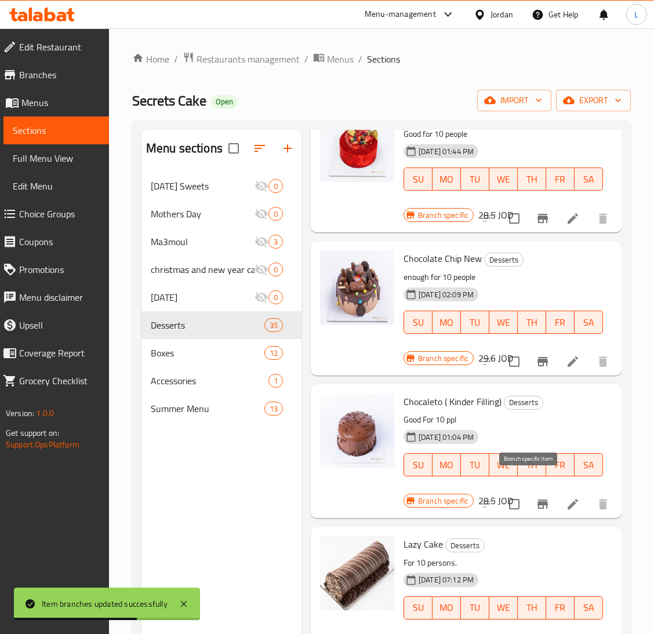
click at [537, 500] on icon "Branch-specific-item" at bounding box center [542, 504] width 10 height 9
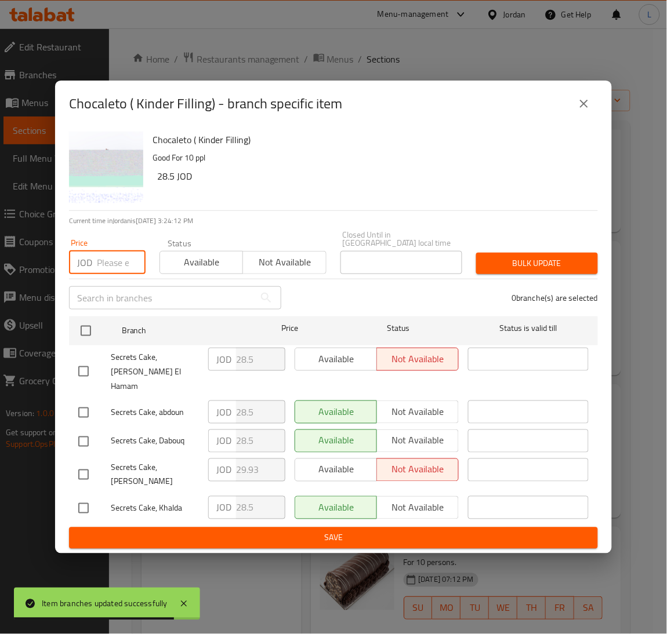
click at [114, 274] on input "number" at bounding box center [121, 262] width 49 height 23
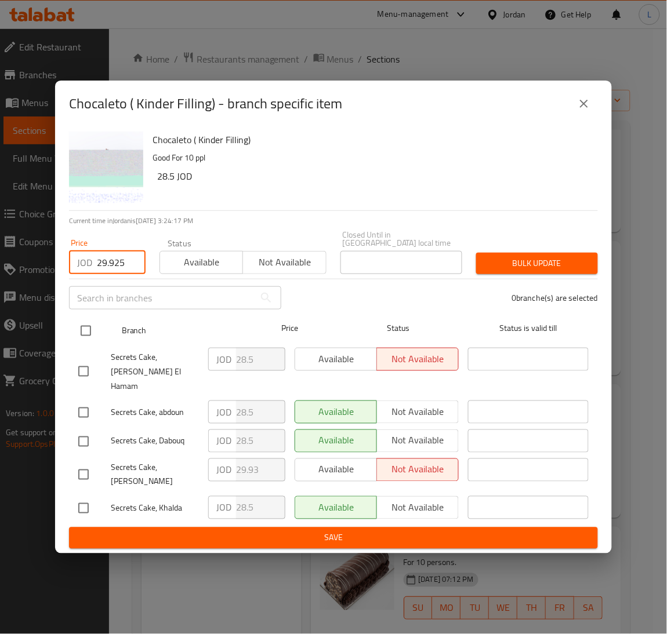
type input "29.925"
click at [93, 337] on input "checkbox" at bounding box center [86, 331] width 24 height 24
checkbox input "true"
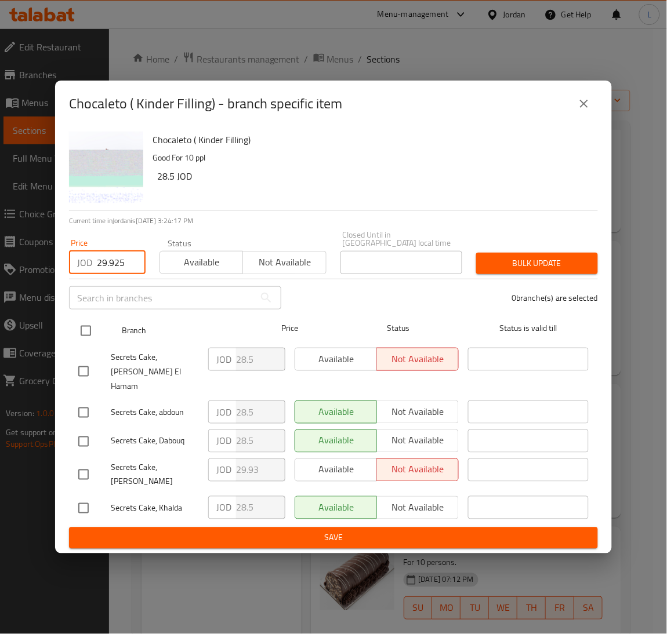
checkbox input "true"
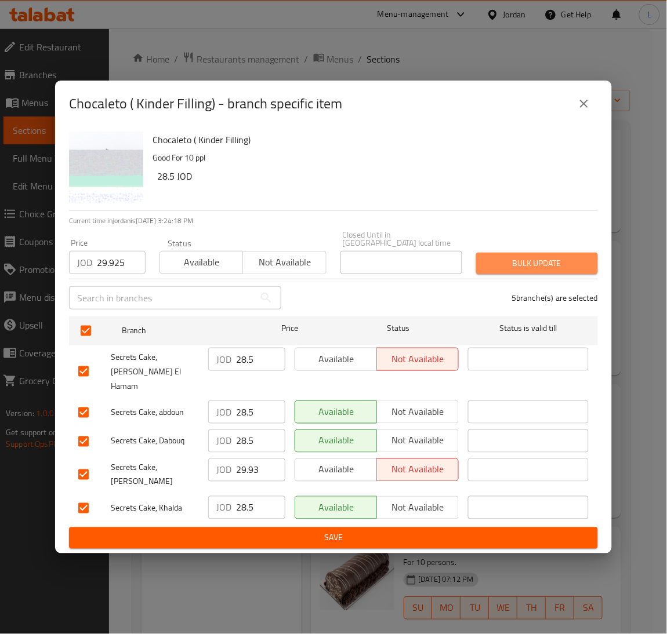
click at [566, 271] on span "Bulk update" at bounding box center [536, 263] width 103 height 14
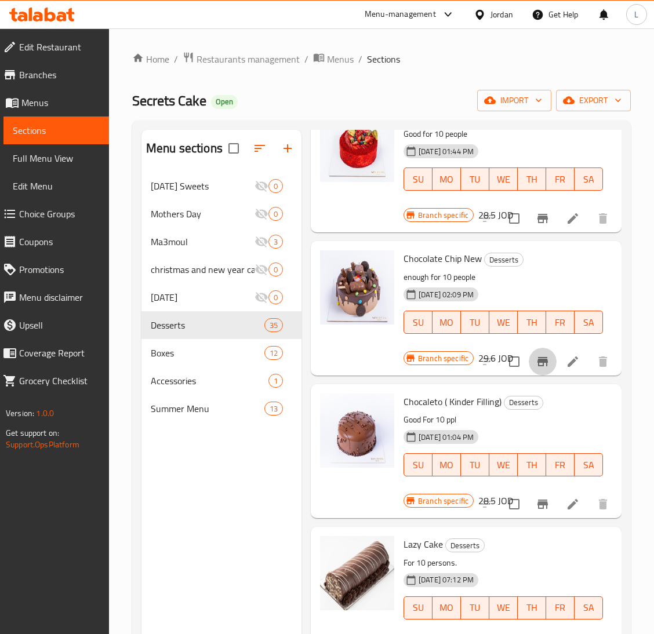
click at [537, 357] on icon "Branch-specific-item" at bounding box center [542, 361] width 10 height 9
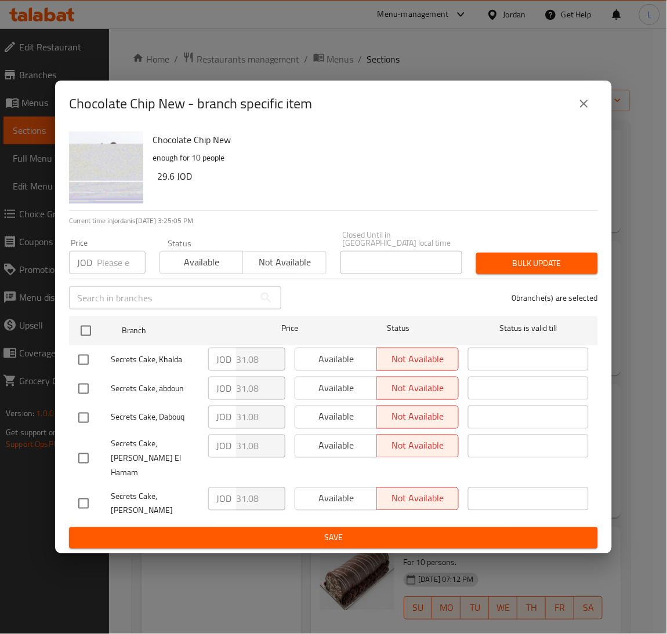
click at [585, 108] on icon "close" at bounding box center [584, 104] width 8 height 8
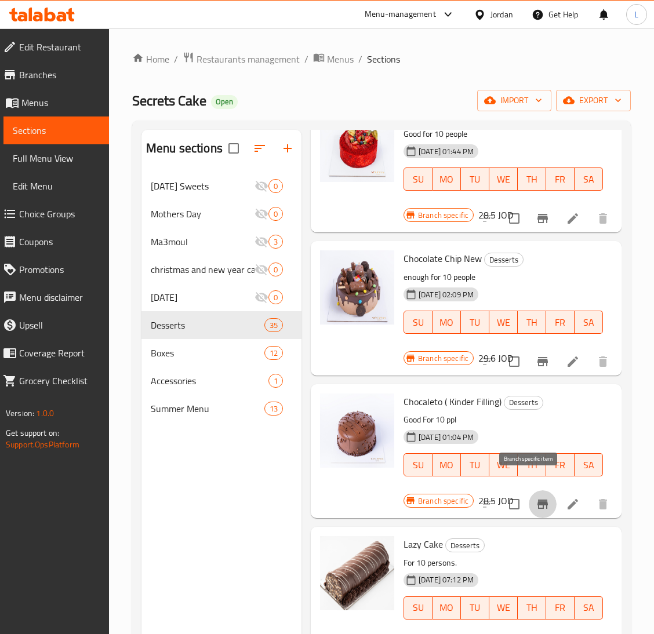
click at [537, 500] on icon "Branch-specific-item" at bounding box center [542, 504] width 10 height 9
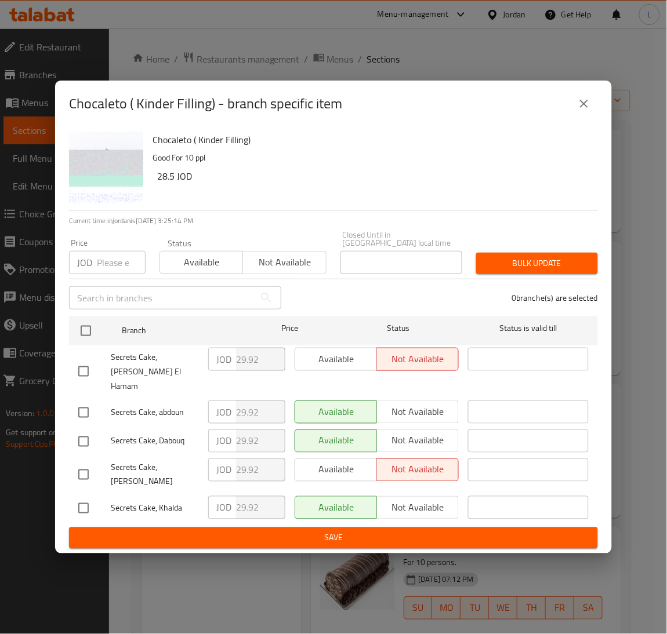
click at [100, 273] on input "number" at bounding box center [121, 262] width 49 height 23
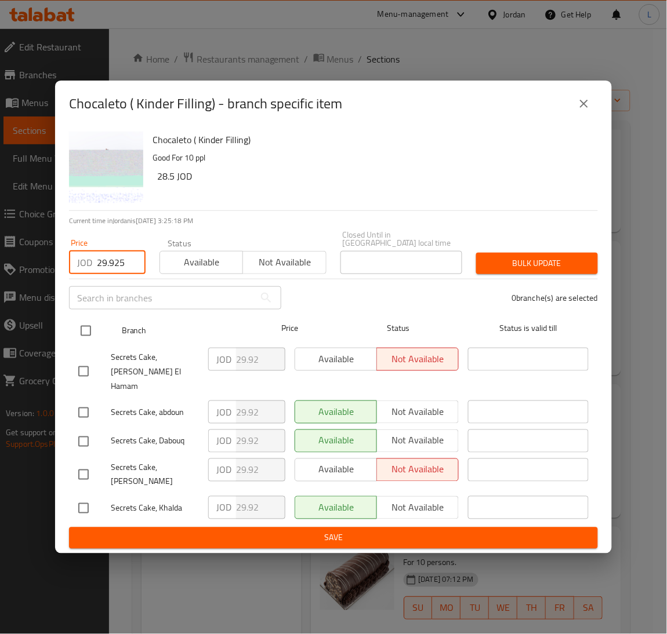
type input "29.925"
click at [92, 341] on input "checkbox" at bounding box center [86, 331] width 24 height 24
checkbox input "true"
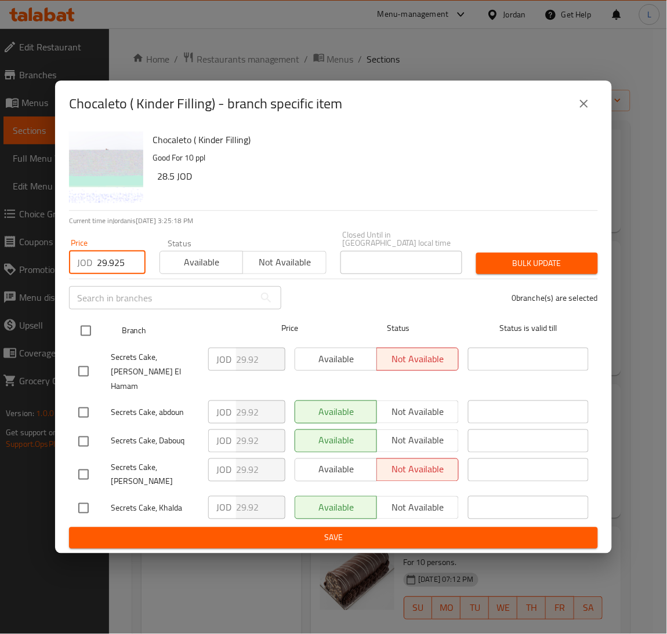
checkbox input "true"
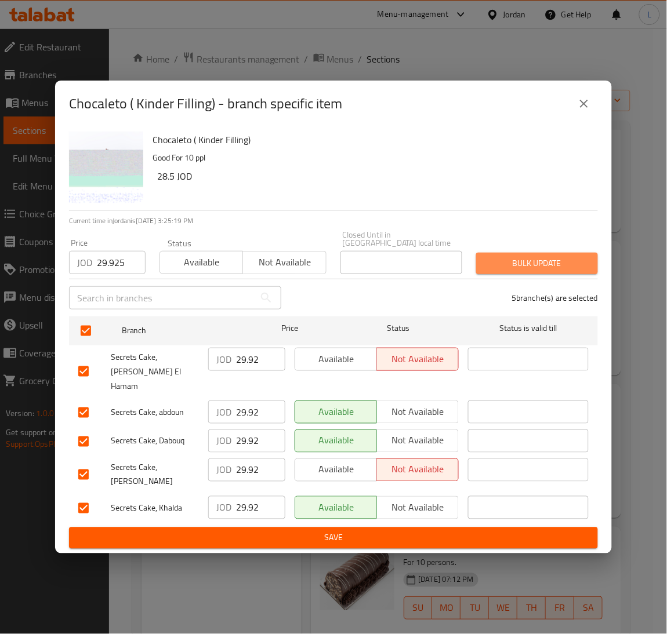
click at [507, 271] on span "Bulk update" at bounding box center [536, 263] width 103 height 14
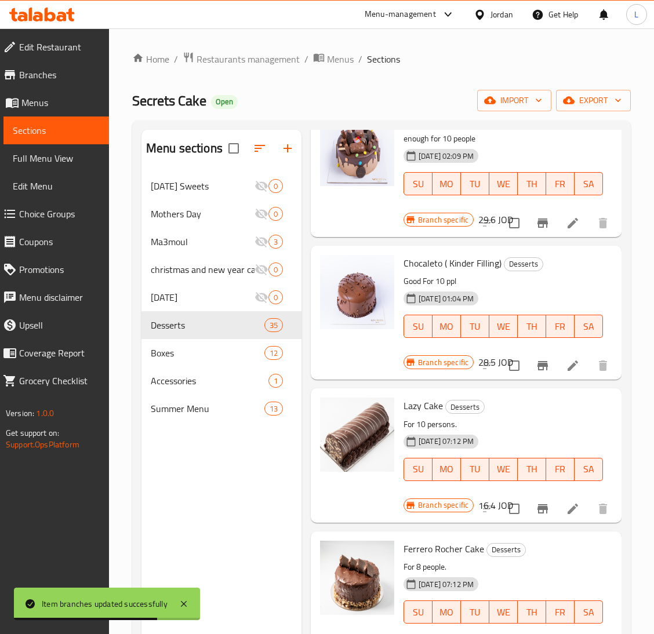
scroll to position [2435, 0]
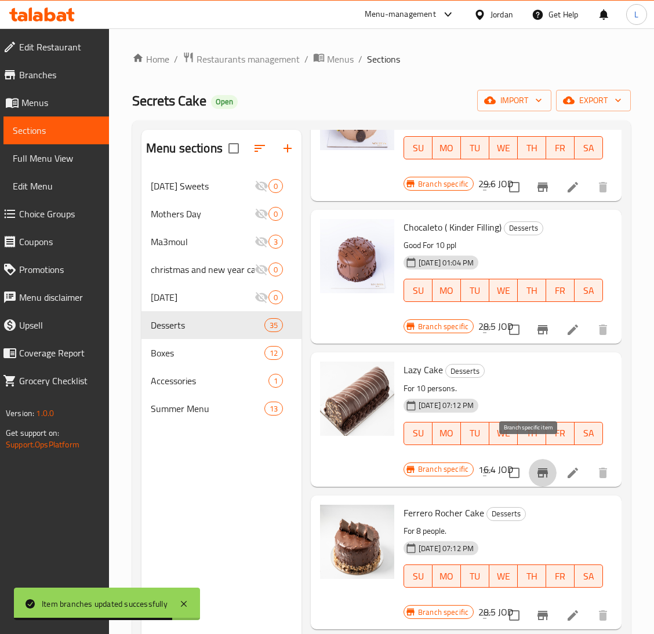
click at [537, 461] on button "Branch-specific-item" at bounding box center [543, 473] width 28 height 28
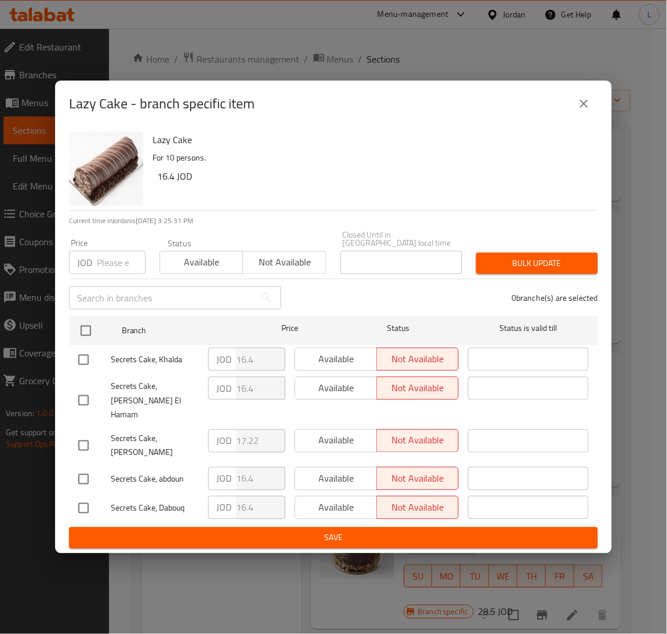
click at [104, 271] on input "number" at bounding box center [121, 262] width 49 height 23
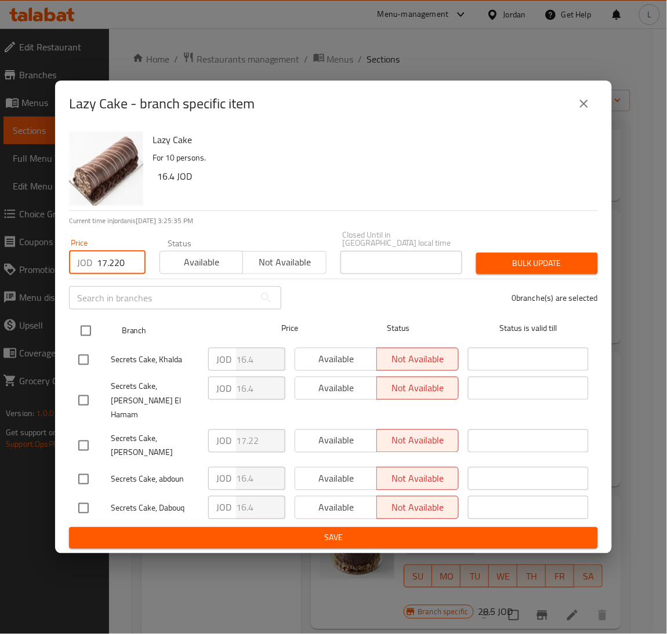
type input "17.220"
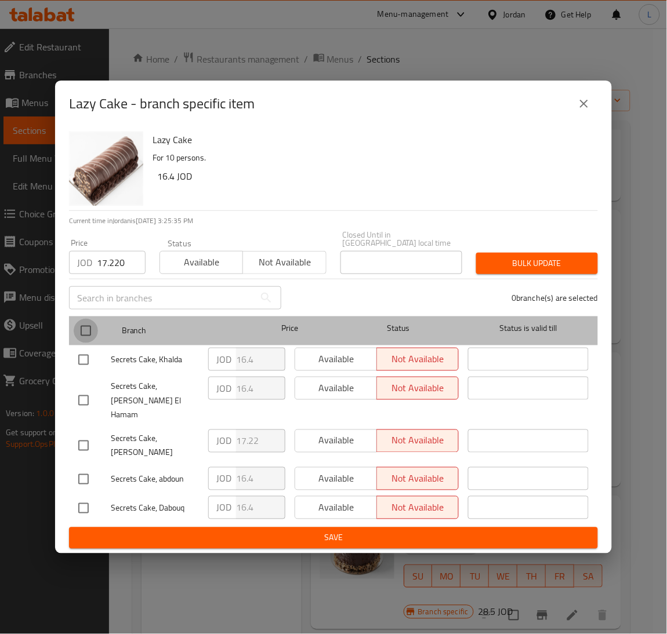
click at [86, 339] on input "checkbox" at bounding box center [86, 331] width 24 height 24
checkbox input "true"
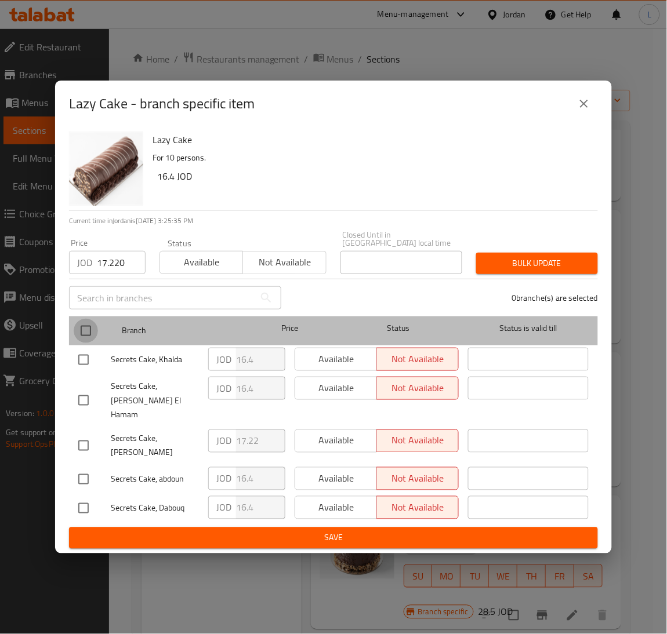
checkbox input "true"
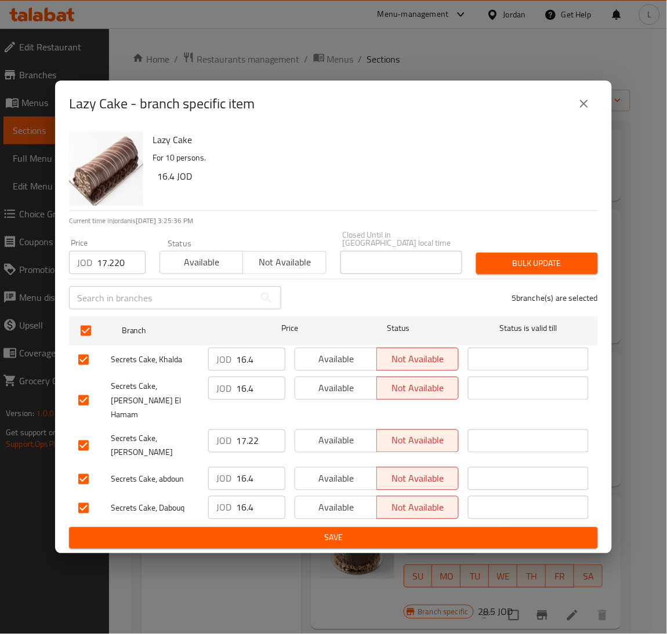
click at [529, 267] on span "Bulk update" at bounding box center [536, 263] width 103 height 14
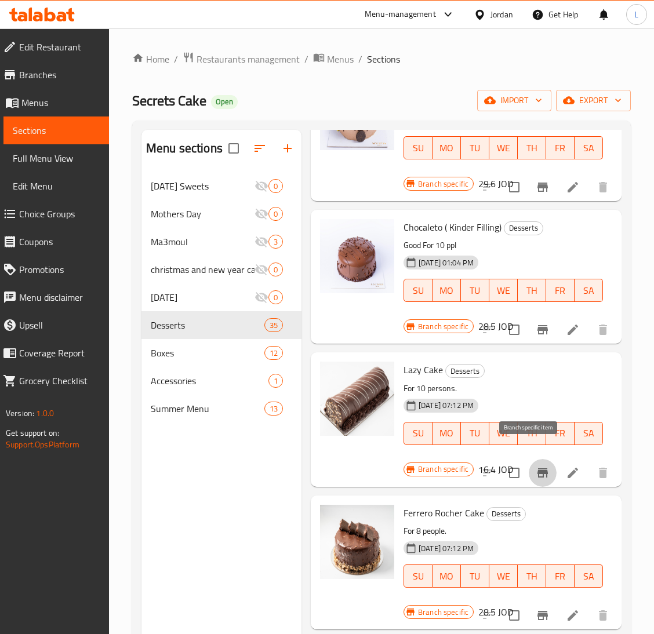
click at [529, 459] on button "Branch-specific-item" at bounding box center [543, 473] width 28 height 28
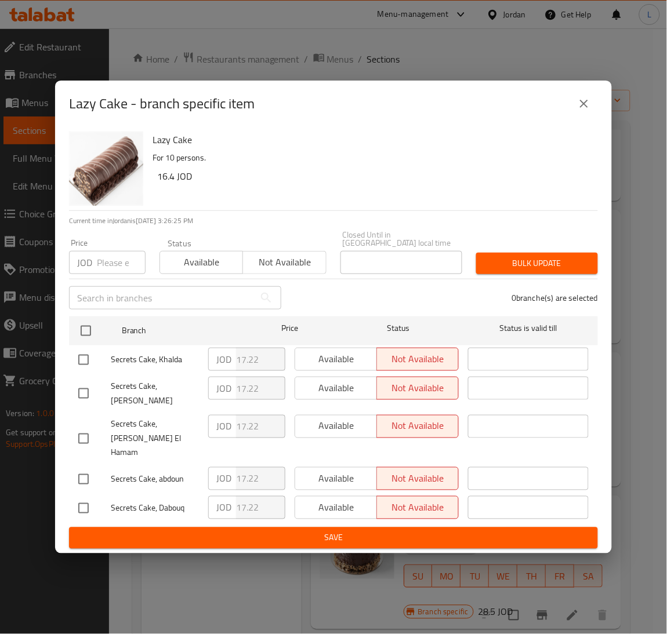
click at [583, 108] on icon "close" at bounding box center [584, 104] width 8 height 8
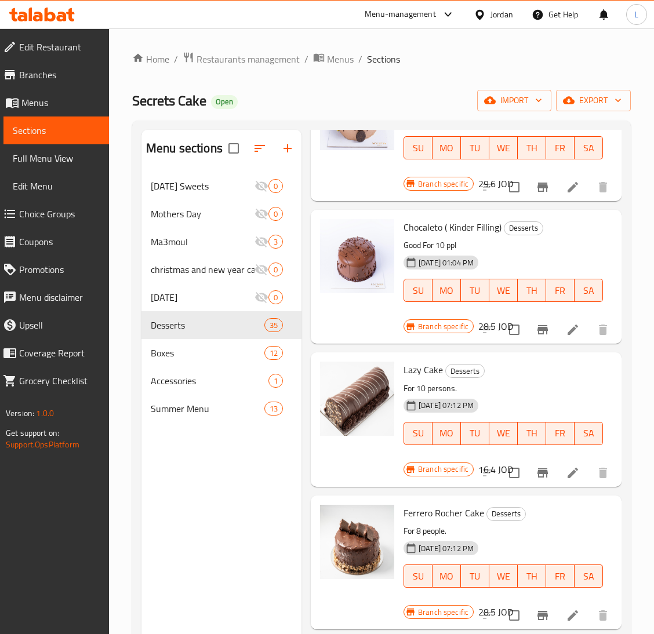
scroll to position [2521, 0]
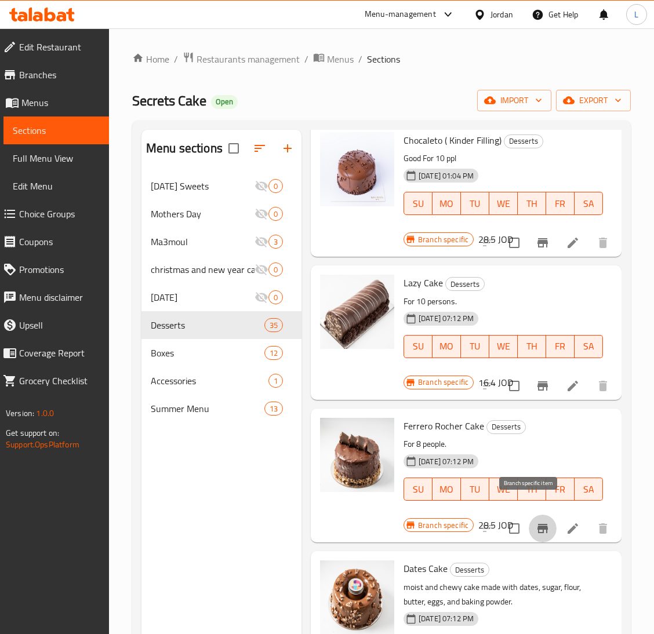
click at [536, 522] on icon "Branch-specific-item" at bounding box center [543, 529] width 14 height 14
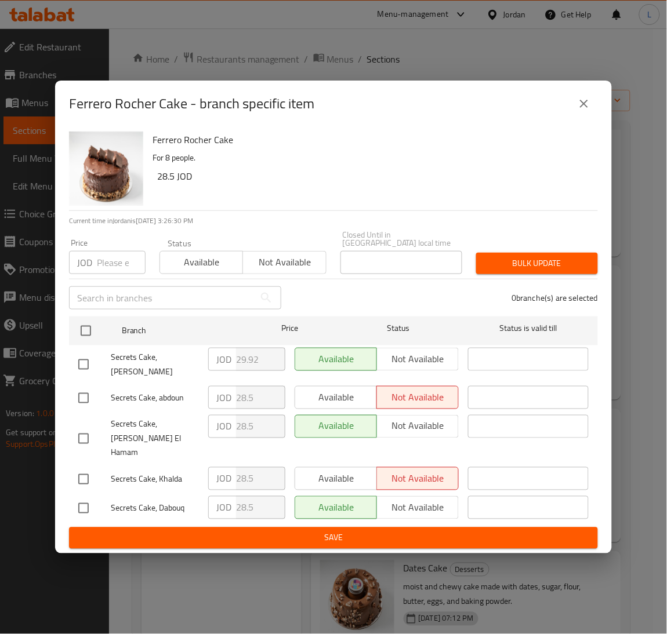
click at [113, 265] on input "number" at bounding box center [121, 262] width 49 height 23
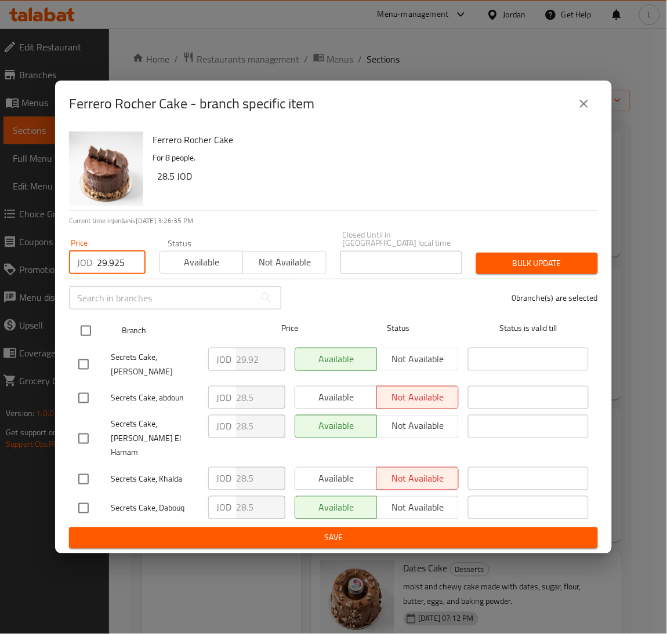
type input "29.925"
click at [89, 339] on input "checkbox" at bounding box center [86, 331] width 24 height 24
checkbox input "true"
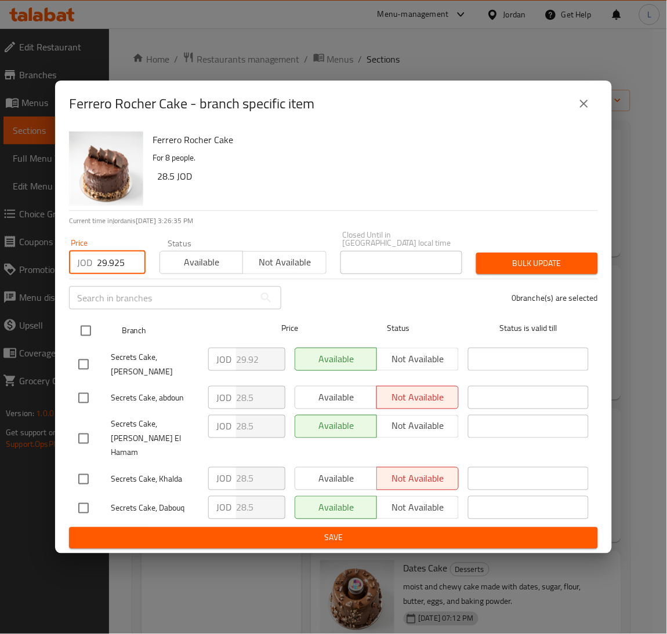
checkbox input "true"
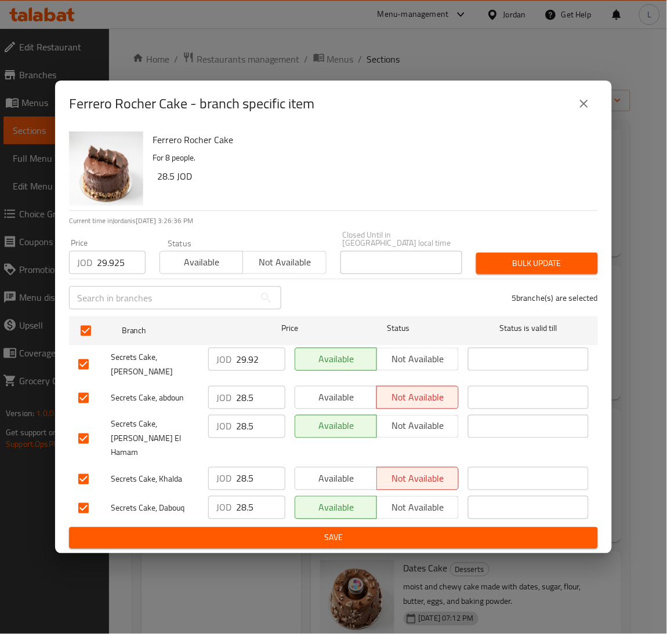
click at [564, 267] on span "Bulk update" at bounding box center [536, 263] width 103 height 14
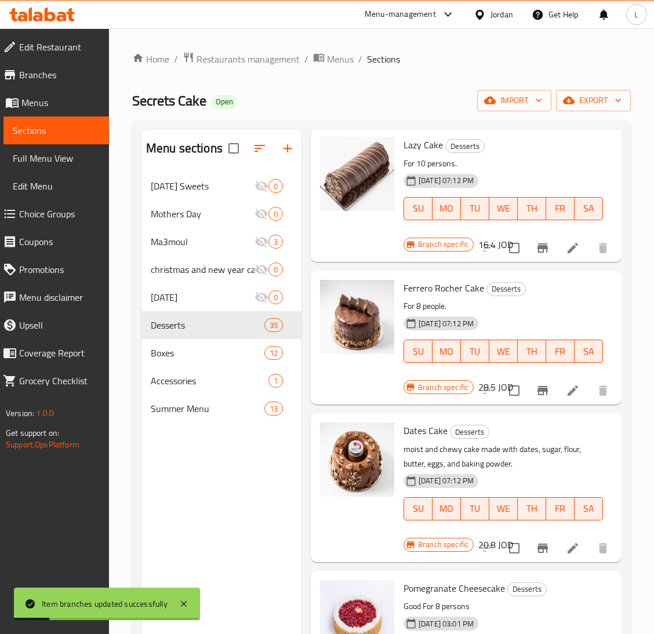
scroll to position [2695, 0]
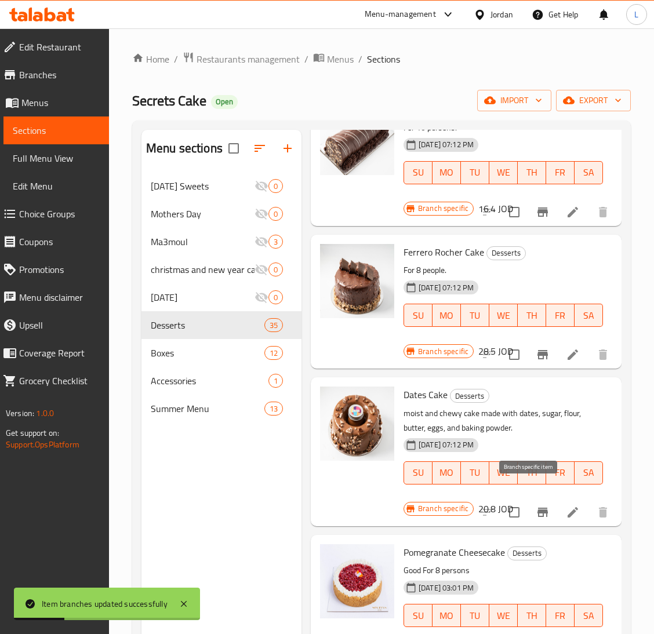
click at [536, 505] on icon "Branch-specific-item" at bounding box center [543, 512] width 14 height 14
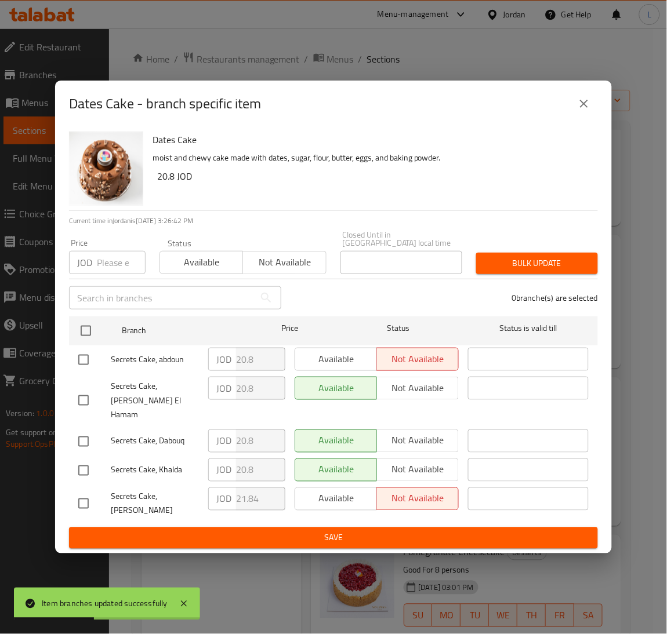
click at [103, 268] on input "number" at bounding box center [121, 262] width 49 height 23
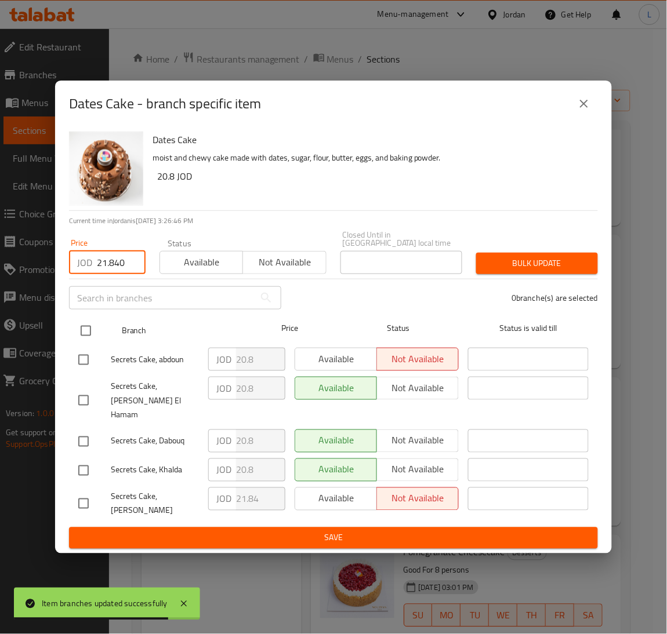
type input "21.840"
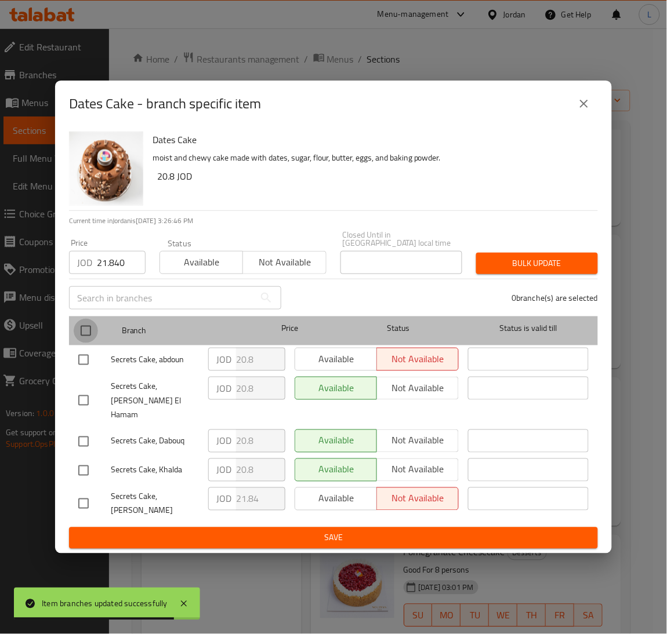
click at [81, 341] on input "checkbox" at bounding box center [86, 331] width 24 height 24
checkbox input "true"
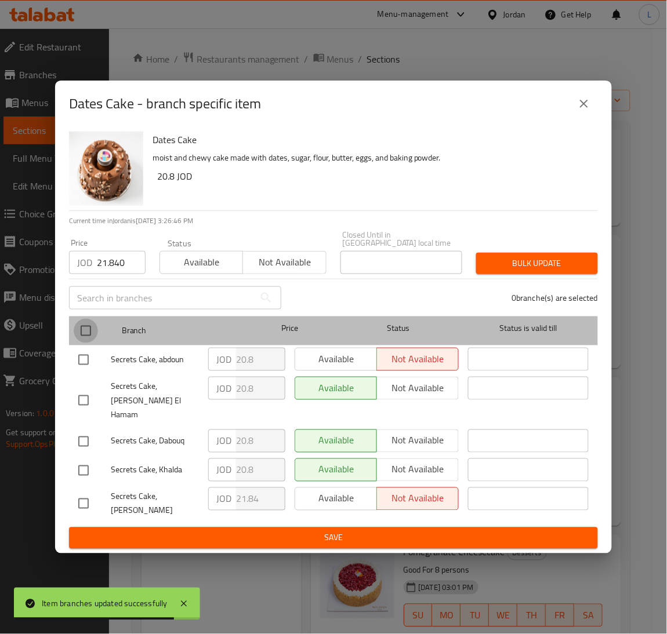
checkbox input "true"
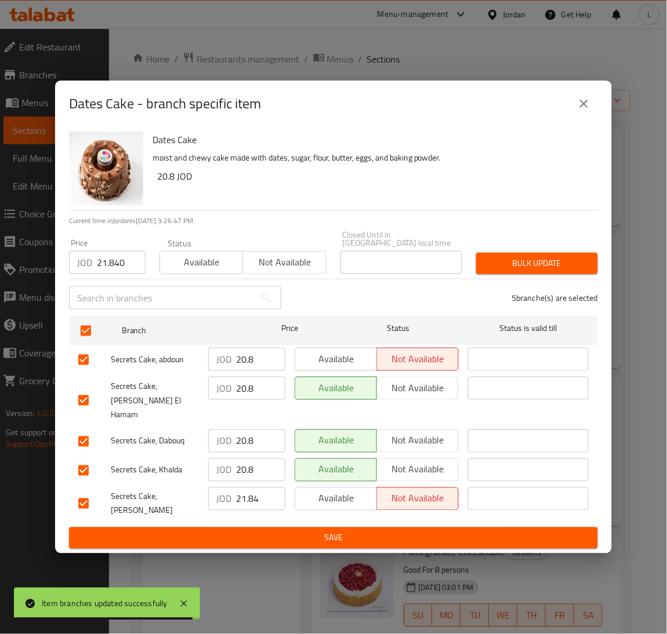
click at [536, 263] on span "Bulk update" at bounding box center [536, 263] width 103 height 14
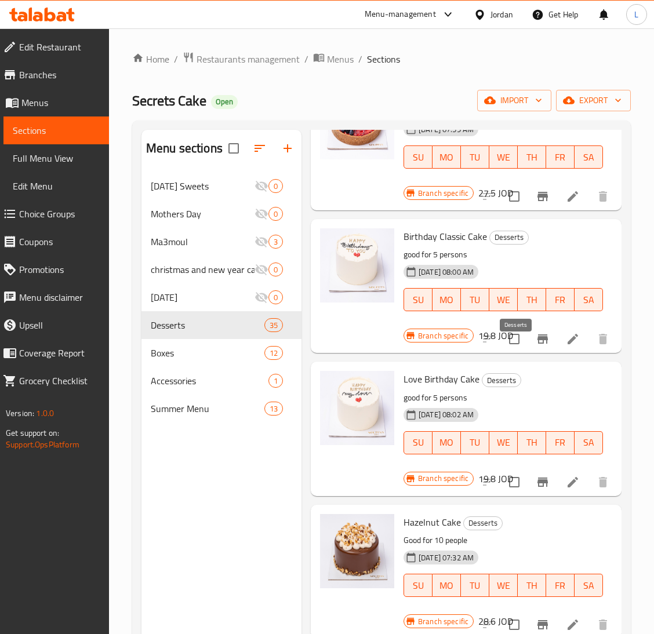
scroll to position [0, 0]
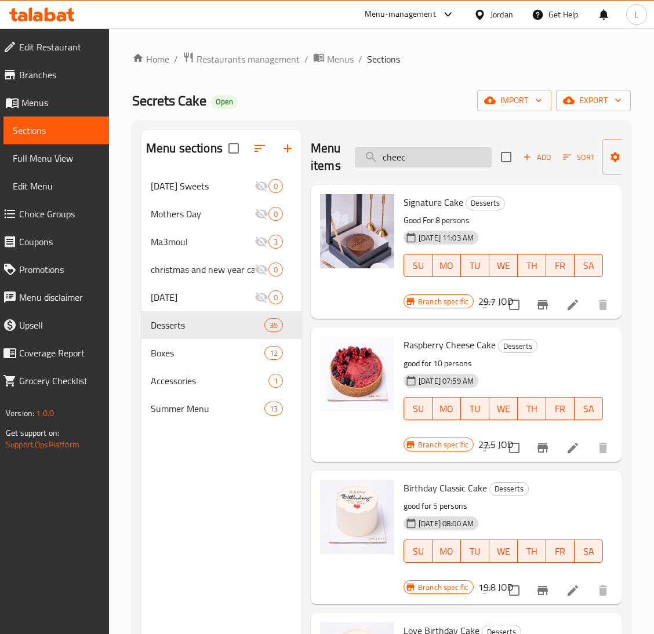
click at [420, 158] on input "cheec" at bounding box center [423, 157] width 137 height 20
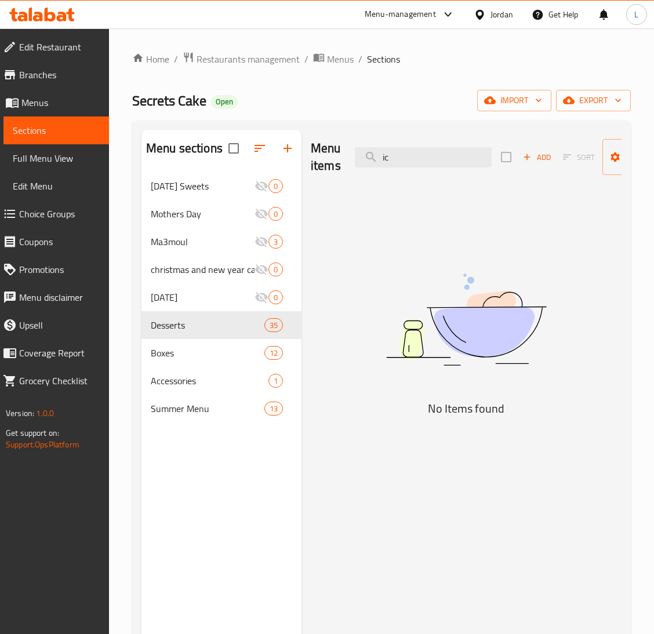
type input "i"
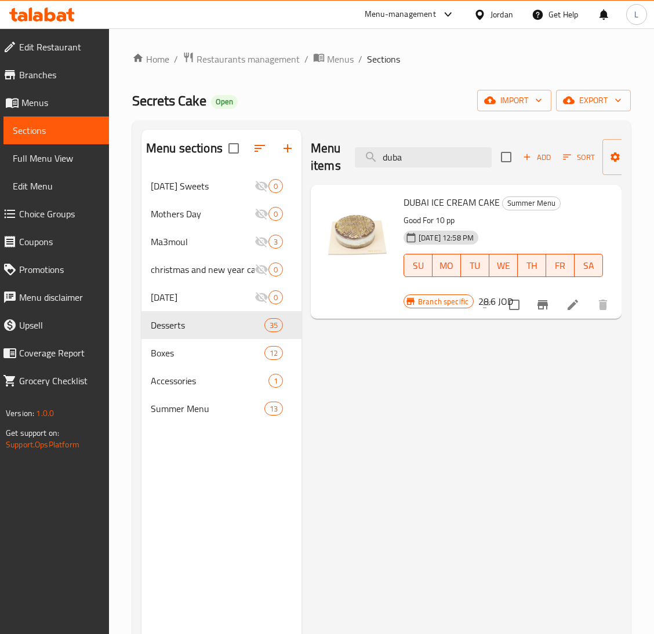
type input "duba"
click at [545, 307] on icon "Branch-specific-item" at bounding box center [543, 305] width 14 height 14
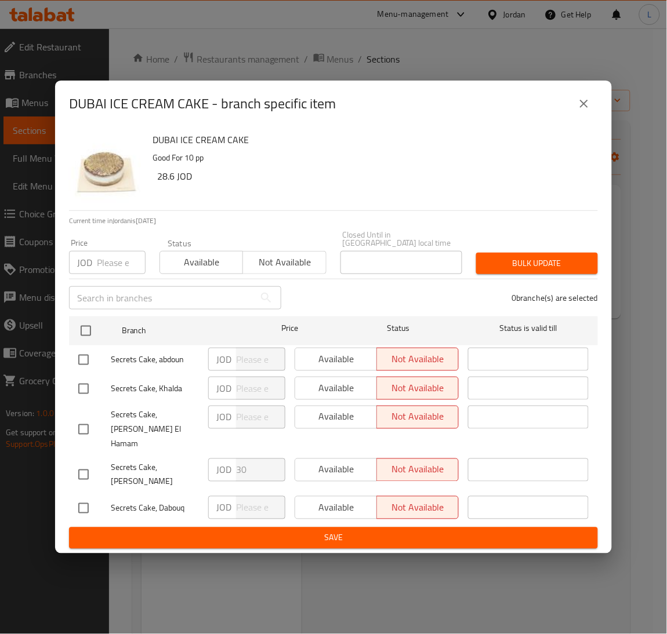
click at [99, 271] on input "number" at bounding box center [121, 262] width 49 height 23
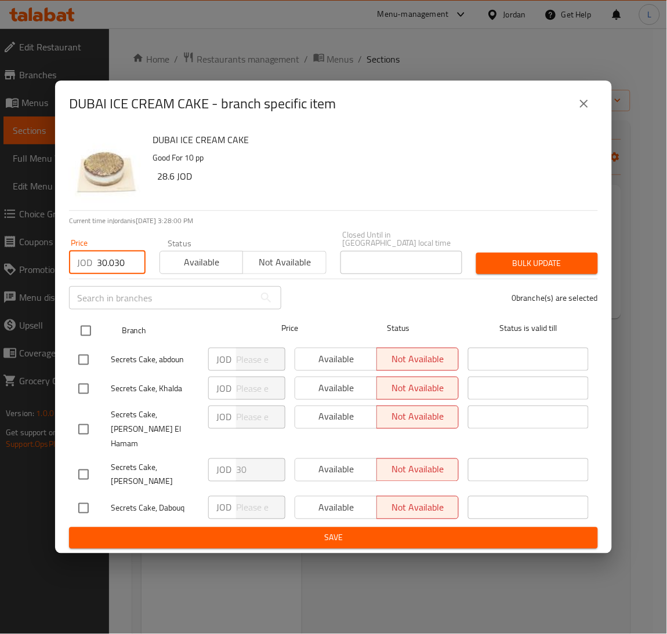
type input "30.030"
click at [92, 330] on input "checkbox" at bounding box center [86, 331] width 24 height 24
checkbox input "true"
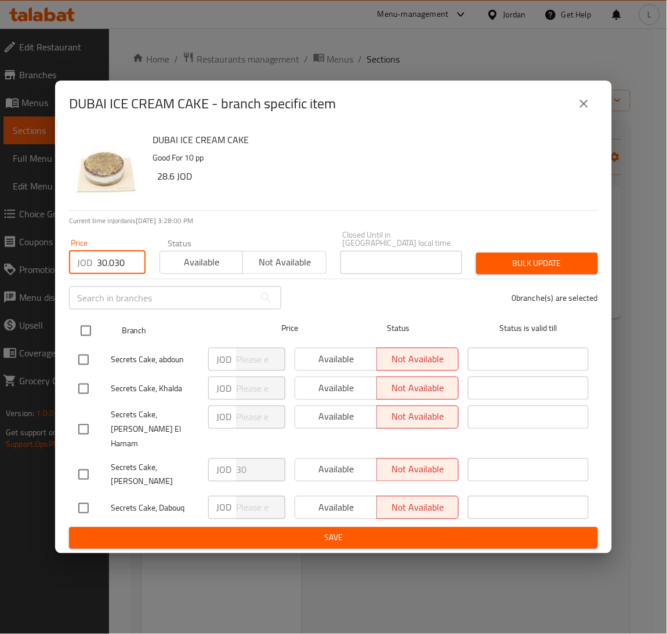
checkbox input "true"
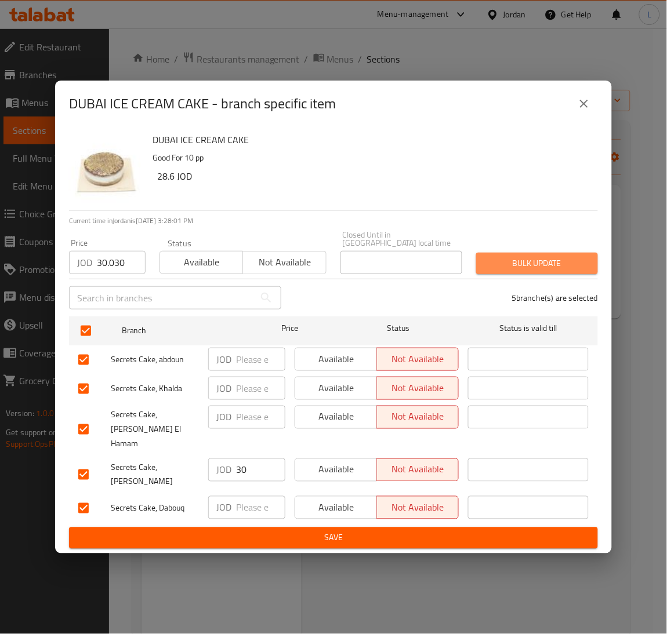
click at [519, 268] on span "Bulk update" at bounding box center [536, 263] width 103 height 14
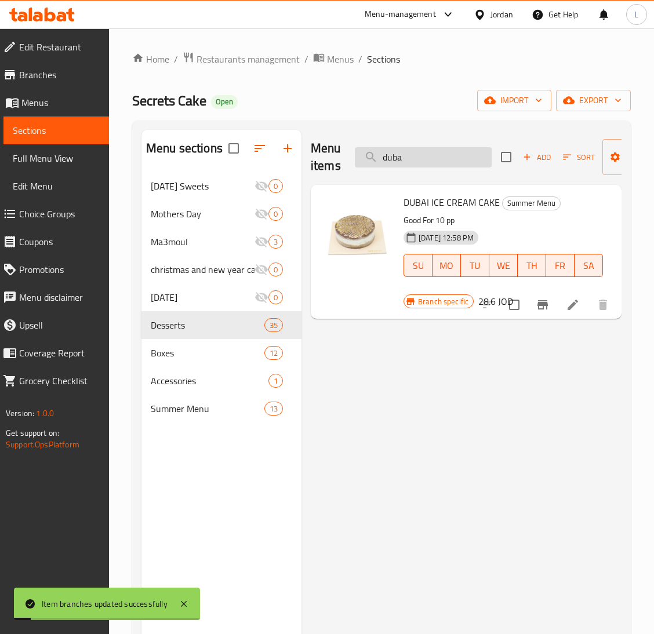
click at [425, 164] on input "duba" at bounding box center [423, 157] width 137 height 20
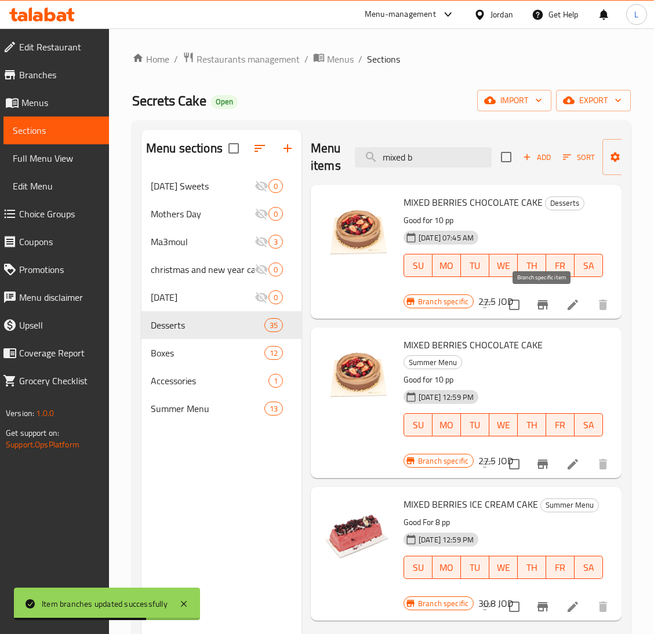
type input "mixed b"
click at [538, 310] on icon "Branch-specific-item" at bounding box center [542, 304] width 10 height 9
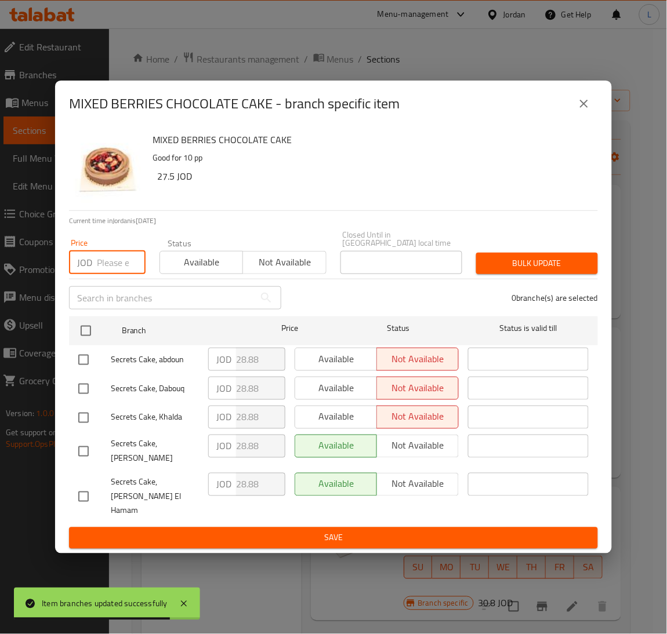
click at [98, 274] on input "number" at bounding box center [121, 262] width 49 height 23
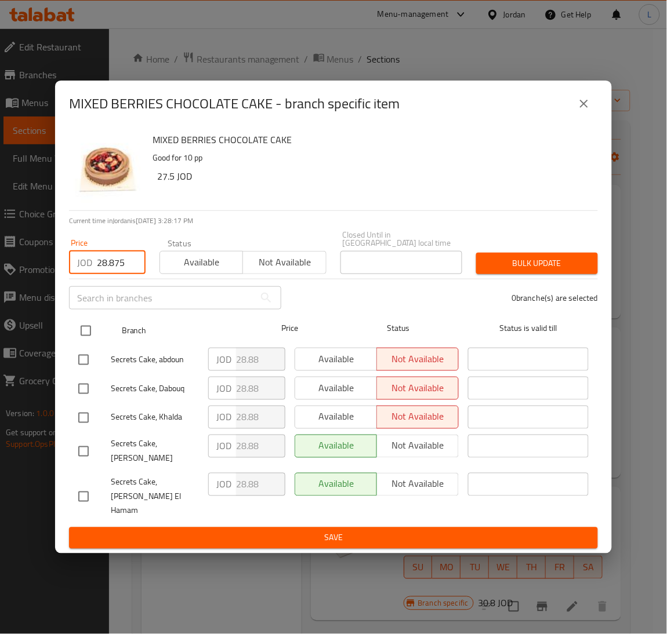
type input "28.875"
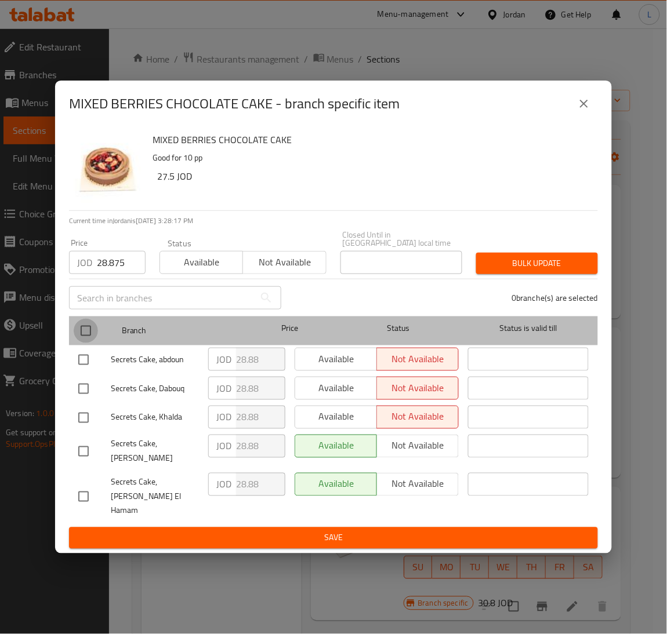
click at [83, 337] on input "checkbox" at bounding box center [86, 331] width 24 height 24
checkbox input "true"
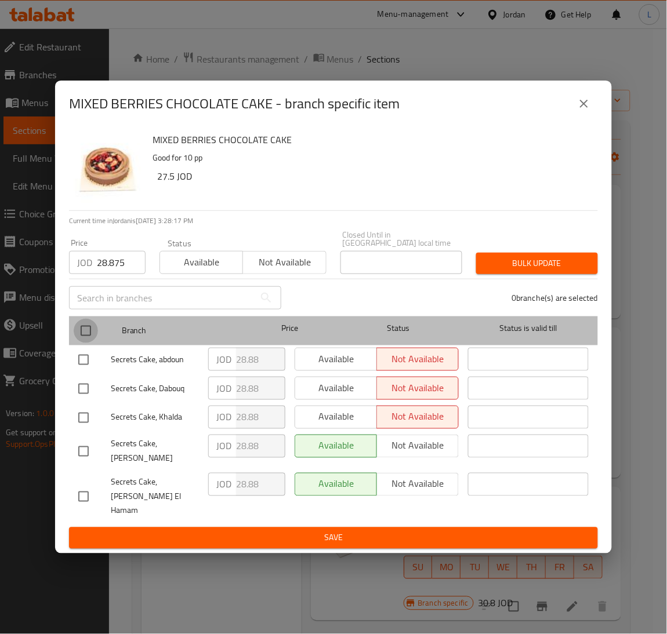
checkbox input "true"
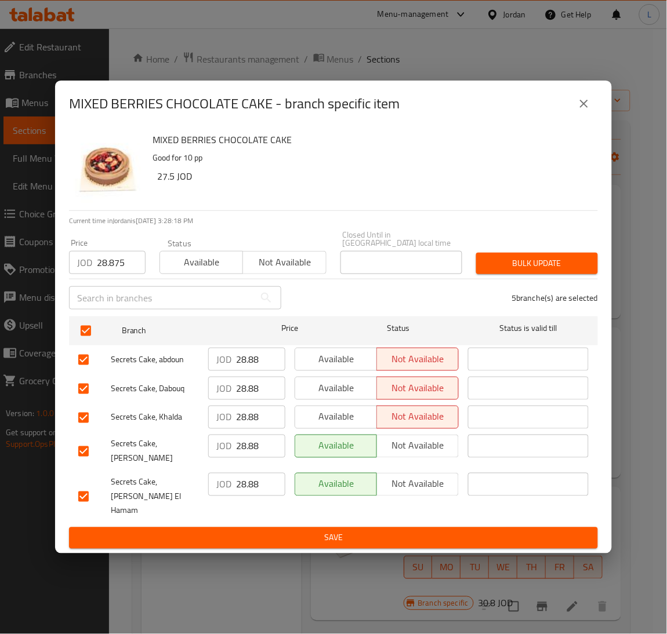
click at [533, 271] on span "Bulk update" at bounding box center [536, 263] width 103 height 14
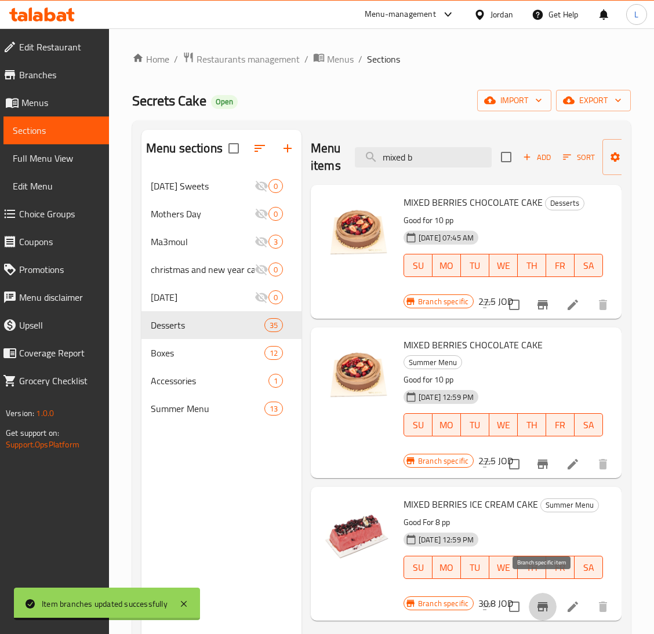
click at [547, 602] on icon "Branch-specific-item" at bounding box center [542, 606] width 10 height 9
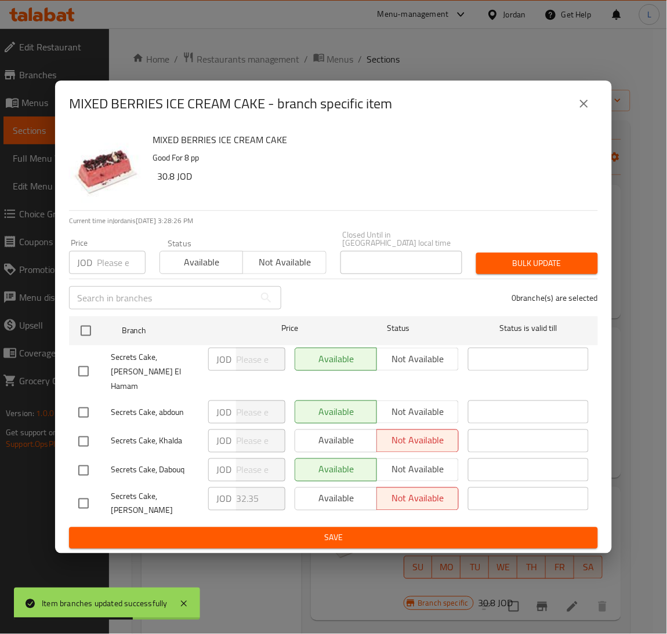
click at [105, 274] on input "number" at bounding box center [121, 262] width 49 height 23
type input "2"
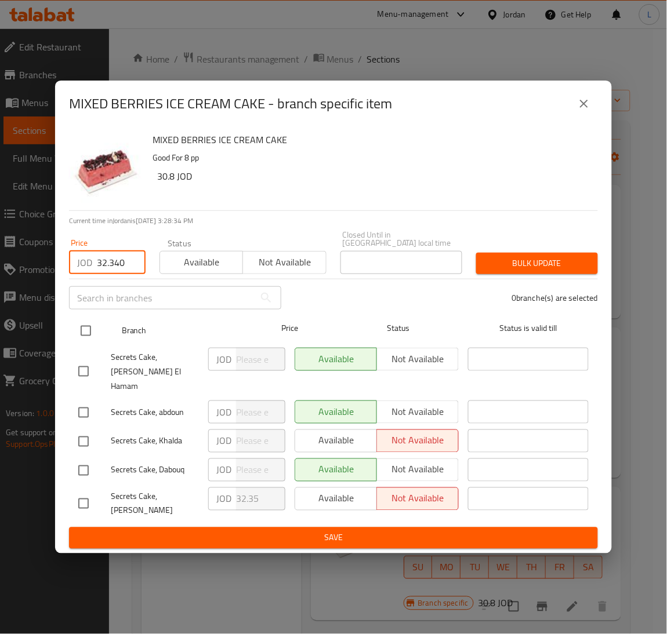
type input "32.340"
drag, startPoint x: 78, startPoint y: 335, endPoint x: 114, endPoint y: 352, distance: 39.7
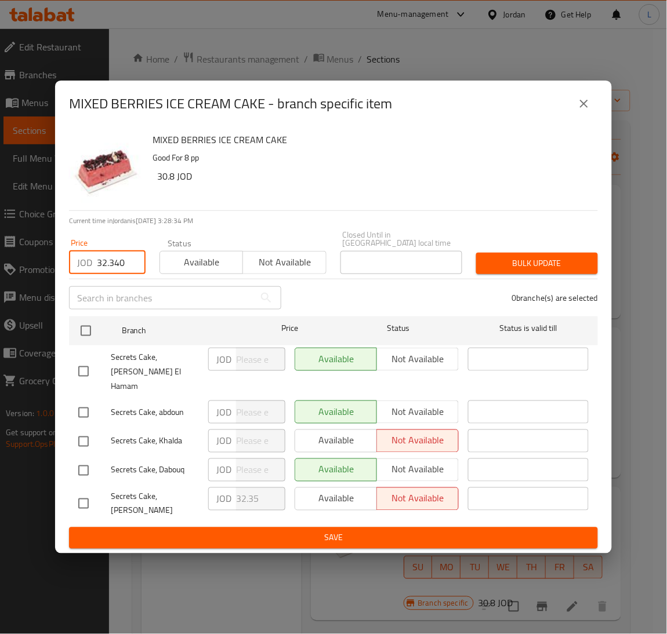
click at [78, 337] on input "checkbox" at bounding box center [86, 331] width 24 height 24
checkbox input "true"
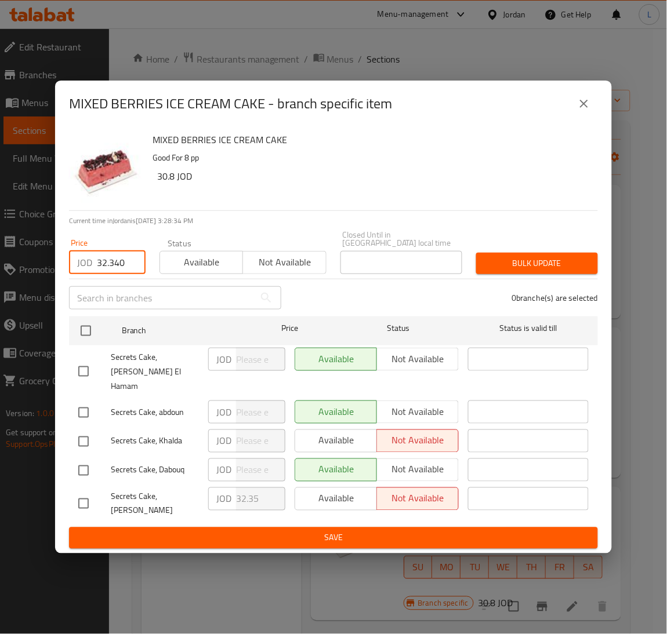
checkbox input "true"
click at [541, 271] on span "Bulk update" at bounding box center [536, 263] width 103 height 14
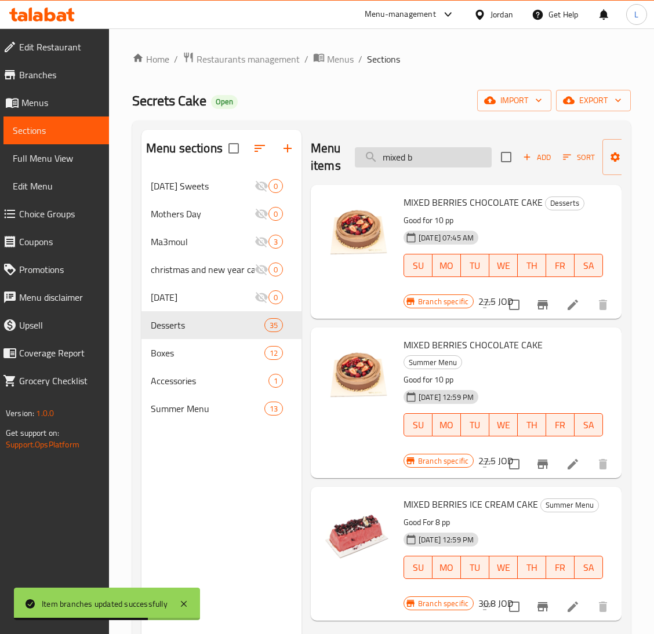
click at [432, 154] on input "mixed b" at bounding box center [423, 157] width 137 height 20
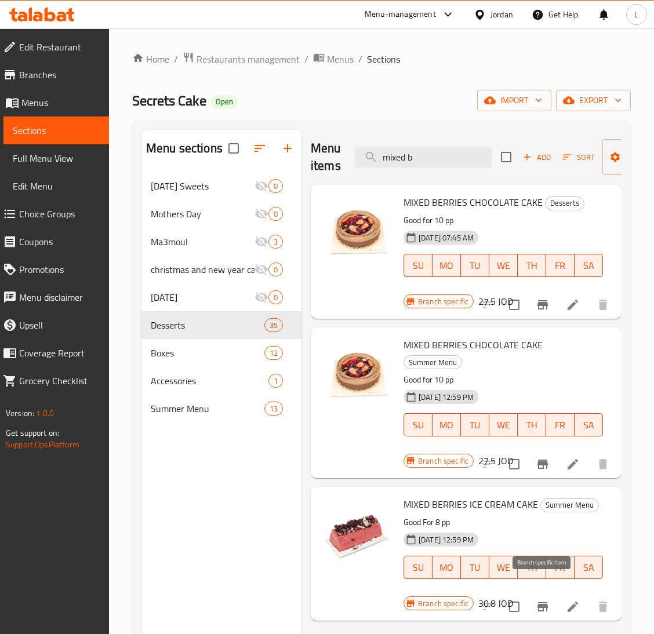
click at [541, 601] on button "Branch-specific-item" at bounding box center [543, 607] width 28 height 28
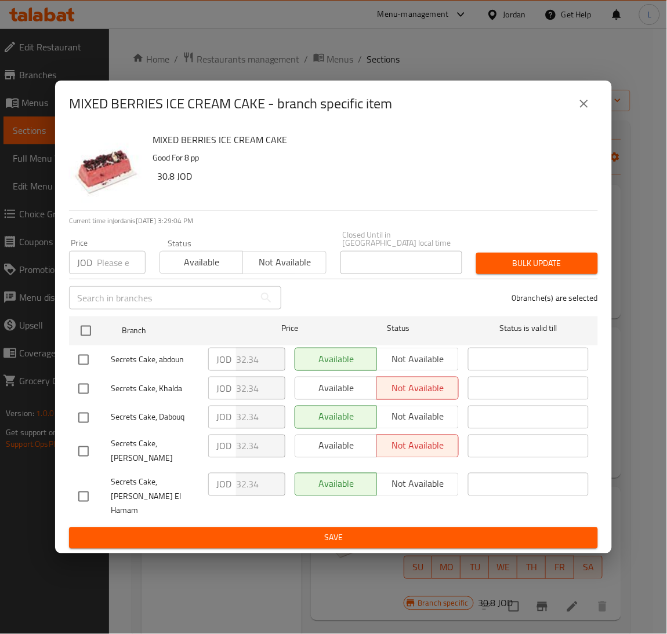
click at [588, 111] on icon "close" at bounding box center [584, 104] width 14 height 14
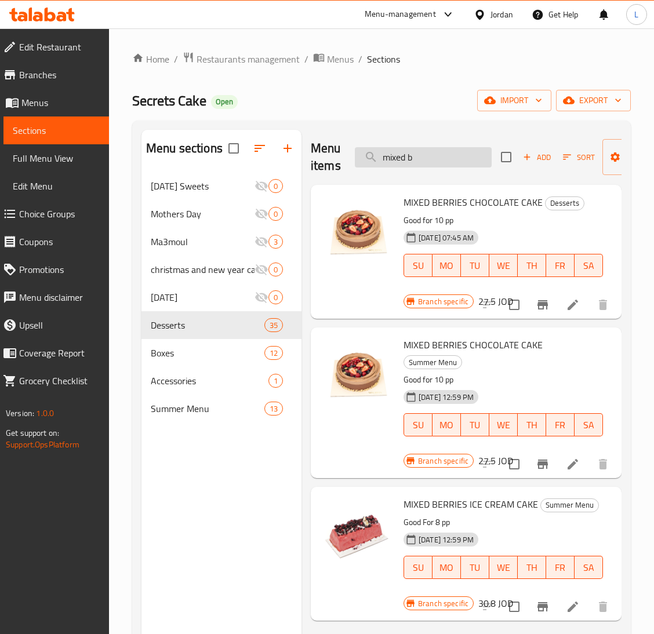
click at [464, 157] on input "mixed b" at bounding box center [423, 157] width 137 height 20
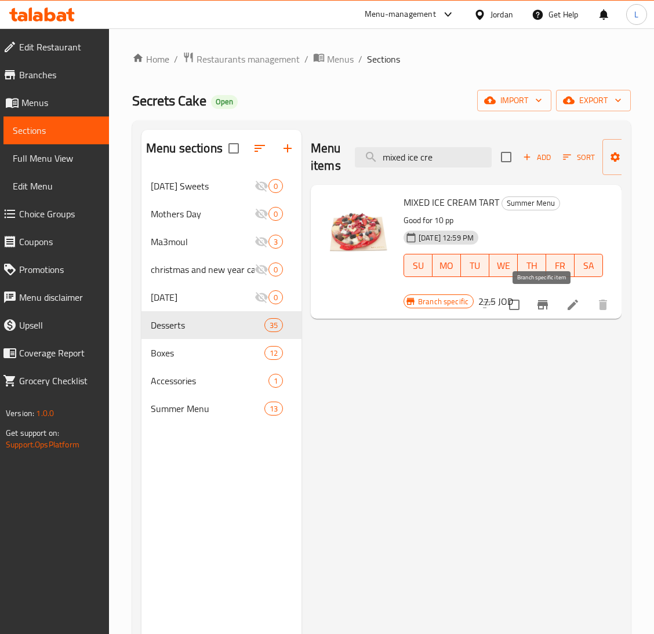
type input "mixed ice cre"
click at [547, 310] on icon "Branch-specific-item" at bounding box center [543, 305] width 14 height 14
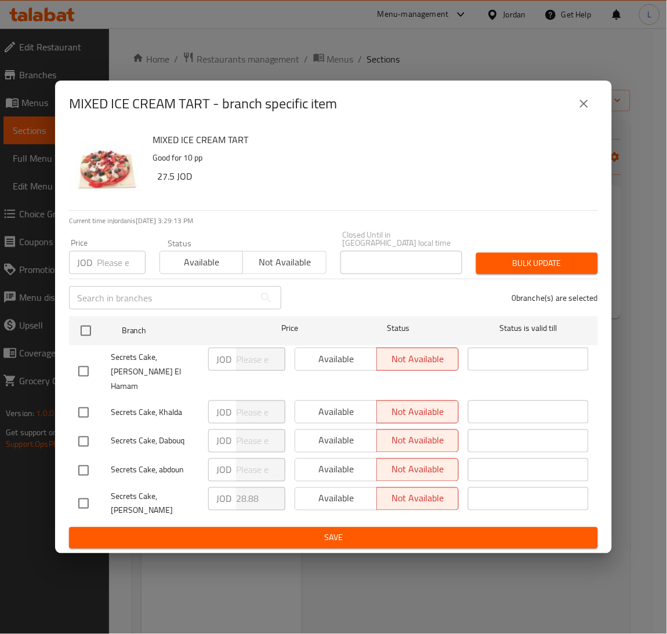
click at [113, 269] on input "number" at bounding box center [121, 262] width 49 height 23
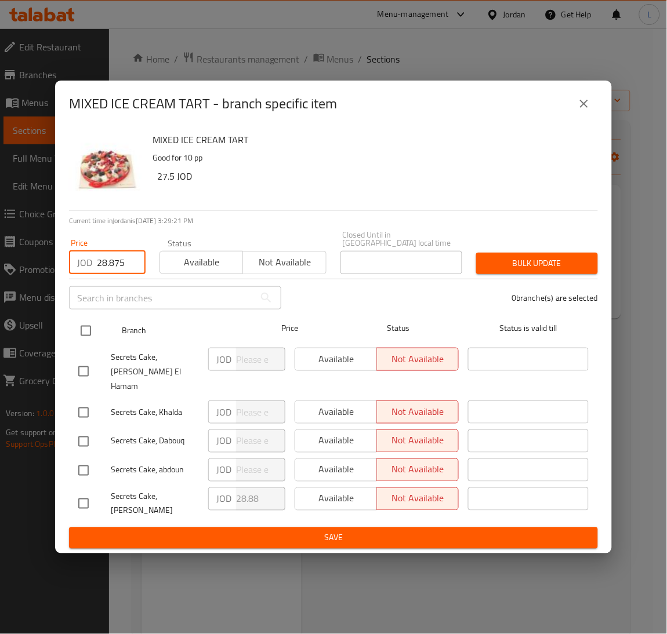
type input "28.875"
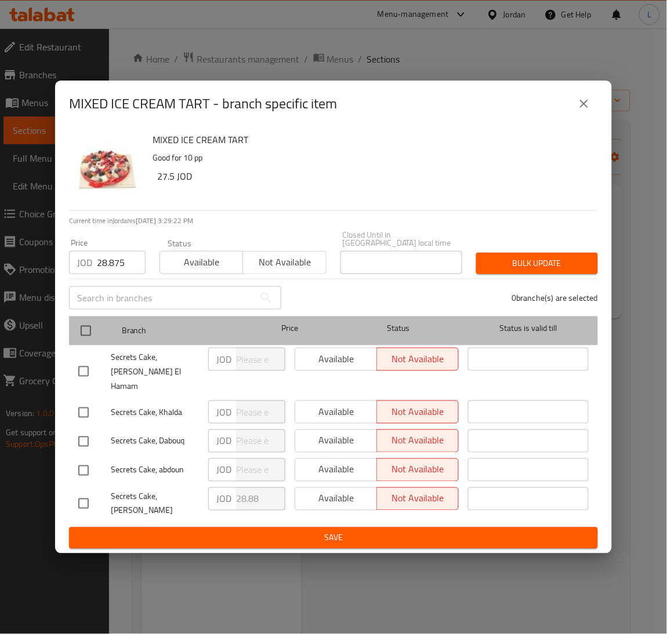
drag, startPoint x: 89, startPoint y: 325, endPoint x: 85, endPoint y: 345, distance: 20.1
click at [89, 326] on div at bounding box center [95, 331] width 43 height 34
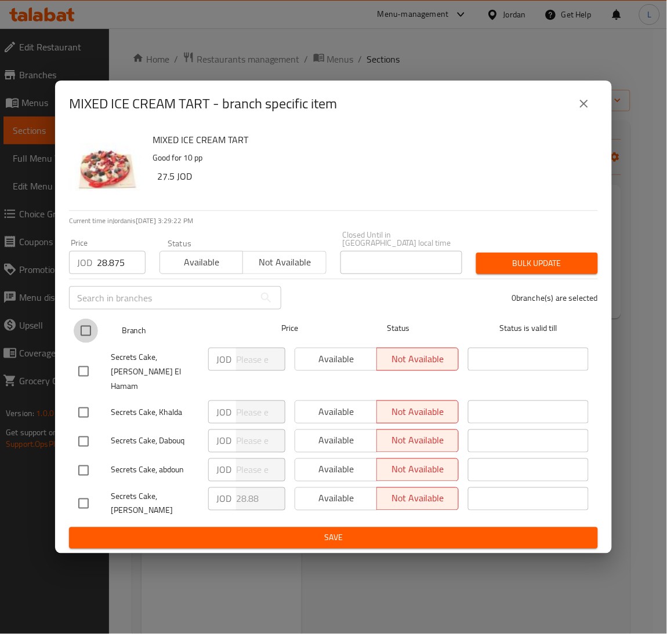
click at [85, 343] on input "checkbox" at bounding box center [86, 331] width 24 height 24
checkbox input "true"
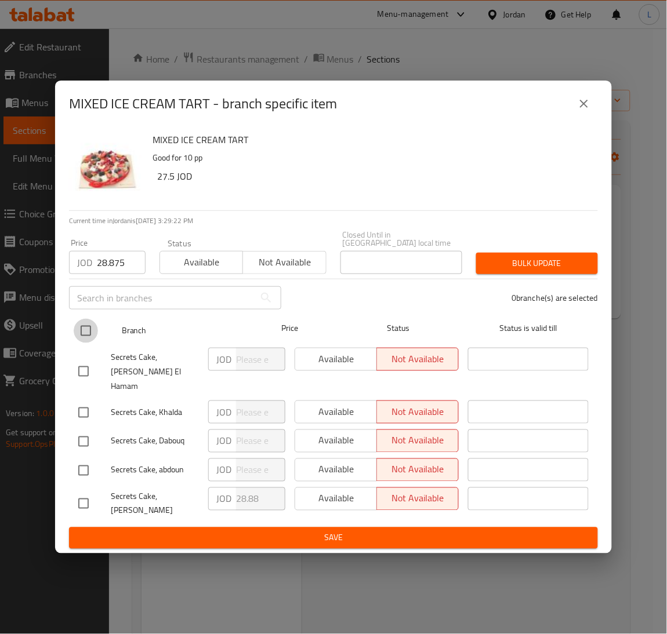
checkbox input "true"
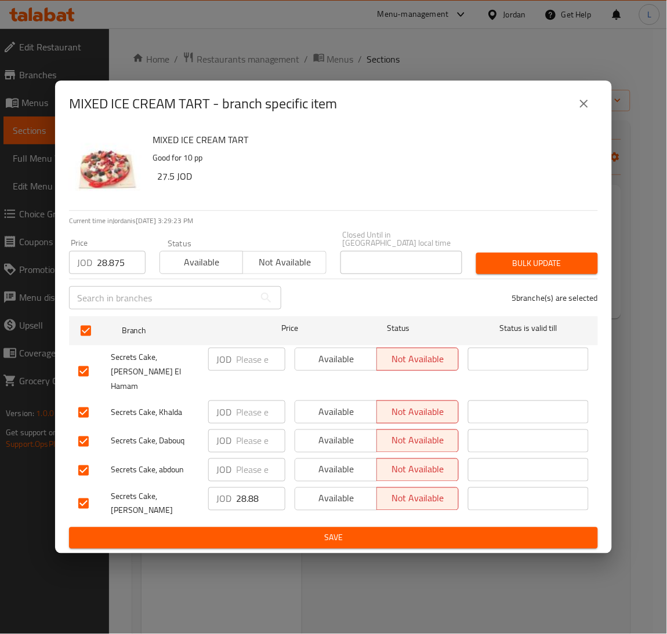
click at [526, 259] on div "Bulk update" at bounding box center [537, 263] width 136 height 35
click at [524, 262] on button "Bulk update" at bounding box center [537, 263] width 122 height 21
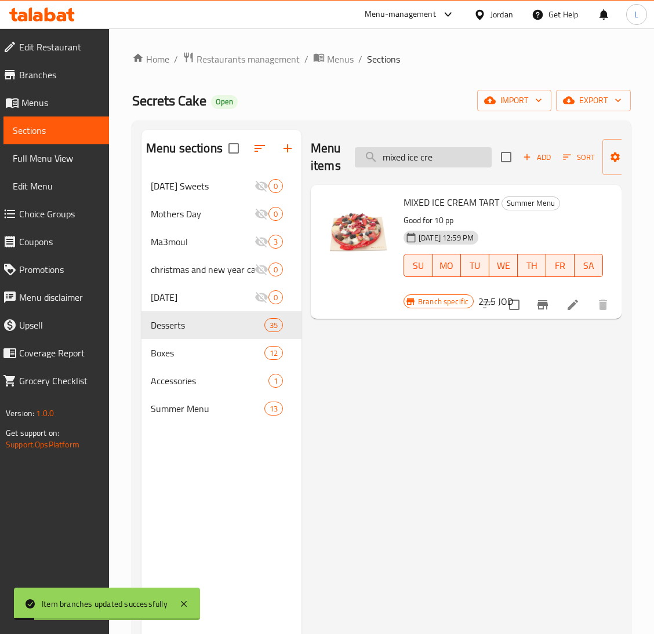
click at [409, 161] on input "mixed ice cre" at bounding box center [423, 157] width 137 height 20
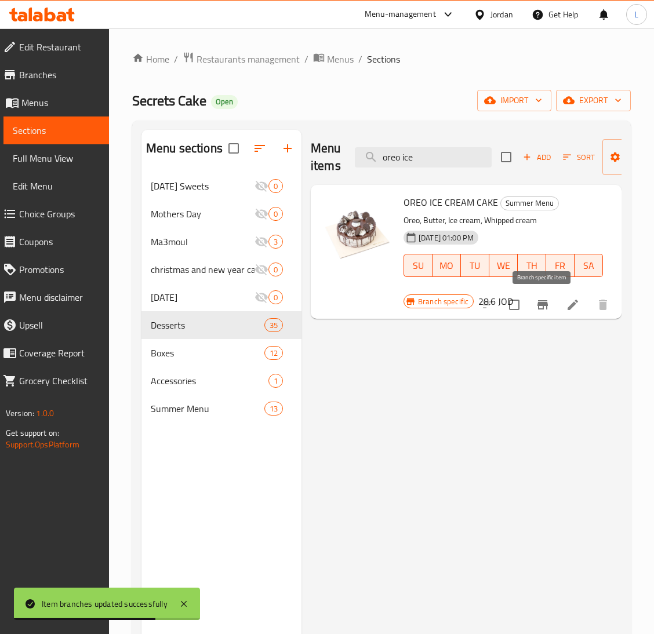
type input "oreo ice"
click at [547, 310] on icon "Branch-specific-item" at bounding box center [543, 305] width 14 height 14
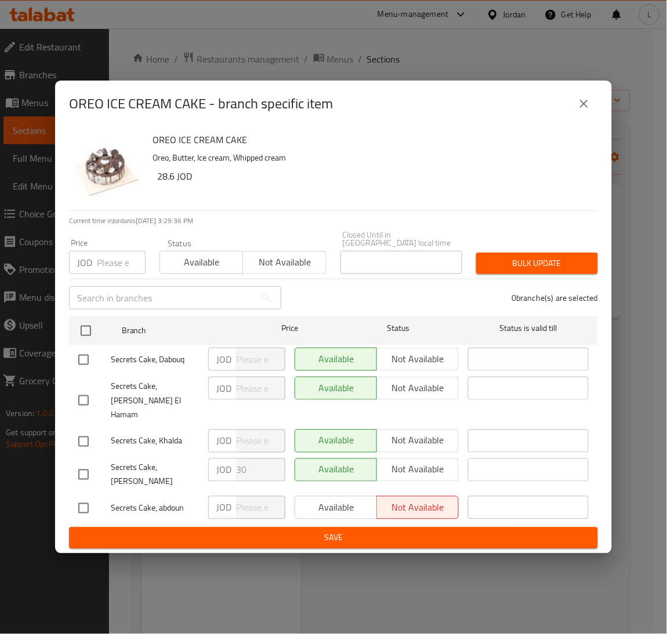
click at [123, 269] on input "number" at bounding box center [121, 262] width 49 height 23
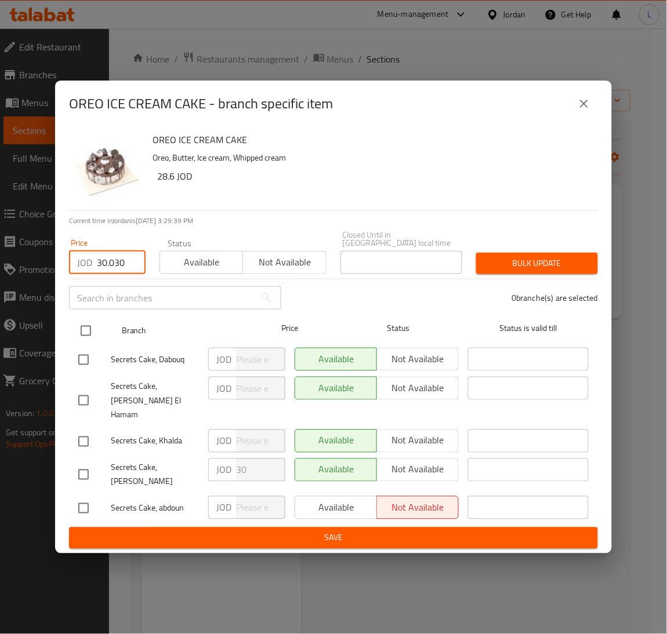
type input "30.030"
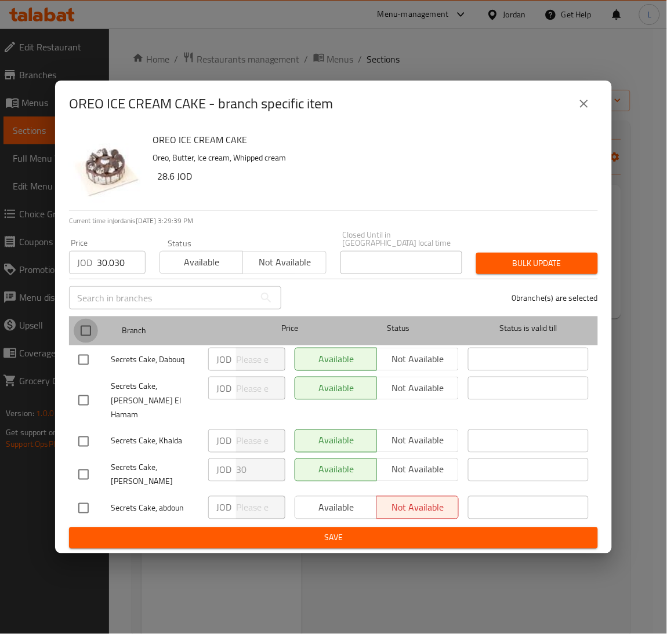
click at [90, 329] on input "checkbox" at bounding box center [86, 331] width 24 height 24
checkbox input "true"
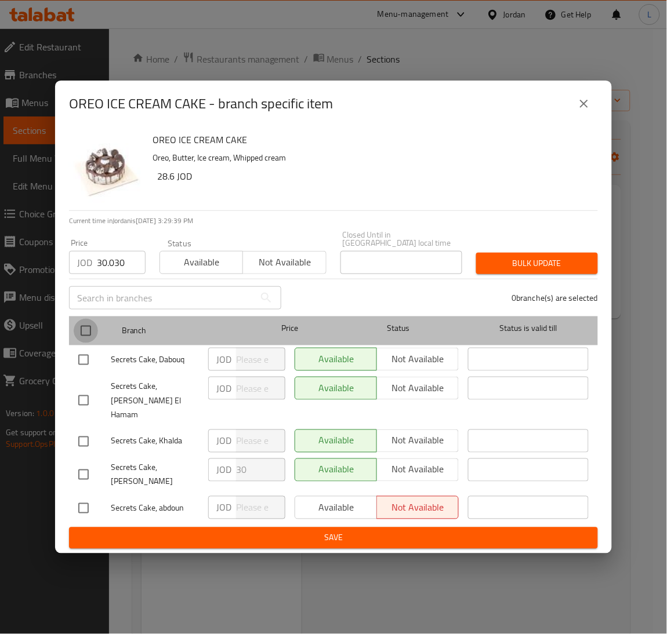
checkbox input "true"
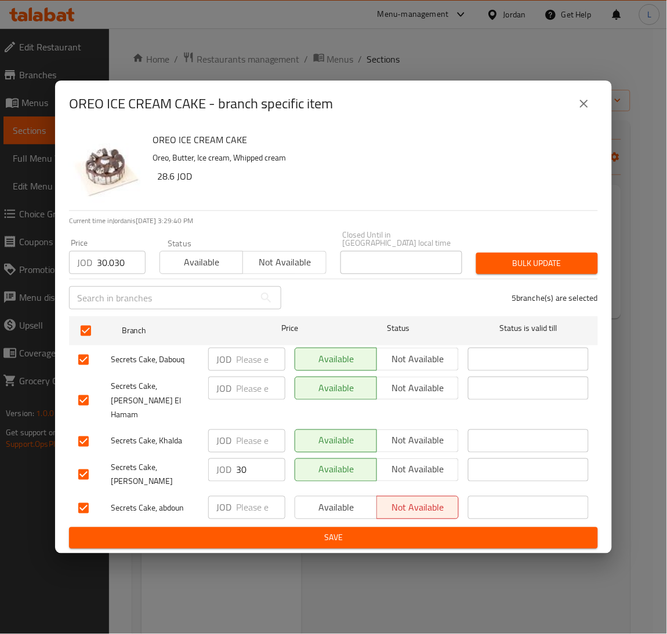
click at [545, 271] on span "Bulk update" at bounding box center [536, 263] width 103 height 14
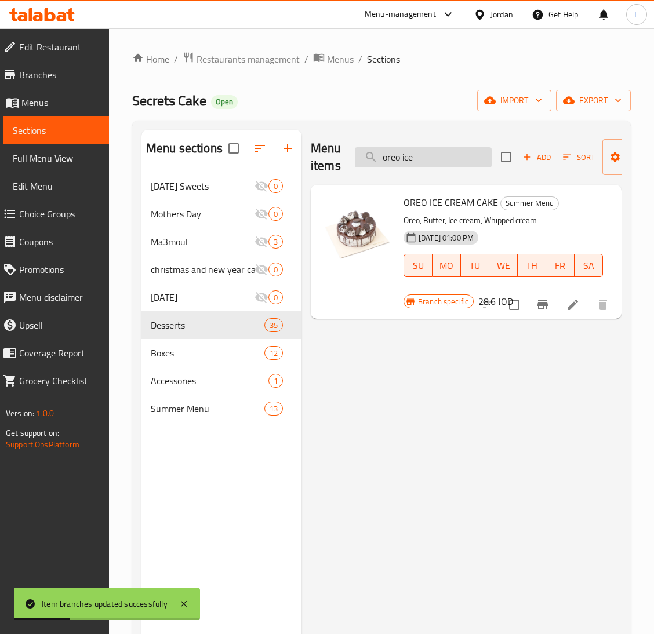
click at [411, 164] on input "oreo ice" at bounding box center [423, 157] width 137 height 20
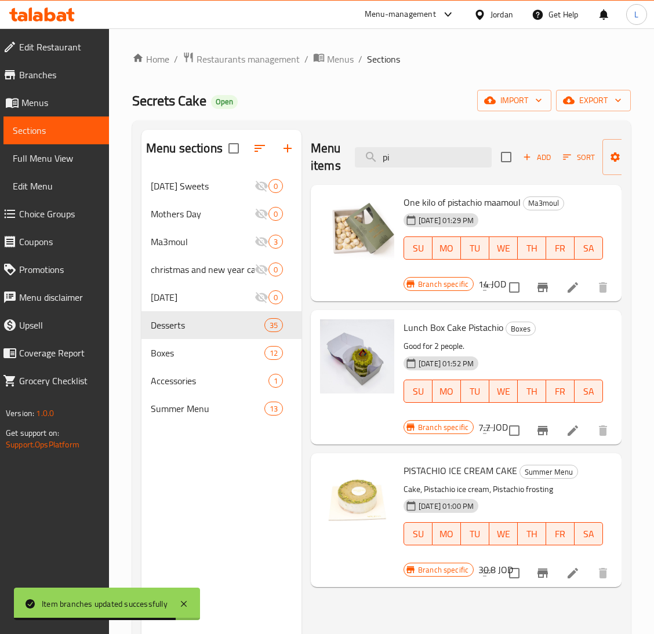
type input "p"
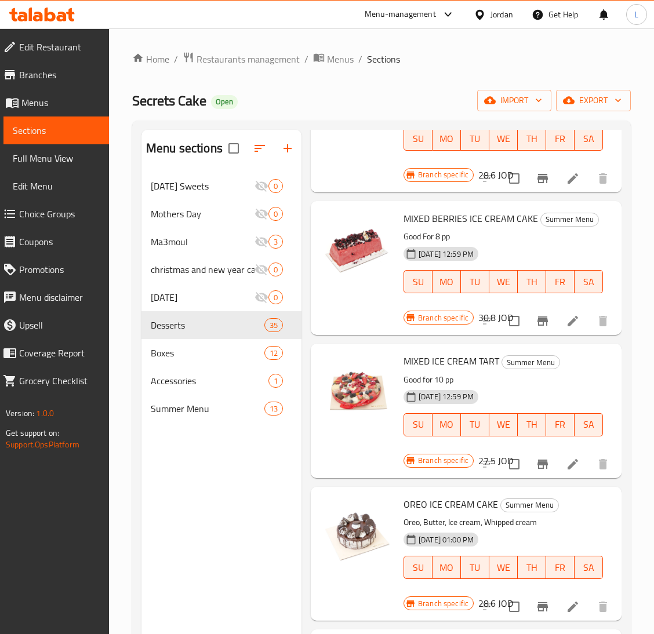
scroll to position [163, 0]
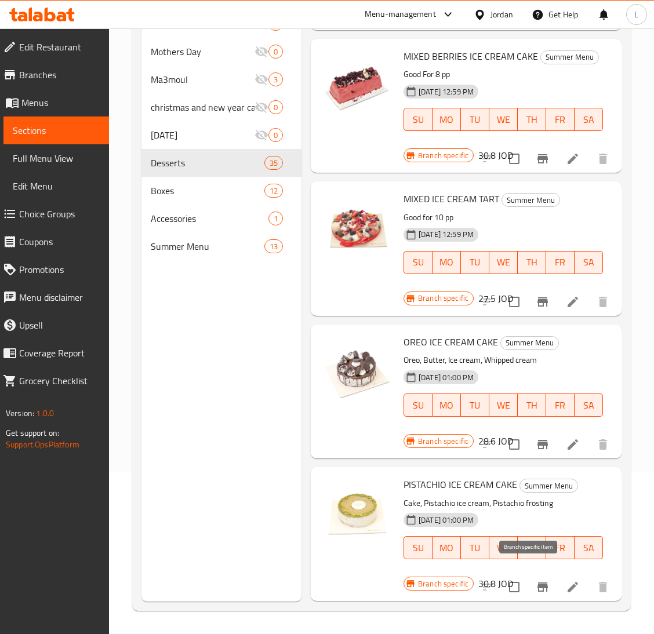
type input "ice cre"
click at [536, 580] on icon "Branch-specific-item" at bounding box center [543, 587] width 14 height 14
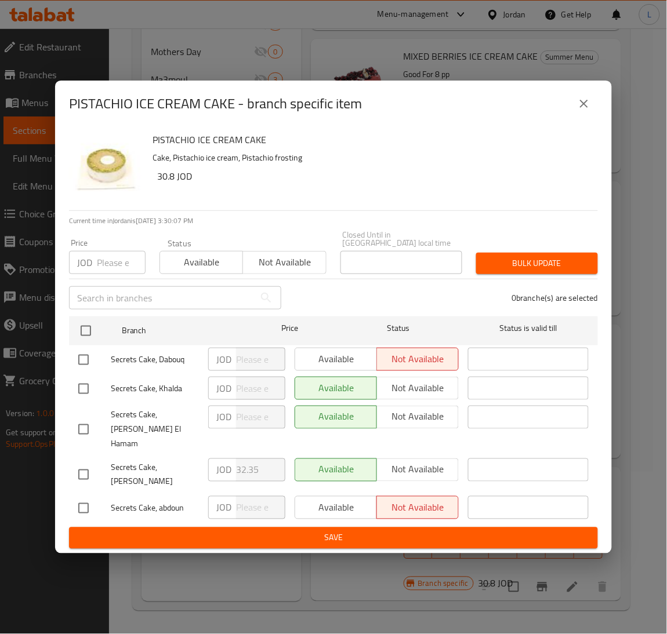
click at [97, 271] on input "number" at bounding box center [121, 262] width 49 height 23
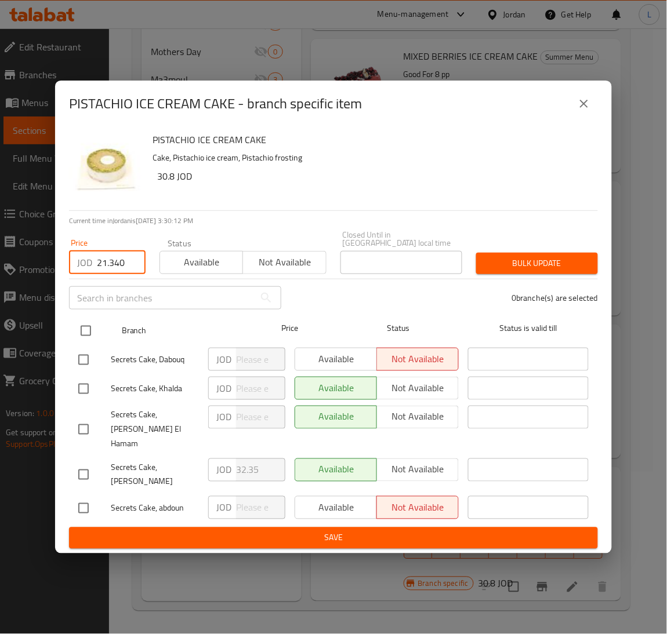
type input "21.340"
click at [95, 334] on input "checkbox" at bounding box center [86, 331] width 24 height 24
checkbox input "true"
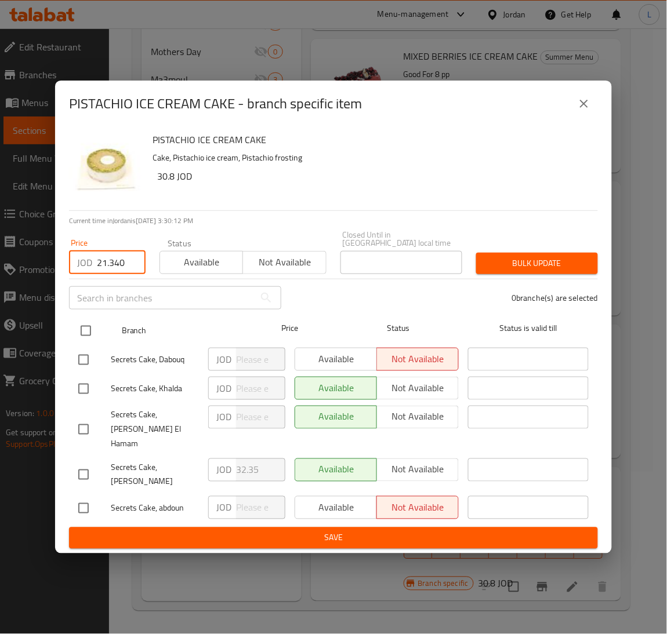
checkbox input "true"
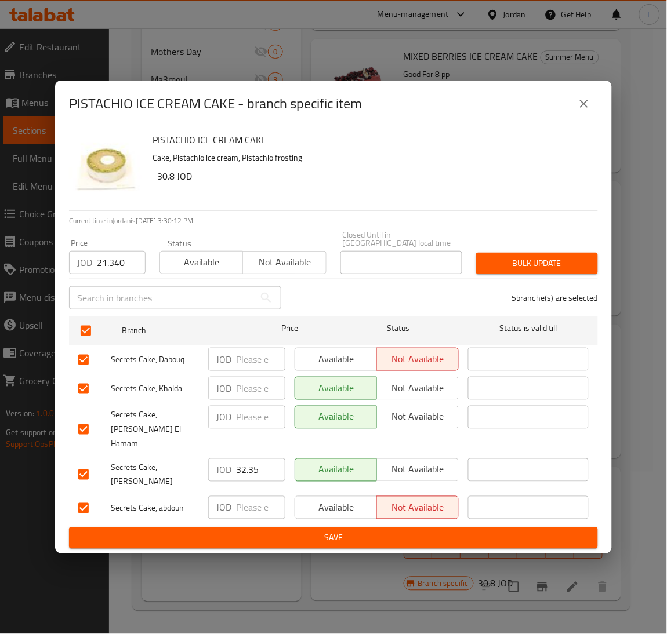
click at [543, 271] on span "Bulk update" at bounding box center [536, 263] width 103 height 14
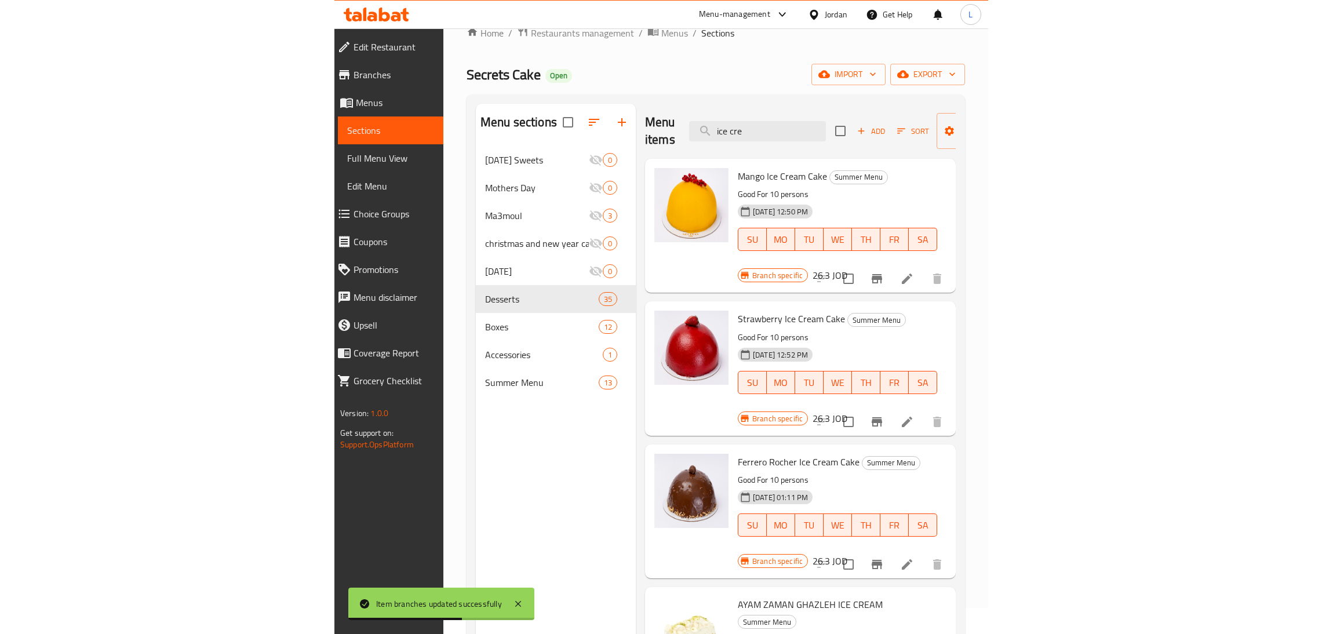
scroll to position [0, 0]
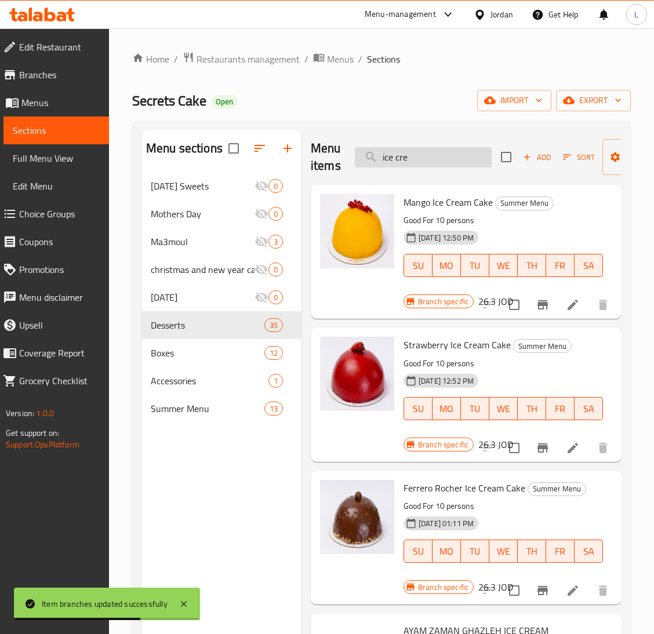
click at [453, 163] on input "ice cre" at bounding box center [423, 157] width 137 height 20
click at [453, 162] on input "ice cre" at bounding box center [423, 157] width 137 height 20
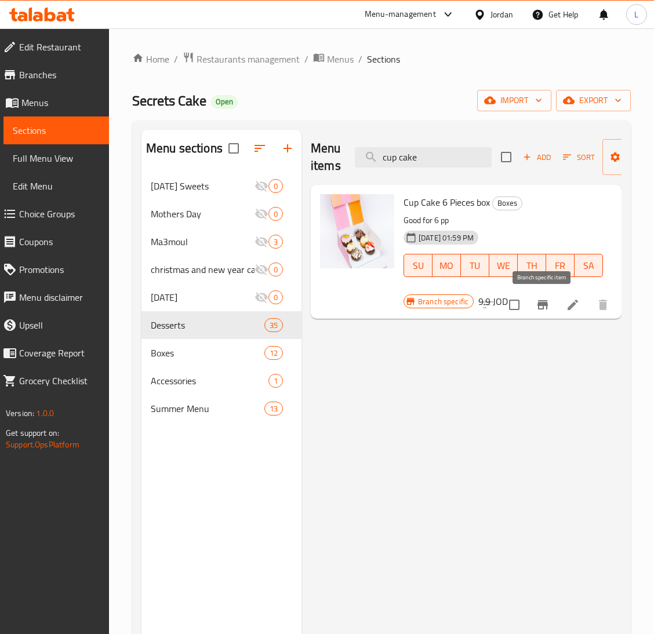
click at [545, 307] on icon "Branch-specific-item" at bounding box center [542, 304] width 10 height 9
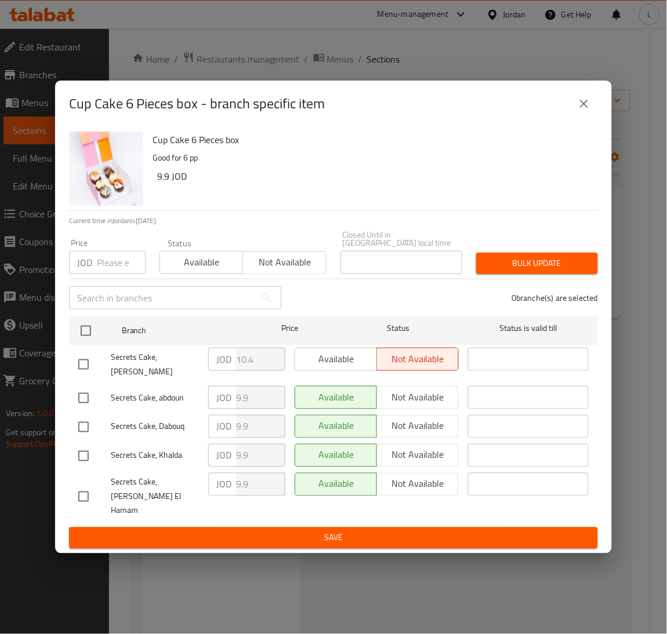
click at [119, 281] on div "Price JOD Price" at bounding box center [107, 256] width 90 height 49
click at [119, 273] on input "number" at bounding box center [121, 262] width 49 height 23
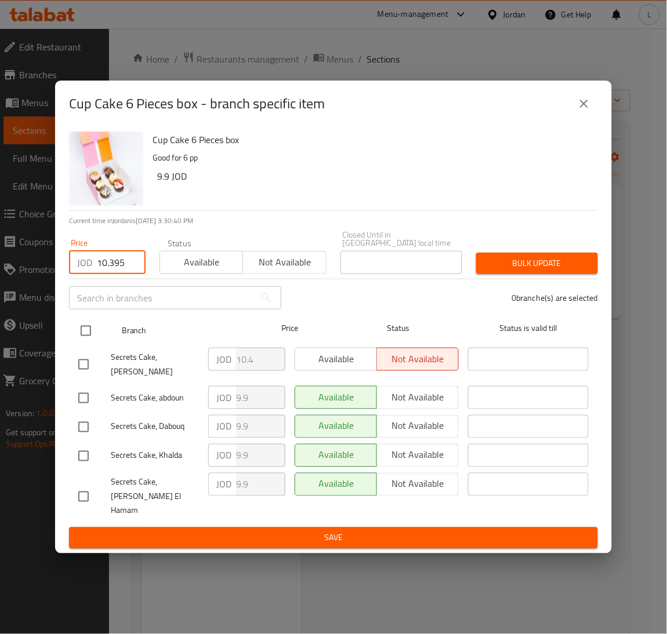
click at [86, 339] on input "checkbox" at bounding box center [86, 331] width 24 height 24
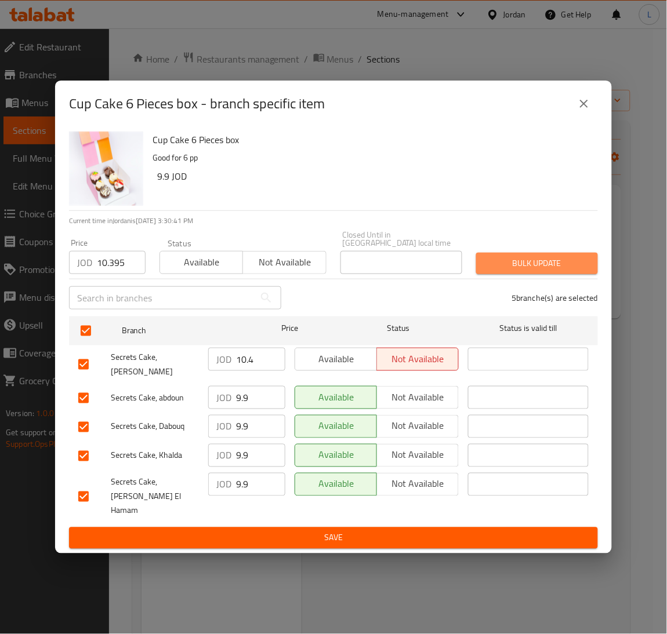
click at [544, 264] on span "Bulk update" at bounding box center [536, 263] width 103 height 14
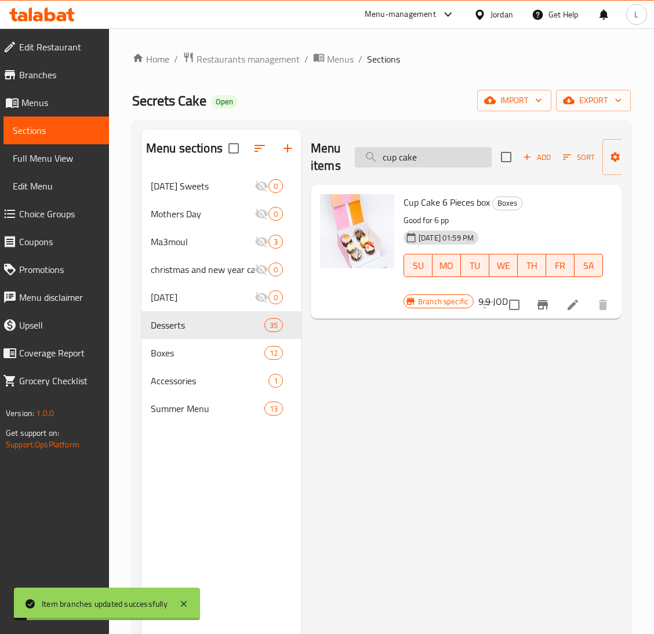
click at [434, 160] on input "cup cake" at bounding box center [423, 157] width 137 height 20
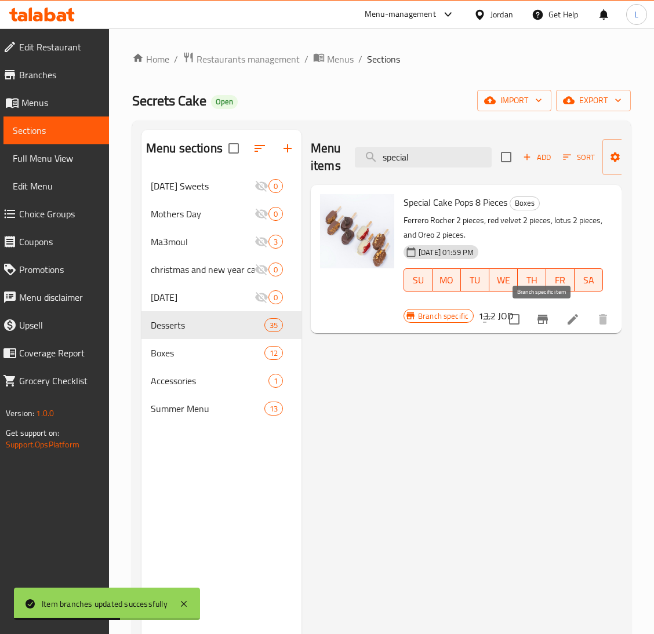
click at [540, 321] on icon "Branch-specific-item" at bounding box center [542, 319] width 10 height 9
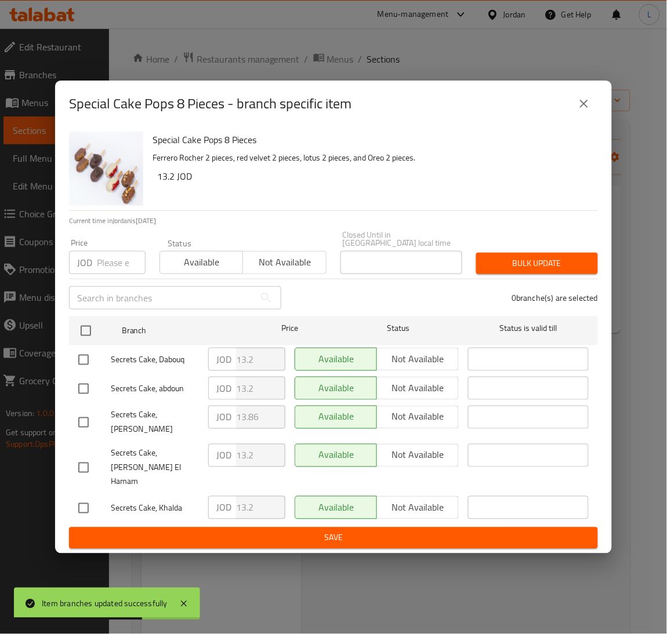
click at [100, 270] on input "number" at bounding box center [121, 262] width 49 height 23
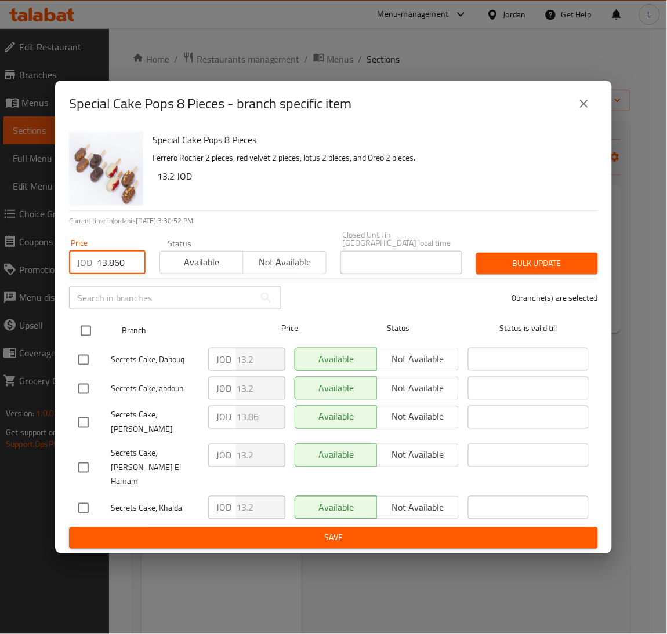
click at [88, 335] on input "checkbox" at bounding box center [86, 331] width 24 height 24
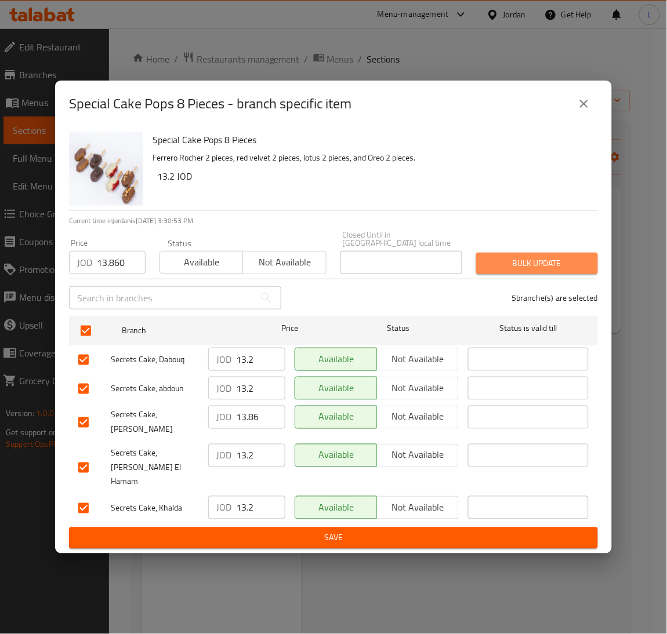
click at [499, 271] on span "Bulk update" at bounding box center [536, 263] width 103 height 14
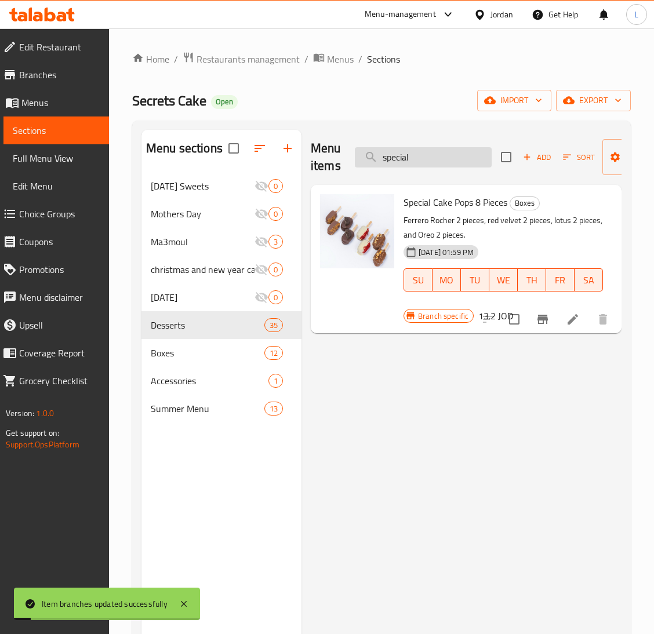
click at [450, 163] on input "special" at bounding box center [423, 157] width 137 height 20
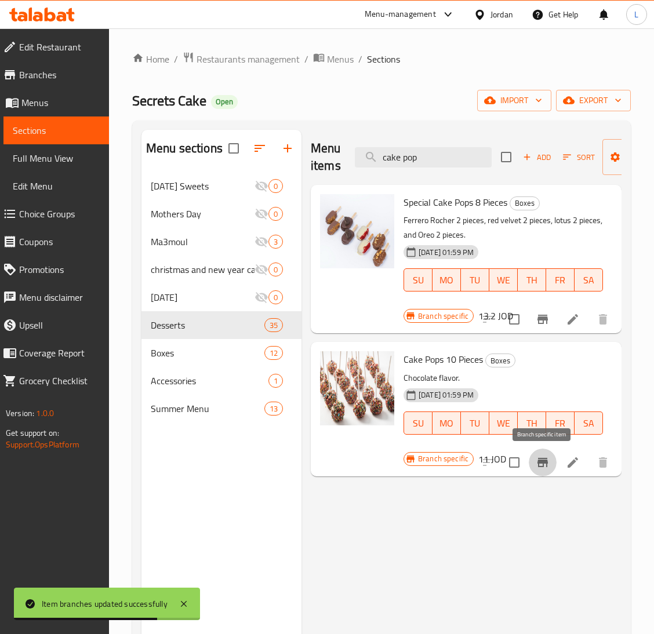
click at [544, 463] on icon "Branch-specific-item" at bounding box center [542, 462] width 10 height 9
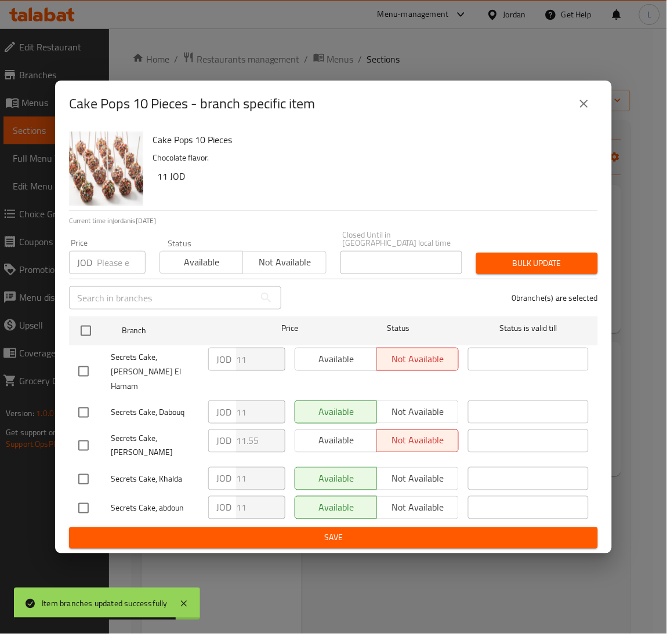
click at [110, 272] on input "number" at bounding box center [121, 262] width 49 height 23
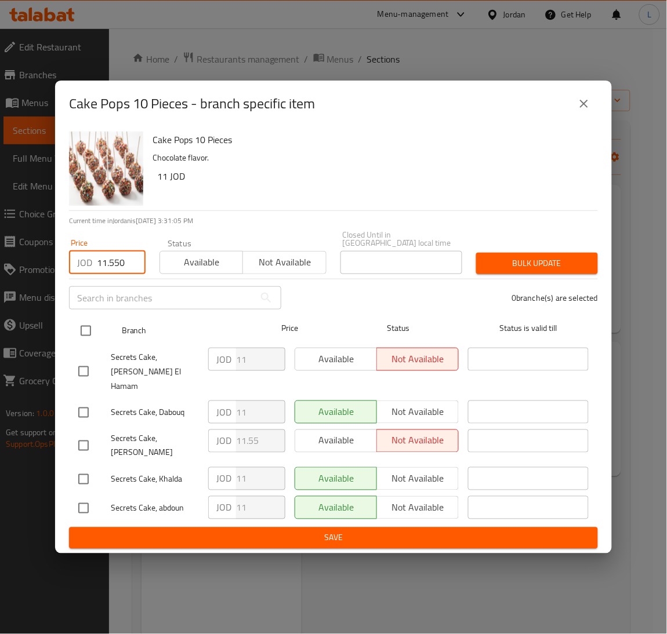
click at [85, 335] on input "checkbox" at bounding box center [86, 331] width 24 height 24
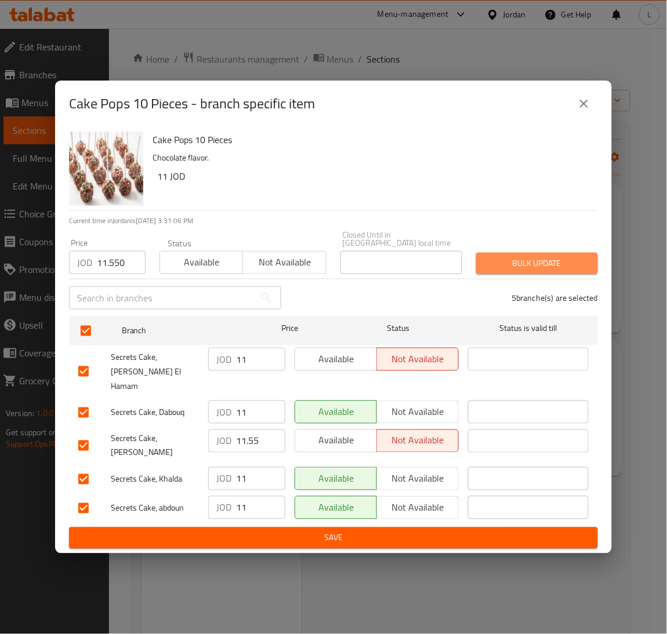
click at [515, 274] on button "Bulk update" at bounding box center [537, 263] width 122 height 21
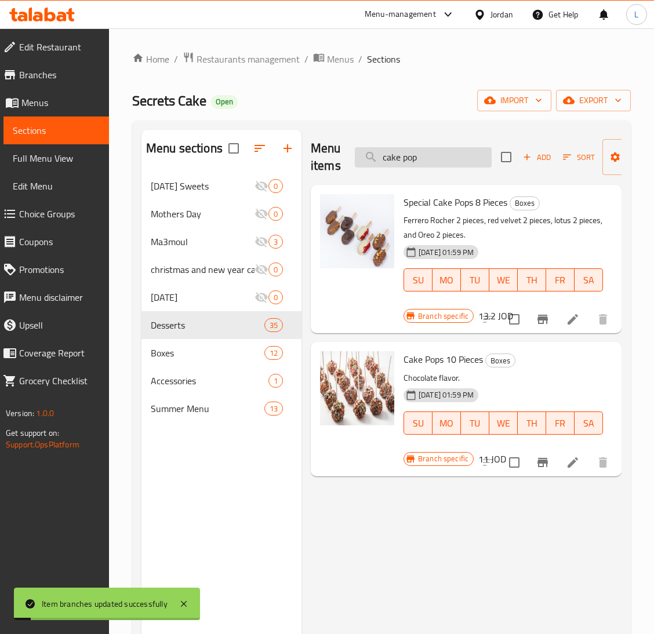
click at [432, 160] on input "cake pop" at bounding box center [423, 157] width 137 height 20
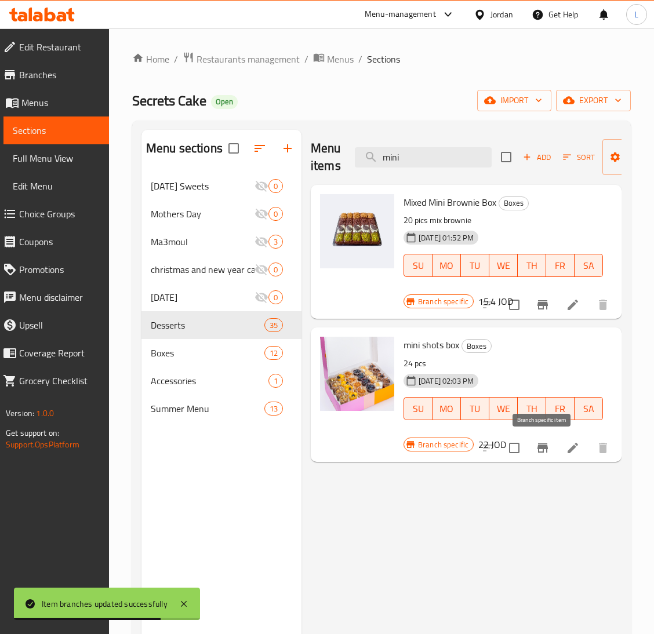
click at [541, 449] on icon "Branch-specific-item" at bounding box center [542, 447] width 10 height 9
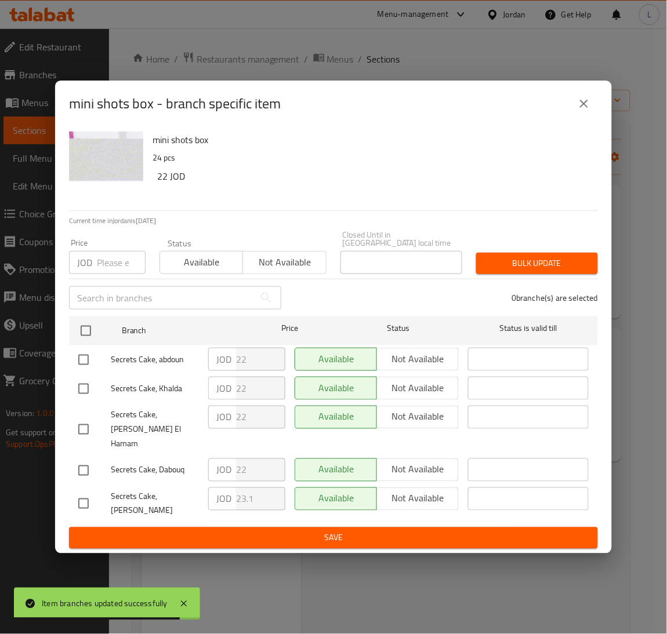
click at [104, 272] on input "number" at bounding box center [121, 262] width 49 height 23
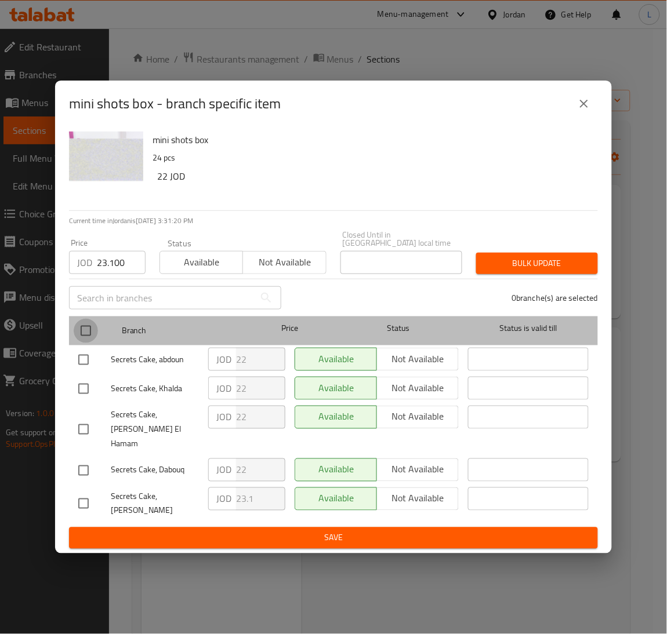
click at [86, 330] on input "checkbox" at bounding box center [86, 331] width 24 height 24
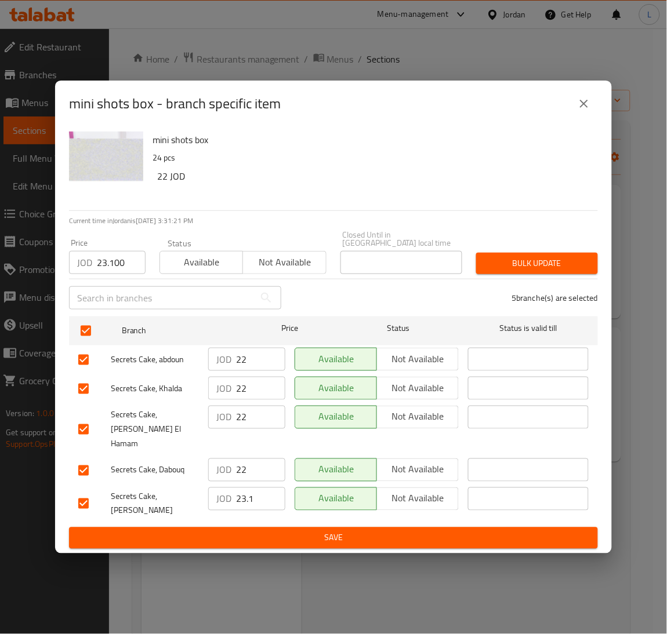
click at [514, 271] on span "Bulk update" at bounding box center [536, 263] width 103 height 14
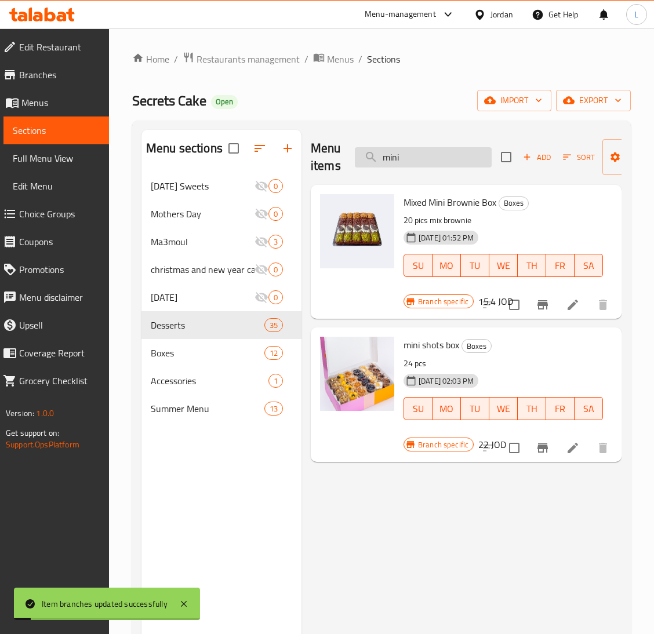
click at [419, 165] on input "mini" at bounding box center [423, 157] width 137 height 20
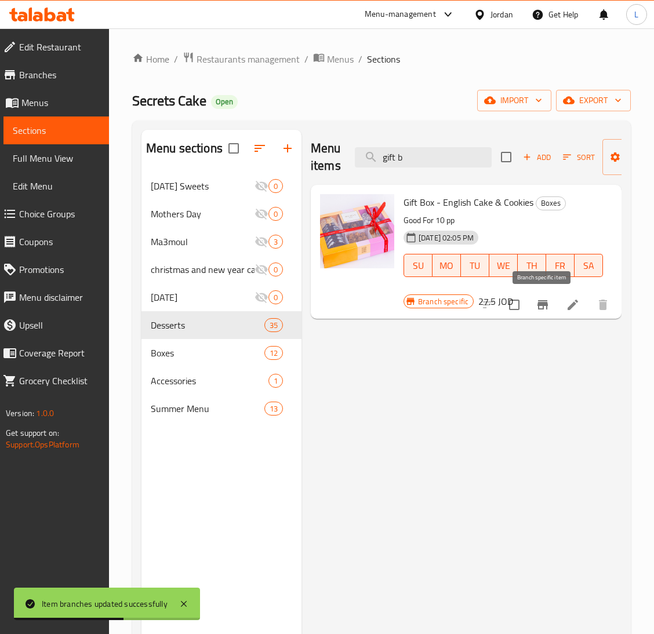
click at [547, 302] on icon "Branch-specific-item" at bounding box center [542, 304] width 10 height 9
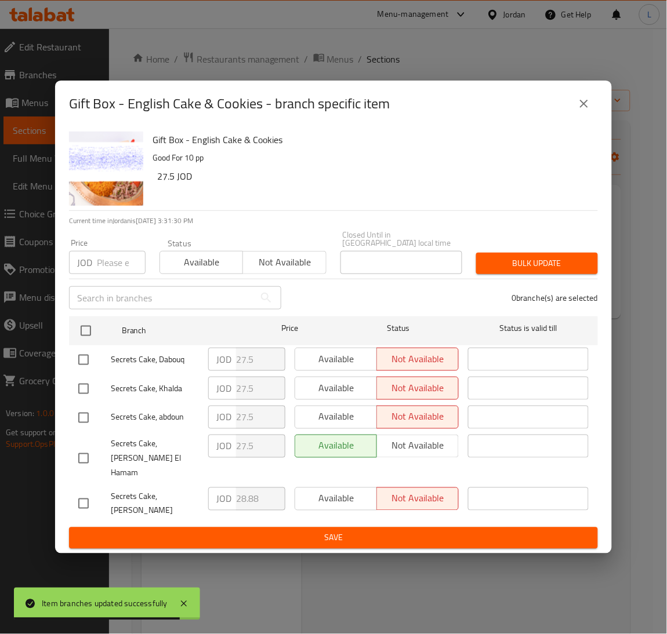
click at [93, 266] on div "JOD Price" at bounding box center [107, 262] width 77 height 23
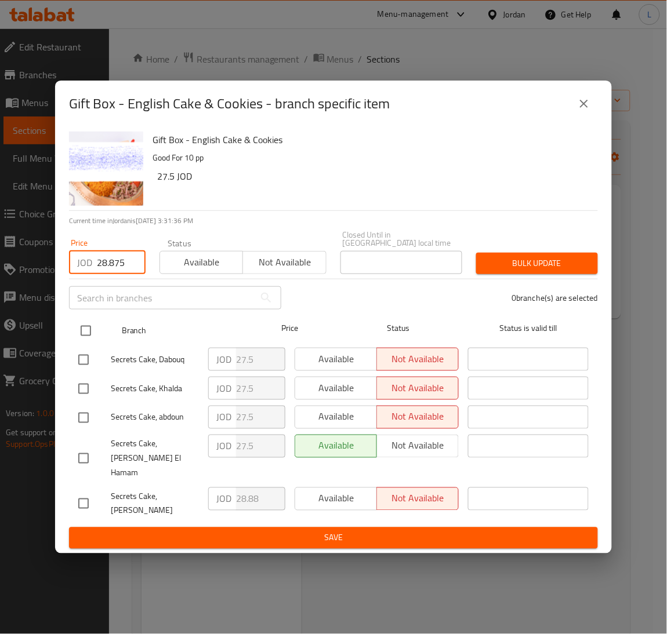
click at [95, 332] on input "checkbox" at bounding box center [86, 331] width 24 height 24
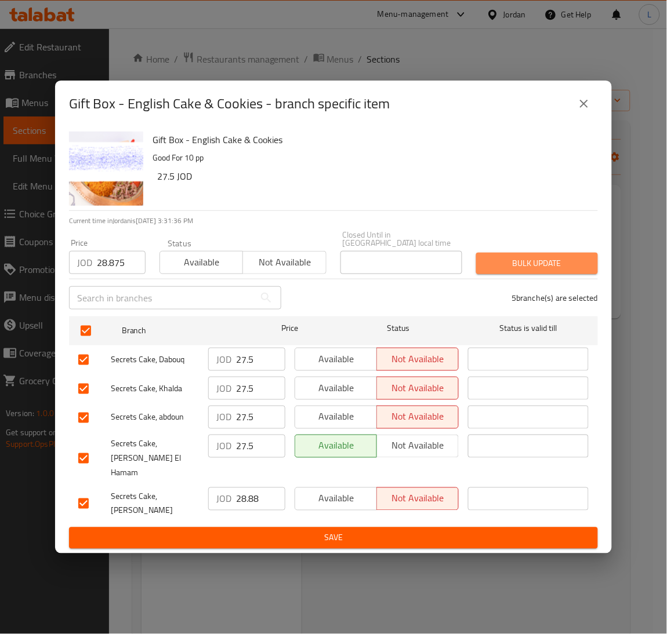
click at [506, 271] on span "Bulk update" at bounding box center [536, 263] width 103 height 14
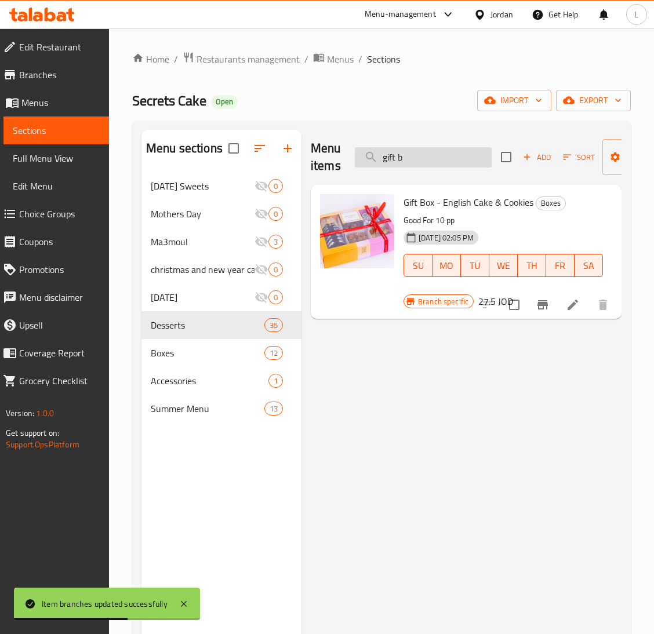
click at [417, 157] on input "gift b" at bounding box center [423, 157] width 137 height 20
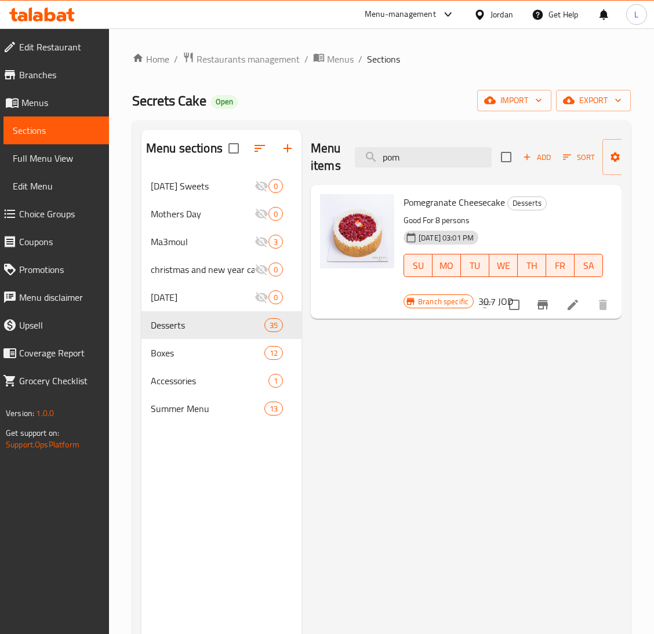
click at [540, 297] on button "Branch-specific-item" at bounding box center [543, 305] width 28 height 28
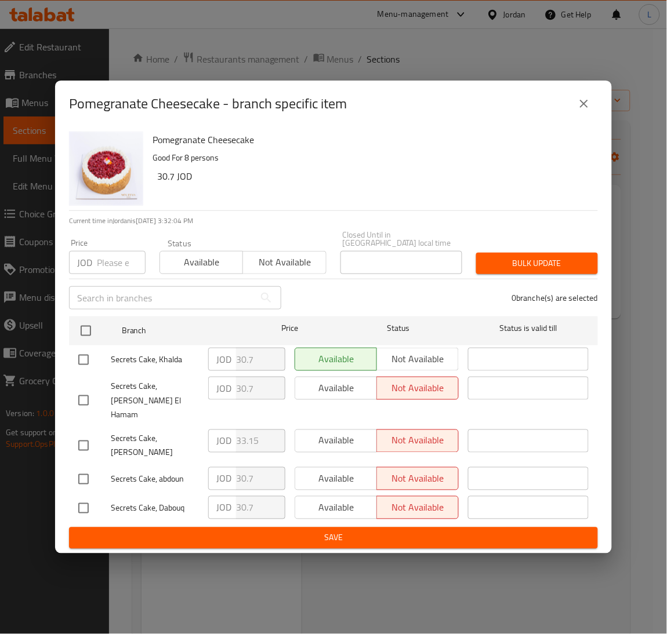
click at [101, 264] on input "number" at bounding box center [121, 262] width 49 height 23
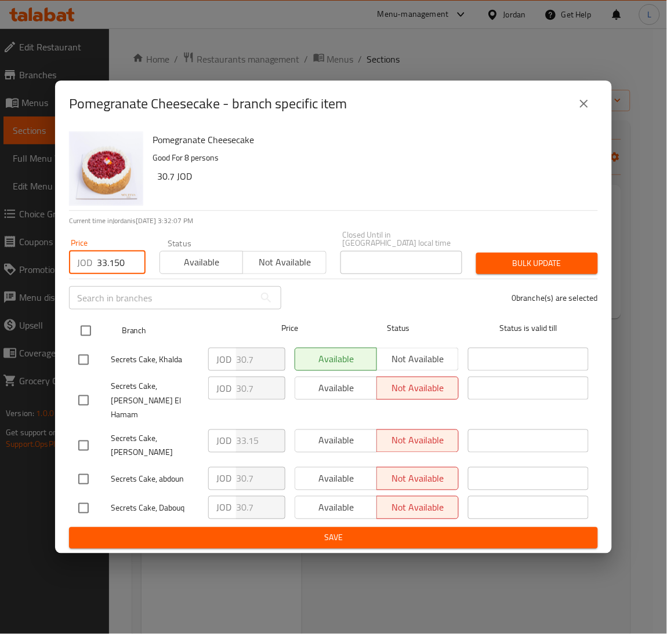
click at [91, 338] on input "checkbox" at bounding box center [86, 331] width 24 height 24
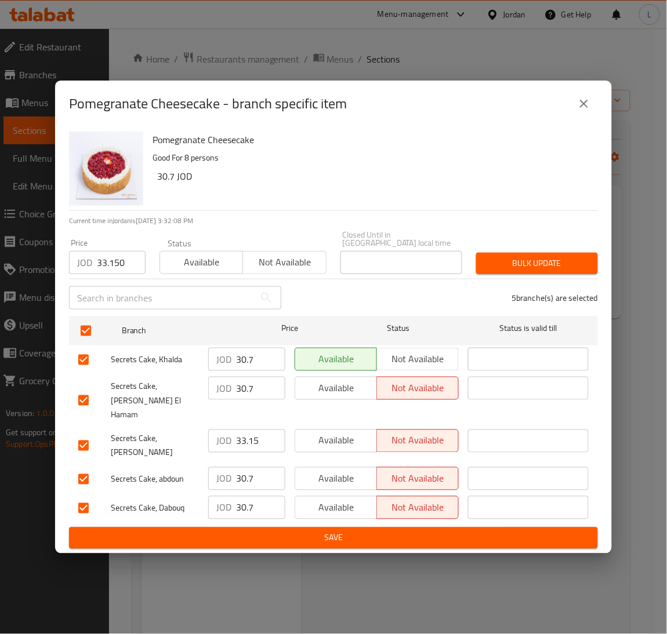
click at [523, 271] on span "Bulk update" at bounding box center [536, 263] width 103 height 14
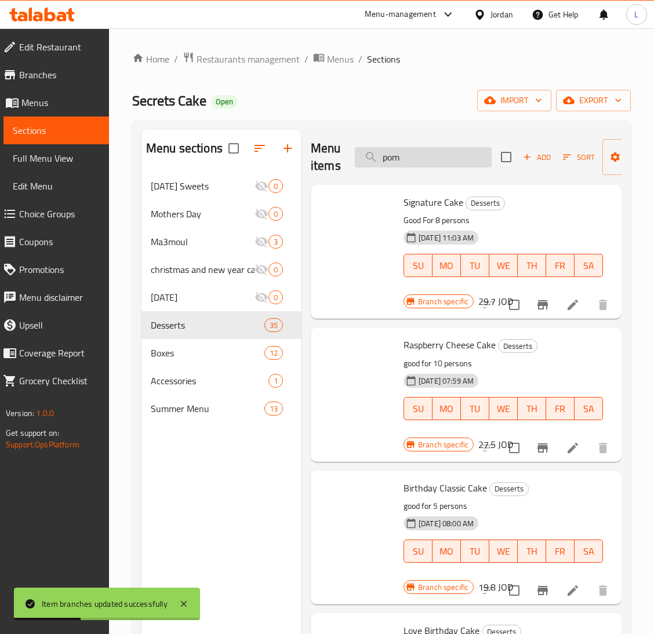
click at [446, 160] on input "pom" at bounding box center [423, 157] width 137 height 20
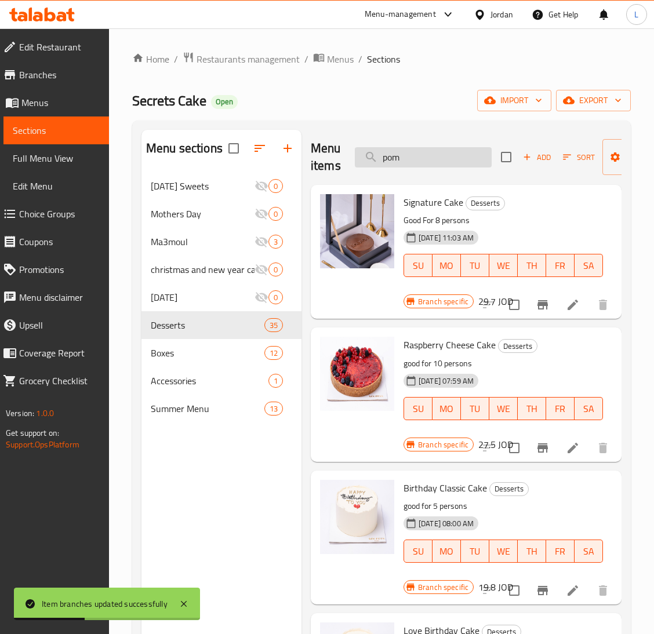
click at [446, 160] on input "pom" at bounding box center [423, 157] width 137 height 20
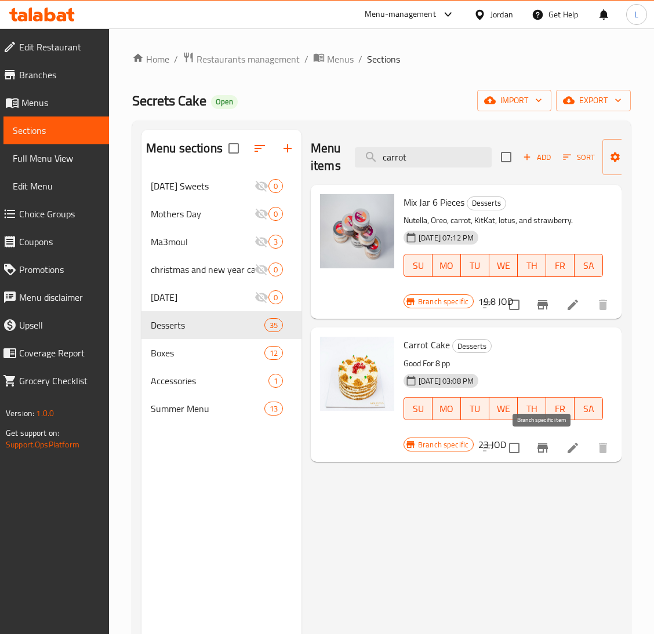
click at [541, 445] on icon "Branch-specific-item" at bounding box center [542, 447] width 10 height 9
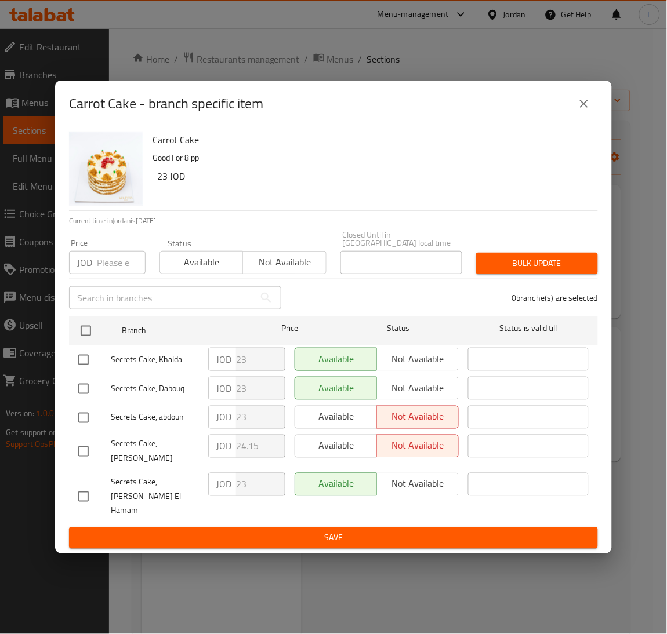
click at [115, 271] on input "number" at bounding box center [121, 262] width 49 height 23
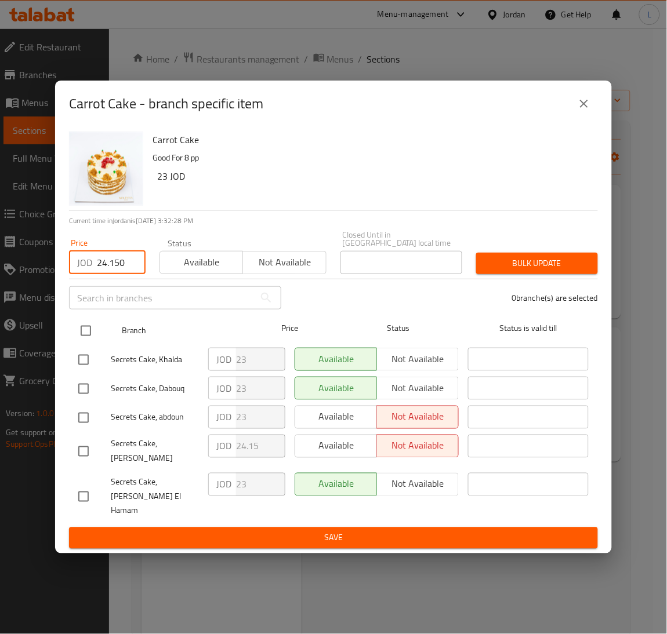
click at [89, 332] on input "checkbox" at bounding box center [86, 331] width 24 height 24
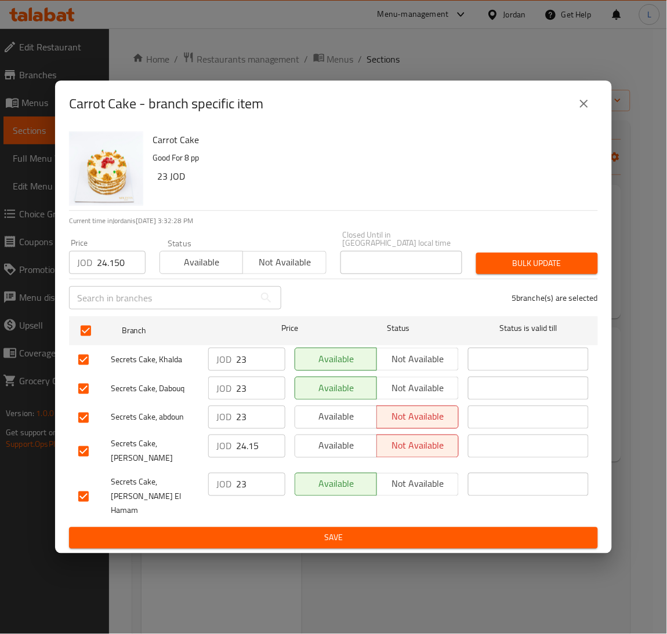
click at [515, 271] on span "Bulk update" at bounding box center [536, 263] width 103 height 14
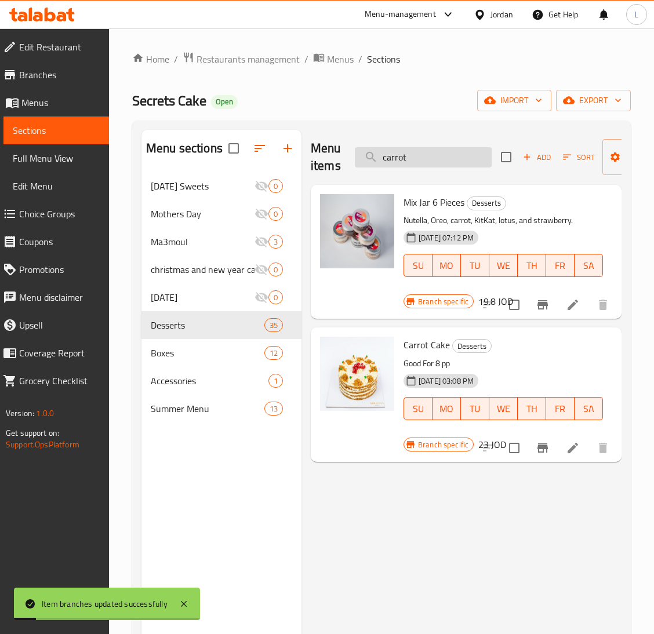
click at [442, 155] on input "carrot" at bounding box center [423, 157] width 137 height 20
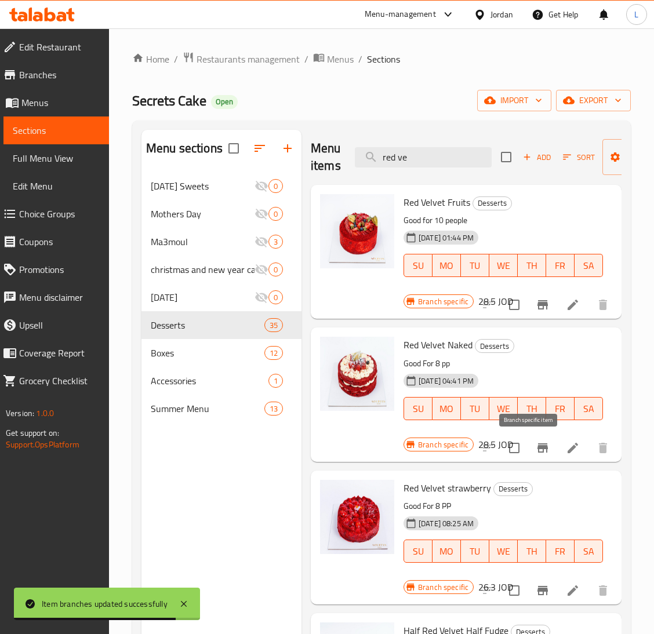
click at [537, 446] on icon "Branch-specific-item" at bounding box center [542, 447] width 10 height 9
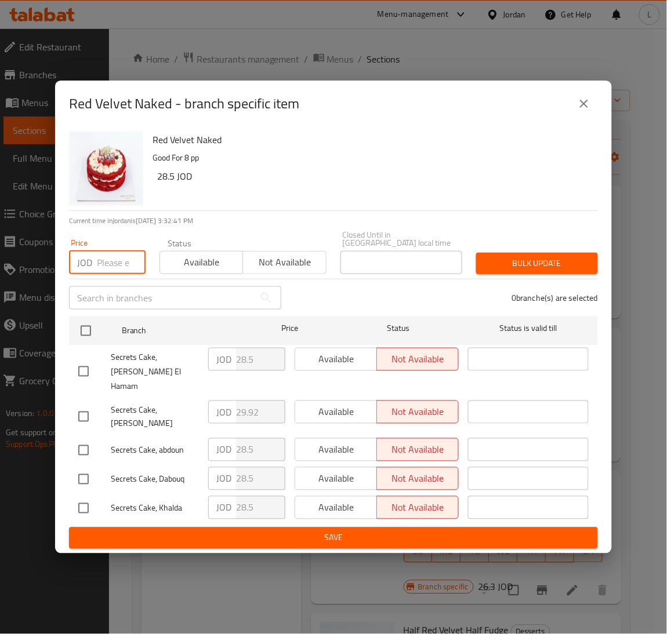
click at [103, 274] on input "number" at bounding box center [121, 262] width 49 height 23
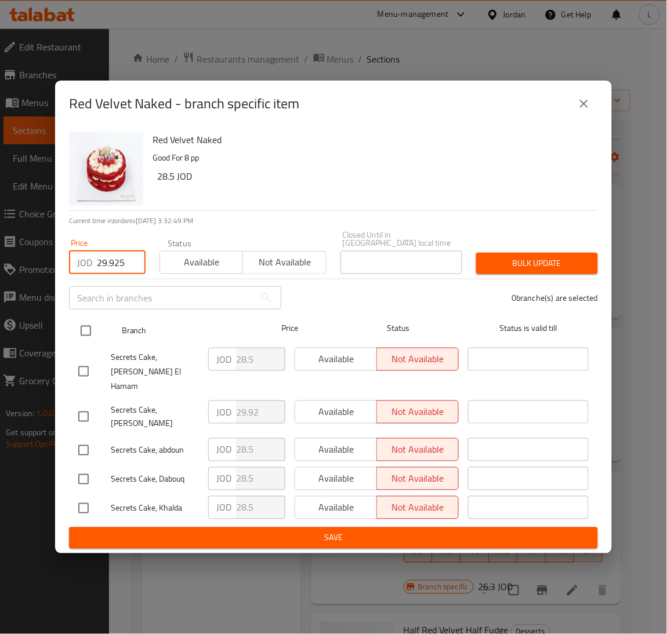
click at [85, 334] on input "checkbox" at bounding box center [86, 331] width 24 height 24
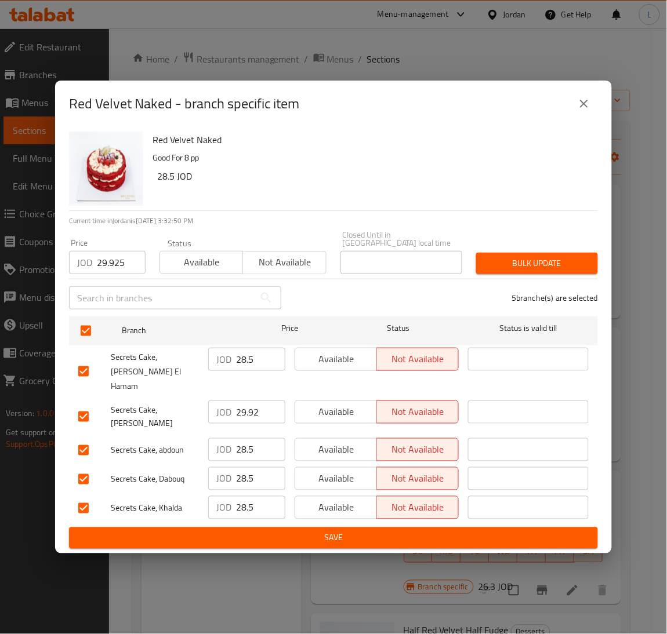
click at [486, 270] on span "Bulk update" at bounding box center [536, 263] width 103 height 14
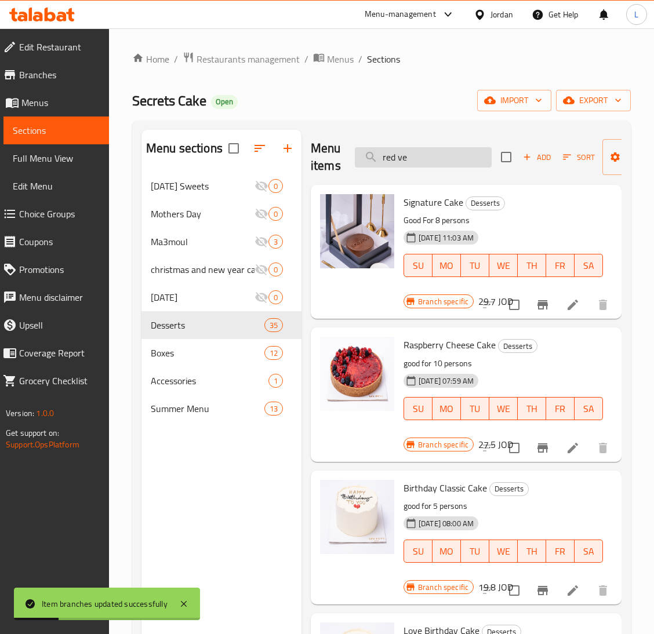
click at [423, 158] on input "red ve" at bounding box center [423, 157] width 137 height 20
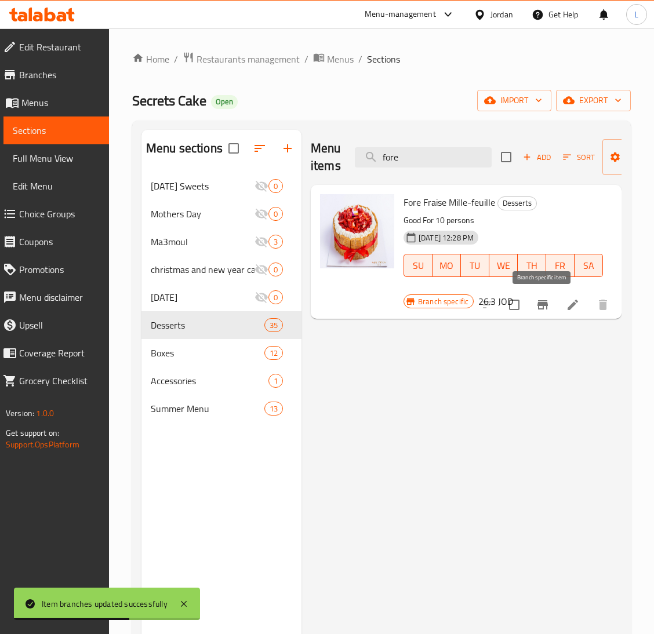
click at [541, 312] on icon "Branch-specific-item" at bounding box center [543, 305] width 14 height 14
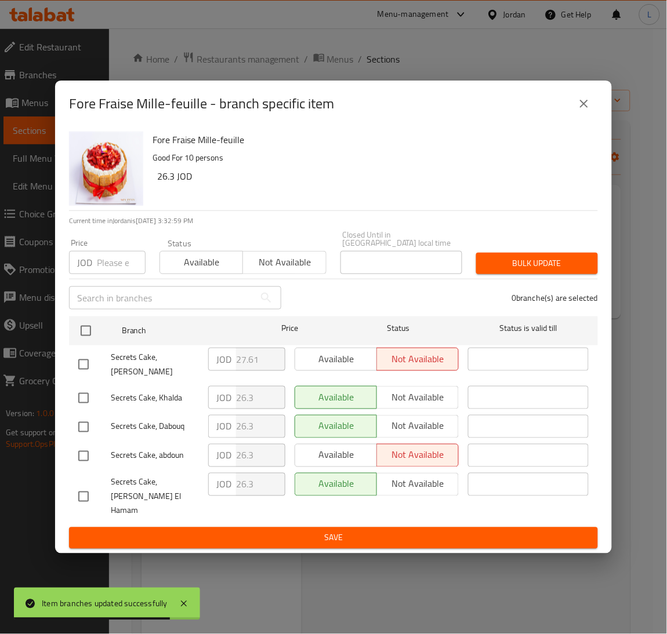
click at [114, 268] on input "number" at bounding box center [121, 262] width 49 height 23
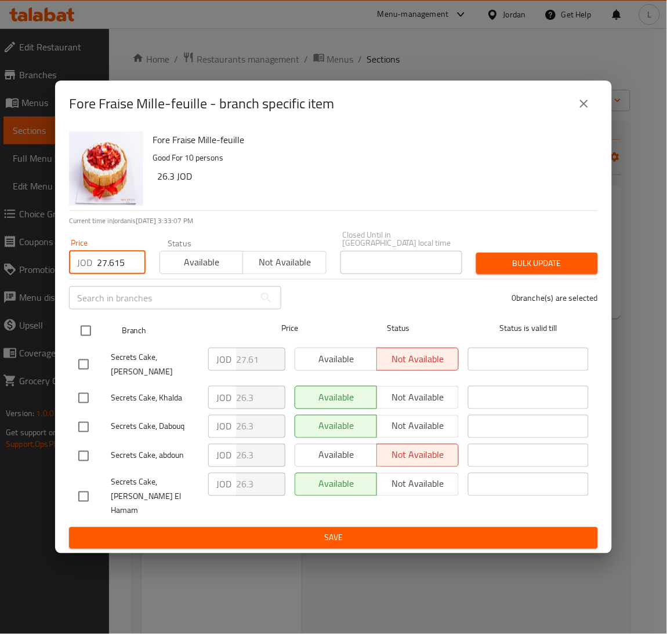
drag, startPoint x: 86, startPoint y: 346, endPoint x: 137, endPoint y: 337, distance: 51.7
click at [86, 343] on input "checkbox" at bounding box center [86, 331] width 24 height 24
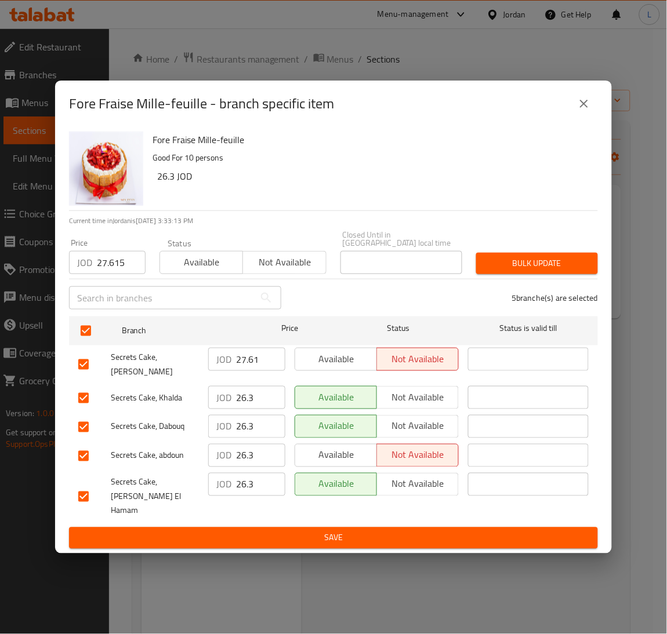
click at [512, 268] on span "Bulk update" at bounding box center [536, 263] width 103 height 14
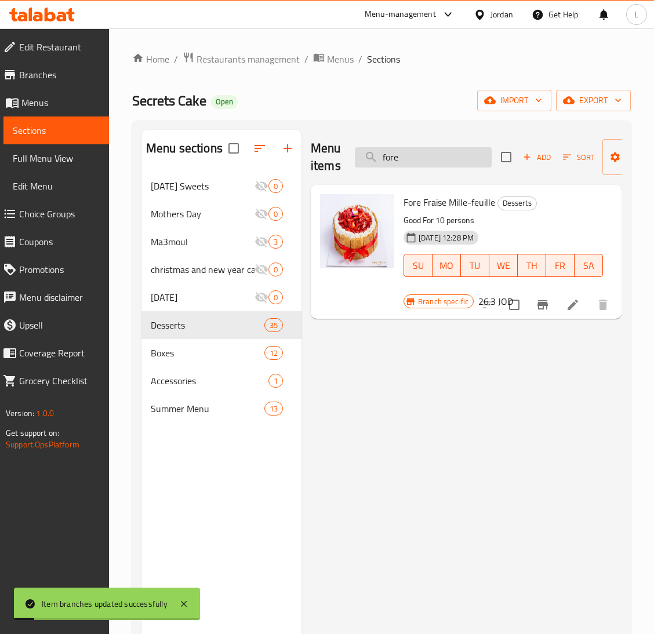
click at [405, 164] on input "fore" at bounding box center [423, 157] width 137 height 20
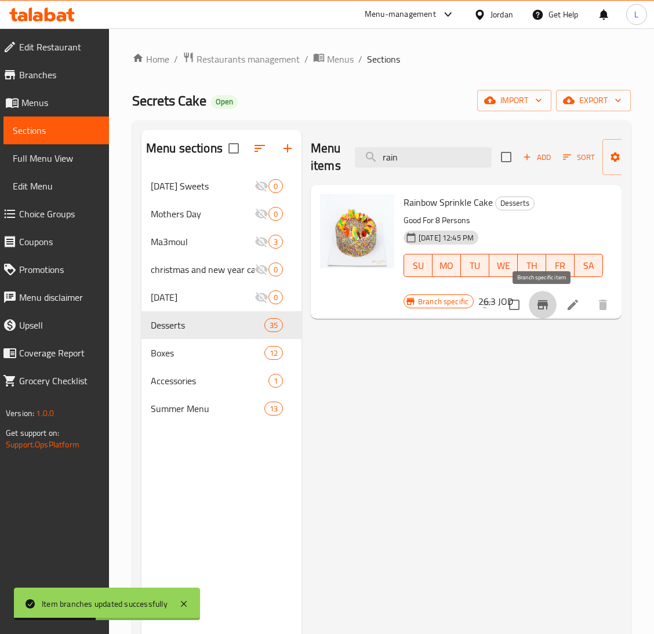
click at [536, 309] on icon "Branch-specific-item" at bounding box center [543, 305] width 14 height 14
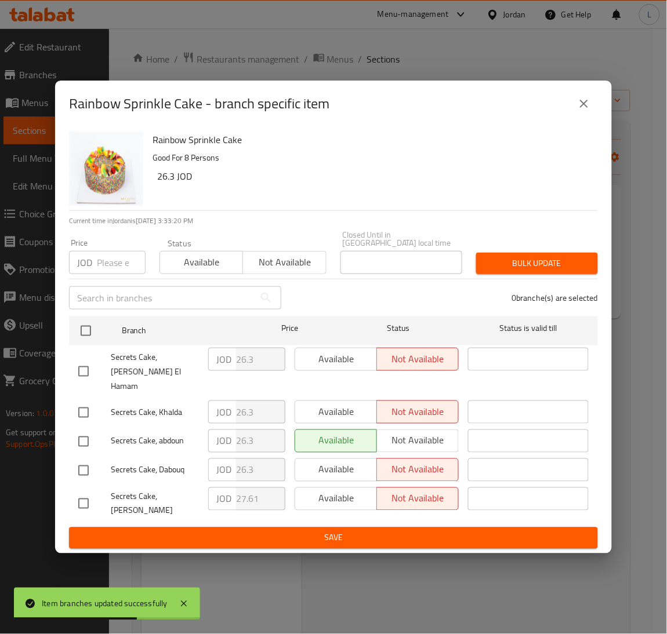
click at [118, 274] on input "number" at bounding box center [121, 262] width 49 height 23
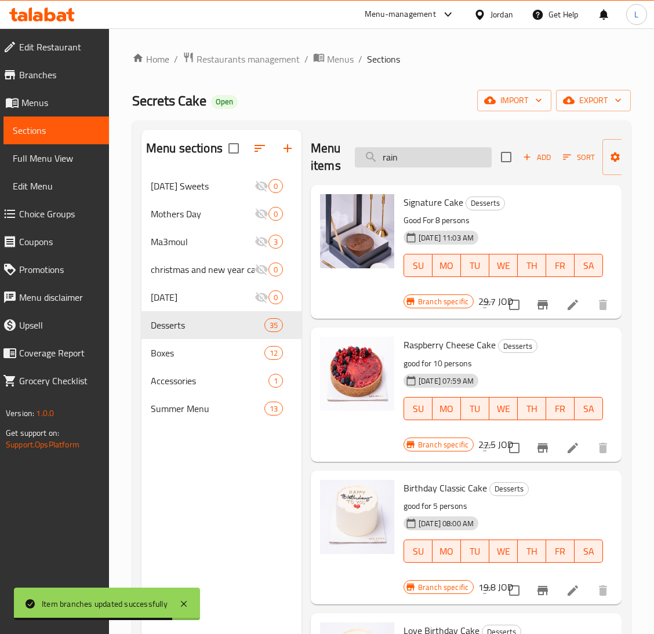
click at [433, 162] on input "rain" at bounding box center [423, 157] width 137 height 20
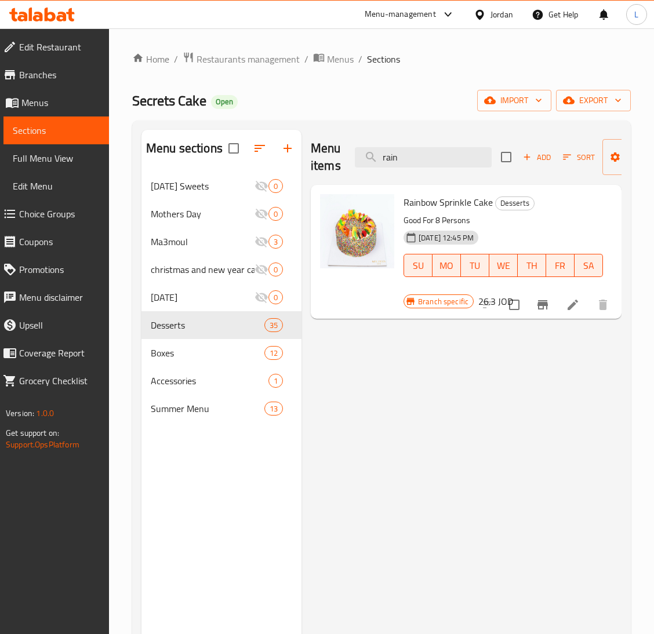
click at [538, 308] on icon "Branch-specific-item" at bounding box center [542, 304] width 10 height 9
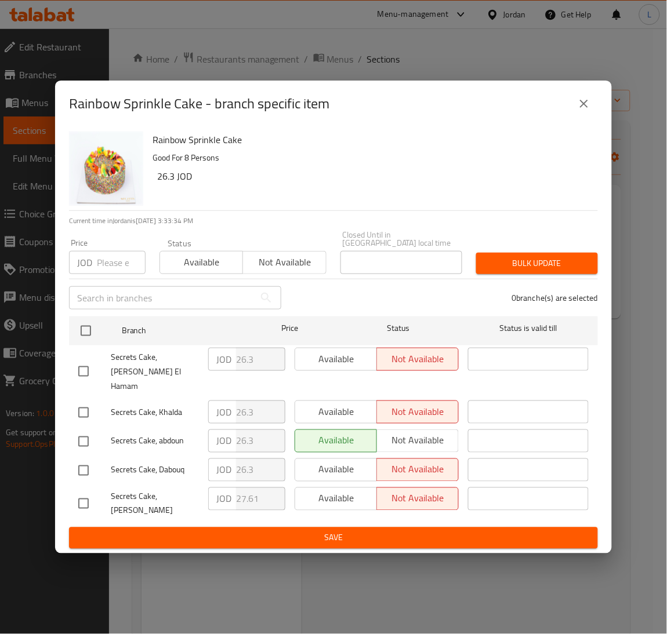
click at [105, 254] on div "Price JOD Price" at bounding box center [107, 256] width 77 height 35
click at [106, 268] on input "number" at bounding box center [121, 262] width 49 height 23
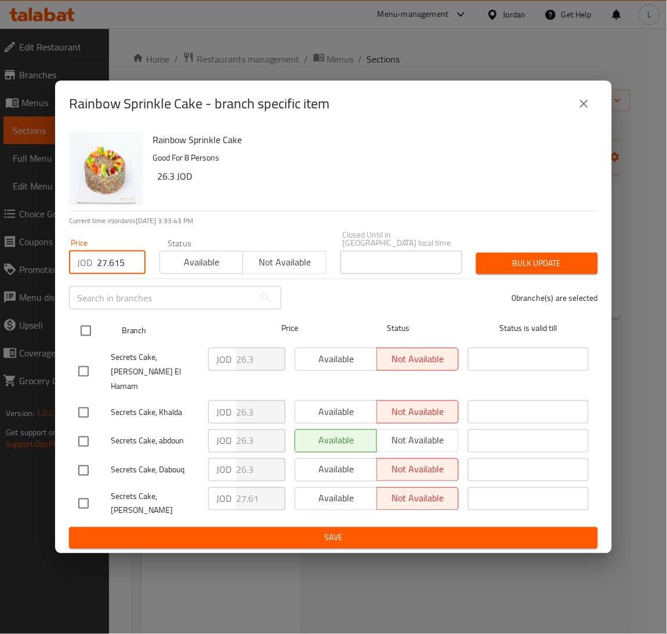
click at [81, 336] on input "checkbox" at bounding box center [86, 331] width 24 height 24
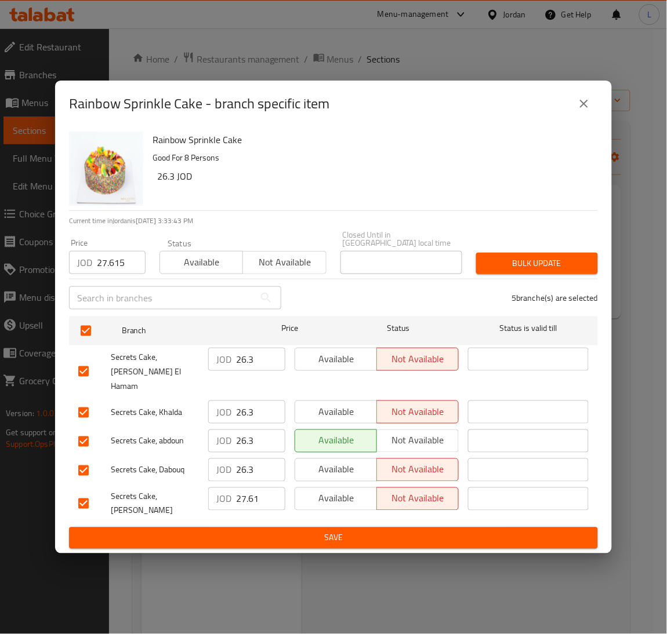
click at [559, 264] on span "Bulk update" at bounding box center [536, 263] width 103 height 14
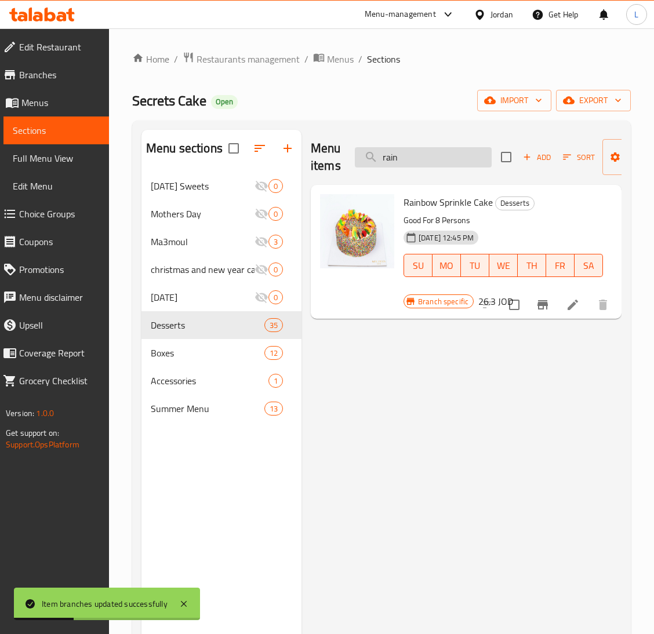
click at [423, 160] on input "rain" at bounding box center [423, 157] width 137 height 20
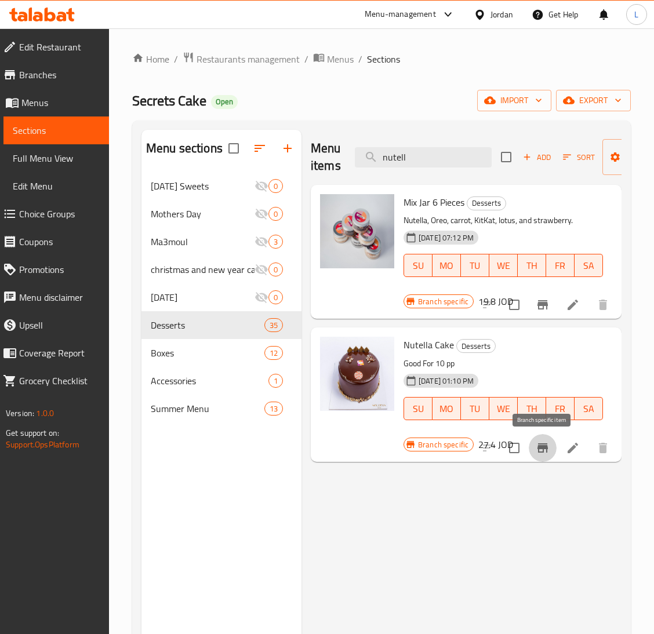
click at [533, 442] on button "Branch-specific-item" at bounding box center [543, 448] width 28 height 28
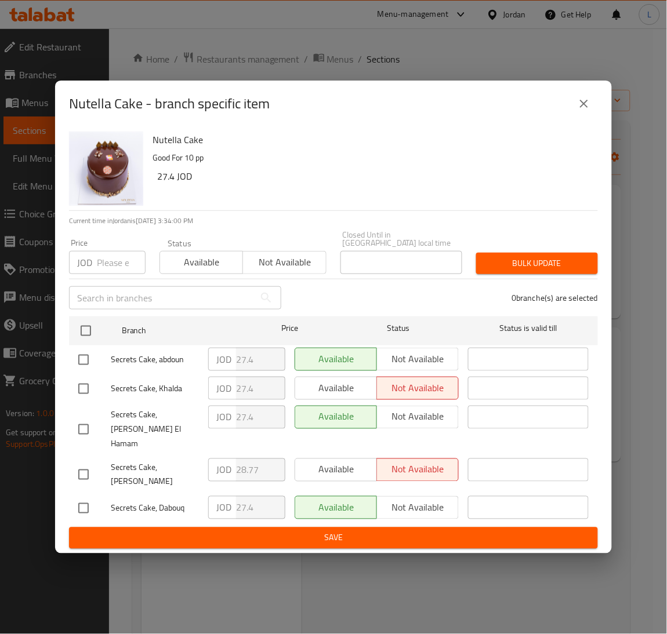
click at [116, 274] on input "number" at bounding box center [121, 262] width 49 height 23
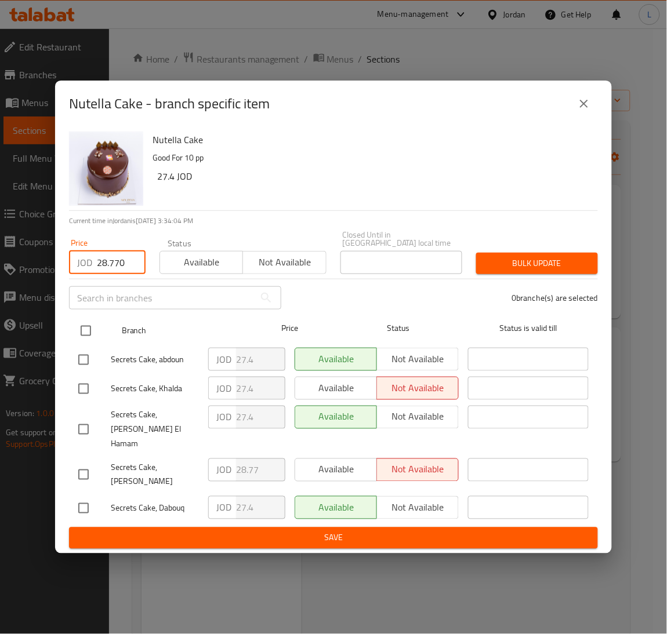
click at [92, 333] on input "checkbox" at bounding box center [86, 331] width 24 height 24
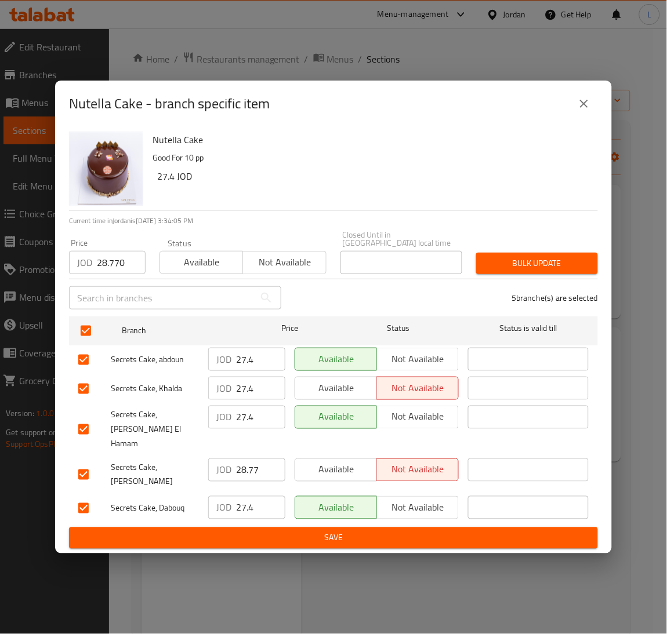
click at [503, 271] on span "Bulk update" at bounding box center [536, 263] width 103 height 14
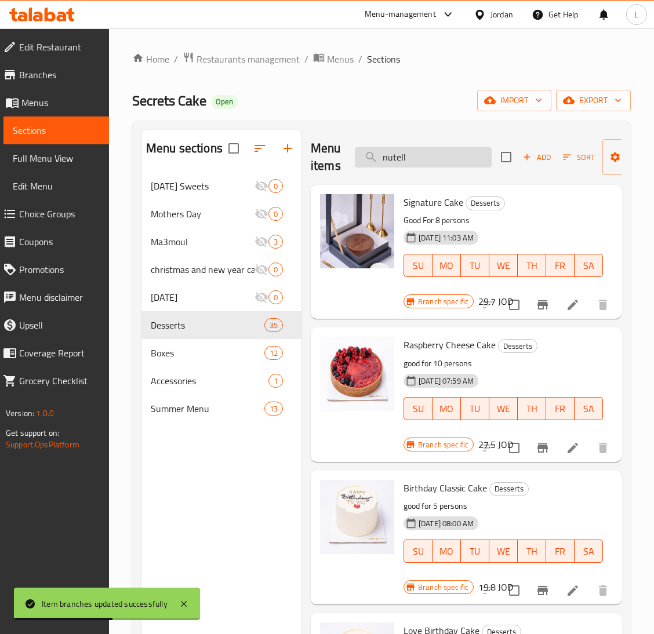
click at [434, 153] on input "nutell" at bounding box center [423, 157] width 137 height 20
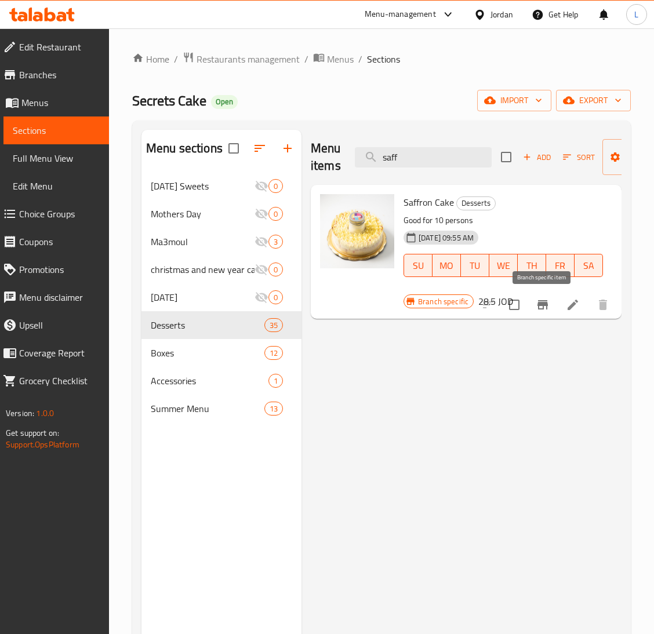
click at [545, 304] on icon "Branch-specific-item" at bounding box center [542, 304] width 10 height 9
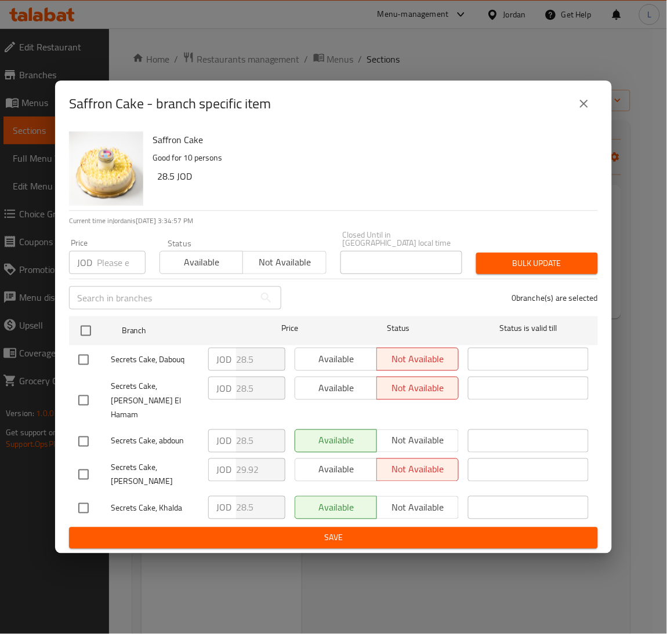
click at [112, 268] on input "number" at bounding box center [121, 262] width 49 height 23
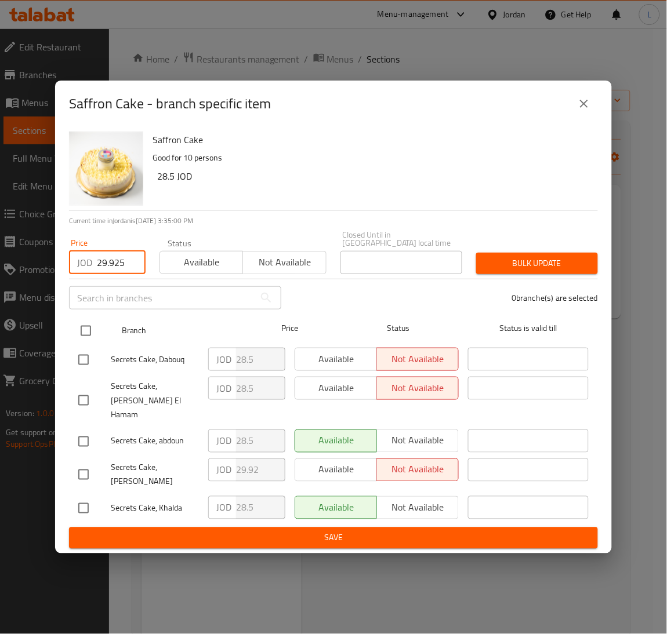
click at [78, 337] on input "checkbox" at bounding box center [86, 331] width 24 height 24
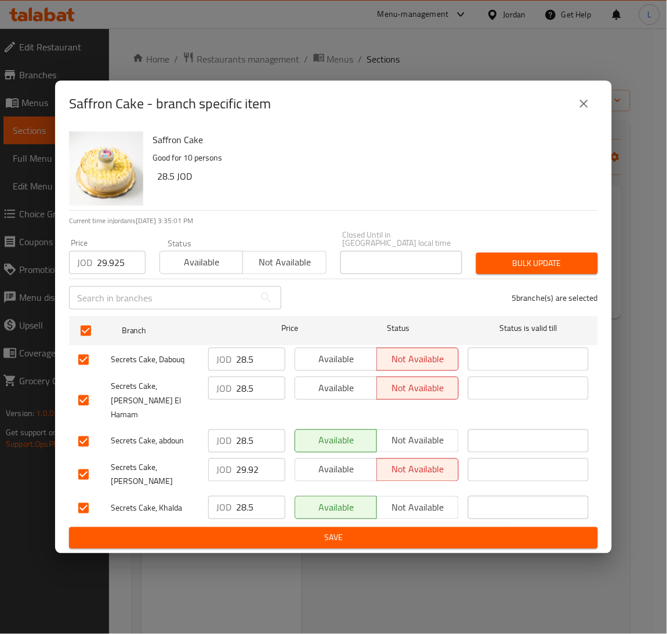
click at [493, 271] on span "Bulk update" at bounding box center [536, 263] width 103 height 14
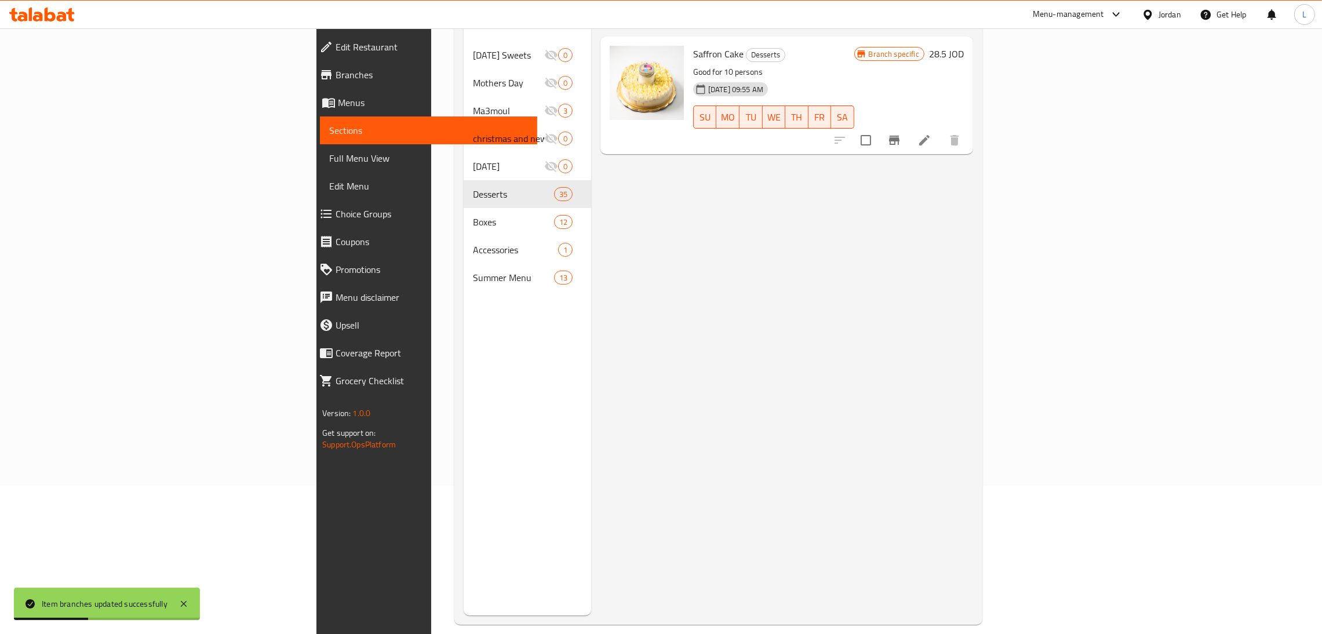
scroll to position [163, 0]
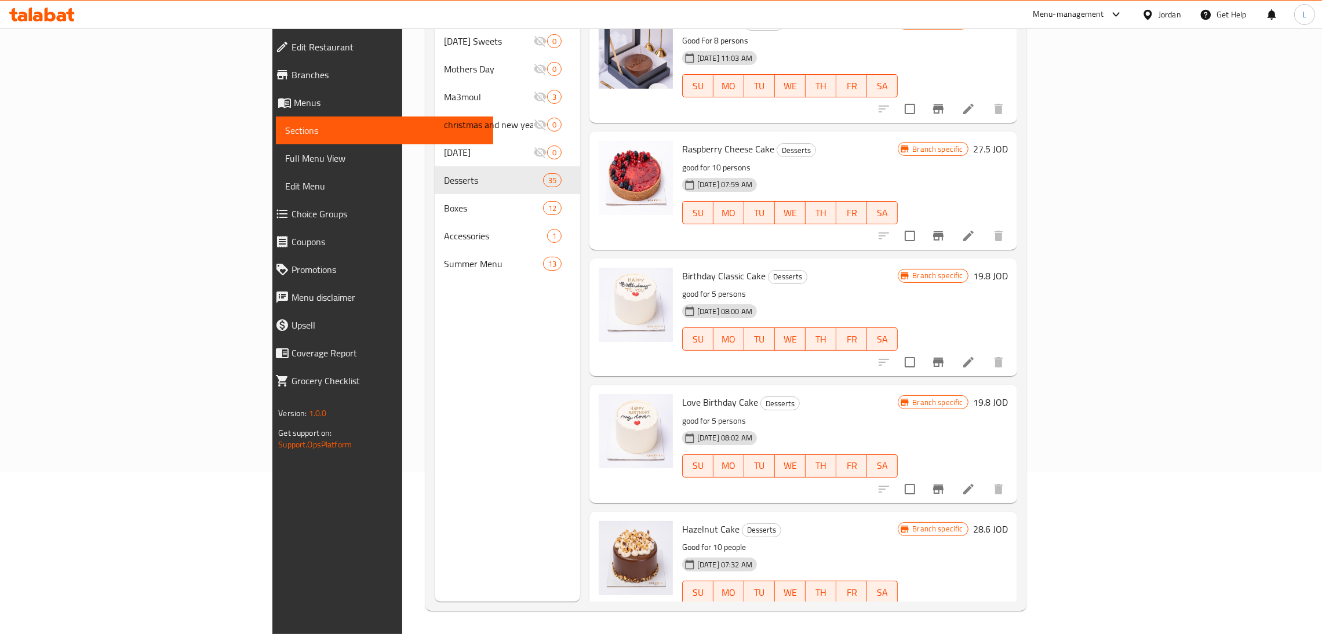
click at [27, 19] on icon at bounding box center [42, 15] width 66 height 14
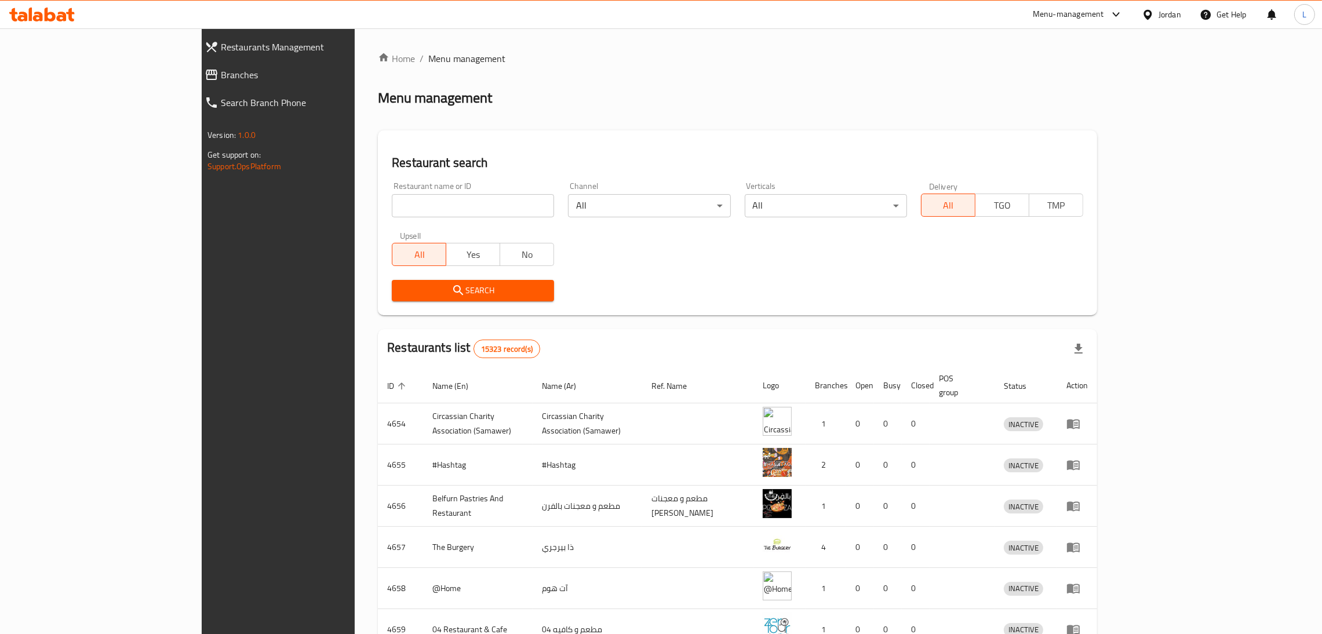
click at [392, 191] on div "Restaurant name or ID Restaurant name or ID" at bounding box center [473, 199] width 162 height 35
click at [221, 73] on span "Branches" at bounding box center [317, 75] width 192 height 14
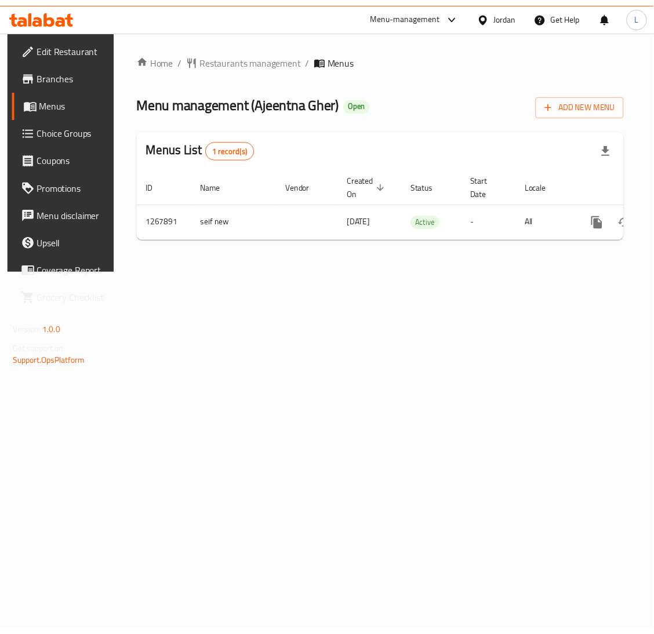
scroll to position [0, 66]
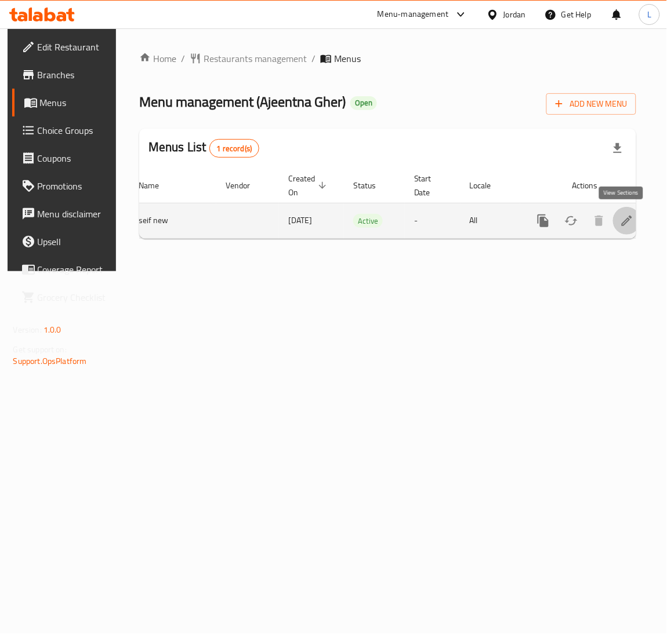
click at [620, 224] on icon "enhanced table" at bounding box center [627, 221] width 14 height 14
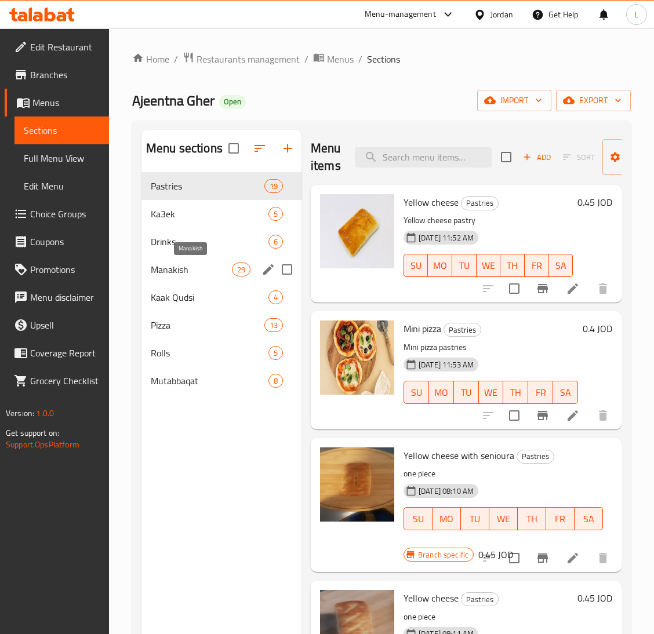
click at [192, 266] on span "Manakish" at bounding box center [191, 270] width 81 height 14
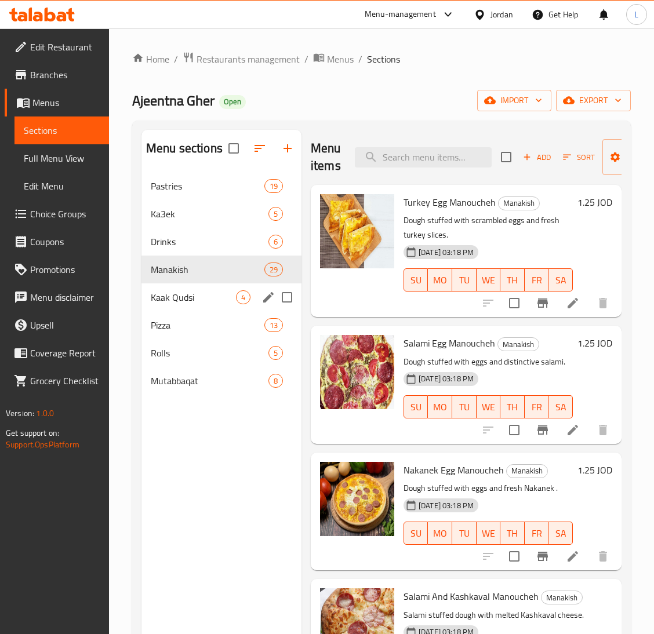
click at [210, 289] on div "Kaak Qudsi 4" at bounding box center [221, 297] width 160 height 28
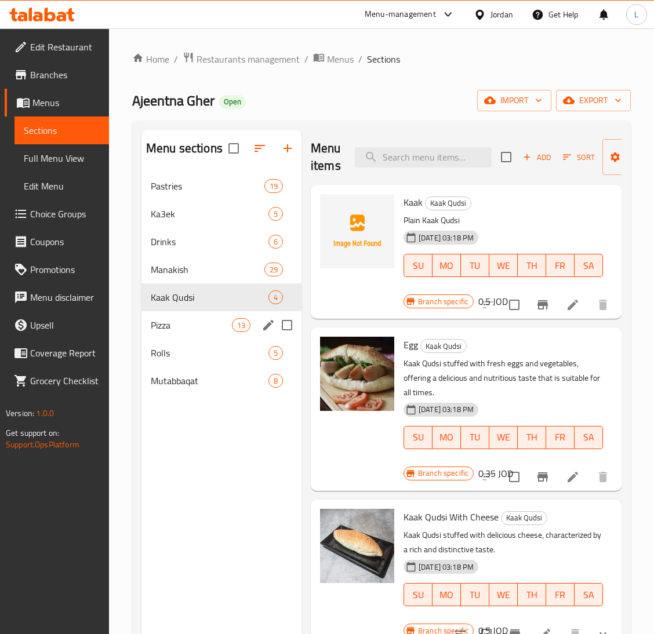
click at [178, 315] on div "Pizza 13" at bounding box center [221, 325] width 160 height 28
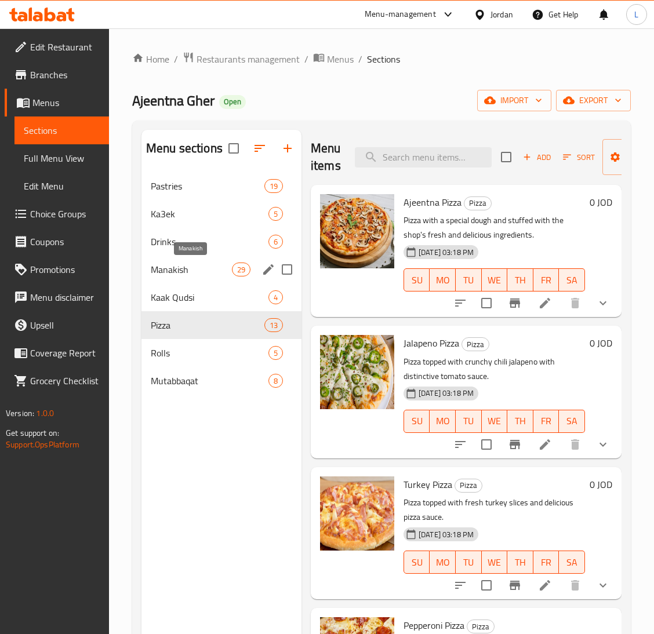
click at [203, 267] on span "Manakish" at bounding box center [191, 270] width 81 height 14
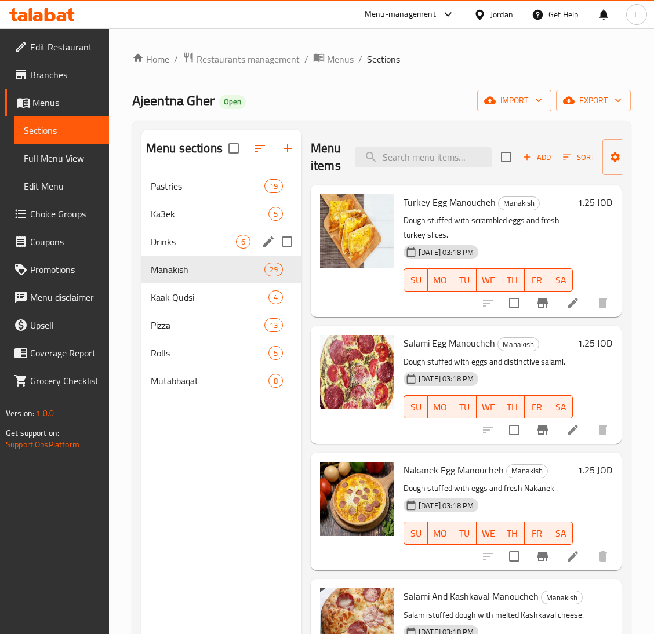
click at [209, 233] on div "Drinks 6" at bounding box center [221, 242] width 160 height 28
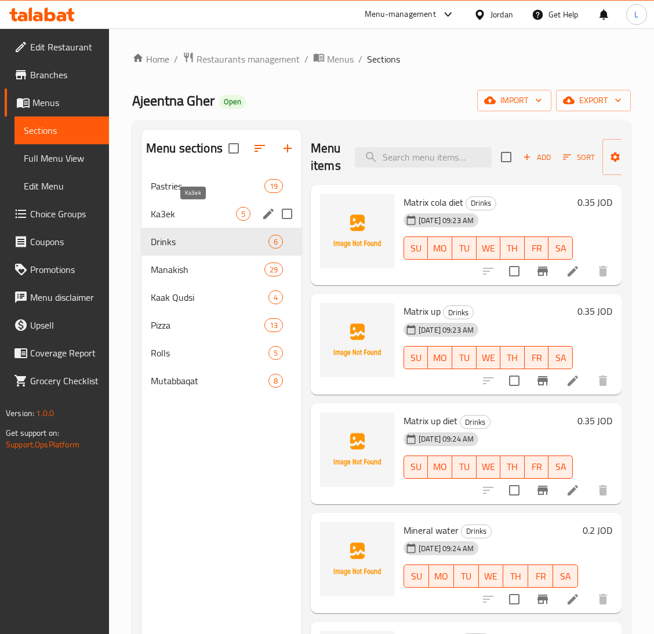
click at [209, 213] on span "Ka3ek" at bounding box center [193, 214] width 85 height 14
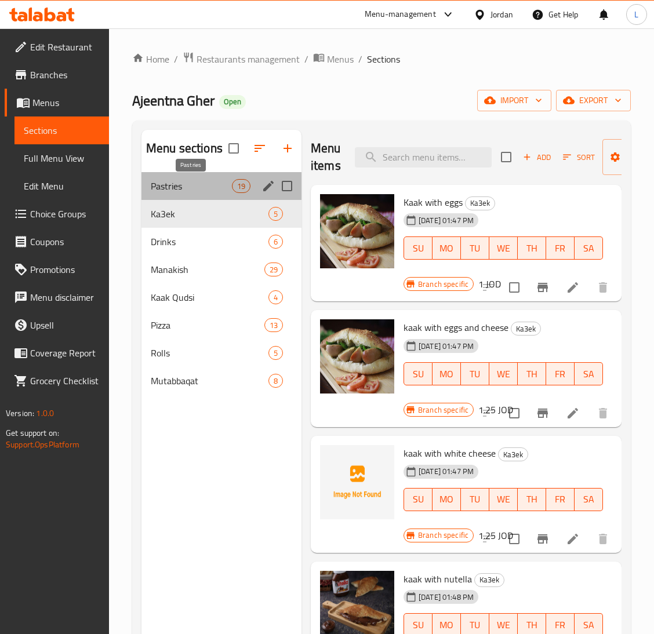
click at [201, 186] on span "Pastries" at bounding box center [191, 186] width 81 height 14
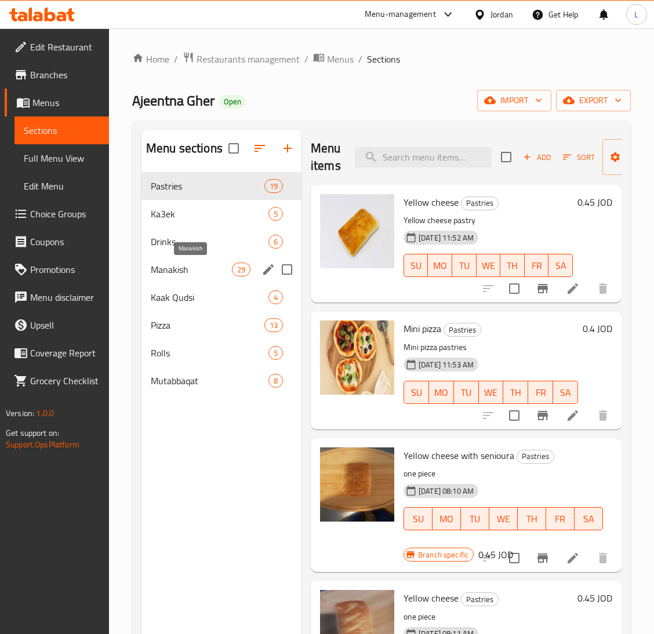
click at [203, 266] on span "Manakish" at bounding box center [191, 270] width 81 height 14
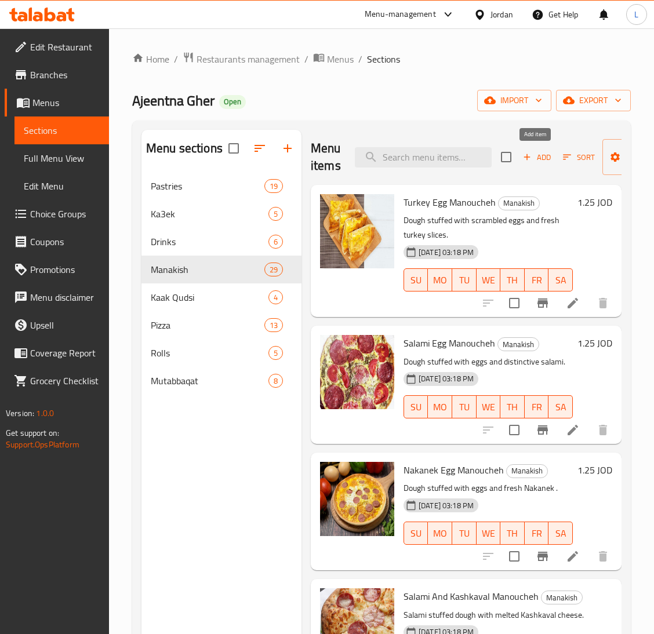
click at [536, 159] on span "Add" at bounding box center [536, 157] width 31 height 13
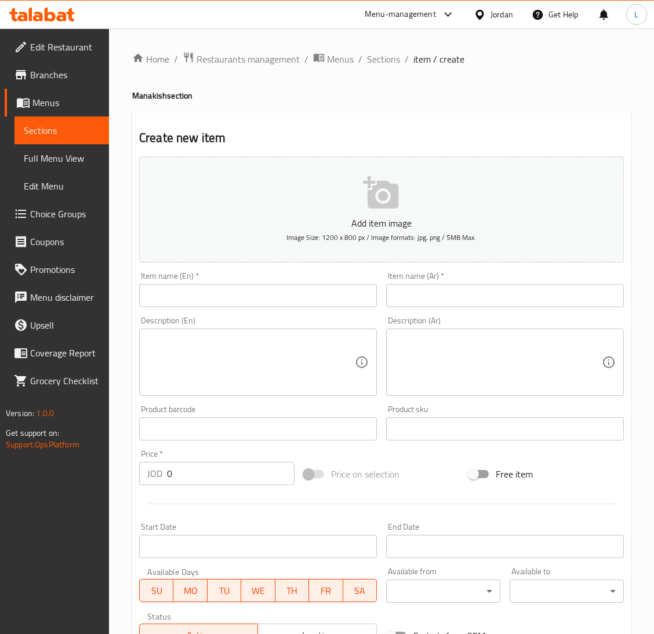
drag, startPoint x: 431, startPoint y: 309, endPoint x: 420, endPoint y: 305, distance: 11.0
click at [431, 309] on div "Item name (Ar)   * Item name (Ar) *" at bounding box center [504, 289] width 247 height 45
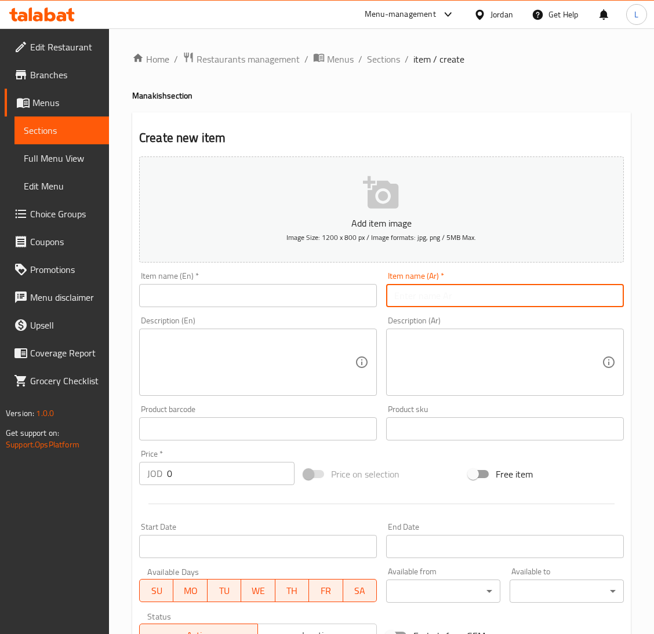
drag, startPoint x: 407, startPoint y: 300, endPoint x: 343, endPoint y: 296, distance: 65.0
click at [407, 300] on input "text" at bounding box center [505, 295] width 238 height 23
paste input "لحم بعجين جامبو"
type input "لحم بعجين جامبو"
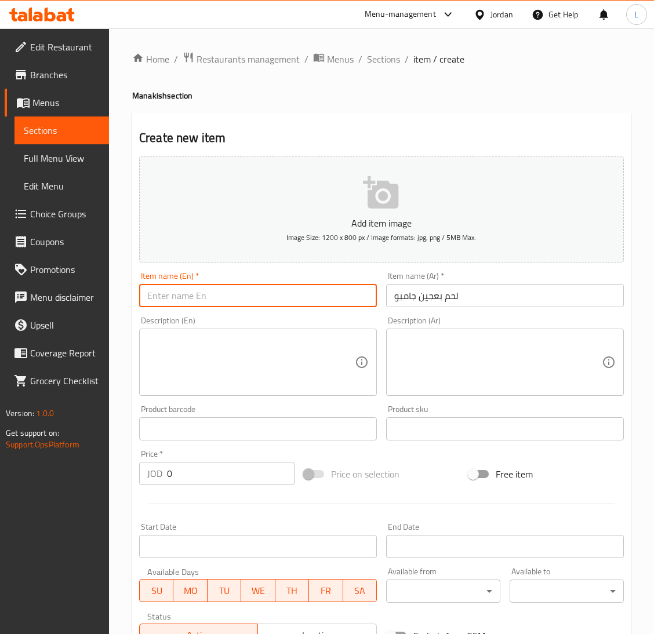
click at [319, 292] on input "text" at bounding box center [258, 295] width 238 height 23
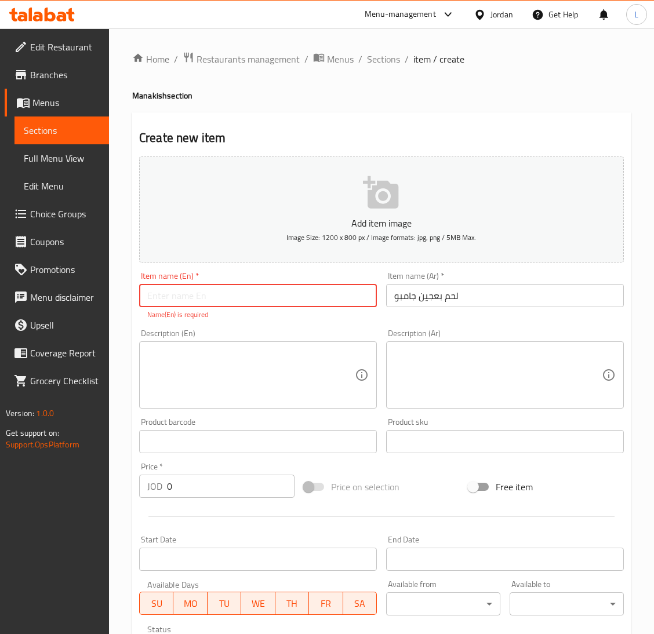
paste input "Jumbo meat with dough"
type input "Jumbo meat with dough"
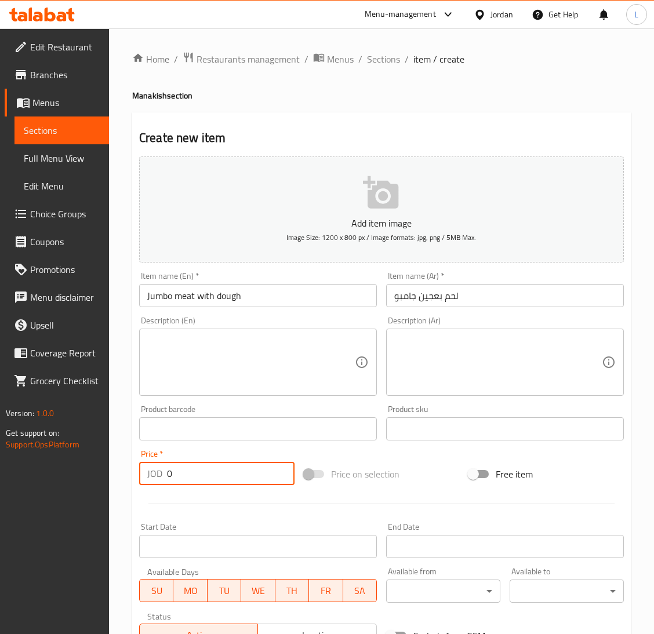
click at [223, 489] on div "Add item image Image Size: 1200 x 800 px / Image formats: jpg, png / 5MB Max. I…" at bounding box center [381, 402] width 494 height 500
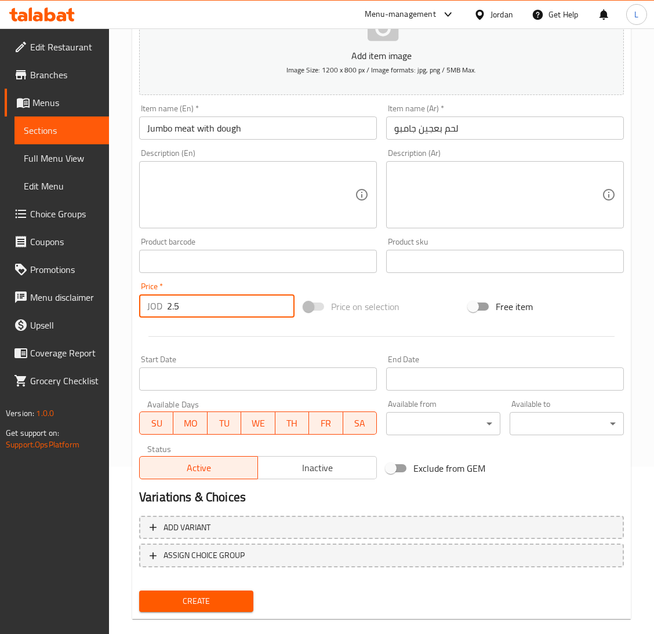
scroll to position [183, 0]
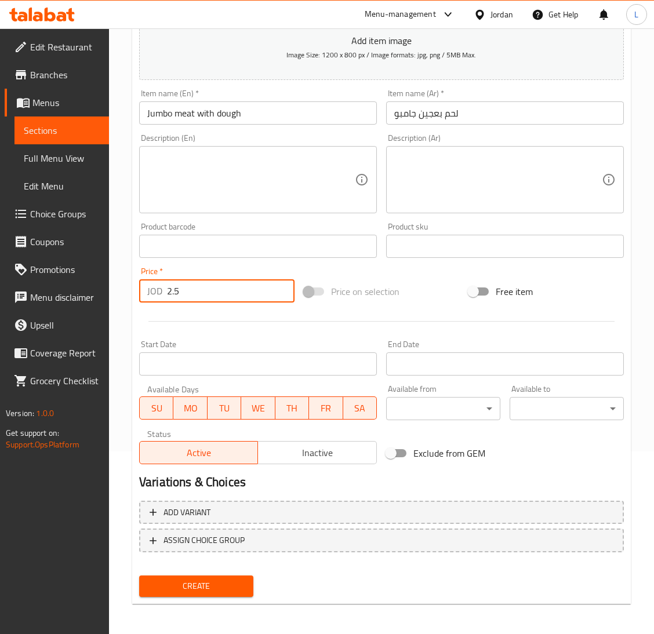
type input "2.5"
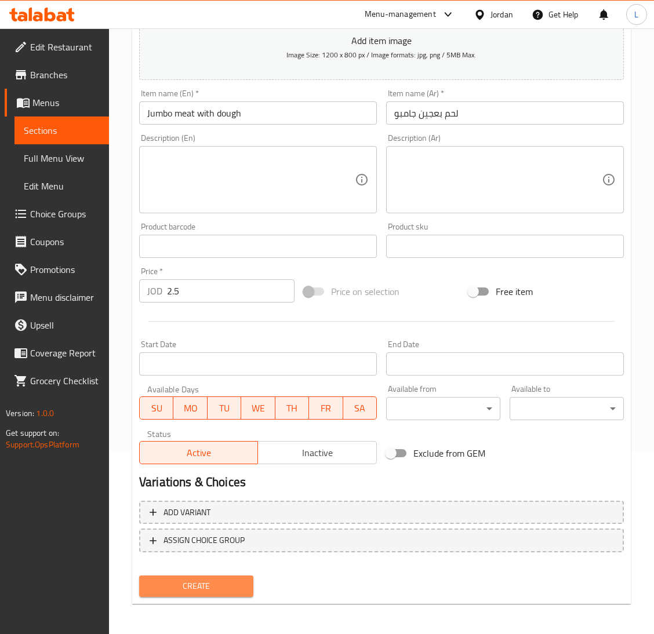
click at [225, 579] on span "Create" at bounding box center [196, 586] width 96 height 14
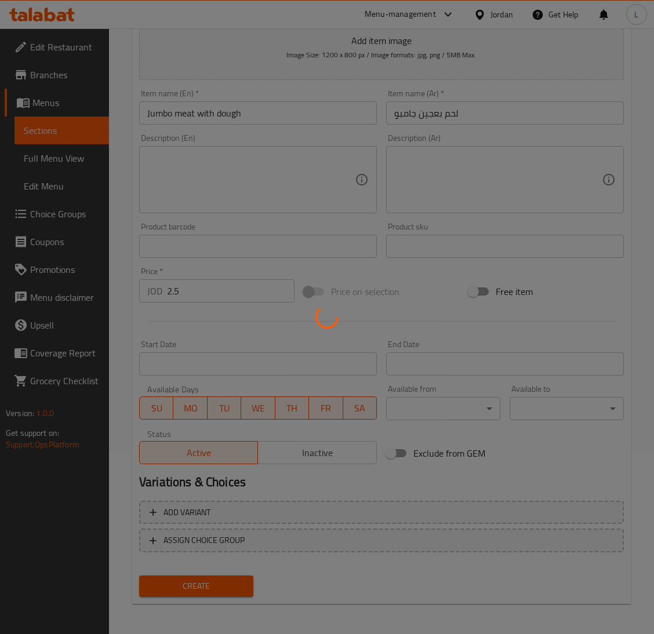
type input "0"
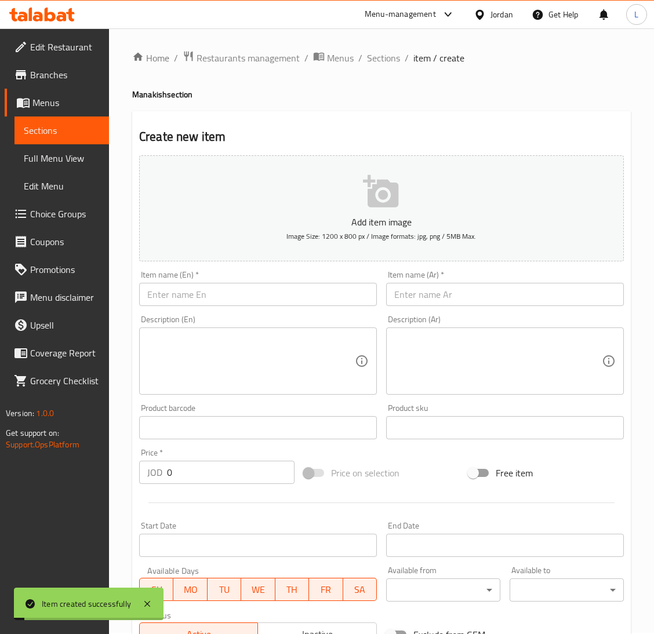
scroll to position [0, 0]
click at [457, 299] on input "text" at bounding box center [505, 295] width 238 height 23
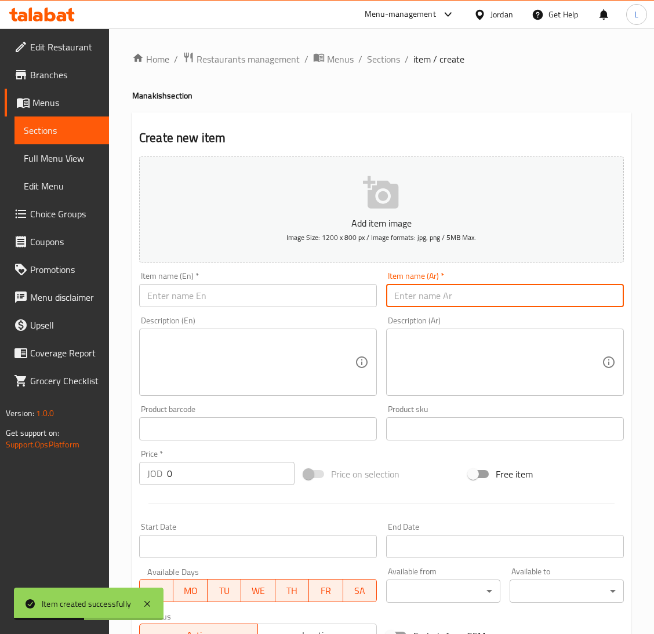
paste input "لحم بعجين جامبو بالجبن"
type input "لحم بعجين جامبو بالجبن"
drag, startPoint x: 353, startPoint y: 296, endPoint x: 353, endPoint y: 288, distance: 8.1
click at [353, 296] on input "text" at bounding box center [258, 295] width 238 height 23
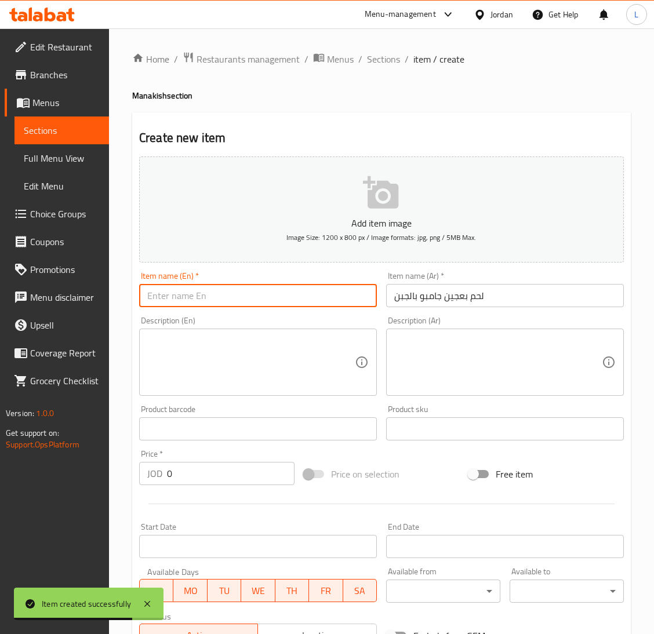
paste input "Jumbo meat and cheese pie"
type input "Jumbo meat and cheese pie"
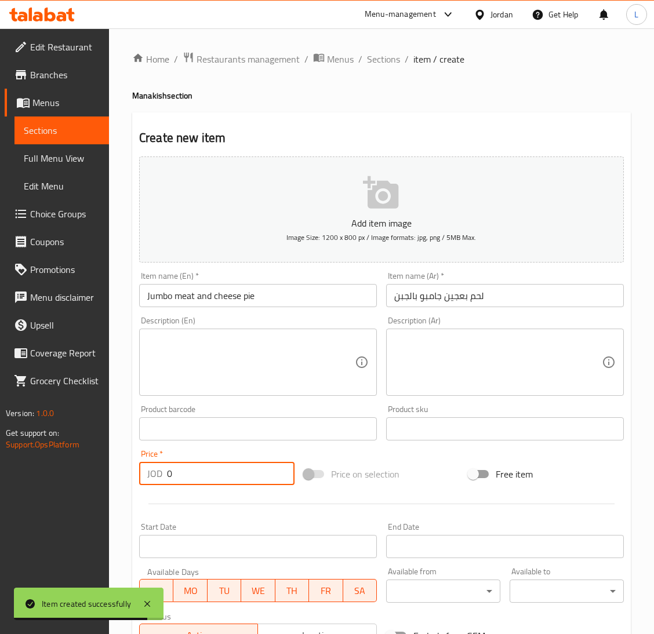
click at [222, 475] on input "0" at bounding box center [231, 473] width 128 height 23
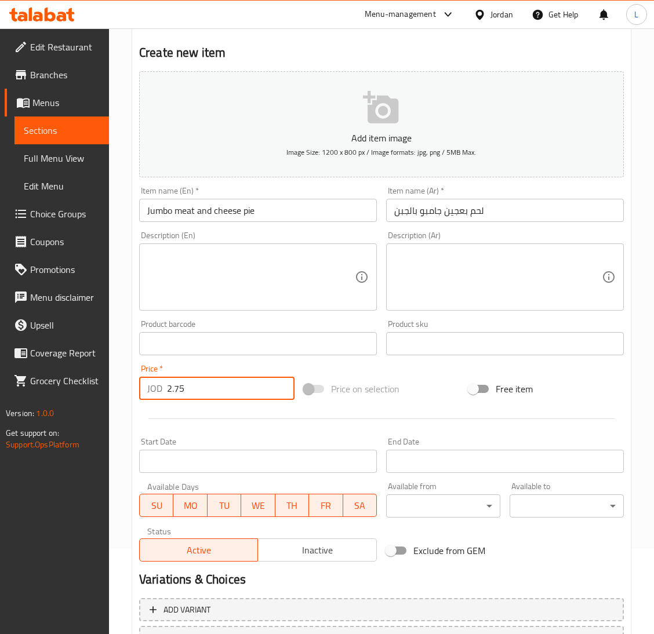
scroll to position [183, 0]
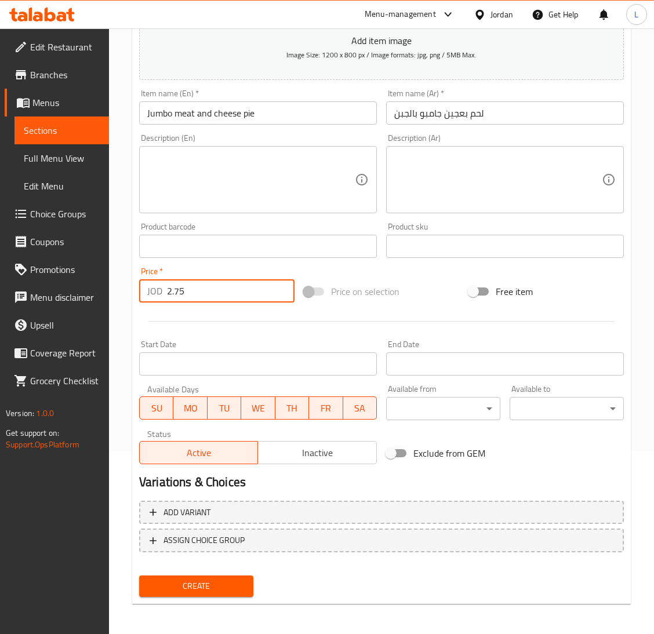
type input "2.75"
click at [230, 585] on span "Create" at bounding box center [196, 586] width 96 height 14
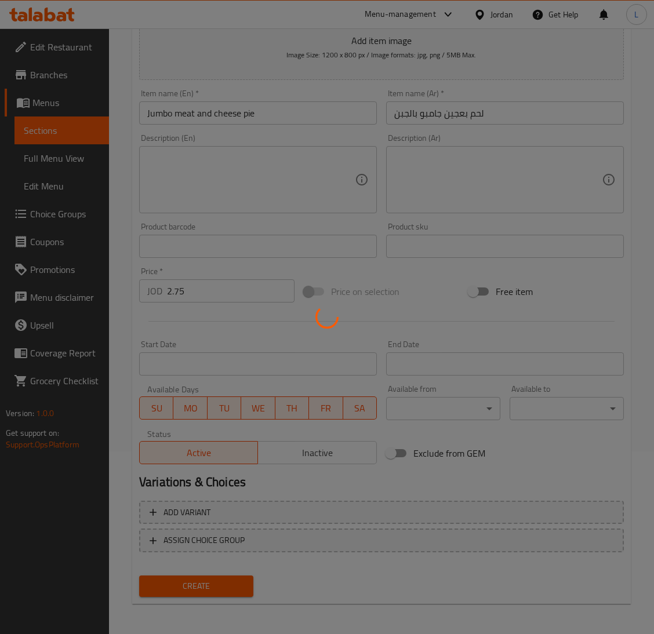
type input "0"
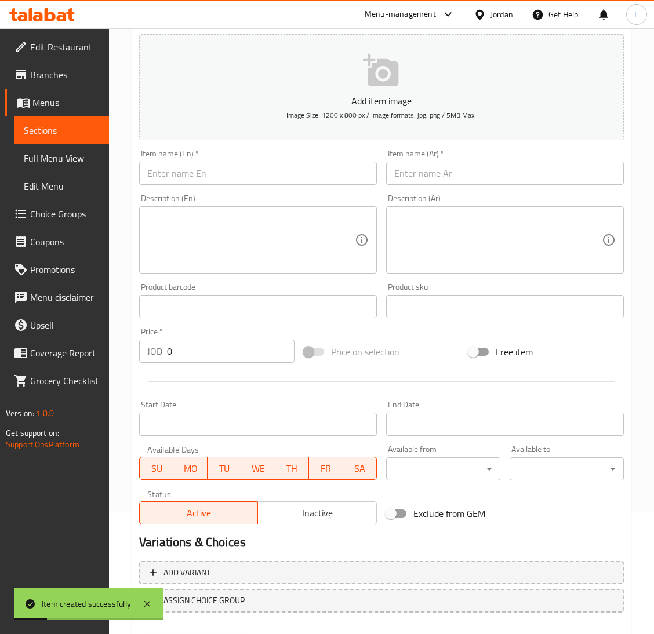
scroll to position [9, 0]
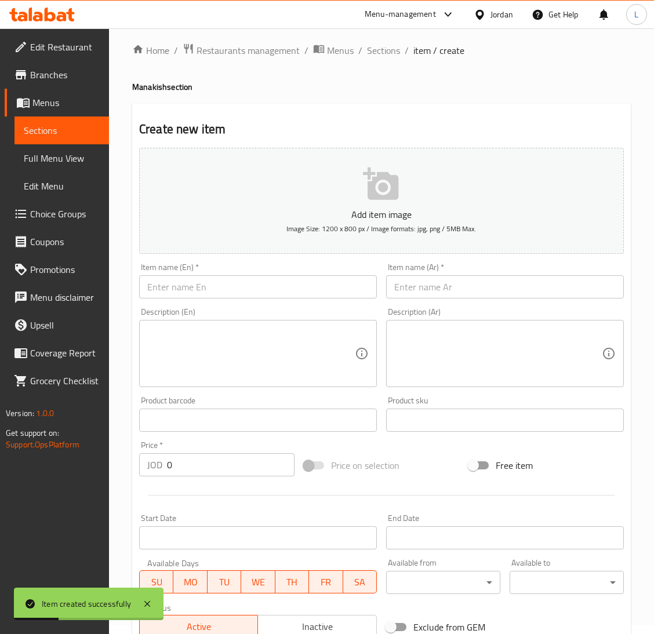
drag, startPoint x: 448, startPoint y: 282, endPoint x: 359, endPoint y: 290, distance: 89.6
click at [449, 283] on input "text" at bounding box center [505, 286] width 238 height 23
paste input "لحم بعجين جامبو بالبيض"
type input "لحم بعجين جامبو بالبيض"
click at [325, 295] on input "text" at bounding box center [258, 286] width 238 height 23
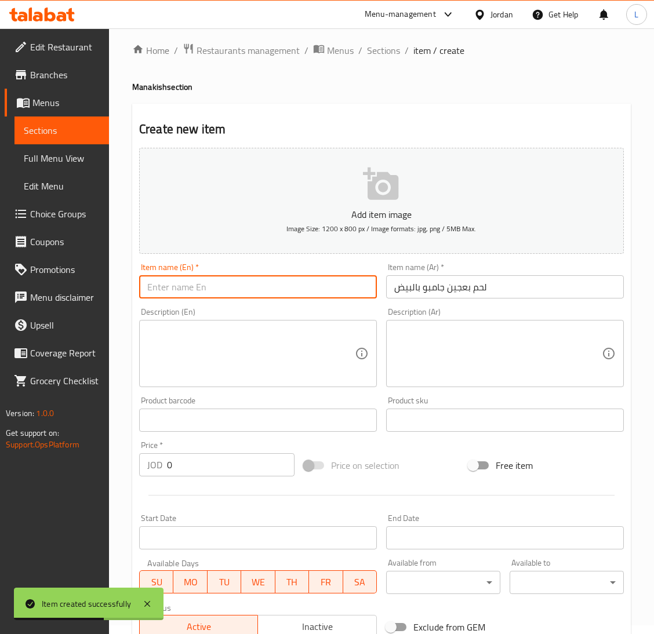
paste input "Jumbo meat with dough and eggs"
type input "Jumbo meat with dough and eggs"
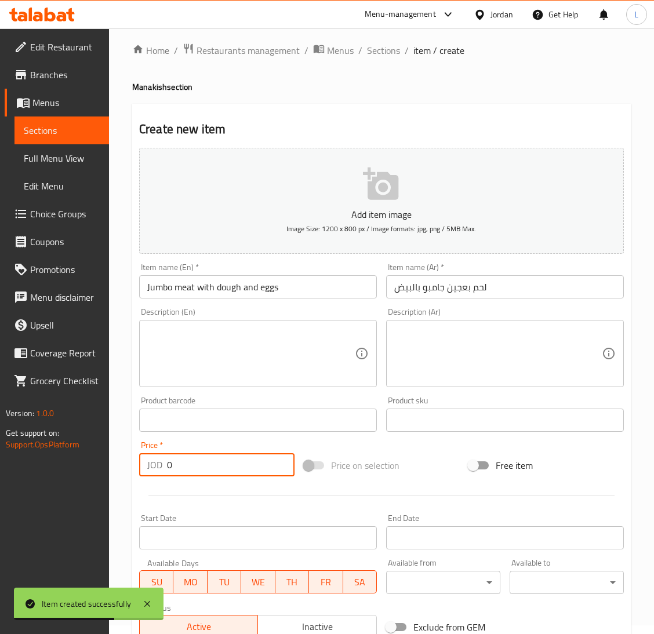
click at [219, 466] on input "0" at bounding box center [231, 464] width 128 height 23
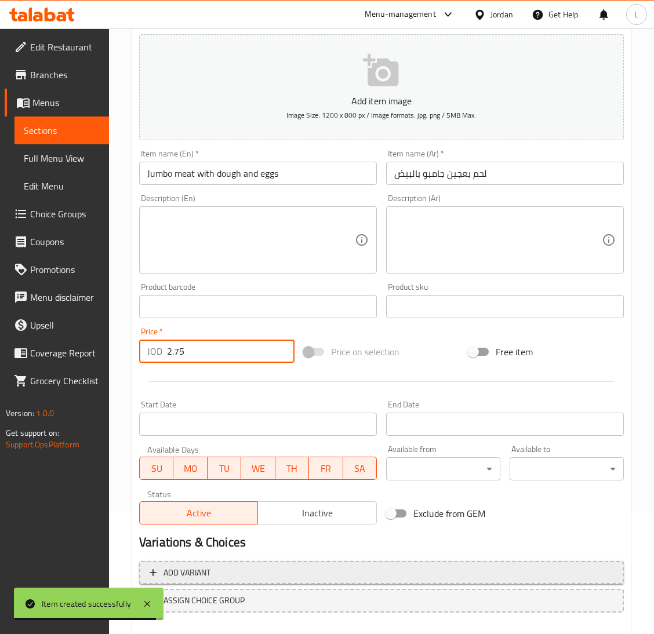
scroll to position [183, 0]
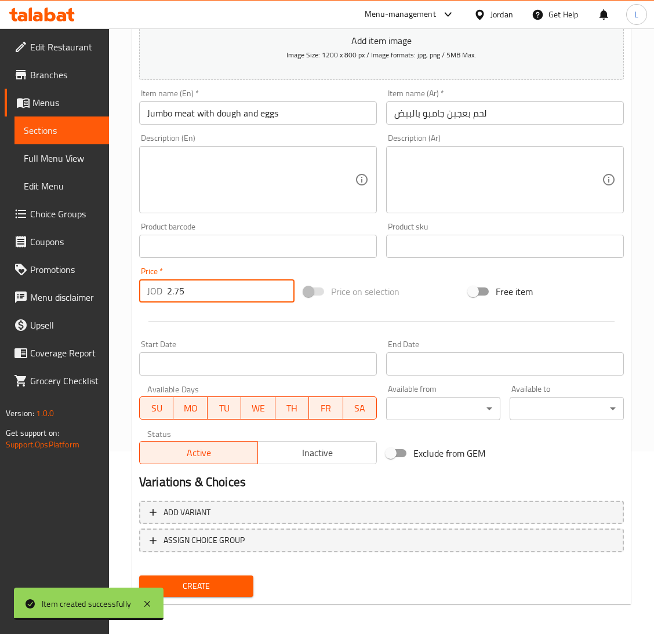
type input "2.75"
click at [218, 579] on span "Create" at bounding box center [196, 586] width 96 height 14
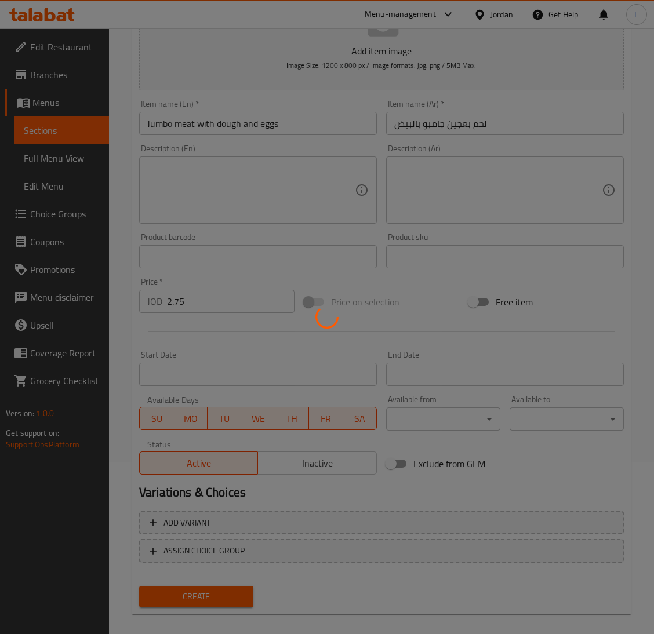
scroll to position [117, 0]
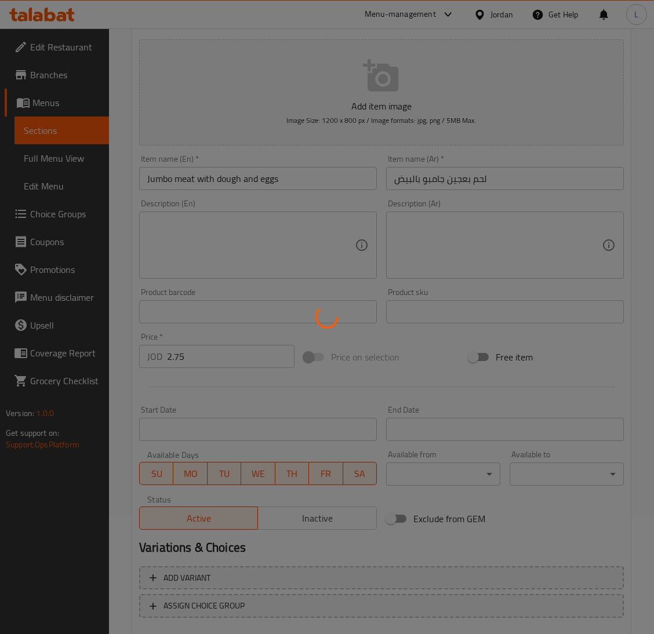
type input "0"
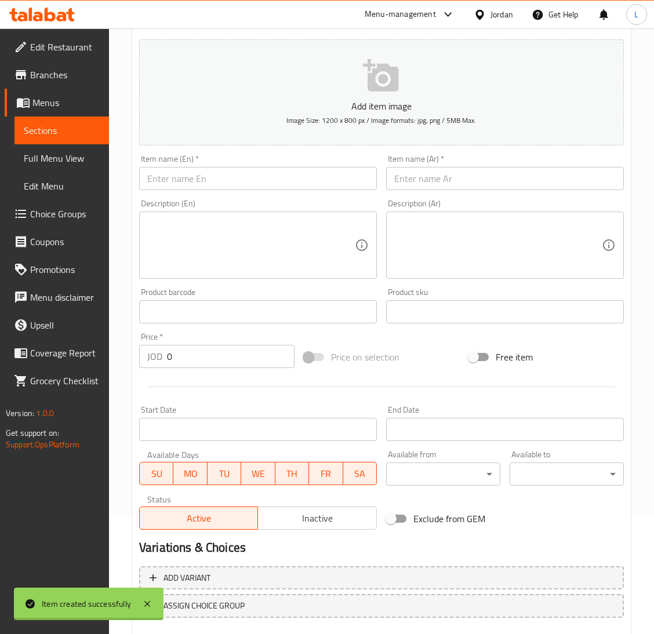
scroll to position [0, 0]
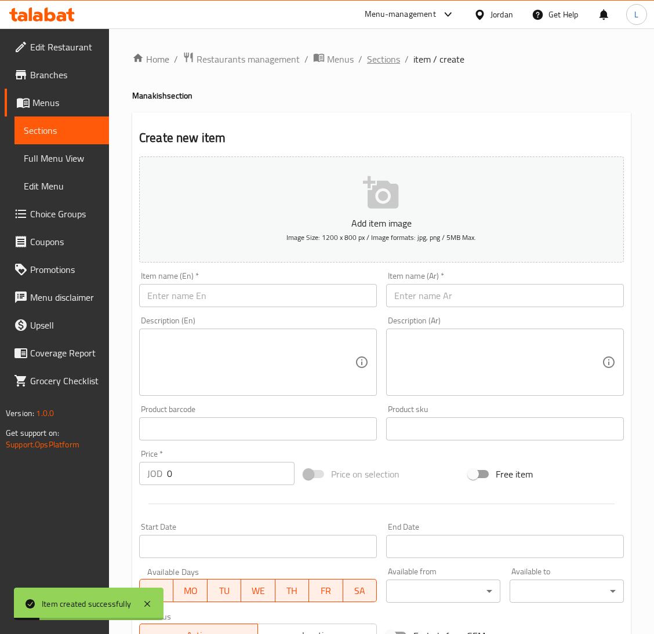
click at [388, 61] on span "Sections" at bounding box center [383, 59] width 33 height 14
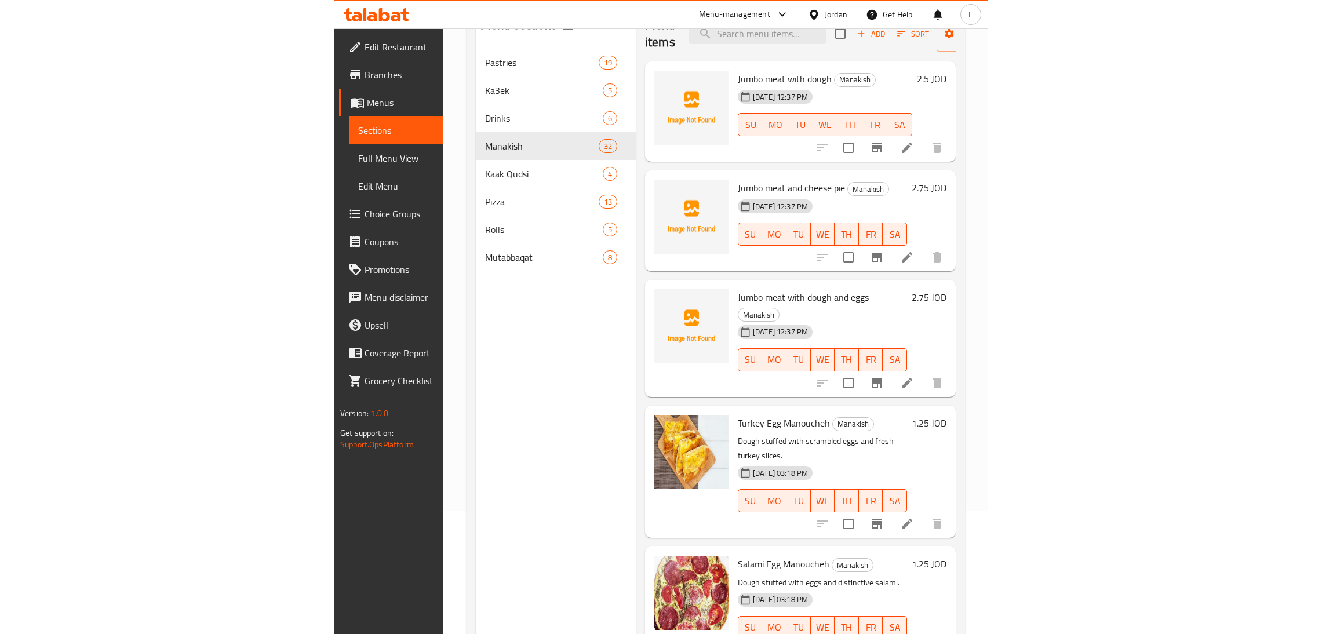
scroll to position [77, 0]
